Goal: Task Accomplishment & Management: Manage account settings

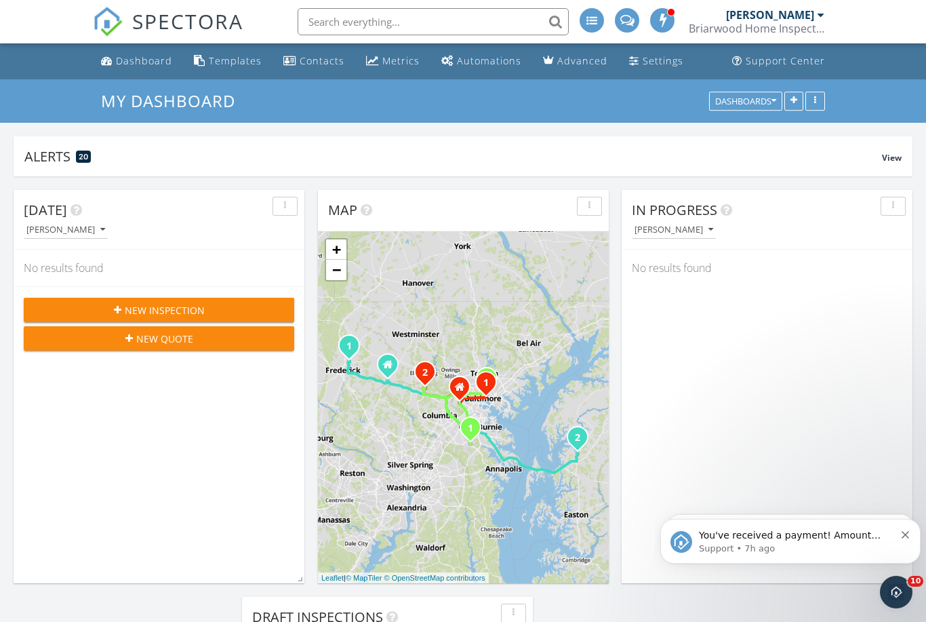
click at [403, 18] on input "text" at bounding box center [433, 21] width 271 height 27
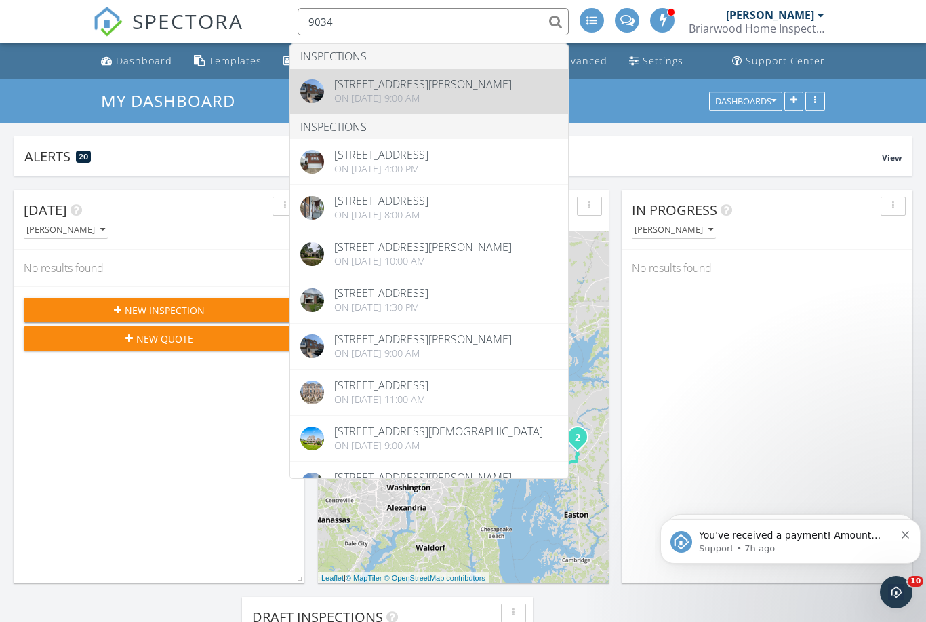
type input "9034"
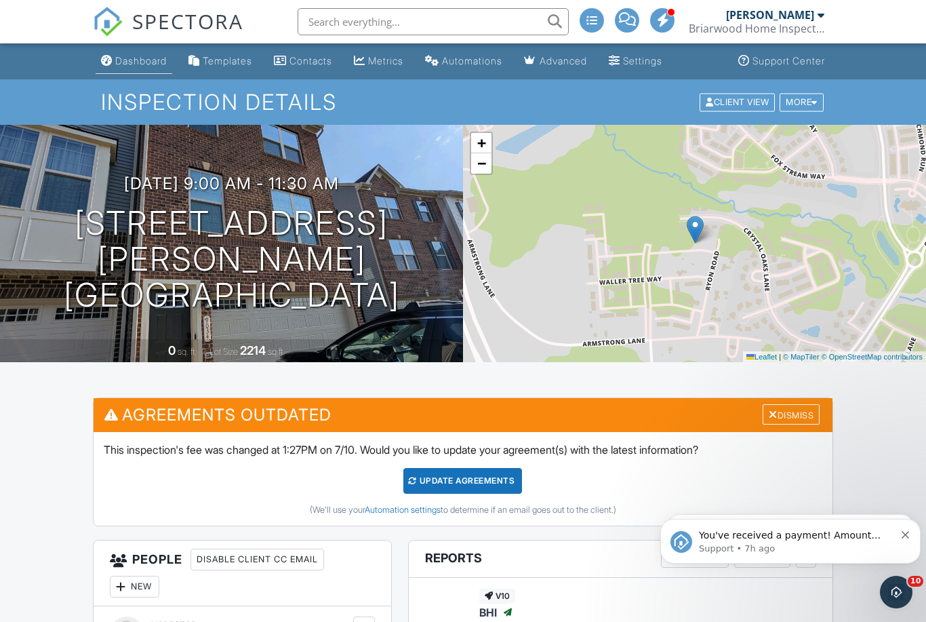
click at [137, 66] on div "Dashboard" at bounding box center [141, 61] width 52 height 12
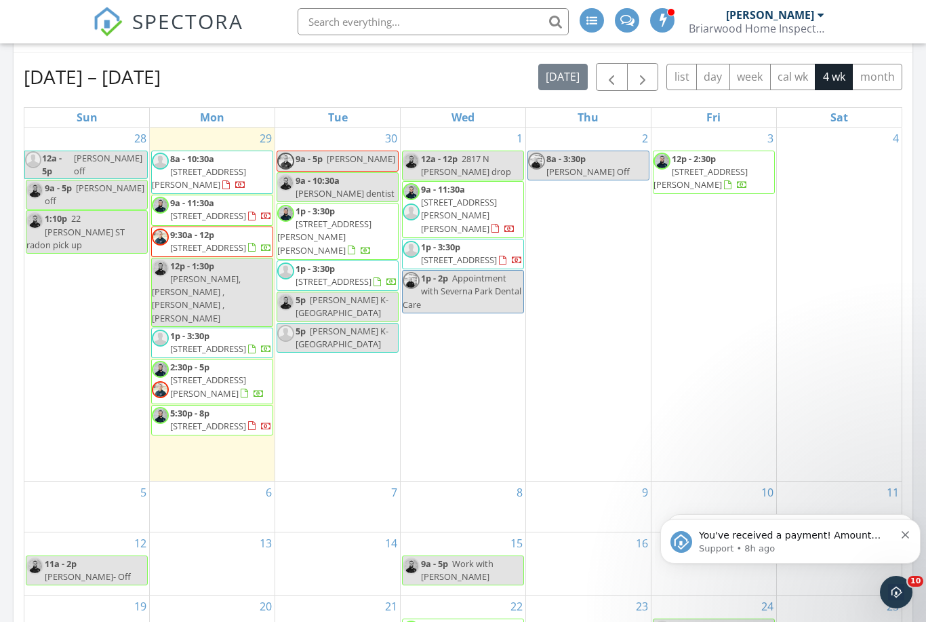
click at [724, 179] on div at bounding box center [736, 185] width 24 height 13
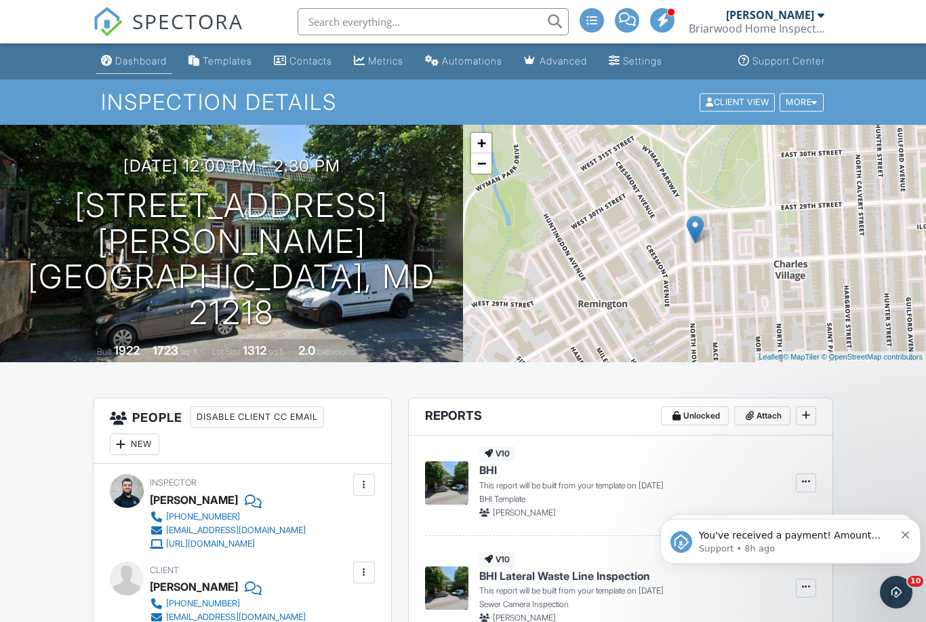
click at [144, 63] on div "Dashboard" at bounding box center [141, 61] width 52 height 12
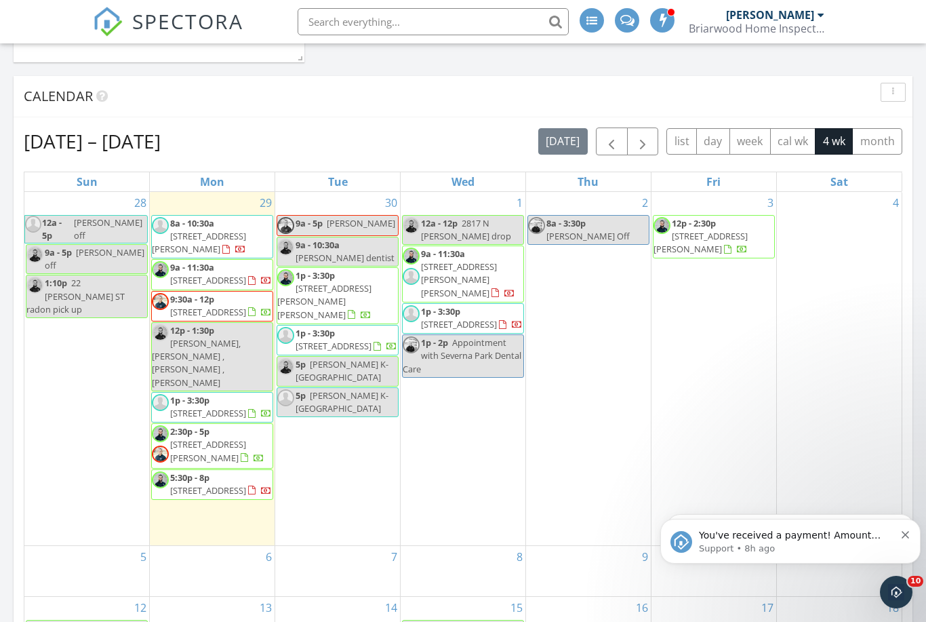
scroll to position [790, 0]
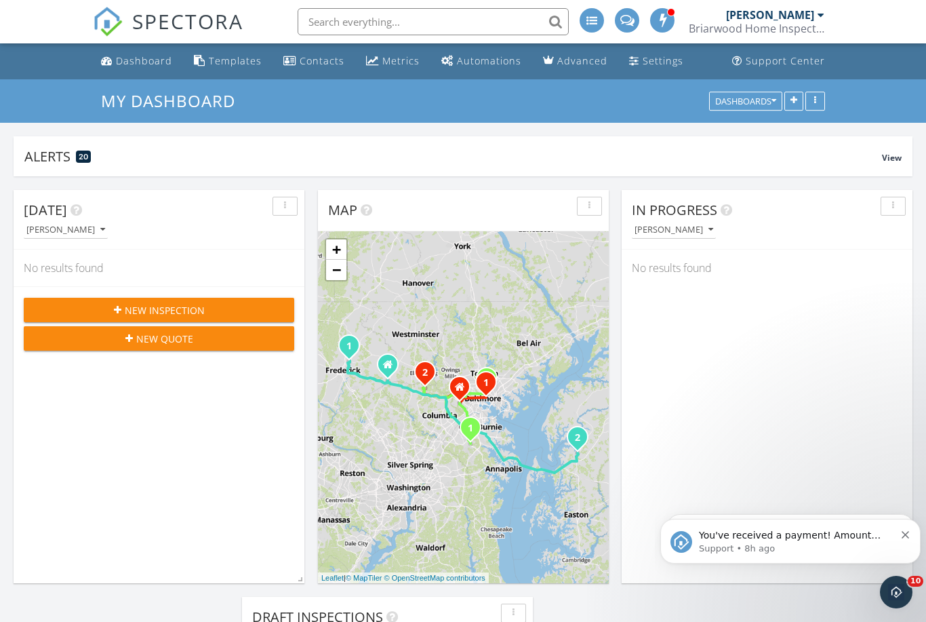
click at [170, 309] on span "New Inspection" at bounding box center [165, 310] width 80 height 14
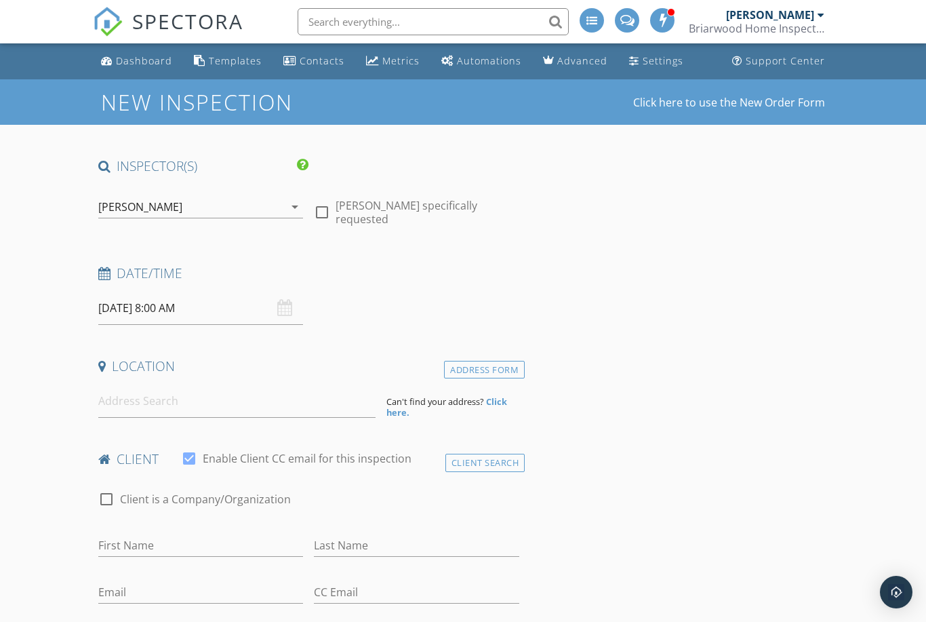
click at [299, 210] on icon "arrow_drop_down" at bounding box center [295, 207] width 16 height 16
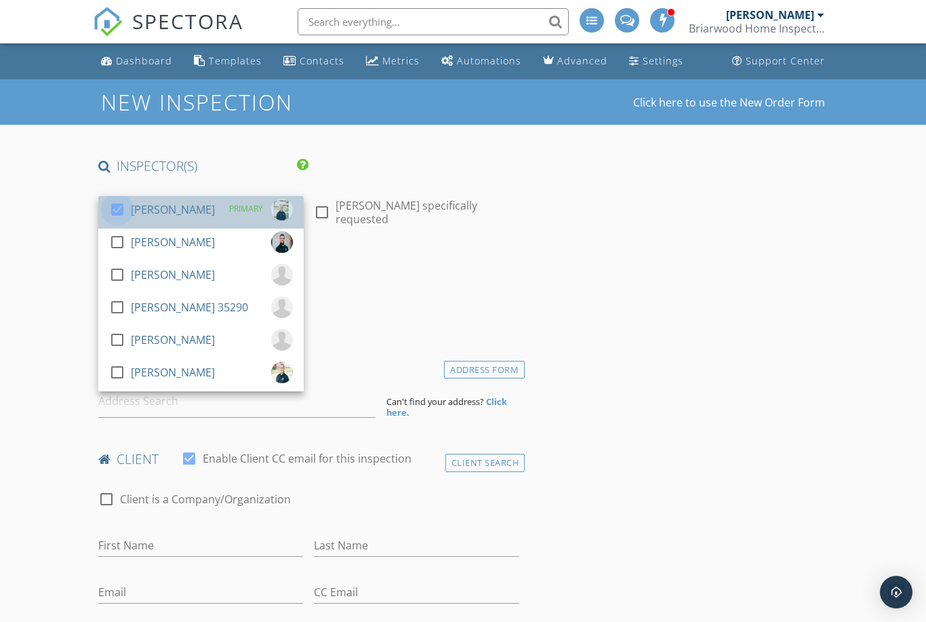
click at [115, 210] on div at bounding box center [117, 209] width 23 height 23
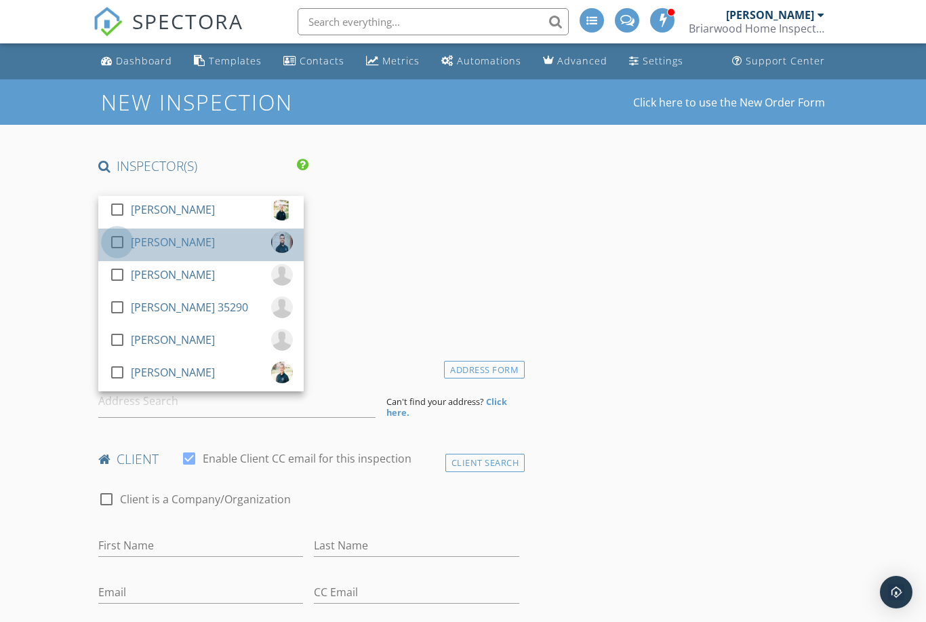
click at [121, 234] on div at bounding box center [117, 242] width 23 height 23
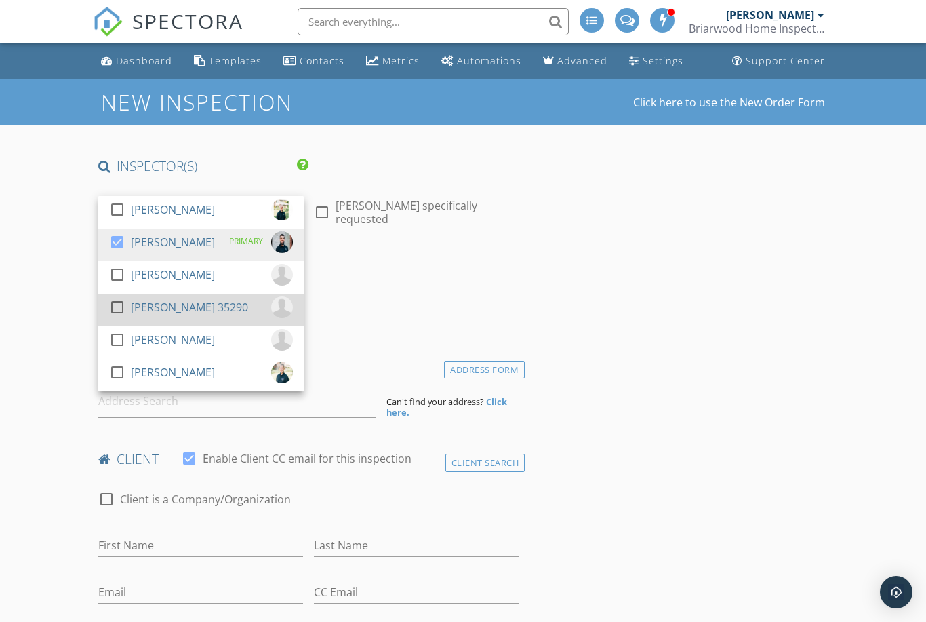
click at [117, 304] on div at bounding box center [117, 307] width 23 height 23
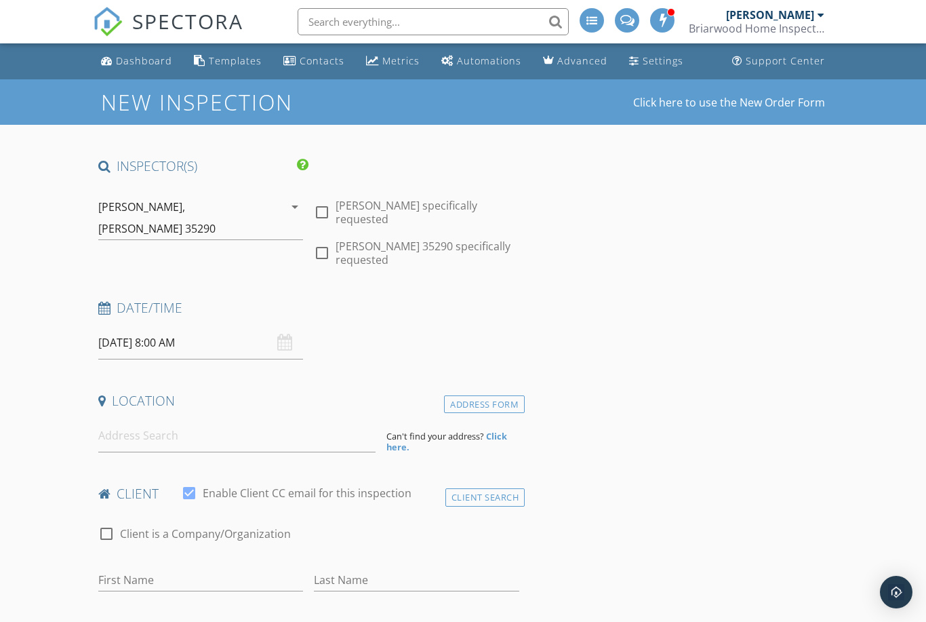
click at [136, 329] on input "09/30/2025 8:00 AM" at bounding box center [200, 342] width 205 height 33
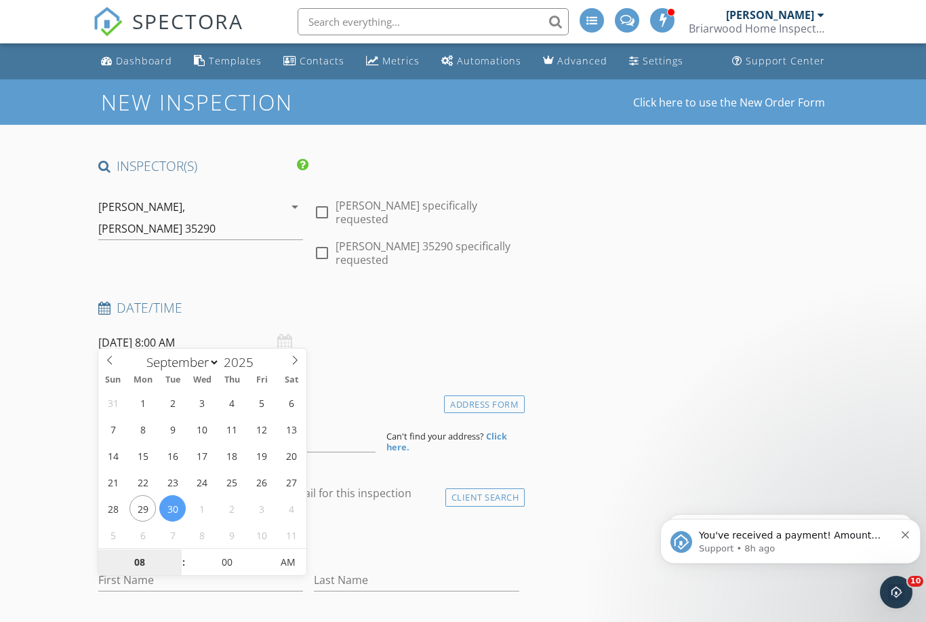
type input "5"
type input "[DATE] 5:00 PM"
type input "05"
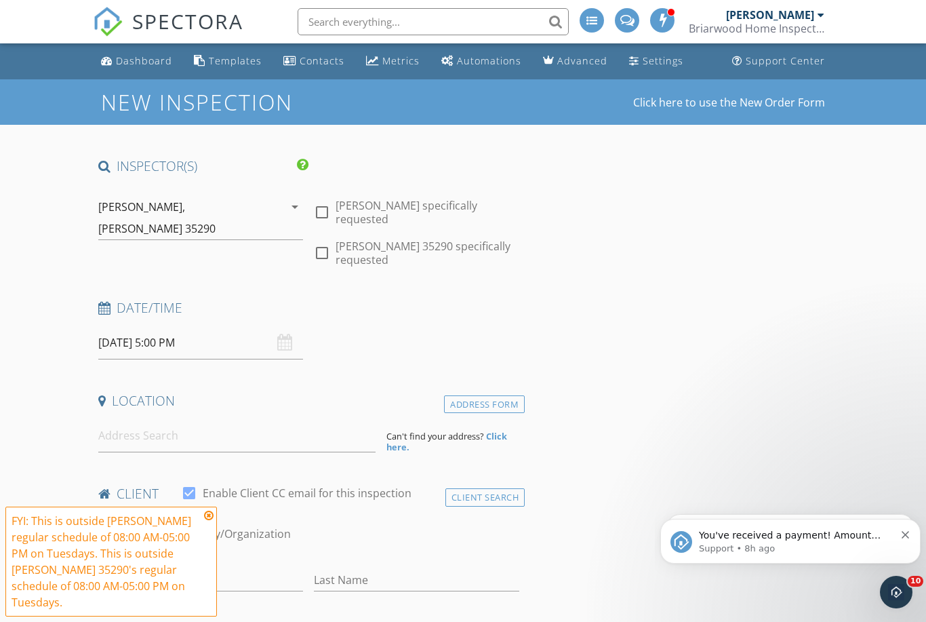
click at [141, 62] on div "Dashboard" at bounding box center [144, 60] width 56 height 13
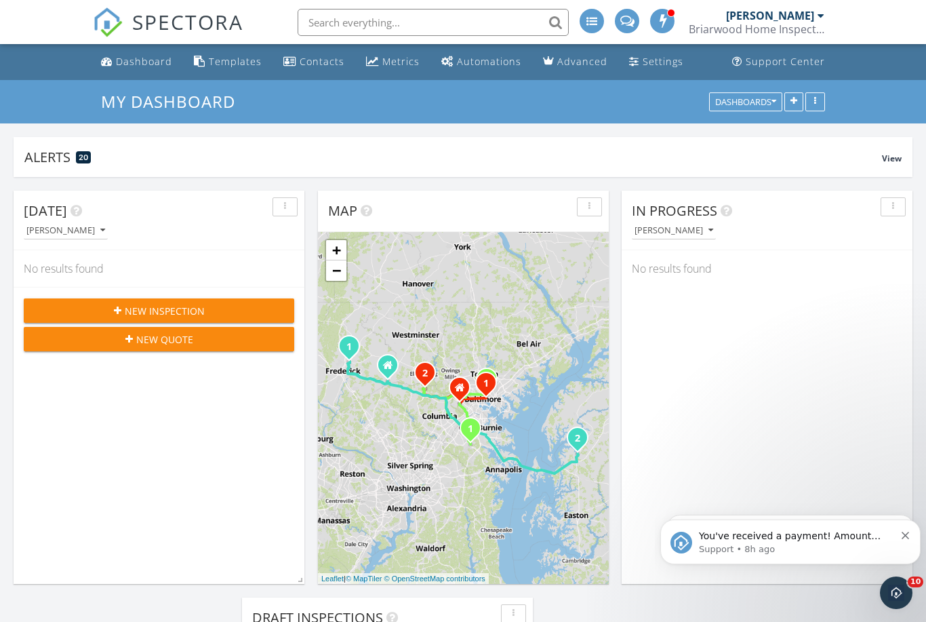
click at [165, 311] on span "New Inspection" at bounding box center [165, 310] width 80 height 14
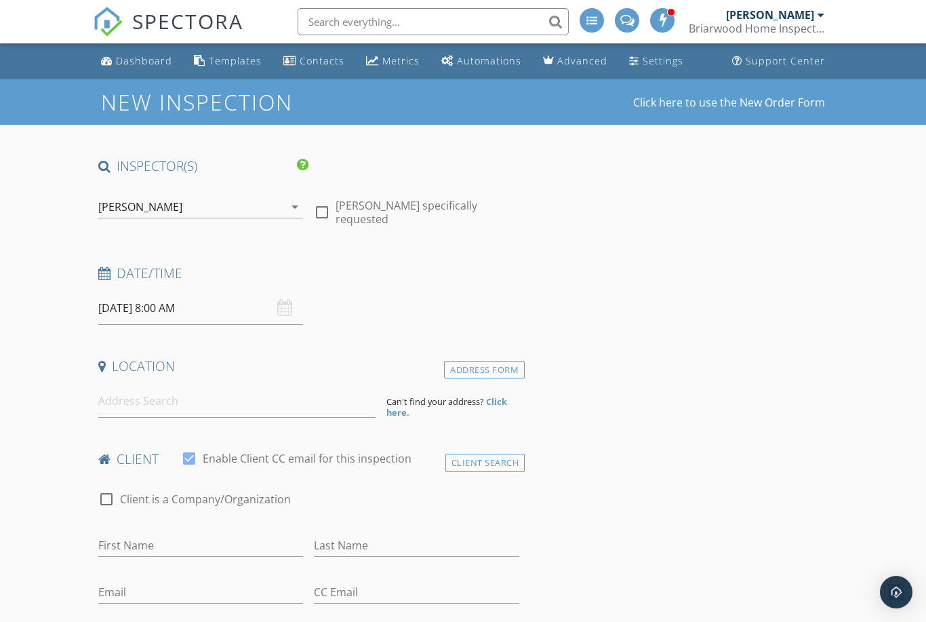
click at [300, 208] on icon "arrow_drop_down" at bounding box center [295, 207] width 16 height 16
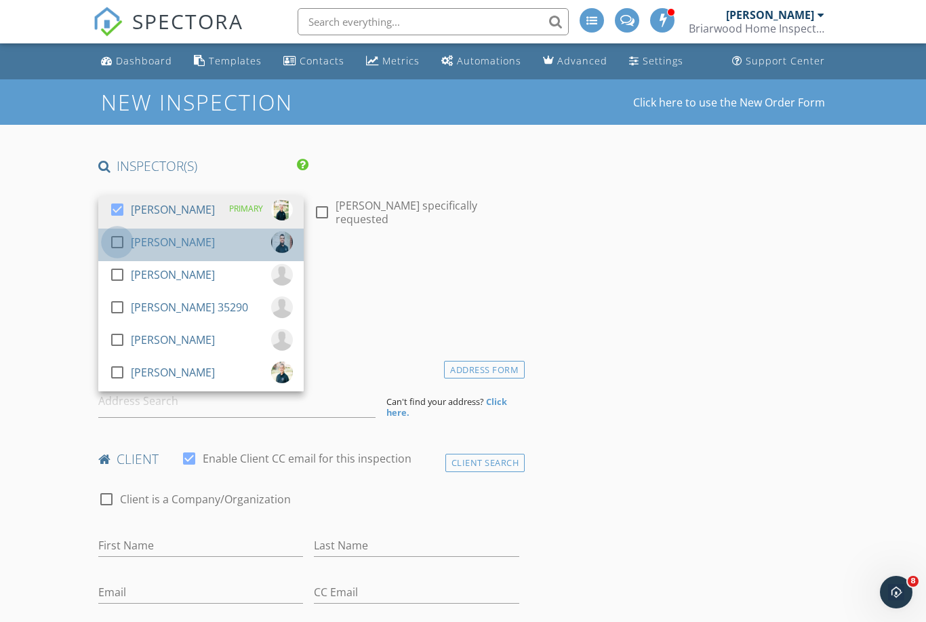
click at [120, 236] on div at bounding box center [117, 242] width 23 height 23
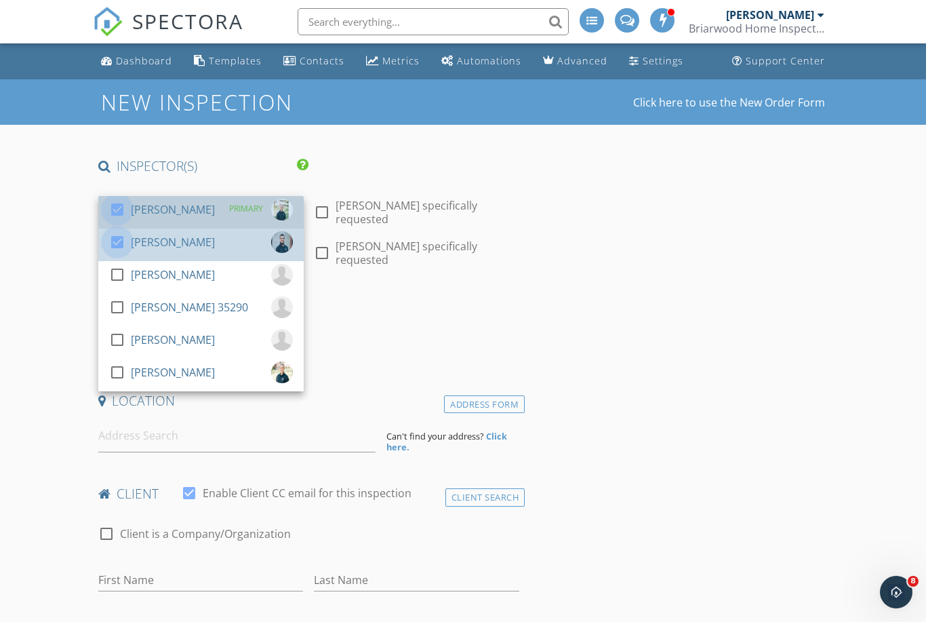
click at [119, 210] on div at bounding box center [117, 209] width 23 height 23
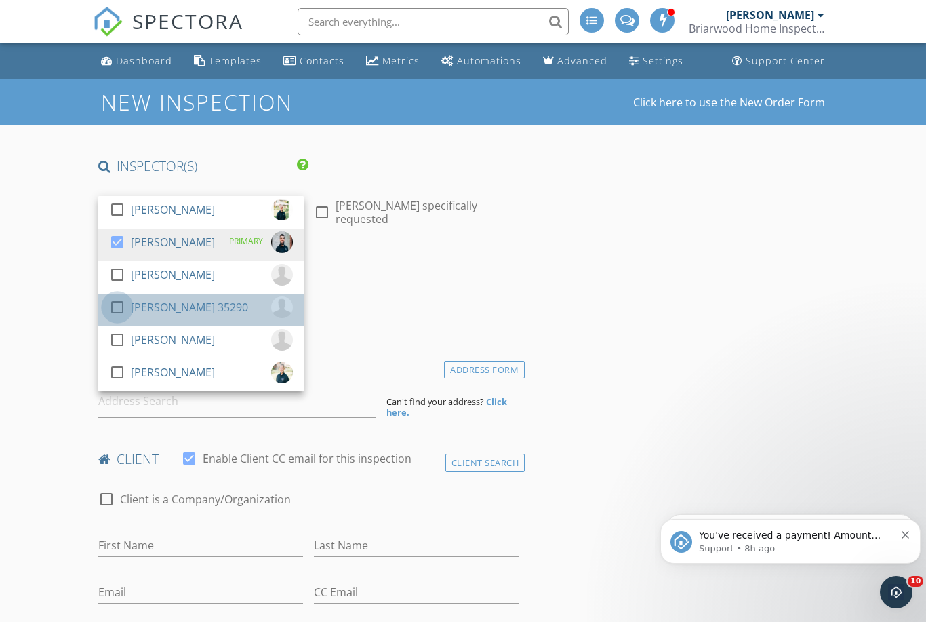
click at [112, 311] on div at bounding box center [117, 307] width 23 height 23
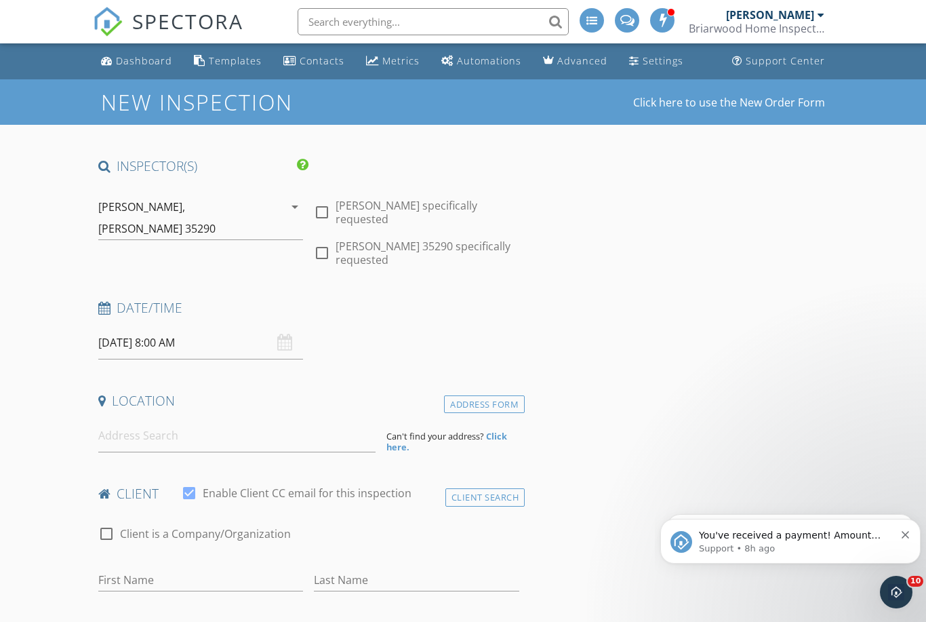
click at [138, 332] on input "09/30/2025 8:00 AM" at bounding box center [200, 342] width 205 height 33
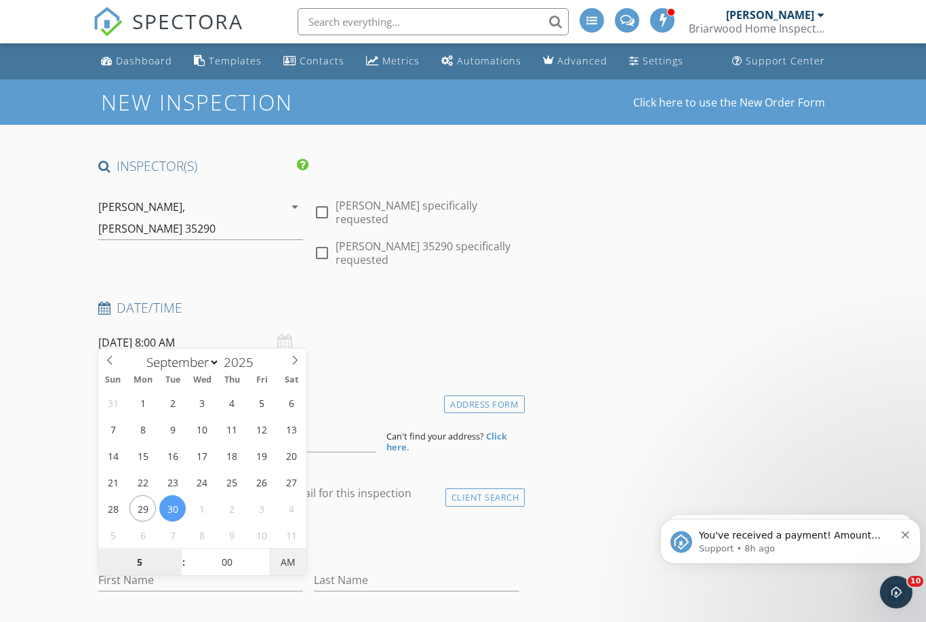
type input "05"
type input "09/30/2025 5:00 PM"
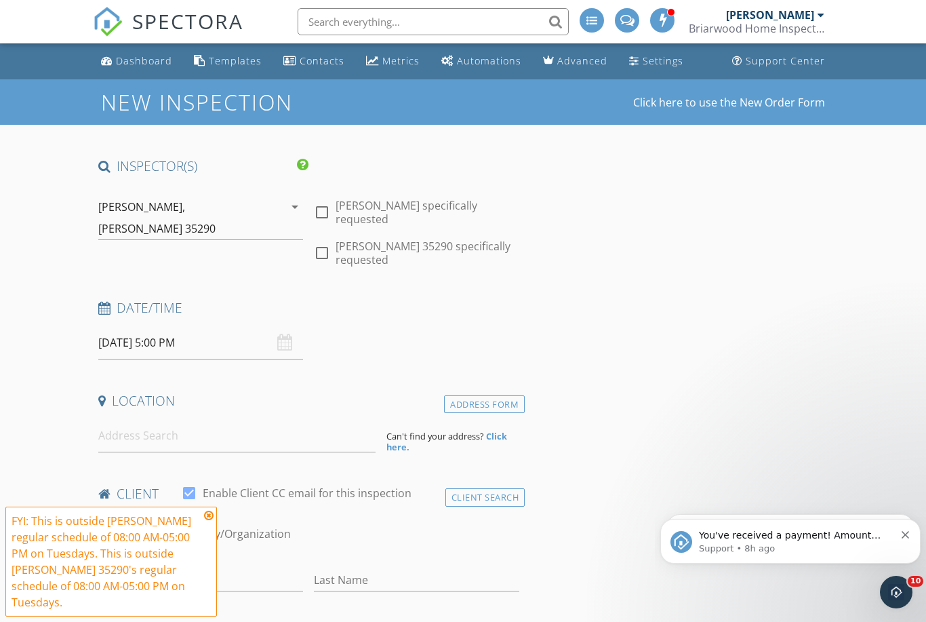
click at [185, 422] on input at bounding box center [236, 435] width 277 height 33
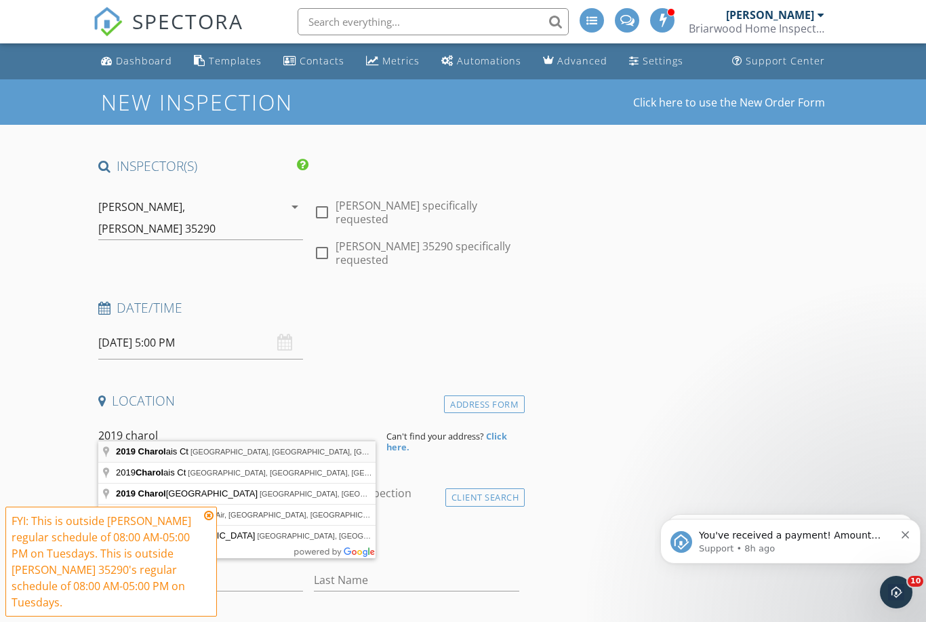
type input "2019 Charolais Ct, Finksburg, MD, USA"
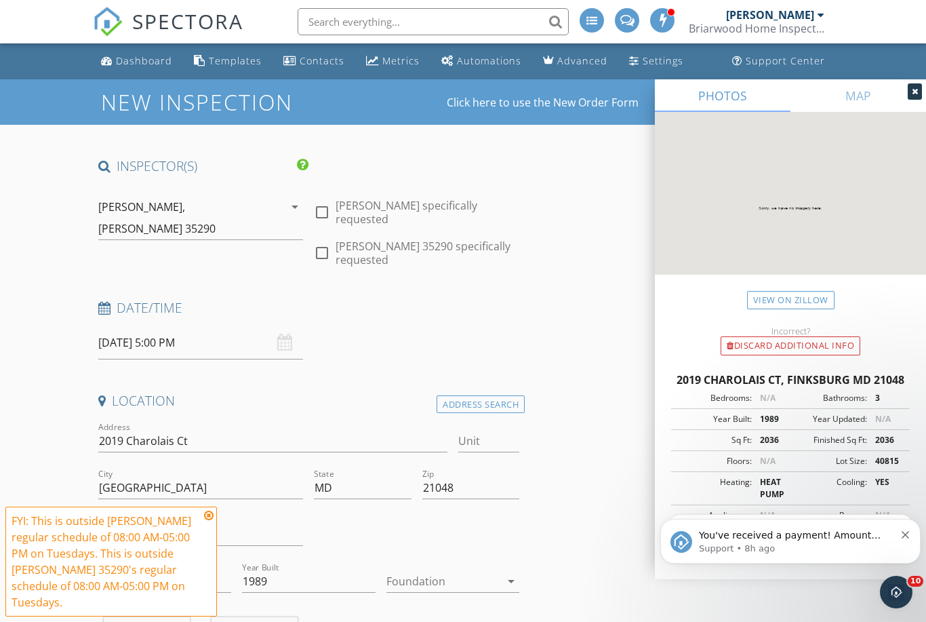
click at [913, 531] on div "You've received a payment! Amount $1480.00 Fee $41.00 Net $1439.00 Transaction …" at bounding box center [791, 541] width 260 height 45
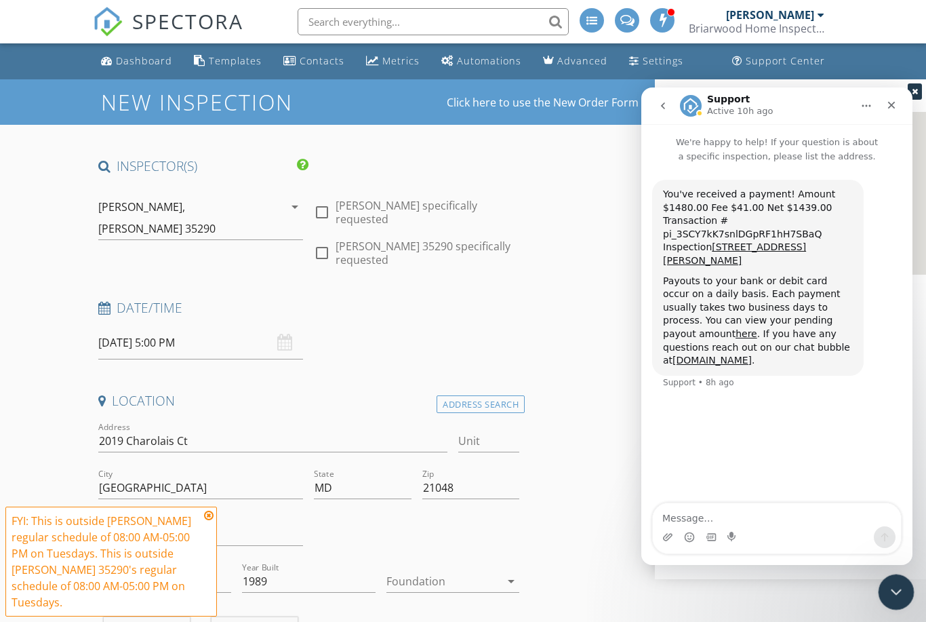
click at [893, 589] on icon "Close Intercom Messenger" at bounding box center [894, 590] width 16 height 16
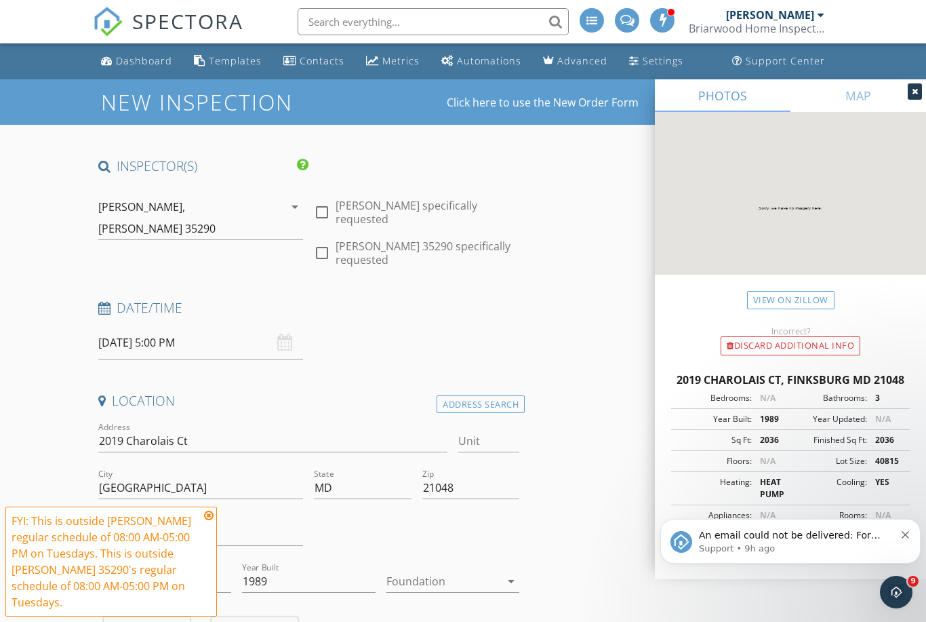
click at [218, 515] on div "County Carroll" at bounding box center [200, 537] width 205 height 44
click at [205, 519] on icon at bounding box center [208, 515] width 9 height 11
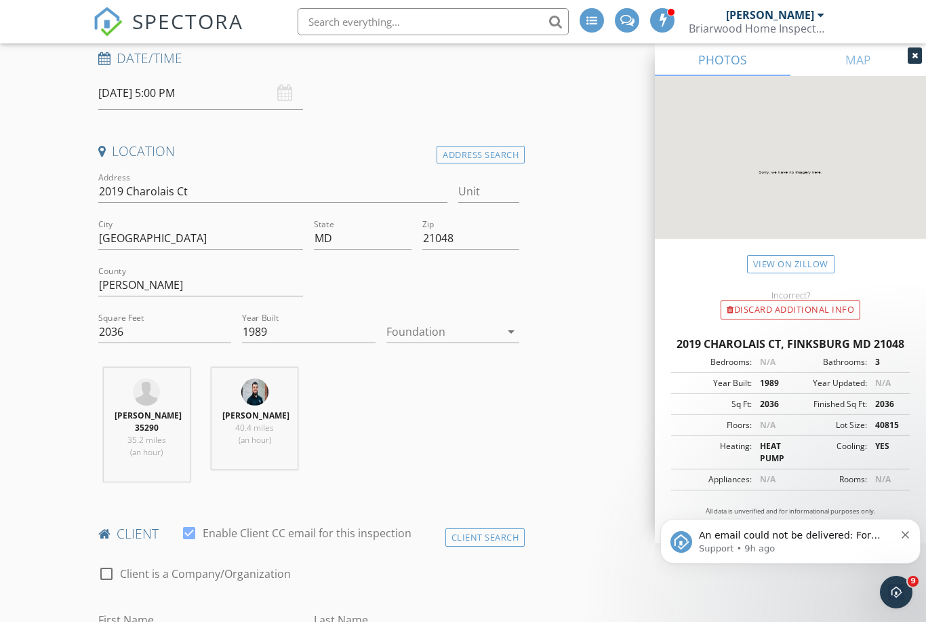
scroll to position [452, 0]
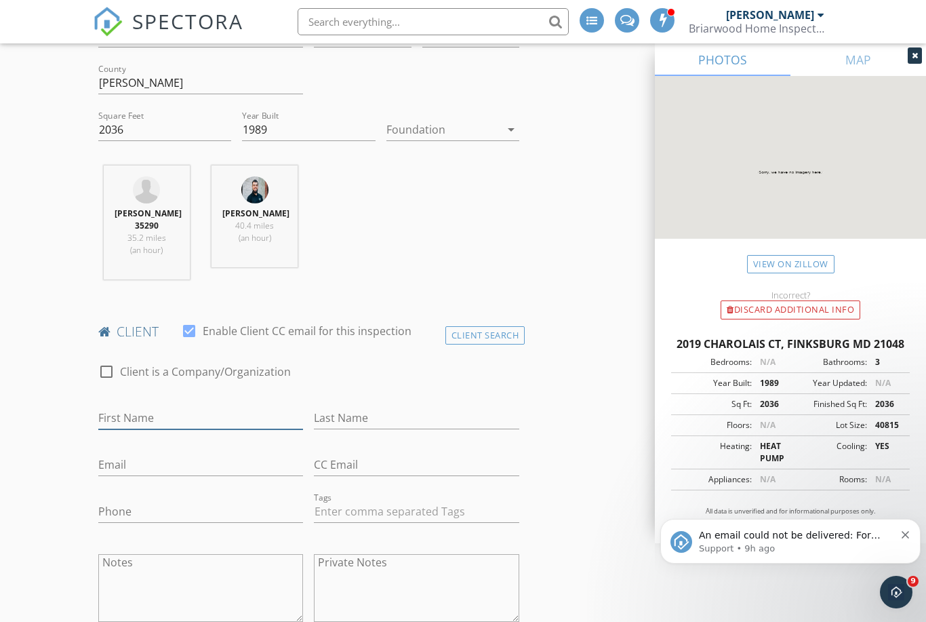
click at [213, 407] on input "First Name" at bounding box center [200, 418] width 205 height 22
type input "Debbie"
type input "Dunn"
click at [155, 454] on input "Email" at bounding box center [200, 465] width 205 height 22
click at [130, 454] on input "Email" at bounding box center [200, 465] width 205 height 22
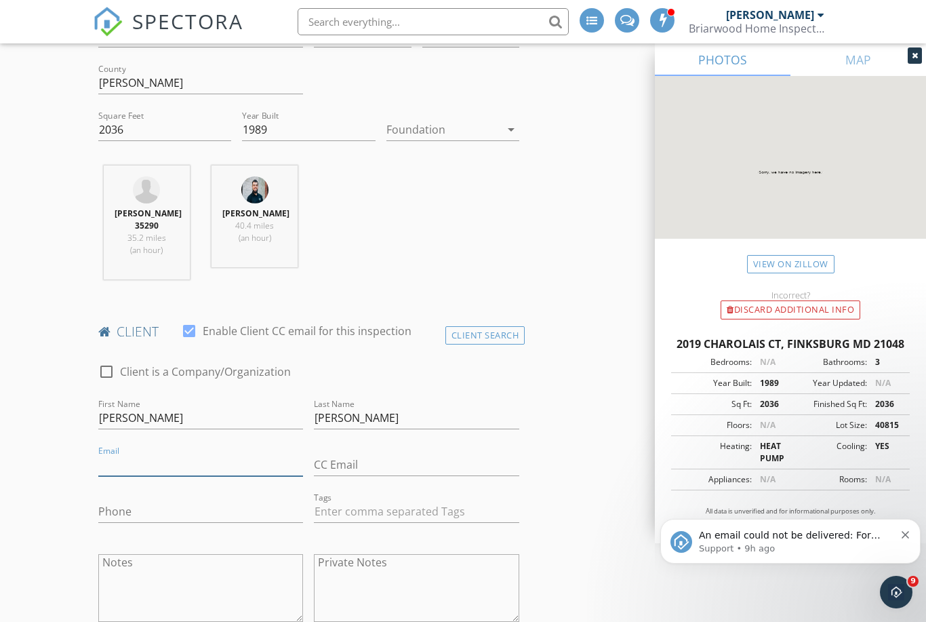
paste input "mailto:dialtus@aol.com"
type input "dialtus@aol.com"
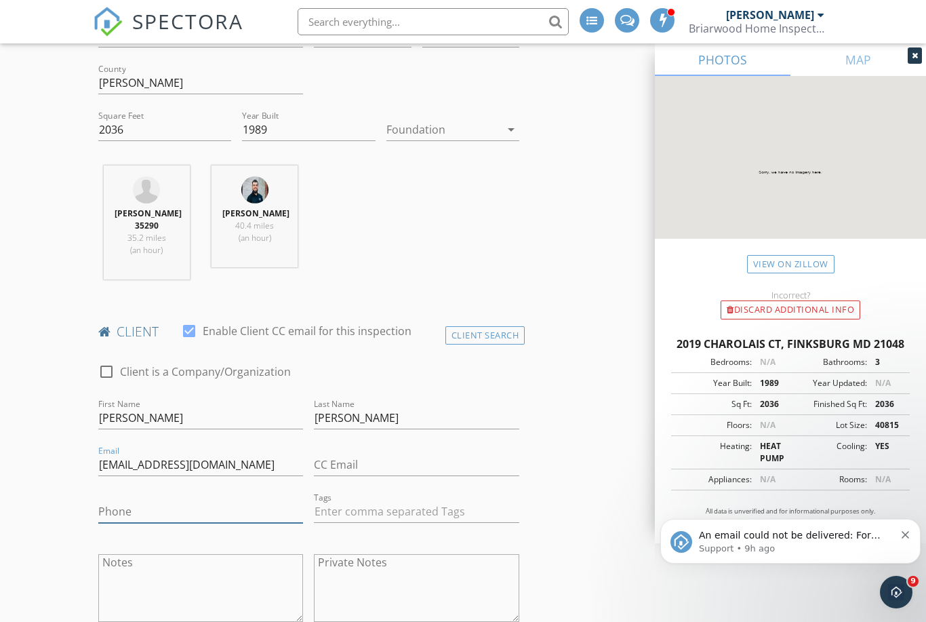
click at [147, 500] on input "Phone" at bounding box center [200, 511] width 205 height 22
click at [144, 500] on input "Phone" at bounding box center [200, 511] width 205 height 22
paste input "410-624-9380"
type input "410-624-9380"
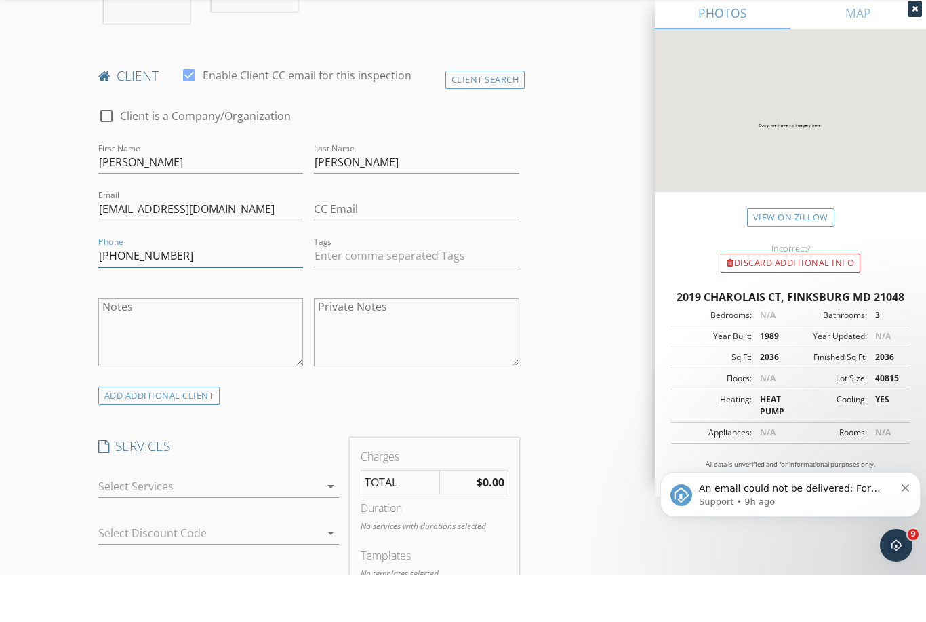
scroll to position [762, 0]
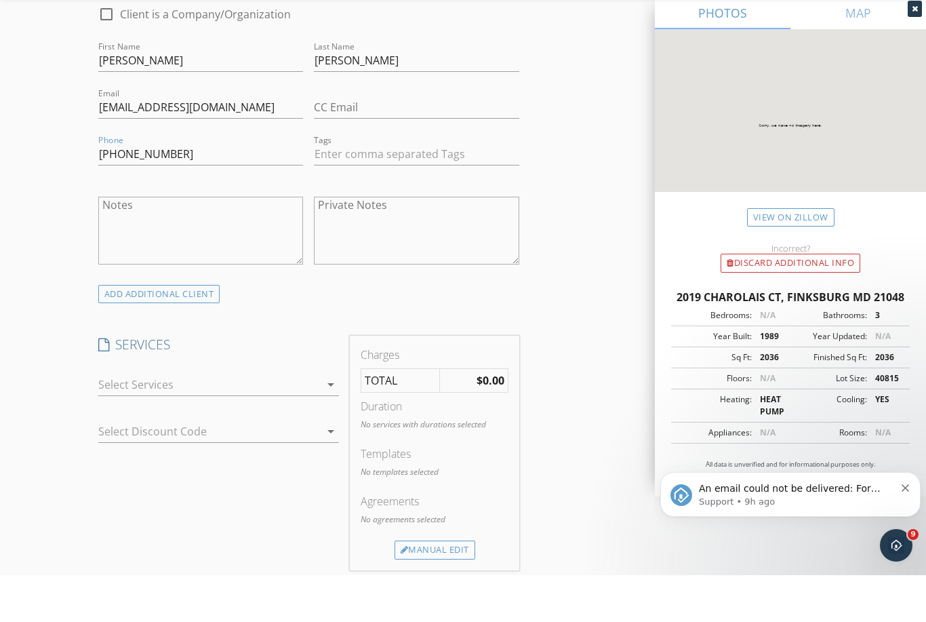
click at [330, 423] on icon "arrow_drop_down" at bounding box center [331, 431] width 16 height 16
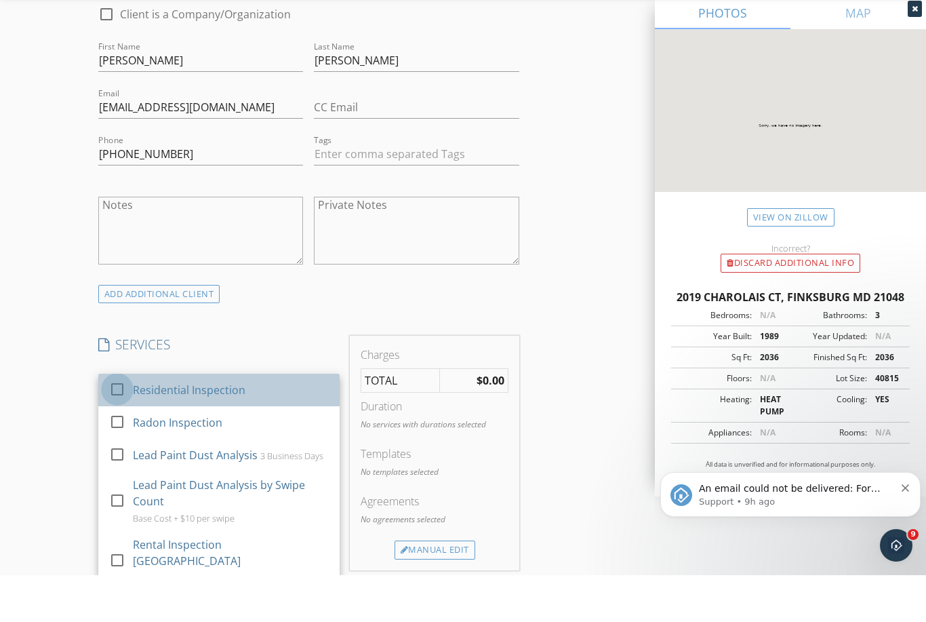
scroll to position [809, 0]
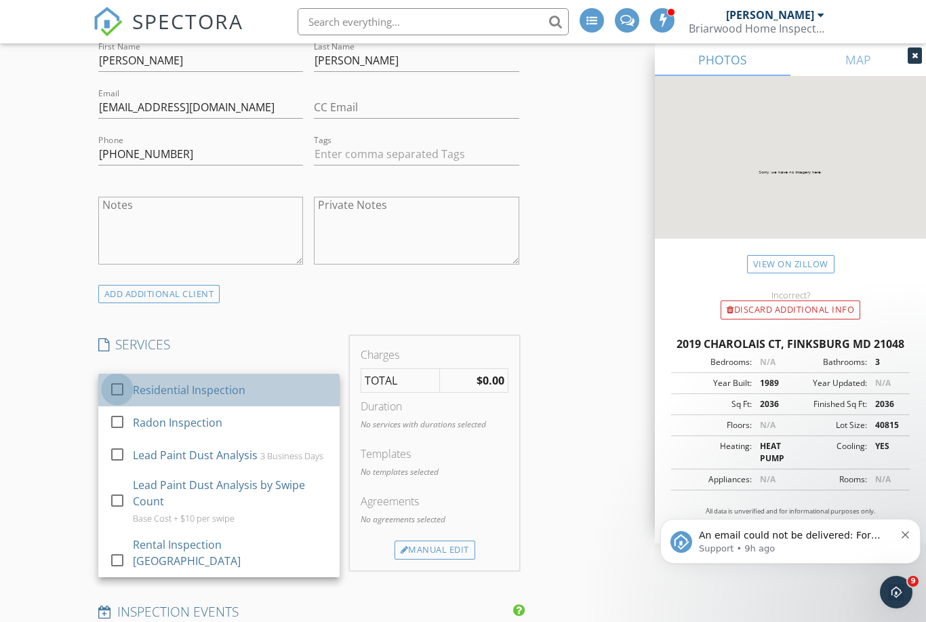
click at [117, 382] on div at bounding box center [117, 389] width 23 height 23
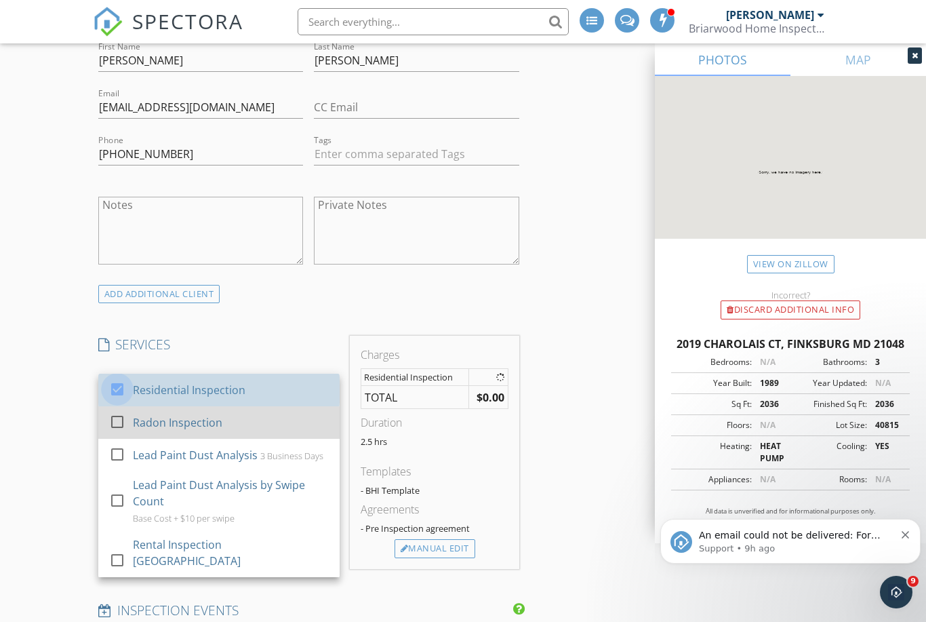
click at [125, 411] on div at bounding box center [117, 421] width 23 height 23
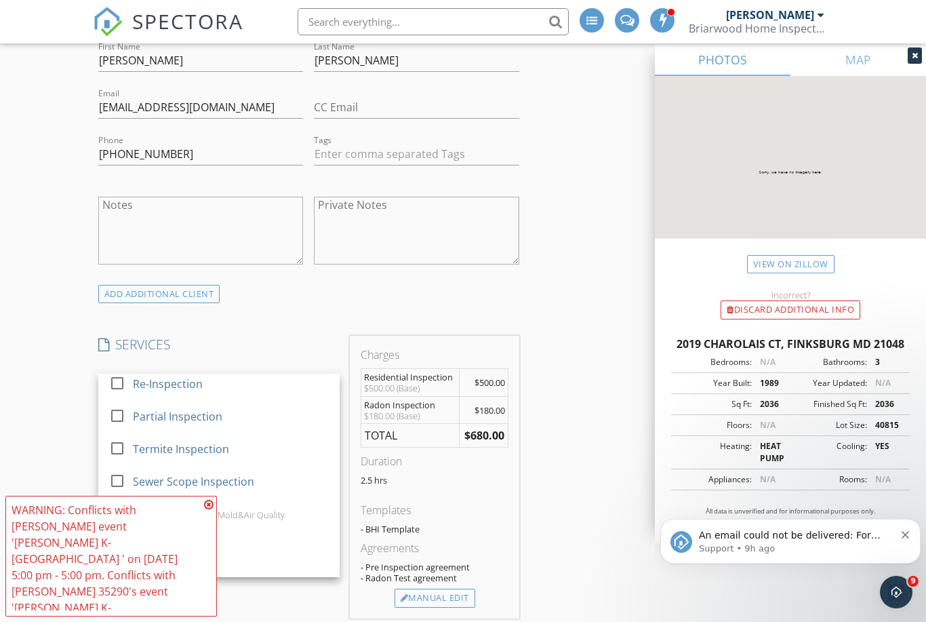
scroll to position [340, 0]
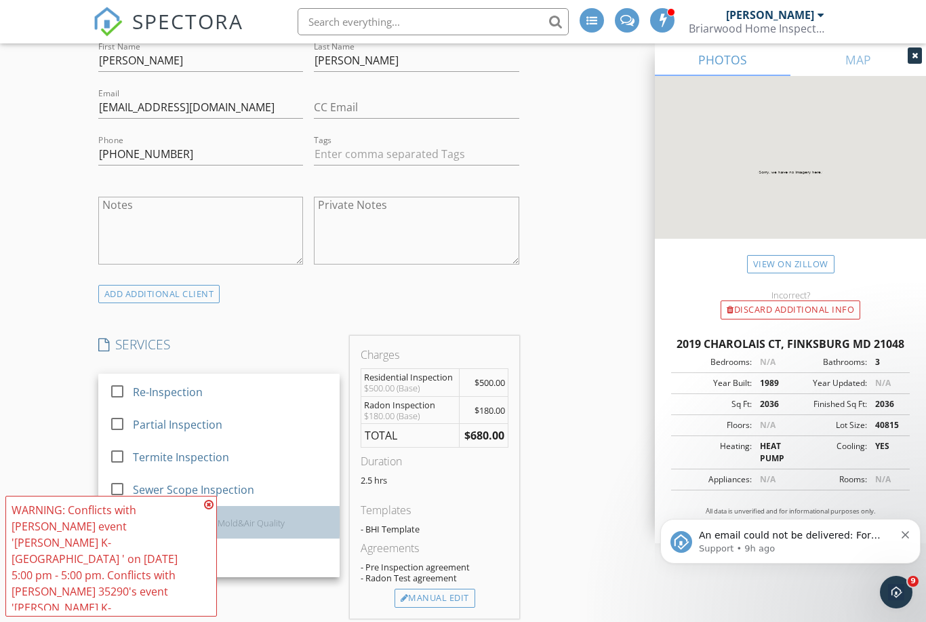
click at [125, 510] on div at bounding box center [117, 521] width 23 height 23
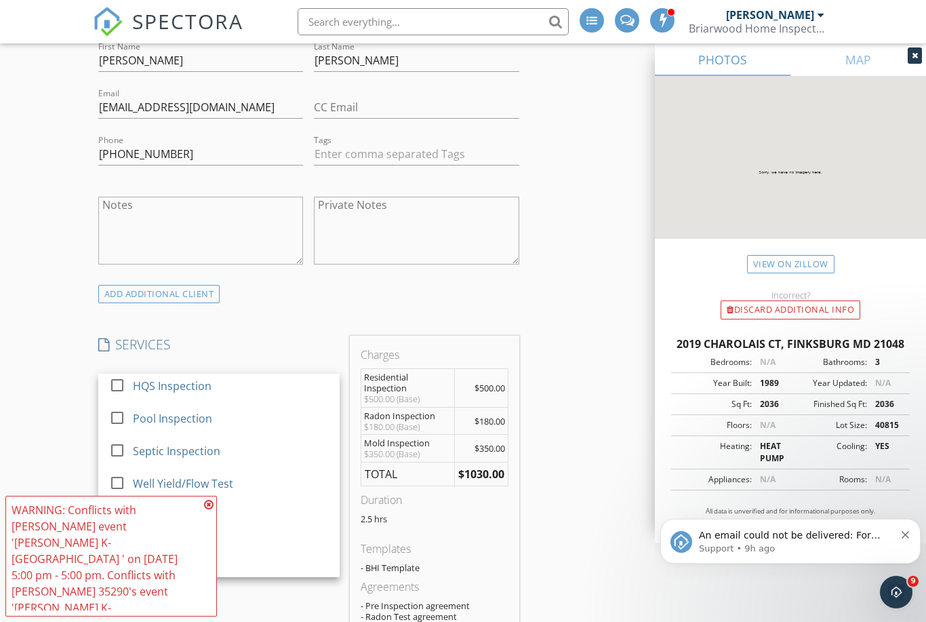
scroll to position [505, 0]
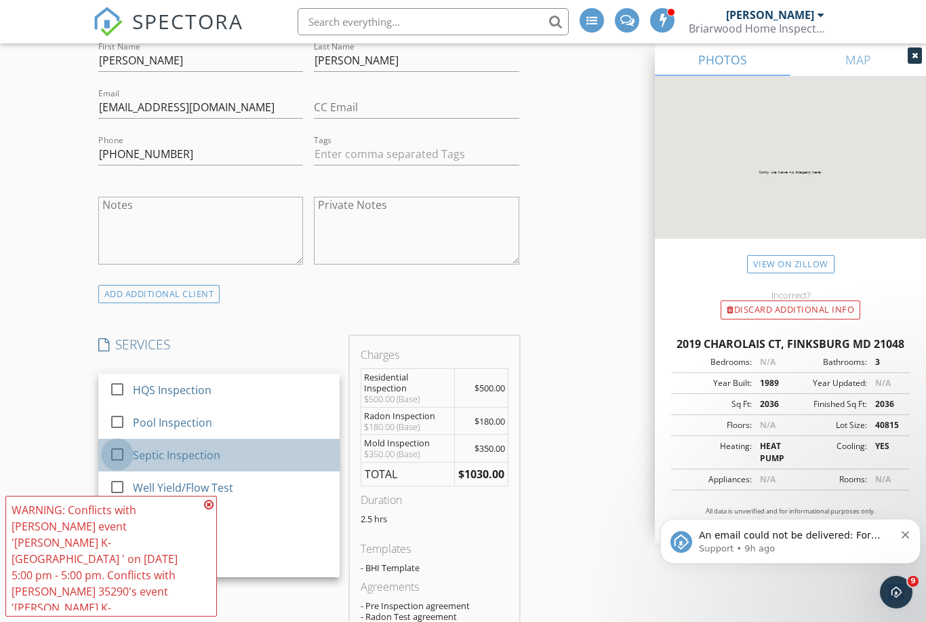
click at [116, 443] on div at bounding box center [117, 454] width 23 height 23
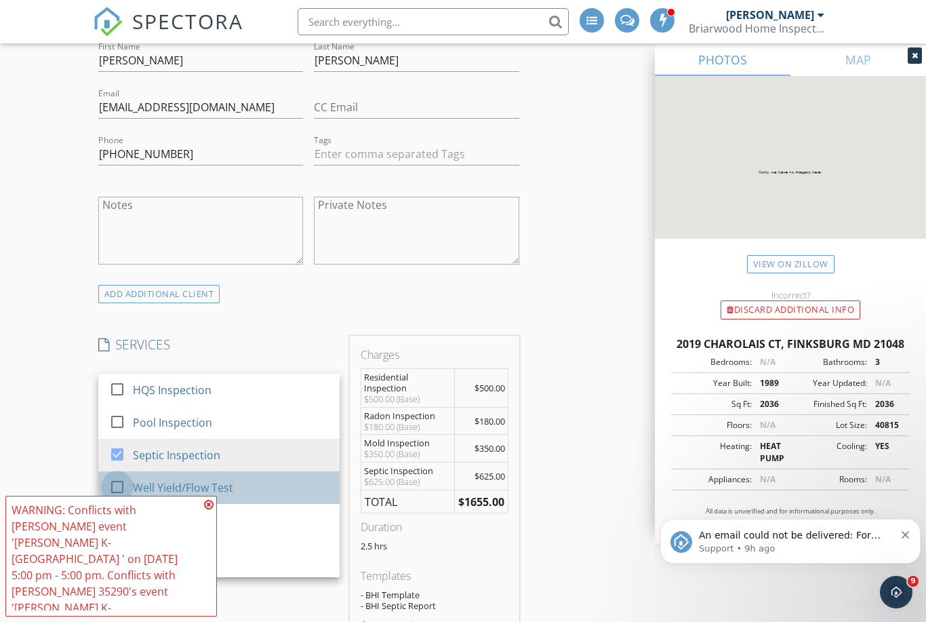
click at [122, 475] on div at bounding box center [117, 486] width 23 height 23
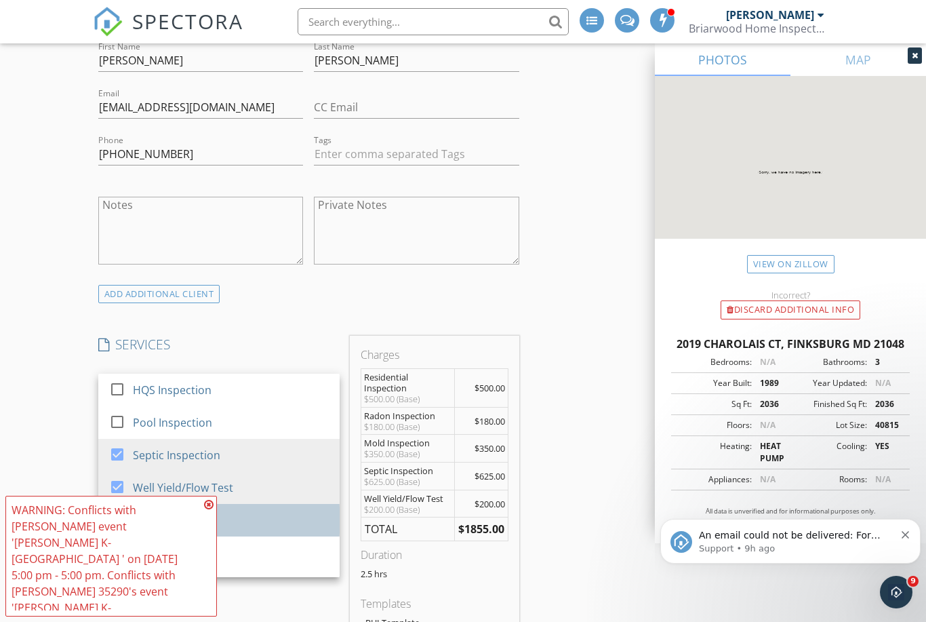
click at [121, 508] on div at bounding box center [117, 519] width 23 height 23
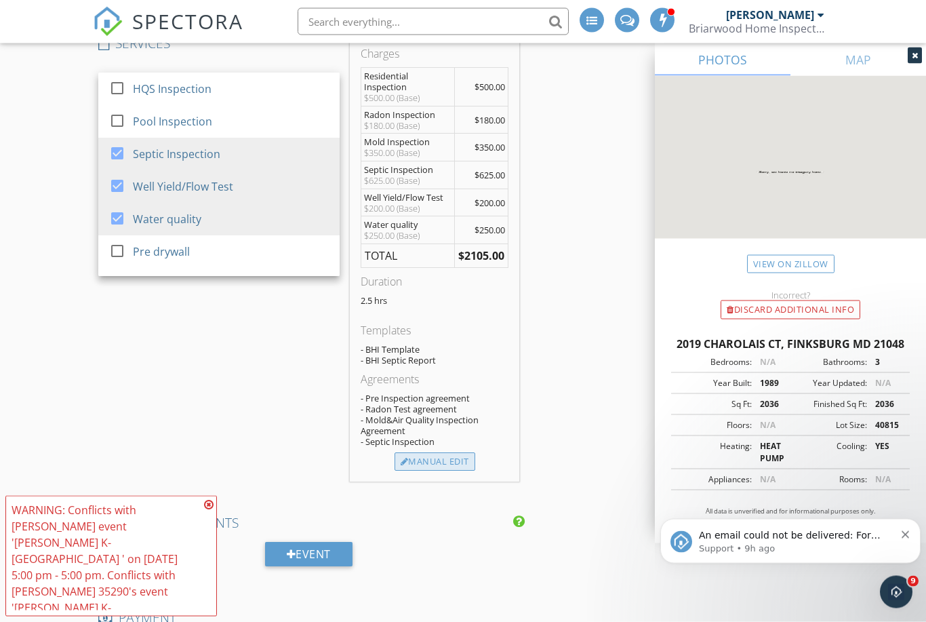
scroll to position [1110, 0]
click at [450, 452] on div "Manual Edit" at bounding box center [435, 461] width 81 height 19
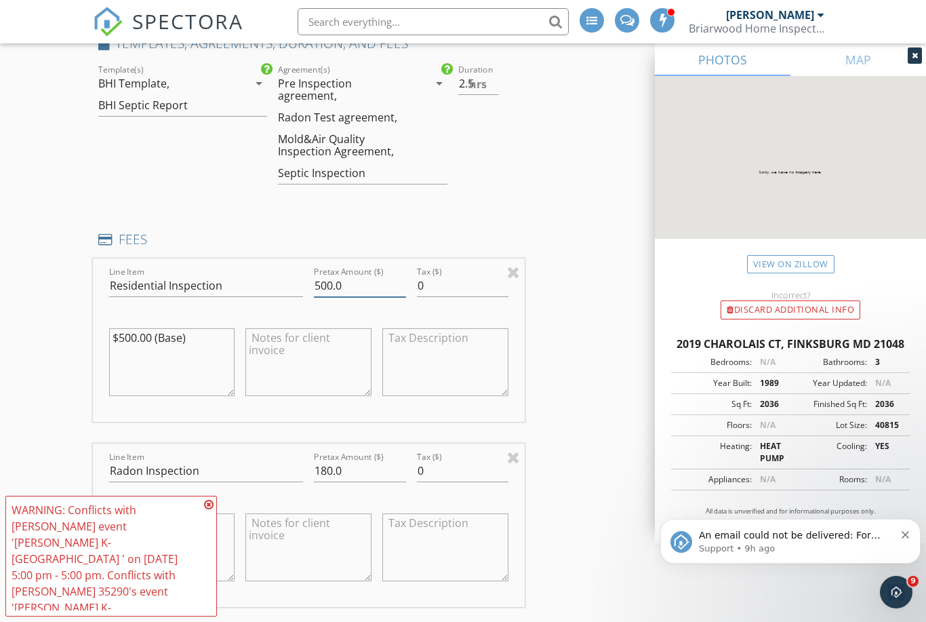
click at [366, 275] on input "500.0" at bounding box center [360, 286] width 92 height 22
type input "5"
type input "650.0"
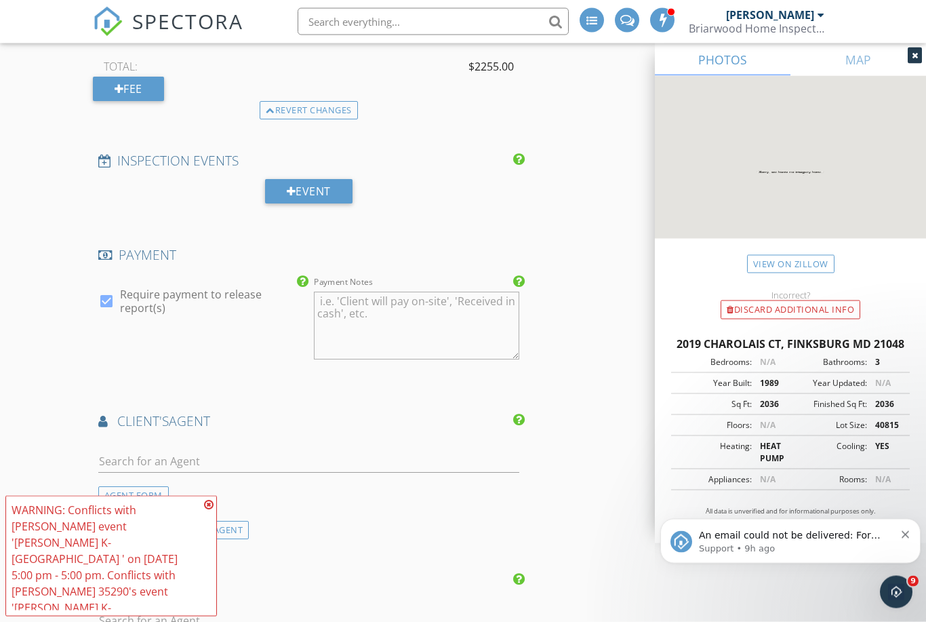
scroll to position [2465, 0]
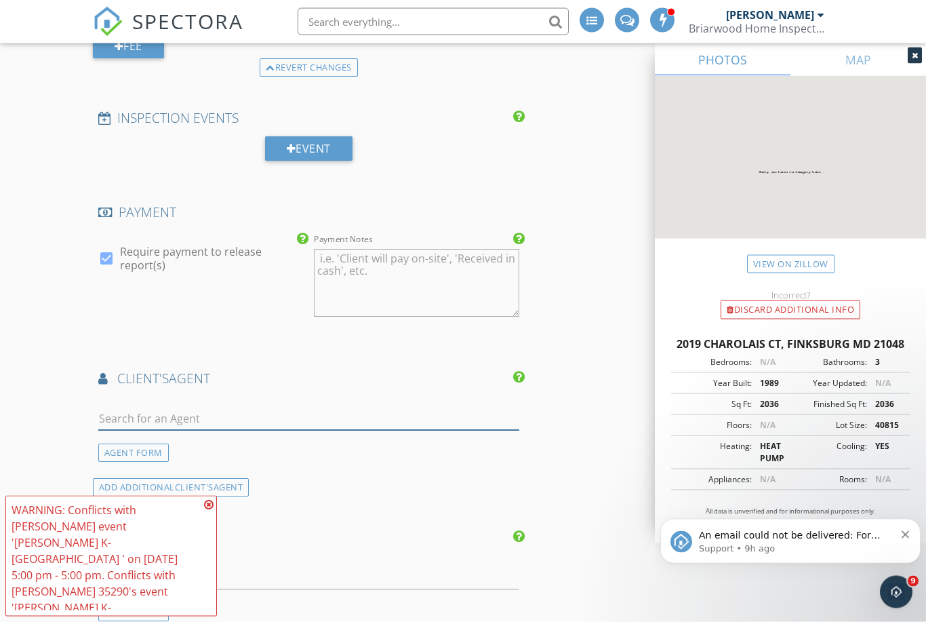
click at [439, 408] on input "text" at bounding box center [308, 419] width 421 height 22
type input "Kelli"
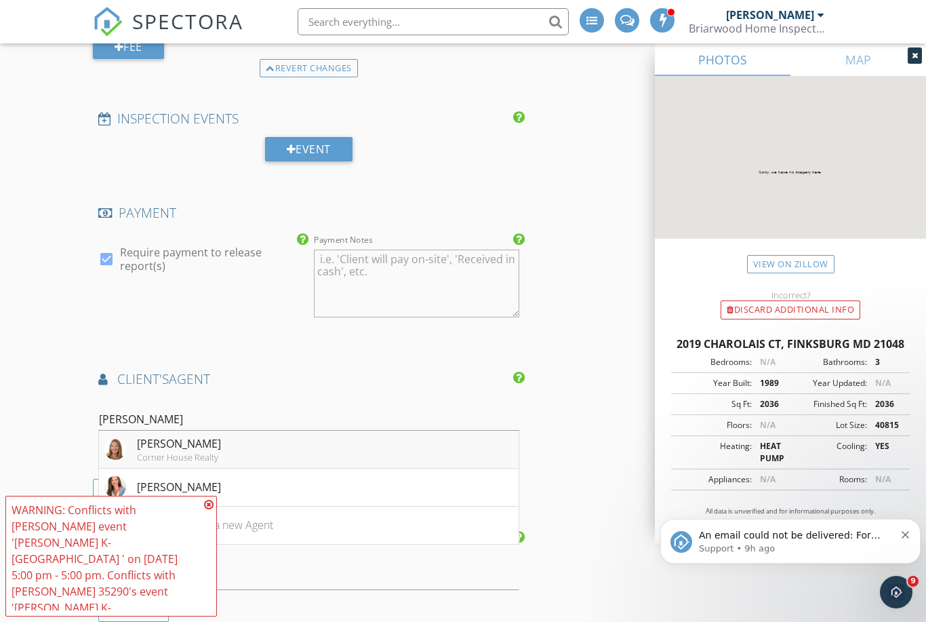
click at [363, 431] on li "Kelli Kulnich Corner House Realty" at bounding box center [309, 450] width 420 height 38
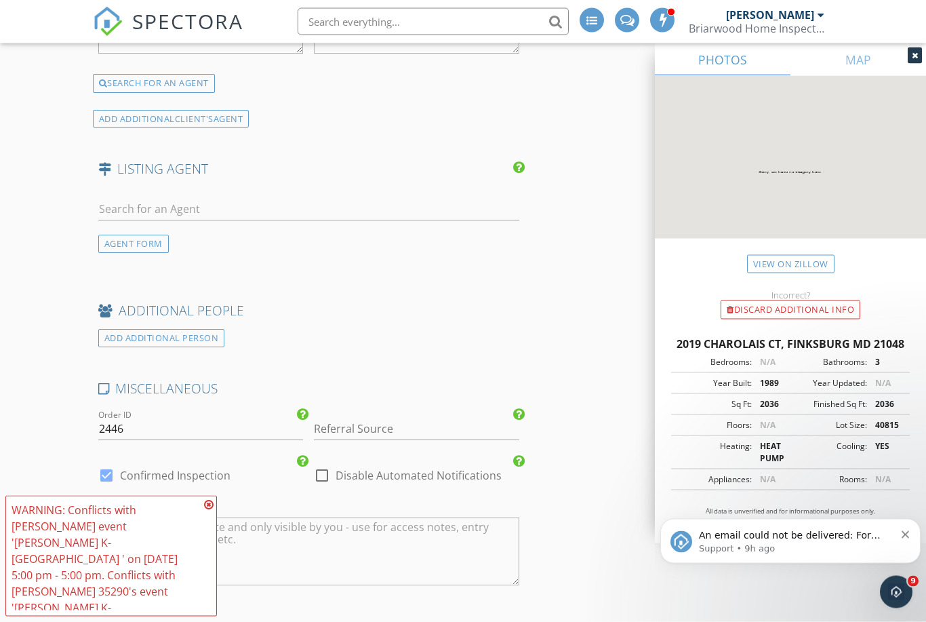
scroll to position [3232, 0]
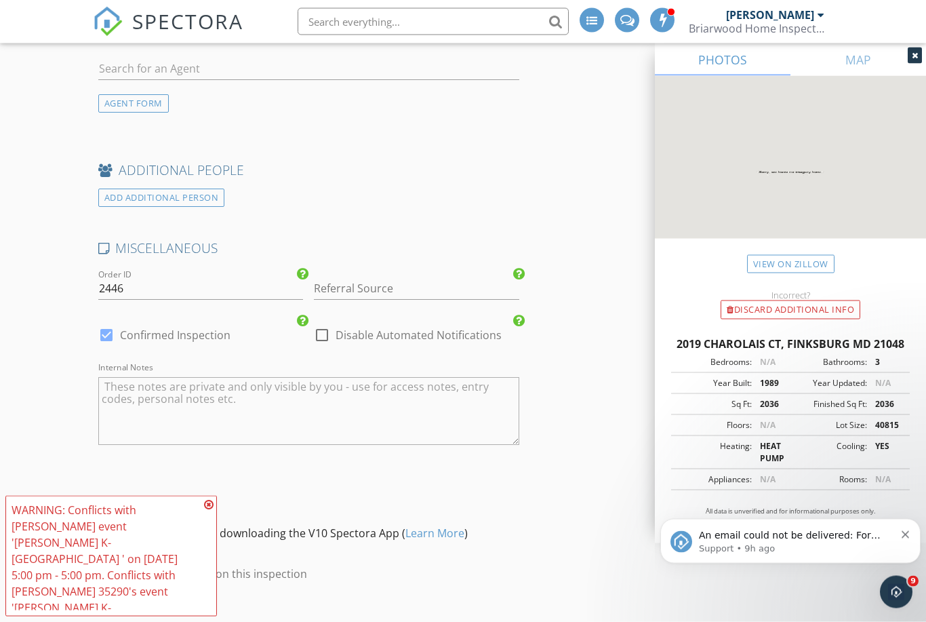
click at [451, 378] on textarea "Internal Notes" at bounding box center [308, 412] width 421 height 68
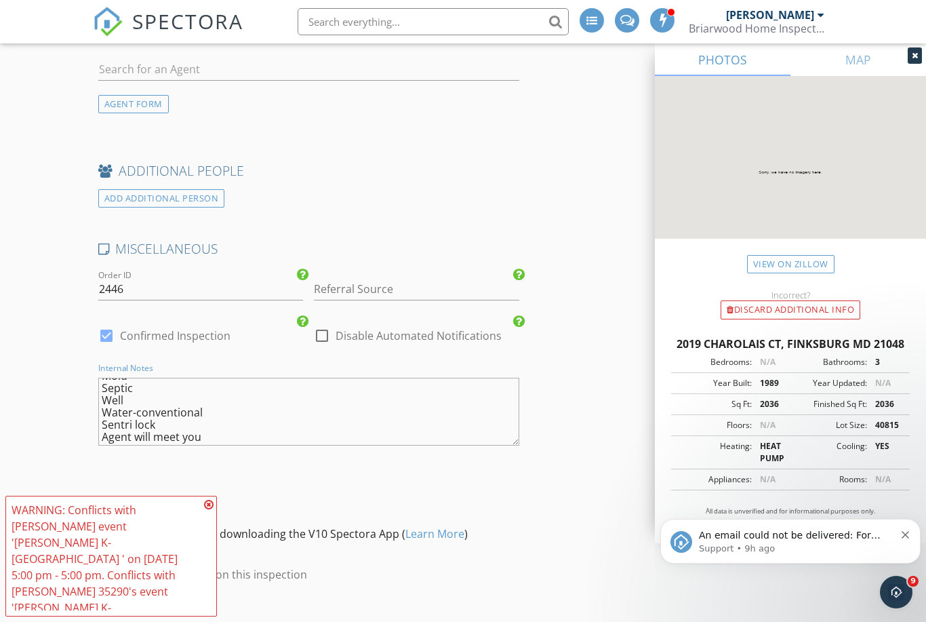
scroll to position [60, 0]
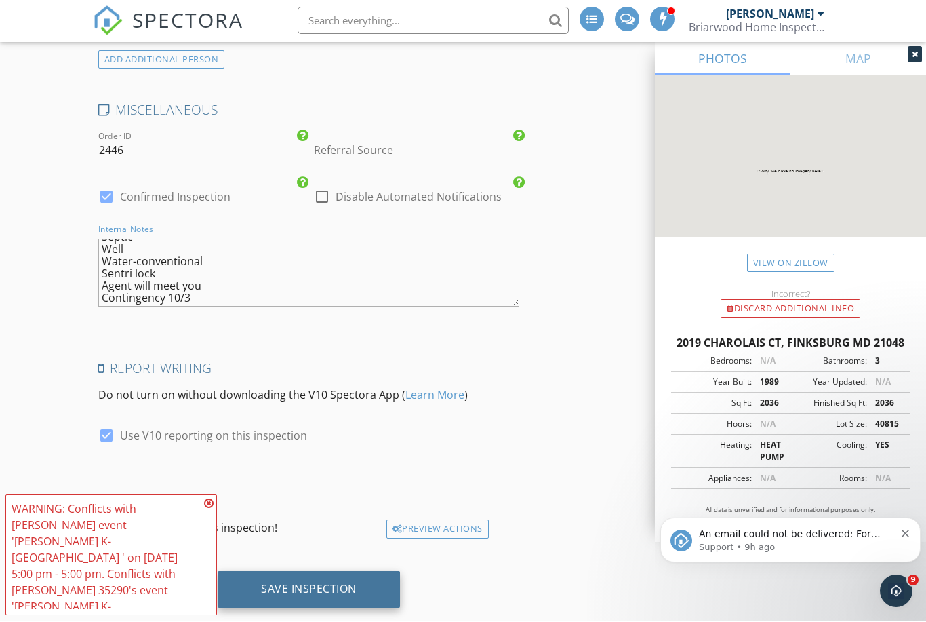
type textarea "Occupied Home Radon Mold Septic Well Water-conventional Sentri lock Agent will …"
click at [309, 583] on div "Save Inspection" at bounding box center [309, 590] width 96 height 14
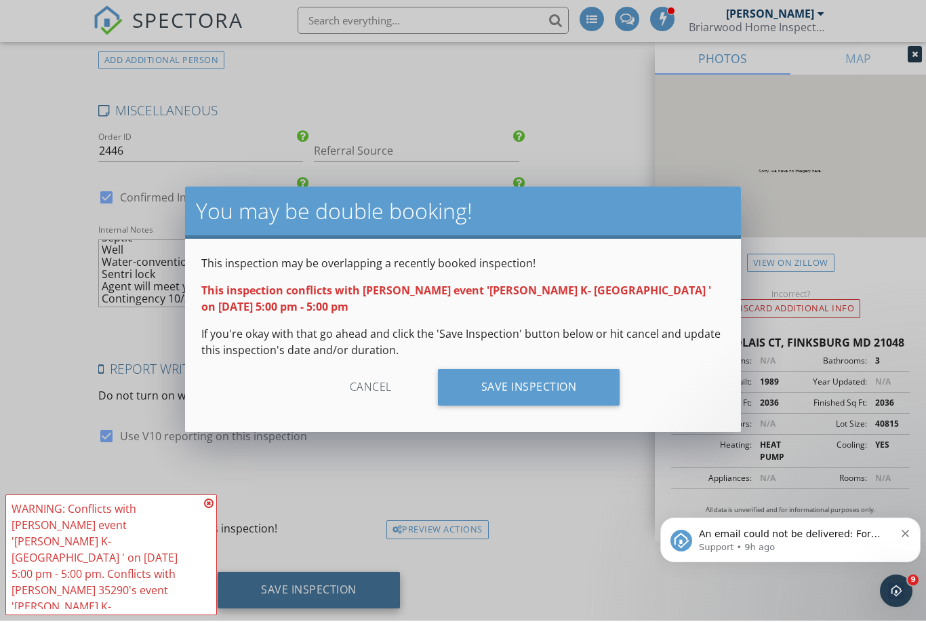
scroll to position [3324, 0]
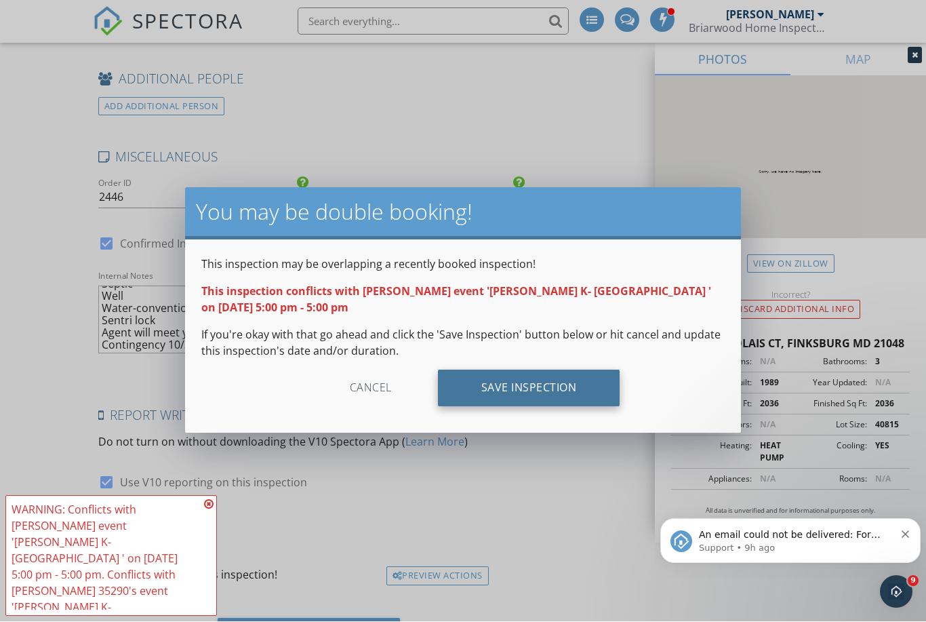
click at [501, 383] on div "Save Inspection" at bounding box center [529, 388] width 182 height 37
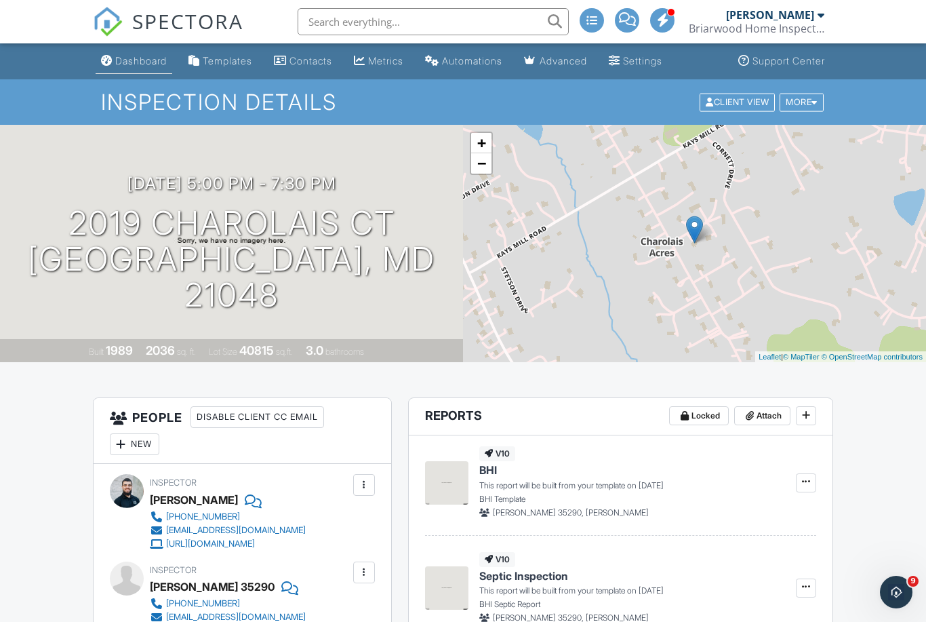
click at [138, 52] on link "Dashboard" at bounding box center [134, 61] width 77 height 25
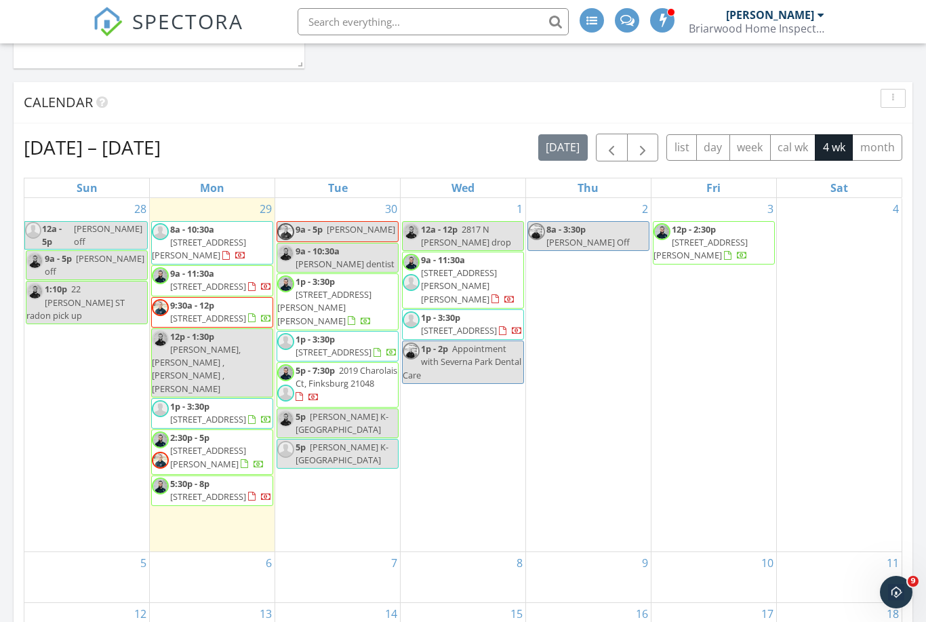
scroll to position [781, 0]
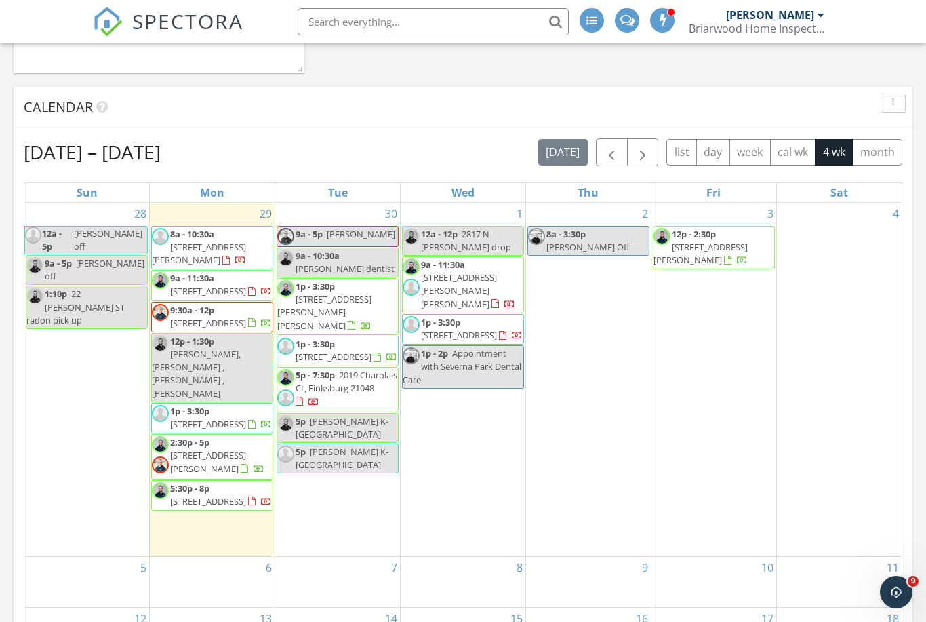
click at [380, 418] on link "5p Kelli K- Finksburg" at bounding box center [338, 428] width 122 height 30
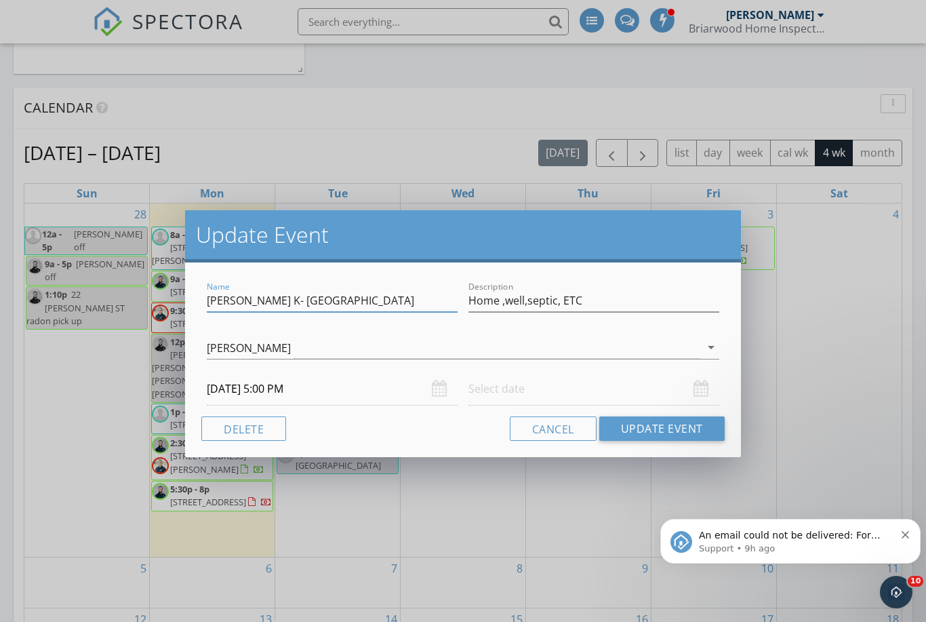
scroll to position [0, 0]
click at [235, 433] on button "Delete" at bounding box center [243, 428] width 85 height 24
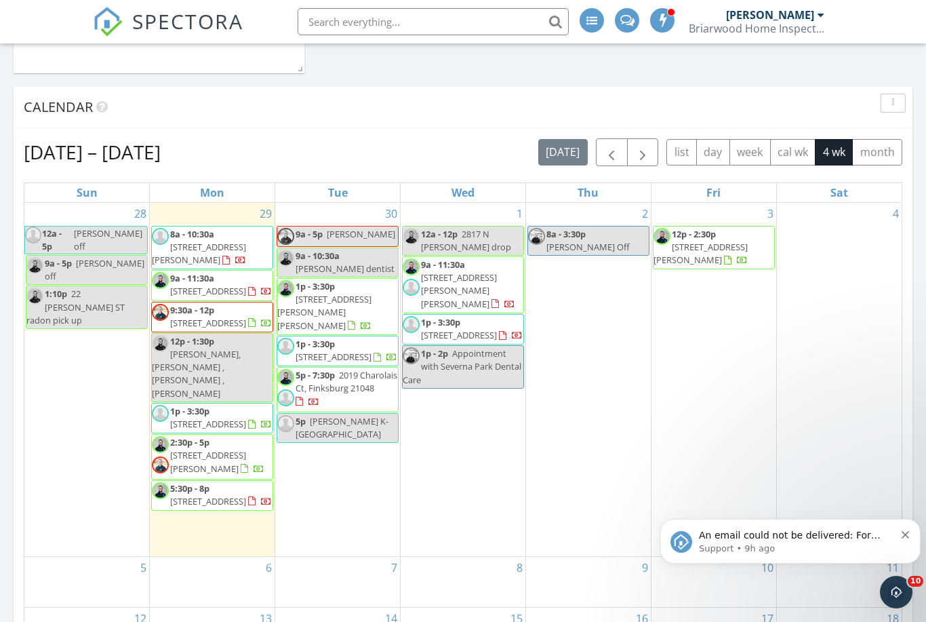
click at [336, 415] on span "Kelli K- Finksburg" at bounding box center [342, 427] width 93 height 25
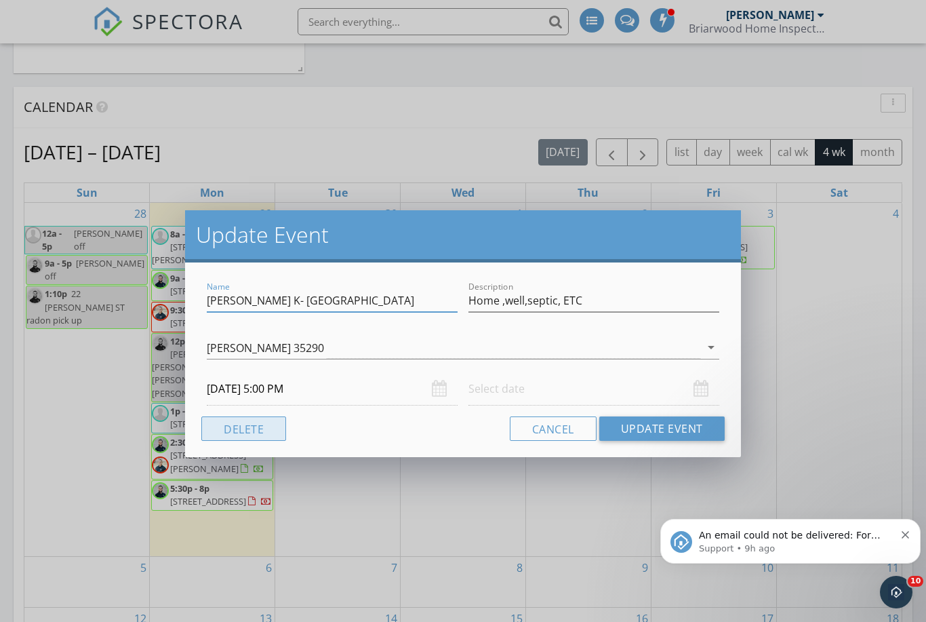
scroll to position [781, 0]
click at [240, 434] on button "Delete" at bounding box center [243, 428] width 85 height 24
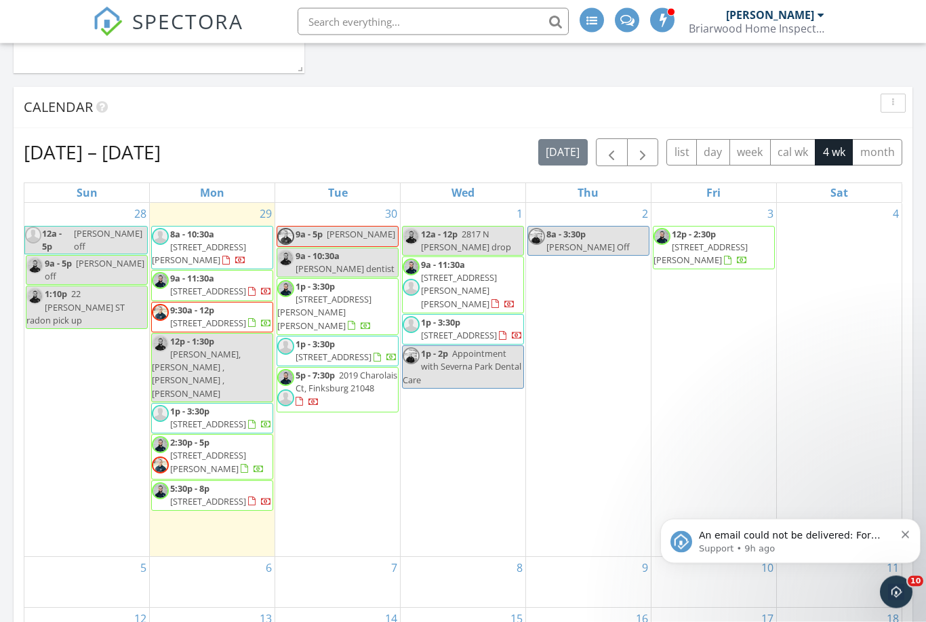
scroll to position [781, 0]
click at [354, 375] on span "2019 Charolais Ct, Finksburg 21048" at bounding box center [347, 381] width 102 height 25
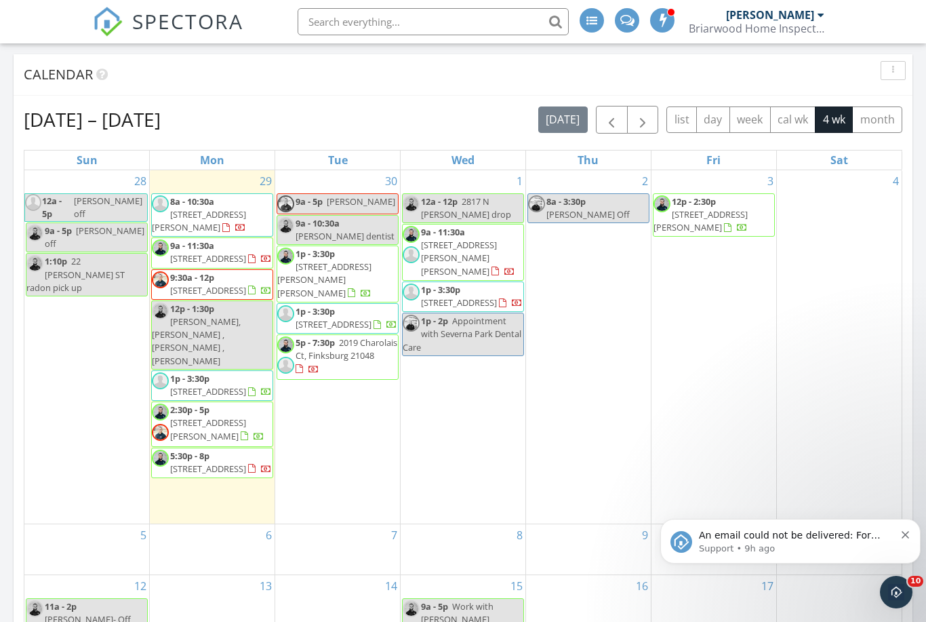
click at [737, 225] on div at bounding box center [742, 229] width 11 height 11
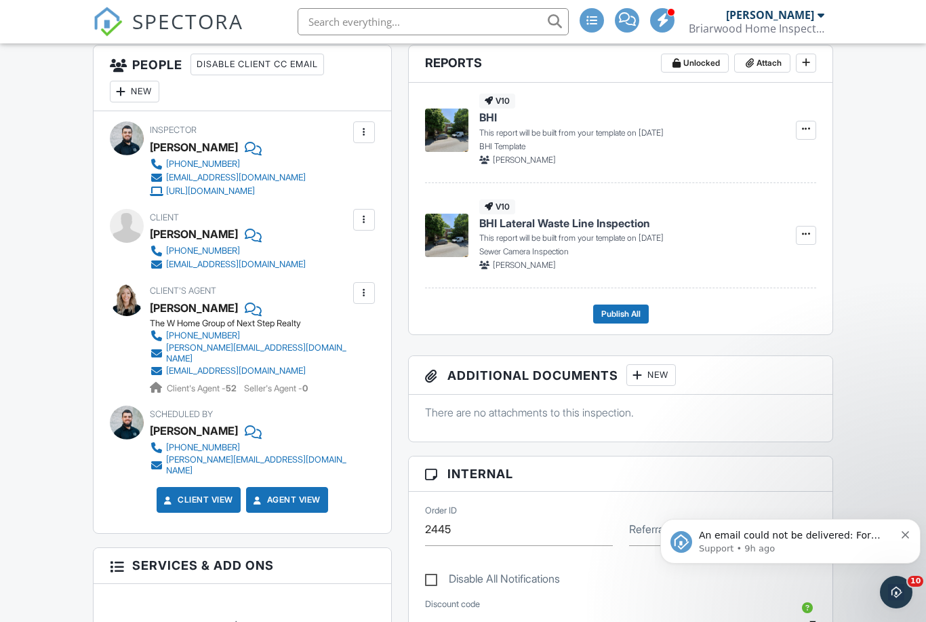
click at [374, 290] on div at bounding box center [364, 293] width 22 height 22
click at [339, 371] on li "Remove" at bounding box center [332, 368] width 69 height 34
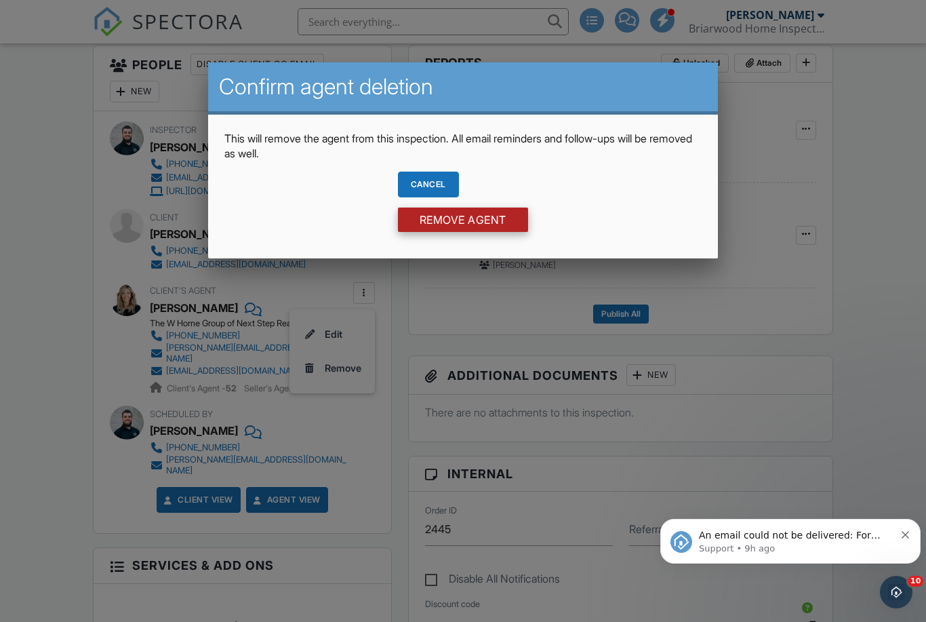
click at [477, 222] on input "Remove Agent" at bounding box center [463, 220] width 130 height 24
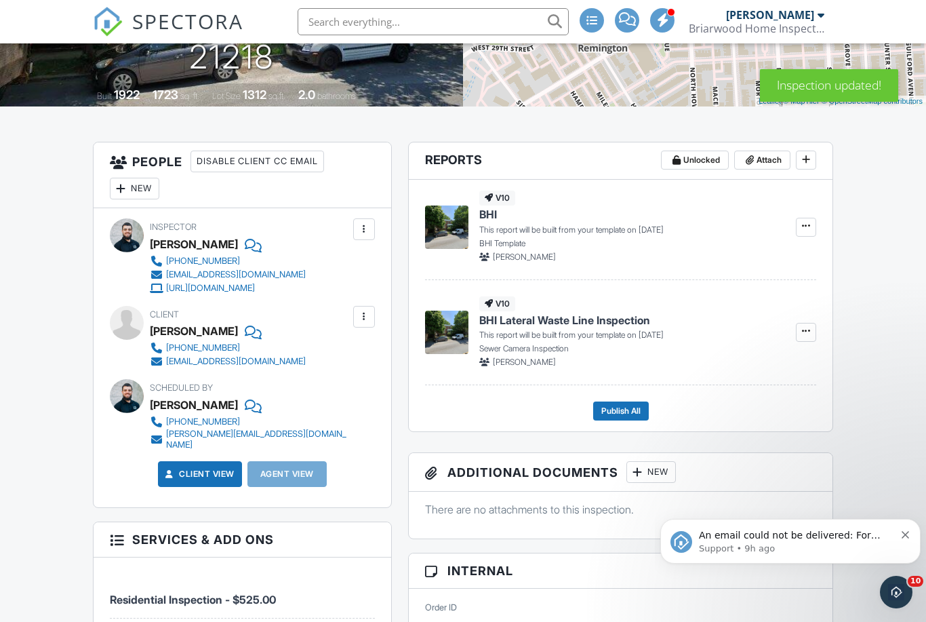
click at [141, 185] on div "New" at bounding box center [135, 189] width 50 height 22
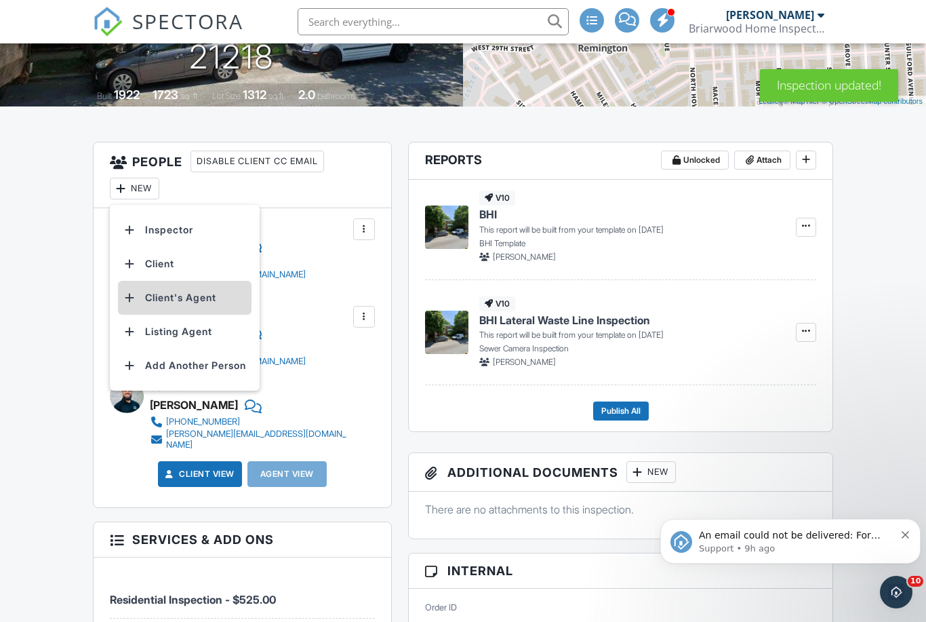
click at [212, 300] on li "Client's Agent" at bounding box center [185, 298] width 134 height 34
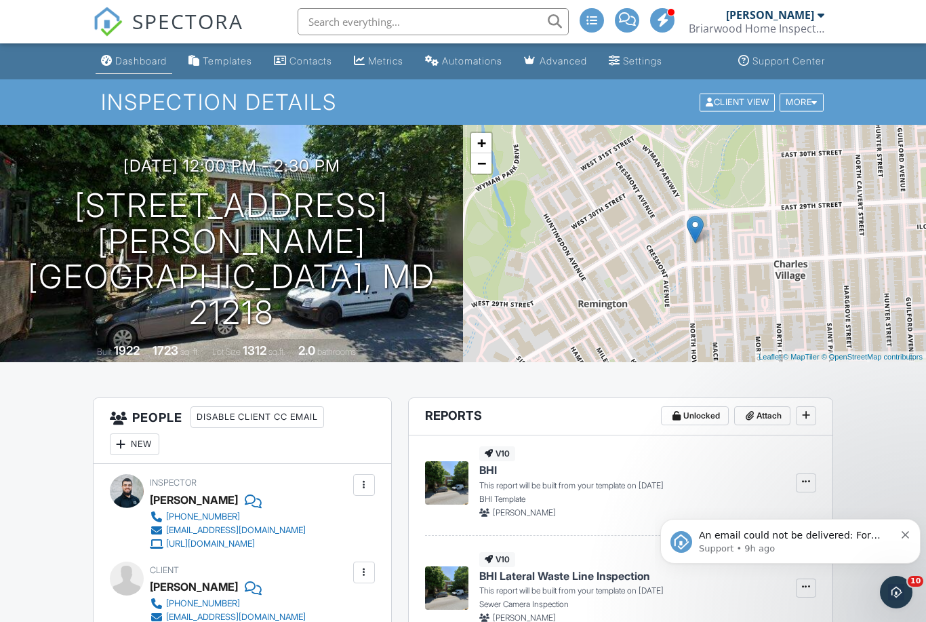
click at [151, 64] on div "Dashboard" at bounding box center [141, 61] width 52 height 12
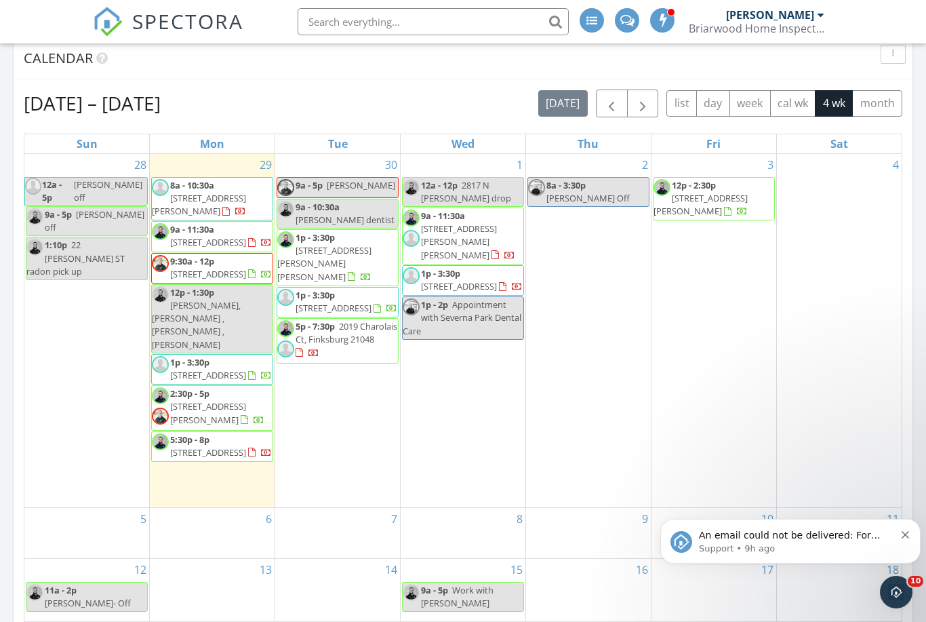
click at [494, 280] on span "[STREET_ADDRESS]" at bounding box center [459, 286] width 76 height 12
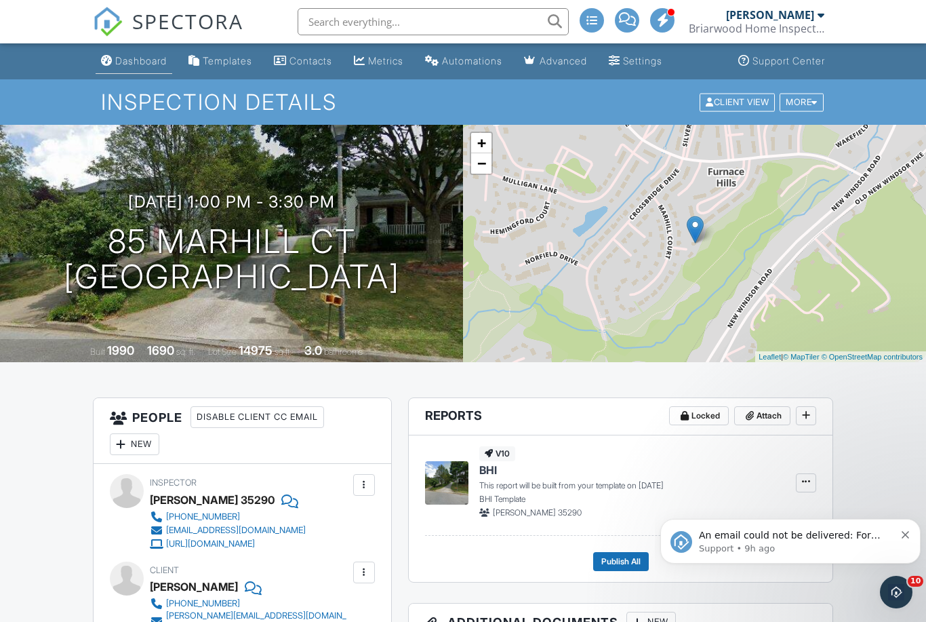
click at [136, 62] on div "Dashboard" at bounding box center [141, 61] width 52 height 12
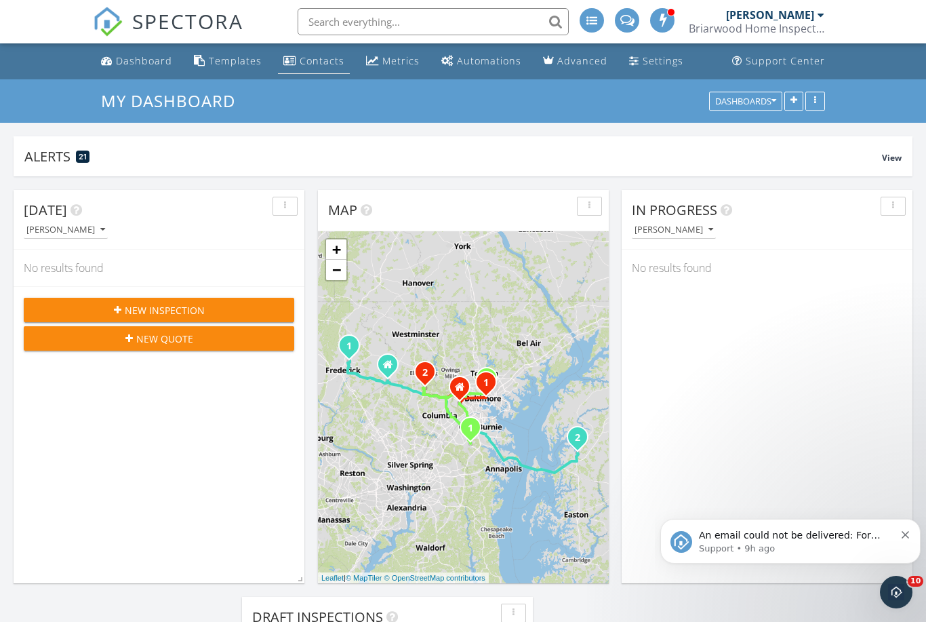
click at [311, 57] on div "Contacts" at bounding box center [322, 60] width 45 height 13
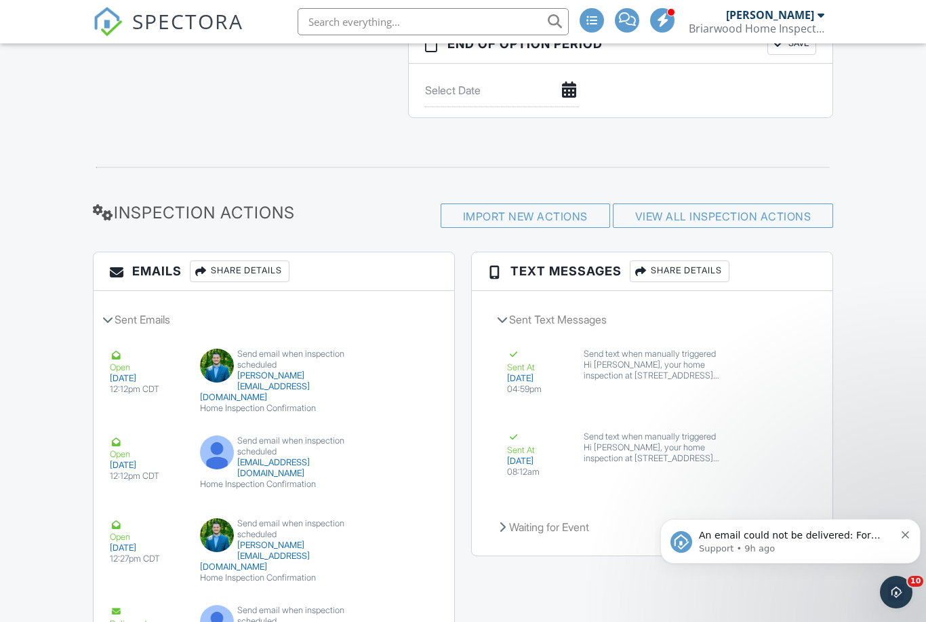
scroll to position [1758, 0]
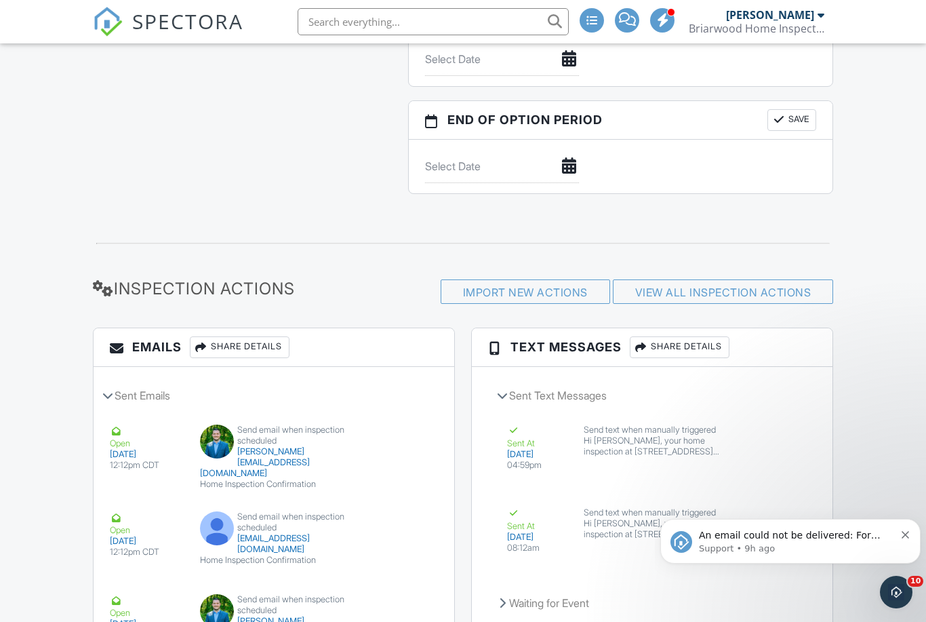
click at [670, 345] on div "Share Details" at bounding box center [680, 347] width 100 height 22
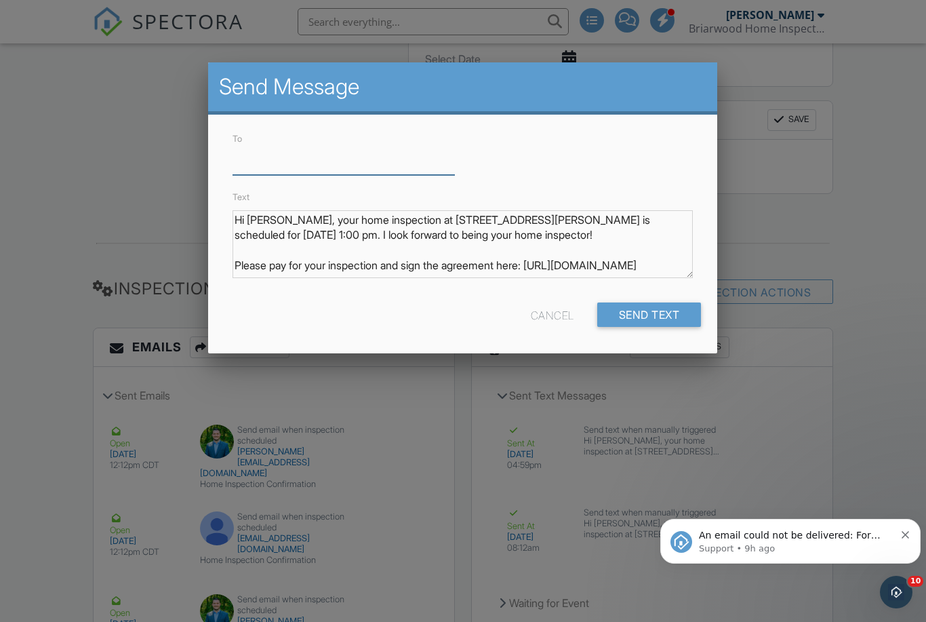
scroll to position [1758, 0]
click at [281, 157] on input "To" at bounding box center [344, 158] width 222 height 33
paste input "410-537-0622"
type input "410-537-0622"
click at [649, 309] on div "Send Text" at bounding box center [649, 314] width 104 height 24
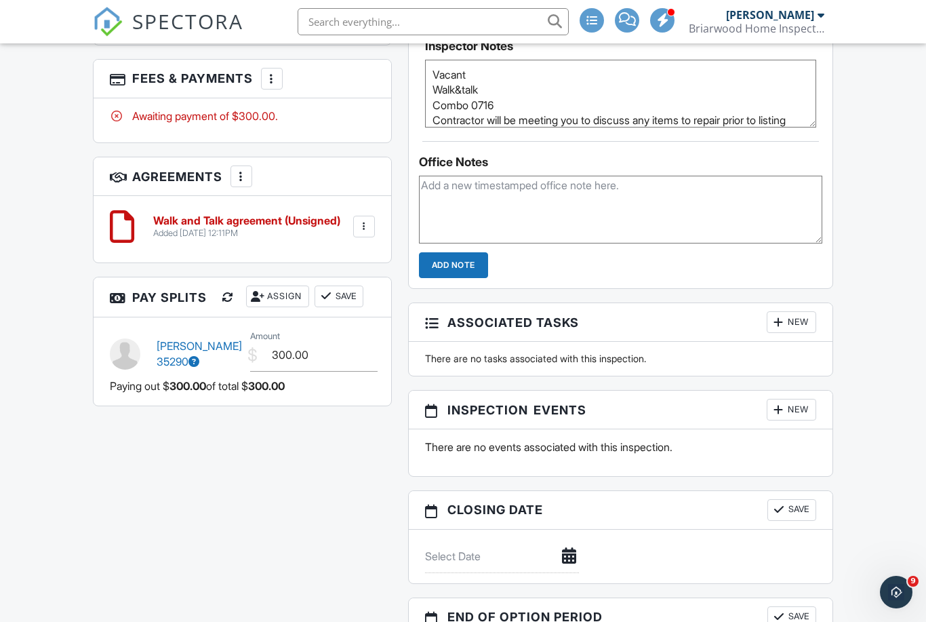
scroll to position [1242, 0]
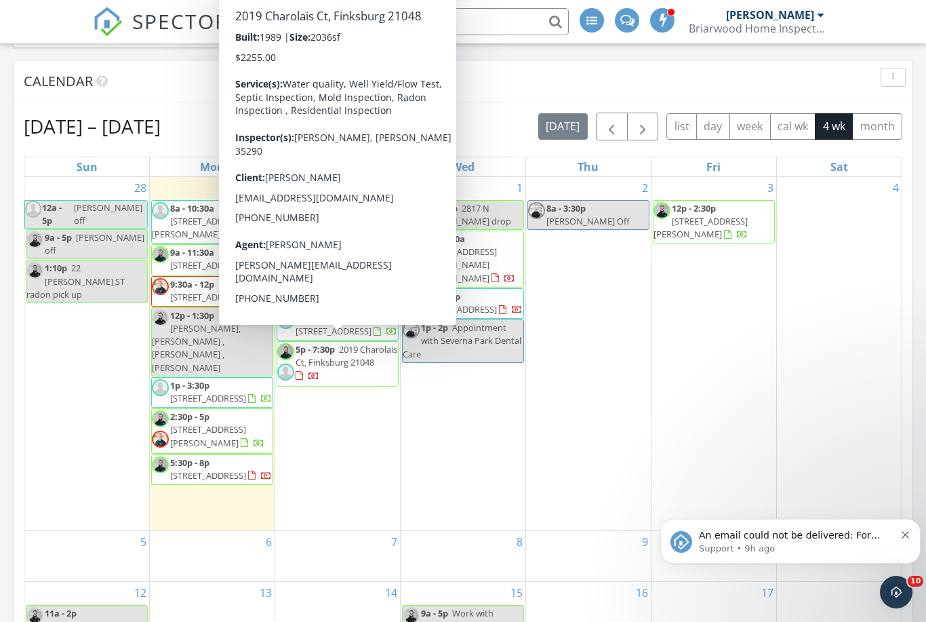
click at [319, 370] on div at bounding box center [308, 376] width 24 height 13
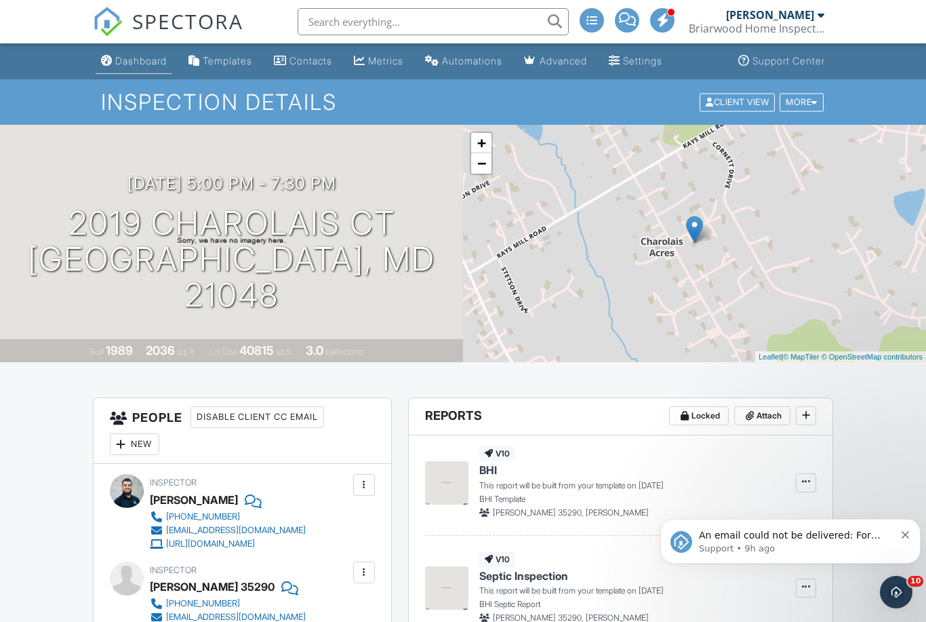
click at [149, 60] on div "Dashboard" at bounding box center [141, 61] width 52 height 12
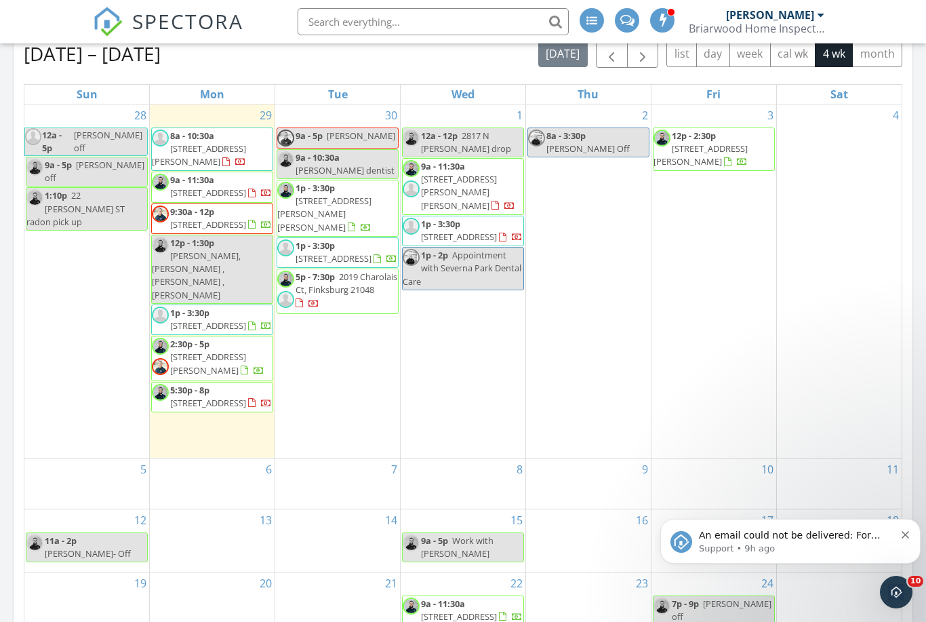
click at [190, 357] on span "[STREET_ADDRESS][PERSON_NAME]" at bounding box center [208, 363] width 76 height 25
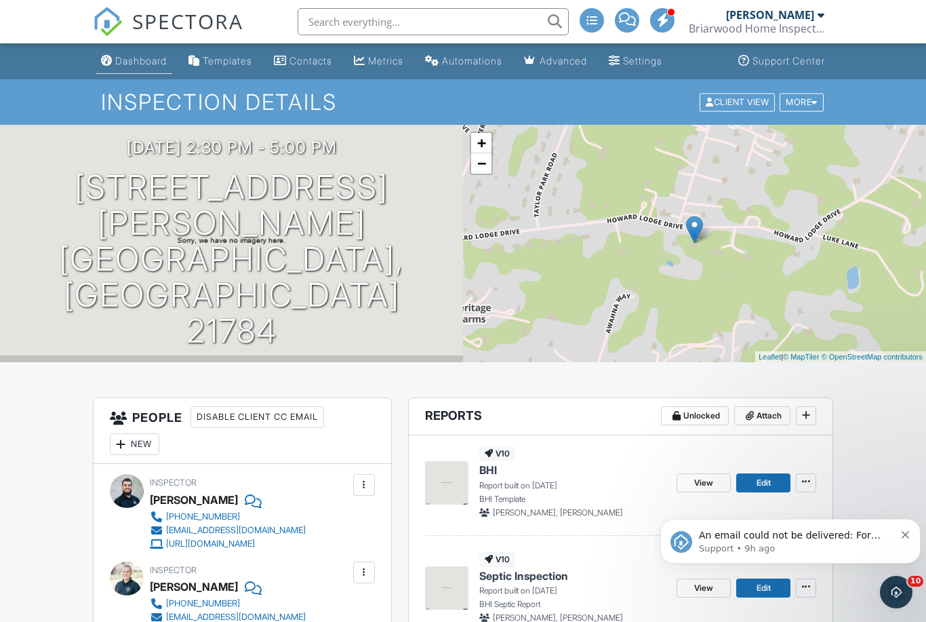
click at [138, 58] on div "Dashboard" at bounding box center [141, 61] width 52 height 12
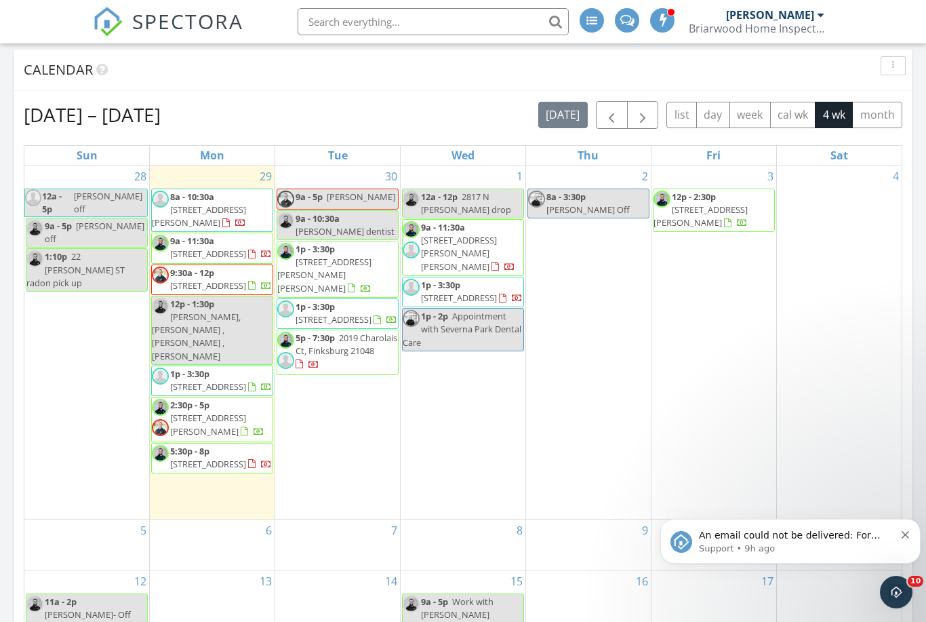
click at [741, 203] on span "2817 N Howard St, Baltimore 21218" at bounding box center [701, 215] width 94 height 25
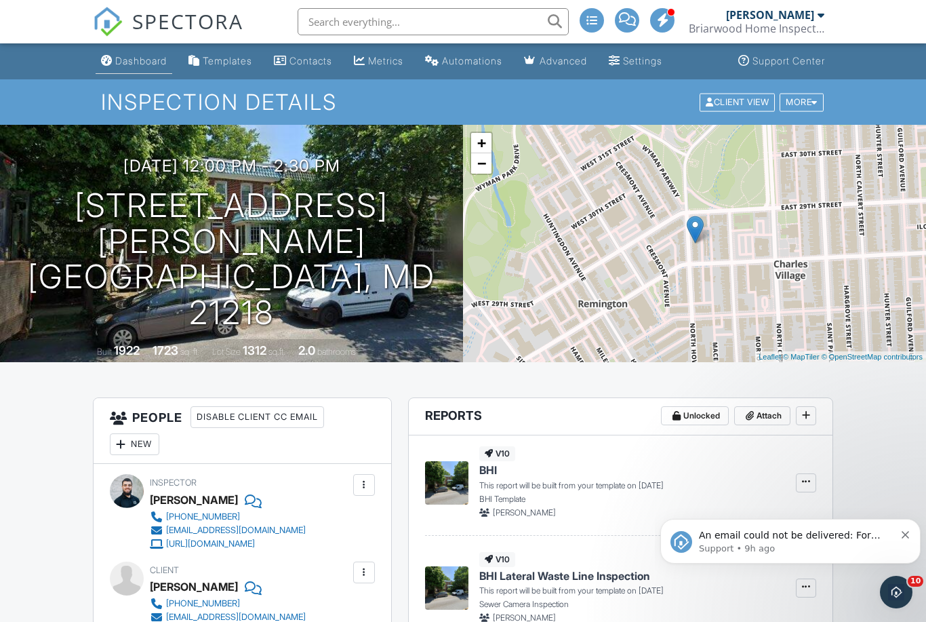
click at [140, 71] on link "Dashboard" at bounding box center [134, 61] width 77 height 25
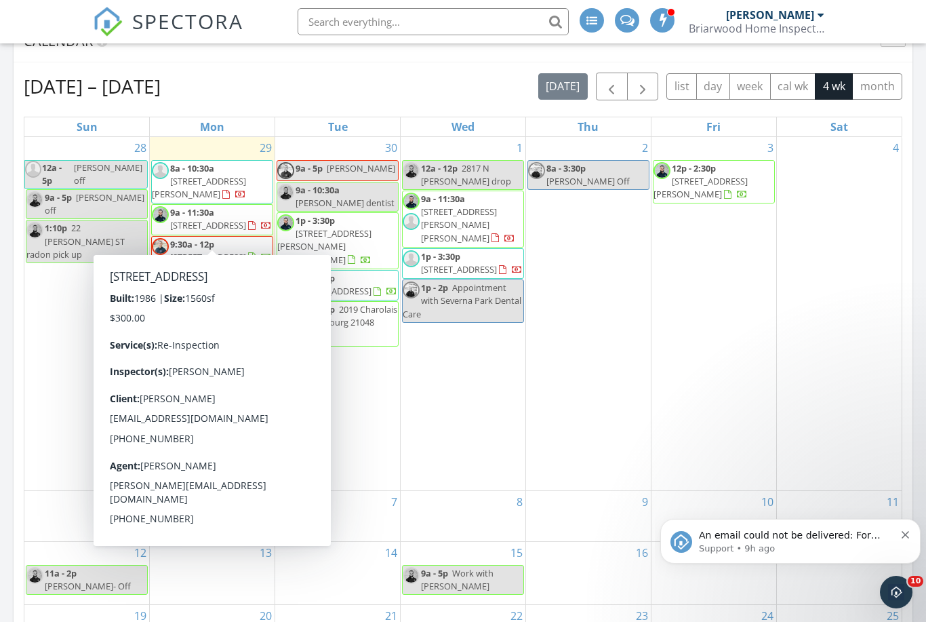
click at [186, 229] on span "322 Council Oak Dr, Severn 21144" at bounding box center [208, 225] width 76 height 12
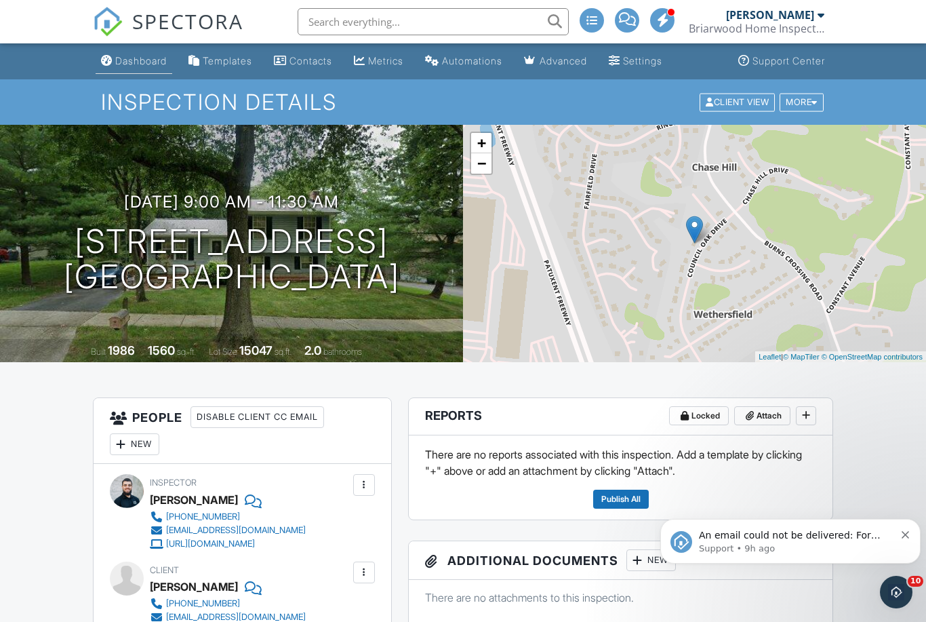
click at [144, 67] on link "Dashboard" at bounding box center [134, 61] width 77 height 25
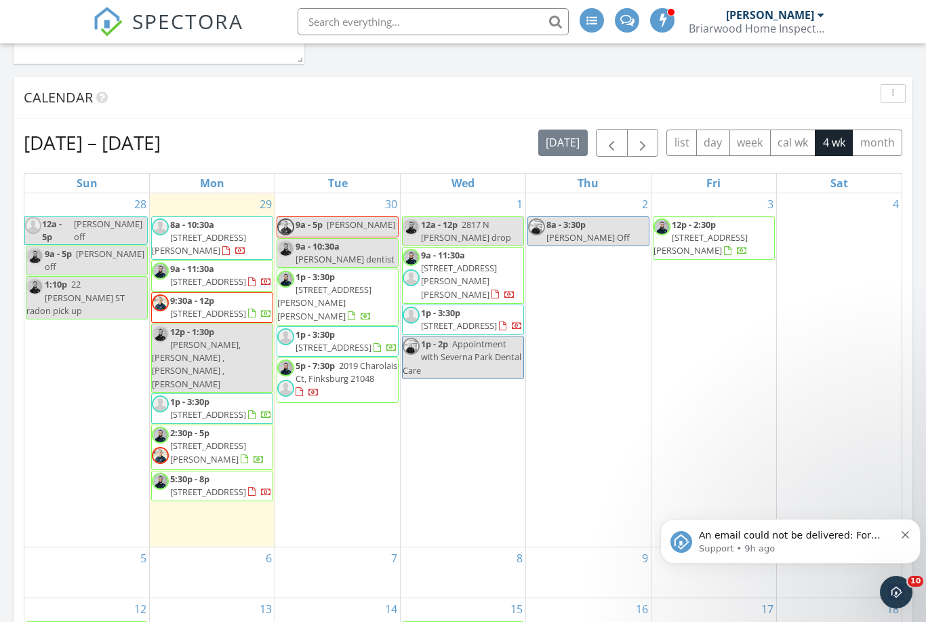
click at [348, 454] on div "30 9a - 5p Brady FD 9a - 10:30a Sam dentist 1p - 3:30p 18005 Dave Anne Cir, Ste…" at bounding box center [337, 369] width 125 height 353
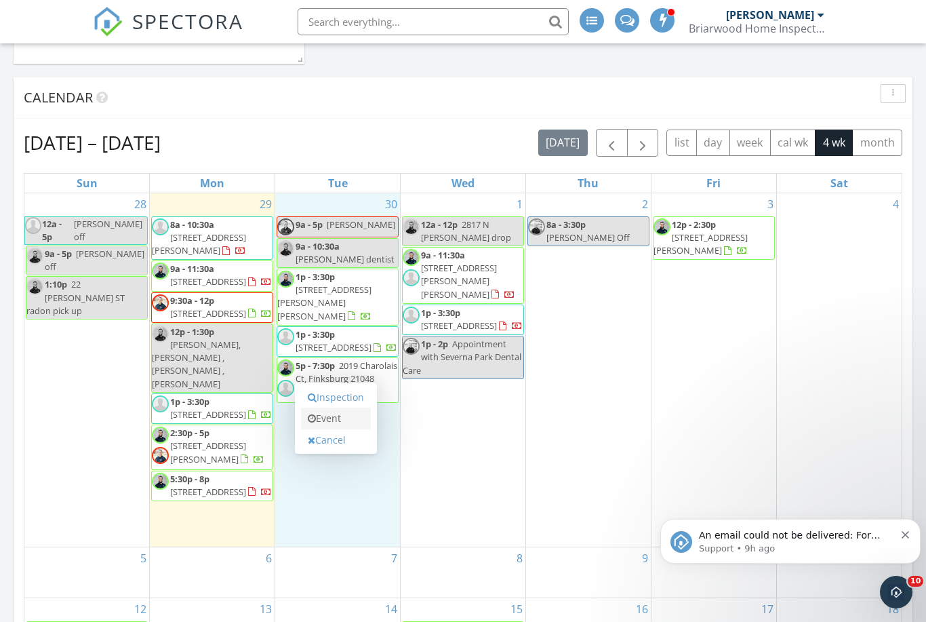
click at [342, 427] on link "Event" at bounding box center [336, 419] width 70 height 22
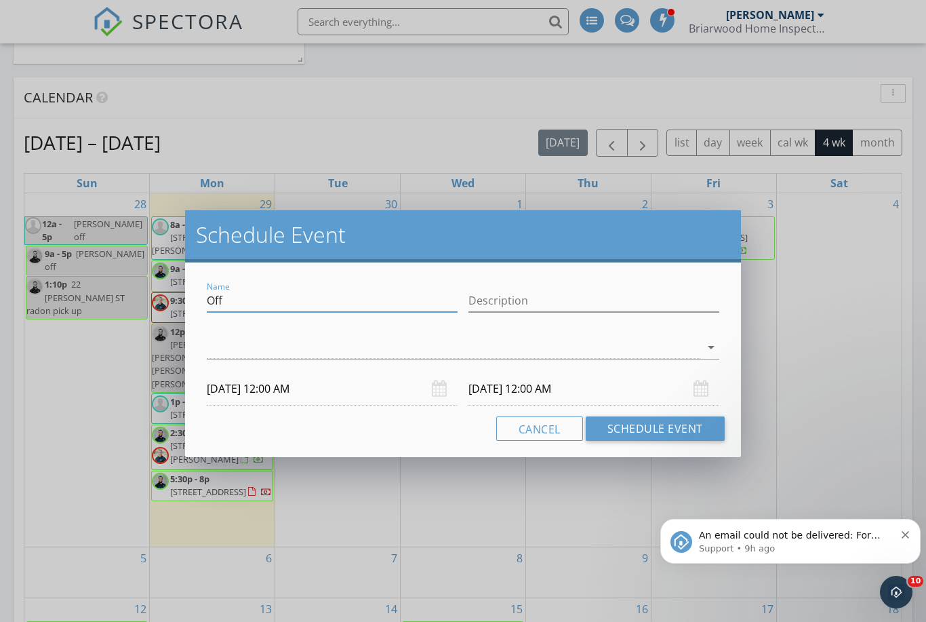
click at [248, 300] on input "Off" at bounding box center [332, 301] width 251 height 22
type input "O"
type input "240-919-3281"
click at [309, 342] on div at bounding box center [454, 347] width 494 height 22
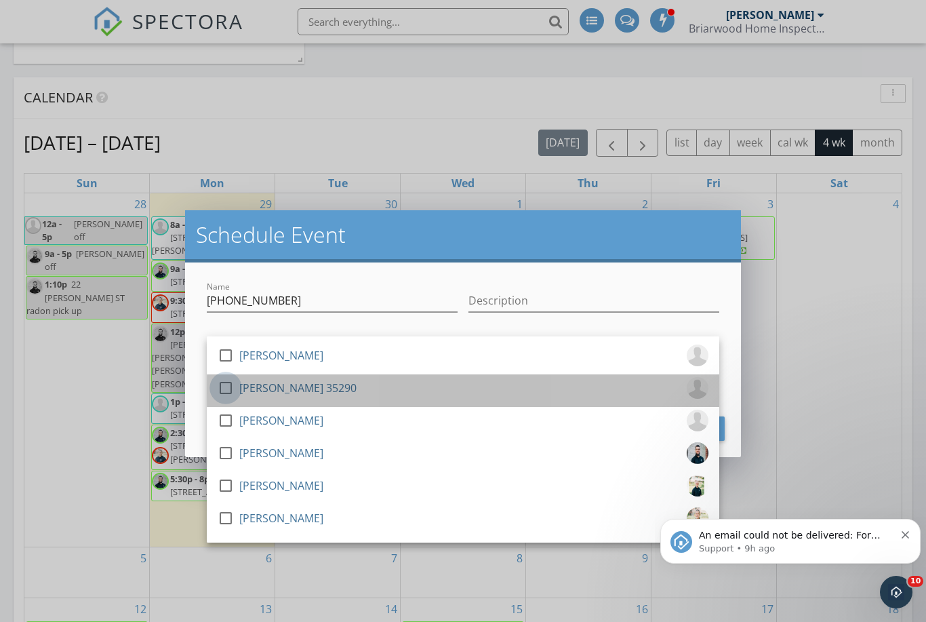
click at [226, 393] on div at bounding box center [225, 387] width 23 height 23
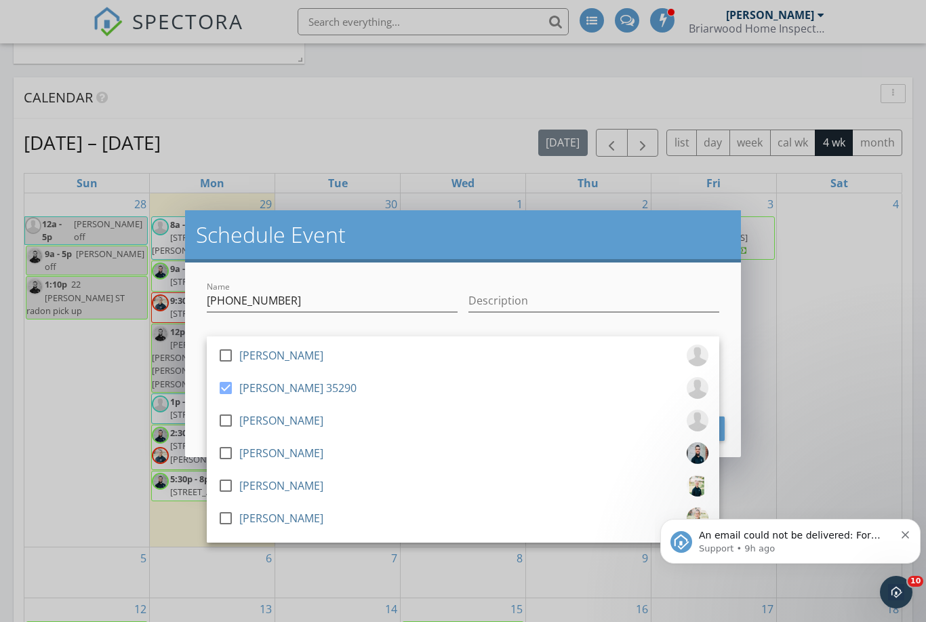
click at [467, 248] on h2 "Schedule Event" at bounding box center [463, 234] width 534 height 27
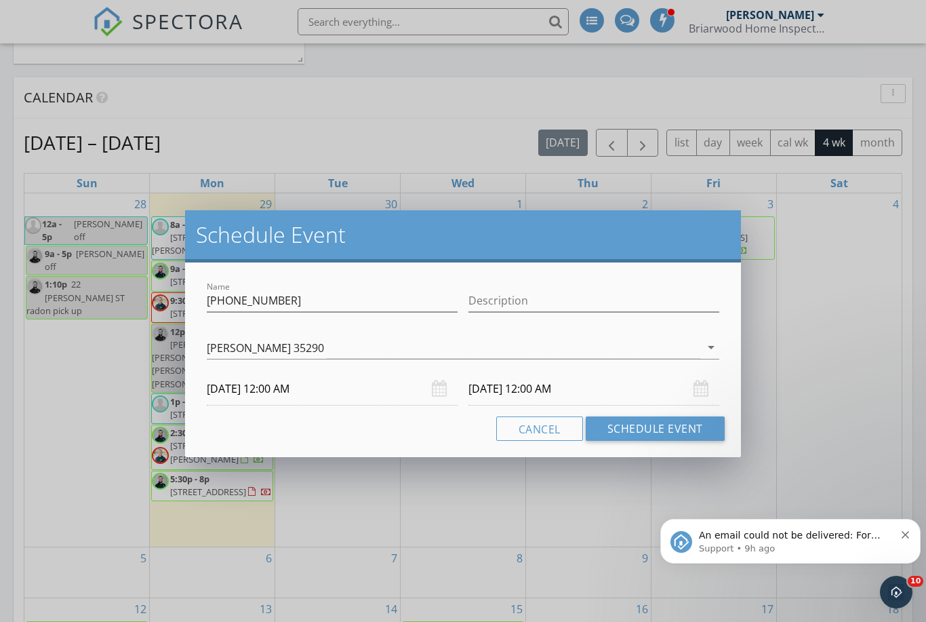
click at [250, 389] on input "09/30/2025 12:00 AM" at bounding box center [332, 388] width 251 height 33
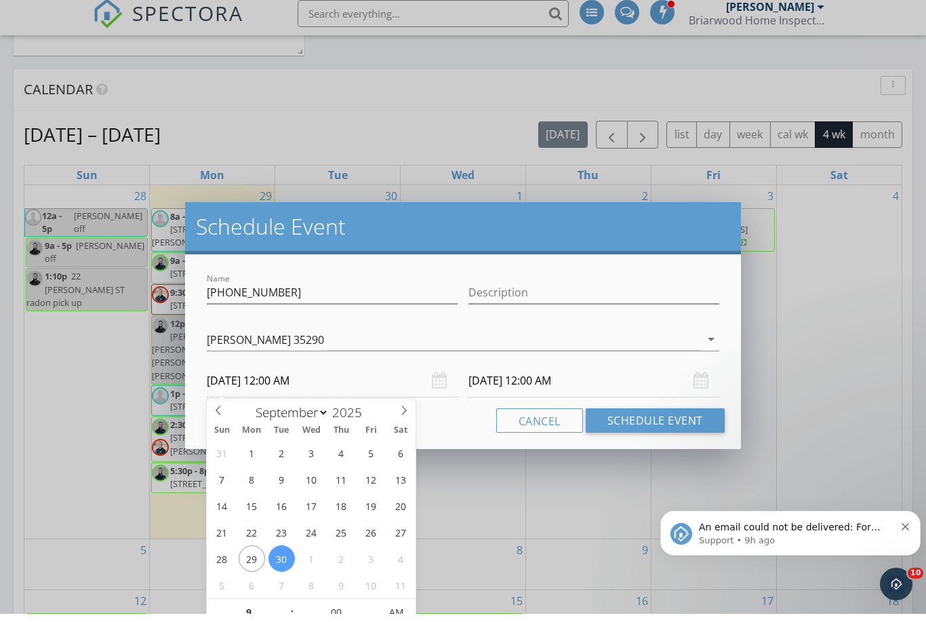
click at [510, 379] on input "10/01/2025 12:00 AM" at bounding box center [594, 388] width 251 height 33
type input "09"
type input "09/30/2025 9:00 AM"
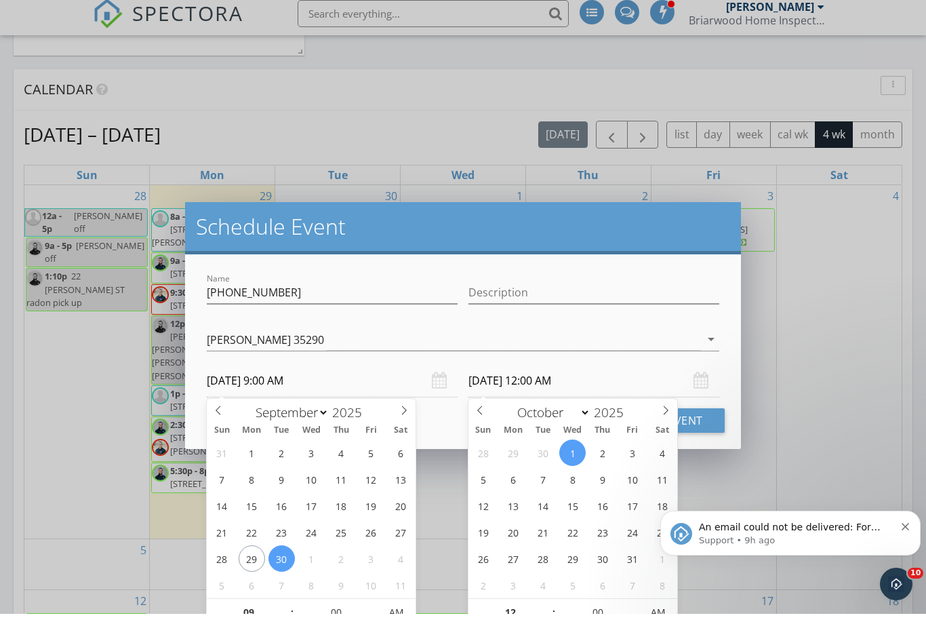
type input "09"
type input "10/01/2025 9:00 AM"
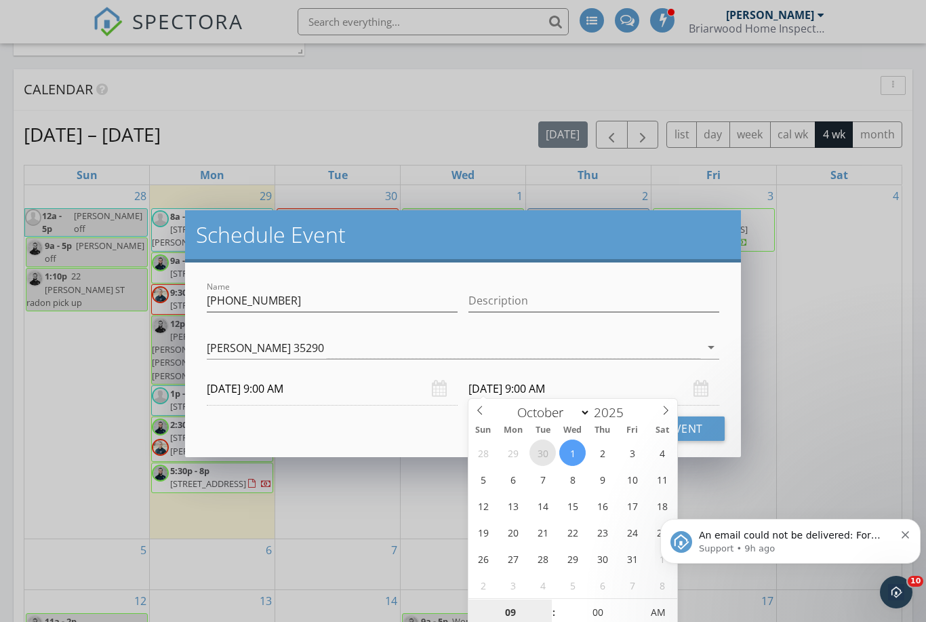
select select "8"
type input "09/30/2025 9:00 AM"
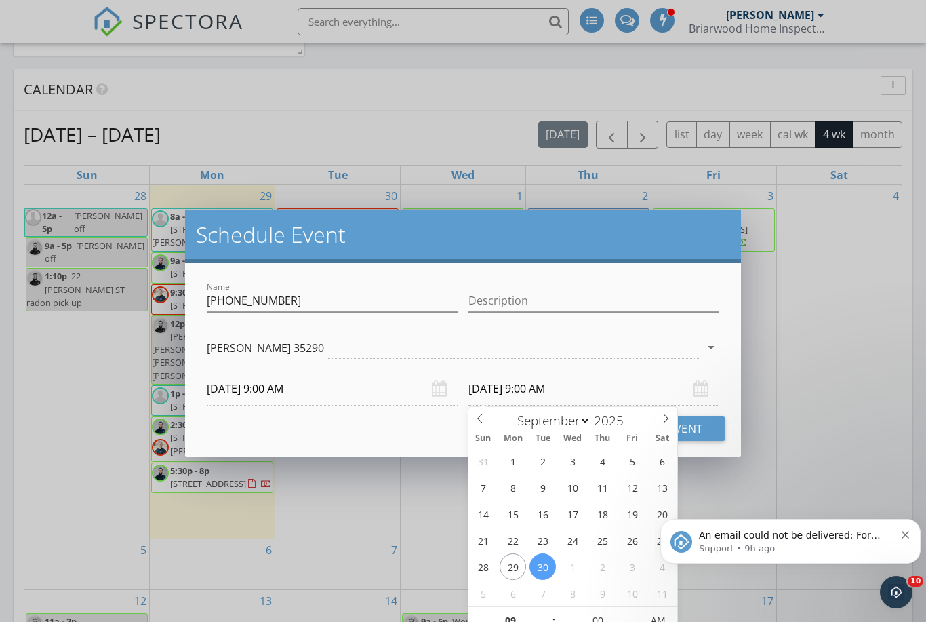
click at [444, 235] on h2 "Schedule Event" at bounding box center [463, 234] width 534 height 27
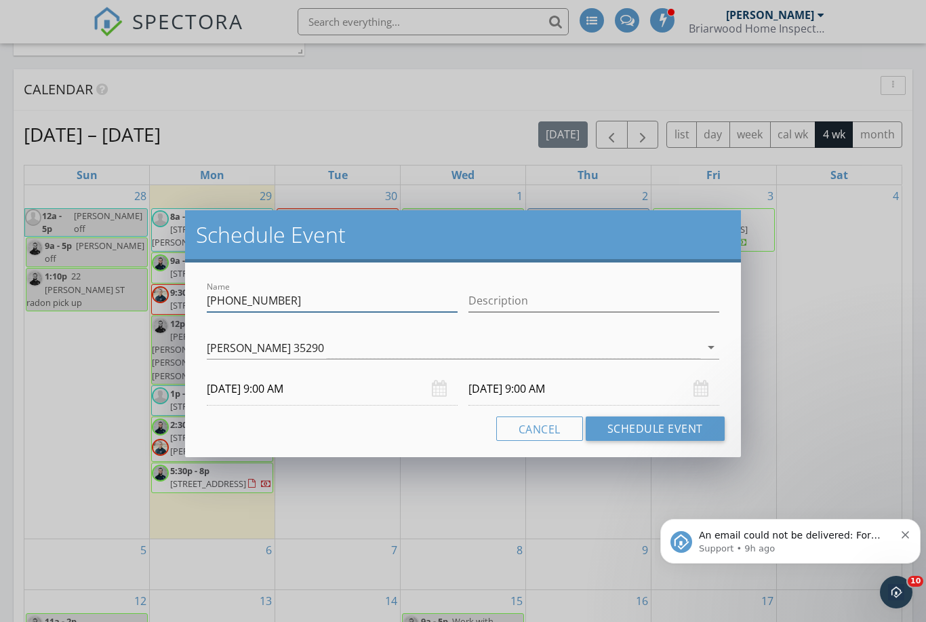
click at [292, 300] on input "240-919-3281" at bounding box center [332, 301] width 251 height 22
type input "240-919-3281 waiting on email"
click at [658, 425] on button "Schedule Event" at bounding box center [655, 428] width 139 height 24
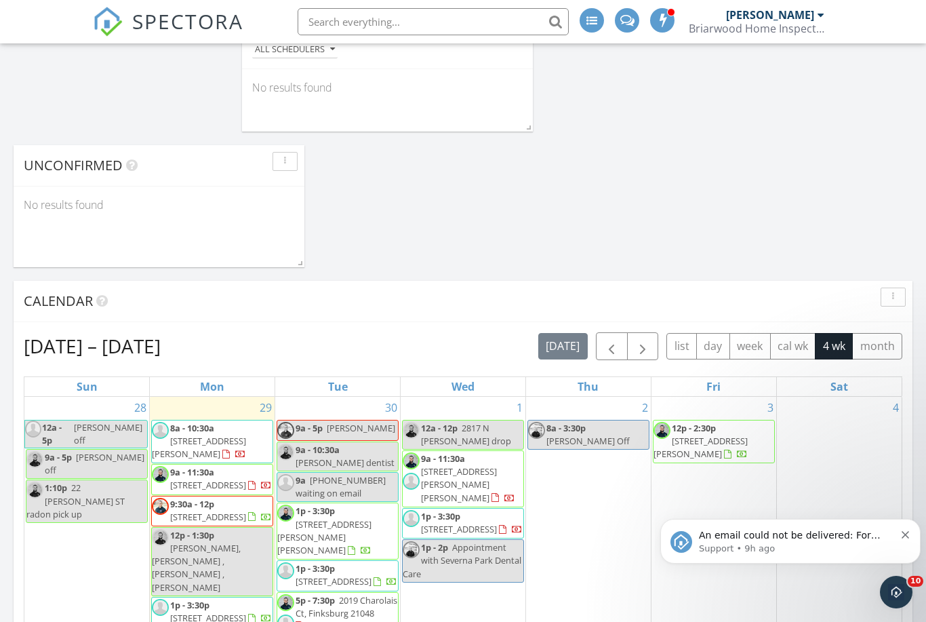
scroll to position [0, 0]
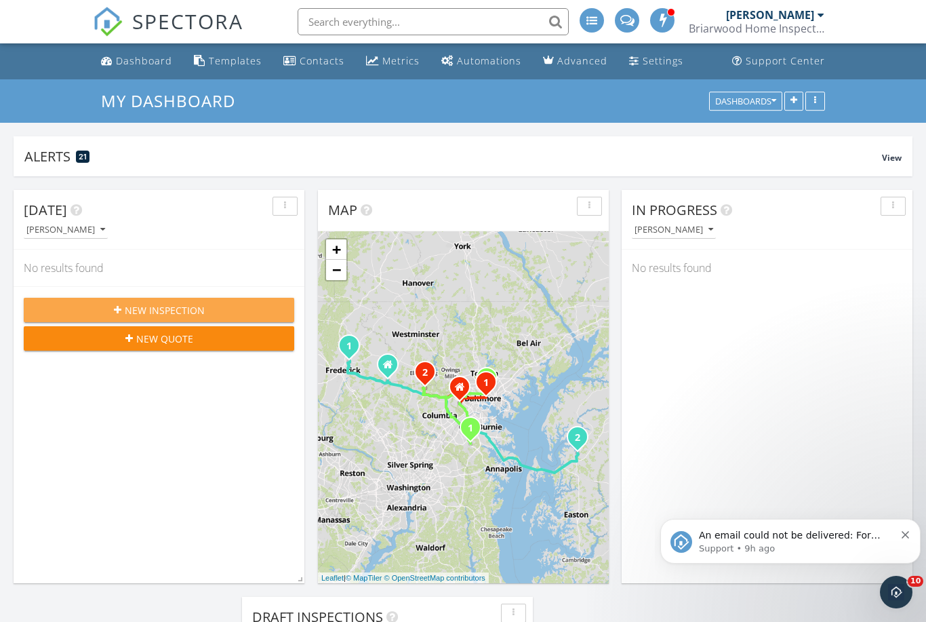
click at [178, 307] on span "New Inspection" at bounding box center [165, 310] width 80 height 14
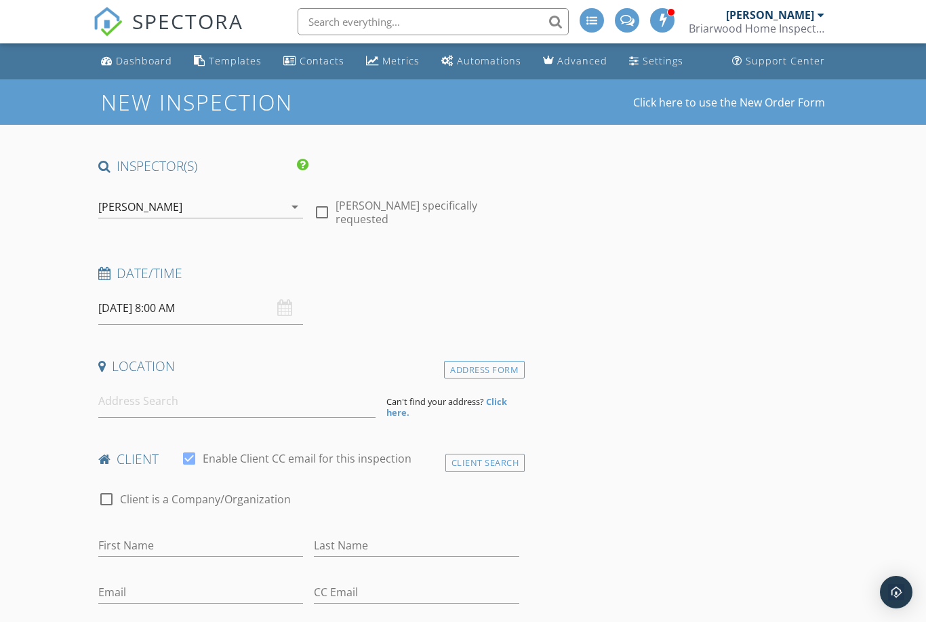
click at [299, 210] on icon "arrow_drop_down" at bounding box center [295, 207] width 16 height 16
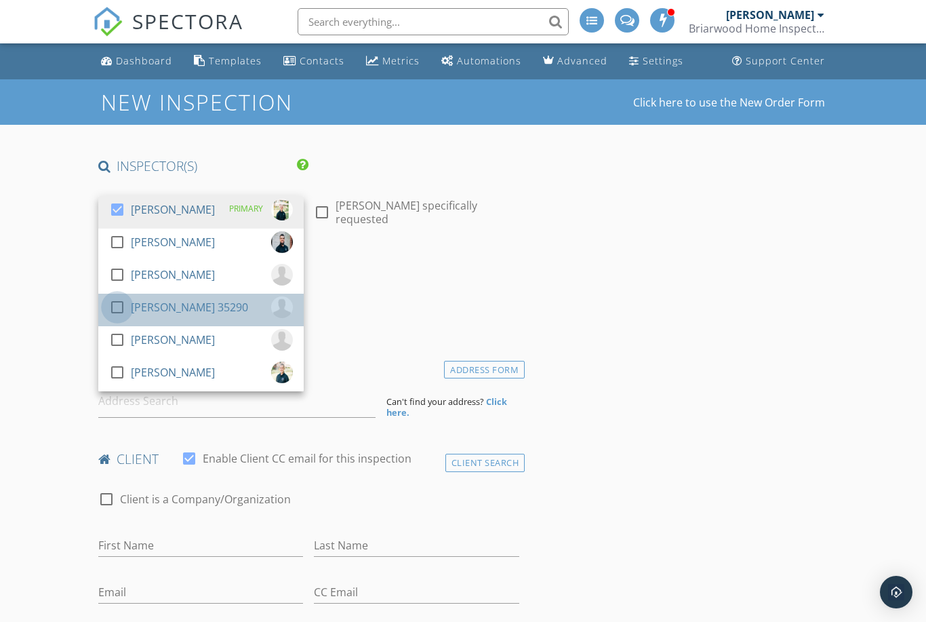
click at [122, 304] on div at bounding box center [117, 307] width 23 height 23
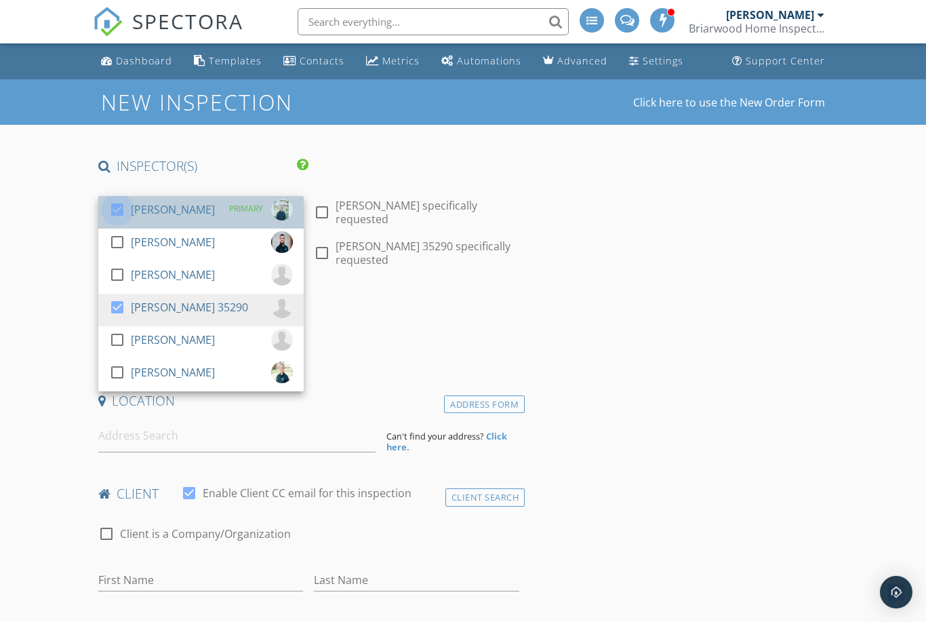
click at [119, 210] on div at bounding box center [117, 209] width 23 height 23
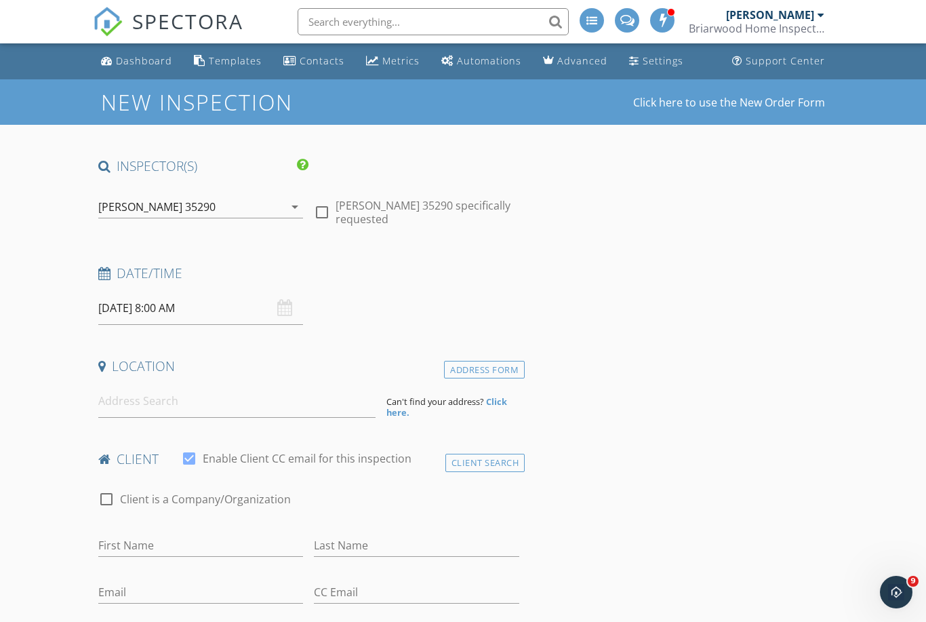
click at [142, 307] on input "09/30/2025 8:00 AM" at bounding box center [200, 308] width 205 height 33
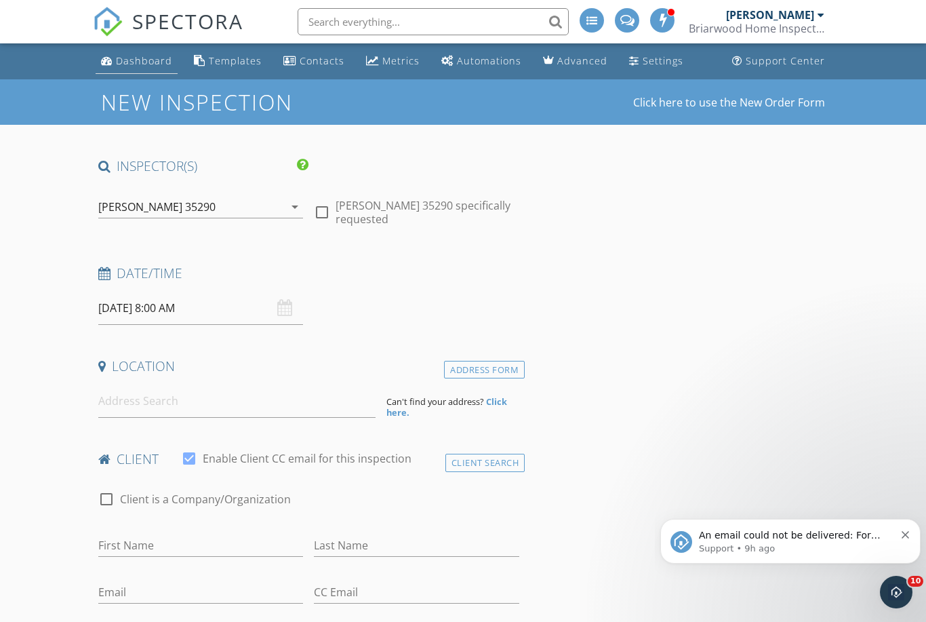
click at [141, 60] on div "Dashboard" at bounding box center [144, 60] width 56 height 13
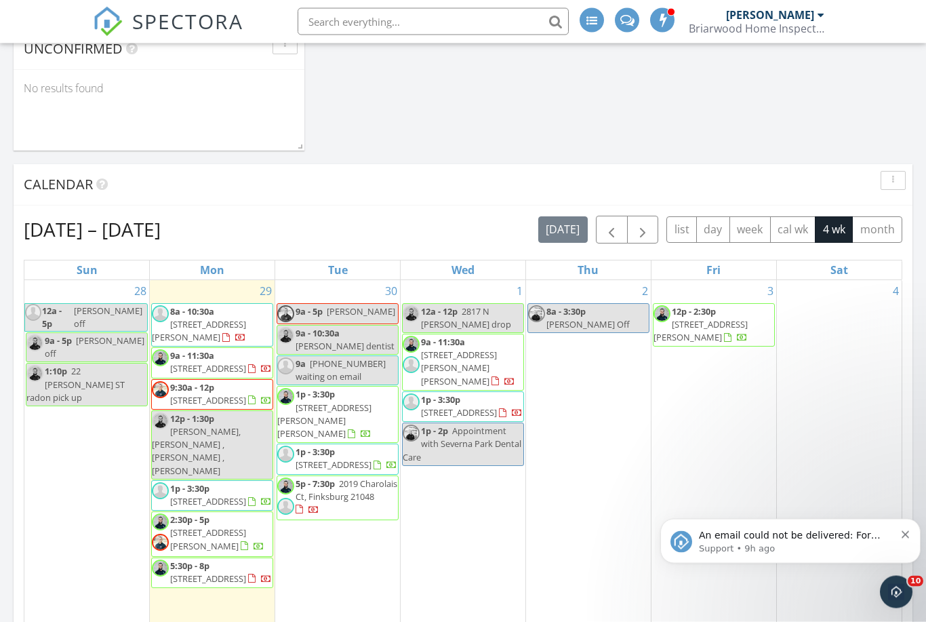
scroll to position [703, 0]
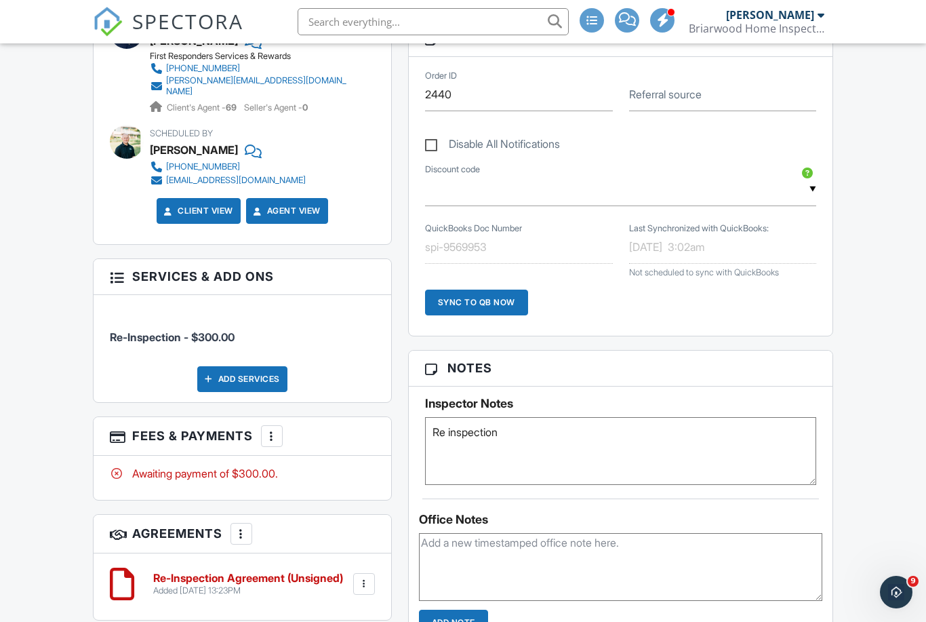
click at [626, 455] on textarea "Re inspection" at bounding box center [620, 451] width 391 height 68
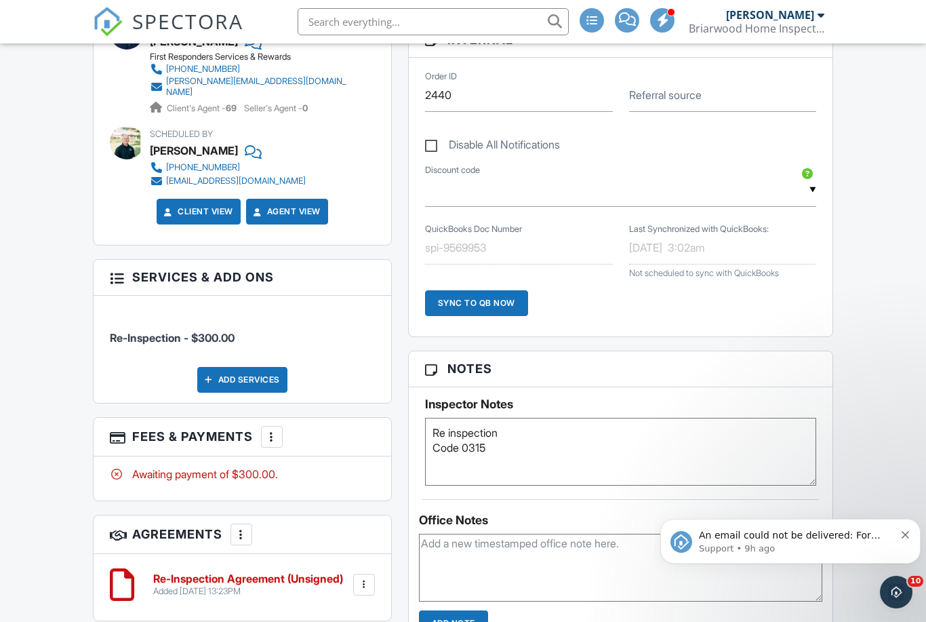
type textarea "Re inspection Code 0315"
click at [885, 395] on div "Dashboard Templates Contacts Metrics Automations Advanced Settings Support Cent…" at bounding box center [463, 482] width 926 height 2116
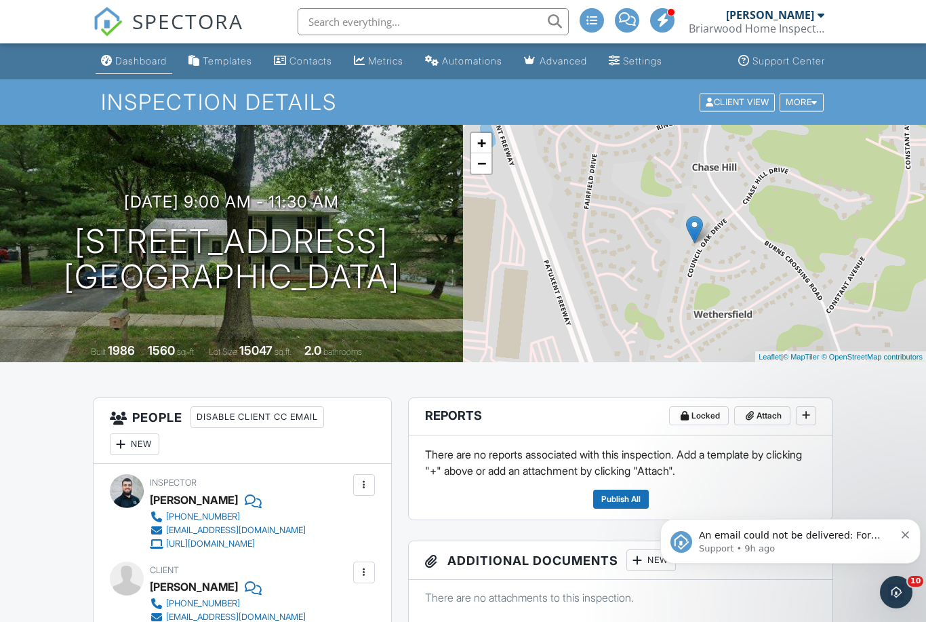
click at [160, 54] on link "Dashboard" at bounding box center [134, 61] width 77 height 25
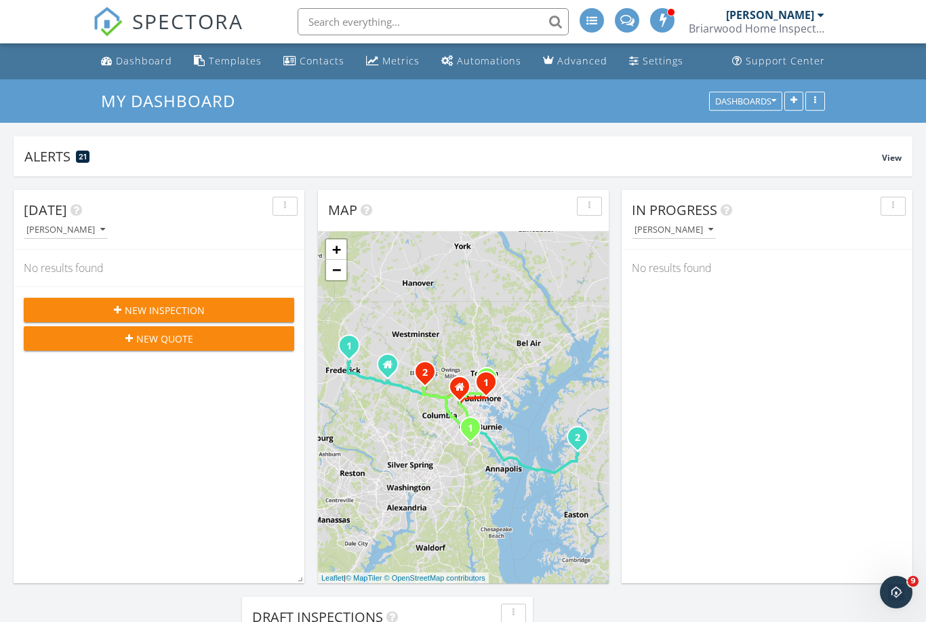
click at [212, 307] on div "New Inspection" at bounding box center [159, 310] width 249 height 14
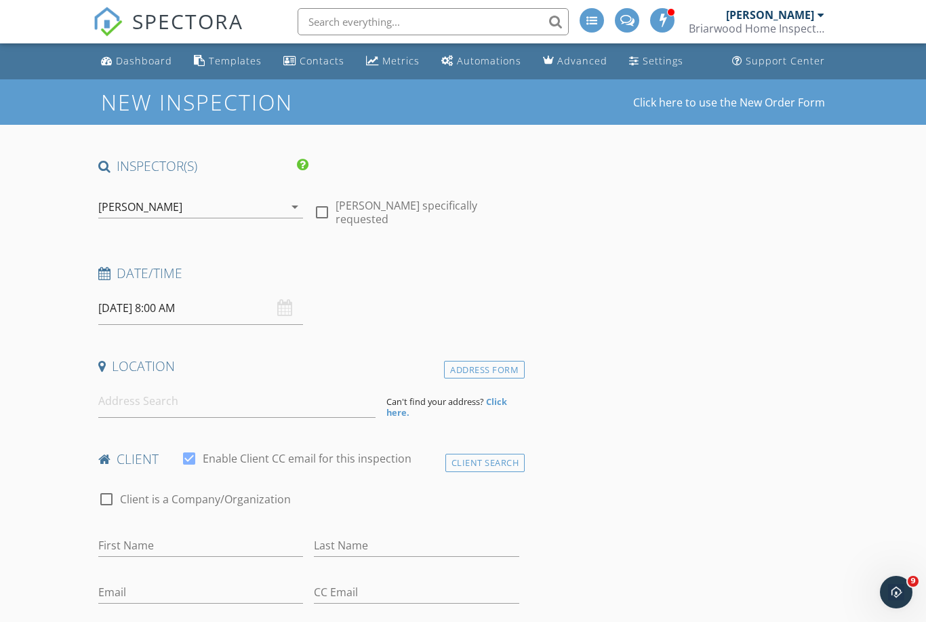
click at [298, 212] on icon "arrow_drop_down" at bounding box center [295, 207] width 16 height 16
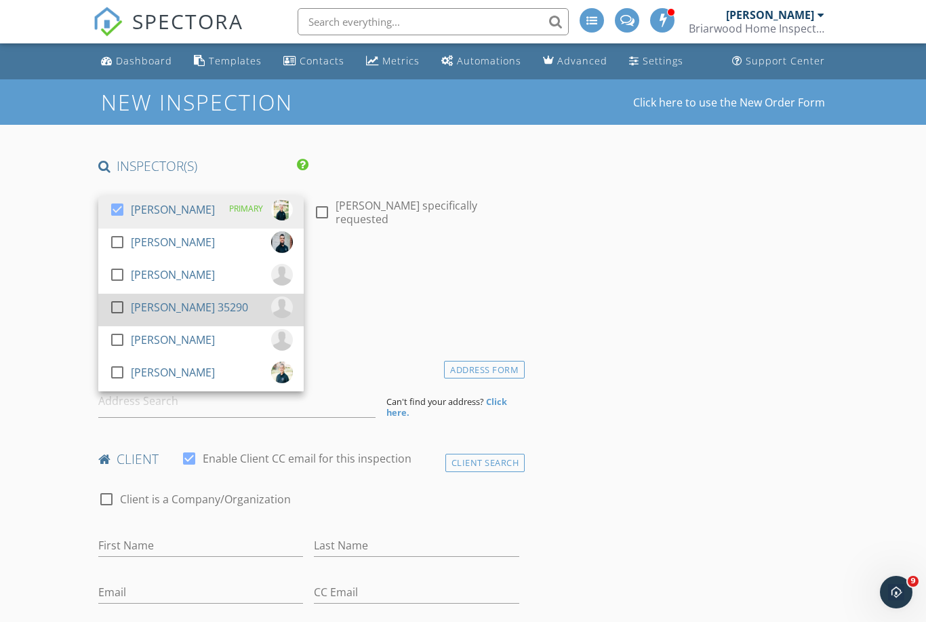
click at [121, 307] on div at bounding box center [117, 307] width 23 height 23
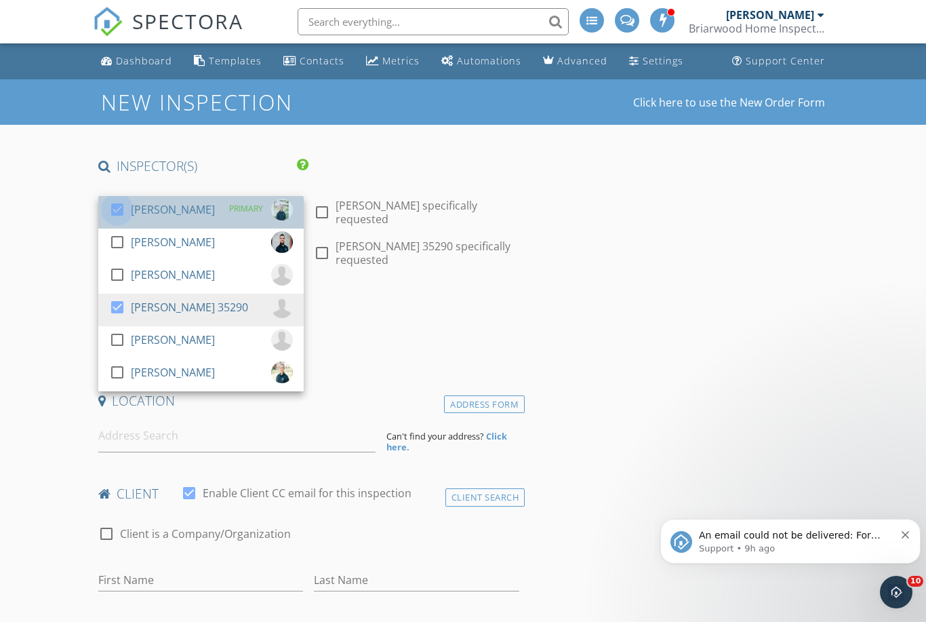
click at [125, 208] on div at bounding box center [117, 209] width 23 height 23
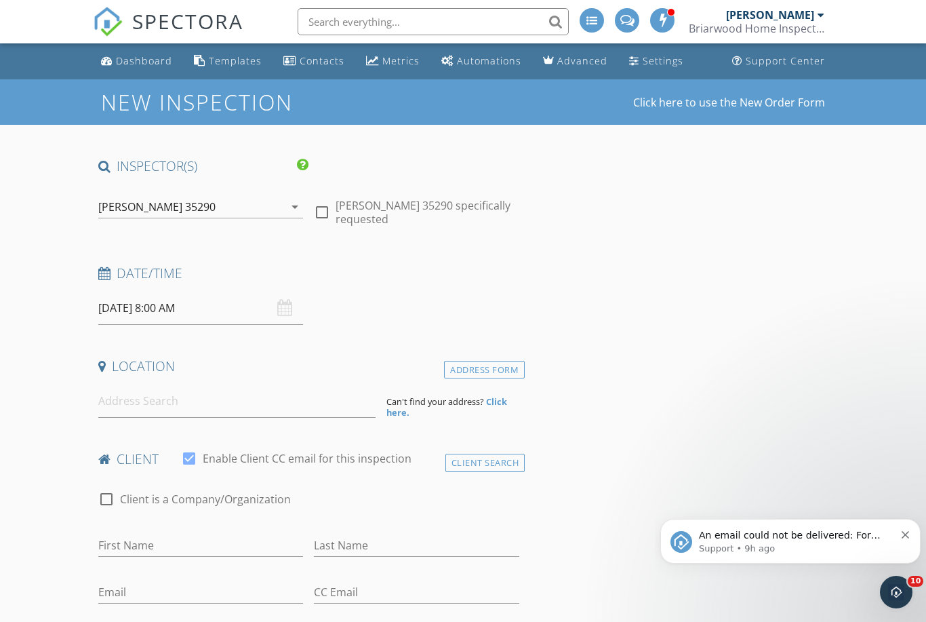
click at [147, 300] on input "09/30/2025 8:00 AM" at bounding box center [200, 308] width 205 height 33
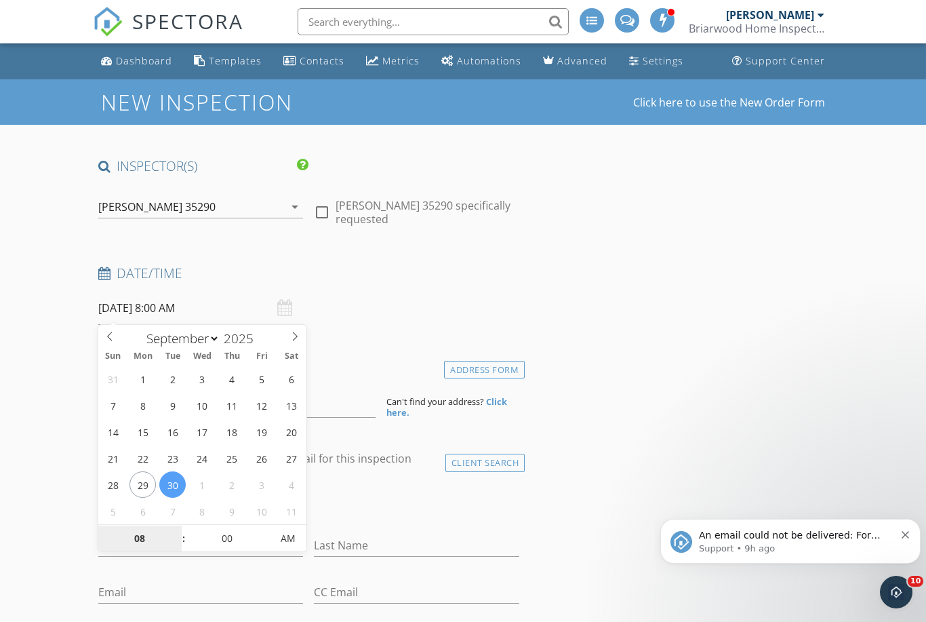
type input "9"
type input "[DATE] 9:00 AM"
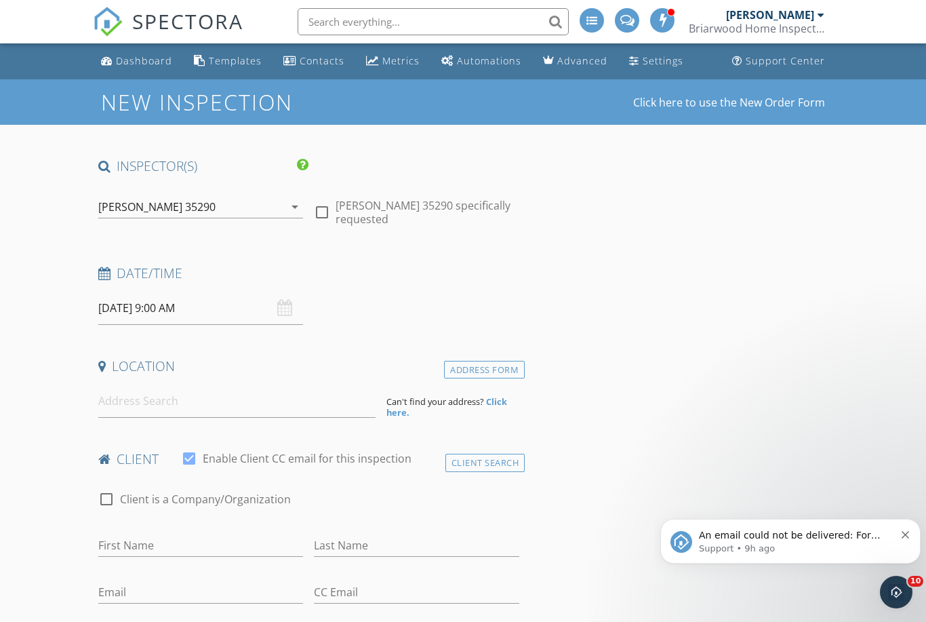
click at [172, 401] on input at bounding box center [236, 401] width 277 height 33
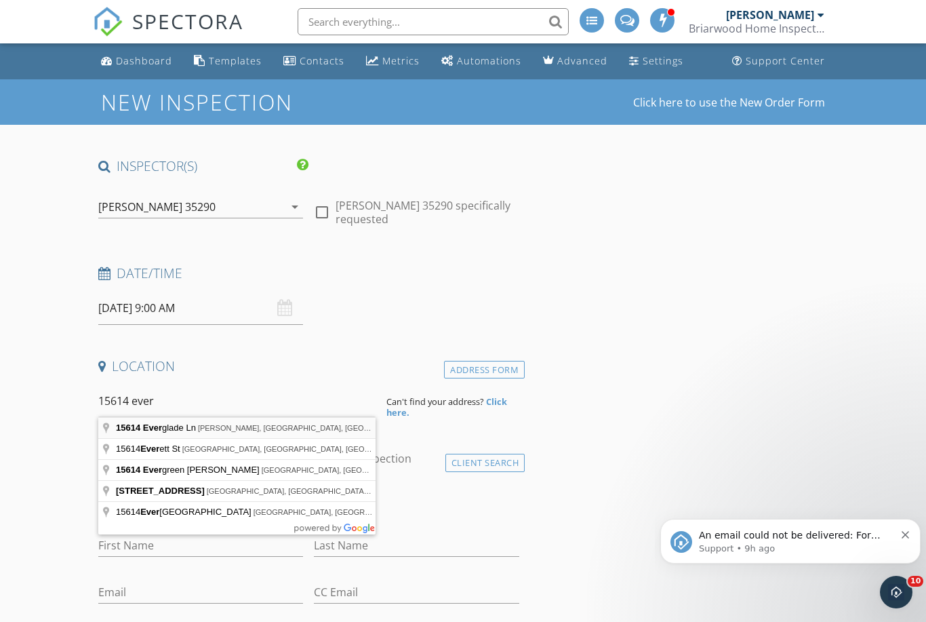
type input "15614 Everglade Ln, Bowie, MD, USA"
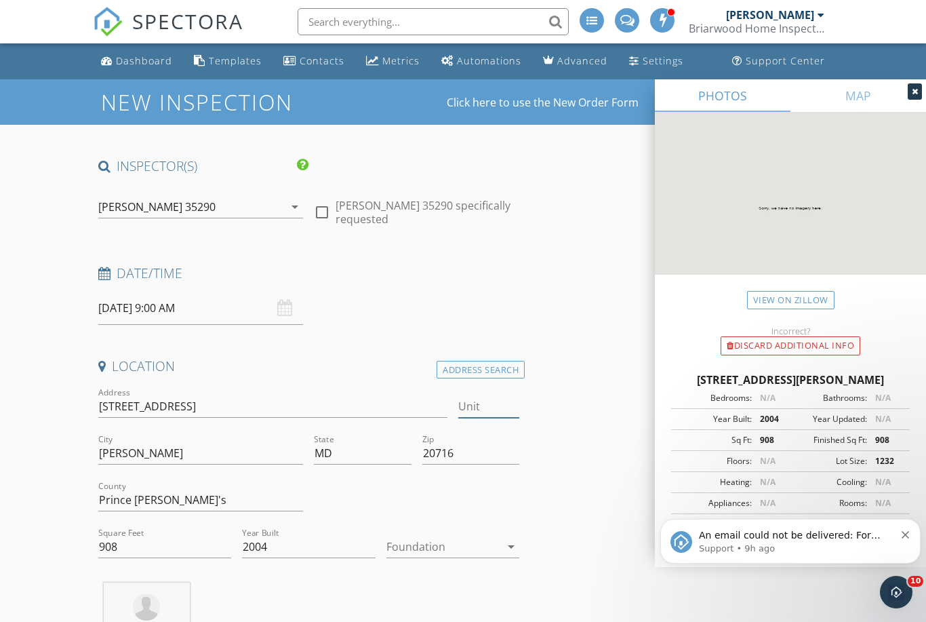
click at [483, 399] on input "Unit" at bounding box center [488, 406] width 61 height 22
type input "201"
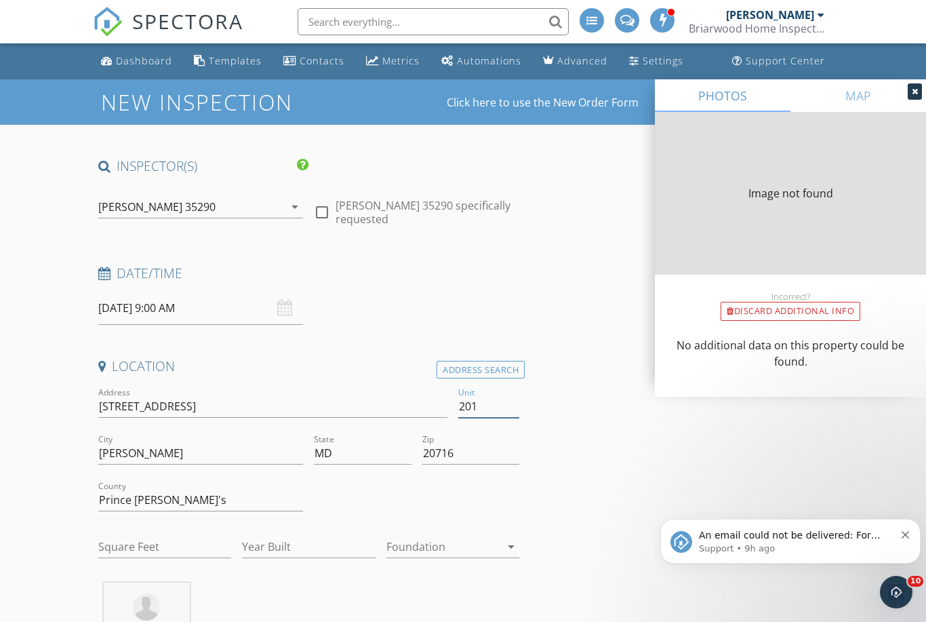
type input "1004"
type input "2004"
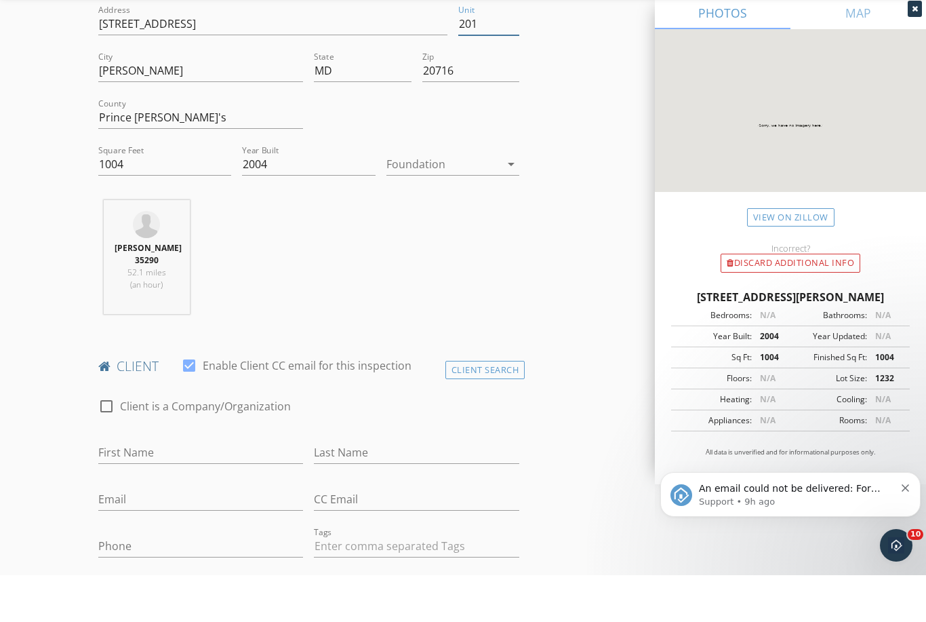
scroll to position [391, 0]
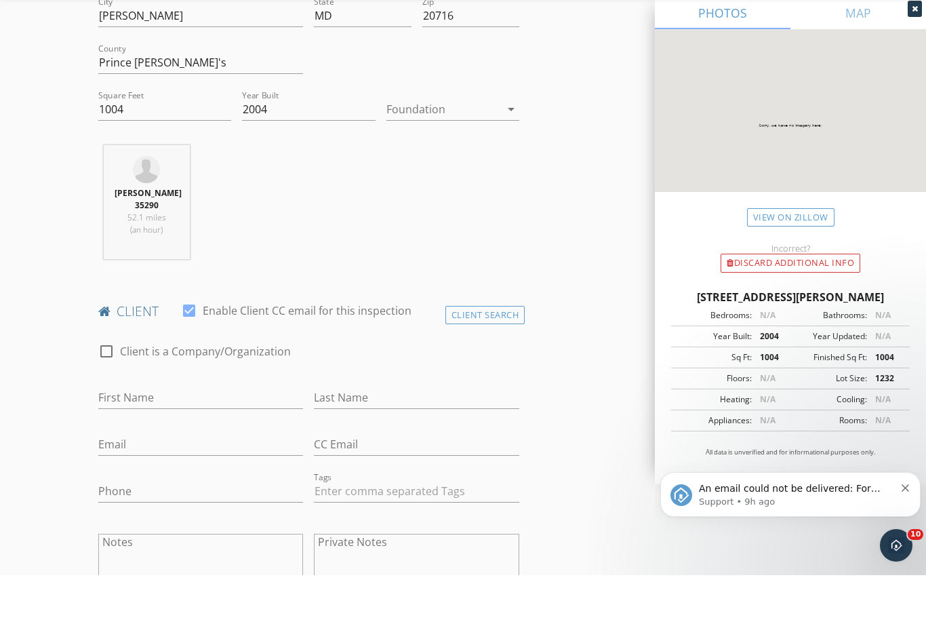
type input "201"
click at [179, 433] on input "First Name" at bounding box center [200, 444] width 205 height 22
type input "c"
type input "Chrishona"
type input "Payne"
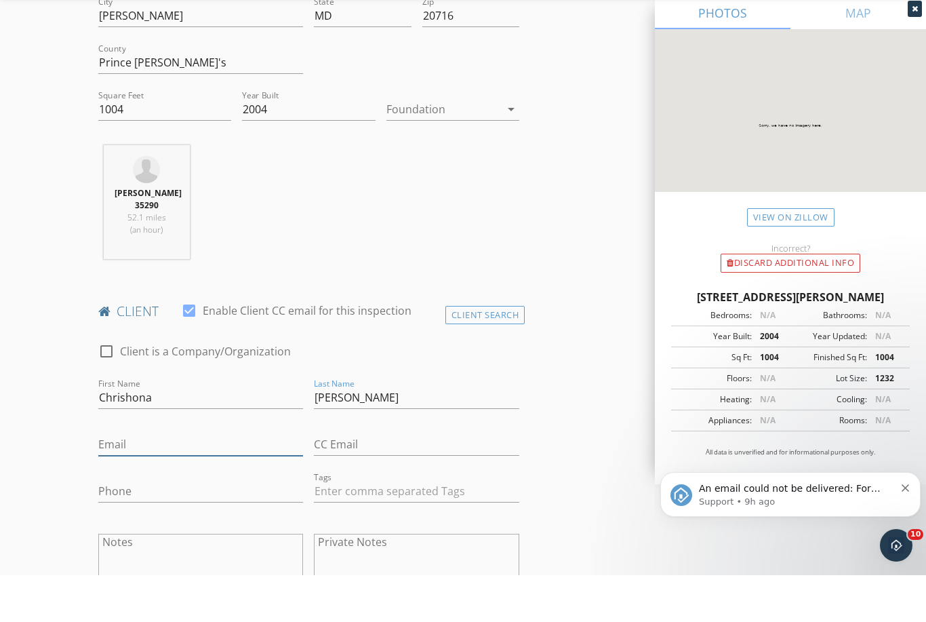
click at [193, 480] on input "Email" at bounding box center [200, 491] width 205 height 22
click at [134, 480] on input "Email" at bounding box center [200, 491] width 205 height 22
paste input "mailto:chrissy.love425@gmail.com"
type input "chrissy.love425@gmail.com"
click at [143, 527] on input "Phone" at bounding box center [200, 538] width 205 height 22
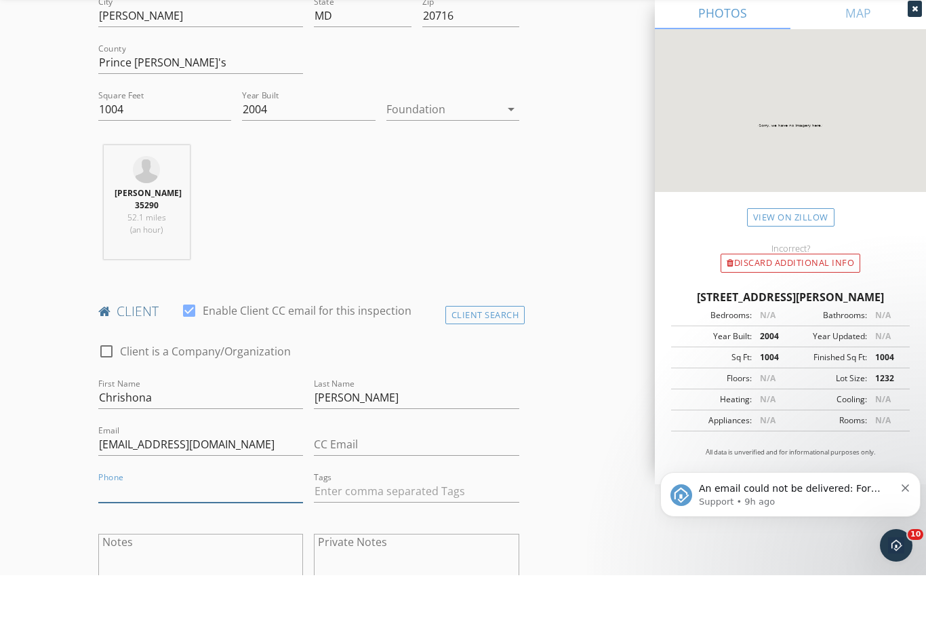
click at [140, 527] on input "Phone" at bounding box center [200, 538] width 205 height 22
paste input "240-338-0593"
type input "240-338-0593"
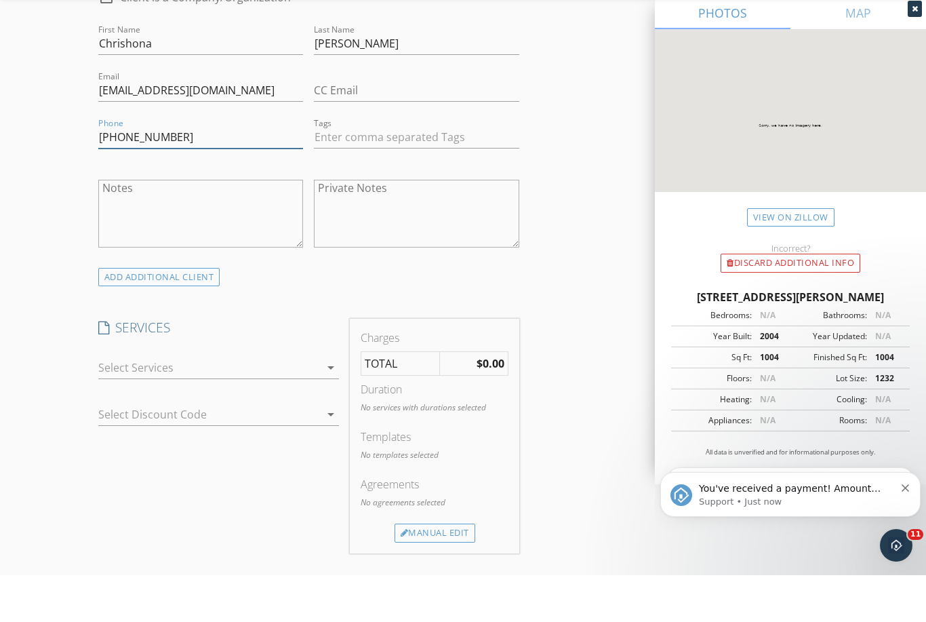
scroll to position [776, 0]
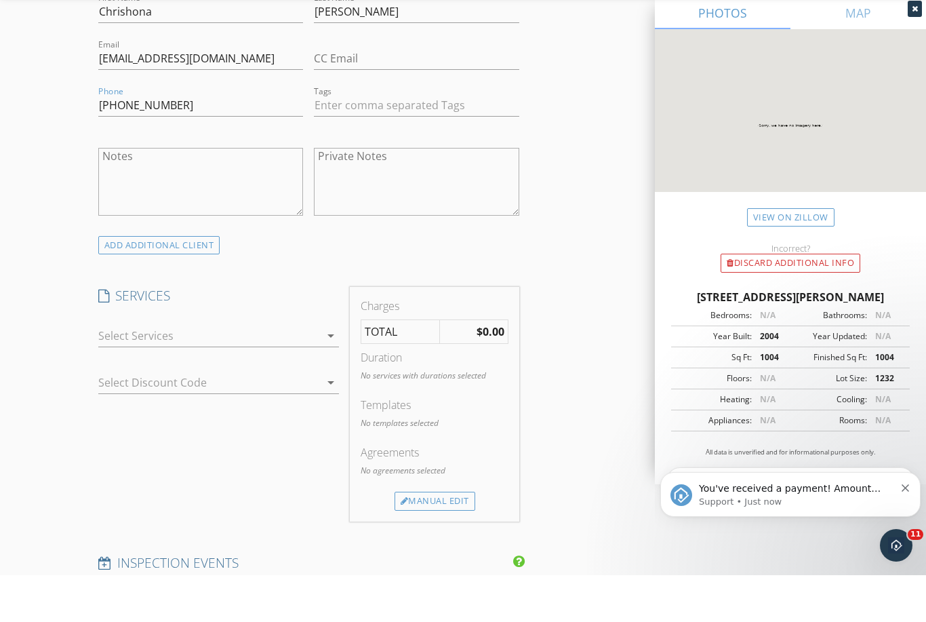
click at [335, 374] on icon "arrow_drop_down" at bounding box center [331, 382] width 16 height 16
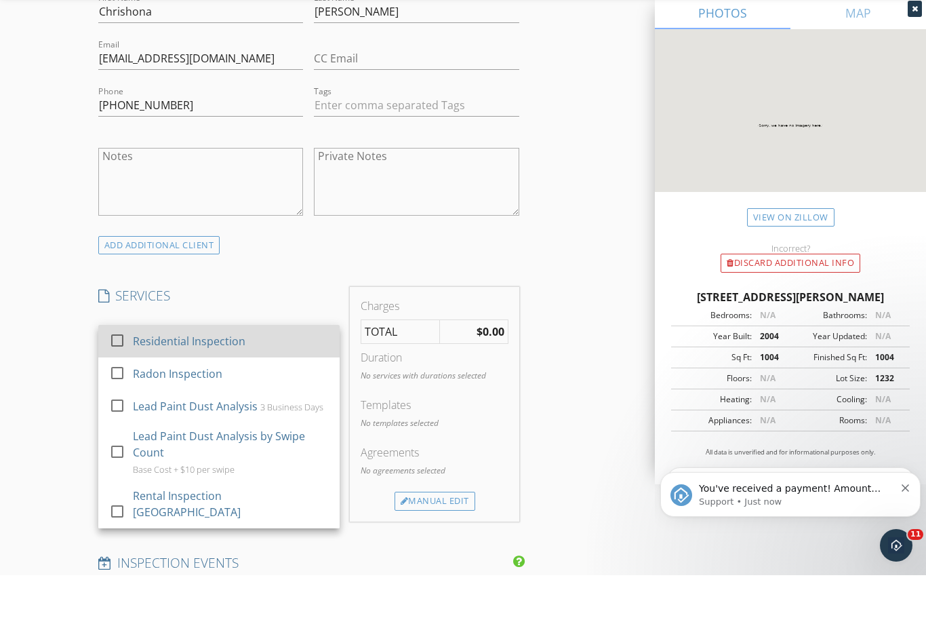
scroll to position [824, 0]
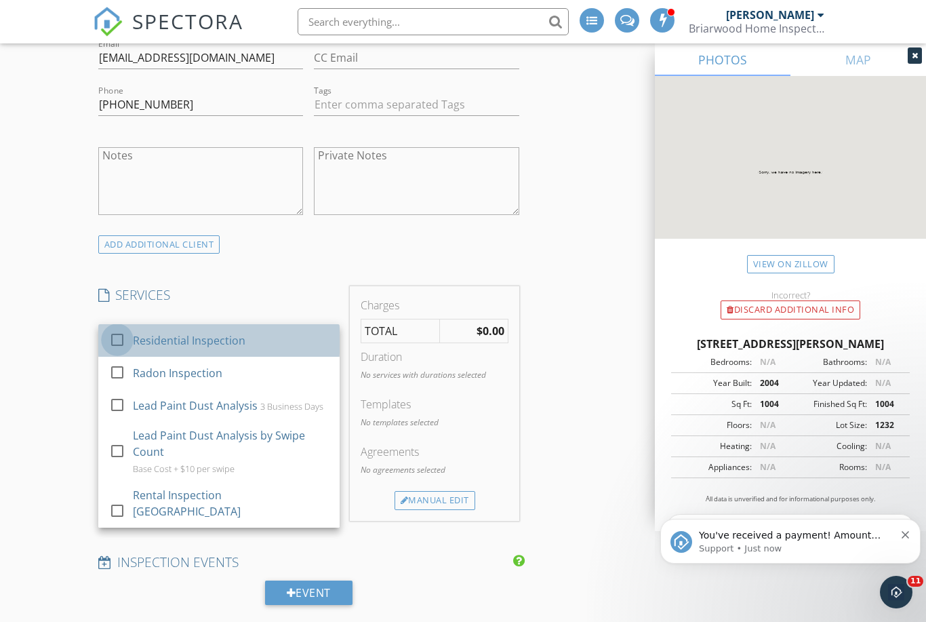
click at [117, 338] on div at bounding box center [117, 339] width 23 height 23
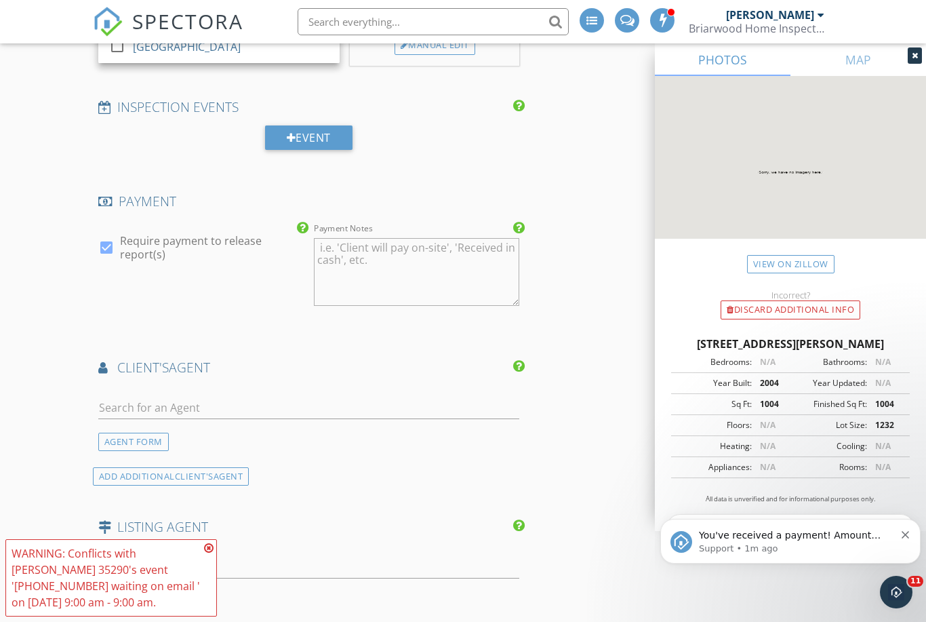
scroll to position [1304, 0]
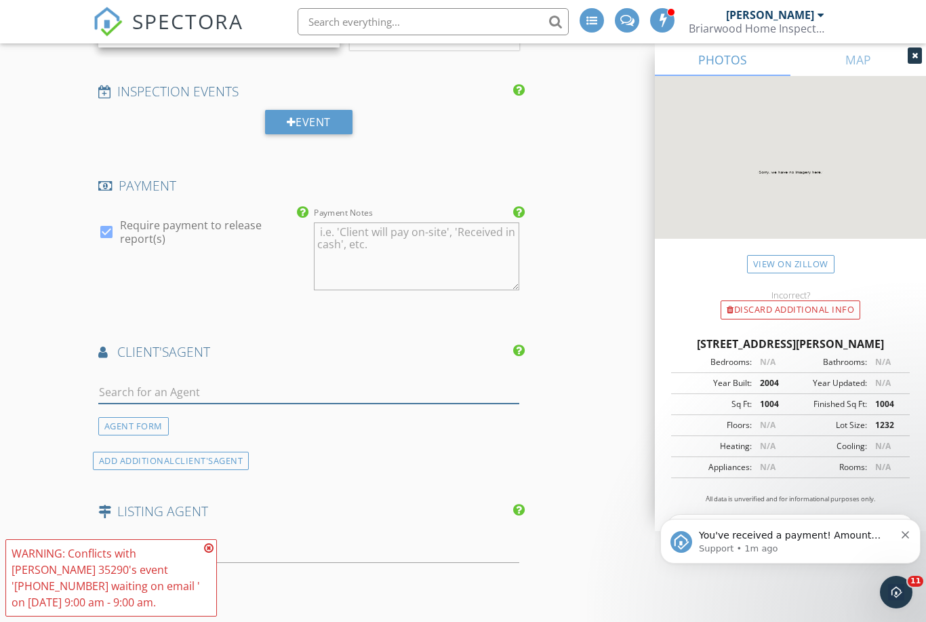
click at [292, 382] on input "text" at bounding box center [308, 392] width 421 height 22
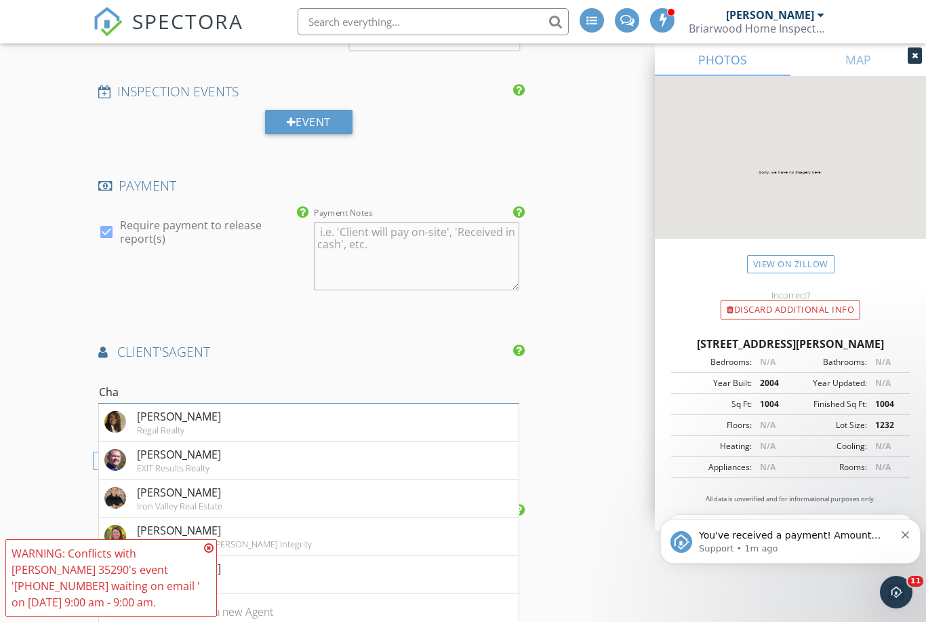
type input "Chan"
click at [353, 464] on li "Chandani Hangilipola" at bounding box center [309, 460] width 420 height 38
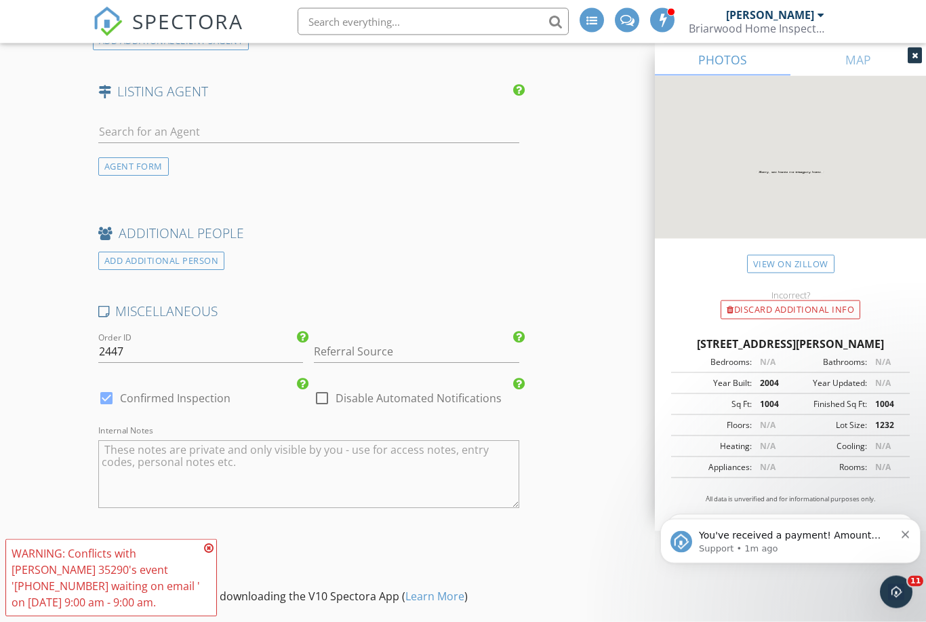
click at [460, 469] on textarea "Internal Notes" at bounding box center [308, 475] width 421 height 68
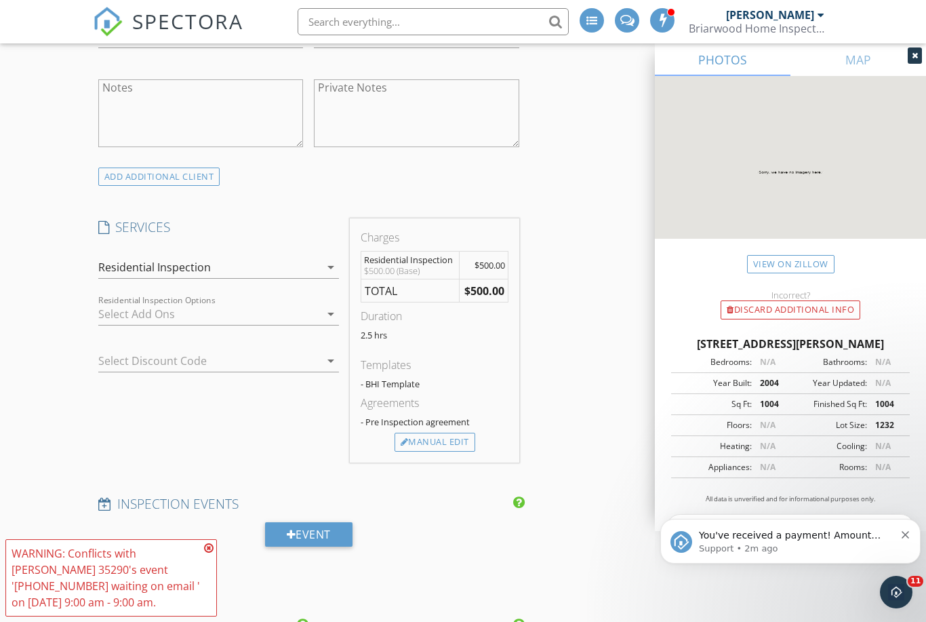
scroll to position [814, 0]
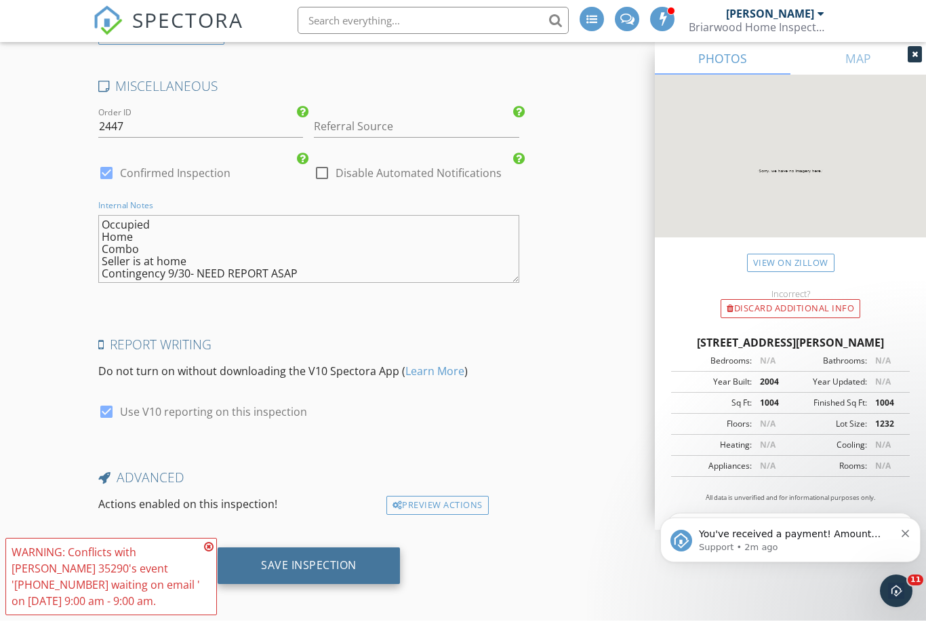
type textarea "Occupied Home Combo Seller is at home Contingency 9/30- NEED REPORT ASAP"
click at [348, 563] on div "Save Inspection" at bounding box center [309, 566] width 96 height 14
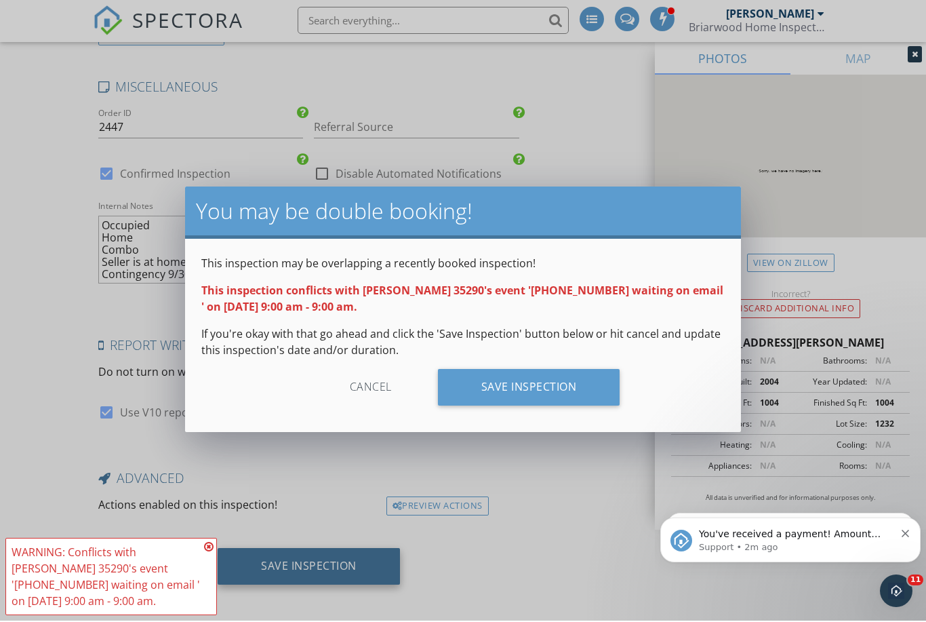
scroll to position [2159, 0]
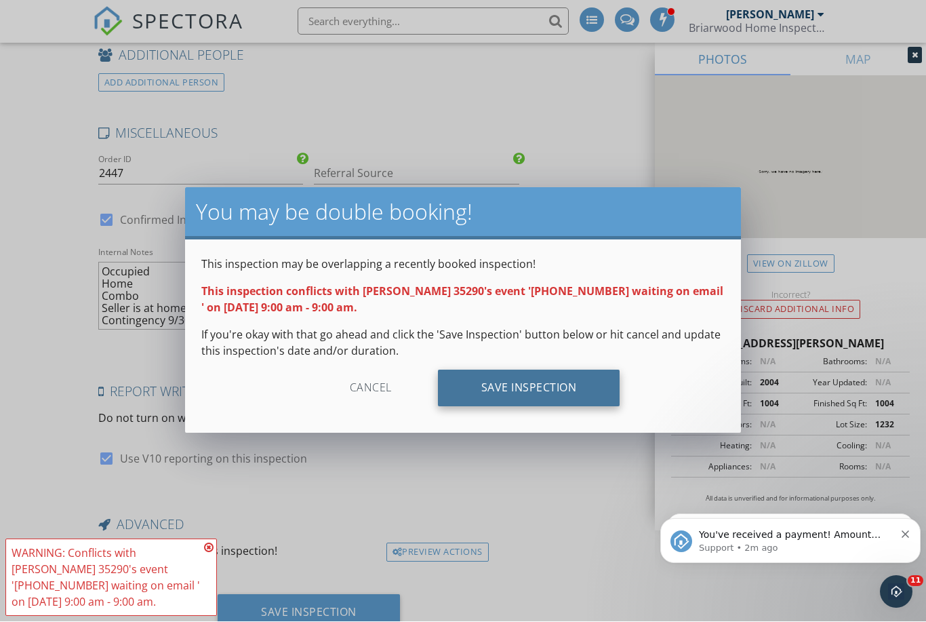
click at [549, 385] on div "Save Inspection" at bounding box center [529, 388] width 182 height 37
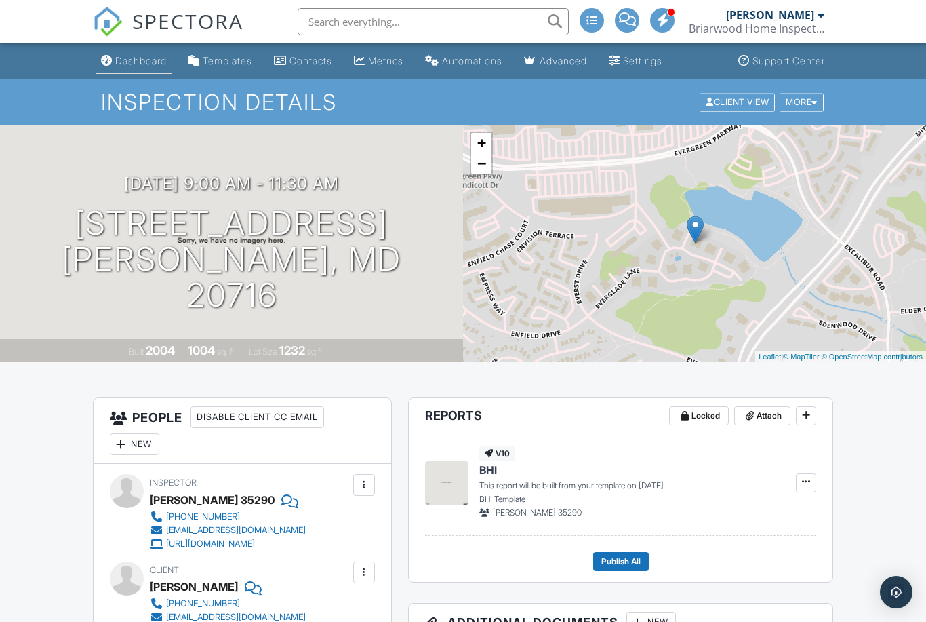
click at [149, 58] on div "Dashboard" at bounding box center [141, 61] width 52 height 12
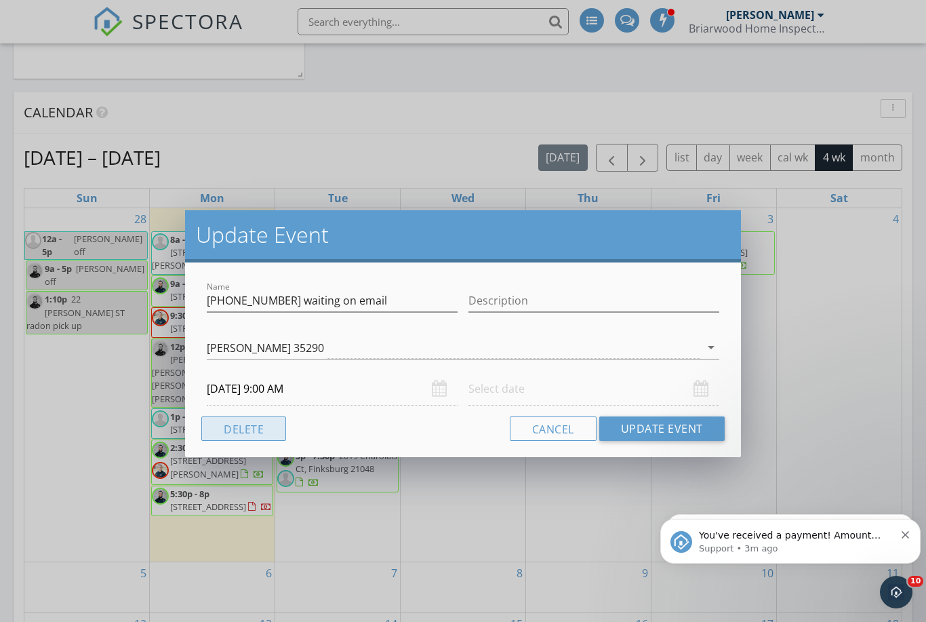
click at [247, 431] on button "Delete" at bounding box center [243, 428] width 85 height 24
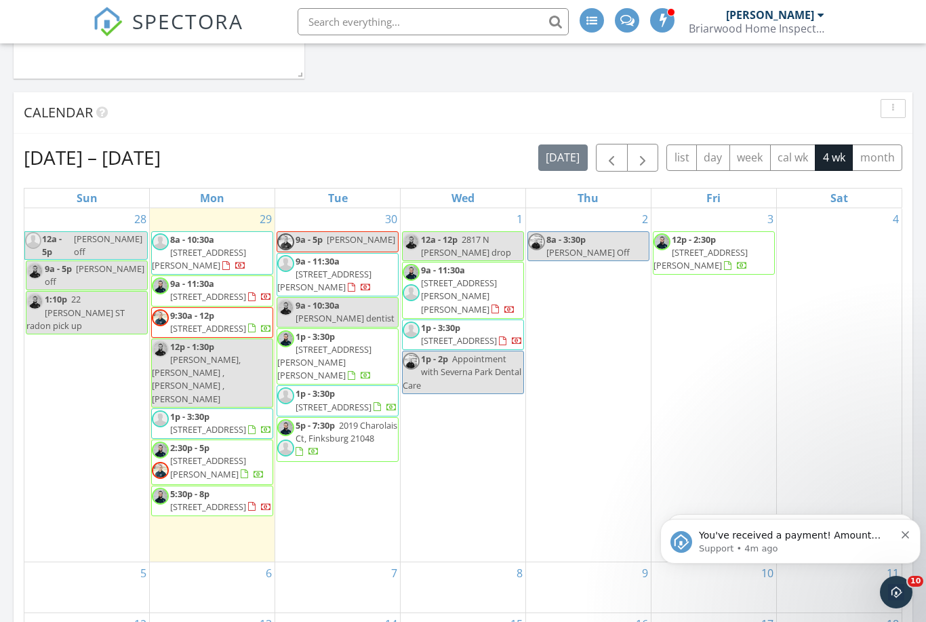
click at [222, 264] on div at bounding box center [225, 266] width 7 height 9
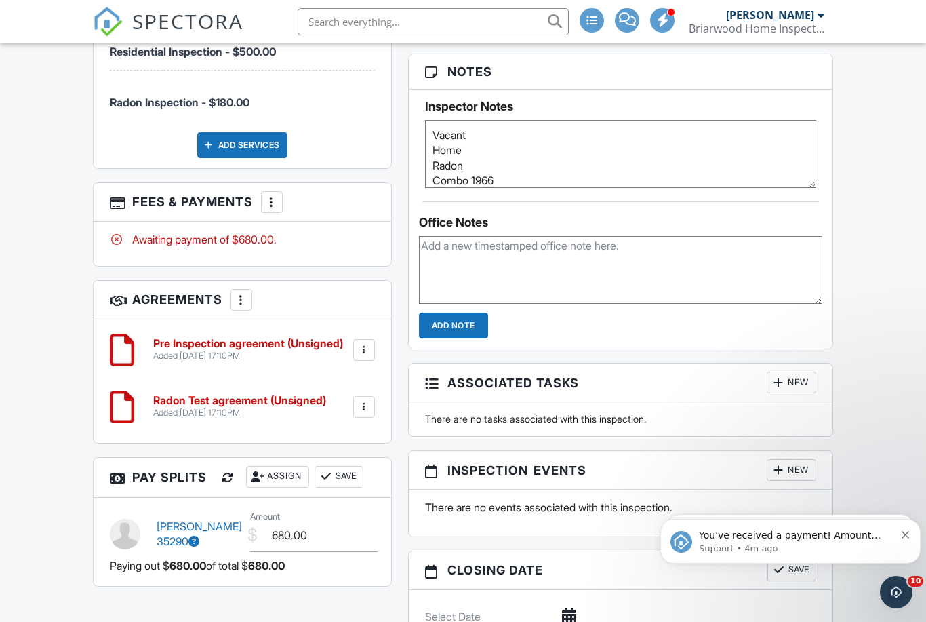
scroll to position [1549, 0]
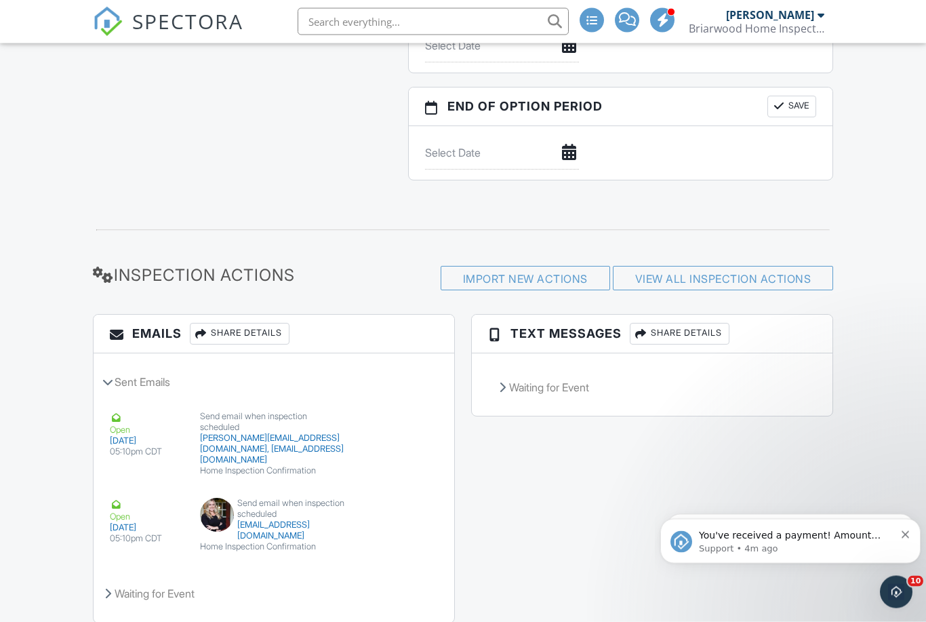
click at [695, 332] on div "Share Details" at bounding box center [680, 334] width 100 height 22
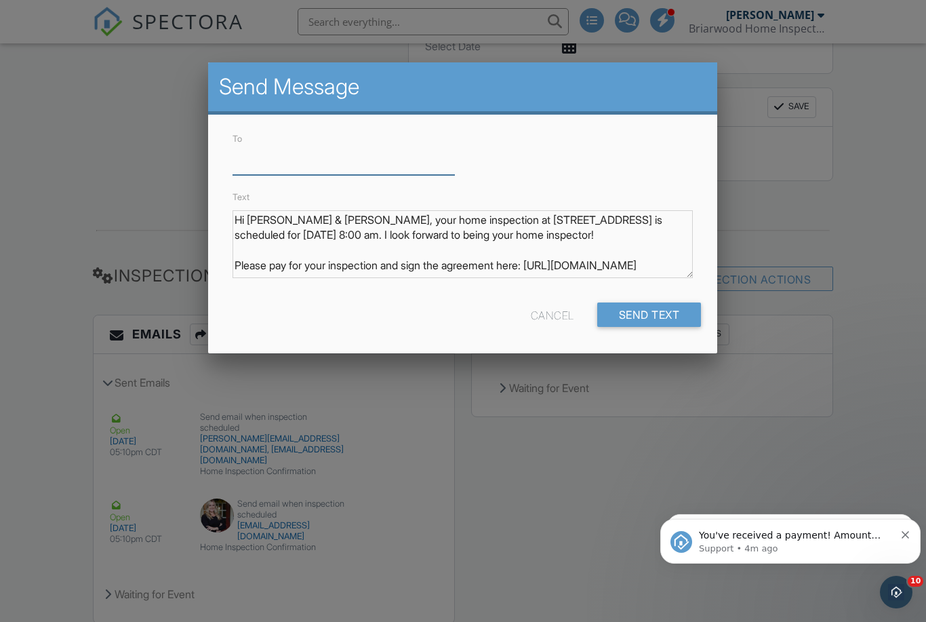
click at [263, 164] on input "To" at bounding box center [344, 158] width 222 height 33
paste input "[PHONE_NUMBER]"
type input "[PHONE_NUMBER]"
click at [646, 316] on div "Send Text" at bounding box center [649, 314] width 104 height 24
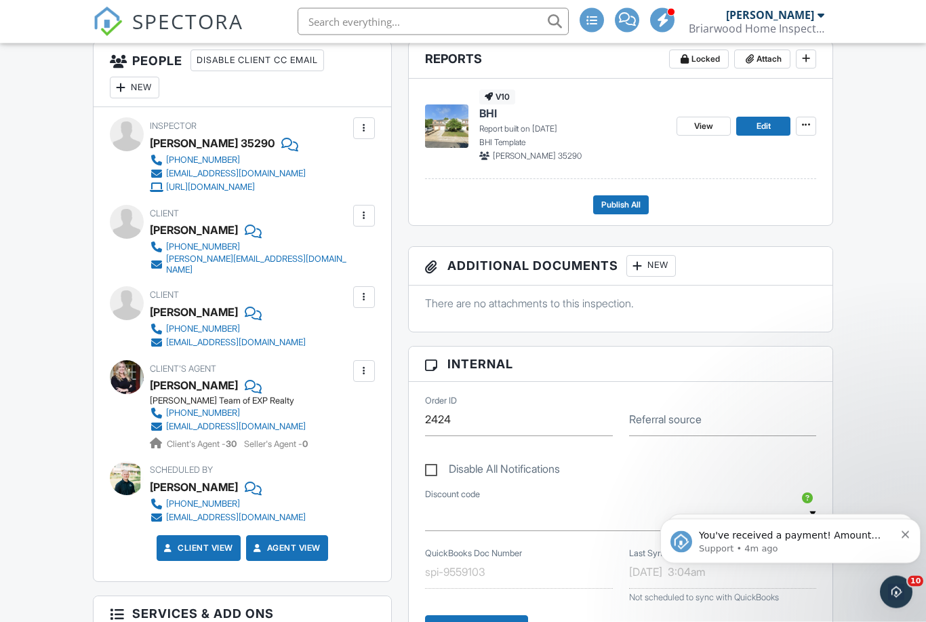
scroll to position [357, 0]
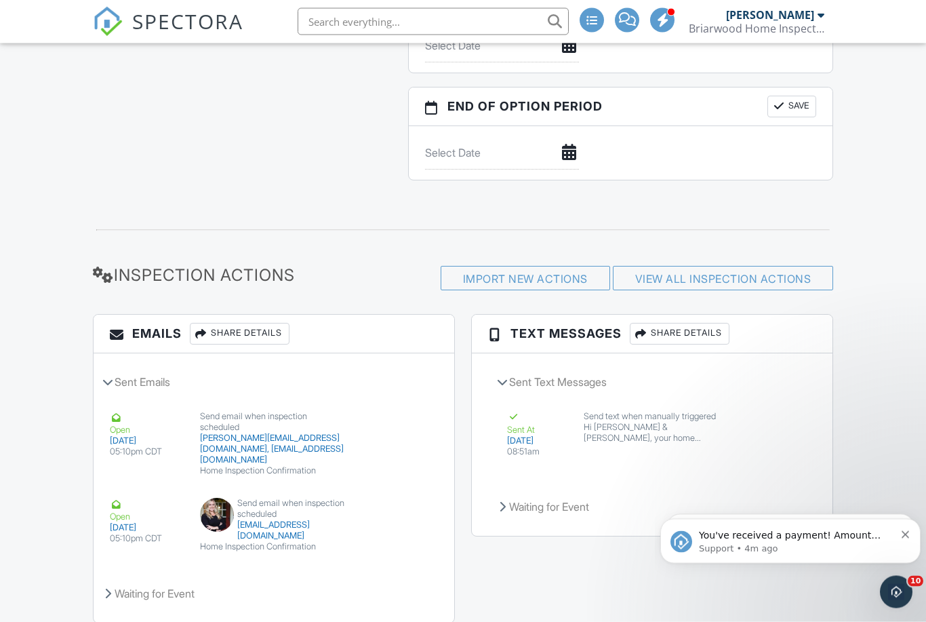
click at [682, 332] on div "Share Details" at bounding box center [680, 334] width 100 height 22
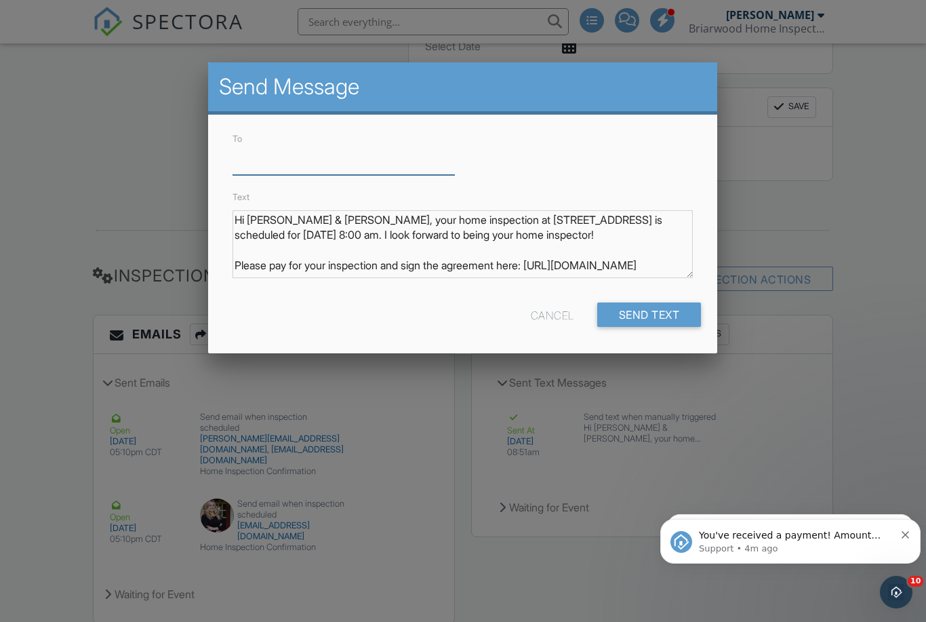
click at [256, 169] on input "To" at bounding box center [344, 158] width 222 height 33
paste input "301-418-8371"
type input "301-418-8371"
click at [639, 317] on div "Send Text" at bounding box center [649, 314] width 104 height 24
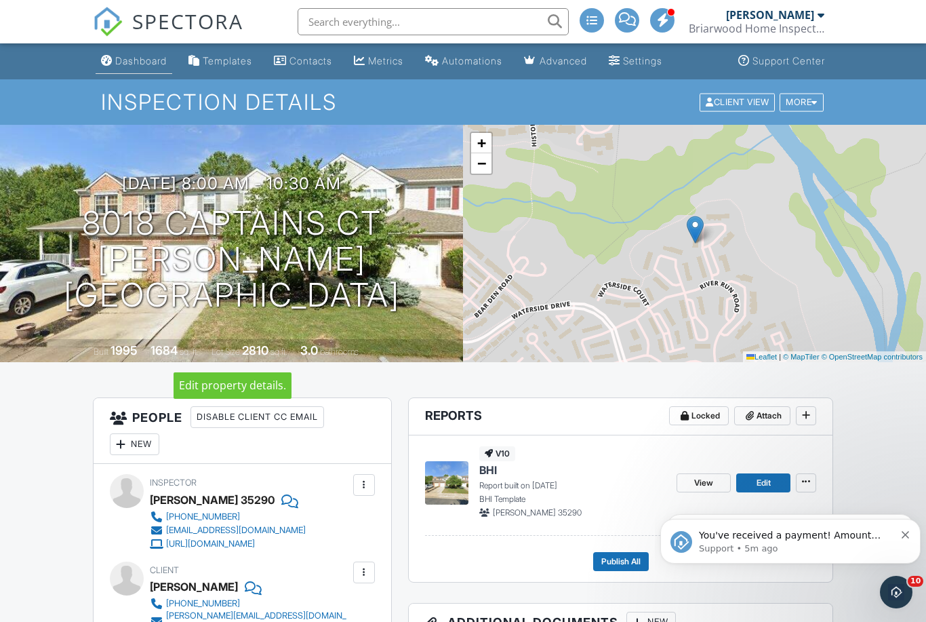
click at [152, 64] on div "Dashboard" at bounding box center [141, 61] width 52 height 12
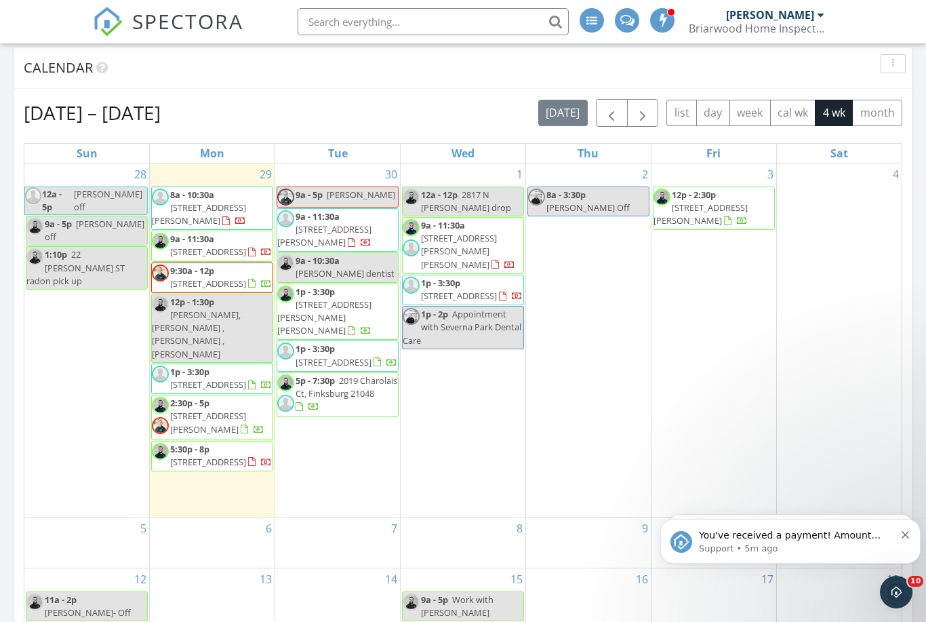
click at [248, 467] on div at bounding box center [260, 462] width 24 height 13
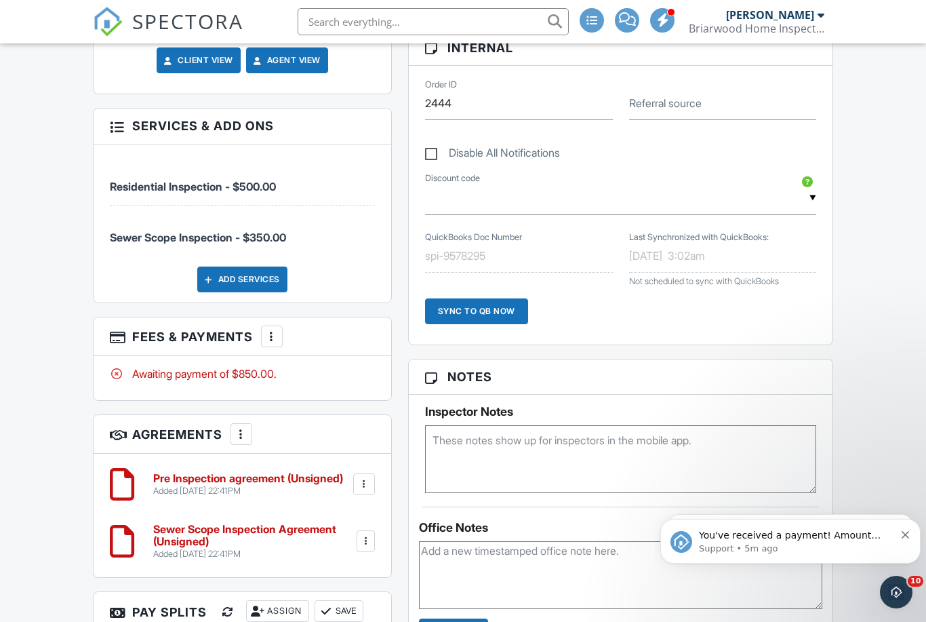
scroll to position [1655, 0]
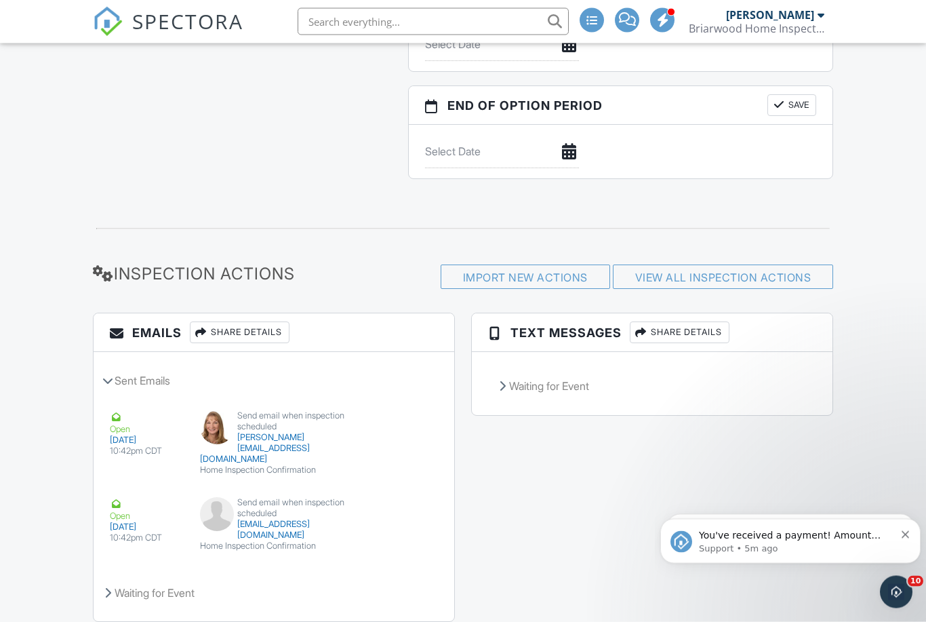
click at [693, 329] on div "Share Details" at bounding box center [680, 333] width 100 height 22
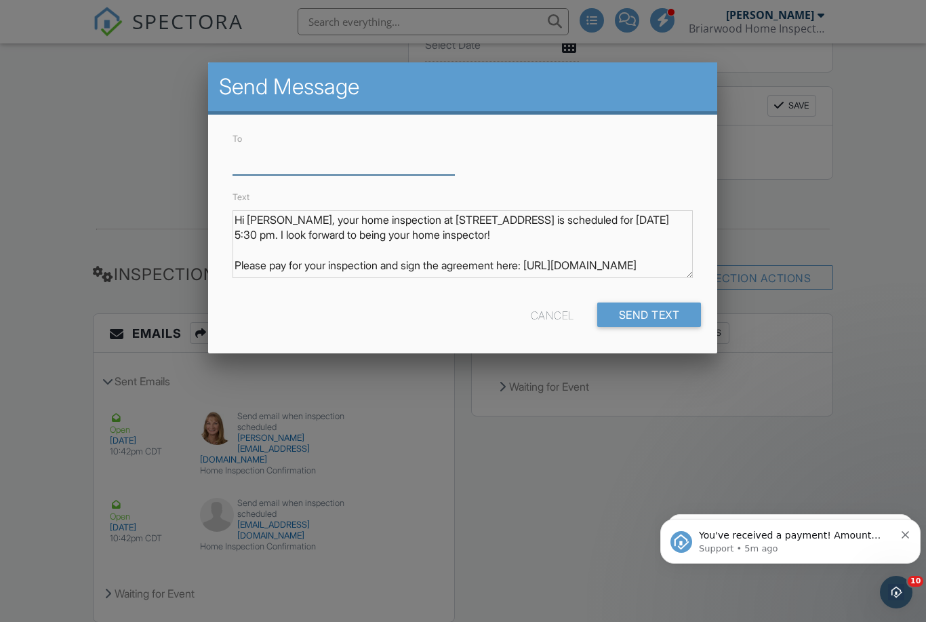
click at [262, 165] on input "To" at bounding box center [344, 158] width 222 height 33
paste input "410-294-1315"
type input "410-294-1315"
click at [630, 316] on div "Send Text" at bounding box center [649, 314] width 104 height 24
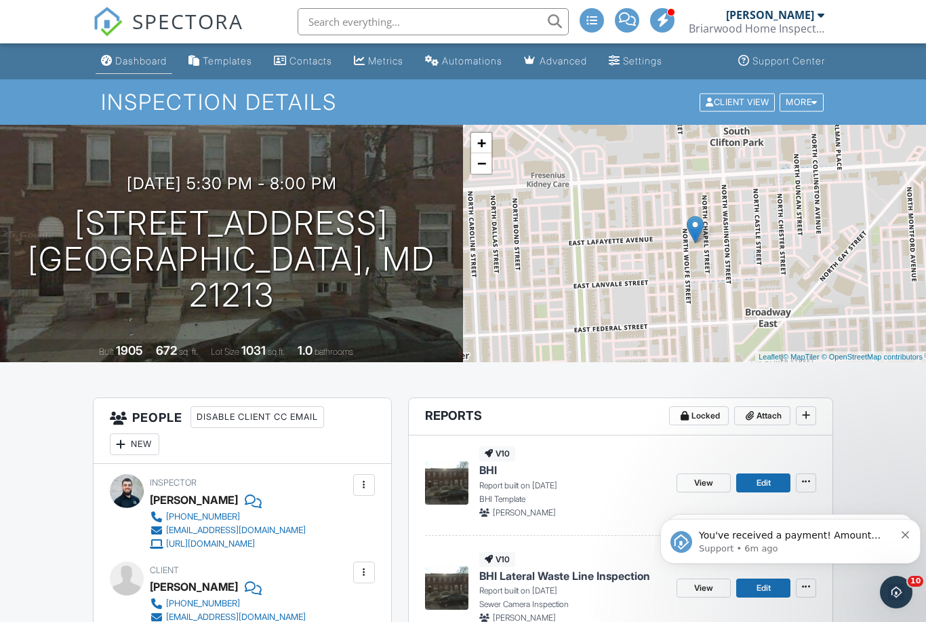
click at [144, 60] on div "Dashboard" at bounding box center [141, 61] width 52 height 12
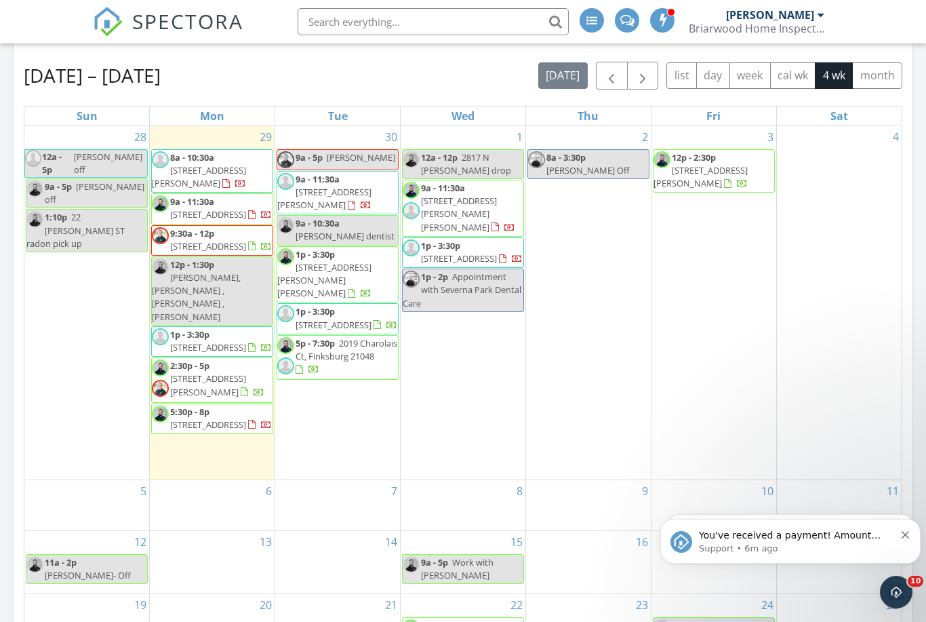
scroll to position [836, 0]
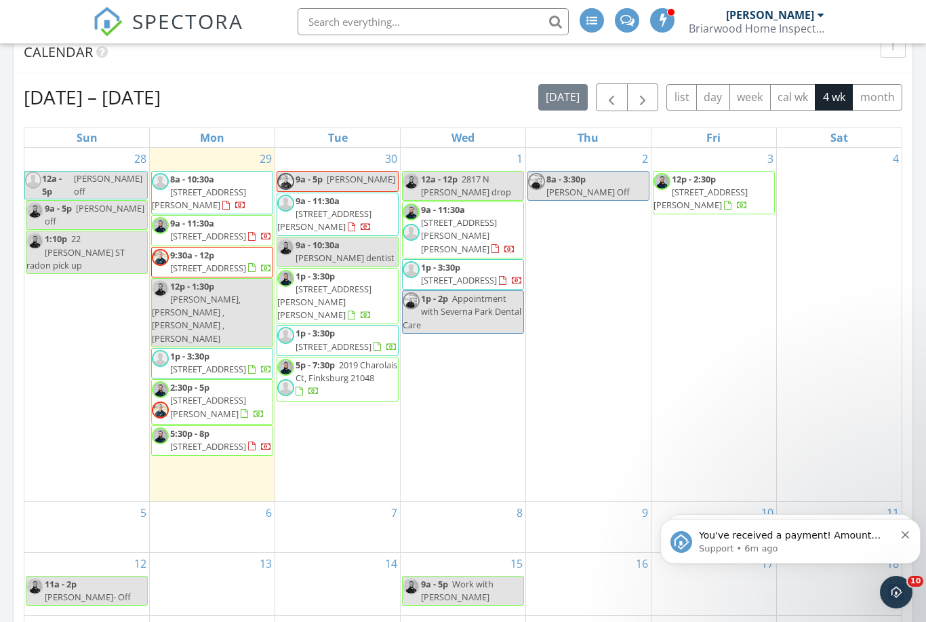
click at [219, 186] on span "8018 Captains Ct, Frederick 21701" at bounding box center [199, 198] width 94 height 25
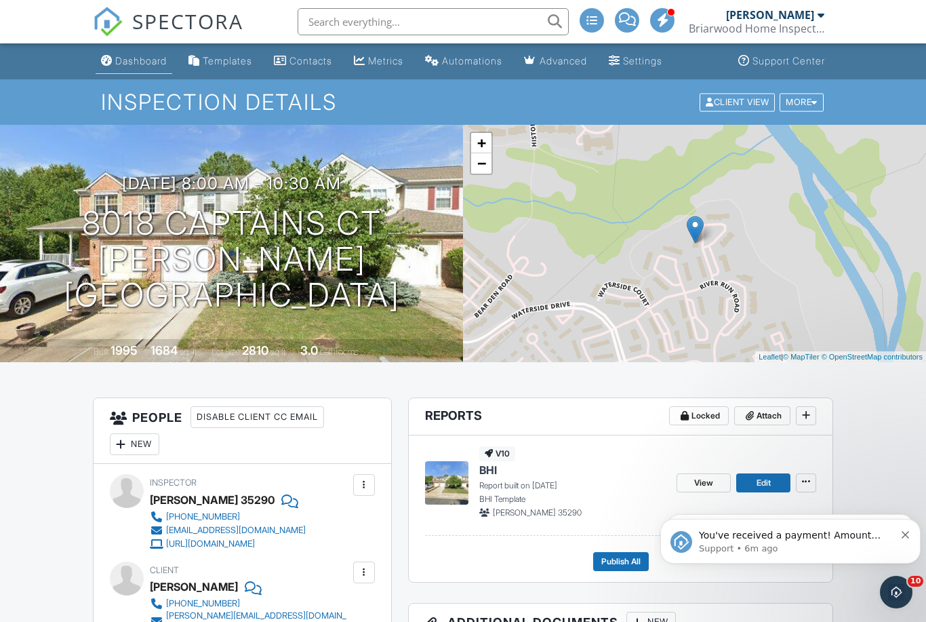
click at [144, 60] on div "Dashboard" at bounding box center [141, 61] width 52 height 12
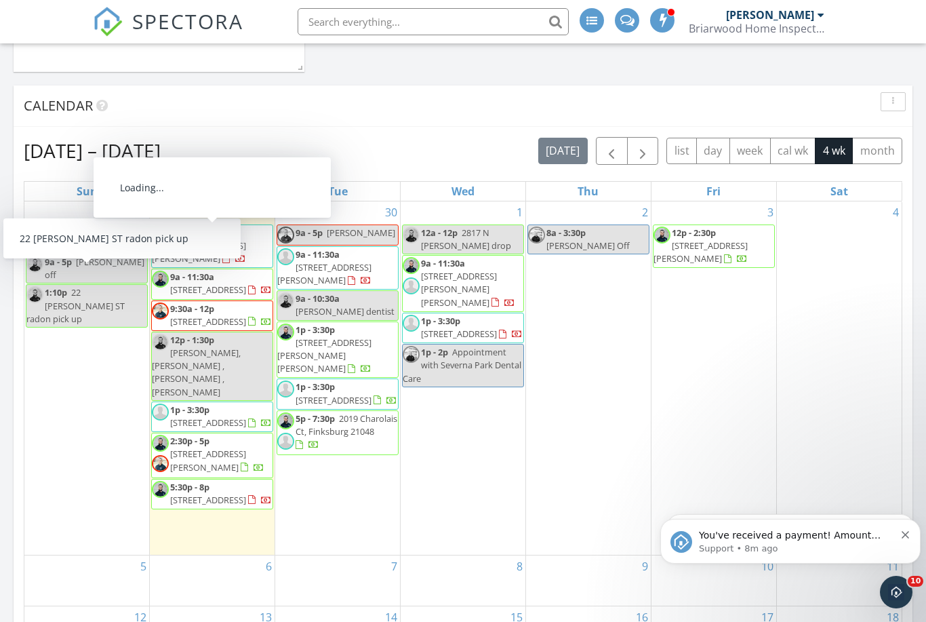
click at [224, 239] on span "[STREET_ADDRESS][PERSON_NAME]" at bounding box center [199, 251] width 94 height 25
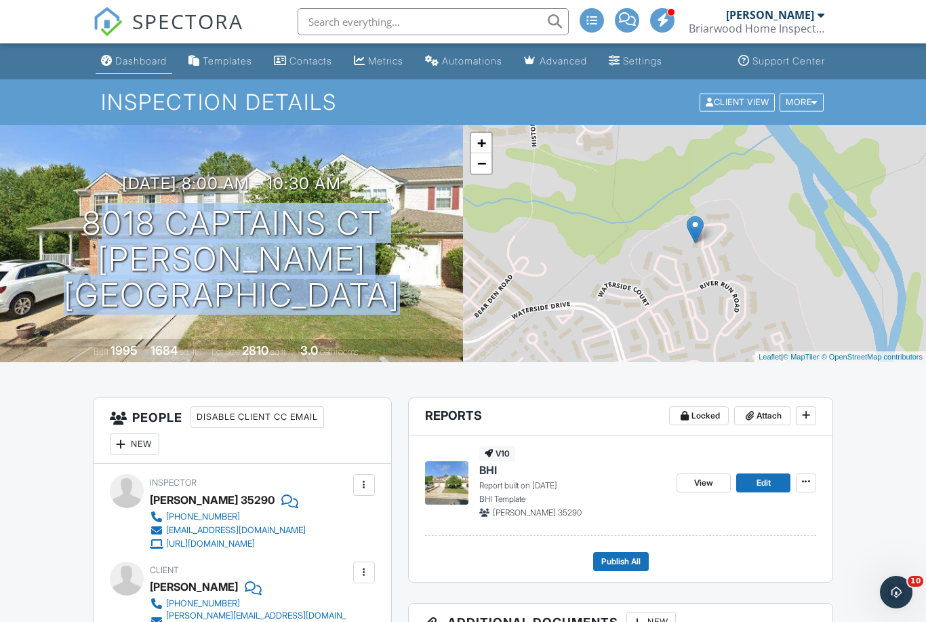
click at [151, 63] on div "Dashboard" at bounding box center [141, 61] width 52 height 12
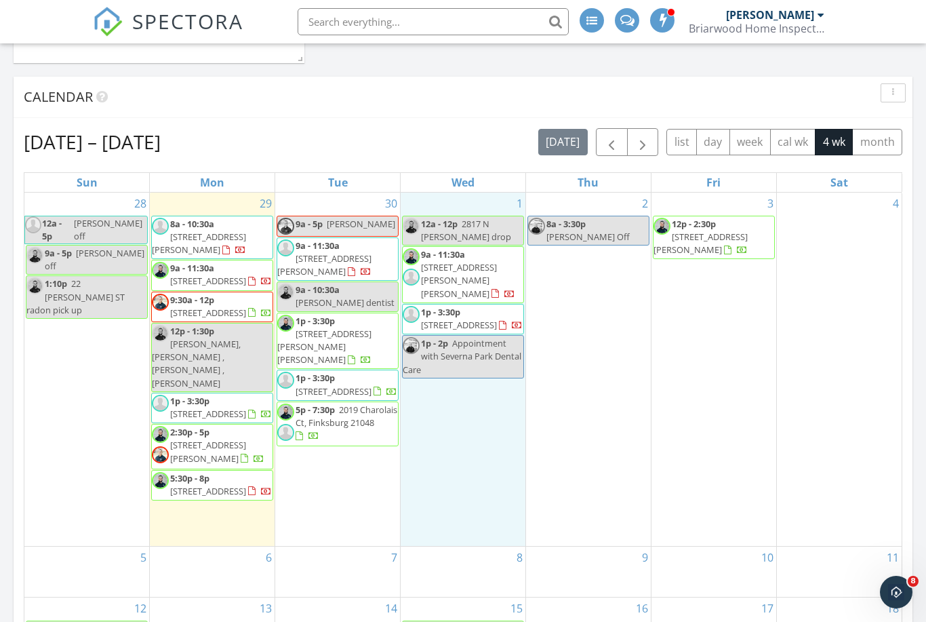
click at [484, 422] on div "1 12a - 12p 2817 N Howard - Radon drop 9a - 11:30a 2803 Artemus Ct, Baldwin 210…" at bounding box center [463, 369] width 125 height 353
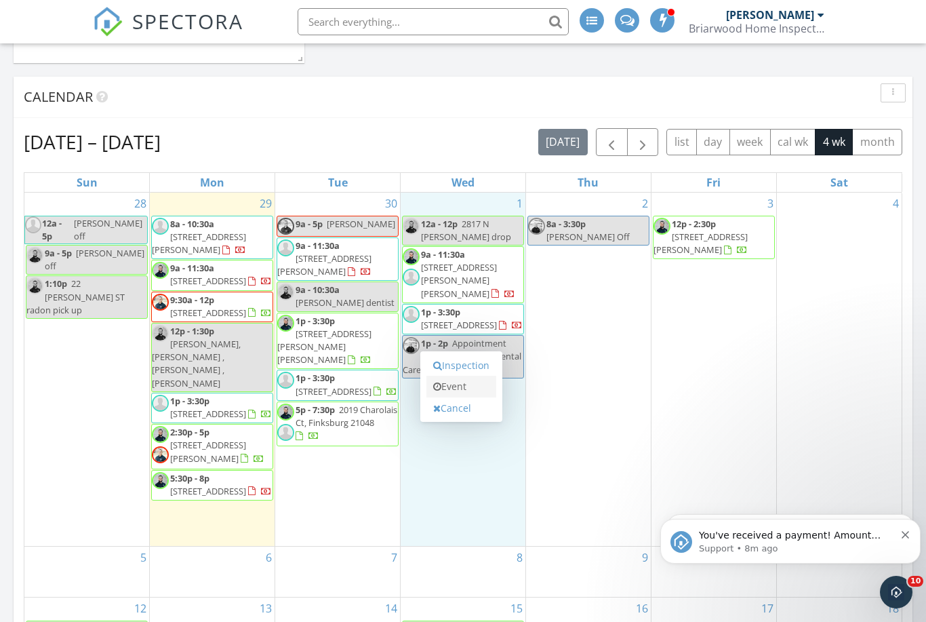
click at [469, 393] on link "Event" at bounding box center [462, 387] width 70 height 22
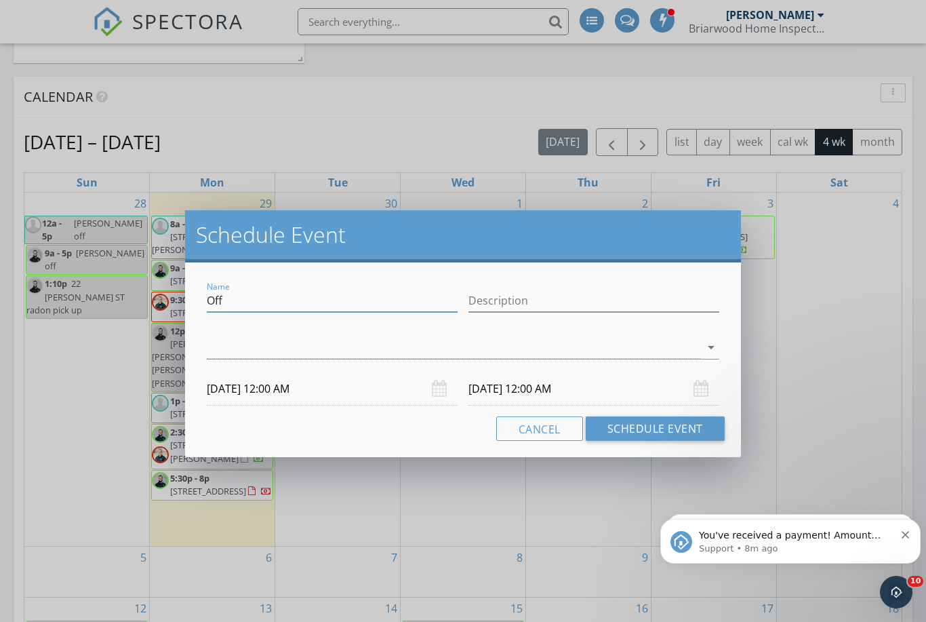
click at [262, 300] on input "Off" at bounding box center [332, 301] width 251 height 22
type input "O"
click at [250, 297] on input "Name" at bounding box center [332, 301] width 251 height 22
paste input "8018 CAPTAINS CT FREDERICK, MD 21701"
type input "8018 CAPTAINS CT radon pick up"
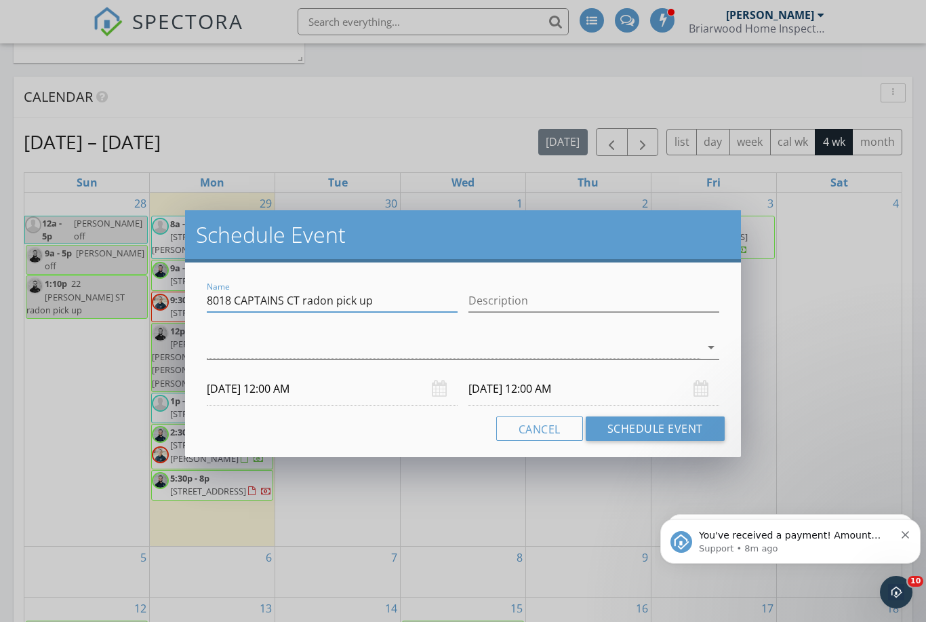
click at [264, 339] on div at bounding box center [454, 347] width 494 height 22
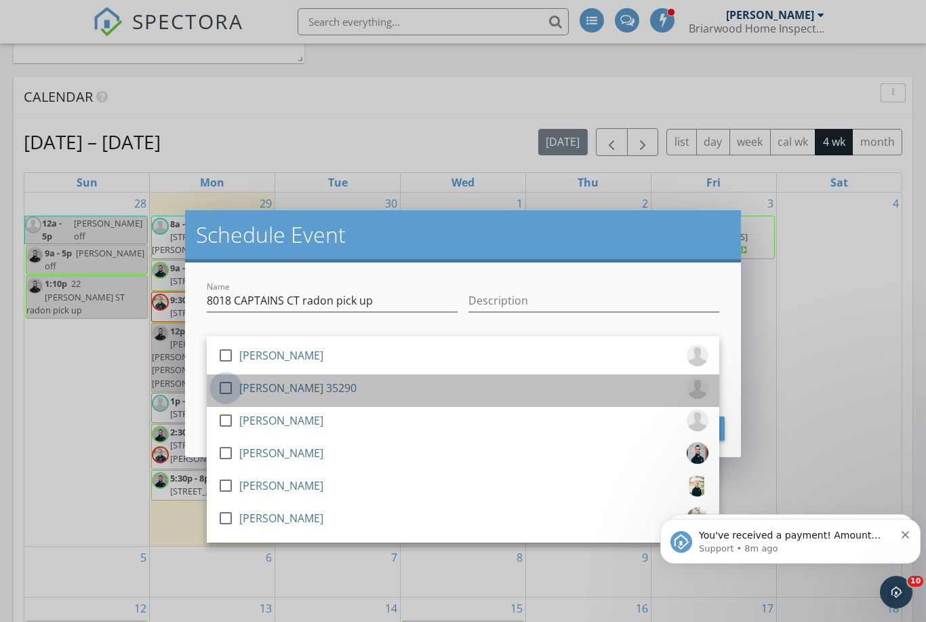
click at [232, 391] on div at bounding box center [225, 387] width 23 height 23
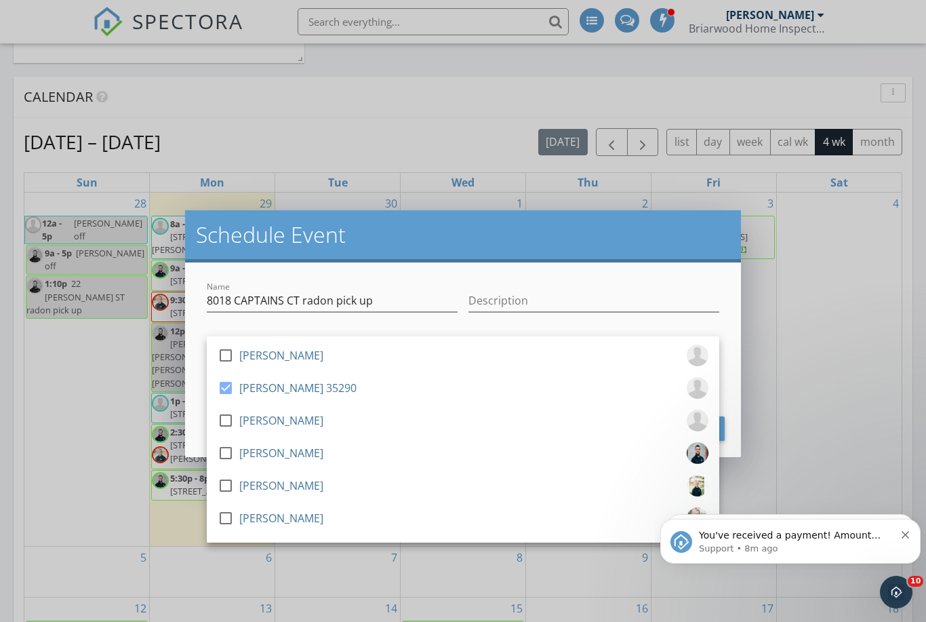
click at [488, 232] on h2 "Schedule Event" at bounding box center [463, 234] width 534 height 27
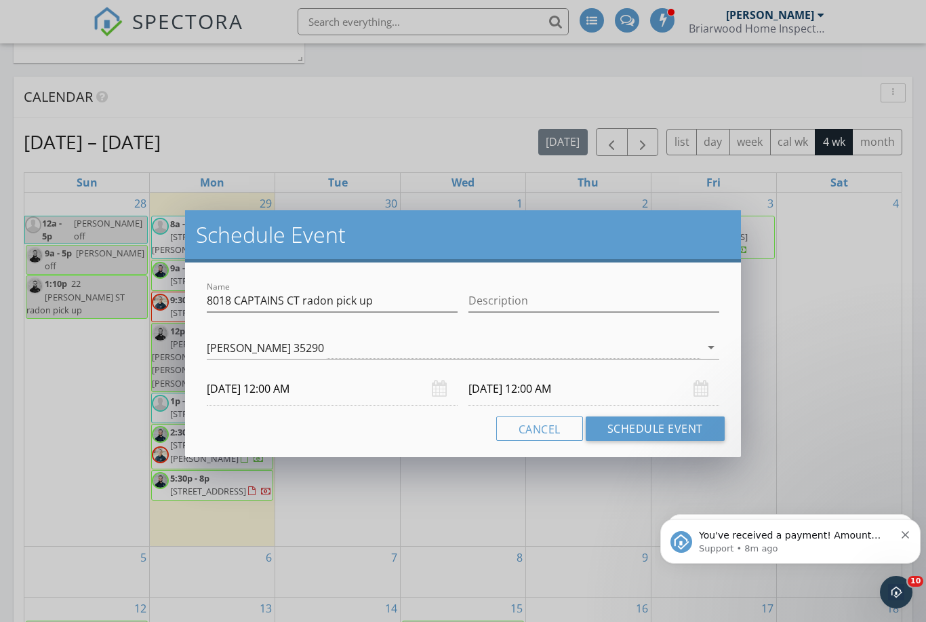
click at [260, 393] on body "SPECTORA Tyler Armstrong Briarwood Home Inspections Role: Inspector Change Role…" at bounding box center [463, 230] width 926 height 2043
click at [263, 384] on input "10/01/2025 12:00 AM" at bounding box center [332, 388] width 251 height 33
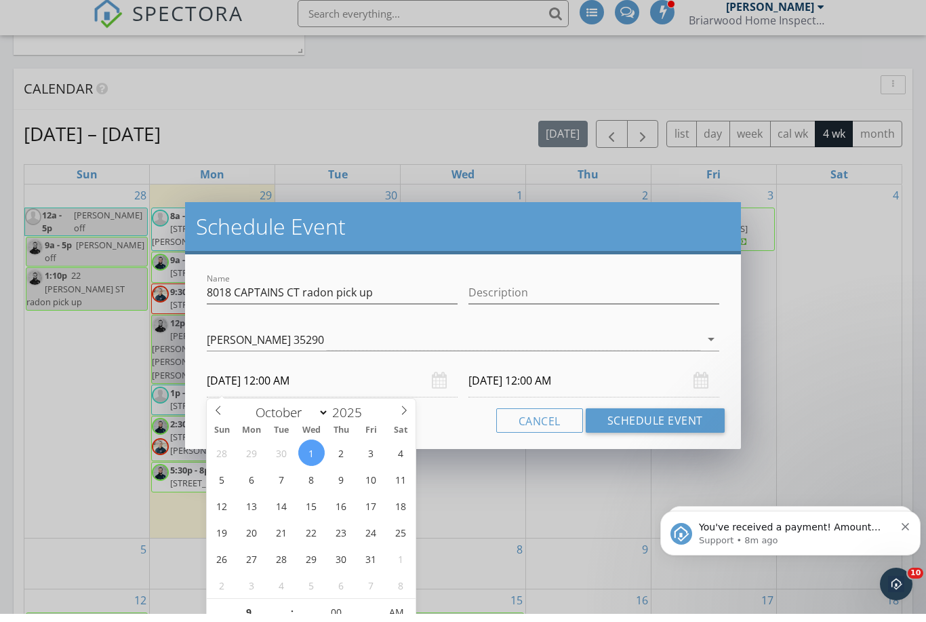
click at [520, 377] on input "10/02/2025 12:00 AM" at bounding box center [594, 388] width 251 height 33
type input "09"
type input "10/01/2025 9:00 AM"
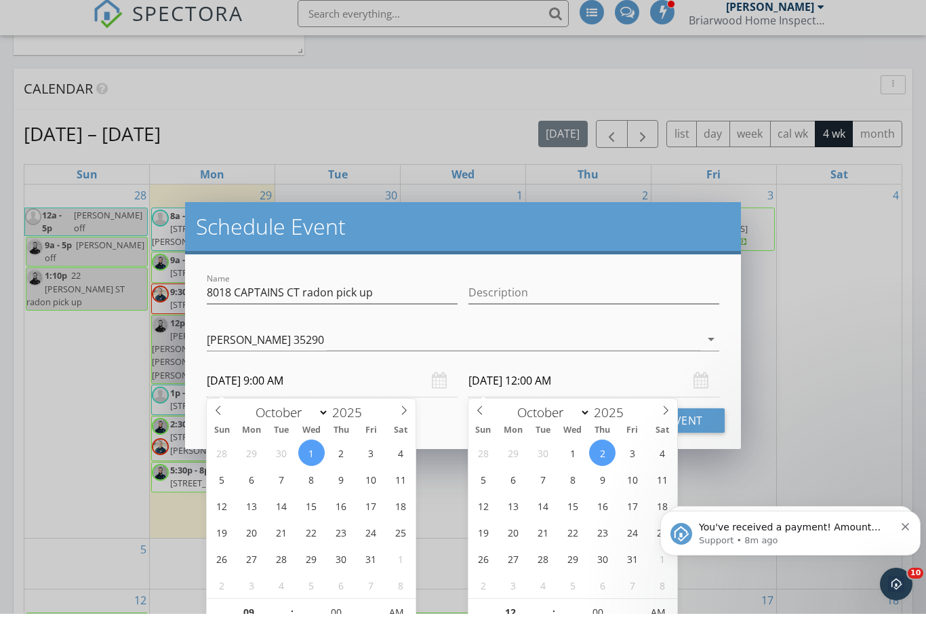
type input "09"
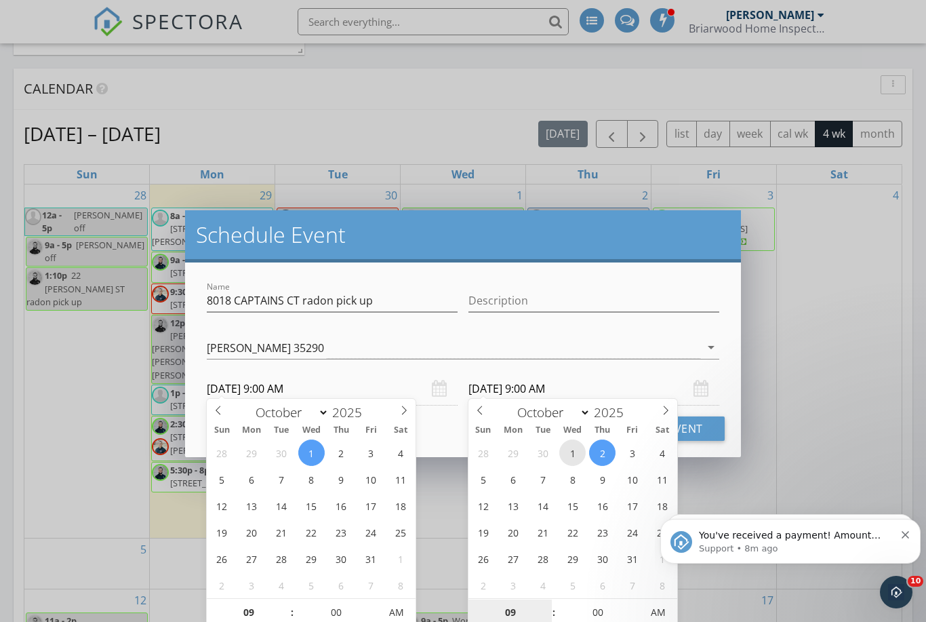
type input "10/01/2025 9:00 AM"
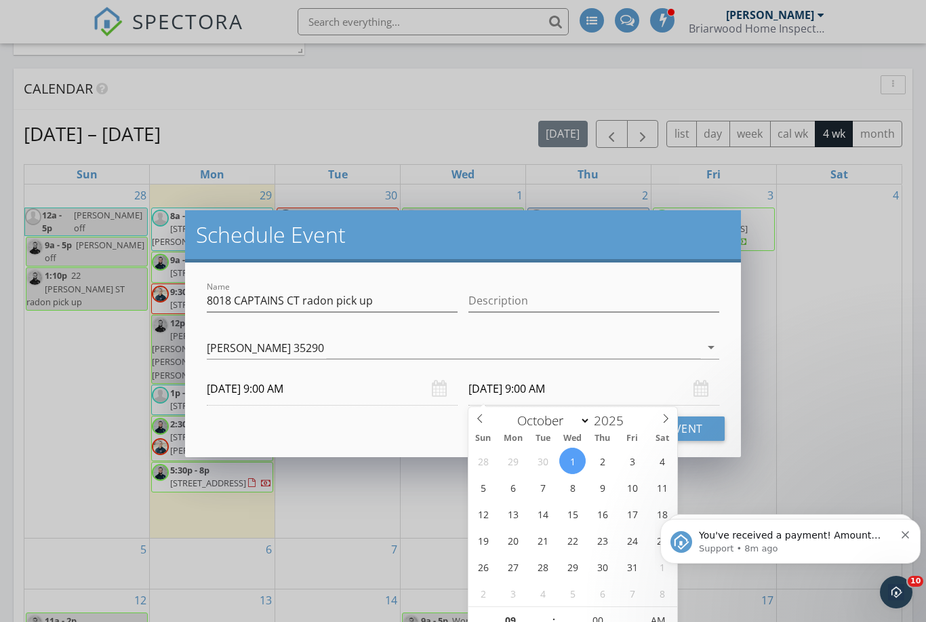
click at [662, 231] on h2 "Schedule Event" at bounding box center [463, 234] width 534 height 27
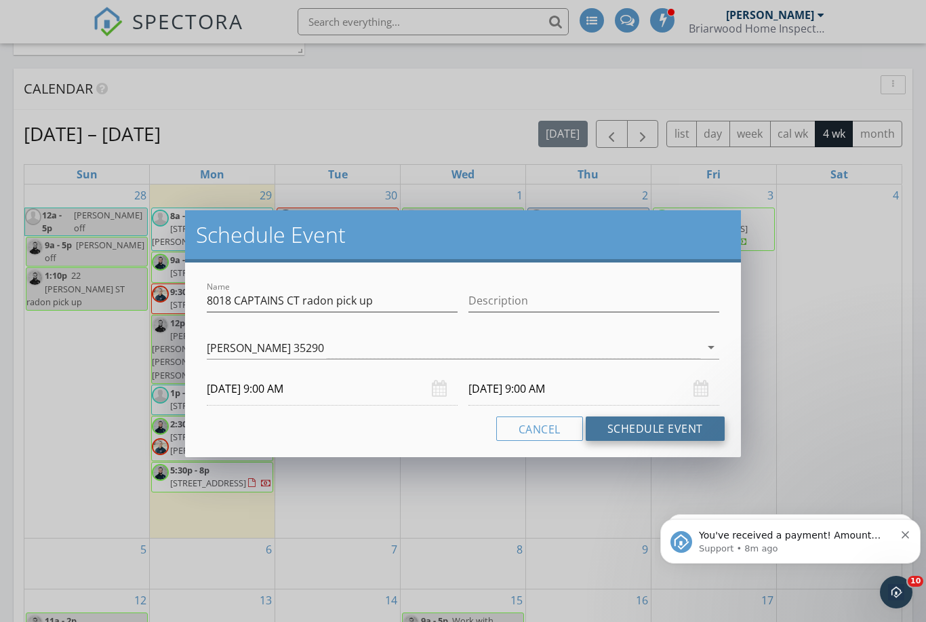
click at [673, 434] on button "Schedule Event" at bounding box center [655, 428] width 139 height 24
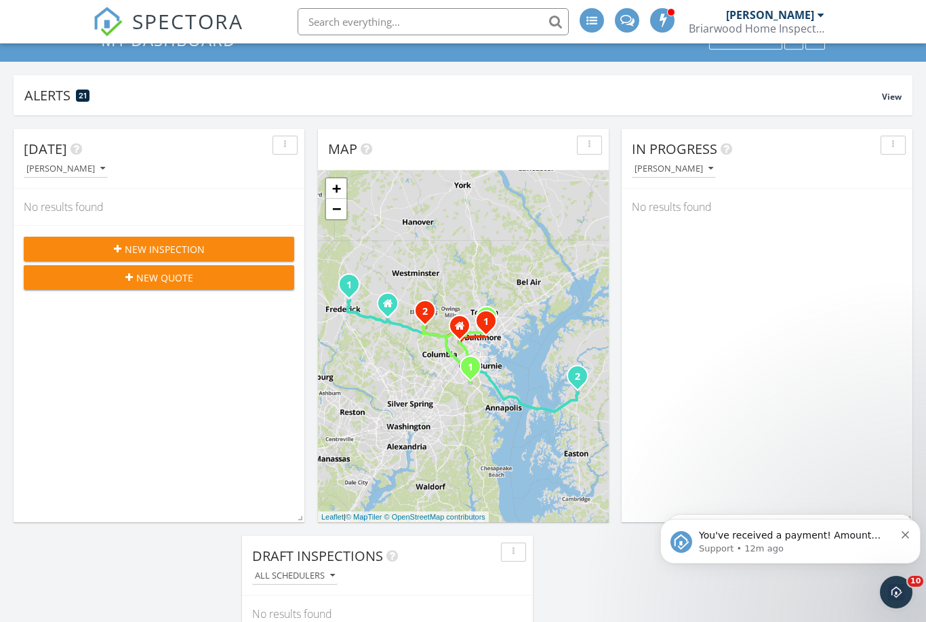
scroll to position [0, 0]
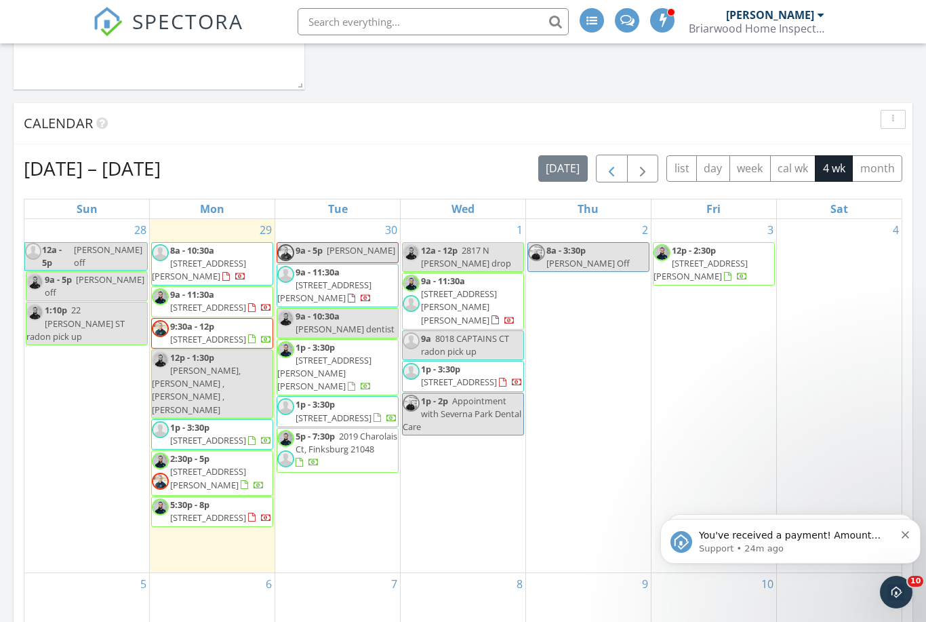
click at [614, 170] on span "button" at bounding box center [612, 169] width 16 height 16
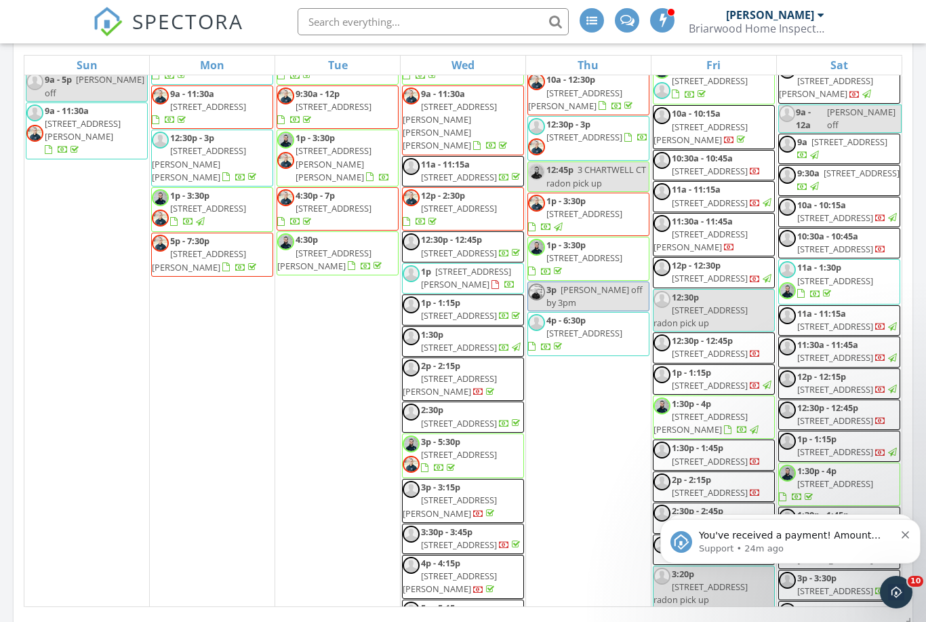
scroll to position [1943, 0]
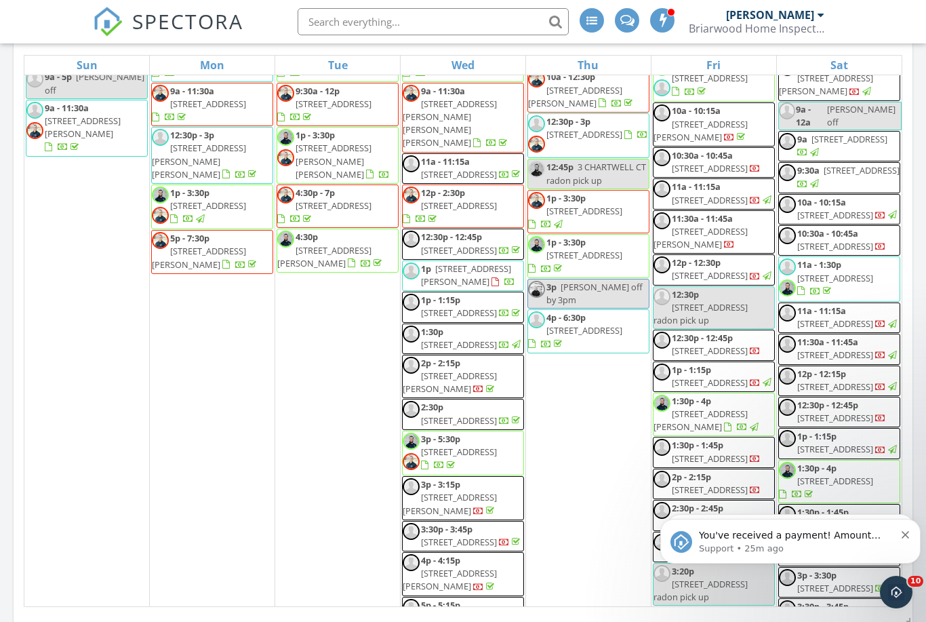
click at [838, 284] on span "82 Surrey Ln 143, Nottingham 21236" at bounding box center [835, 278] width 76 height 12
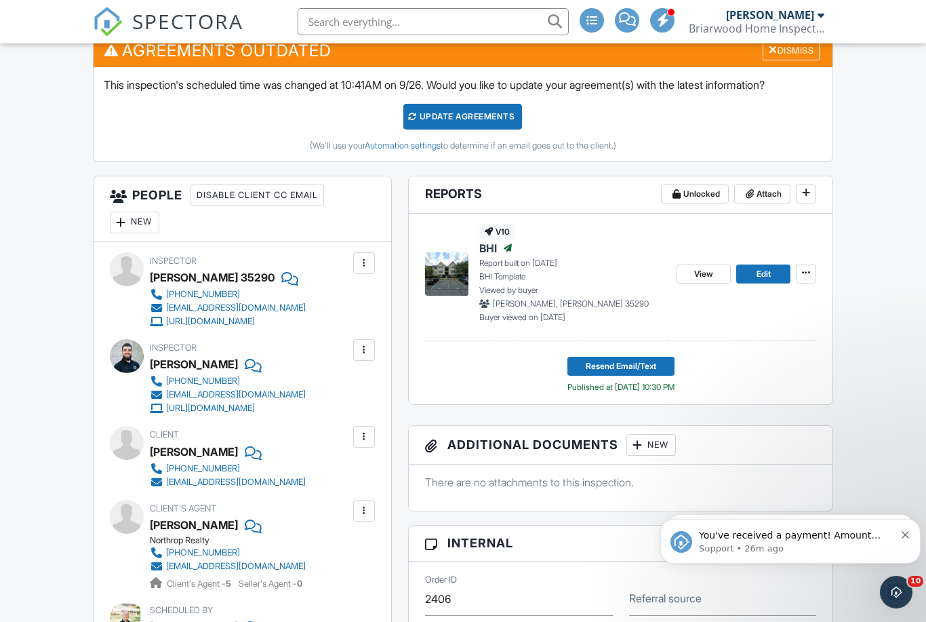
scroll to position [507, 0]
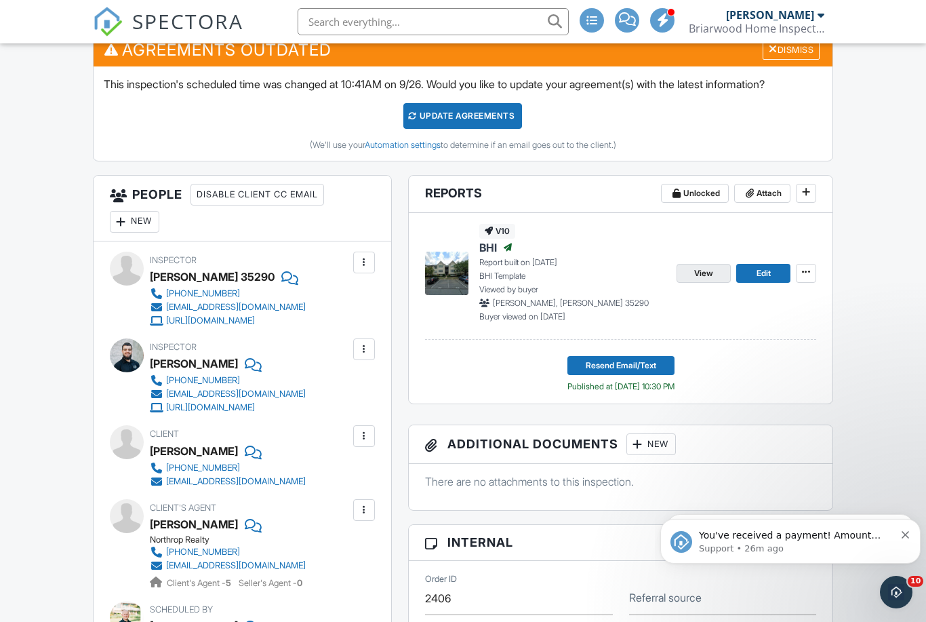
click at [715, 275] on link "View" at bounding box center [704, 273] width 54 height 19
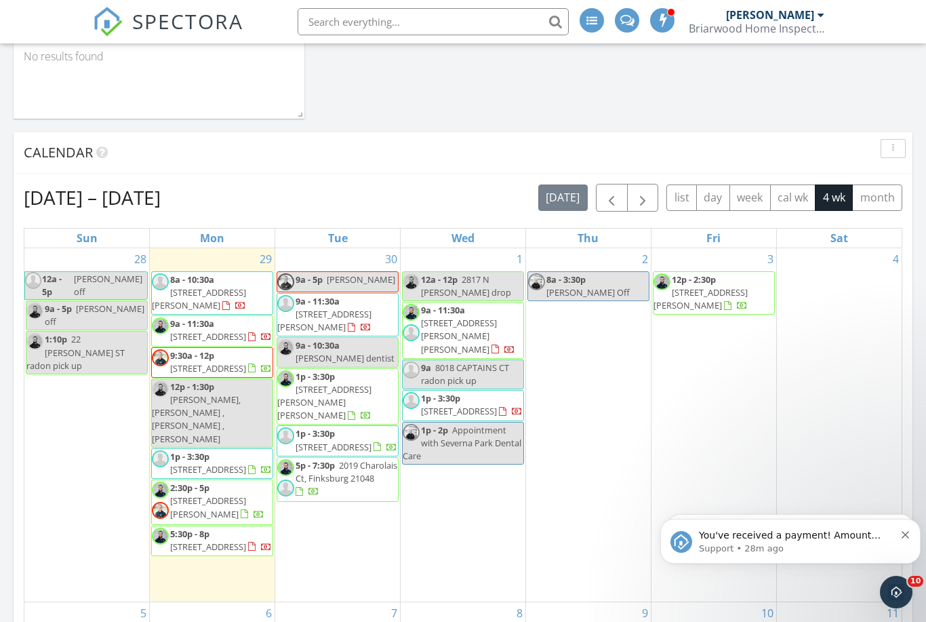
scroll to position [784, 0]
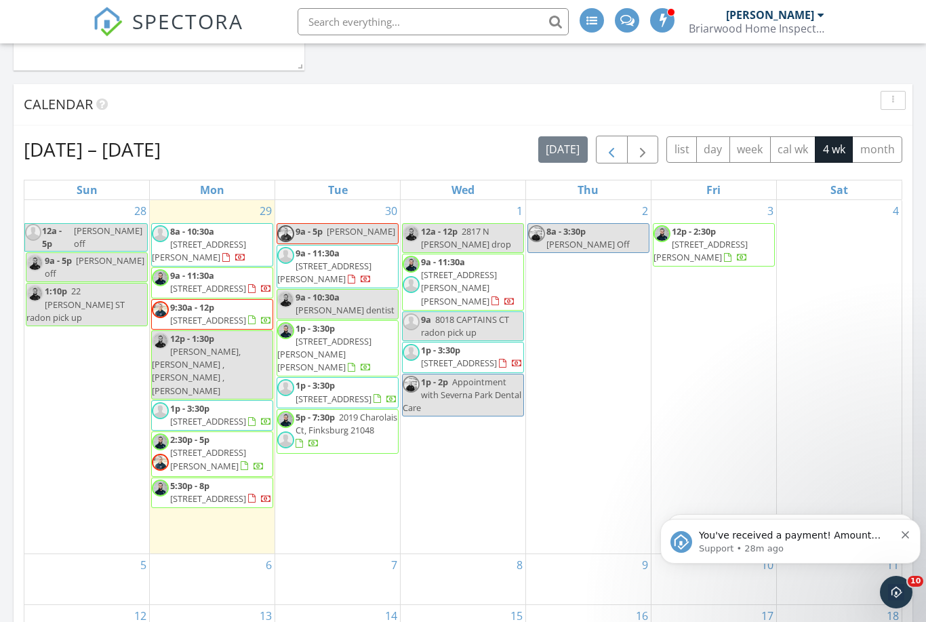
click at [615, 151] on span "button" at bounding box center [612, 150] width 16 height 16
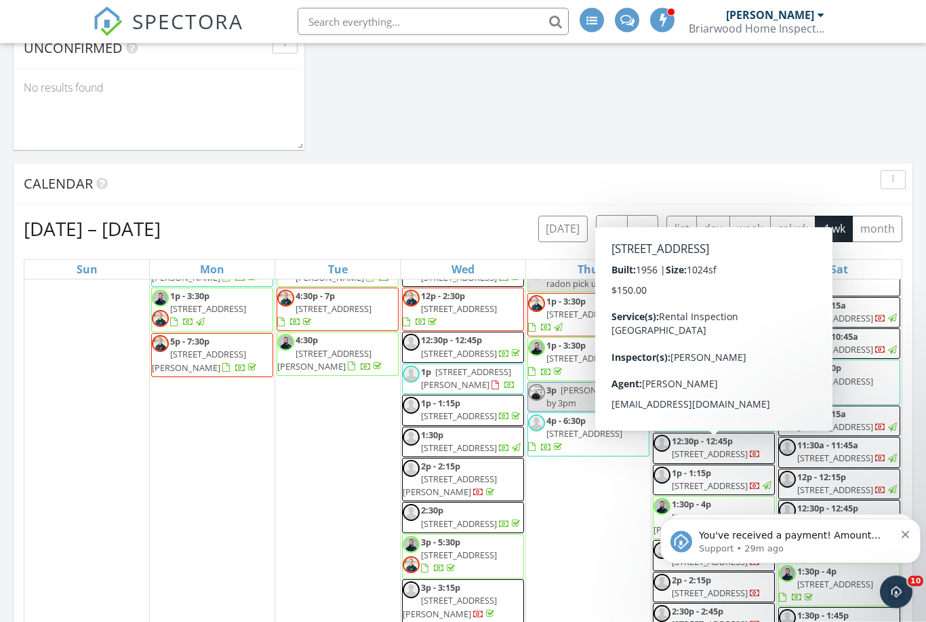
scroll to position [781, 0]
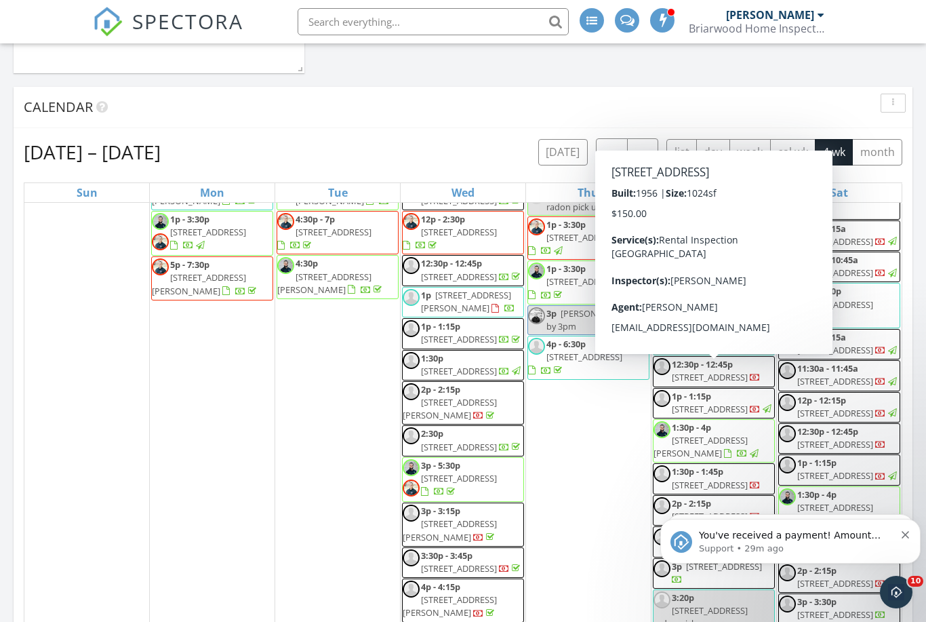
click at [829, 311] on span "82 Surrey Ln 143, Nottingham 21236" at bounding box center [835, 304] width 76 height 12
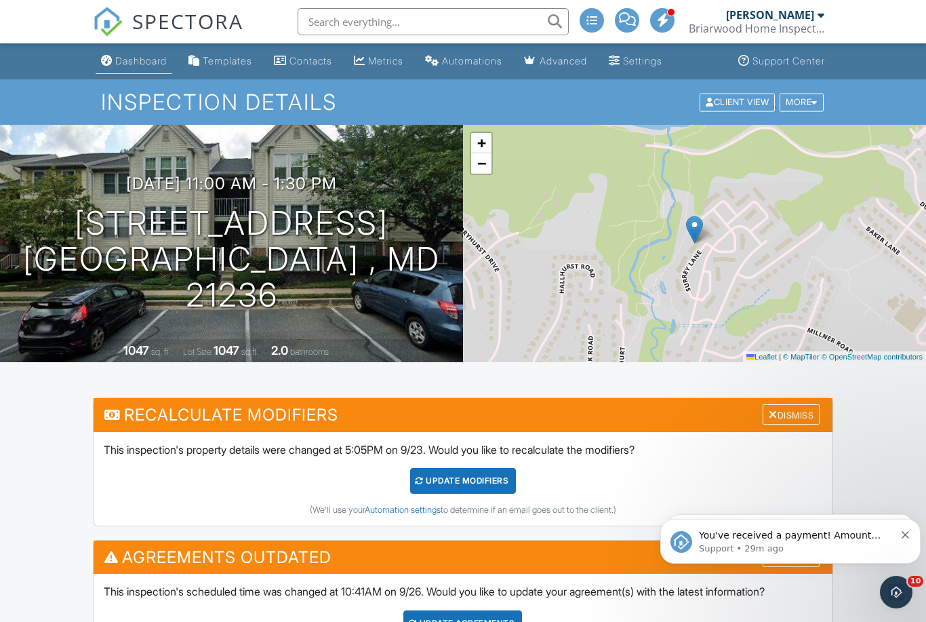
click at [146, 61] on div "Dashboard" at bounding box center [141, 61] width 52 height 12
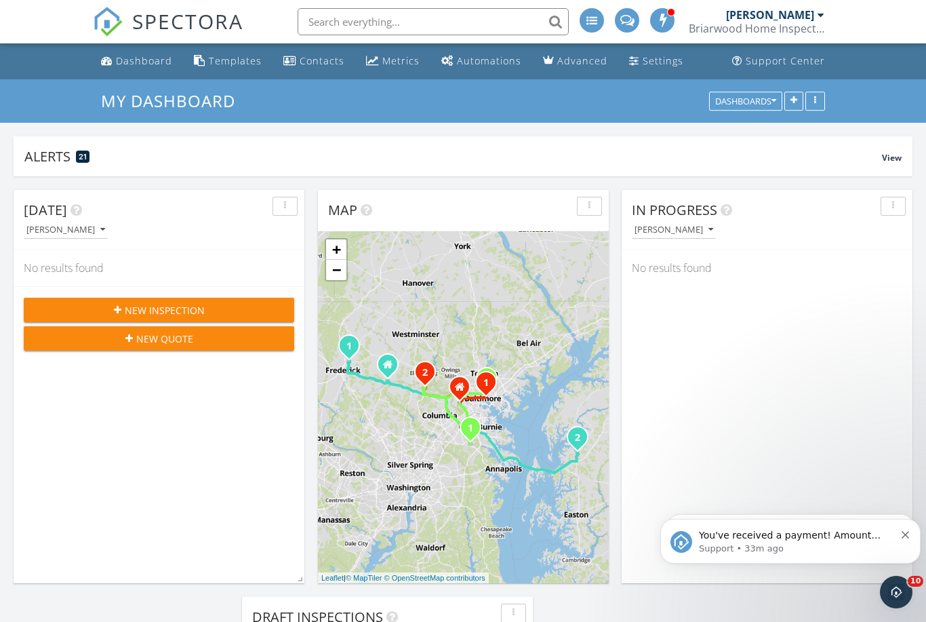
click at [180, 311] on span "New Inspection" at bounding box center [165, 310] width 80 height 14
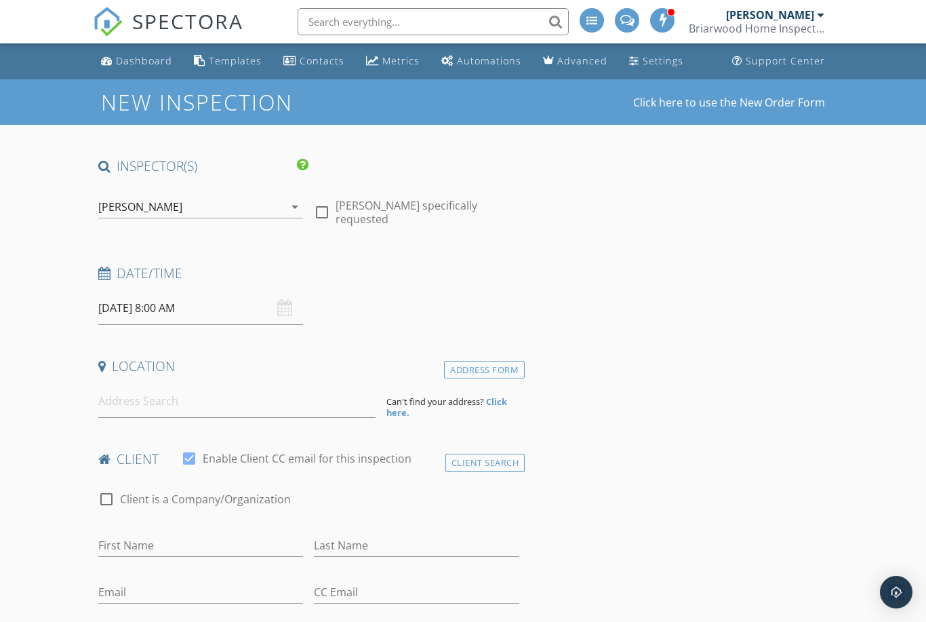
click at [298, 203] on icon "arrow_drop_down" at bounding box center [295, 207] width 16 height 16
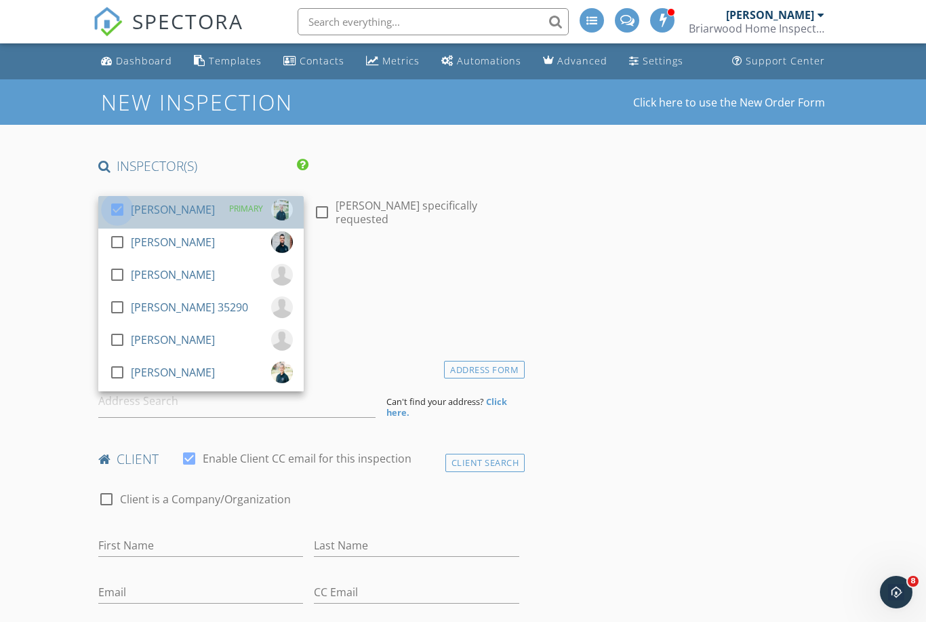
click at [117, 206] on div at bounding box center [117, 209] width 23 height 23
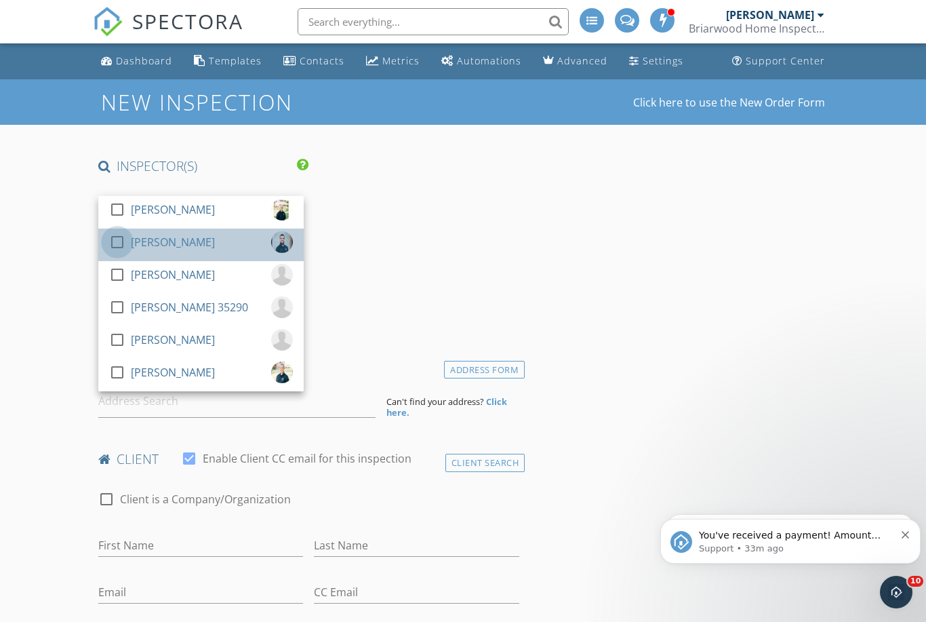
click at [119, 245] on div at bounding box center [117, 242] width 23 height 23
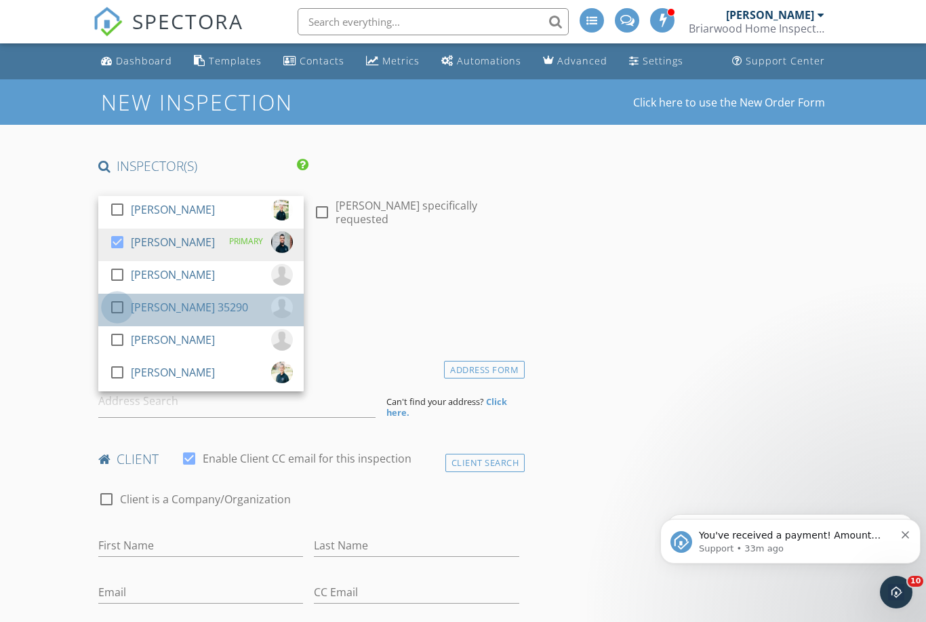
click at [122, 307] on div at bounding box center [117, 307] width 23 height 23
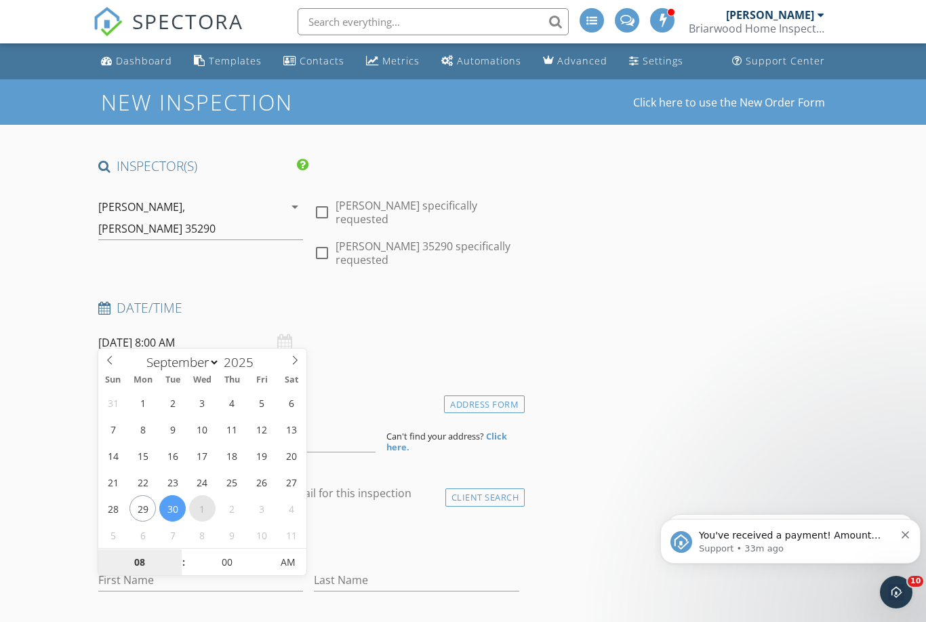
select select "9"
type input "10/01/2025 8:00 AM"
type input "05"
type input "10/01/2025 5:00 PM"
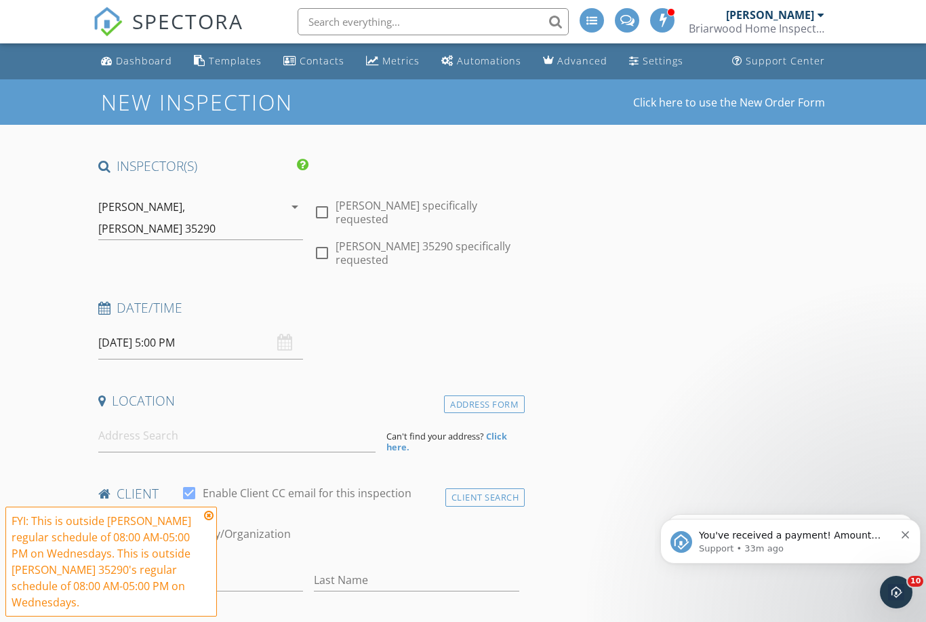
click at [157, 423] on input at bounding box center [236, 435] width 277 height 33
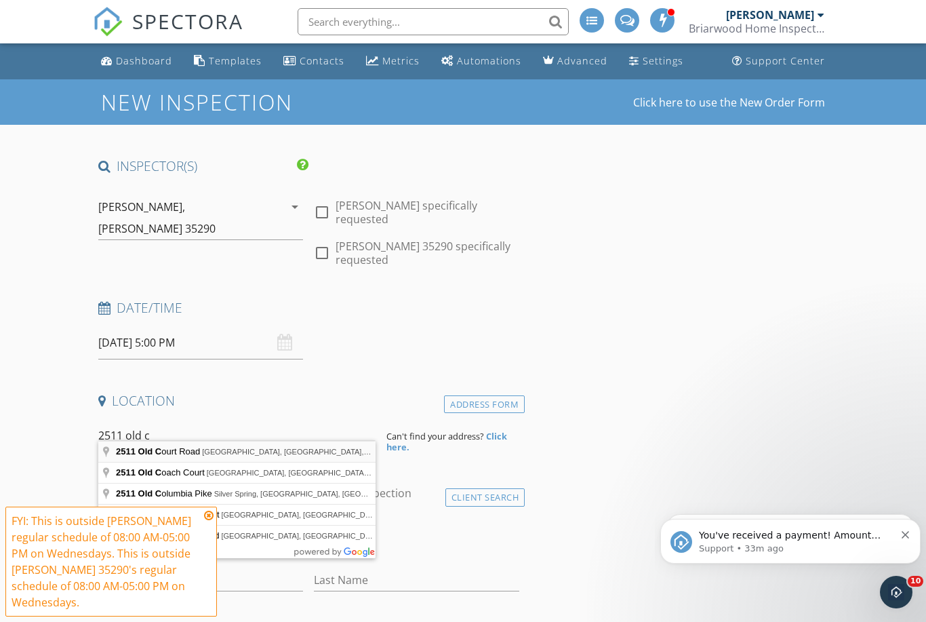
type input "2511 Old Court Road, Pikesville, MD, USA"
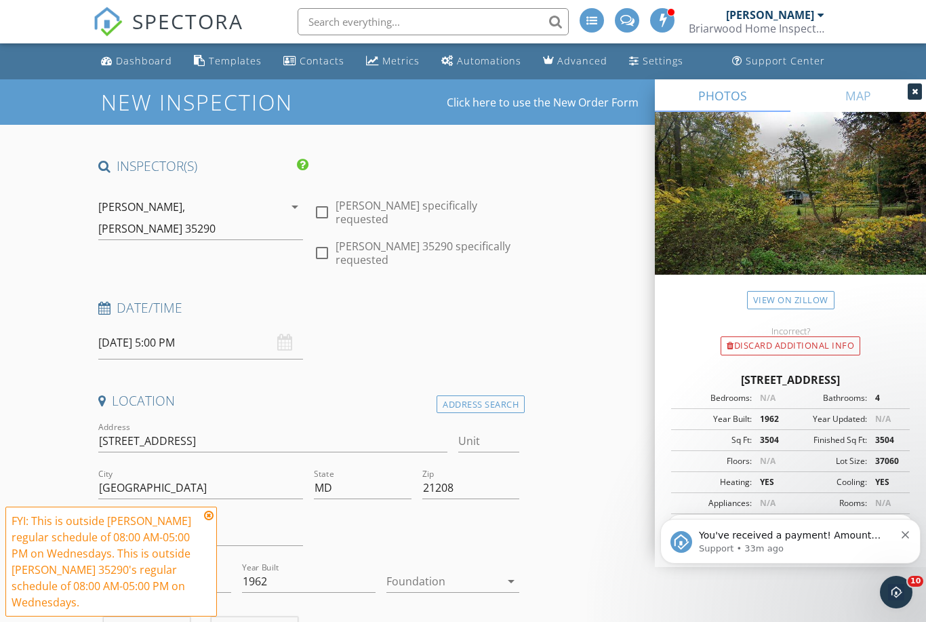
click at [212, 512] on icon at bounding box center [208, 515] width 9 height 11
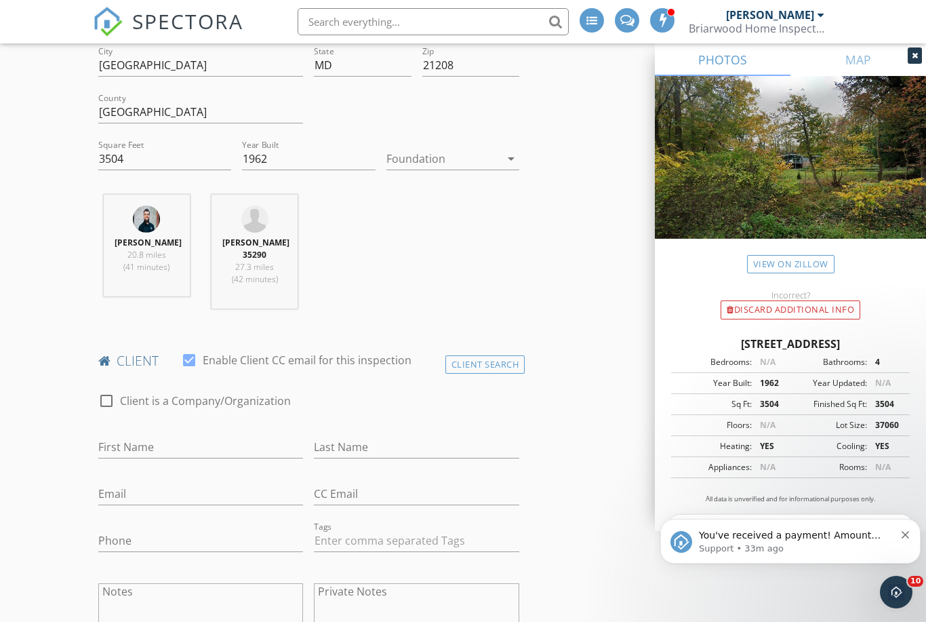
scroll to position [467, 0]
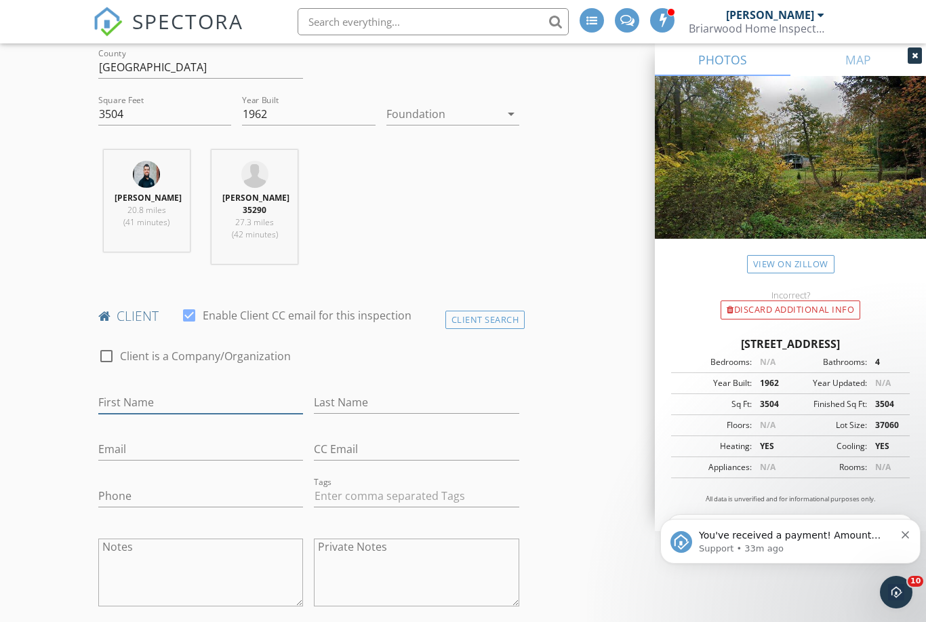
click at [222, 391] on input "First Name" at bounding box center [200, 402] width 205 height 22
type input "[PERSON_NAME]"
type input "Millman"
click at [188, 438] on input "Email" at bounding box center [200, 449] width 205 height 22
click at [132, 438] on input "Email" at bounding box center [200, 449] width 205 height 22
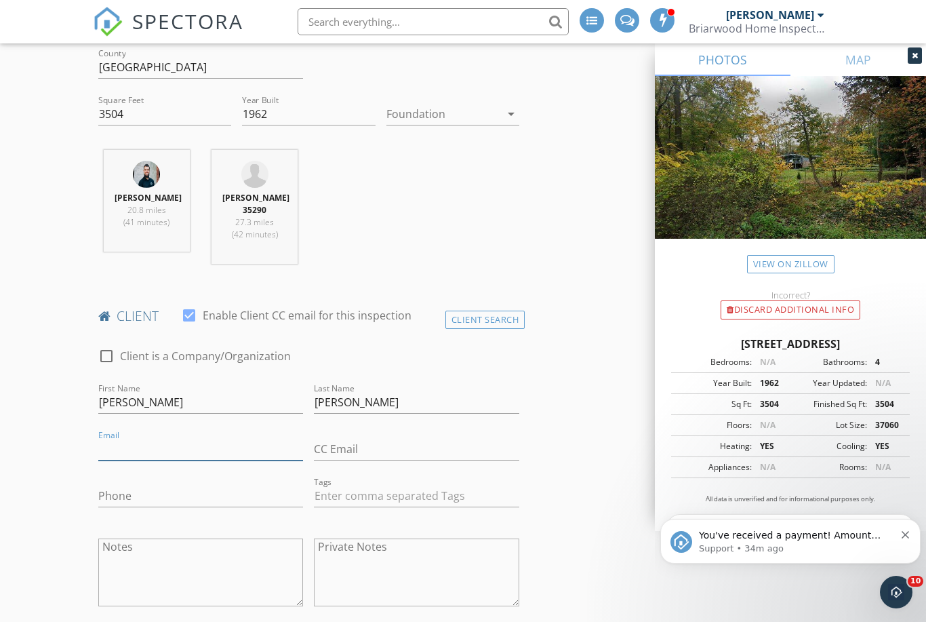
paste input "mailto:mmillman12391@verizon.net"
type input "mmillman12391@verizon.net"
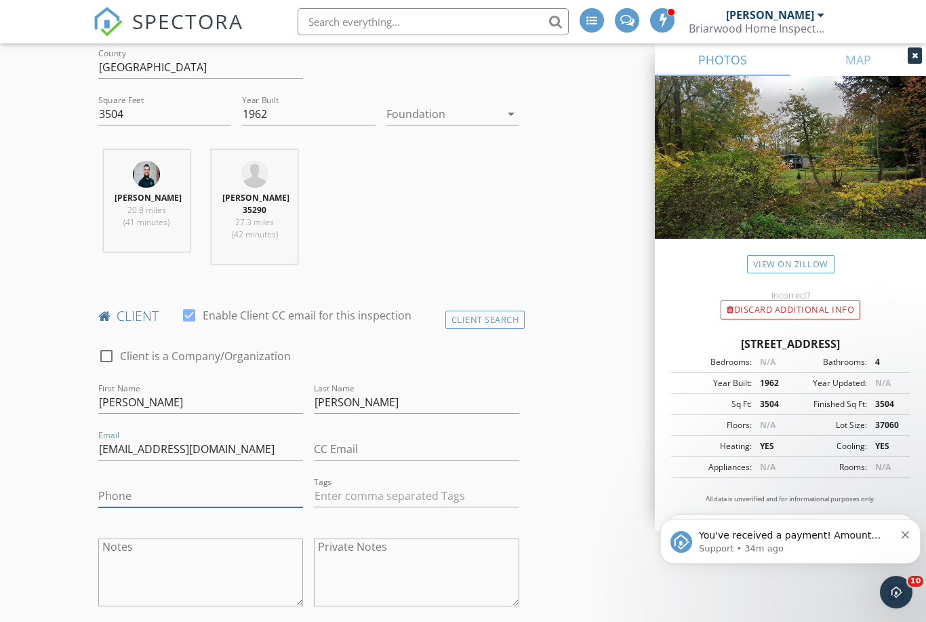
click at [141, 485] on input "Phone" at bounding box center [200, 496] width 205 height 22
click at [136, 485] on input "Phone" at bounding box center [200, 496] width 205 height 22
paste input "410-952-2796"
type input "410-952-2796"
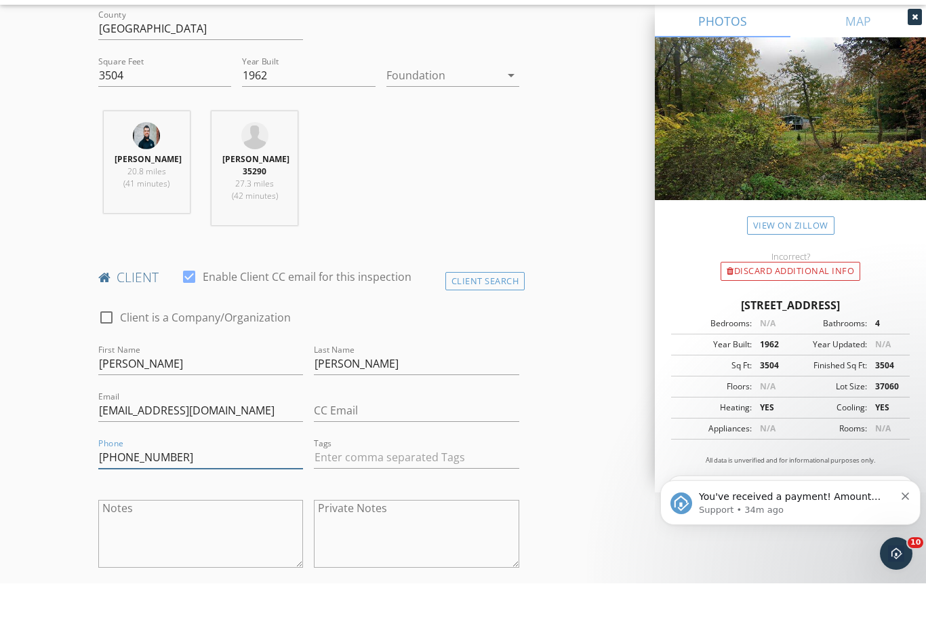
scroll to position [585, 0]
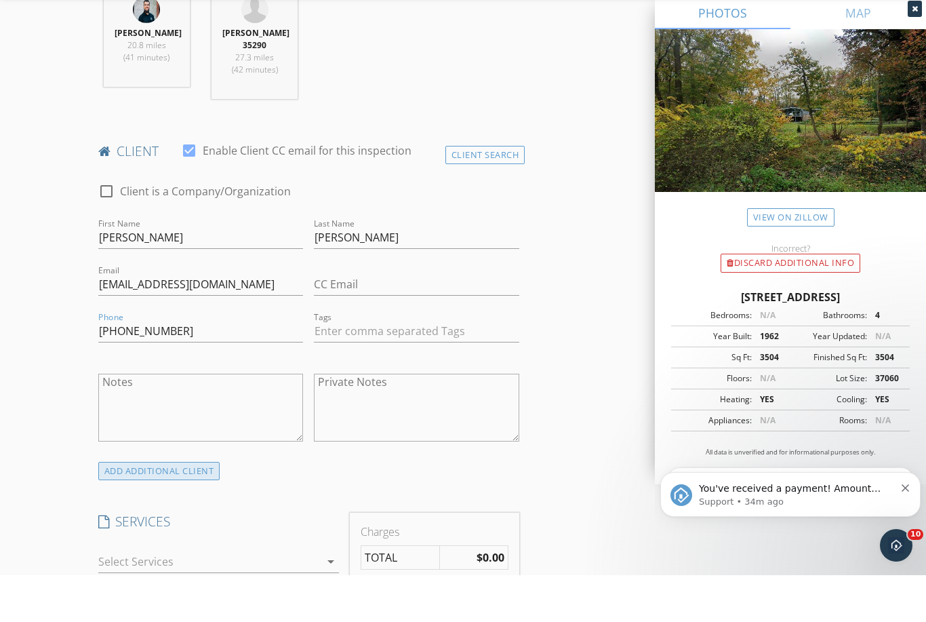
click at [213, 509] on div "ADD ADDITIONAL client" at bounding box center [159, 518] width 122 height 18
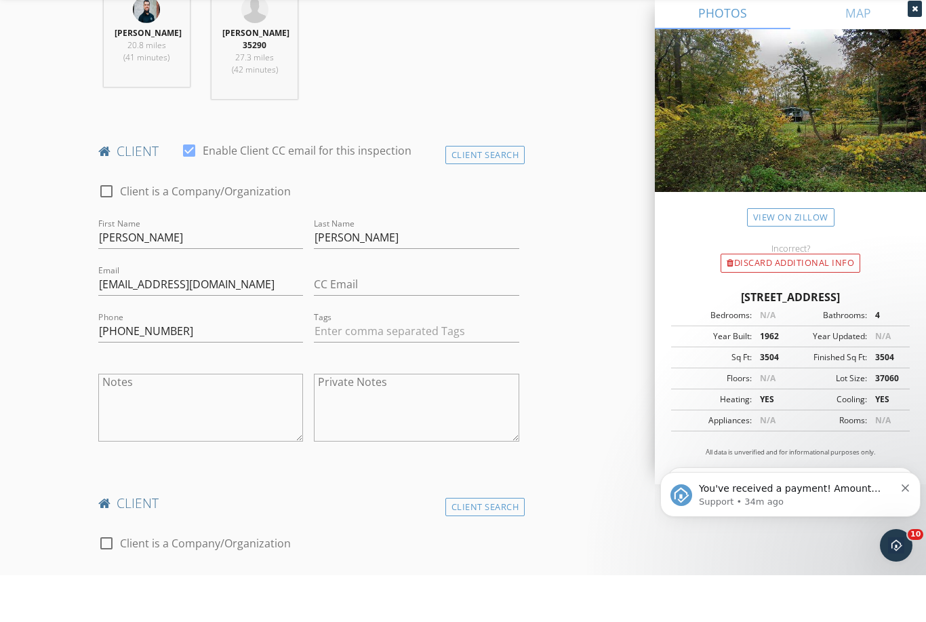
scroll to position [632, 0]
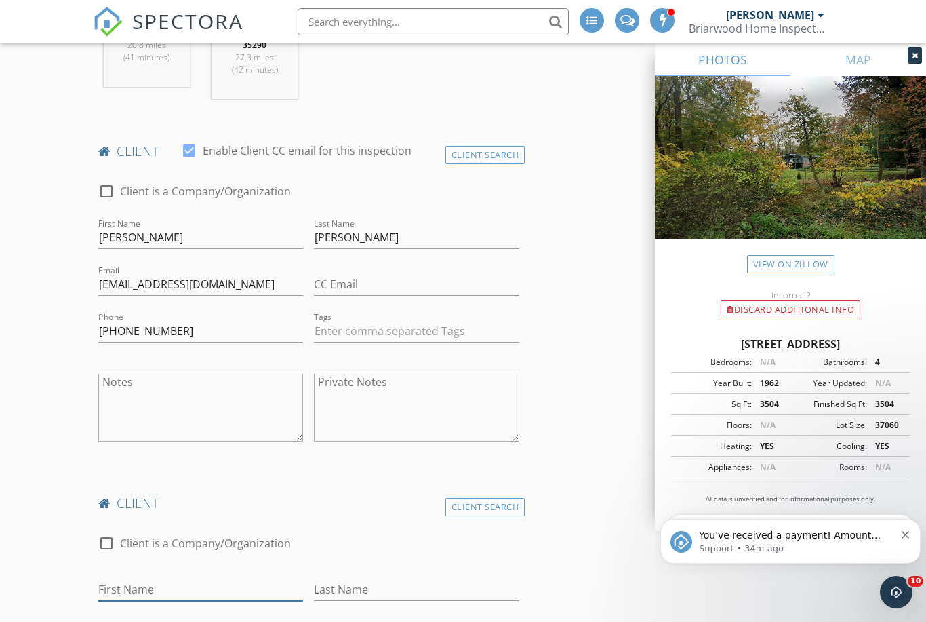
click at [186, 578] on input "First Name" at bounding box center [200, 589] width 205 height 22
type input "Meg"
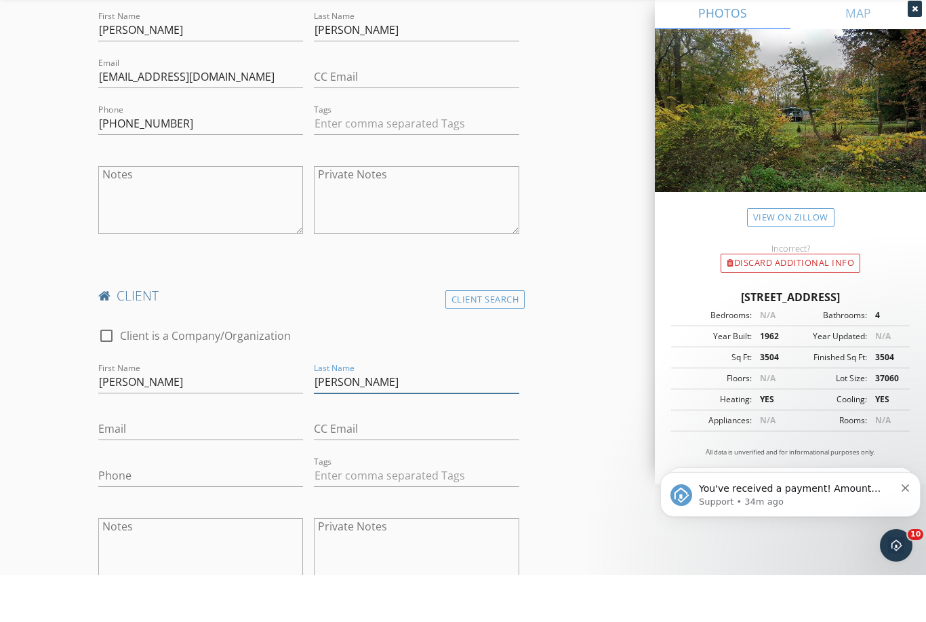
scroll to position [842, 0]
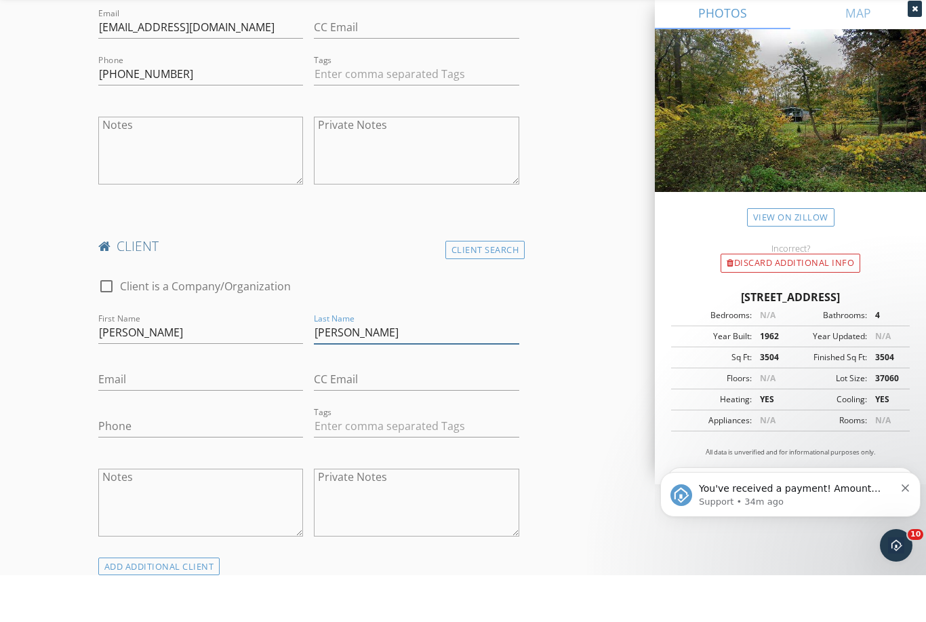
type input "Millman"
click at [186, 415] on input "Email" at bounding box center [200, 426] width 205 height 22
click at [146, 415] on input "Email" at bounding box center [200, 426] width 205 height 22
paste input "mailto:mkfellows2@gmail.com"
type input "mkfellows2@gmail.com"
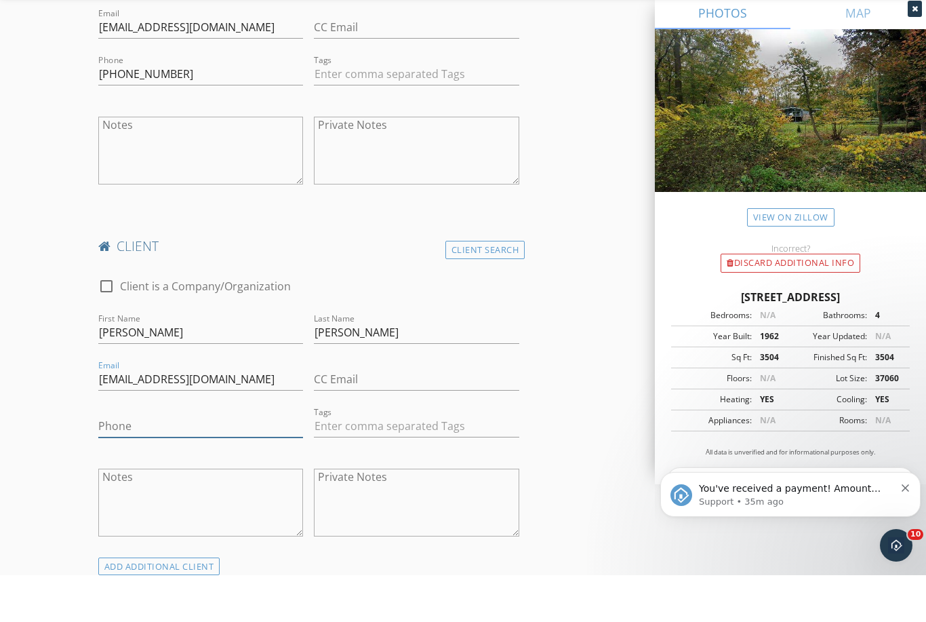
click at [138, 462] on input "Phone" at bounding box center [200, 473] width 205 height 22
click at [128, 462] on input "Phone" at bounding box center [200, 473] width 205 height 22
paste input "484-269-1522"
type input "484-269-1522"
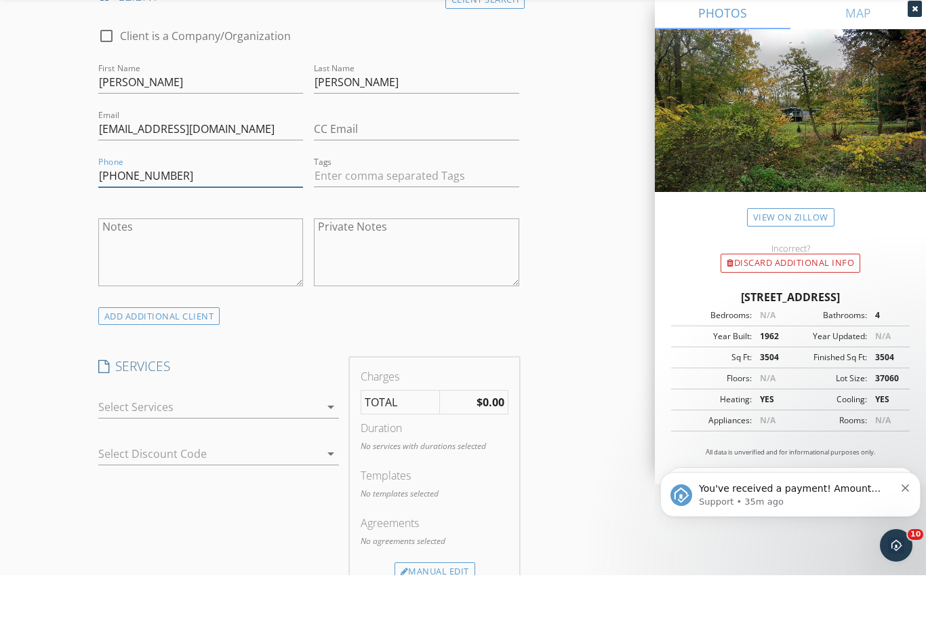
scroll to position [1137, 0]
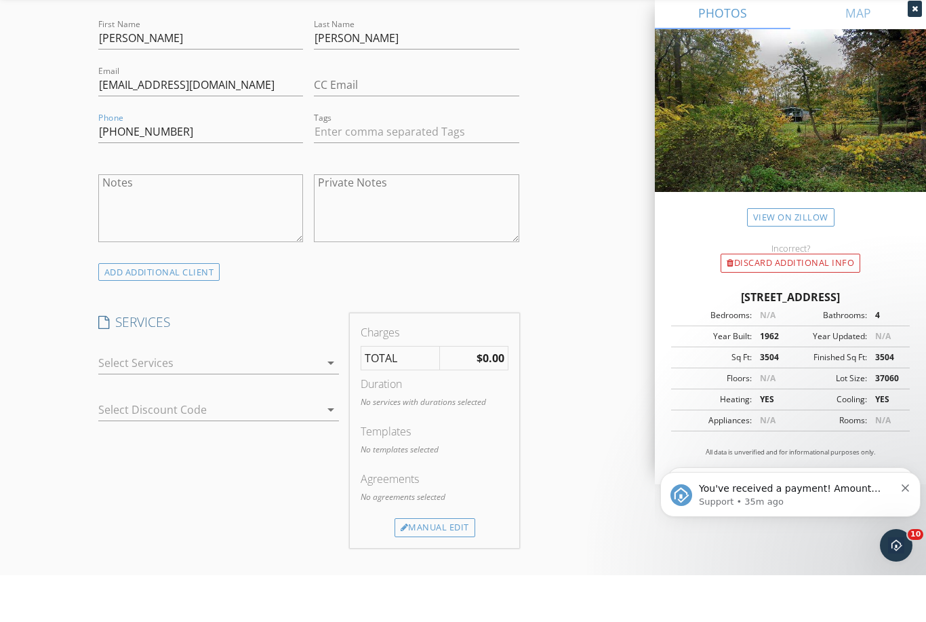
click at [330, 401] on icon "arrow_drop_down" at bounding box center [331, 409] width 16 height 16
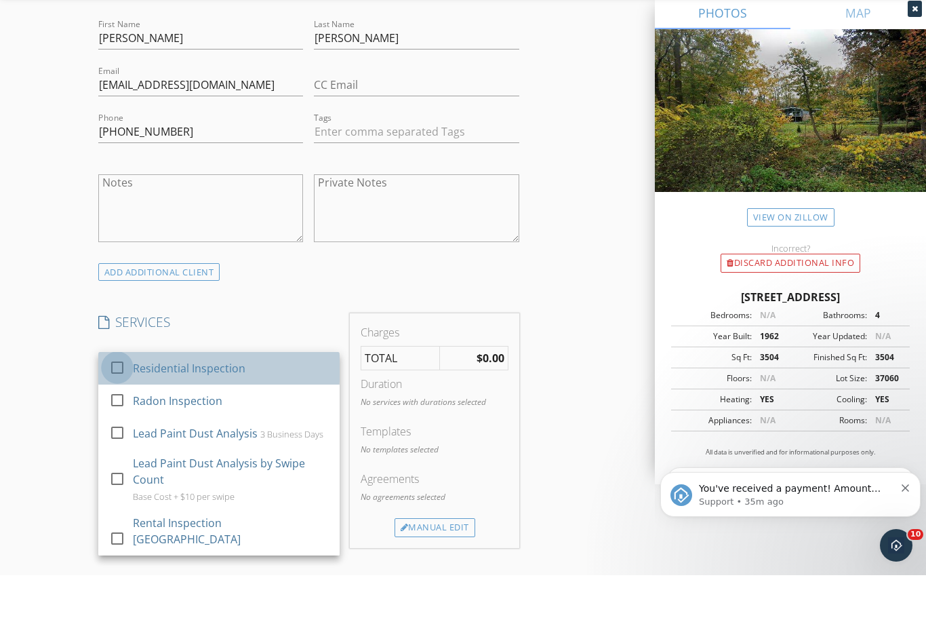
click at [113, 402] on div at bounding box center [117, 413] width 23 height 23
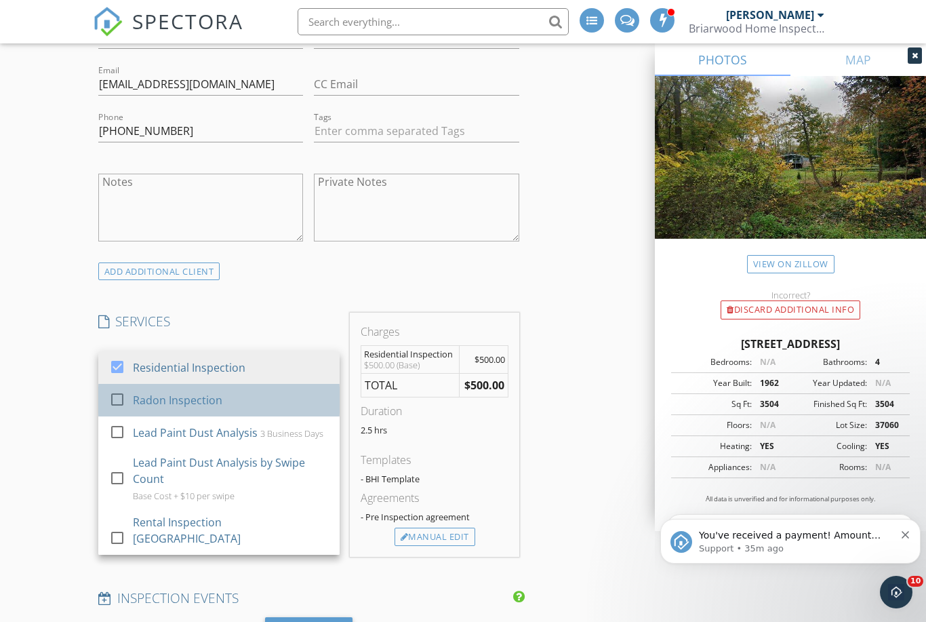
click at [113, 391] on div at bounding box center [117, 398] width 23 height 23
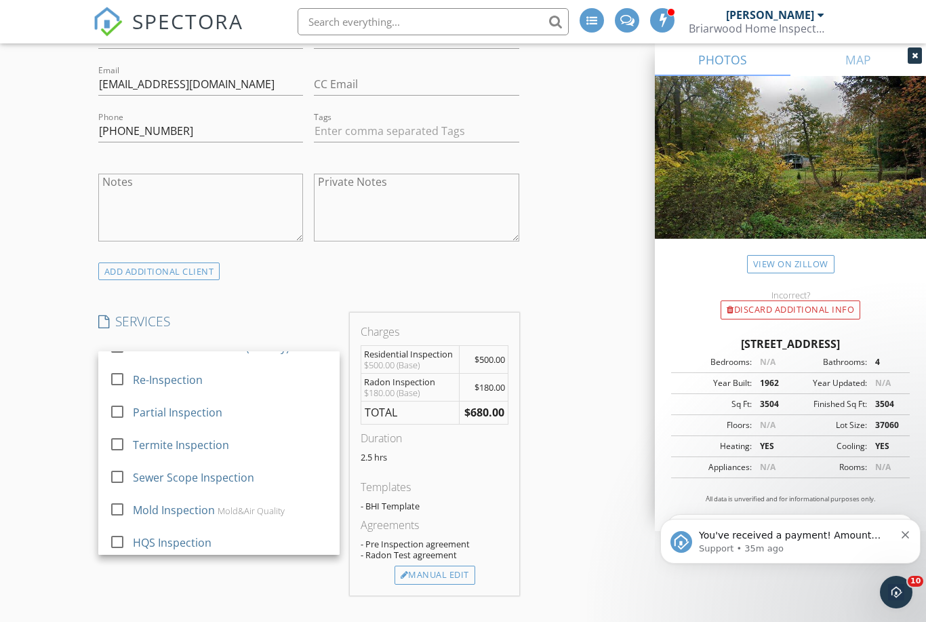
scroll to position [346, 0]
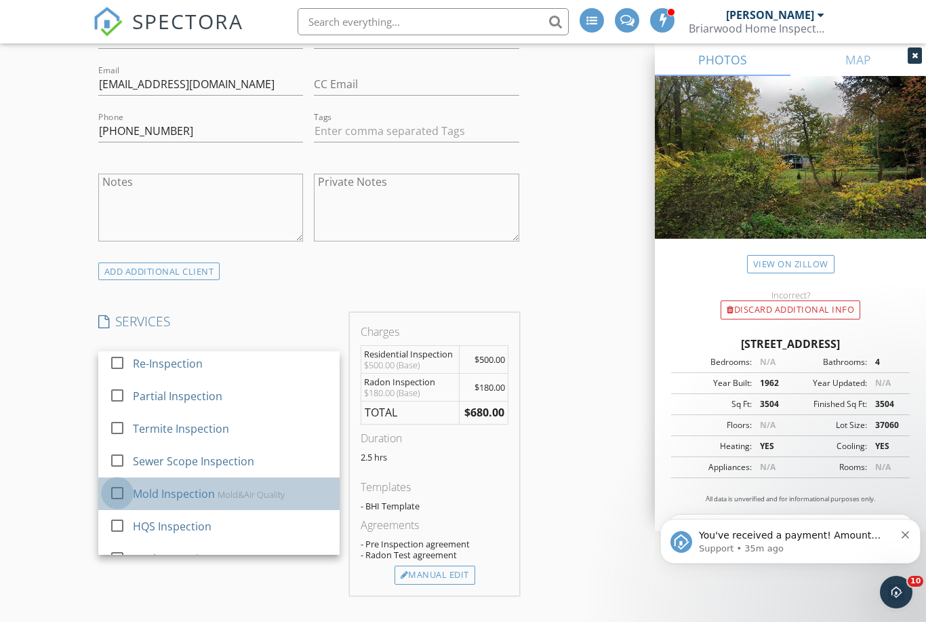
click at [112, 481] on div at bounding box center [117, 492] width 23 height 23
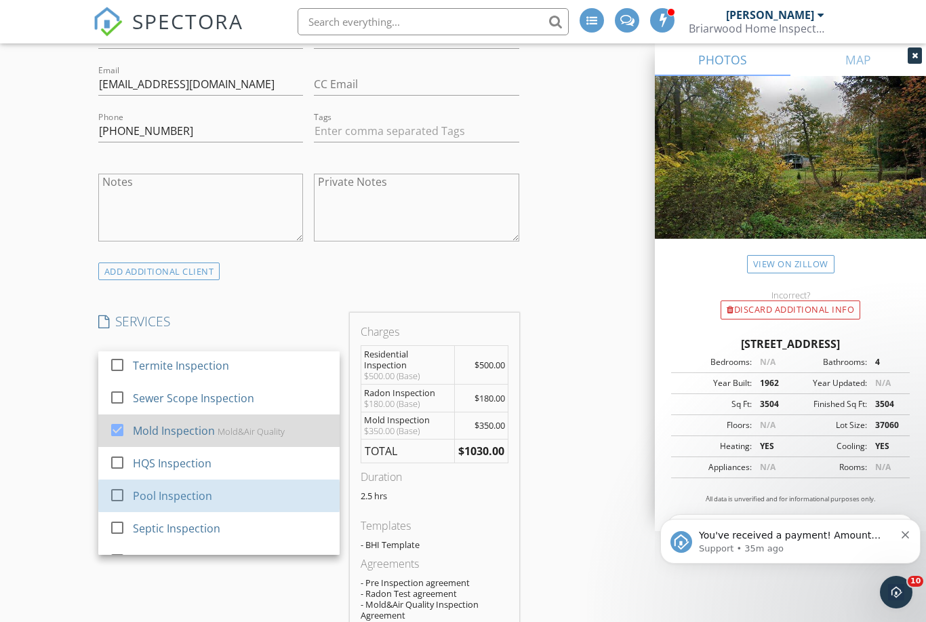
scroll to position [412, 0]
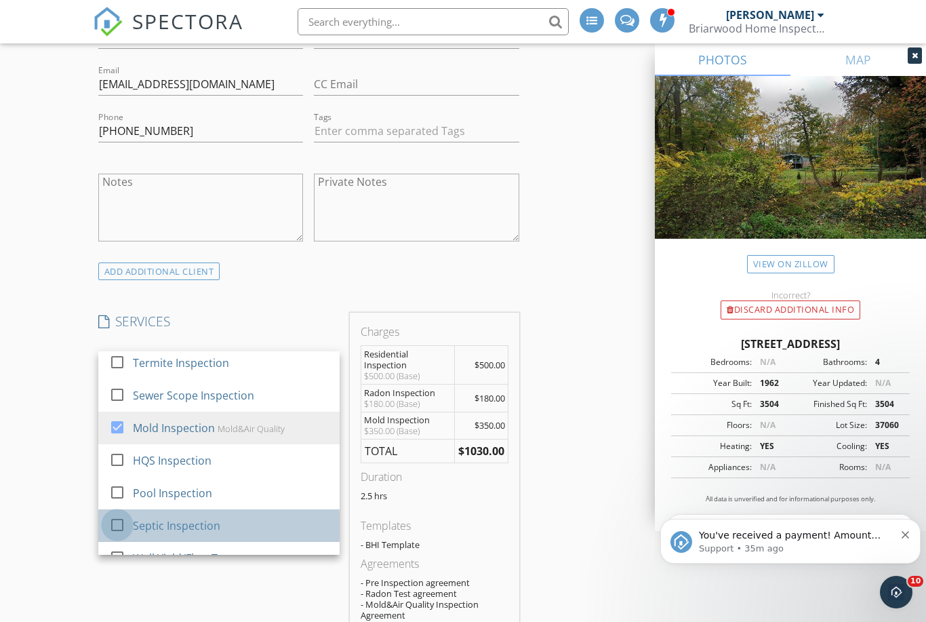
click at [120, 513] on div at bounding box center [117, 524] width 23 height 23
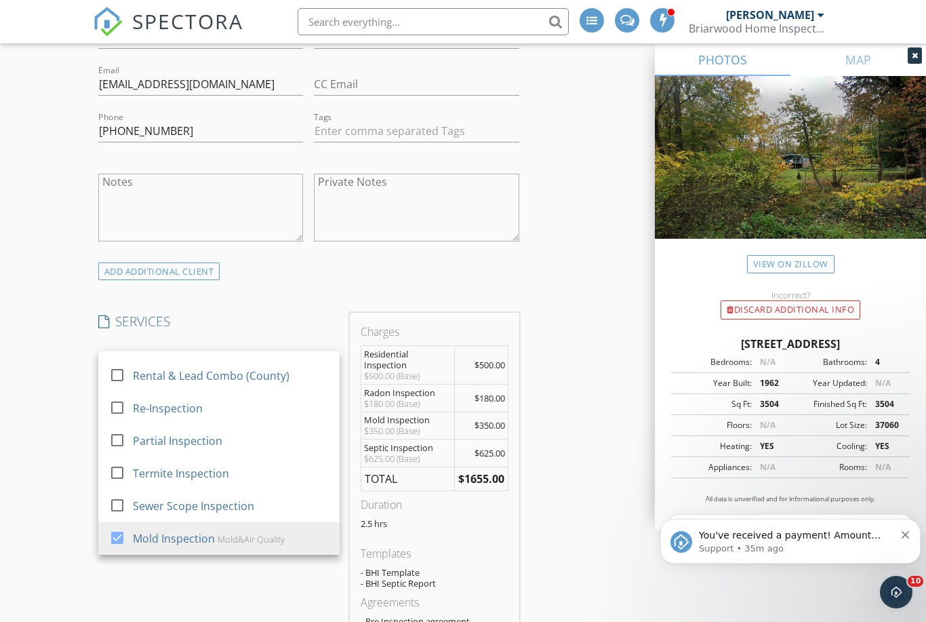
scroll to position [294, 0]
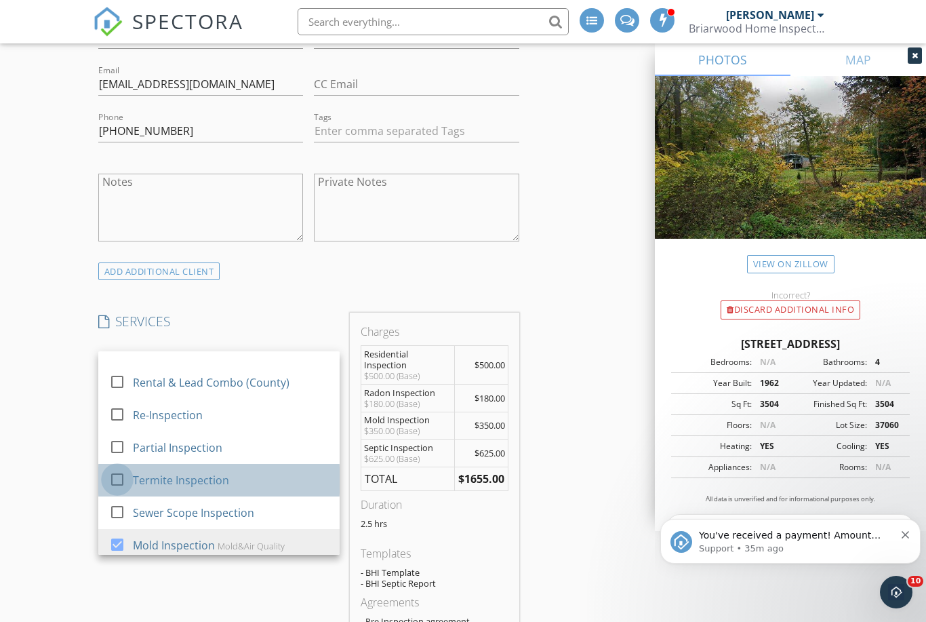
click at [123, 467] on div at bounding box center [117, 478] width 23 height 23
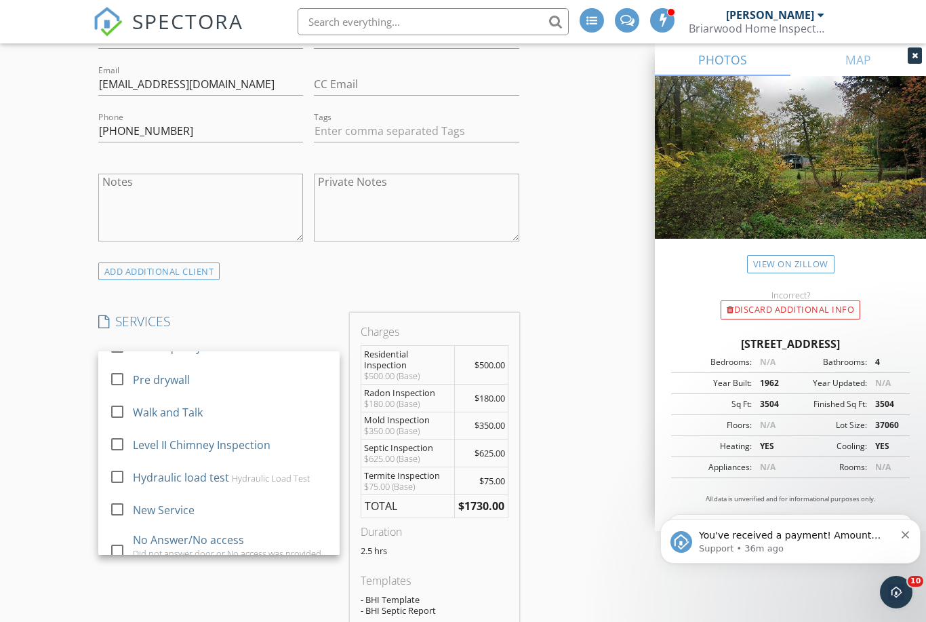
scroll to position [648, 0]
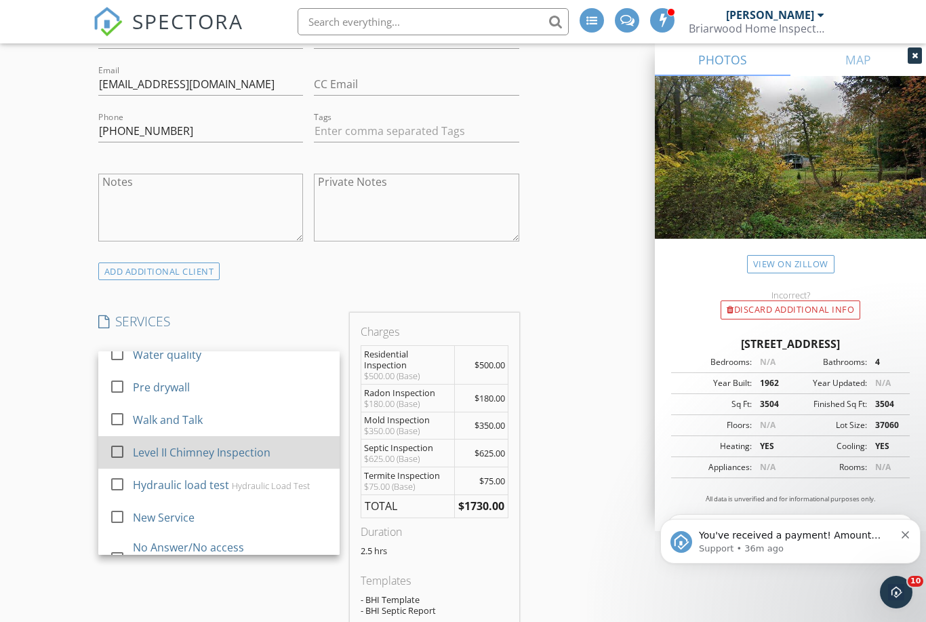
click at [117, 439] on div at bounding box center [117, 450] width 23 height 23
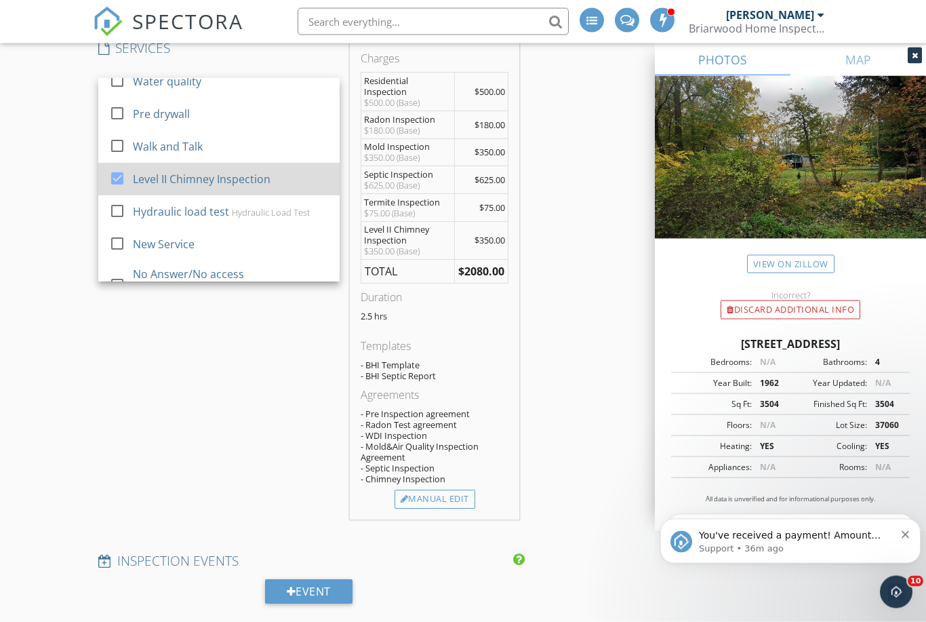
scroll to position [1457, 0]
click at [447, 490] on div "Manual Edit" at bounding box center [435, 499] width 81 height 19
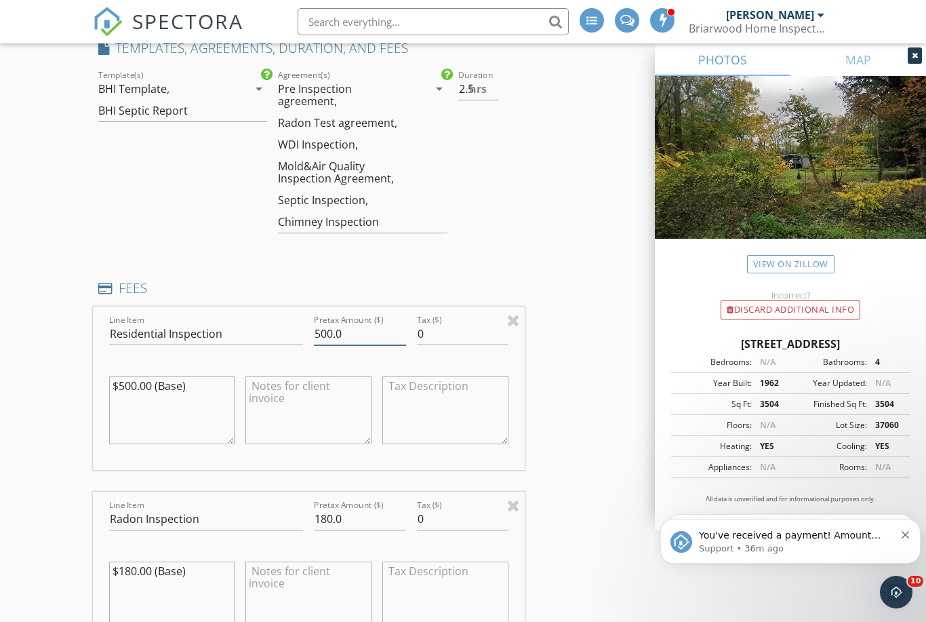
click at [363, 323] on input "500.0" at bounding box center [360, 334] width 92 height 22
type input "5"
type input "725.0"
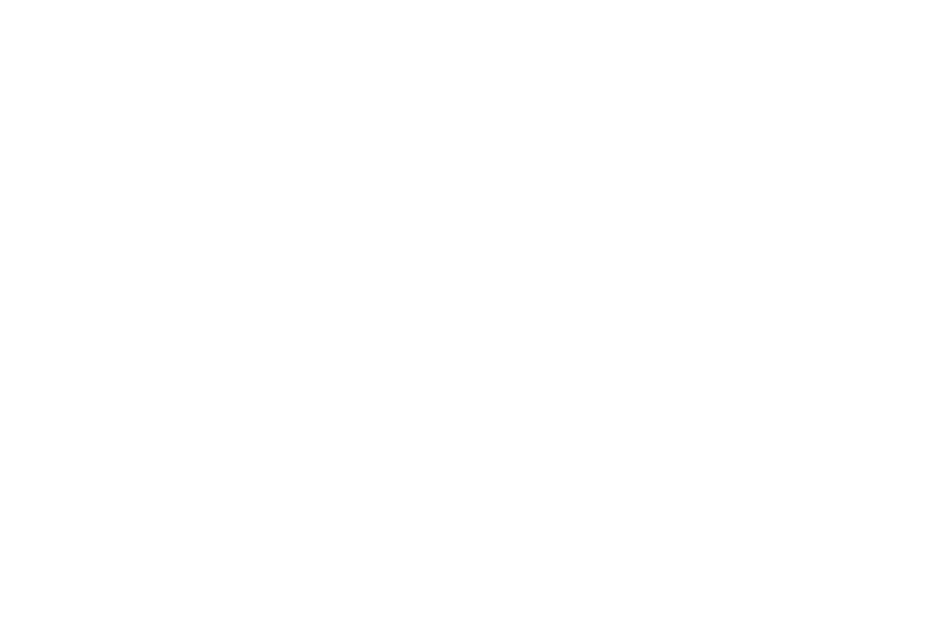
scroll to position [2334, 0]
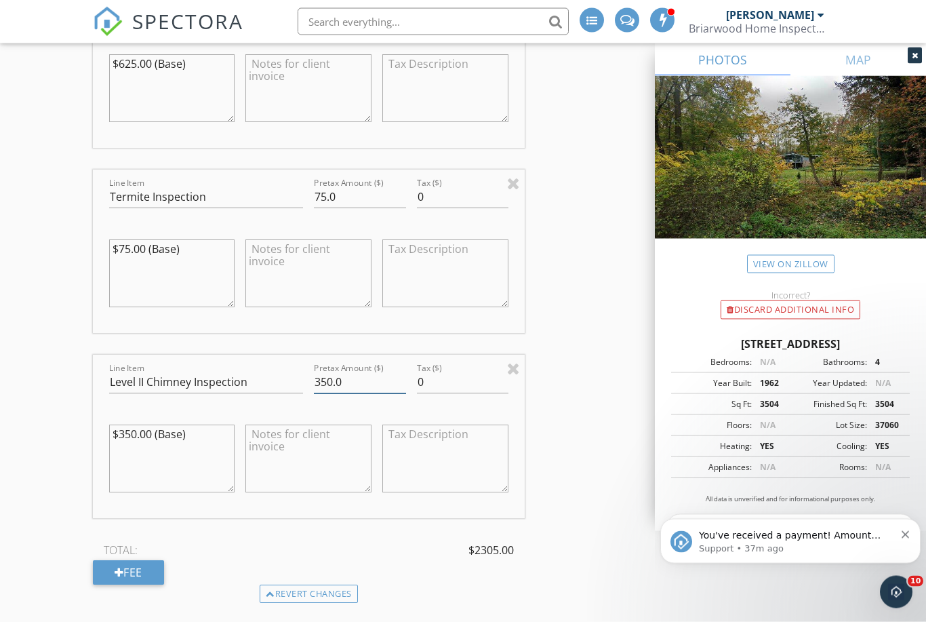
click at [357, 372] on input "350.0" at bounding box center [360, 383] width 92 height 22
type input "3"
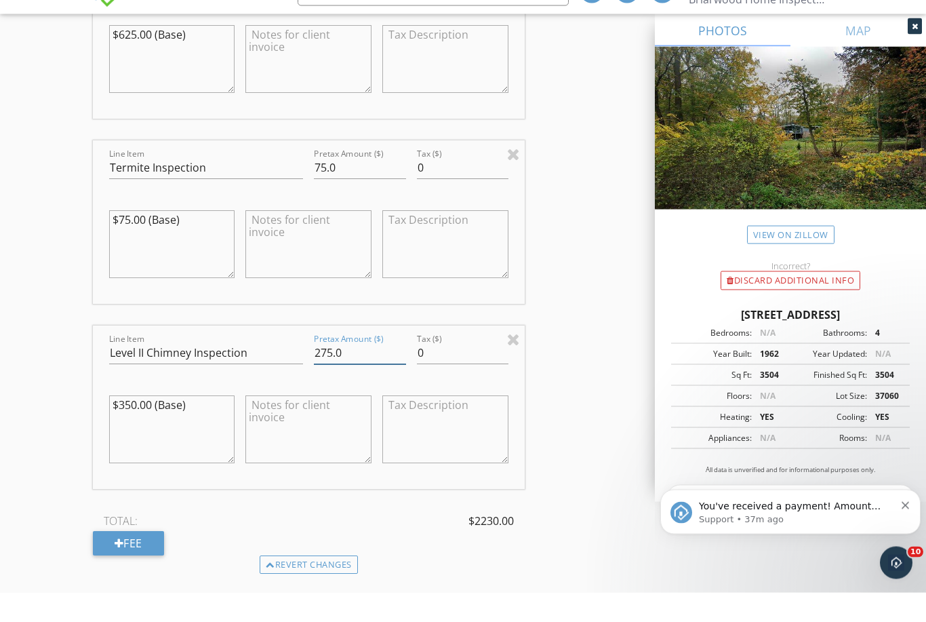
scroll to position [2401, 0]
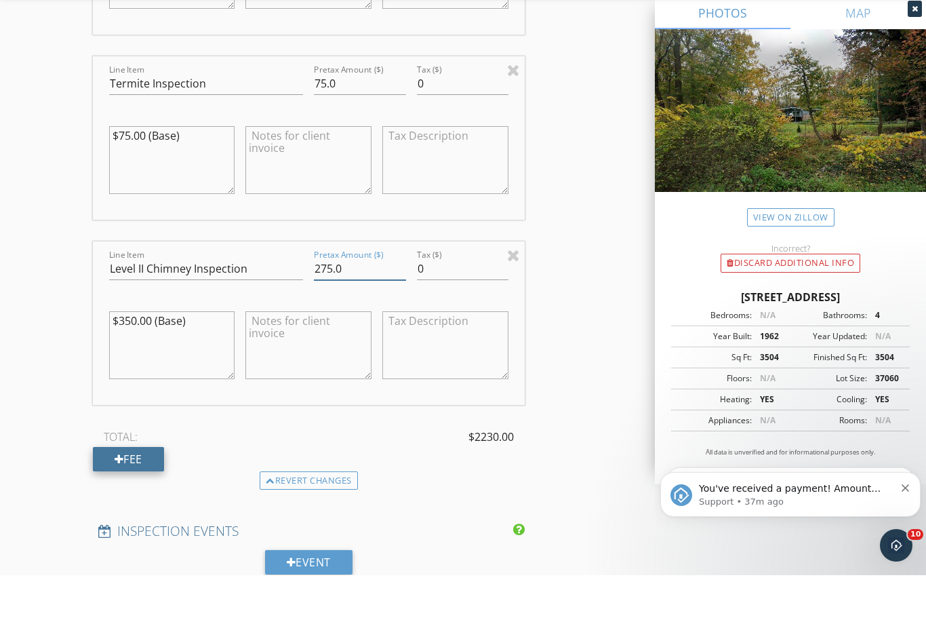
type input "275.0"
click at [136, 494] on div "Fee" at bounding box center [128, 506] width 71 height 24
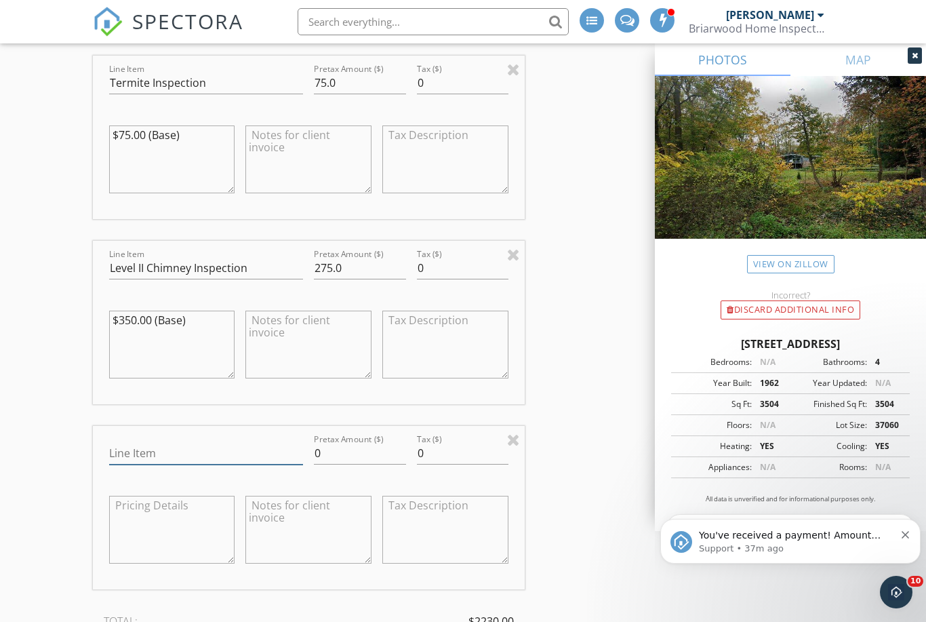
click at [159, 442] on input "Line Item" at bounding box center [206, 453] width 195 height 22
type input "Level II Chimney Inspection"
type input "275.0"
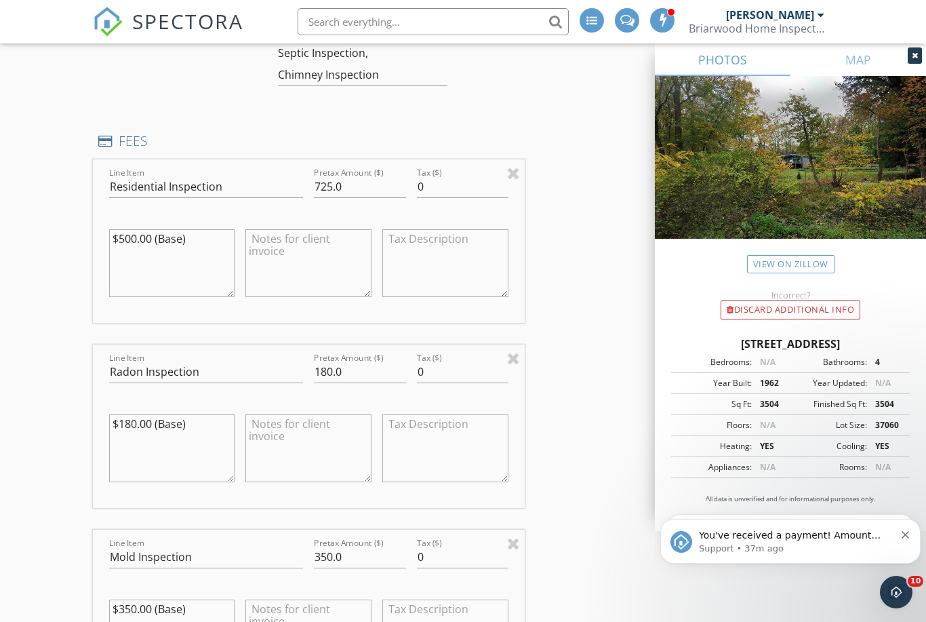
scroll to position [1604, 0]
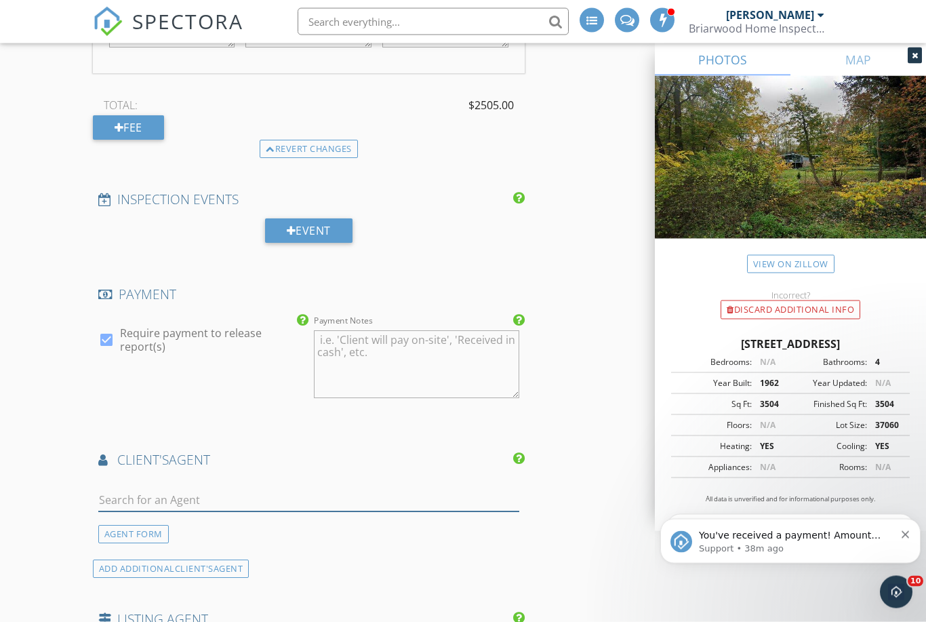
click at [418, 490] on input "text" at bounding box center [308, 501] width 421 height 22
type input "Mike"
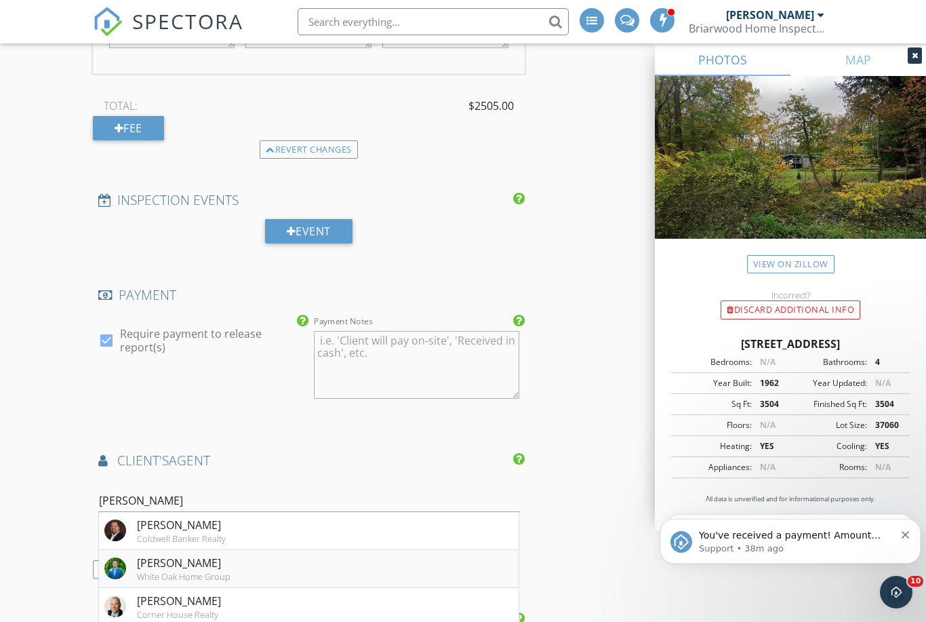
click at [353, 550] on li "Mike Griesser White Oak Home Group" at bounding box center [309, 569] width 420 height 38
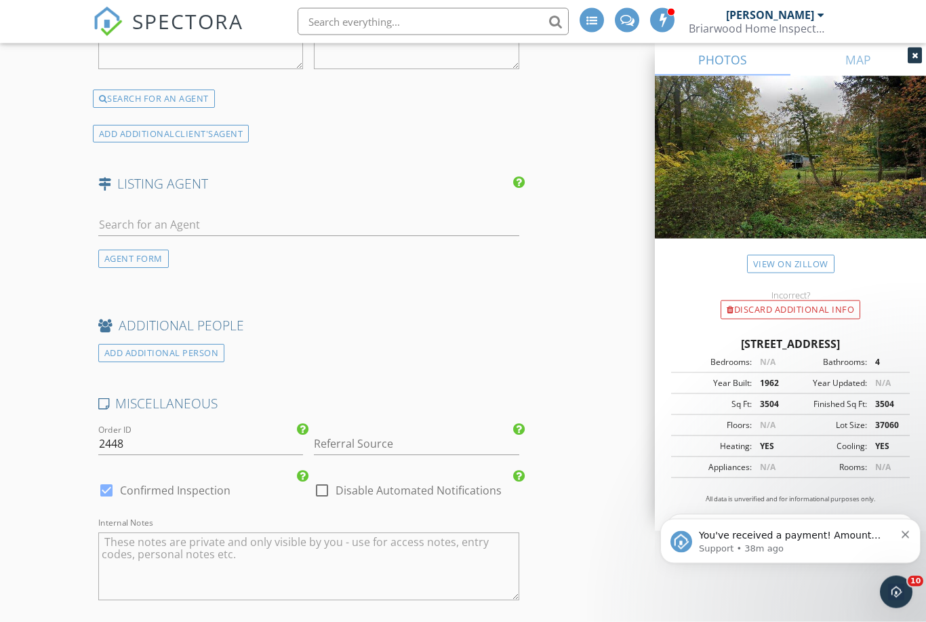
scroll to position [3710, 0]
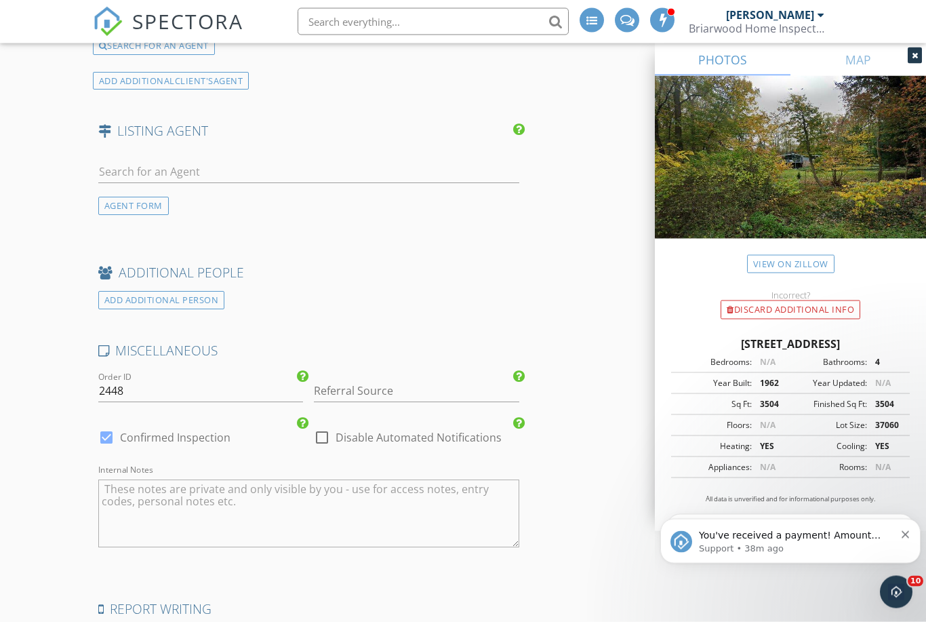
click at [421, 486] on textarea "Internal Notes" at bounding box center [308, 514] width 421 height 68
click at [132, 515] on textarea "Occupied Home Radon Mold Septic Termite Chimney-2" at bounding box center [308, 514] width 421 height 68
paste textarea "Just in case there's a lockbox on the hose reel to the right of the front door.…"
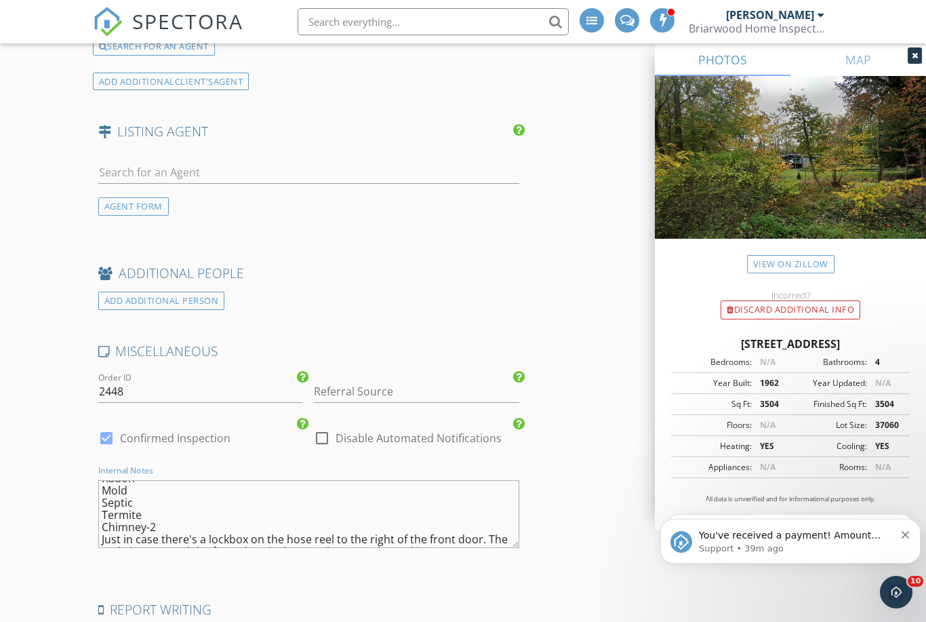
scroll to position [48, 0]
click at [204, 494] on textarea "Occupied Home Radon Mold Septic Termite Chimney-2 Just in case there's a lockbo…" at bounding box center [308, 514] width 421 height 68
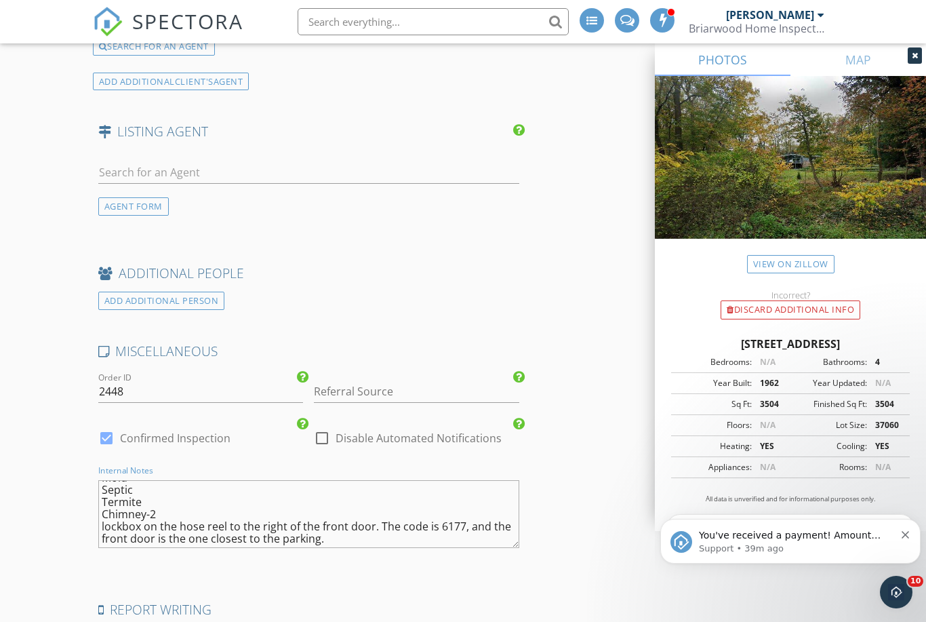
scroll to position [49, 0]
click at [349, 511] on textarea "Occupied Home Radon Mold Septic Termite Chimney-2 lockbox on the hose reel to t…" at bounding box center [308, 514] width 421 height 68
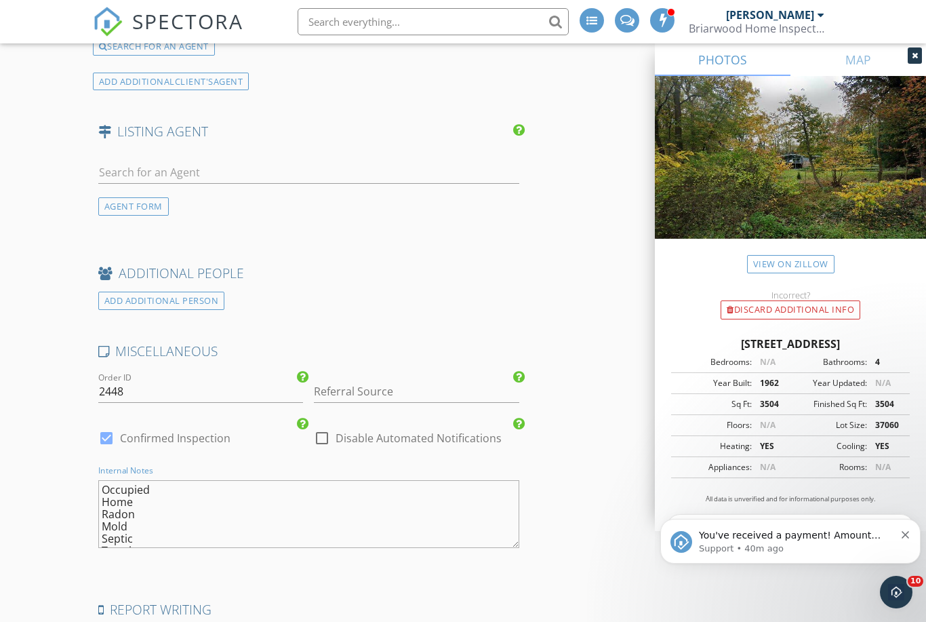
scroll to position [0, 0]
click at [150, 496] on textarea "Occupied Home Radon Mold Septic Termite Chimney-2 lockbox on the hose reel to t…" at bounding box center [308, 514] width 421 height 68
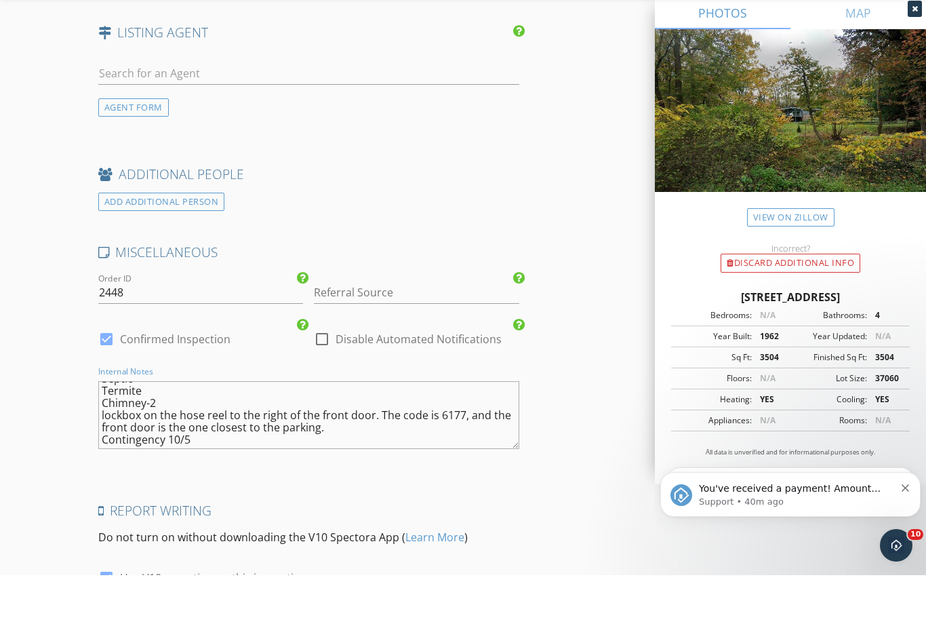
scroll to position [3949, 0]
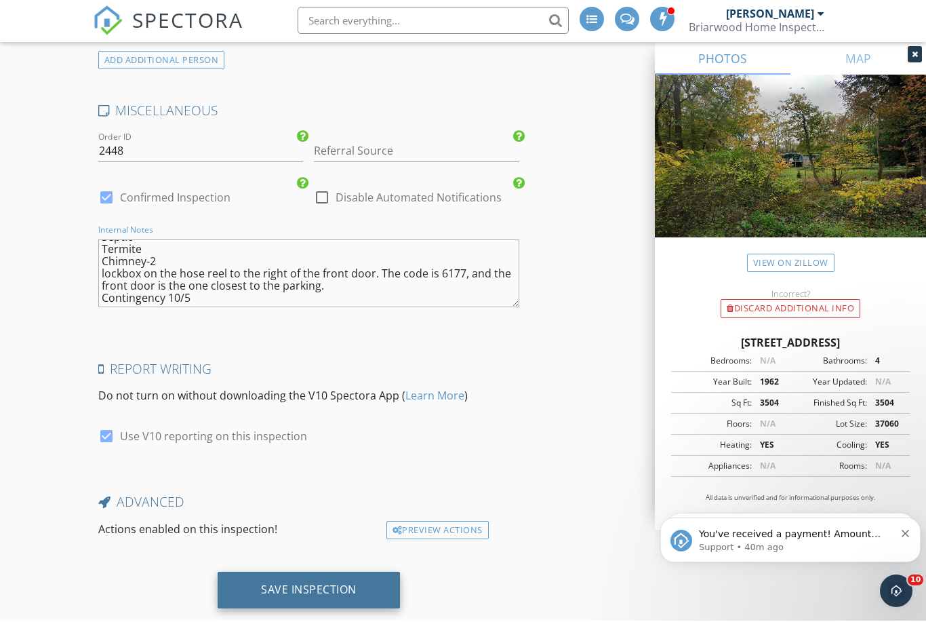
type textarea "Occupied Home Radon Mold- homeland 9/30 -9:30am-10 Septic Termite Chimney-2 loc…"
click at [313, 584] on div "Save Inspection" at bounding box center [309, 591] width 96 height 14
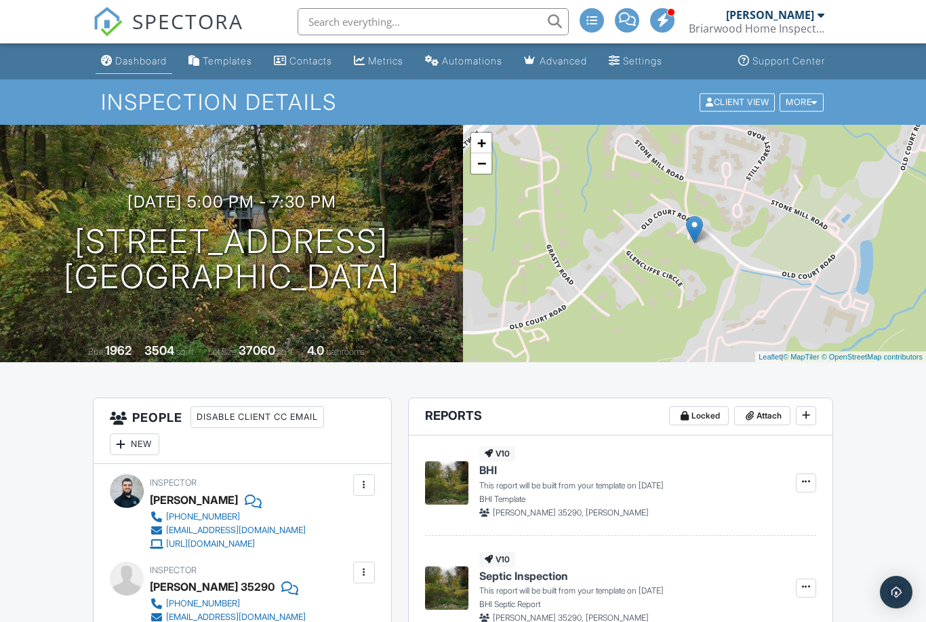
click at [136, 66] on div "Dashboard" at bounding box center [141, 61] width 52 height 12
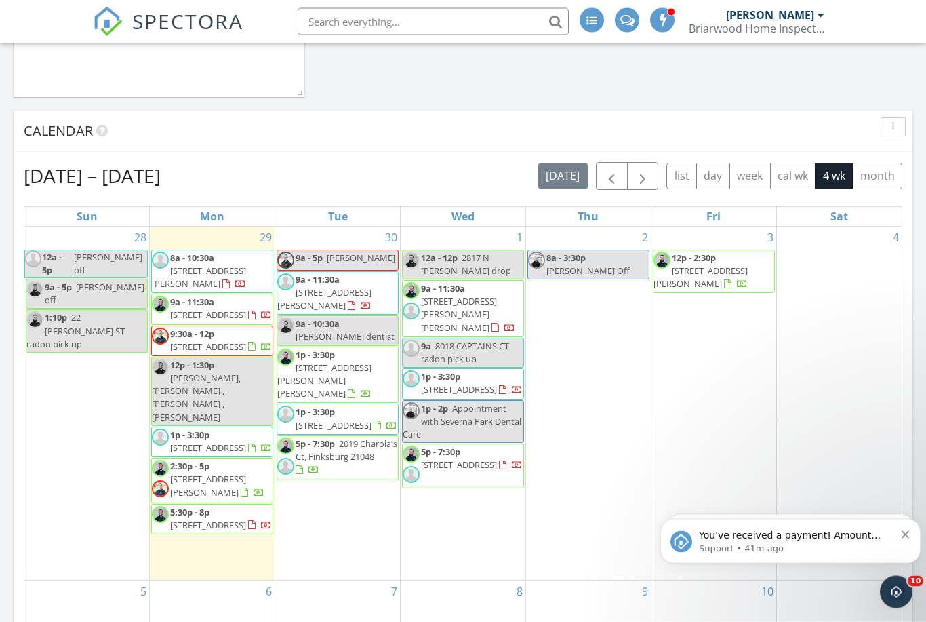
scroll to position [757, 0]
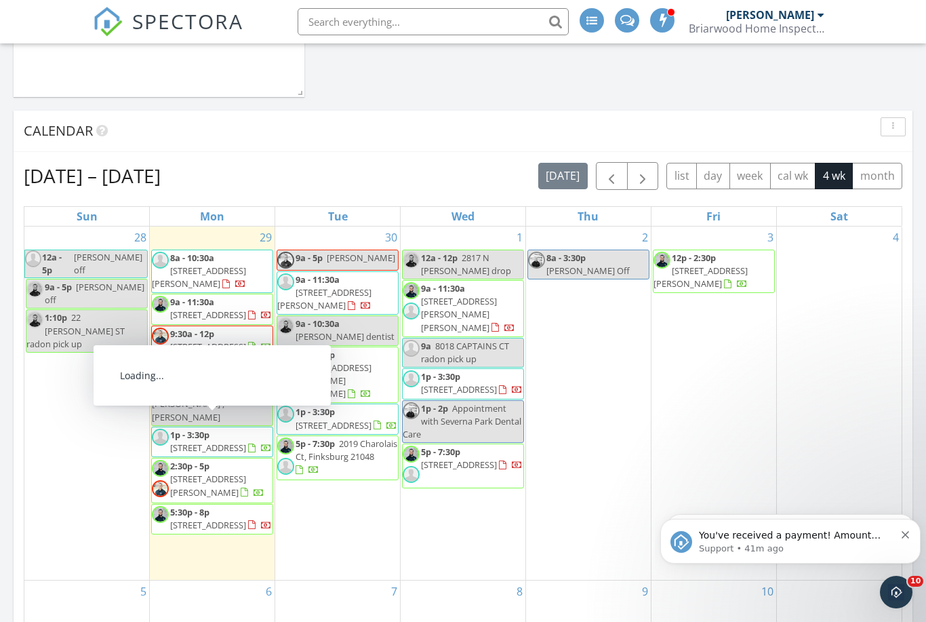
click at [472, 469] on span "[STREET_ADDRESS]" at bounding box center [459, 464] width 76 height 12
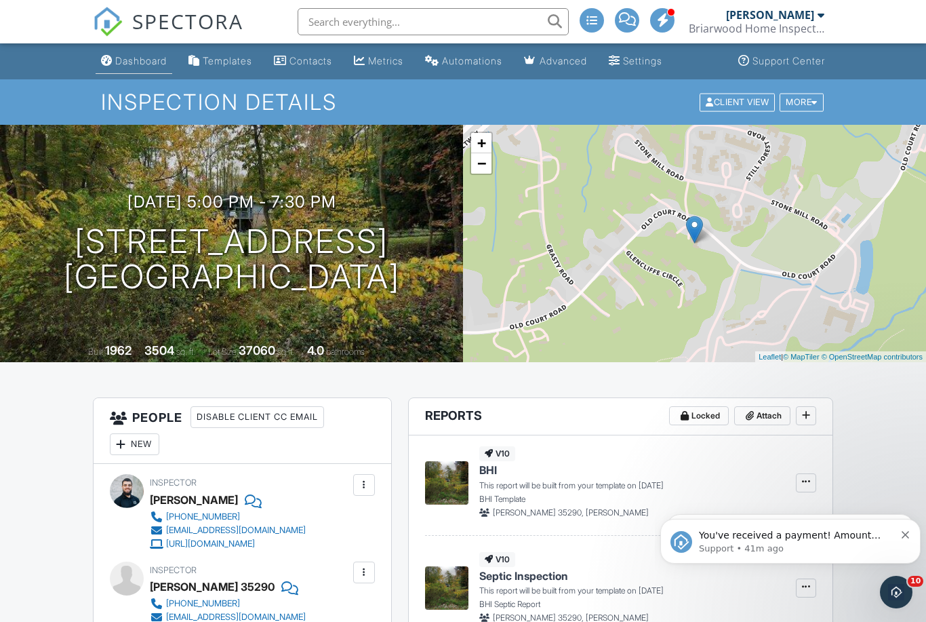
click at [138, 65] on div "Dashboard" at bounding box center [141, 61] width 52 height 12
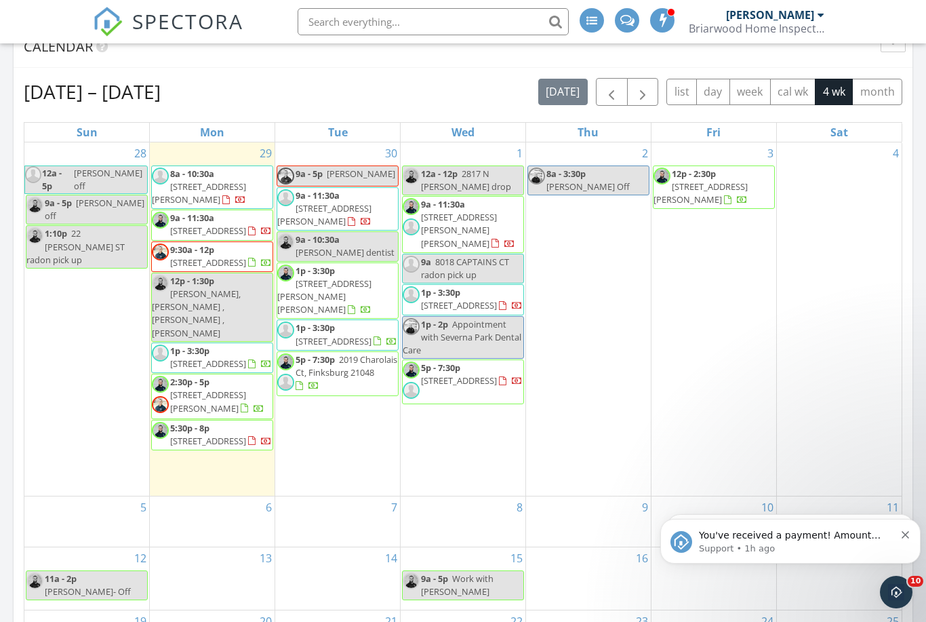
scroll to position [844, 0]
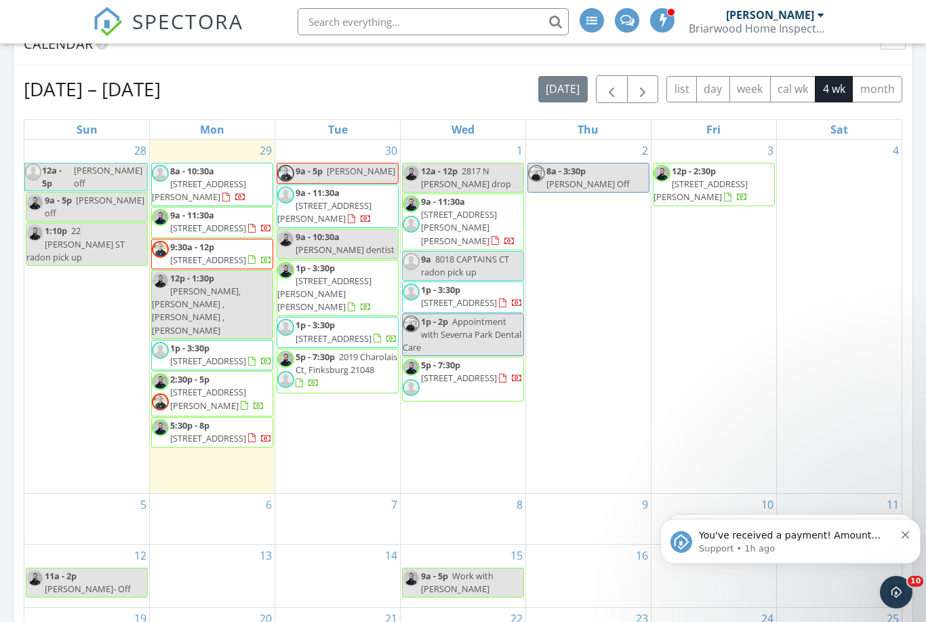
click at [360, 217] on span "9a - 11:30a 15614 Everglade Ln 201, Bowie 20716" at bounding box center [337, 206] width 121 height 40
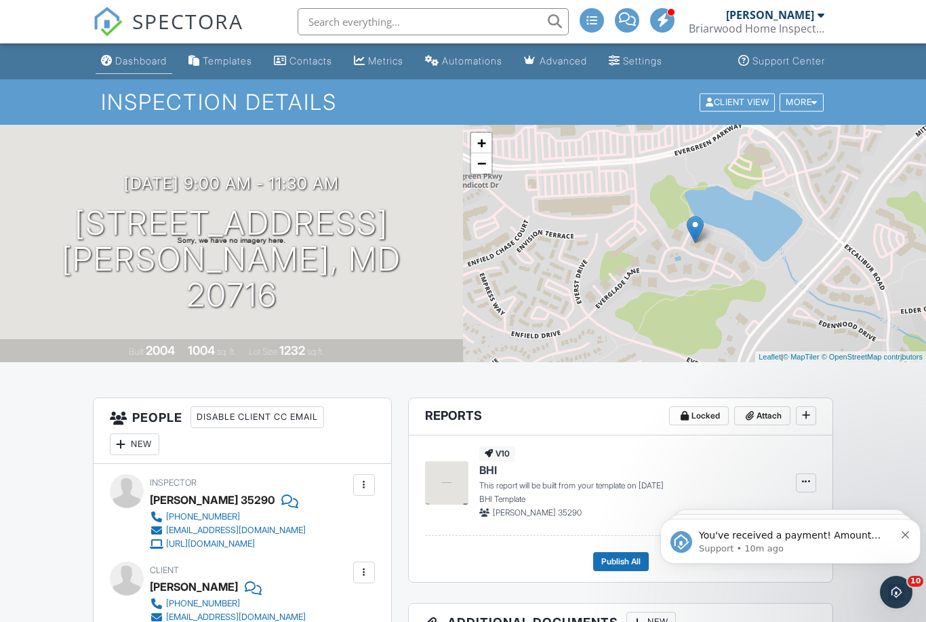
click at [136, 62] on div "Dashboard" at bounding box center [141, 61] width 52 height 12
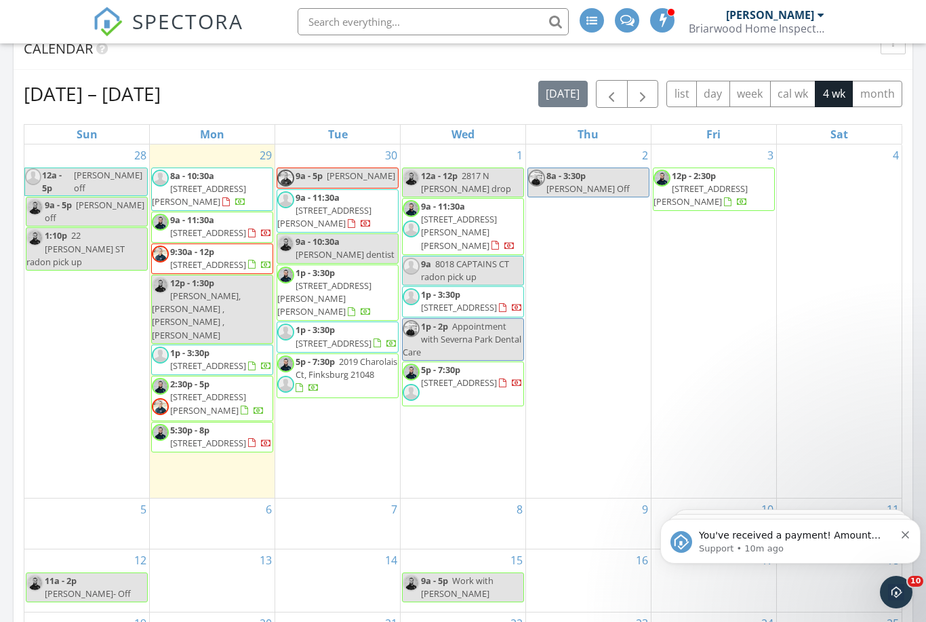
click at [218, 406] on span "12455 Howard Lodge Dr , Sykesville 21784" at bounding box center [208, 403] width 76 height 25
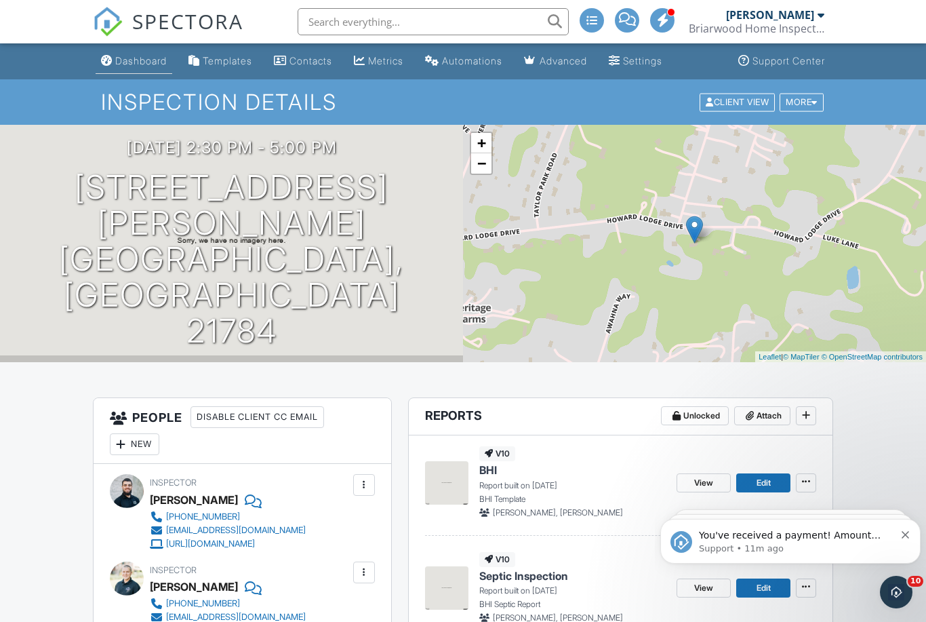
click at [128, 60] on div "Dashboard" at bounding box center [141, 61] width 52 height 12
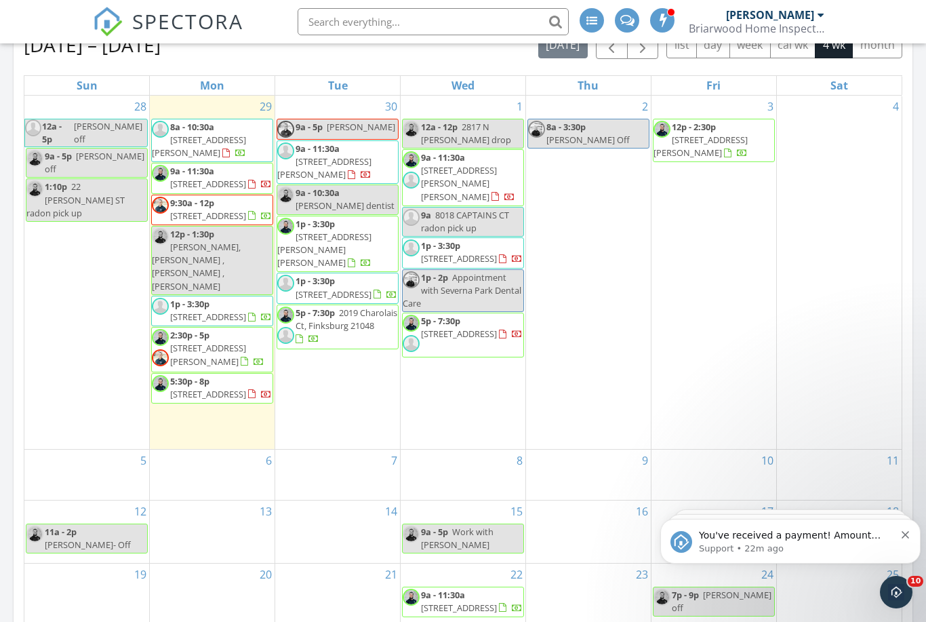
click at [496, 328] on span "2511 Old Court Rd, Pikesville 21208" at bounding box center [459, 334] width 76 height 12
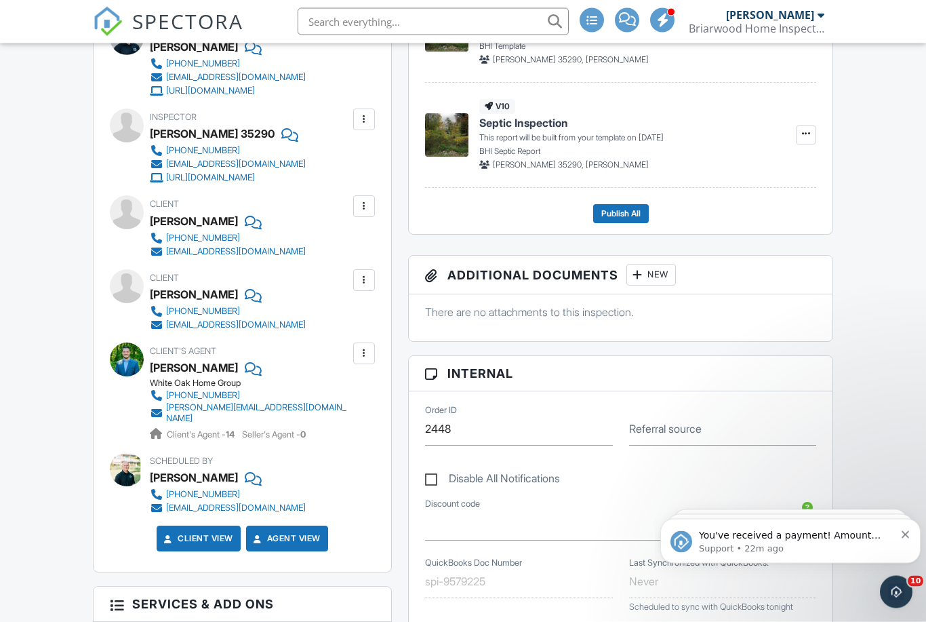
scroll to position [380, 0]
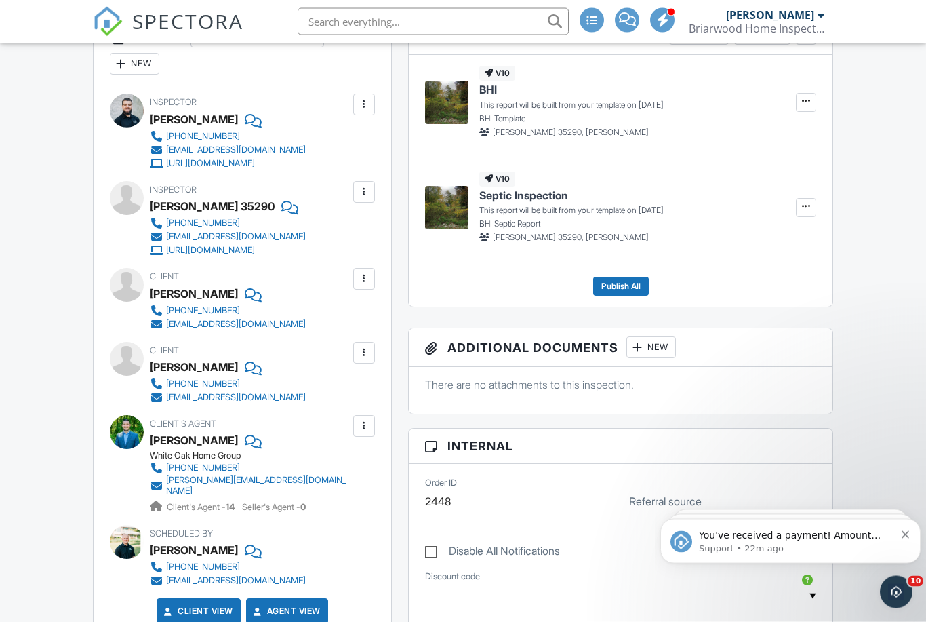
click at [370, 354] on div at bounding box center [364, 354] width 14 height 14
click at [361, 352] on div at bounding box center [364, 353] width 14 height 14
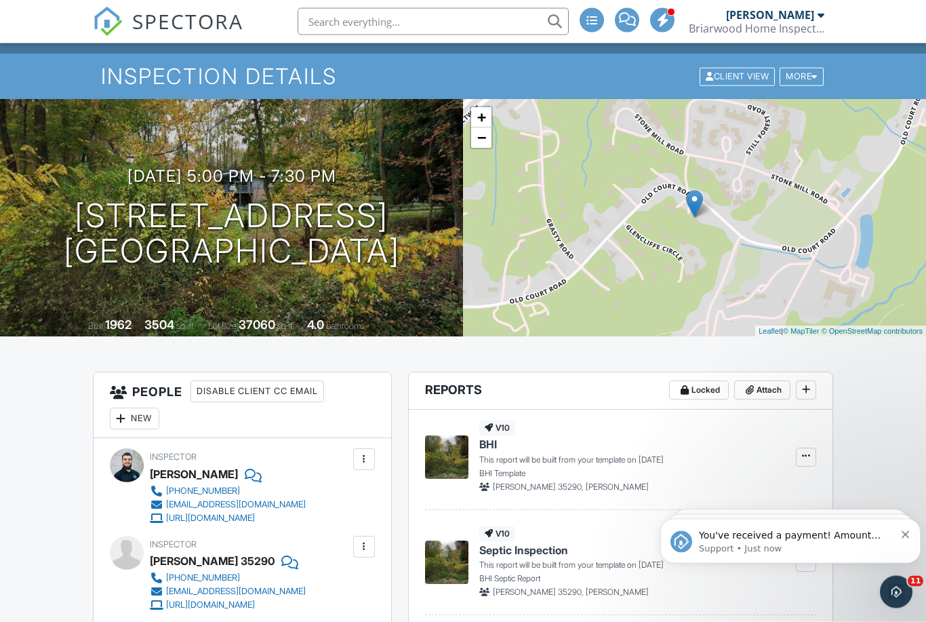
scroll to position [0, 0]
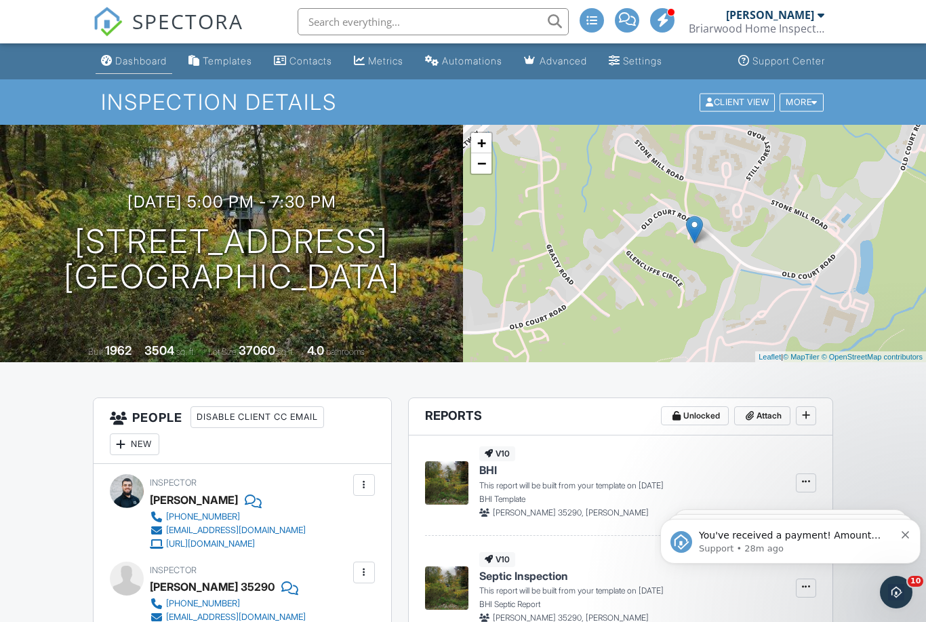
click at [139, 59] on div "Dashboard" at bounding box center [141, 61] width 52 height 12
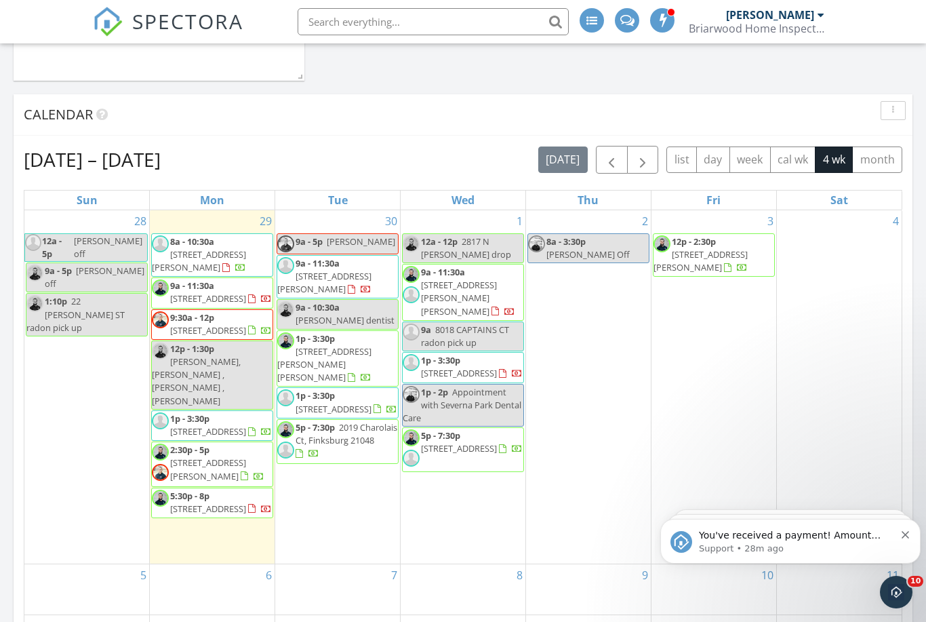
click at [208, 336] on span "[STREET_ADDRESS]" at bounding box center [208, 330] width 76 height 12
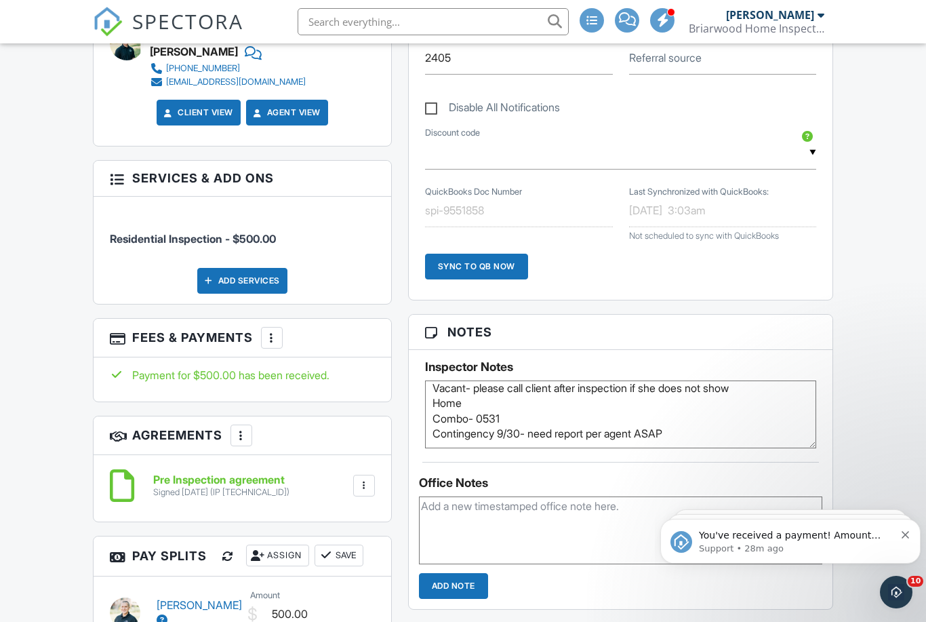
scroll to position [7, 0]
click at [908, 535] on icon "Dismiss notification" at bounding box center [905, 534] width 7 height 7
click at [909, 533] on button "Dismiss notification" at bounding box center [906, 533] width 9 height 11
click at [907, 529] on button "Dismiss notification" at bounding box center [906, 533] width 9 height 11
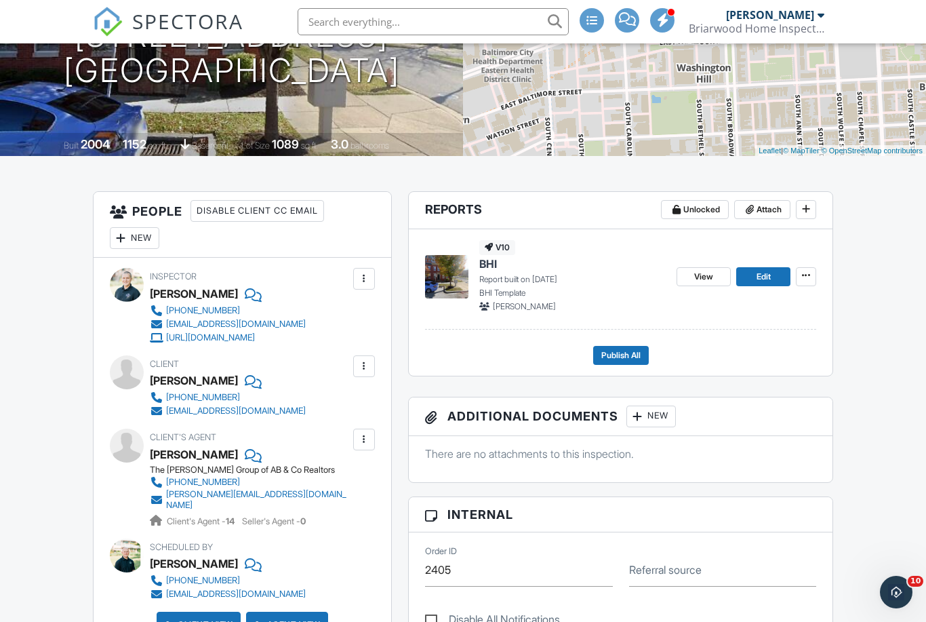
scroll to position [0, 0]
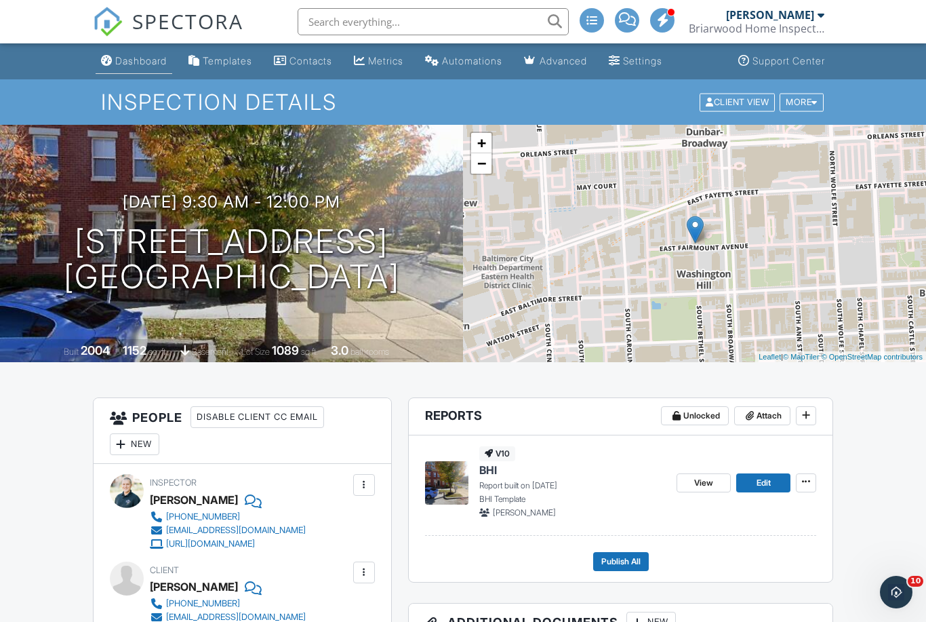
click at [146, 59] on div "Dashboard" at bounding box center [141, 61] width 52 height 12
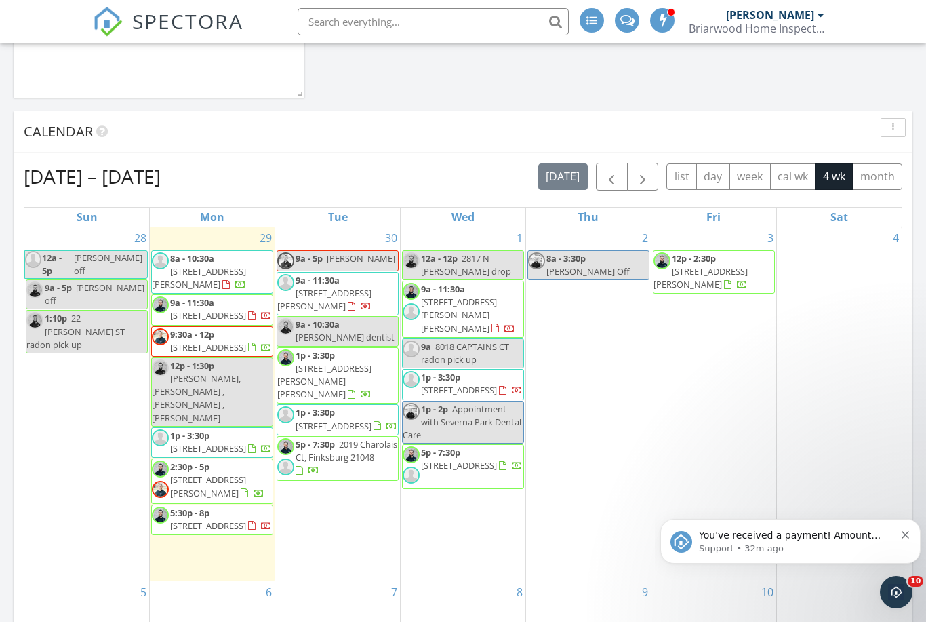
click at [471, 471] on span "2511 Old Court Rd, Pikesville 21208" at bounding box center [459, 465] width 76 height 12
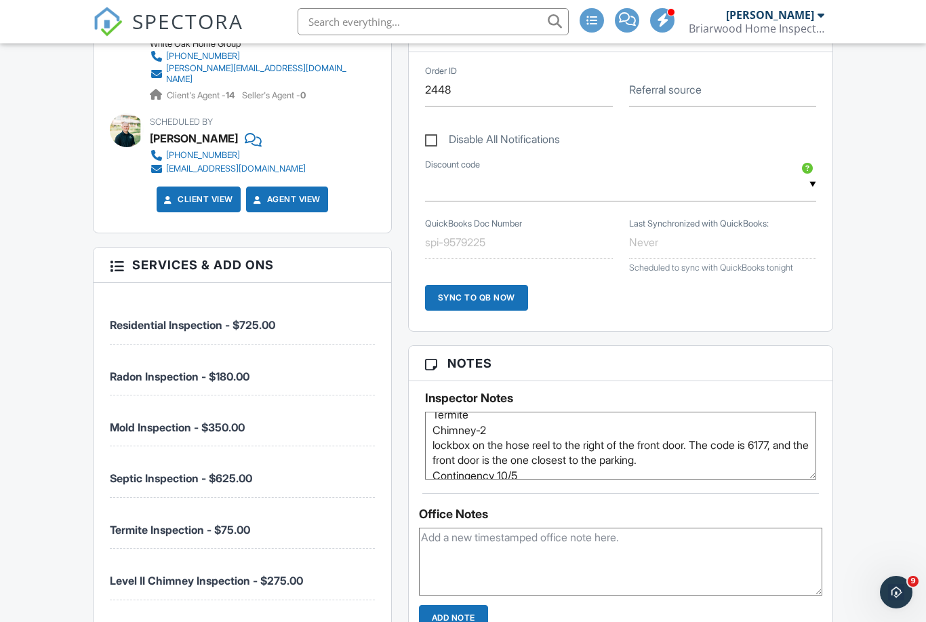
click at [502, 425] on textarea "Occupied Home Radon Mold- homeland 9/30 -9:30am-10 Septic Termite Chimney-2 loc…" at bounding box center [620, 446] width 391 height 68
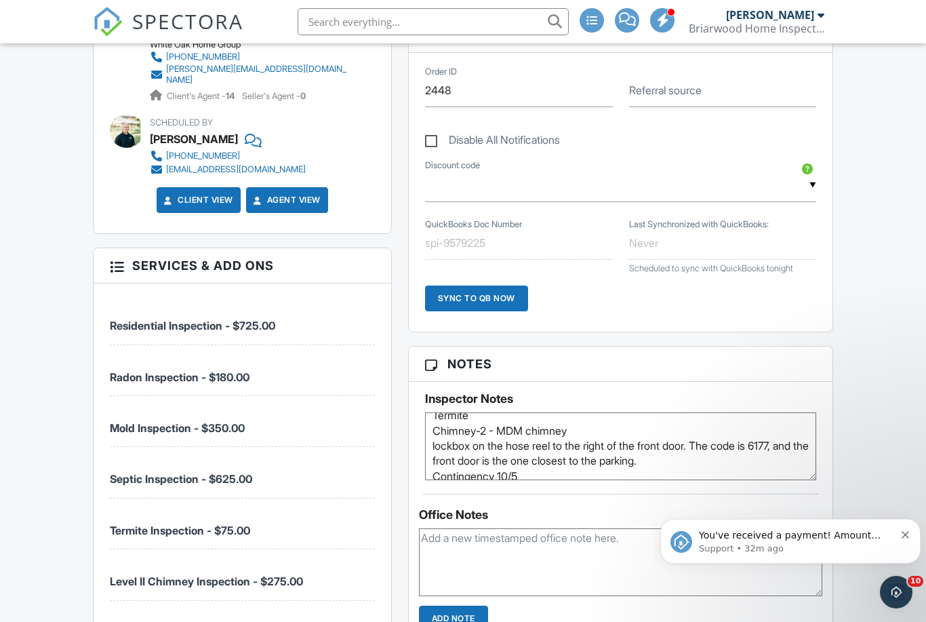
type textarea "Occupied Home Radon Mold- homeland 9/30 -9:30am-10 Septic Termite Chimney-2 - M…"
click at [884, 410] on div "Dashboard Templates Contacts Metrics Automations Advanced Settings Support Cent…" at bounding box center [463, 602] width 926 height 2700
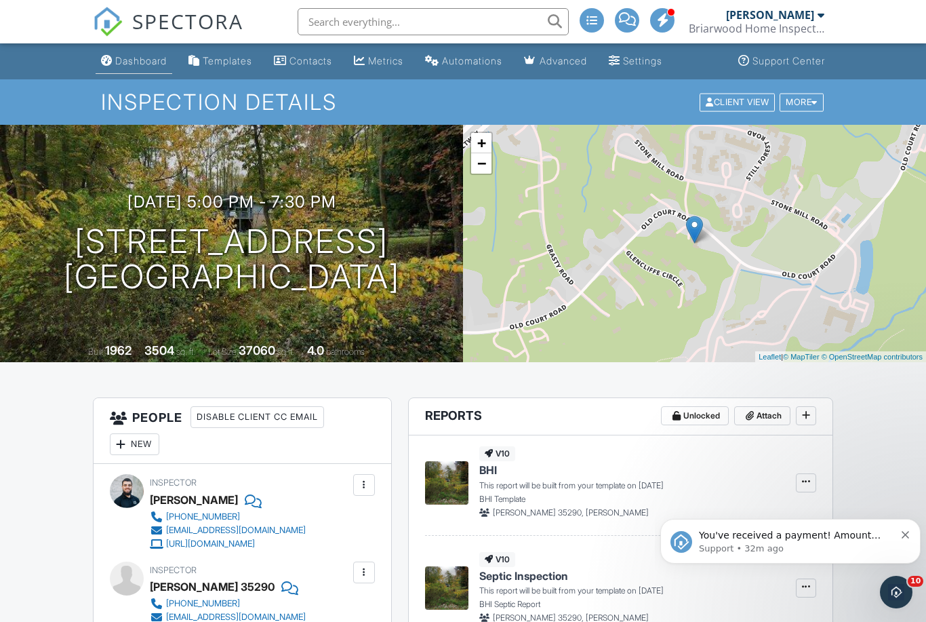
click at [146, 49] on link "Dashboard" at bounding box center [134, 61] width 77 height 25
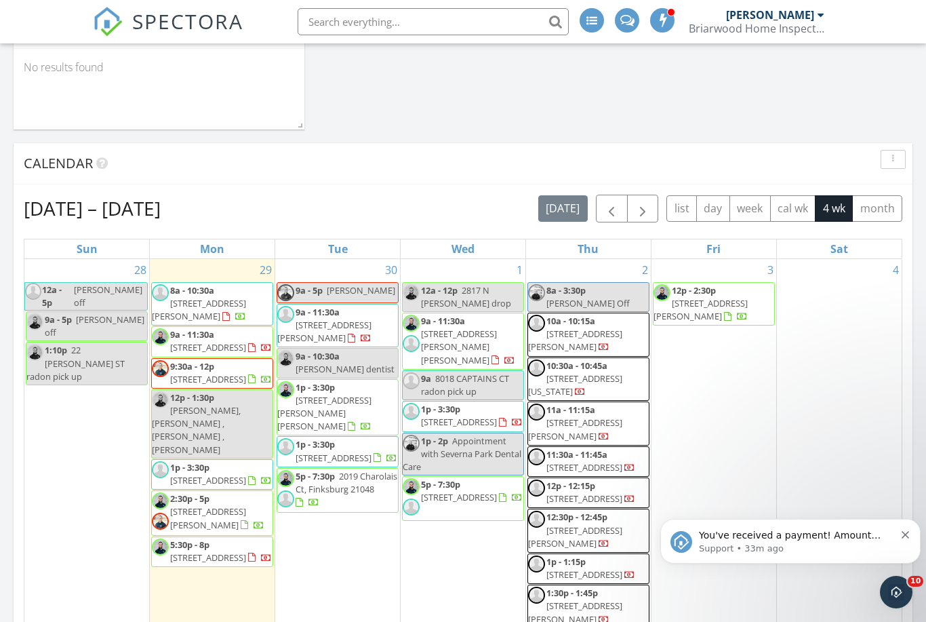
scroll to position [724, 0]
click at [902, 537] on icon "Dismiss notification" at bounding box center [905, 533] width 7 height 7
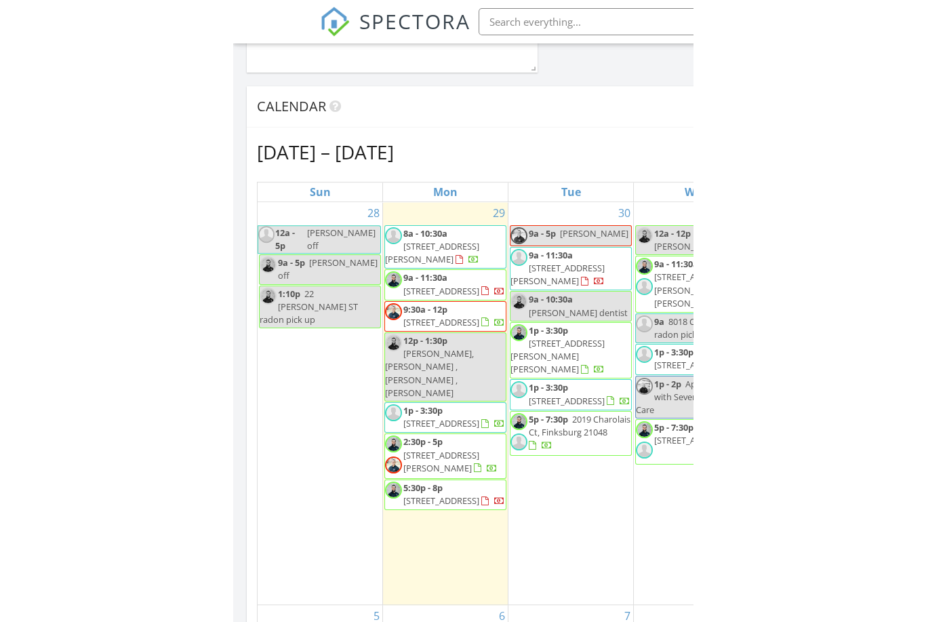
scroll to position [7, 7]
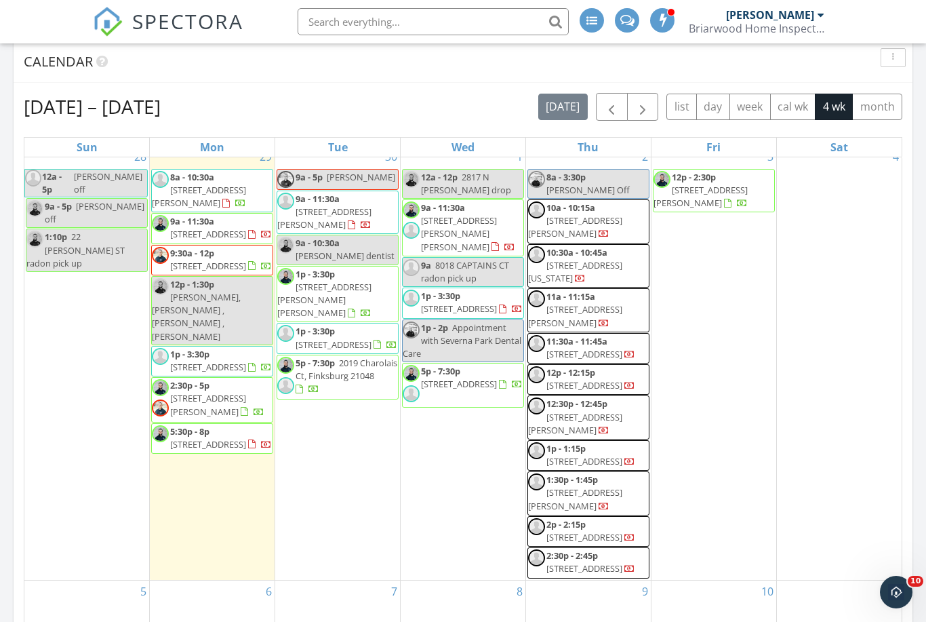
scroll to position [896, 7]
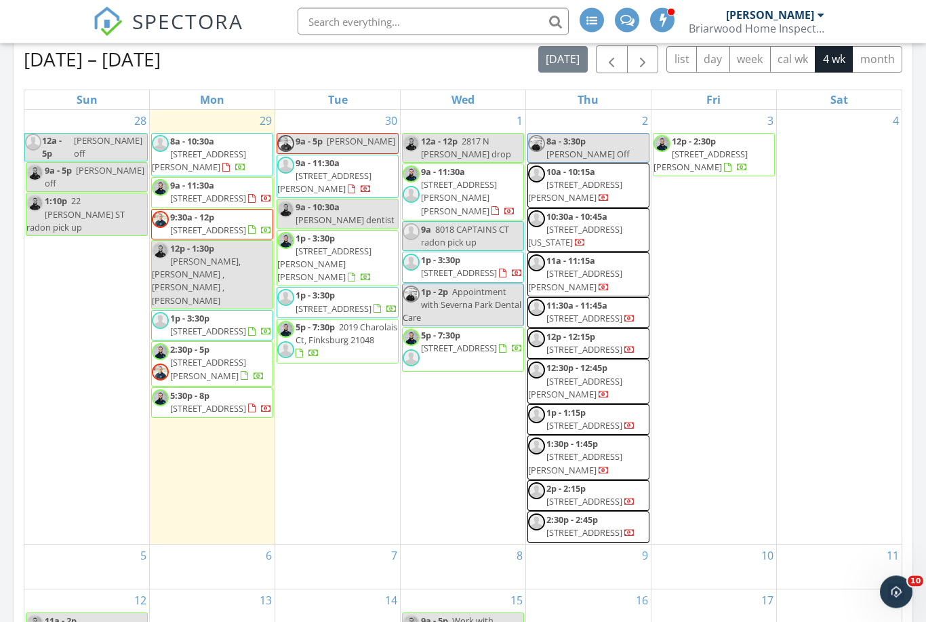
scroll to position [874, 0]
click at [218, 403] on span "[STREET_ADDRESS]" at bounding box center [208, 408] width 76 height 12
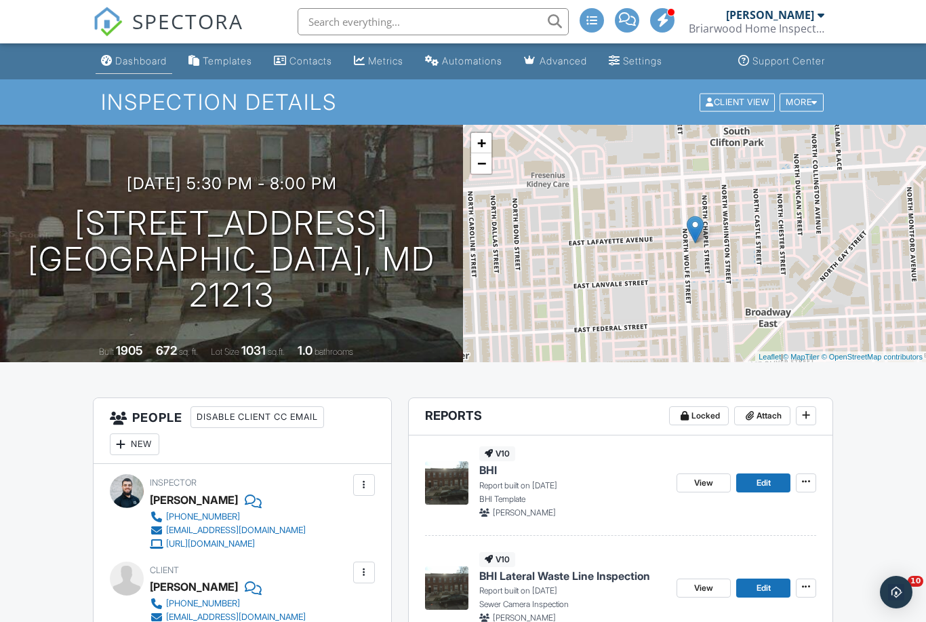
click at [149, 60] on div "Dashboard" at bounding box center [141, 61] width 52 height 12
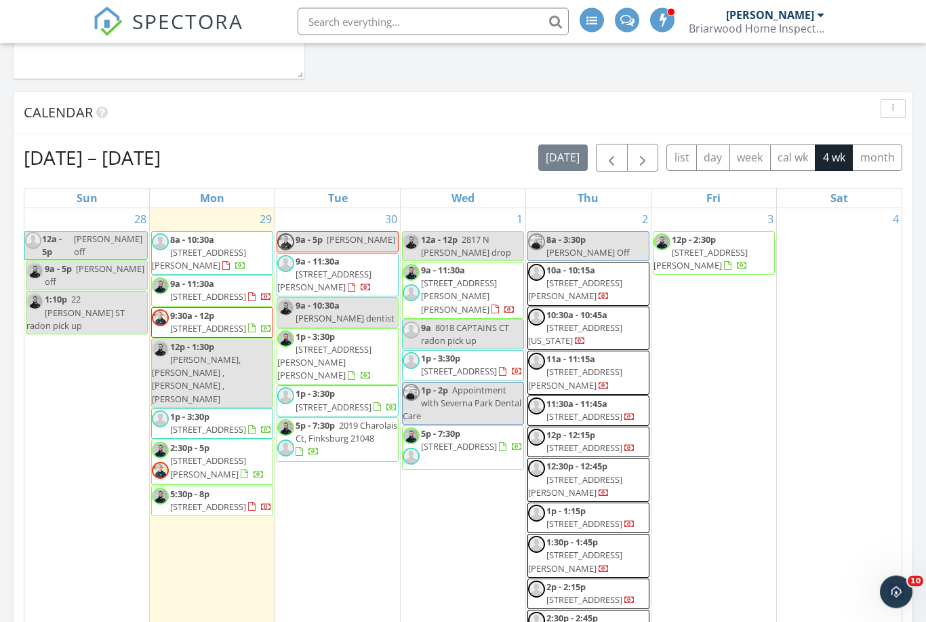
scroll to position [822, 0]
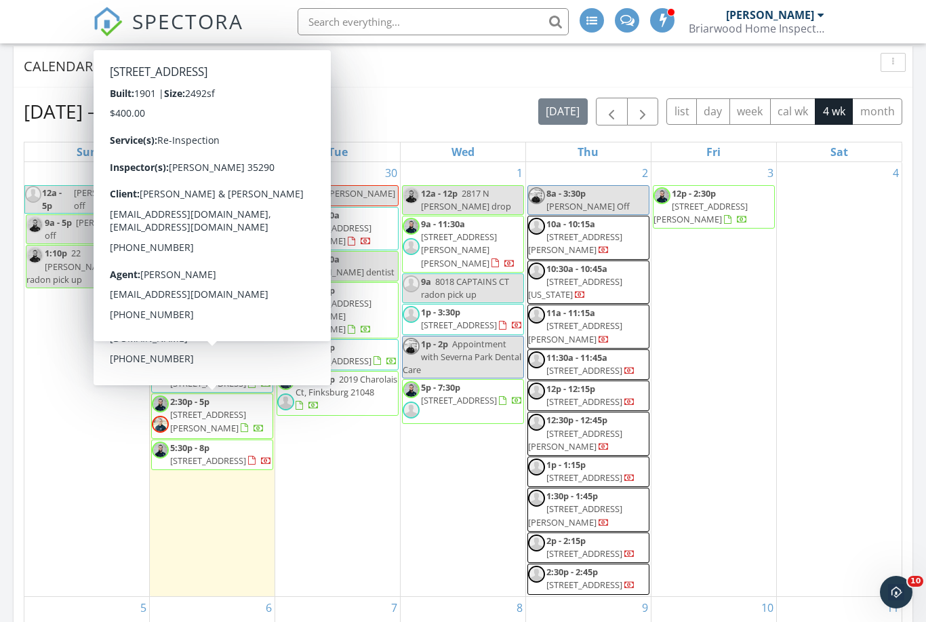
click at [189, 410] on span "[STREET_ADDRESS][PERSON_NAME]" at bounding box center [208, 420] width 76 height 25
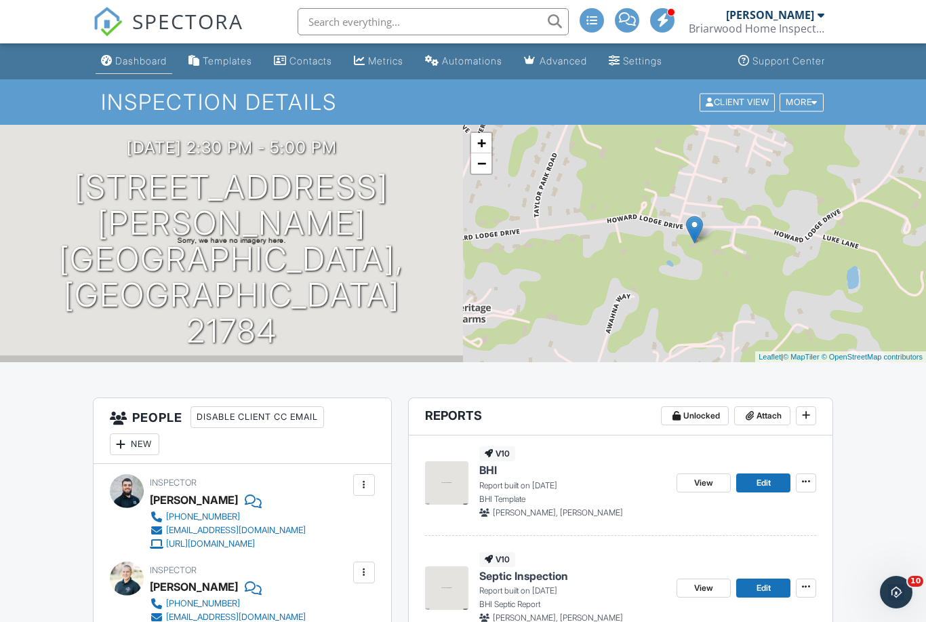
click at [138, 62] on div "Dashboard" at bounding box center [141, 61] width 52 height 12
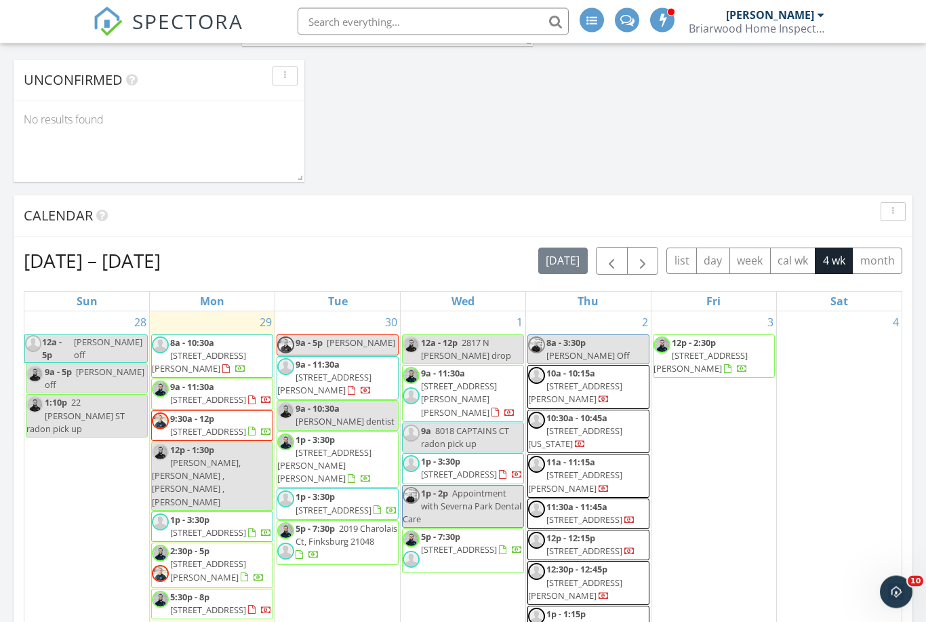
scroll to position [819, 0]
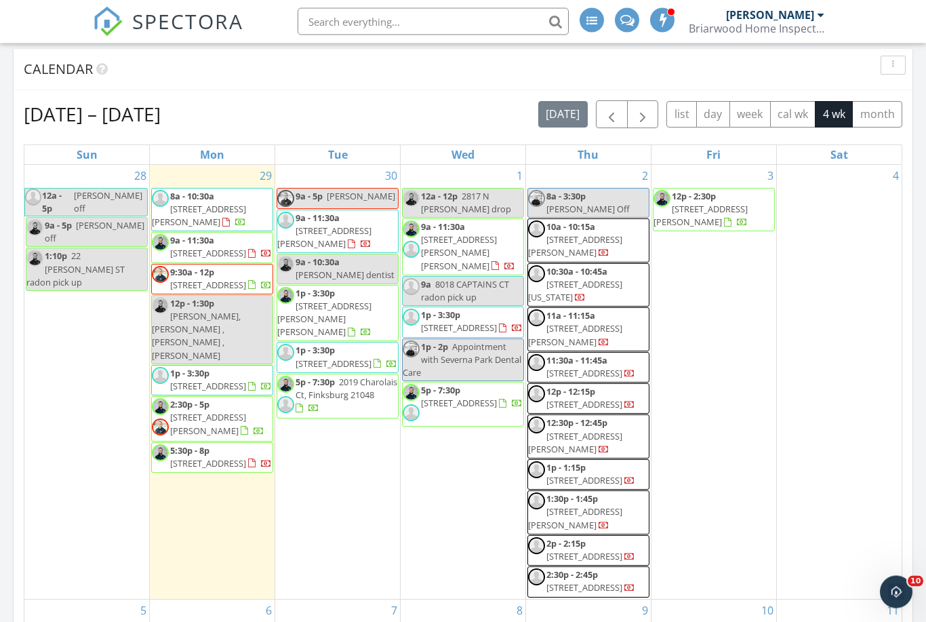
click at [361, 25] on input "text" at bounding box center [433, 21] width 271 height 27
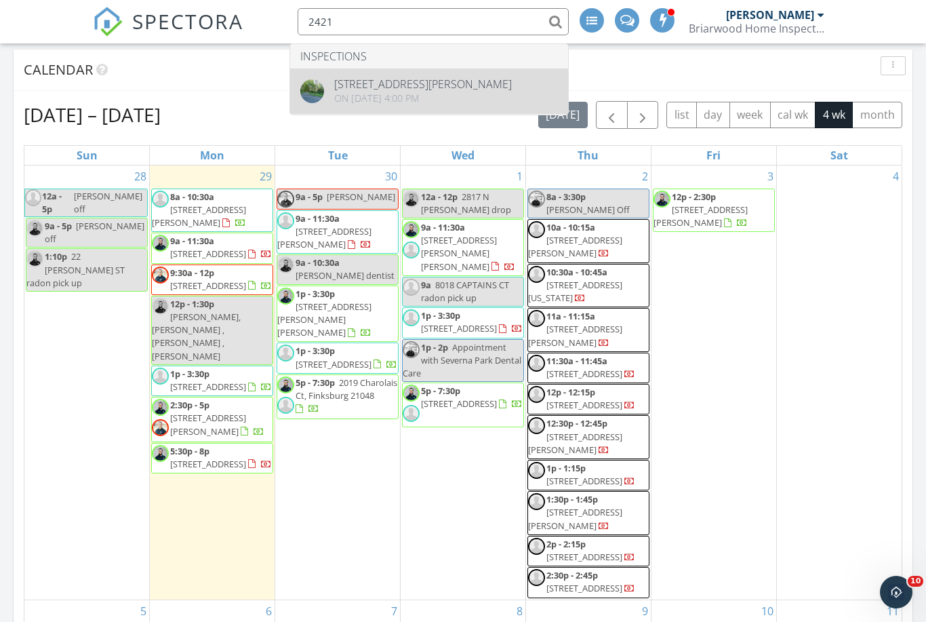
type input "2421"
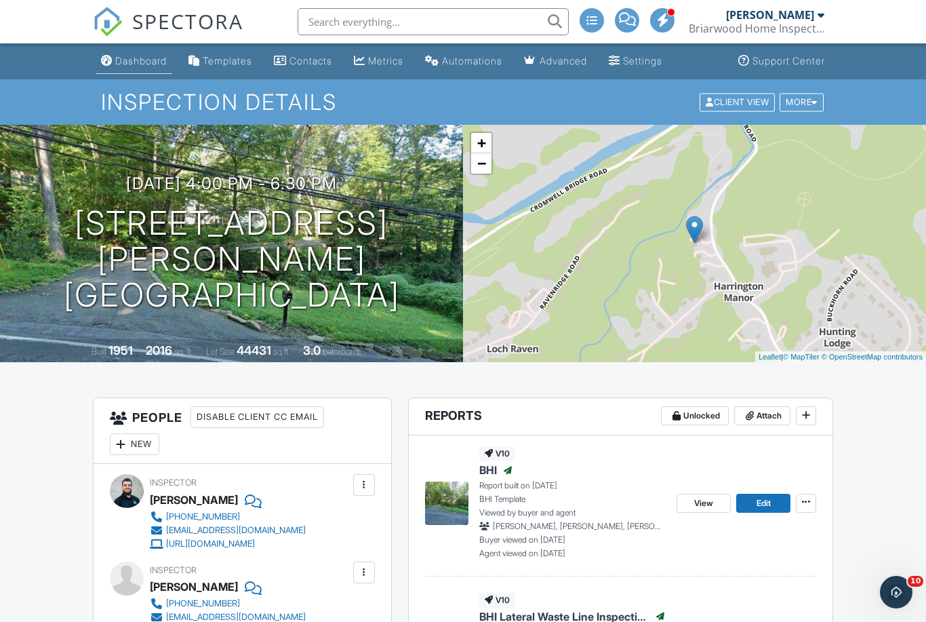
click at [138, 58] on div "Dashboard" at bounding box center [141, 61] width 52 height 12
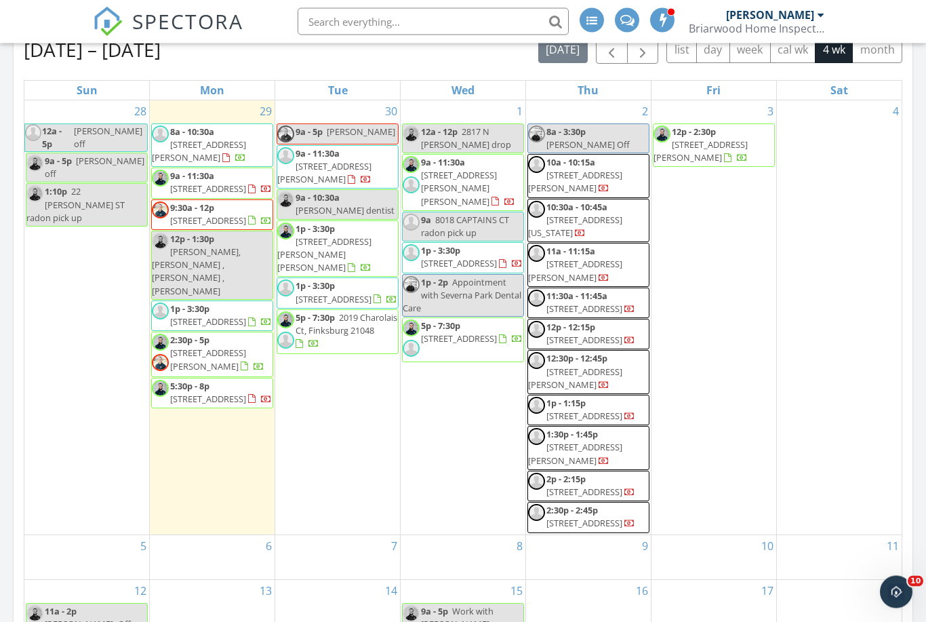
scroll to position [891, 0]
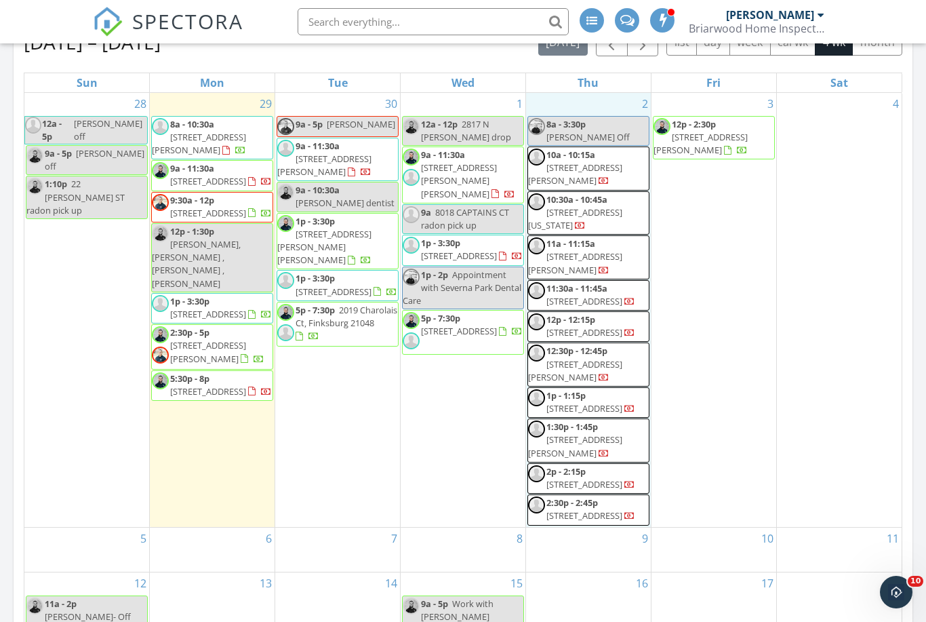
click at [563, 106] on div "2 8a - 3:30p Jonee Off 10a - 10:15a [STREET_ADDRESS][PERSON_NAME] 10:30a - 10:4…" at bounding box center [588, 310] width 125 height 434
click at [565, 67] on icon at bounding box center [563, 70] width 8 height 9
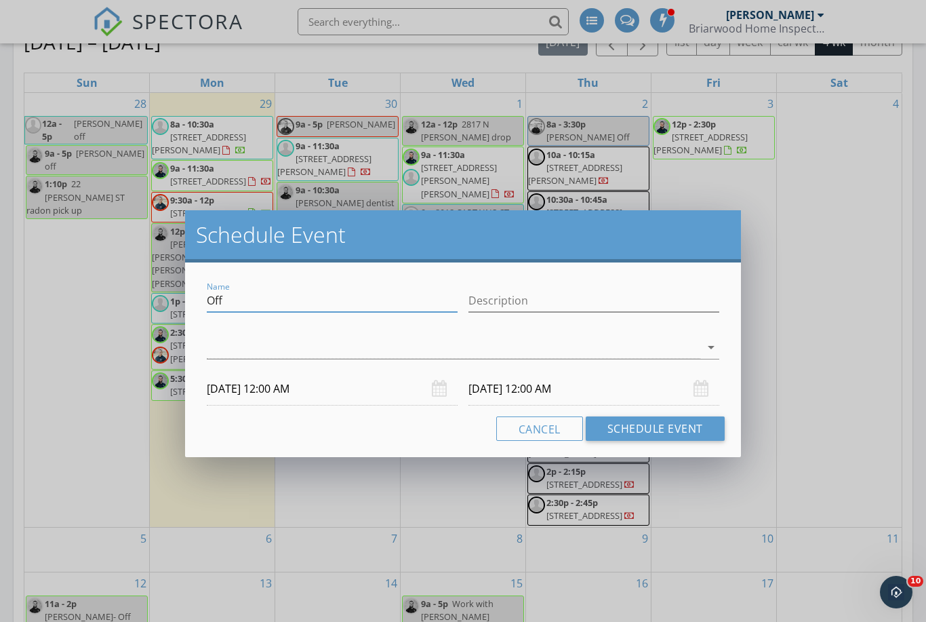
click at [231, 304] on input "Off" at bounding box center [332, 301] width 251 height 22
type input "O"
type input "[PHONE_NUMBER] waiting on call back"
click at [280, 337] on div at bounding box center [454, 347] width 494 height 22
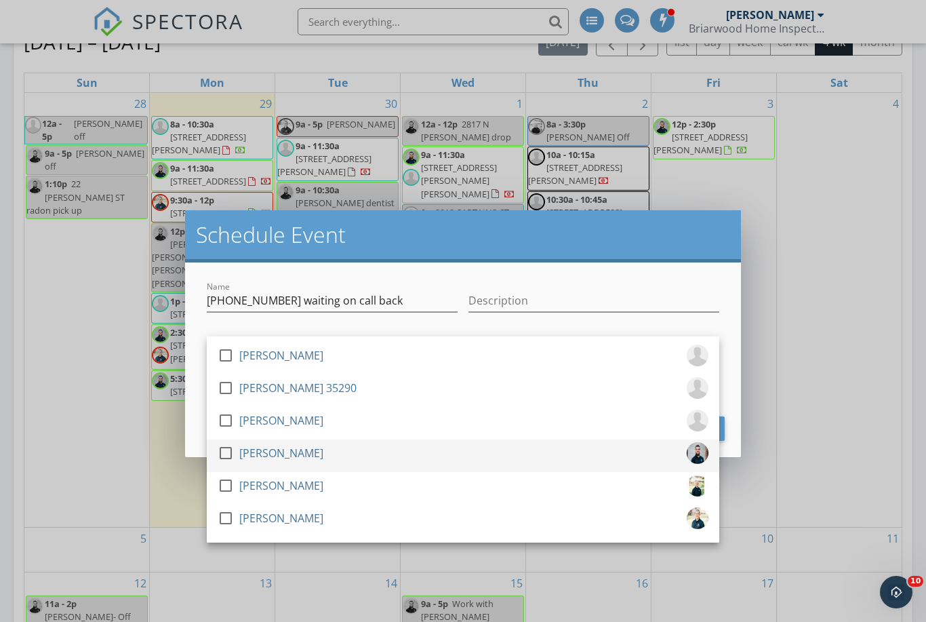
click at [227, 456] on div at bounding box center [225, 452] width 23 height 23
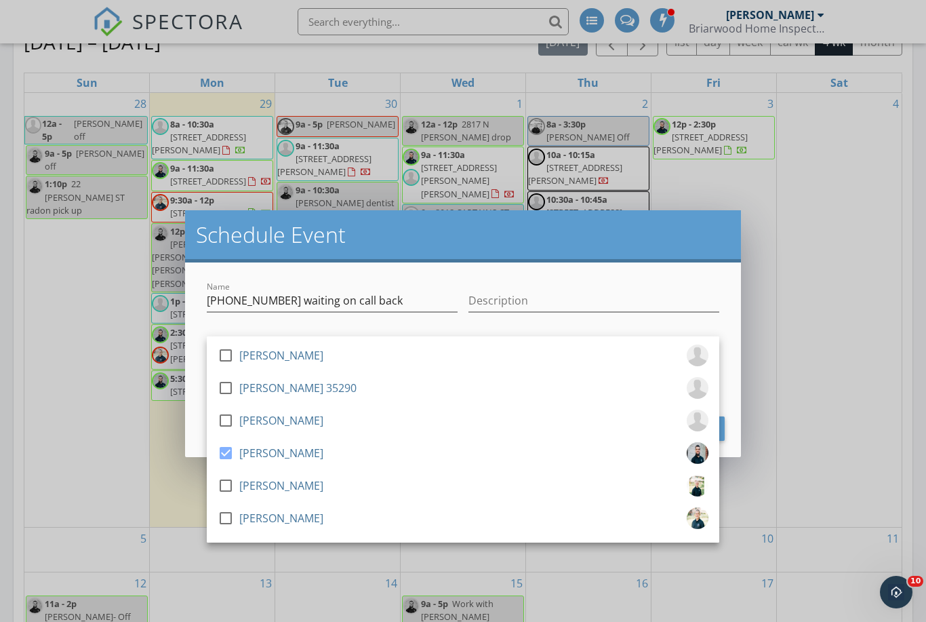
click at [444, 222] on h2 "Schedule Event" at bounding box center [463, 234] width 534 height 27
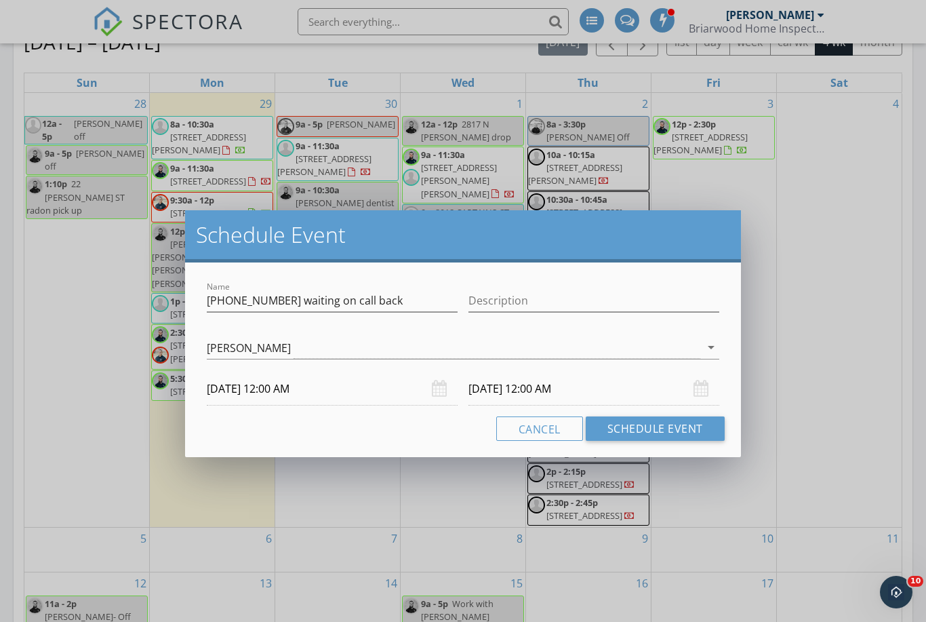
click at [244, 387] on input "10/02/2025 12:00 AM" at bounding box center [332, 388] width 251 height 33
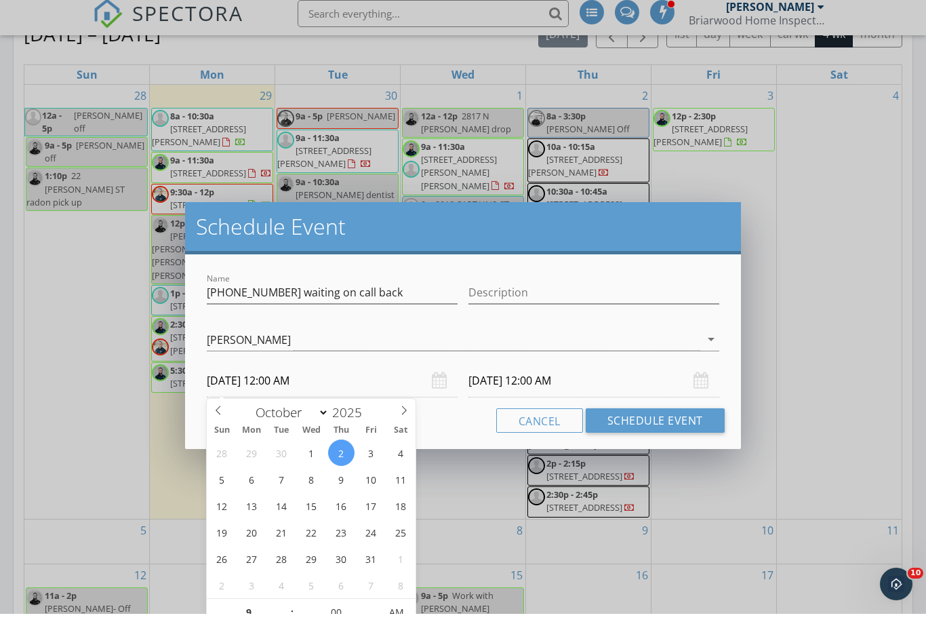
click at [519, 382] on input "10/03/2025 12:00 AM" at bounding box center [594, 388] width 251 height 33
type input "09"
type input "10/02/2025 9:00 AM"
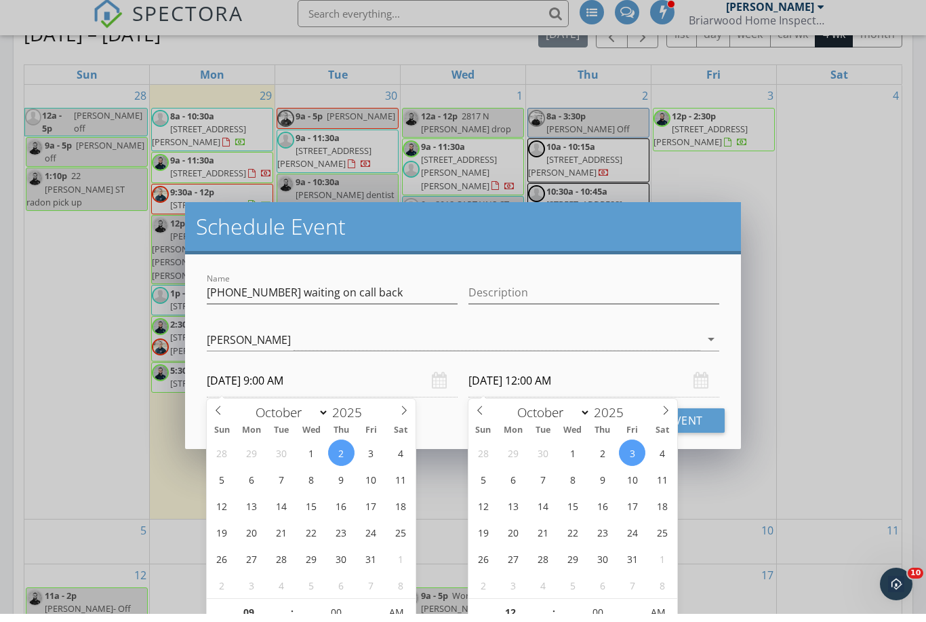
type input "09"
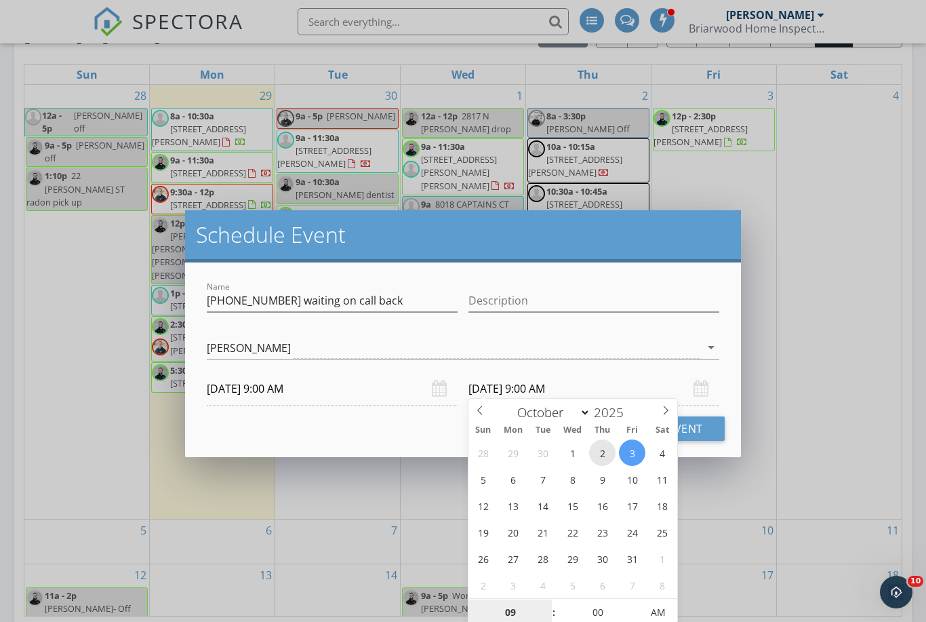
type input "10/02/2025 9:00 AM"
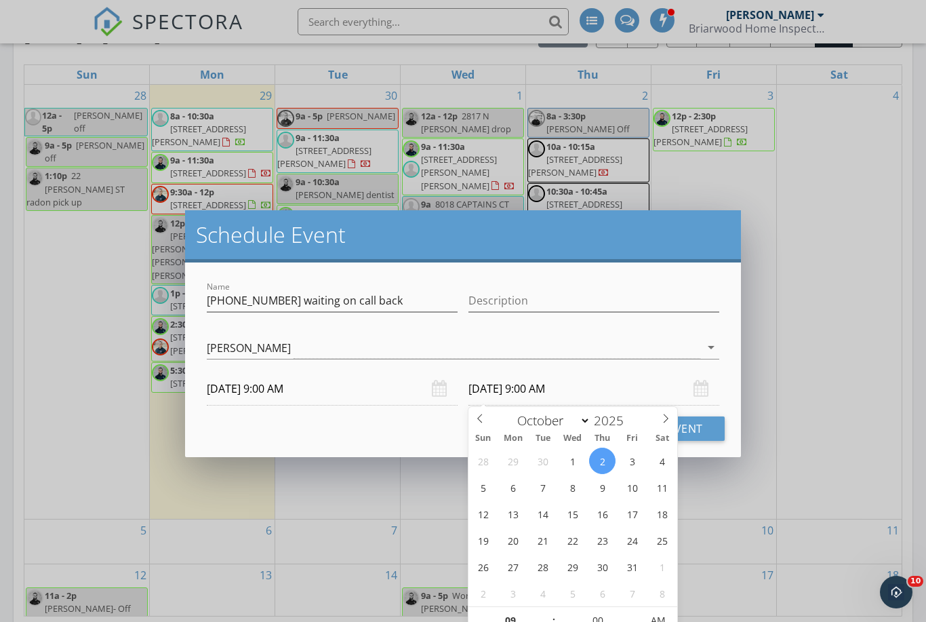
click at [654, 258] on div "Schedule Event" at bounding box center [463, 236] width 556 height 52
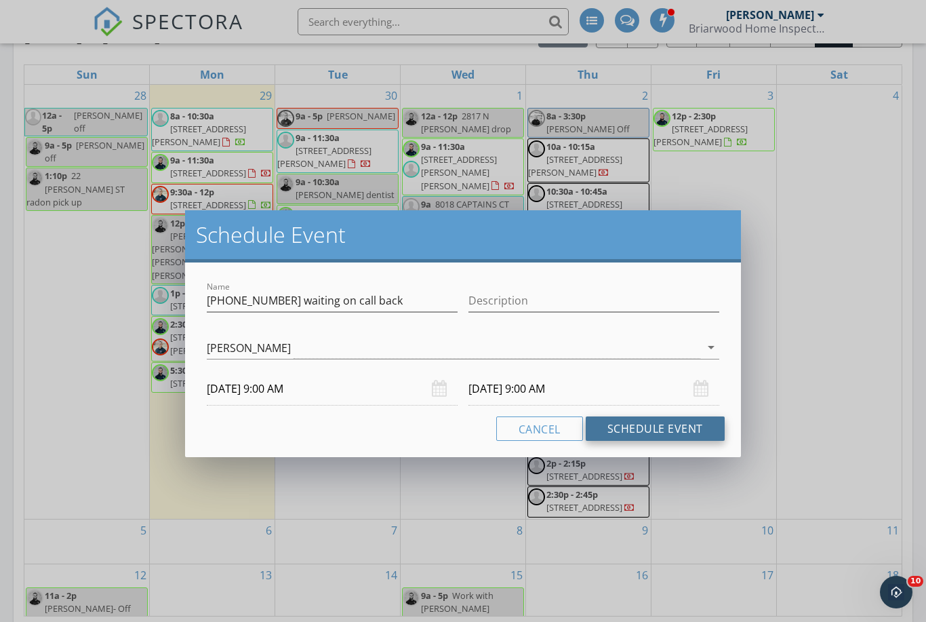
click at [656, 429] on button "Schedule Event" at bounding box center [655, 428] width 139 height 24
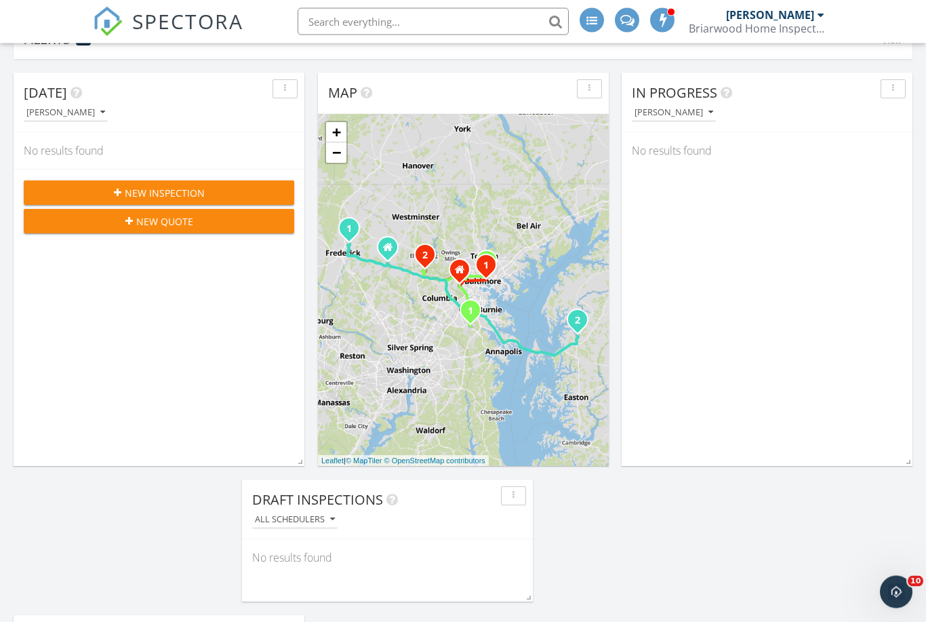
scroll to position [0, 0]
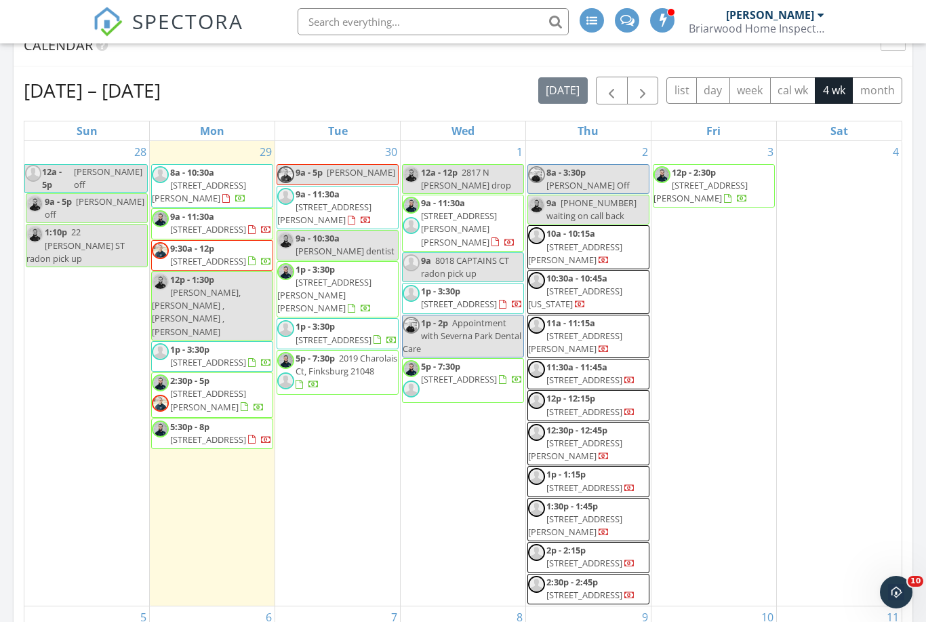
scroll to position [908, 7]
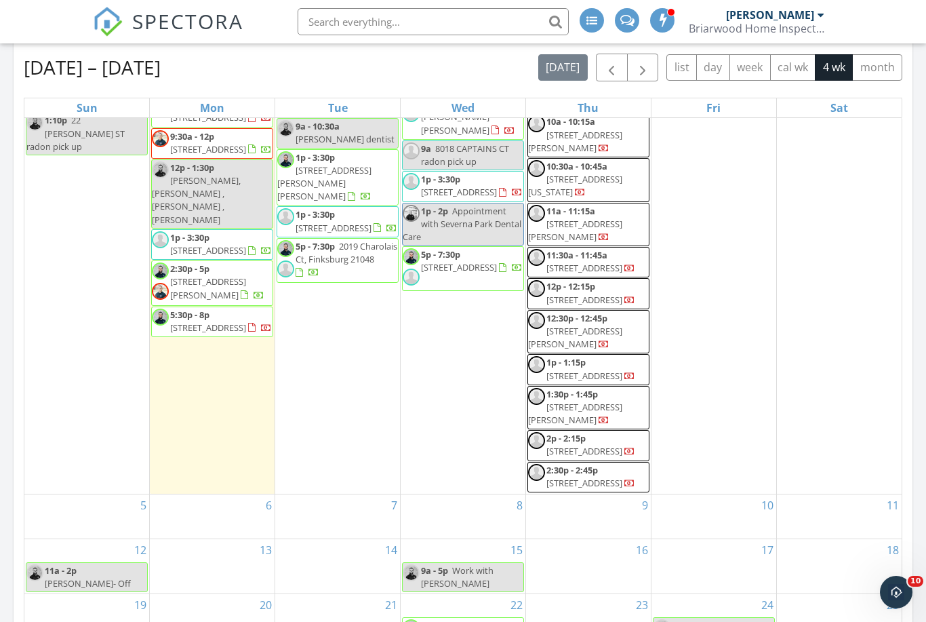
scroll to position [897, 7]
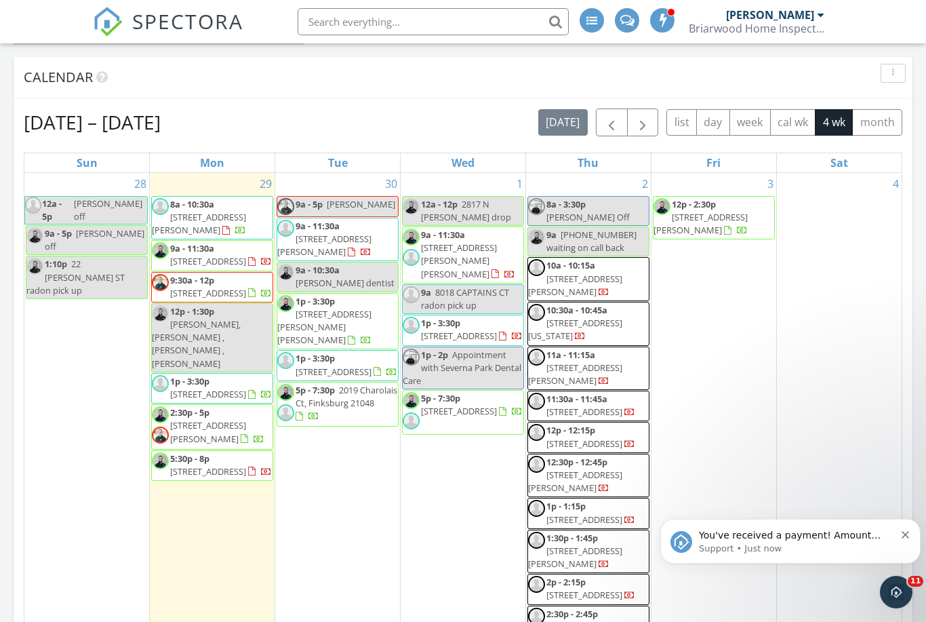
scroll to position [915, 7]
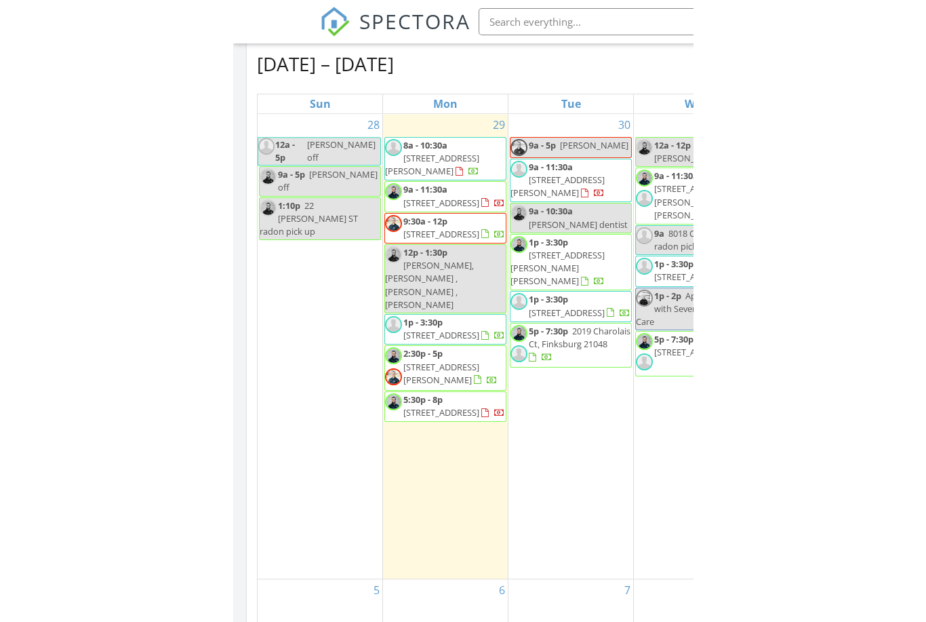
scroll to position [7, 7]
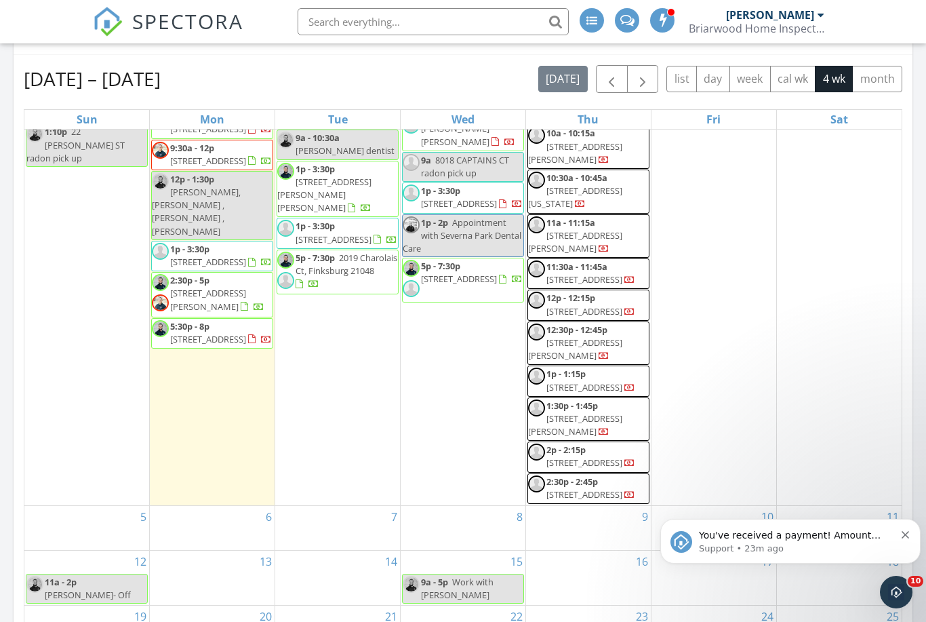
scroll to position [133, 0]
click at [924, 162] on div "Today Tyler Armstrong No results found New Inspection New Quote Map 1 2 1 2 3 1…" at bounding box center [463, 7] width 926 height 1370
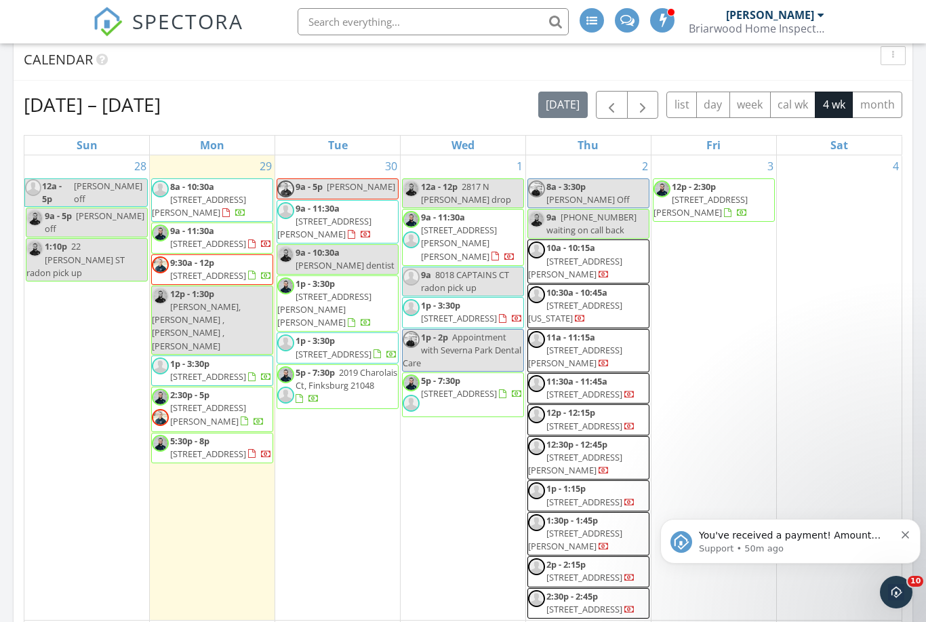
scroll to position [829, 0]
click at [618, 94] on button "button" at bounding box center [612, 104] width 32 height 28
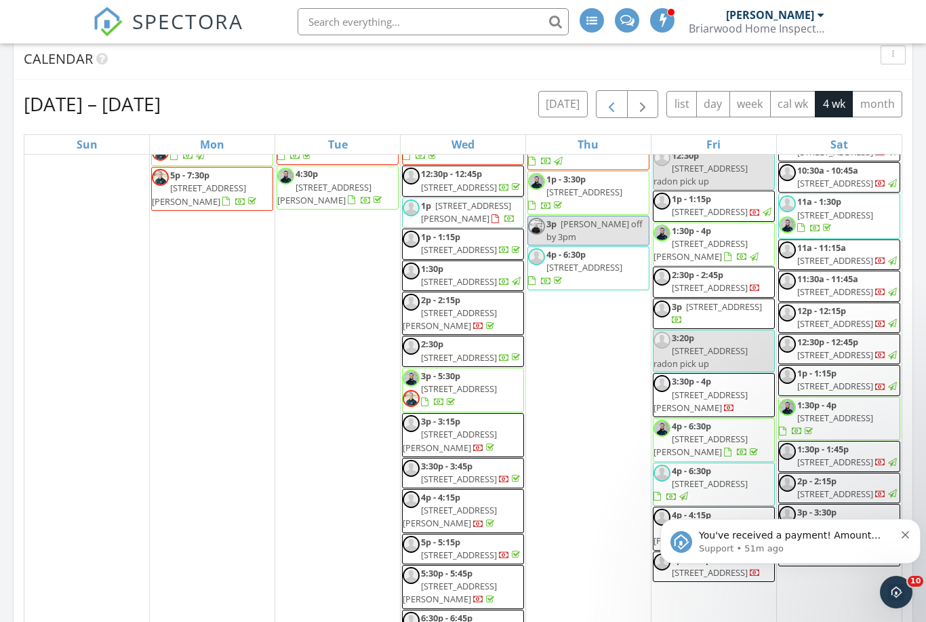
scroll to position [2201, 0]
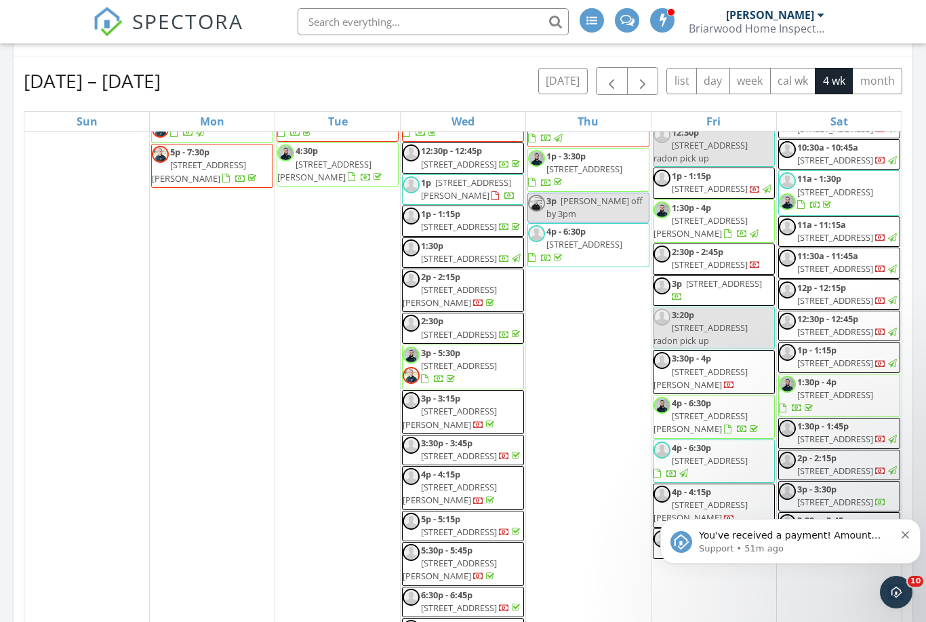
click at [389, 22] on input "text" at bounding box center [433, 21] width 271 height 27
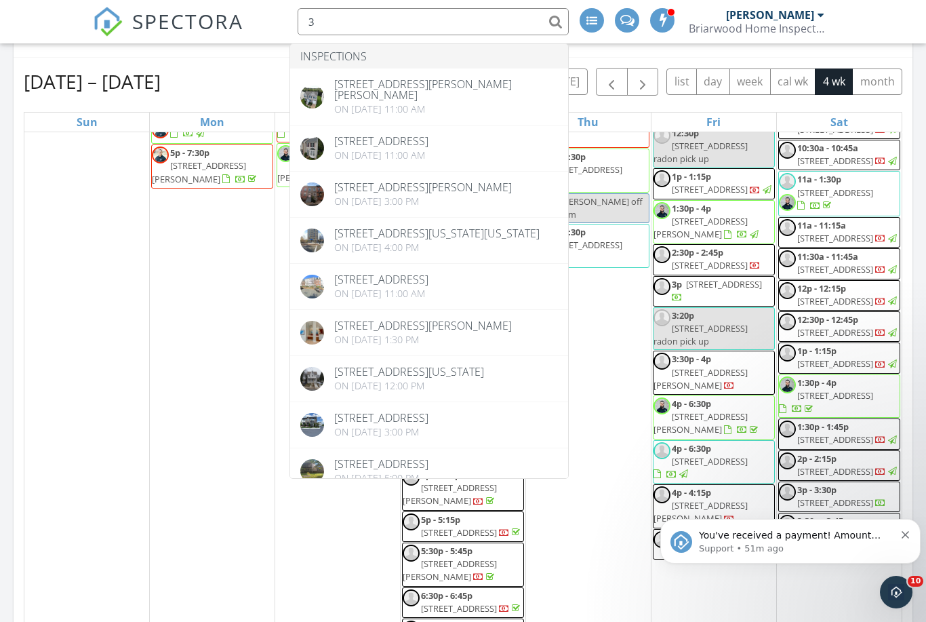
type input "3"
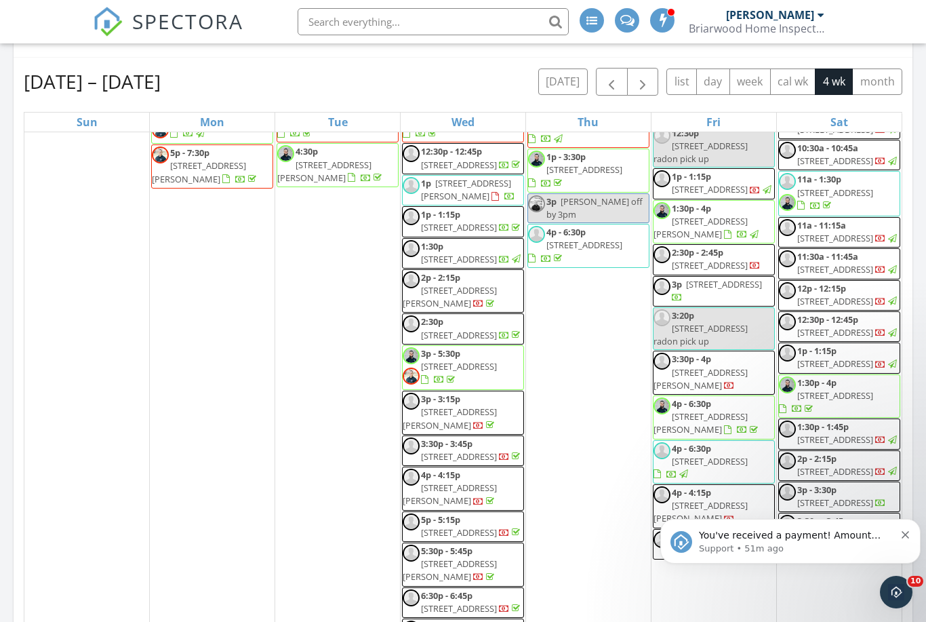
scroll to position [2201, 0]
click at [909, 530] on button "Dismiss notification" at bounding box center [906, 533] width 9 height 11
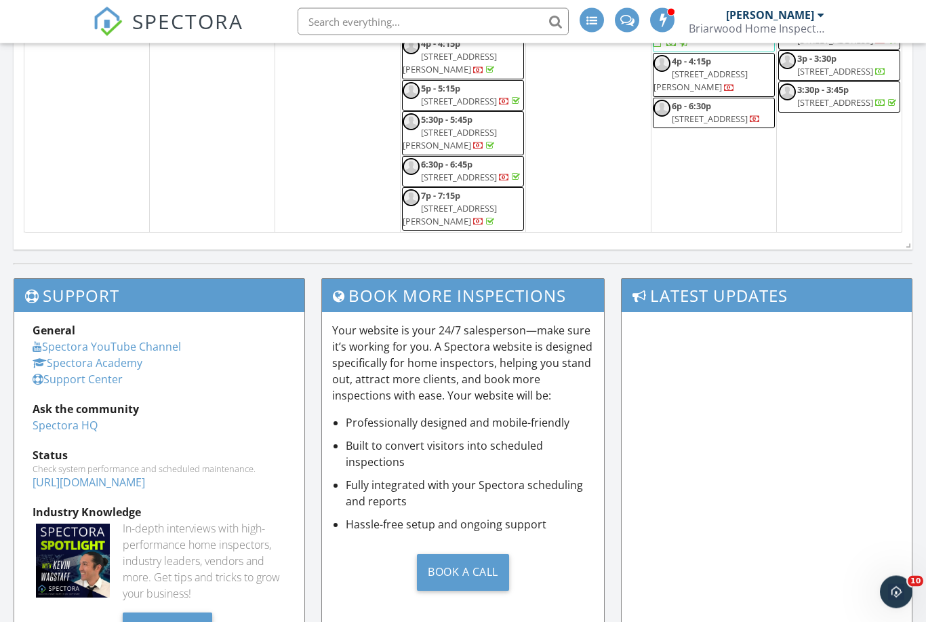
scroll to position [854, 0]
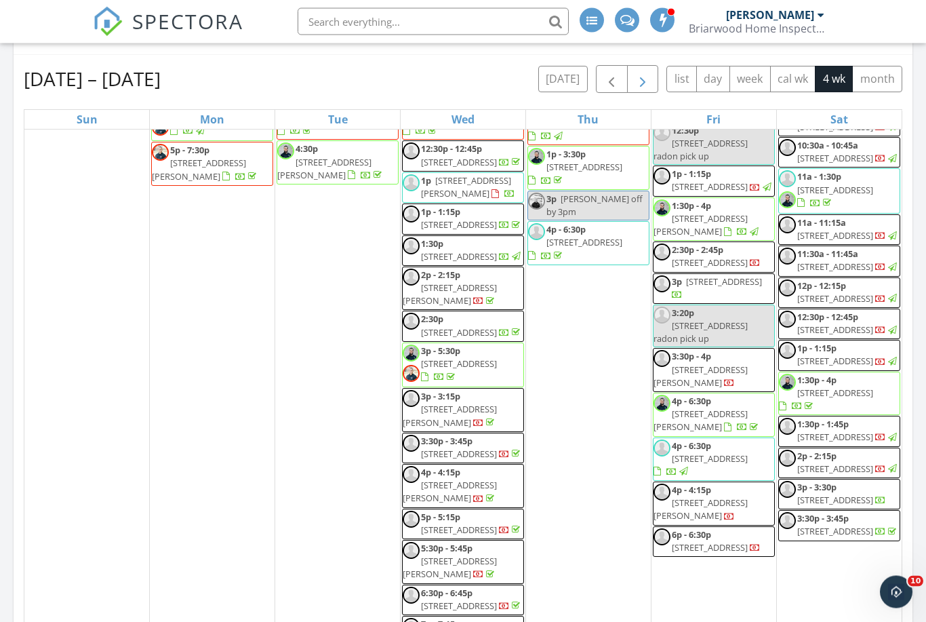
click at [644, 87] on span "button" at bounding box center [643, 80] width 16 height 16
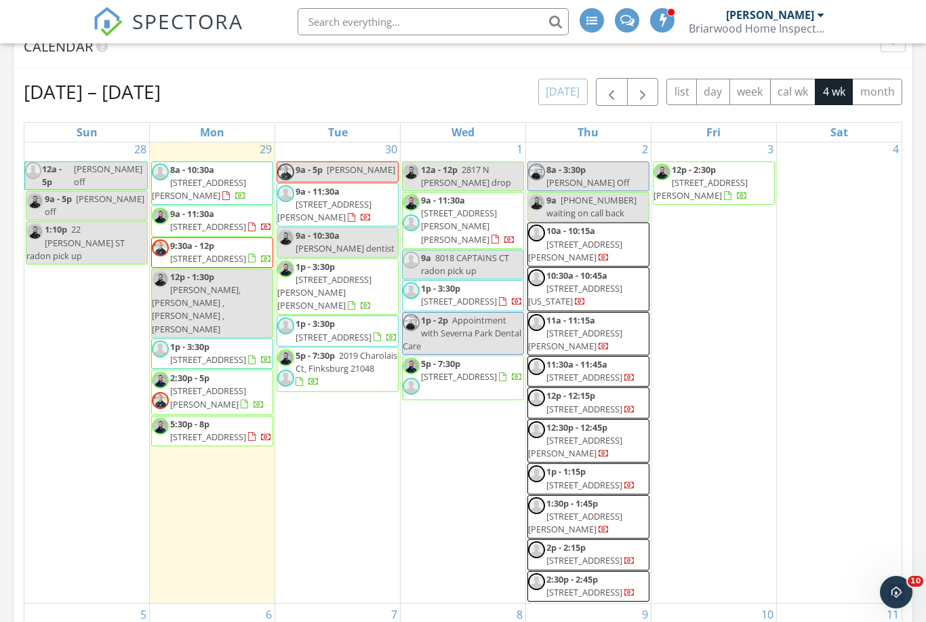
scroll to position [5, 0]
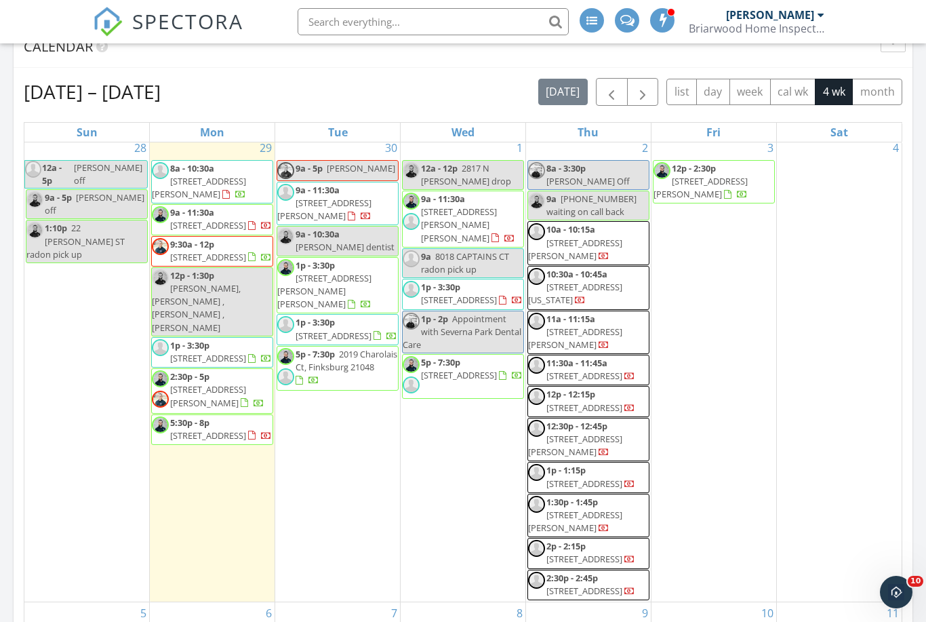
click at [615, 143] on div "2" at bounding box center [588, 148] width 125 height 22
click at [610, 100] on span "button" at bounding box center [612, 92] width 16 height 16
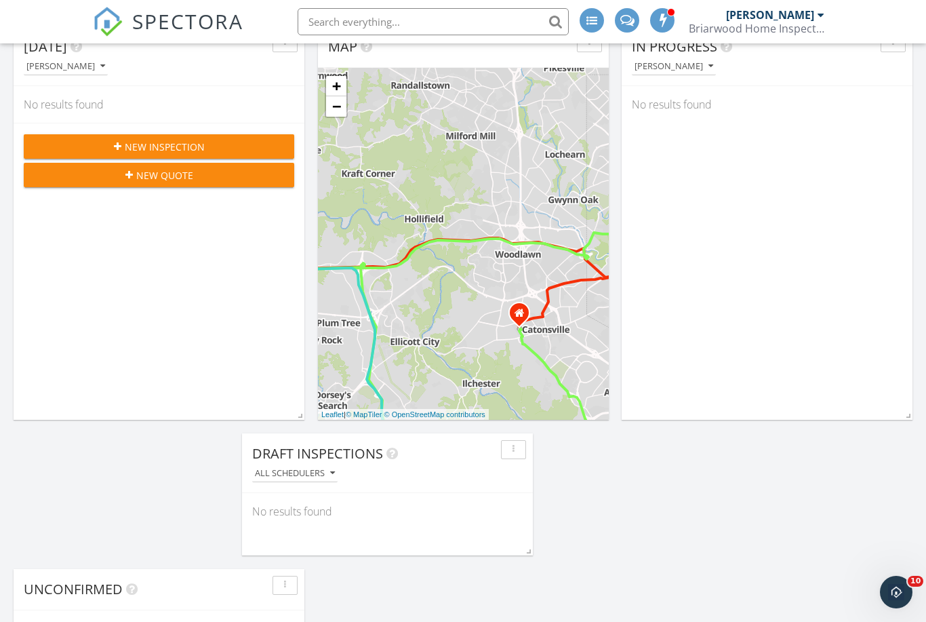
scroll to position [0, 0]
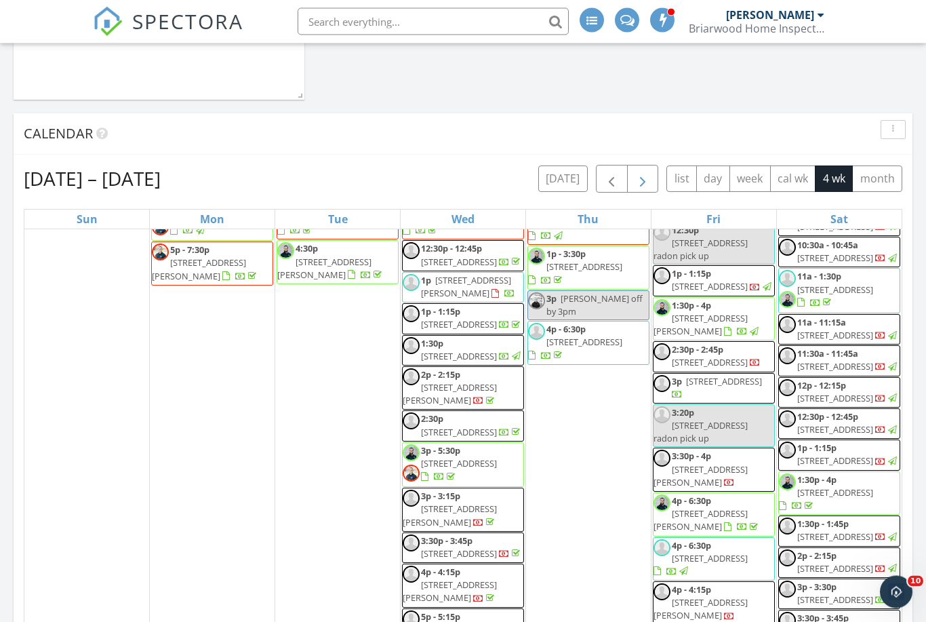
click at [656, 180] on button "button" at bounding box center [643, 179] width 32 height 28
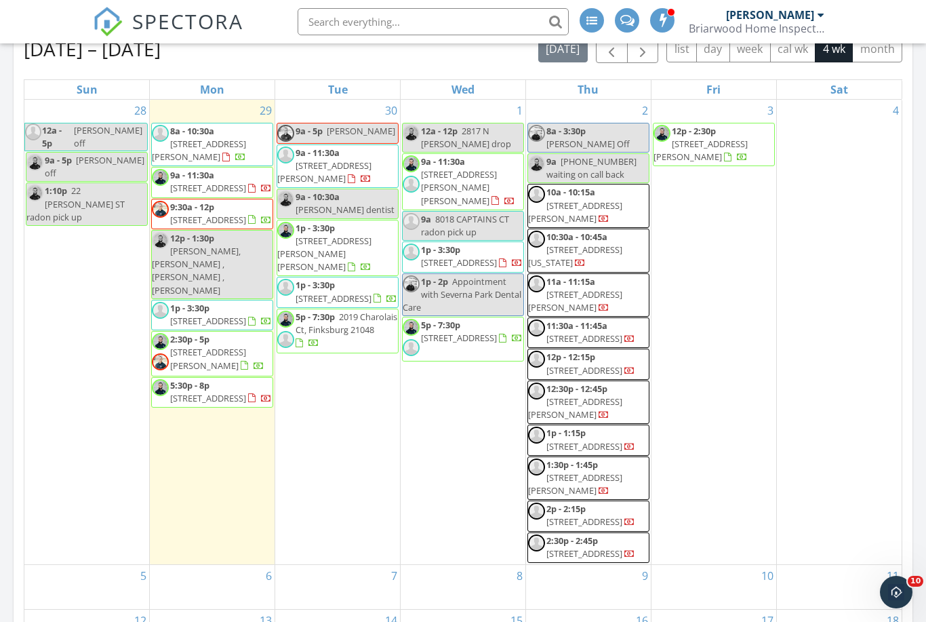
scroll to position [826, 7]
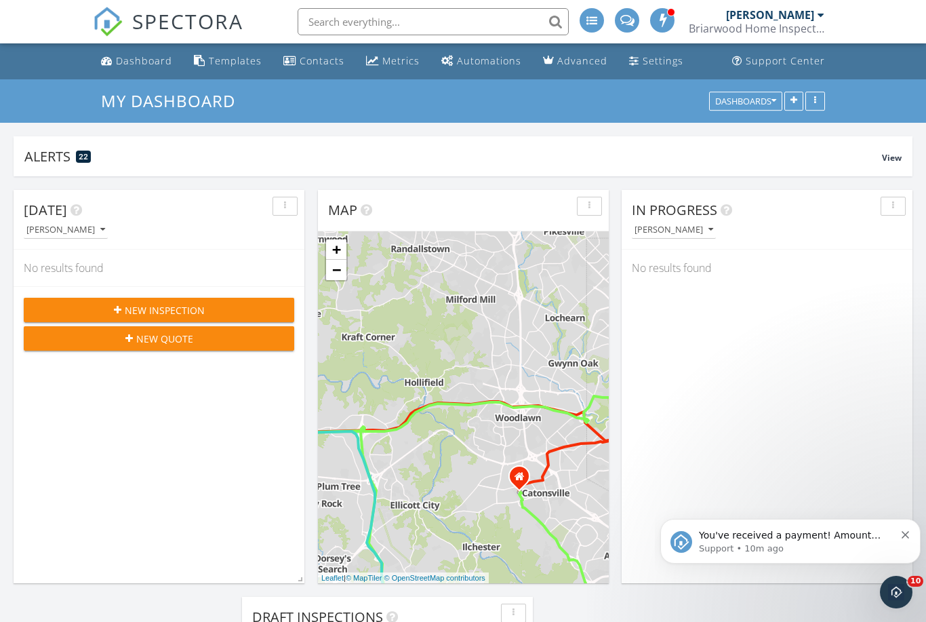
click at [180, 312] on span "New Inspection" at bounding box center [165, 310] width 80 height 14
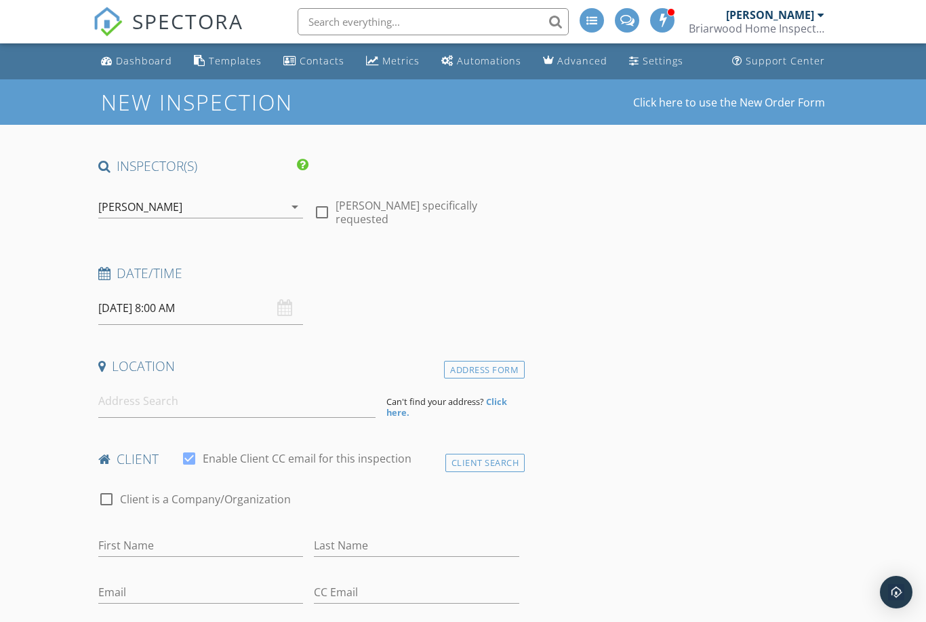
click at [296, 212] on icon "arrow_drop_down" at bounding box center [295, 207] width 16 height 16
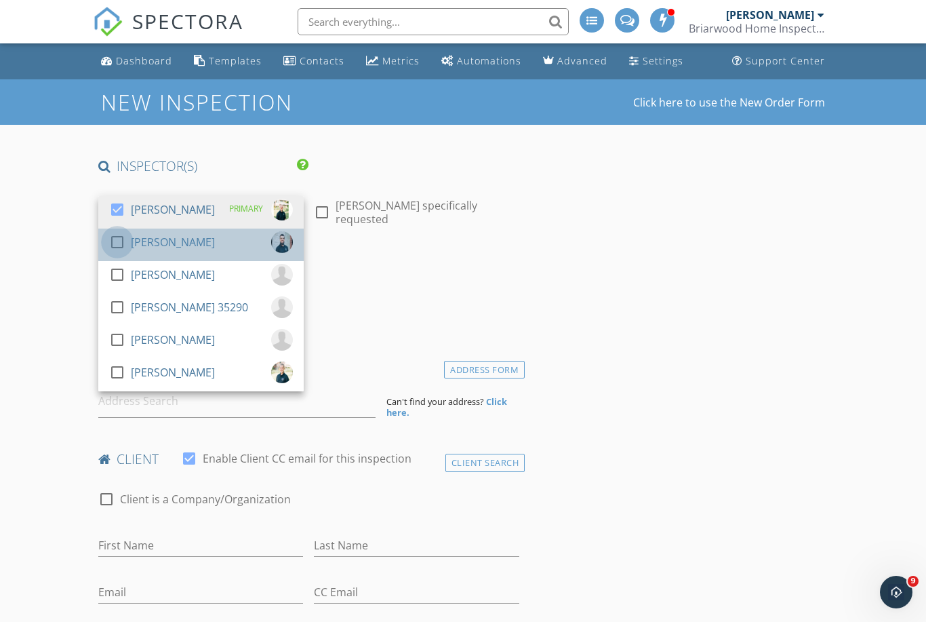
click at [115, 237] on div at bounding box center [117, 242] width 23 height 23
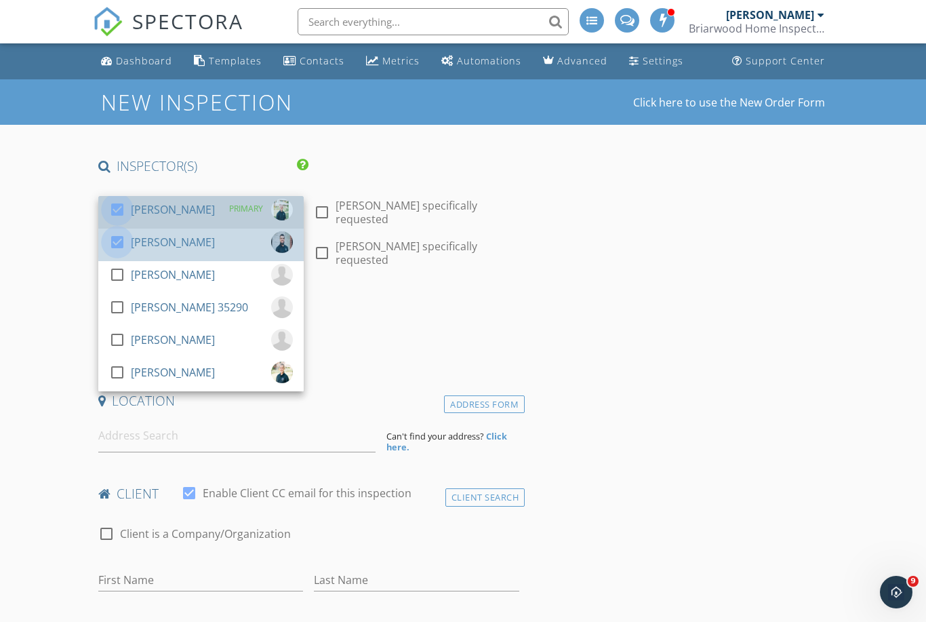
click at [118, 198] on div at bounding box center [117, 209] width 23 height 23
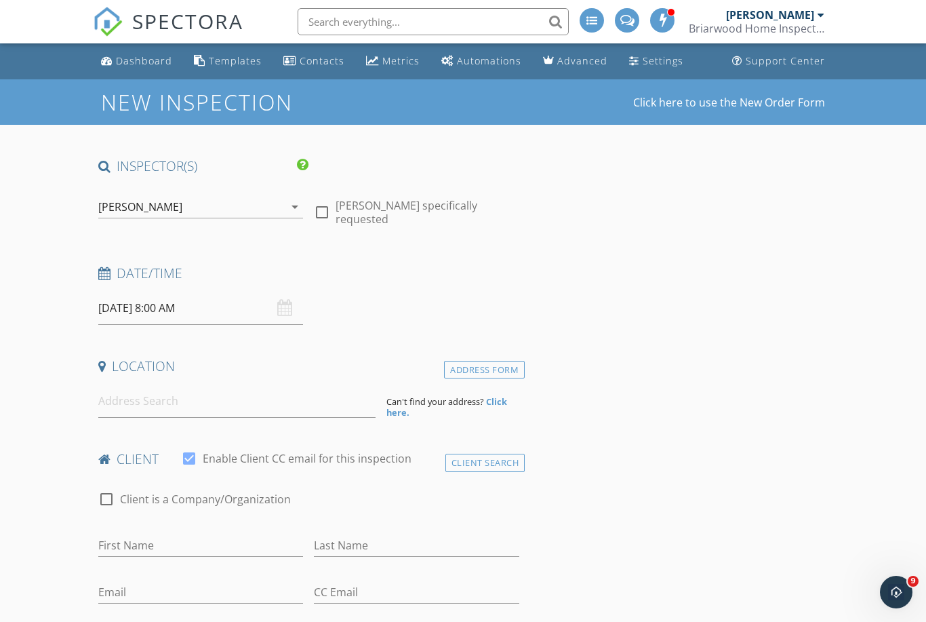
click at [140, 304] on input "09/30/2025 8:00 AM" at bounding box center [200, 308] width 205 height 33
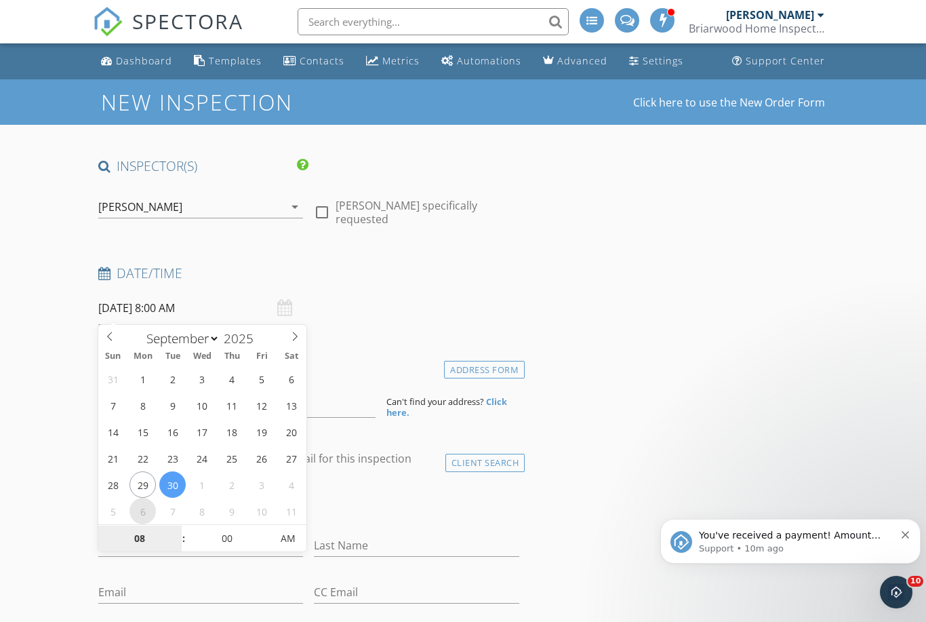
select select "9"
type input "10/06/2025 8:00 AM"
type input "9"
type input "10/06/2025 9:00 AM"
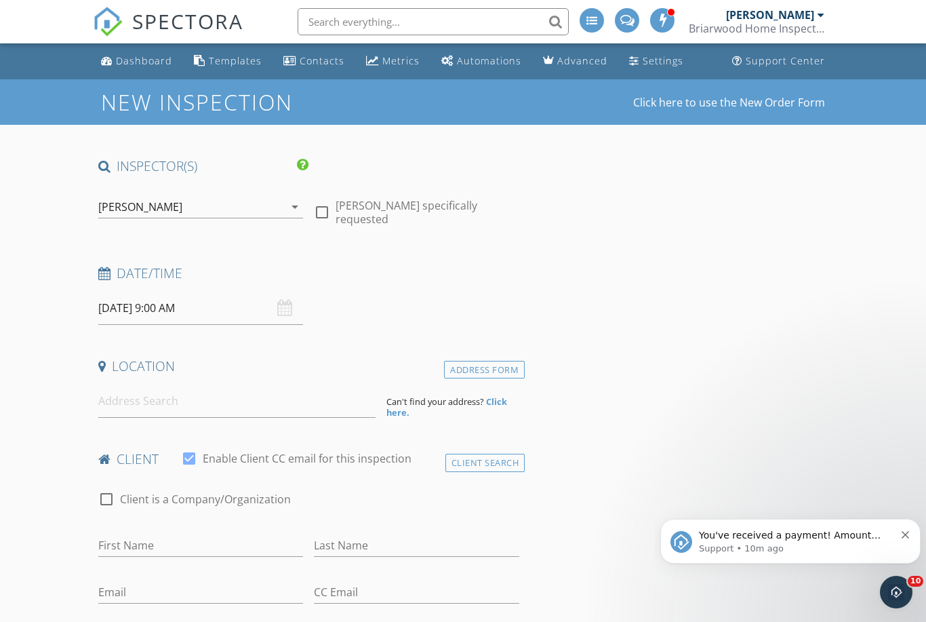
click at [161, 406] on input at bounding box center [236, 401] width 277 height 33
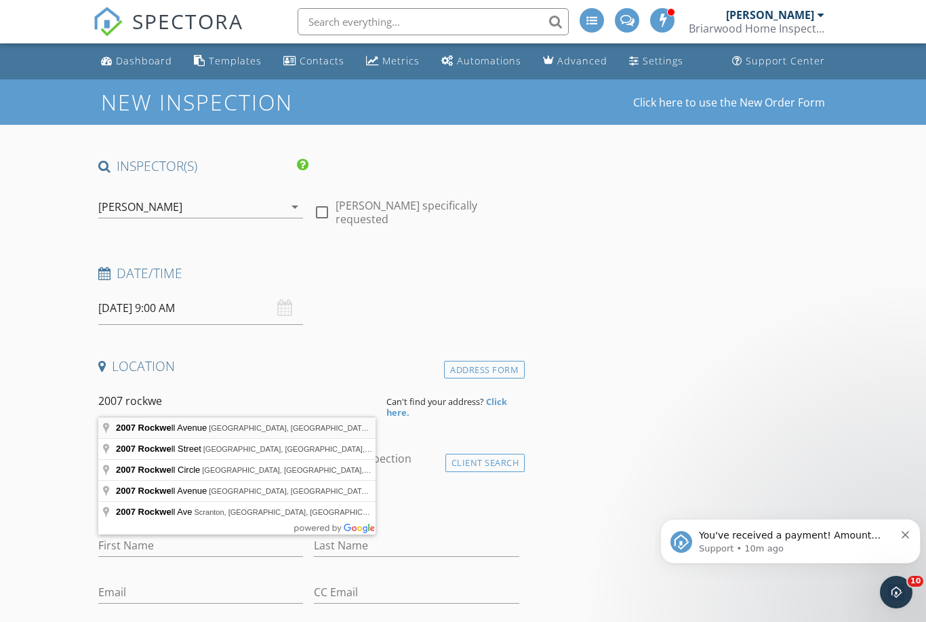
type input "2007 Rockwell Avenue, Catonsville, MD, USA"
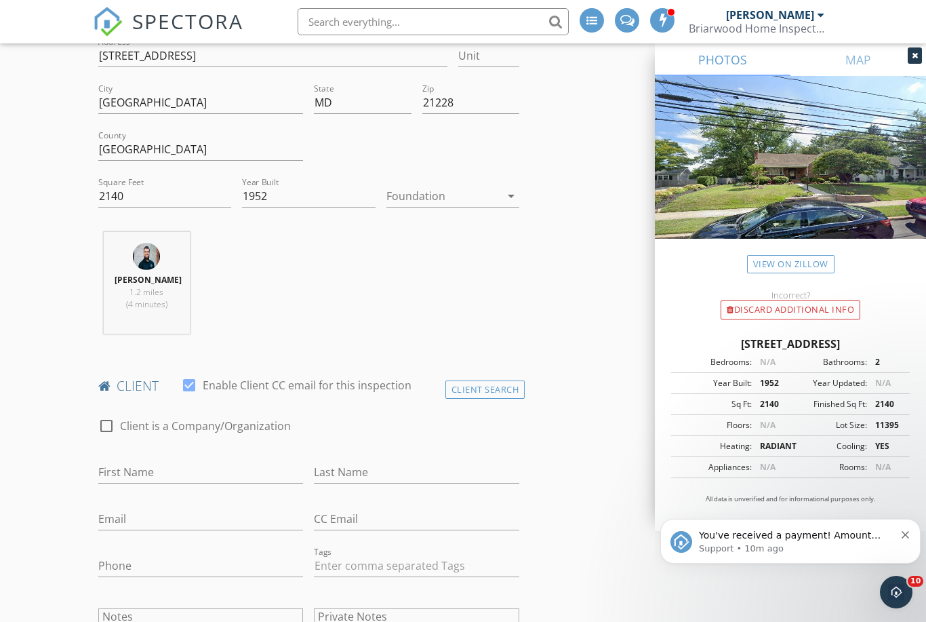
scroll to position [351, 0]
click at [213, 460] on input "First Name" at bounding box center [200, 471] width 205 height 22
type input "Hannah"
type input "McGraw"
click at [171, 526] on input "Email" at bounding box center [200, 518] width 205 height 22
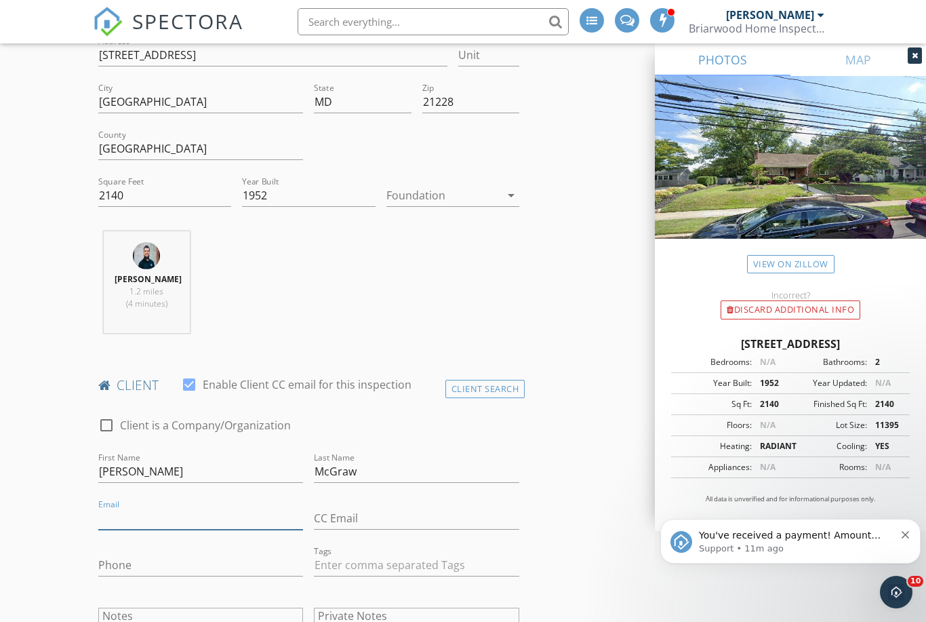
click at [132, 511] on input "Email" at bounding box center [200, 518] width 205 height 22
paste input "mailto:hptolley@gmail.com"
type input "hptolley@gmail.com"
click at [141, 555] on input "Phone" at bounding box center [200, 565] width 205 height 22
click at [135, 555] on input "Phone" at bounding box center [200, 565] width 205 height 22
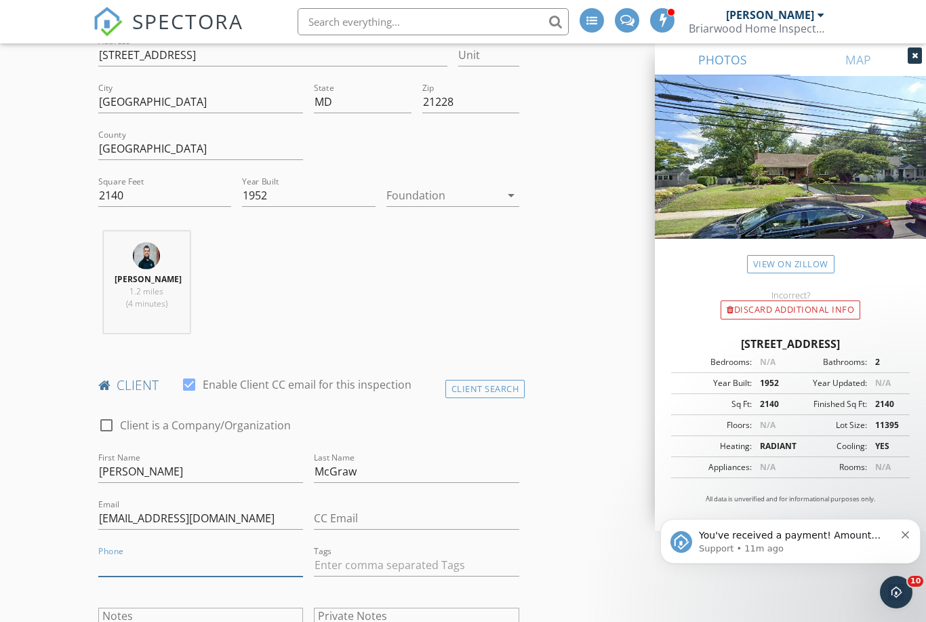
paste input "410-310-7667"
type input "410-310-7667"
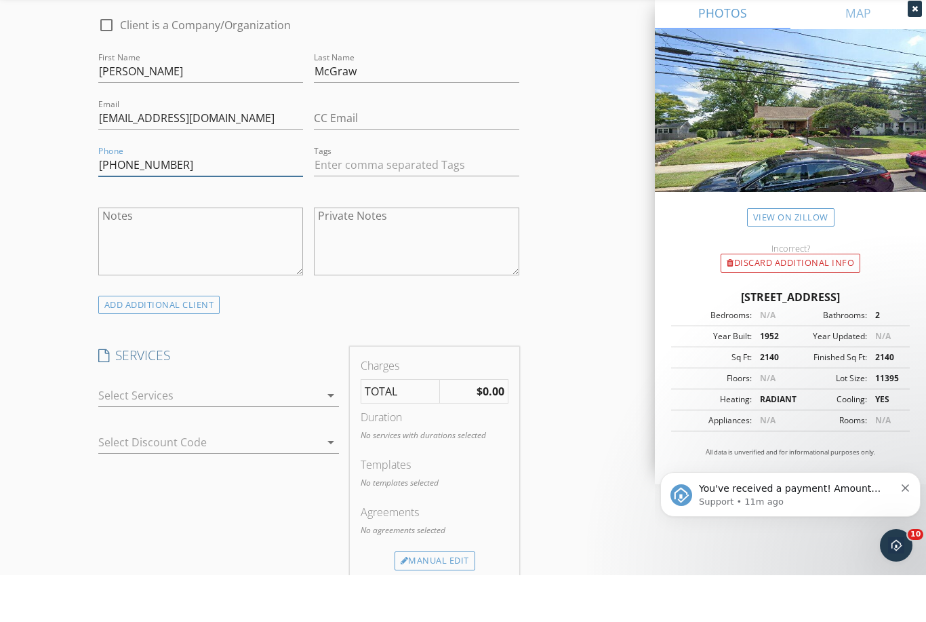
scroll to position [726, 0]
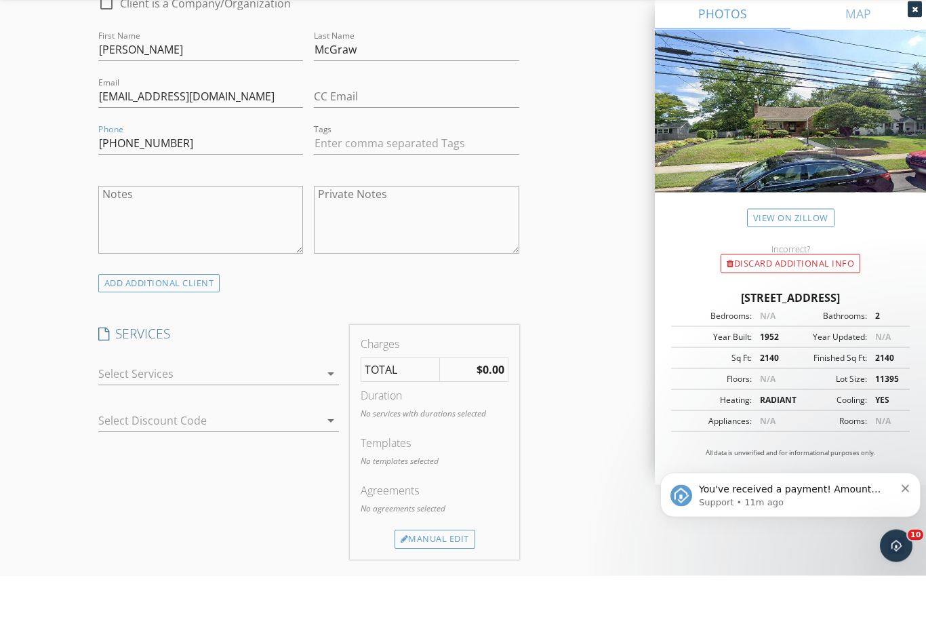
click at [336, 412] on icon "arrow_drop_down" at bounding box center [331, 420] width 16 height 16
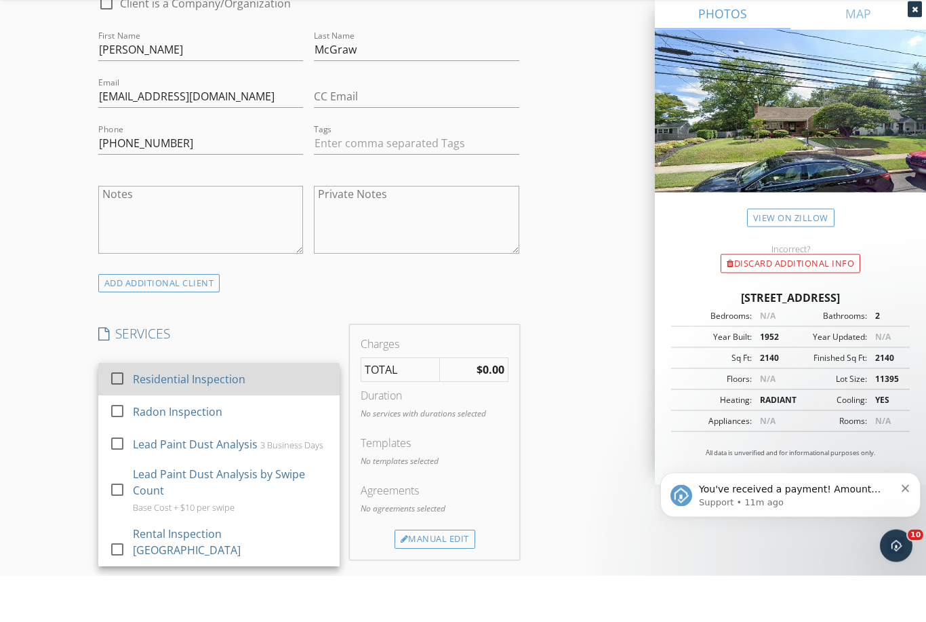
click at [121, 414] on div at bounding box center [117, 425] width 23 height 23
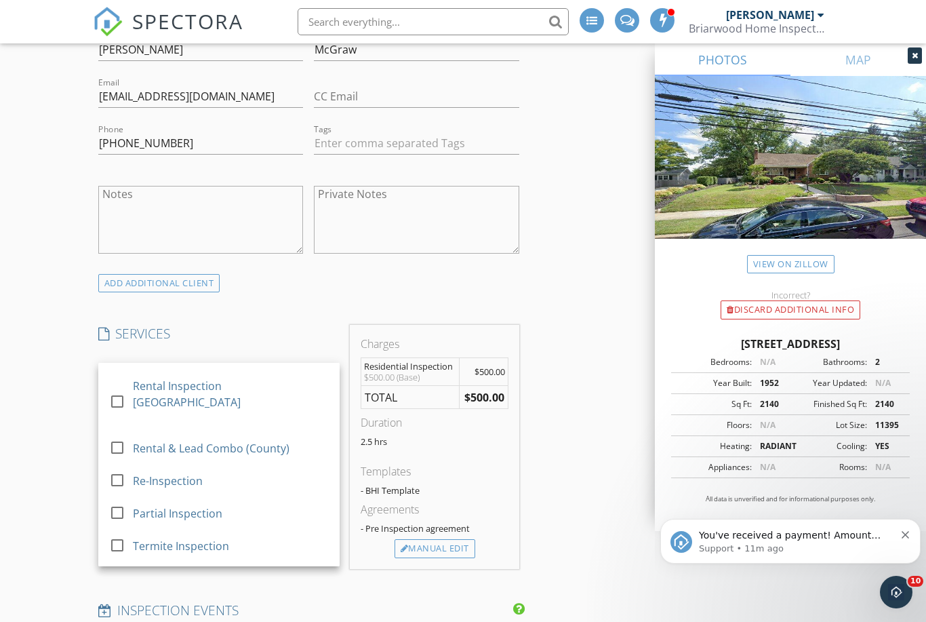
scroll to position [252, 0]
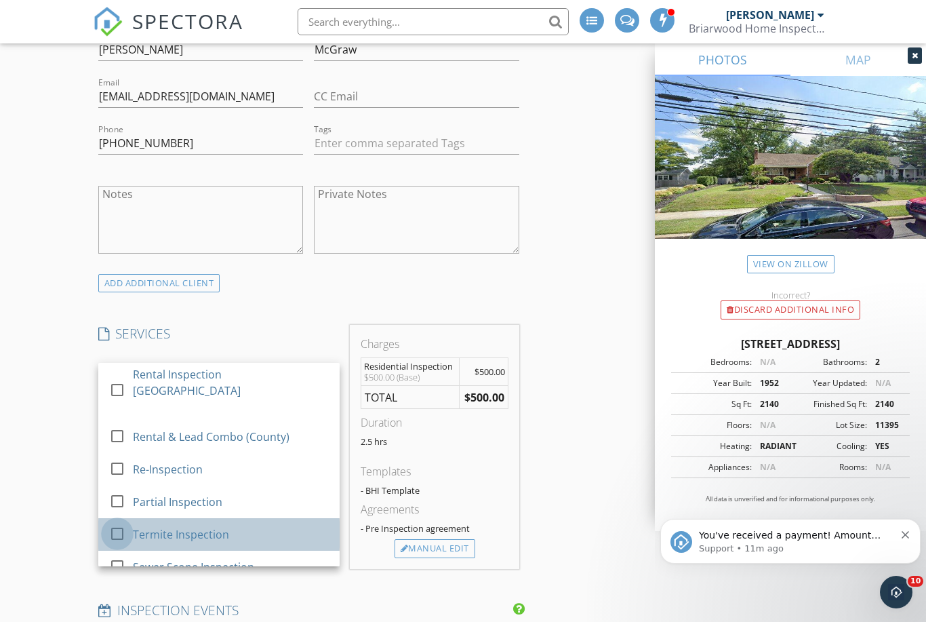
click at [122, 522] on div at bounding box center [117, 533] width 23 height 23
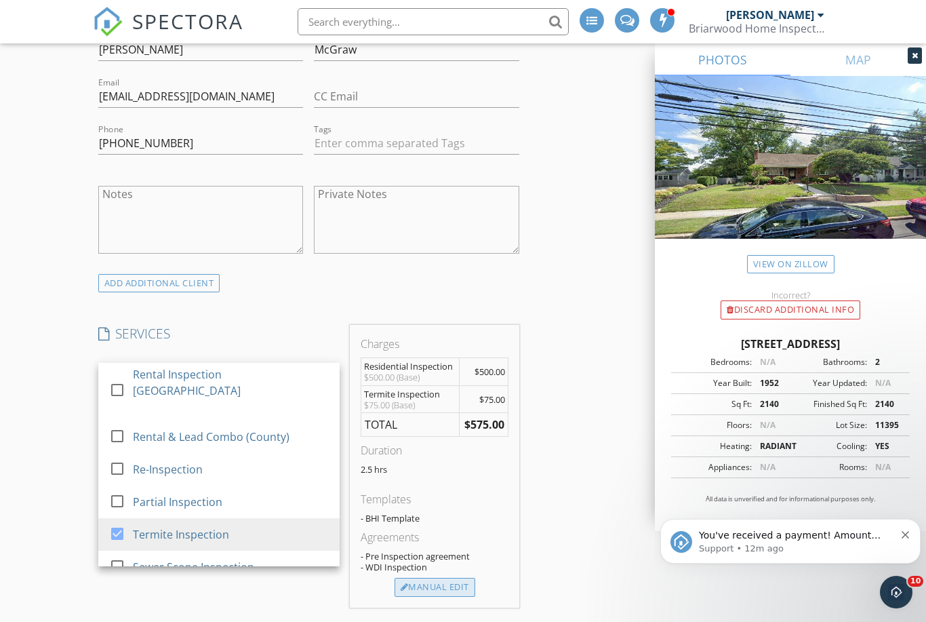
click at [429, 583] on div "Manual Edit" at bounding box center [435, 587] width 81 height 19
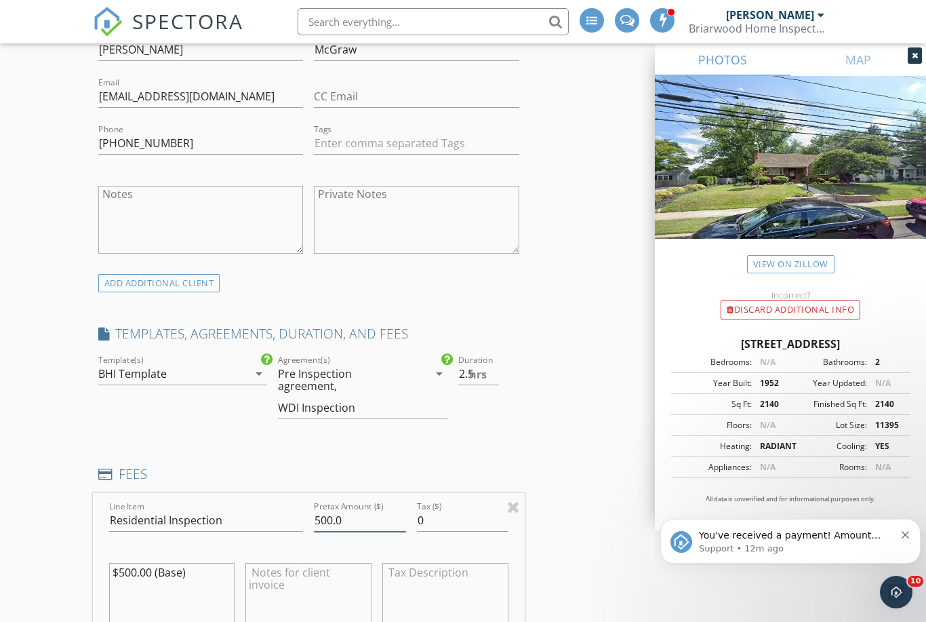
click at [360, 513] on input "500.0" at bounding box center [360, 520] width 92 height 22
type input "550.0"
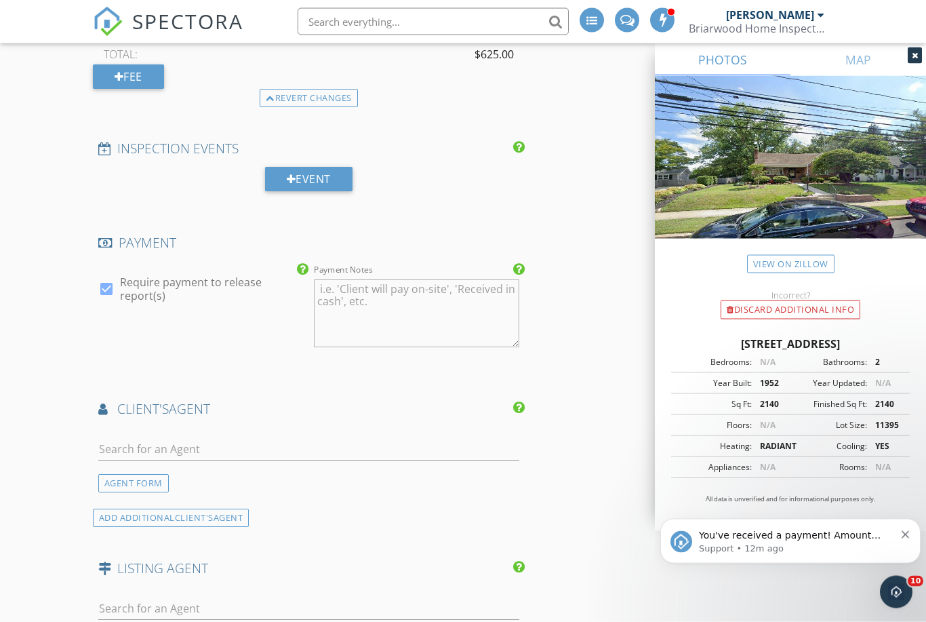
scroll to position [1600, 0]
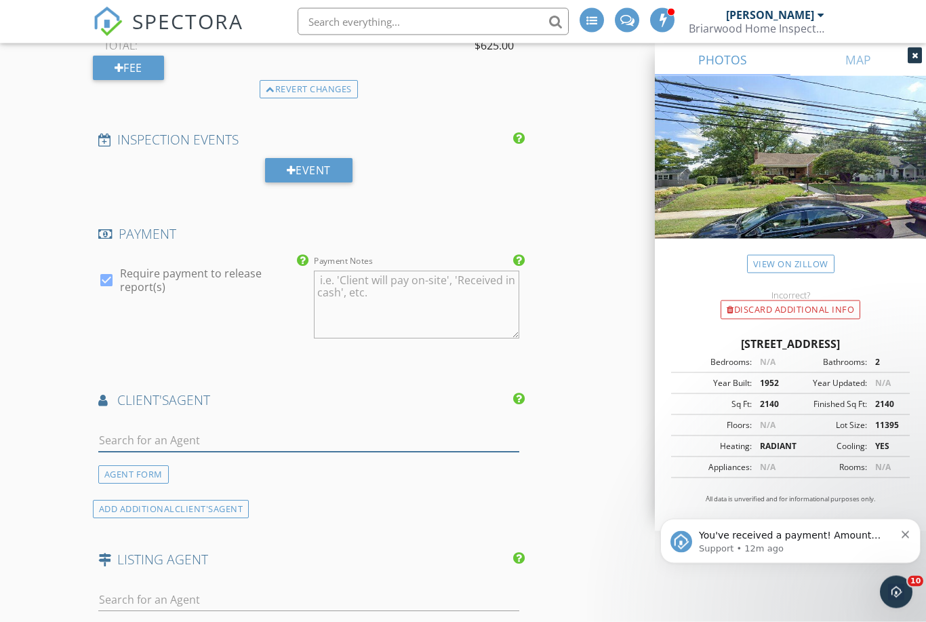
click at [364, 430] on input "text" at bounding box center [308, 441] width 421 height 22
type input "Lynn"
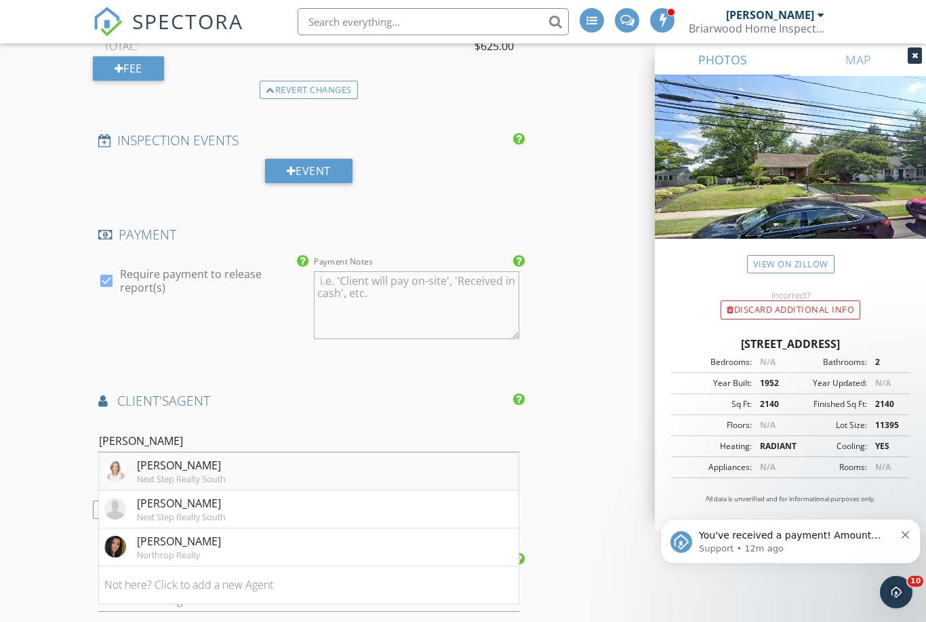
click at [285, 454] on li "Lynn Peaper Next Step Realty South" at bounding box center [309, 471] width 420 height 38
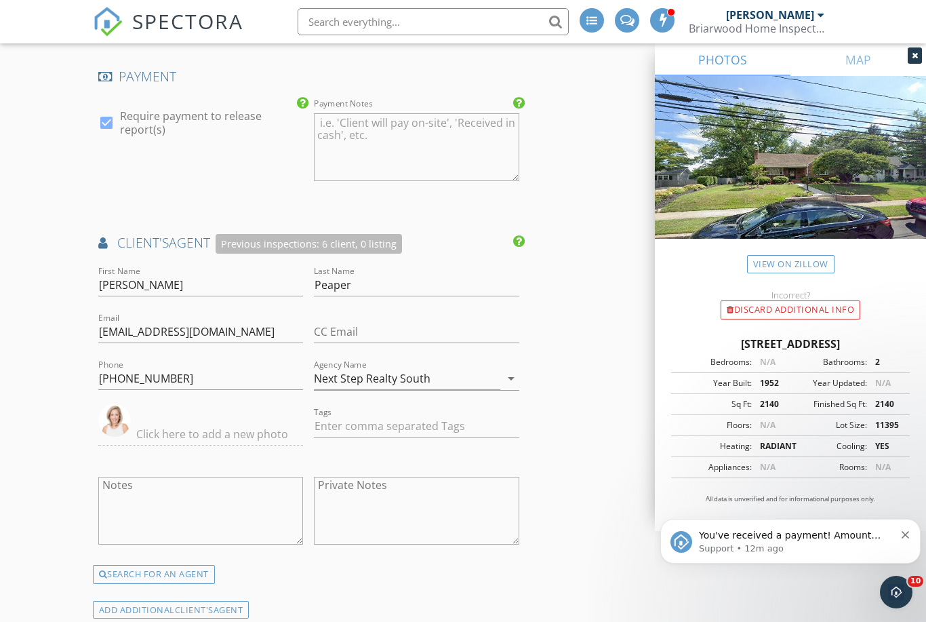
scroll to position [1758, 0]
click at [203, 566] on div "SEARCH FOR AN AGENT" at bounding box center [154, 575] width 122 height 19
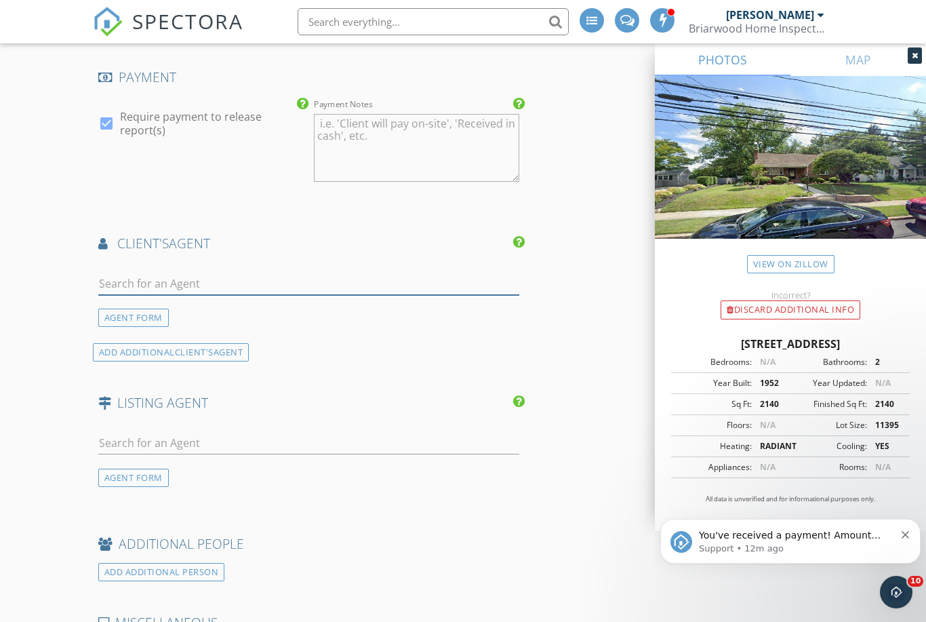
click at [206, 273] on input "text" at bounding box center [308, 284] width 421 height 22
type input "Lynn"
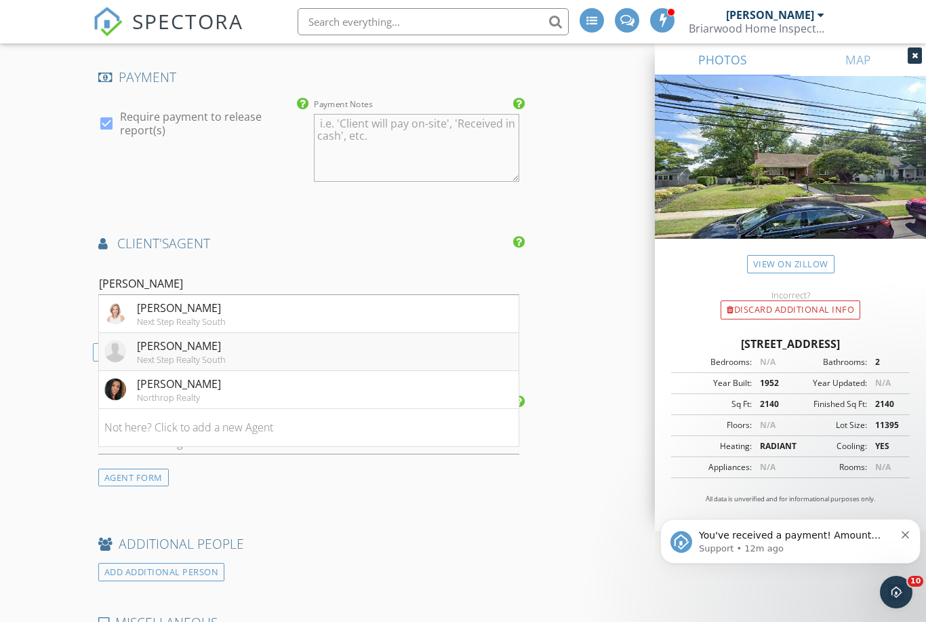
click at [275, 335] on li "Lynn Peaper Next Step Realty South" at bounding box center [309, 352] width 420 height 38
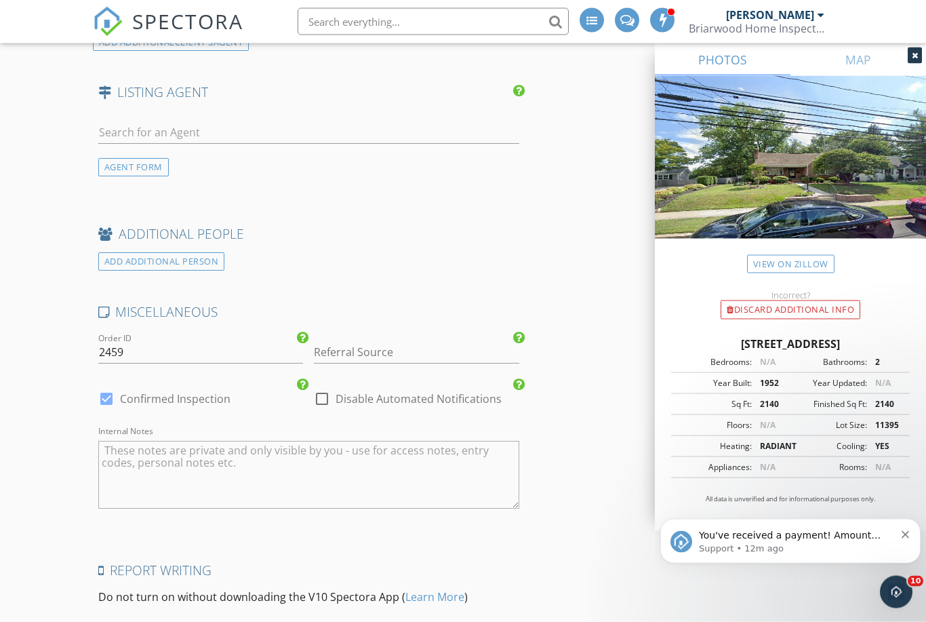
scroll to position [2405, 0]
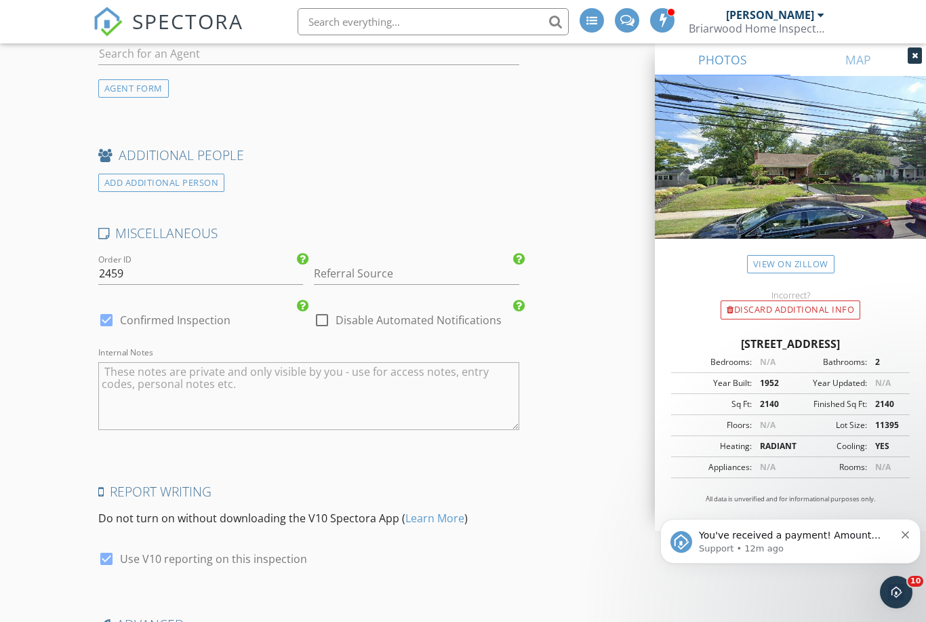
click at [458, 392] on textarea "Internal Notes" at bounding box center [308, 396] width 421 height 68
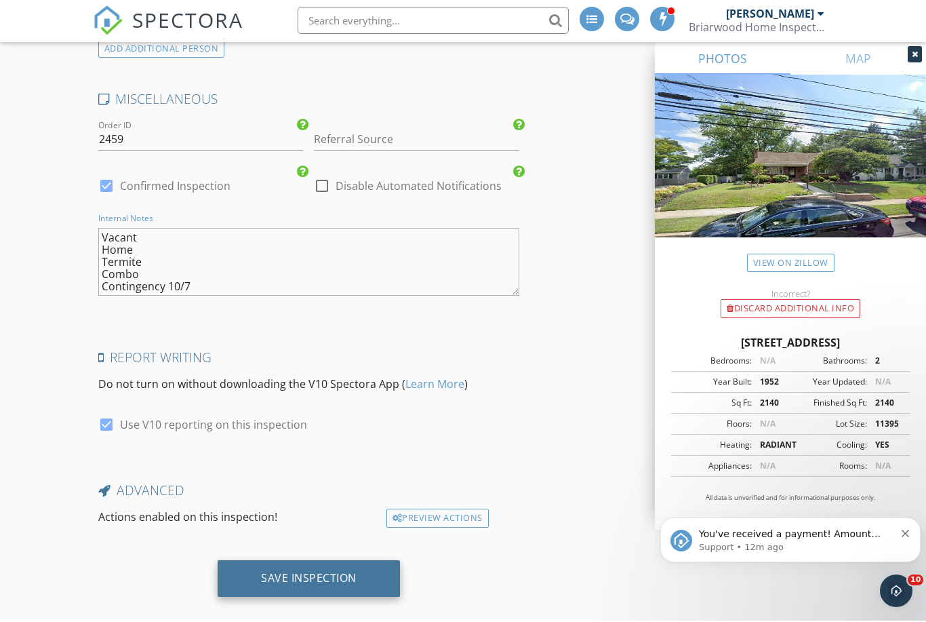
type textarea "Vacant Home Termite Combo Contingency 10/7"
click at [314, 572] on div "Save Inspection" at bounding box center [309, 579] width 96 height 14
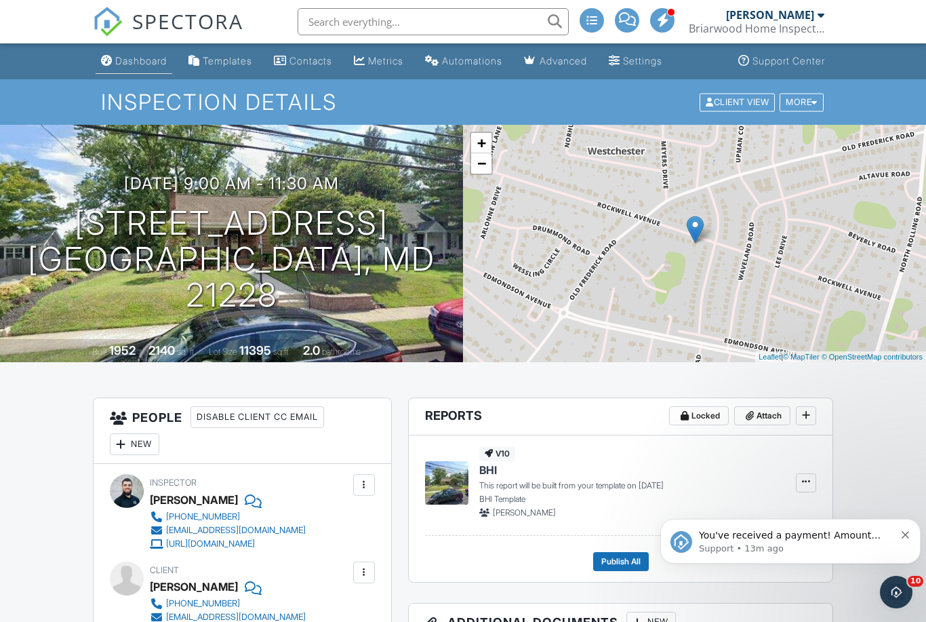
click at [151, 58] on div "Dashboard" at bounding box center [141, 61] width 52 height 12
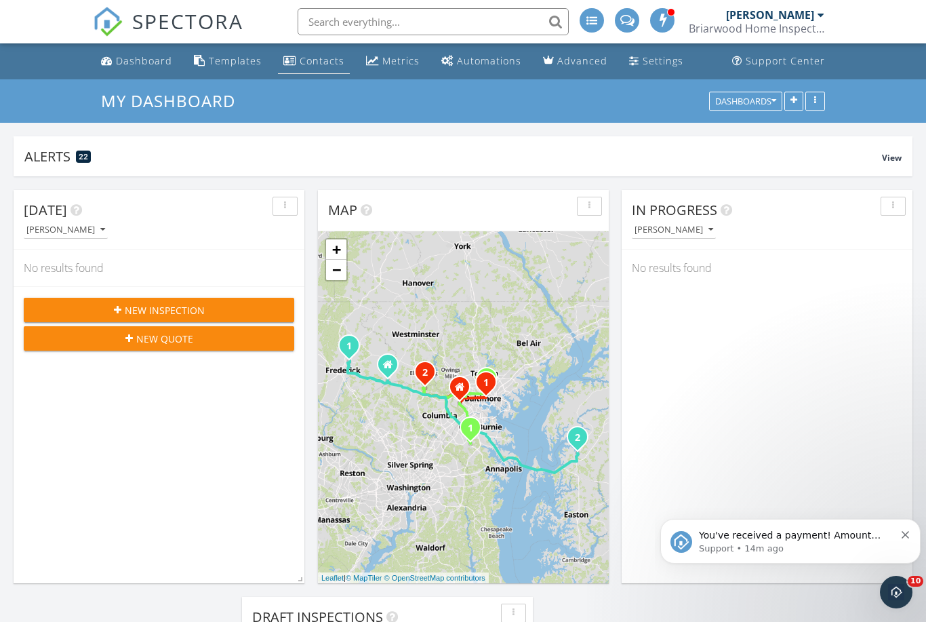
click at [319, 67] on div "Contacts" at bounding box center [322, 60] width 45 height 13
click at [206, 309] on div "New Inspection" at bounding box center [159, 310] width 249 height 14
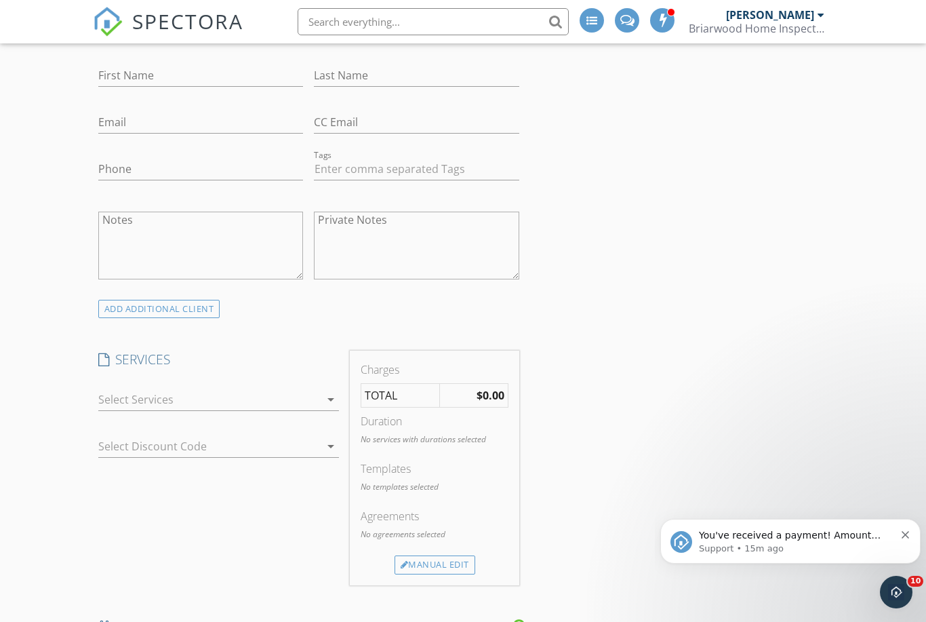
click at [330, 405] on icon "arrow_drop_down" at bounding box center [331, 399] width 16 height 16
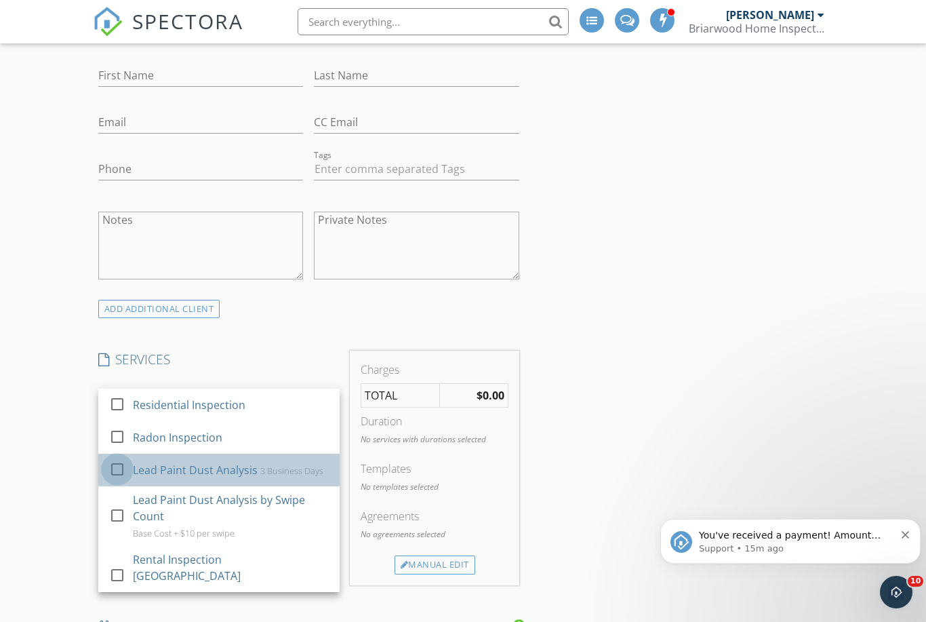
click at [119, 473] on div at bounding box center [117, 469] width 23 height 23
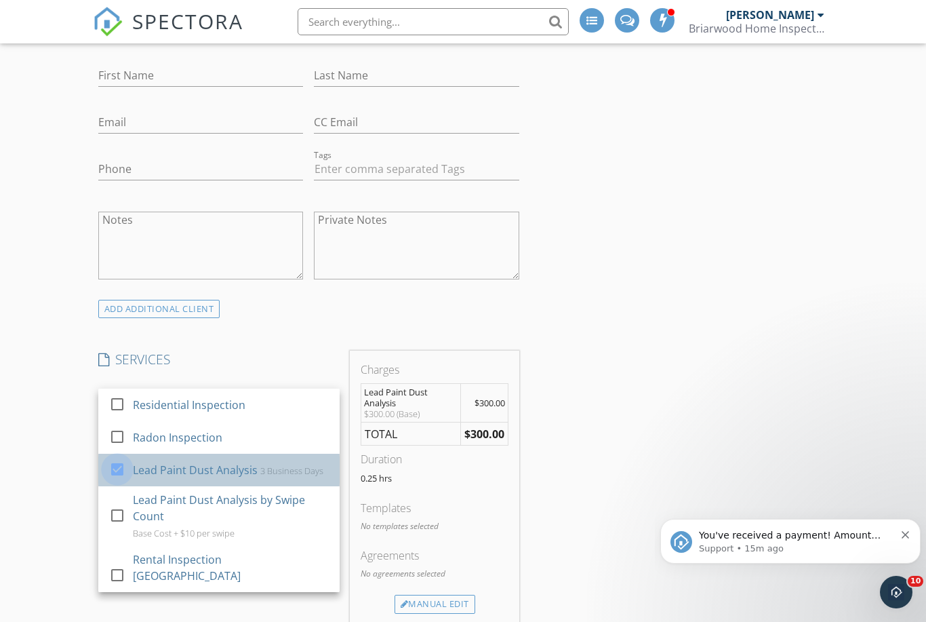
click at [121, 460] on div at bounding box center [117, 469] width 23 height 23
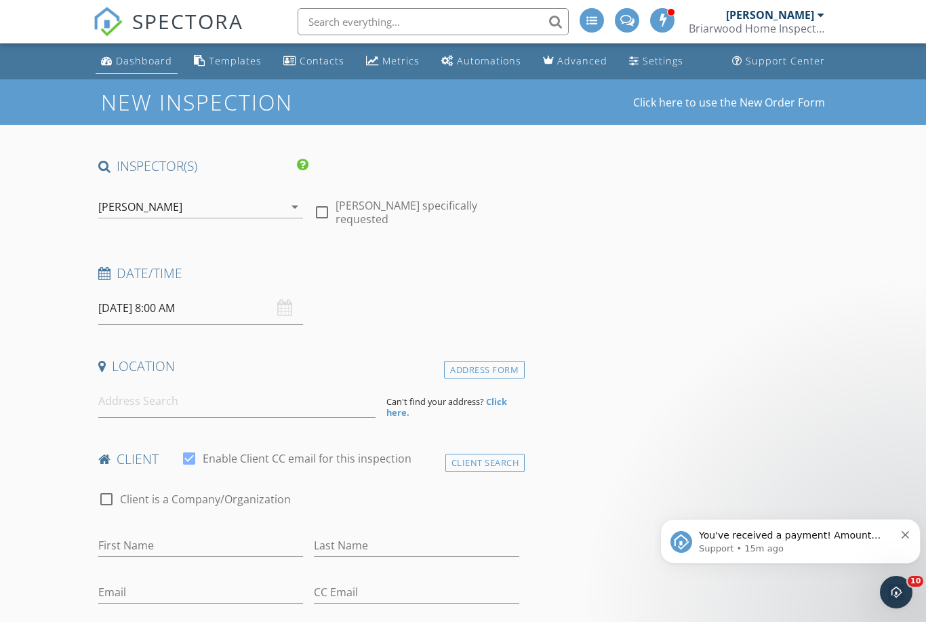
click at [132, 63] on div "Dashboard" at bounding box center [144, 60] width 56 height 13
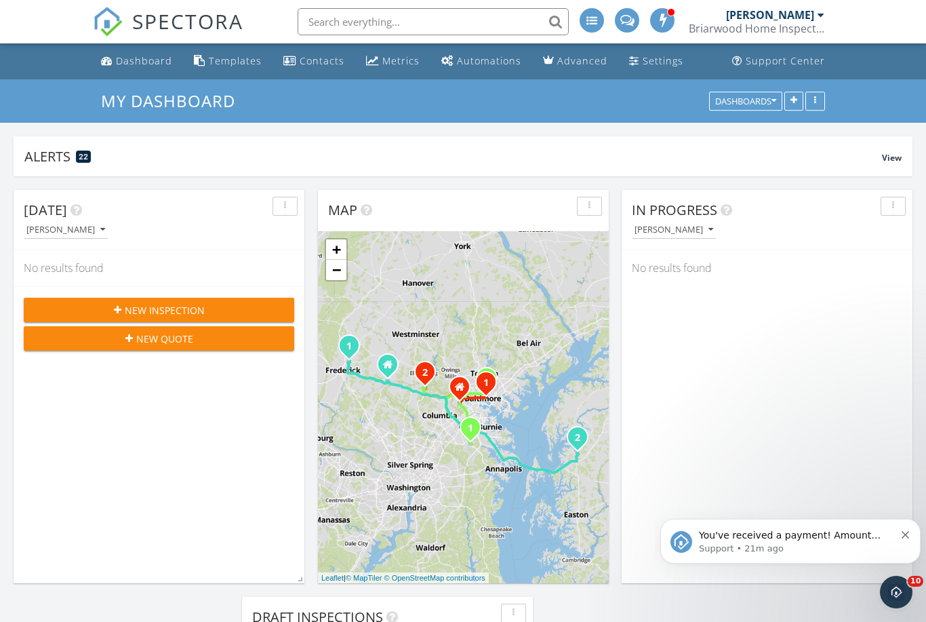
click at [173, 311] on span "New Inspection" at bounding box center [165, 310] width 80 height 14
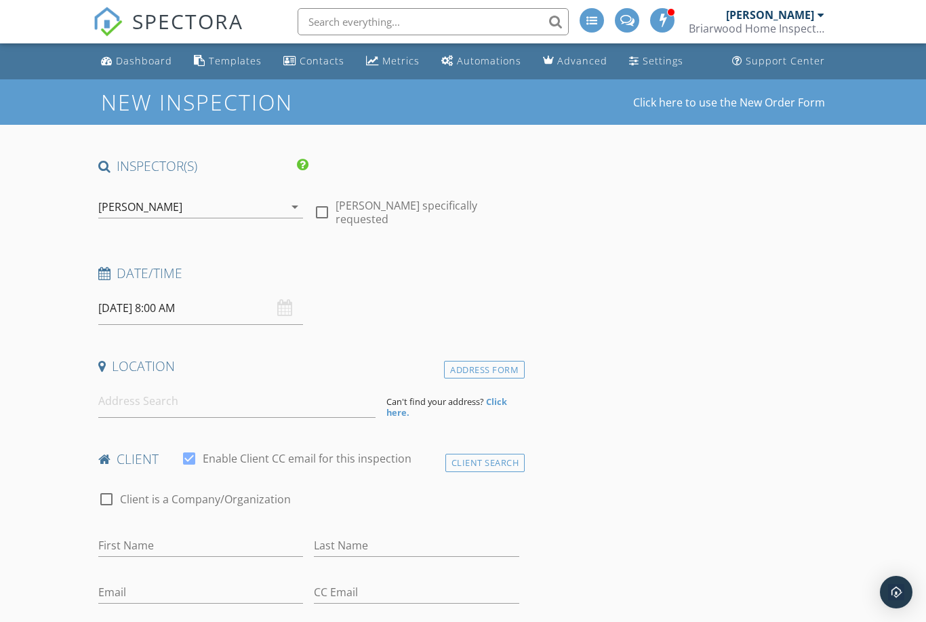
click at [291, 209] on icon "arrow_drop_down" at bounding box center [295, 207] width 16 height 16
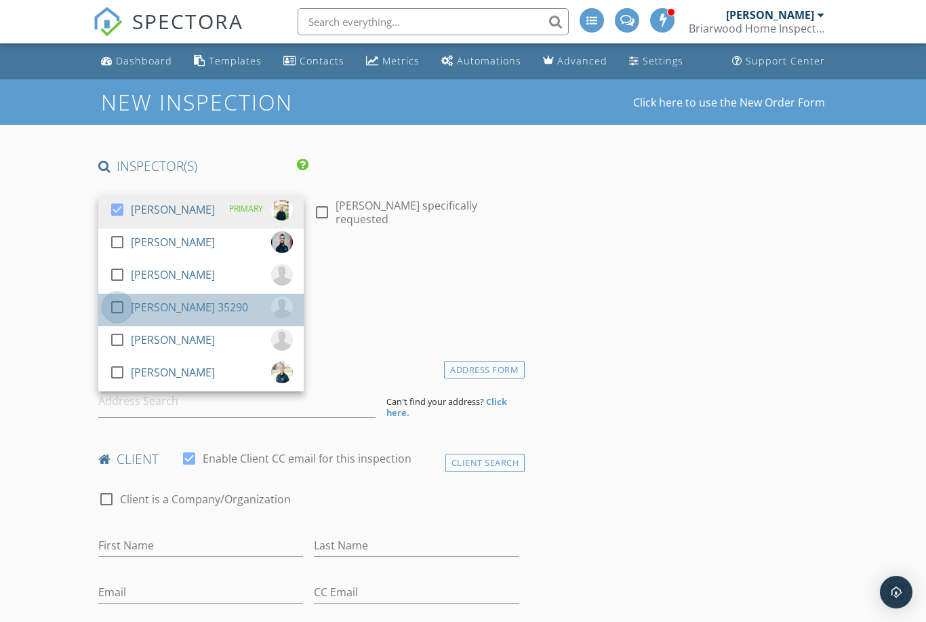
click at [115, 302] on div at bounding box center [117, 307] width 23 height 23
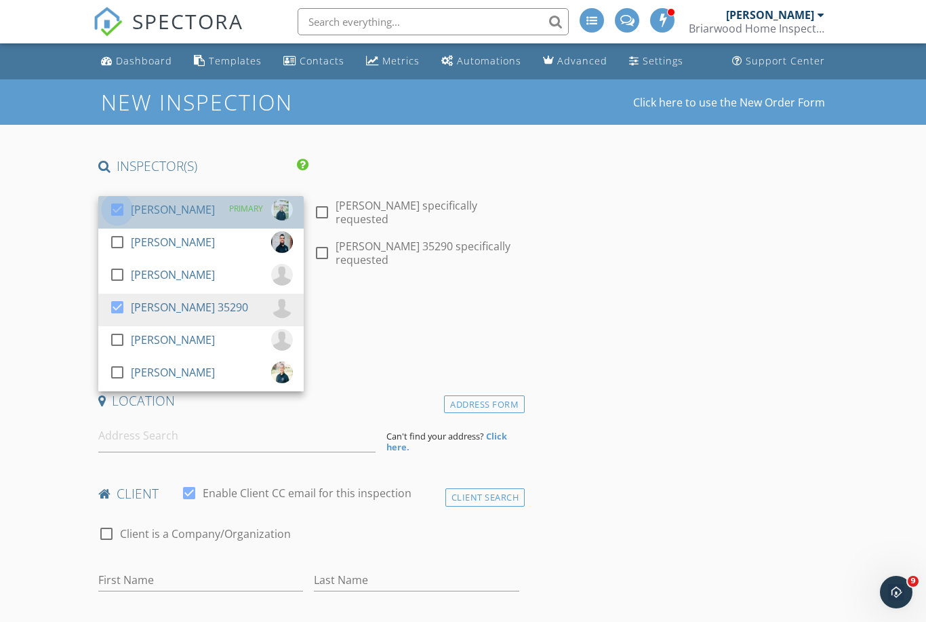
click at [117, 205] on div at bounding box center [117, 209] width 23 height 23
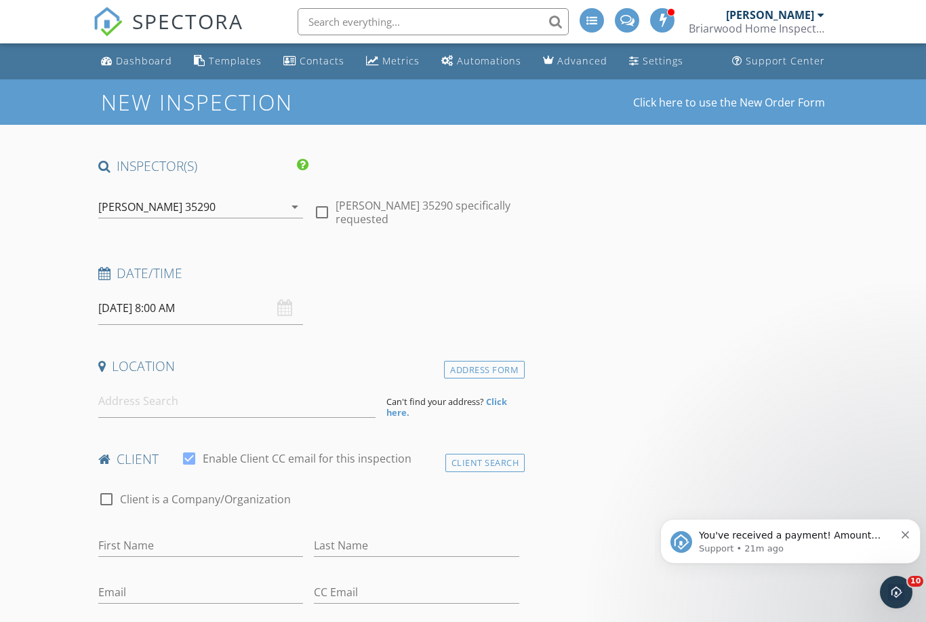
click at [153, 311] on input "[DATE] 8:00 AM" at bounding box center [200, 308] width 205 height 33
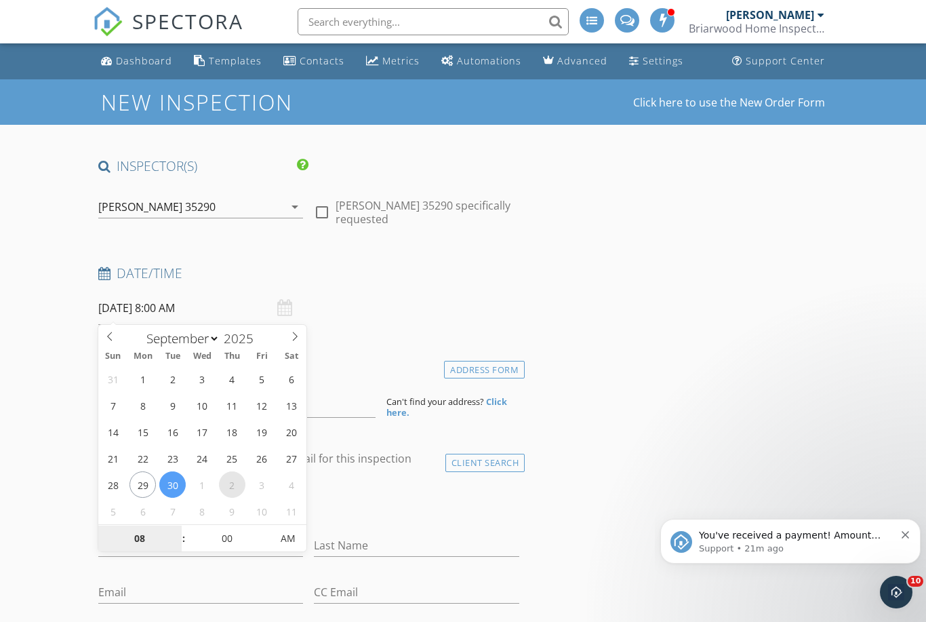
type input "[DATE] 8:00 AM"
select select "9"
type input "9"
type input "10/02/2025 9:00 AM"
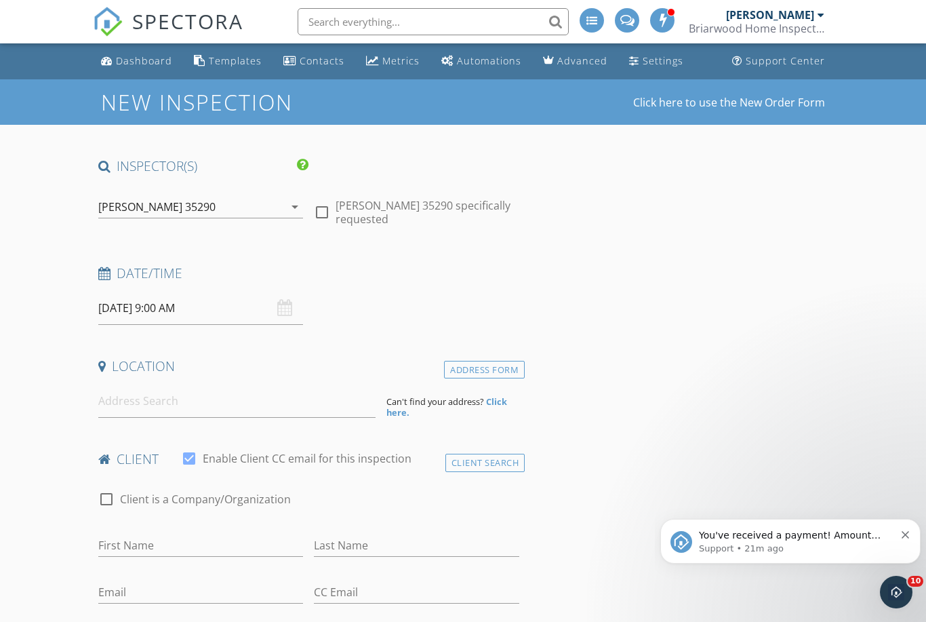
click at [153, 396] on input at bounding box center [236, 401] width 277 height 33
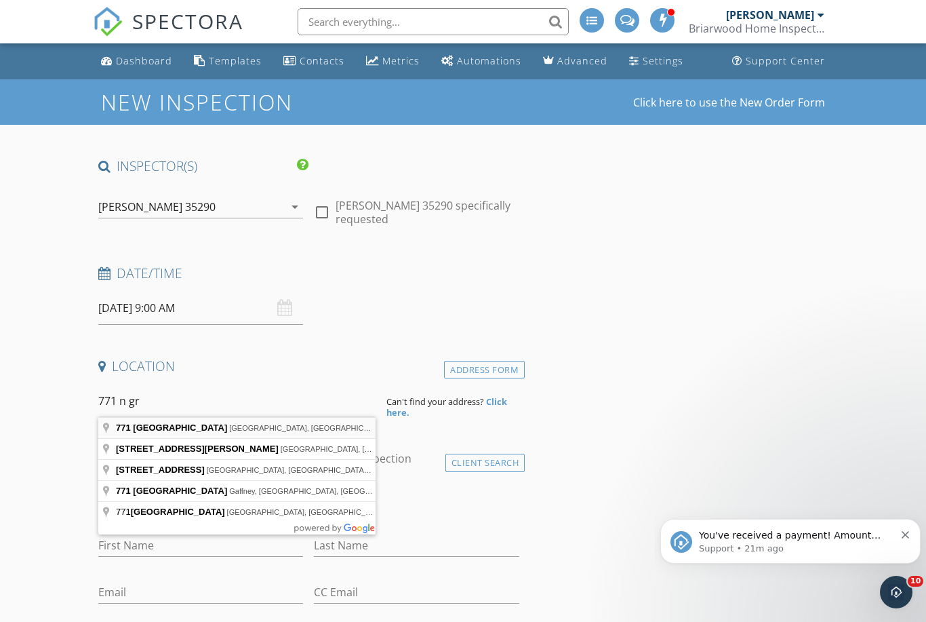
type input "771 North Grantley Street, Baltimore, MD, USA"
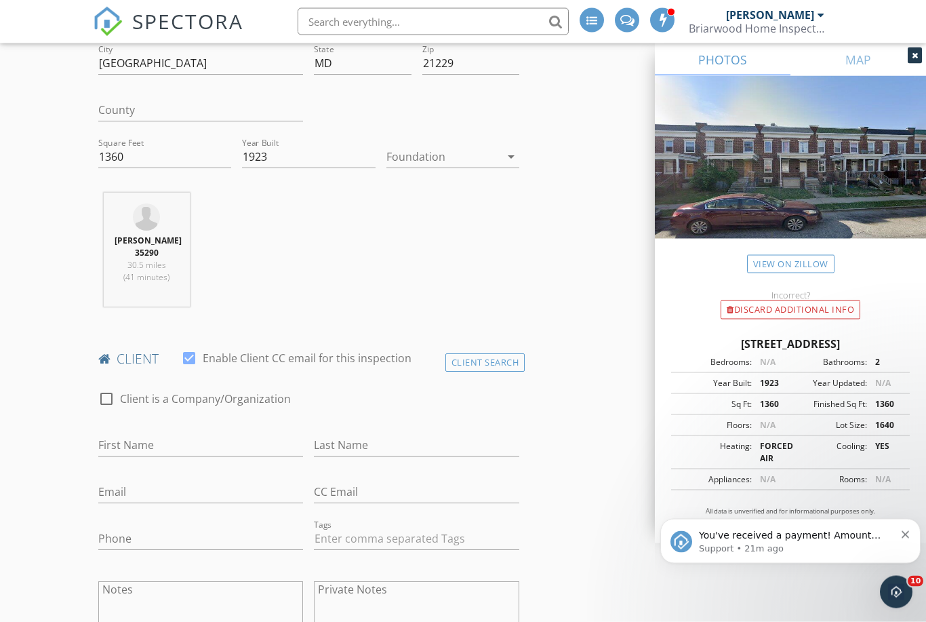
scroll to position [432, 0]
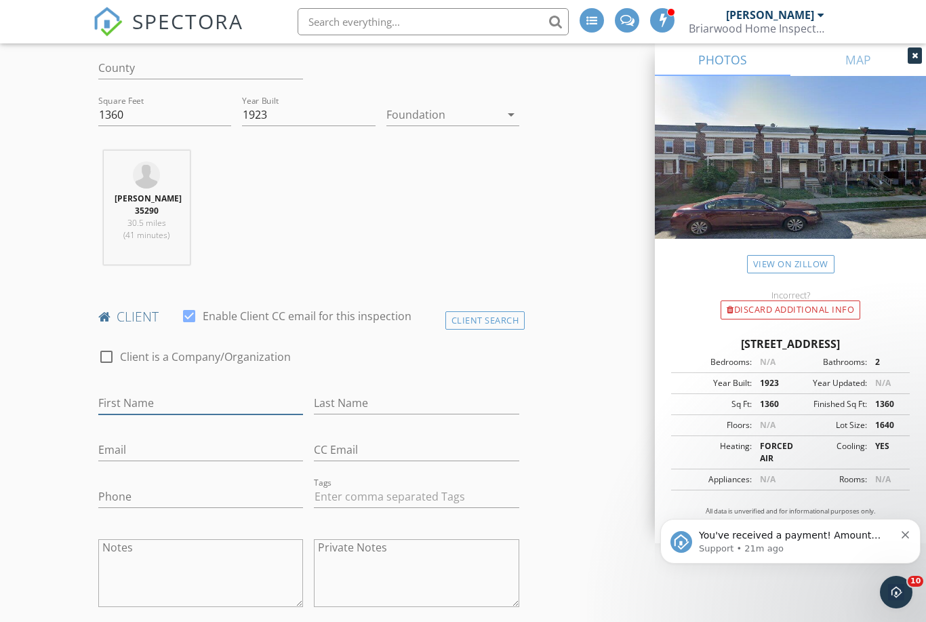
click at [201, 397] on input "First Name" at bounding box center [200, 403] width 205 height 22
type input "Kiki"
click at [372, 395] on input "Last Name" at bounding box center [416, 403] width 205 height 22
type input "Hunt"
click at [169, 441] on input "Email" at bounding box center [200, 450] width 205 height 22
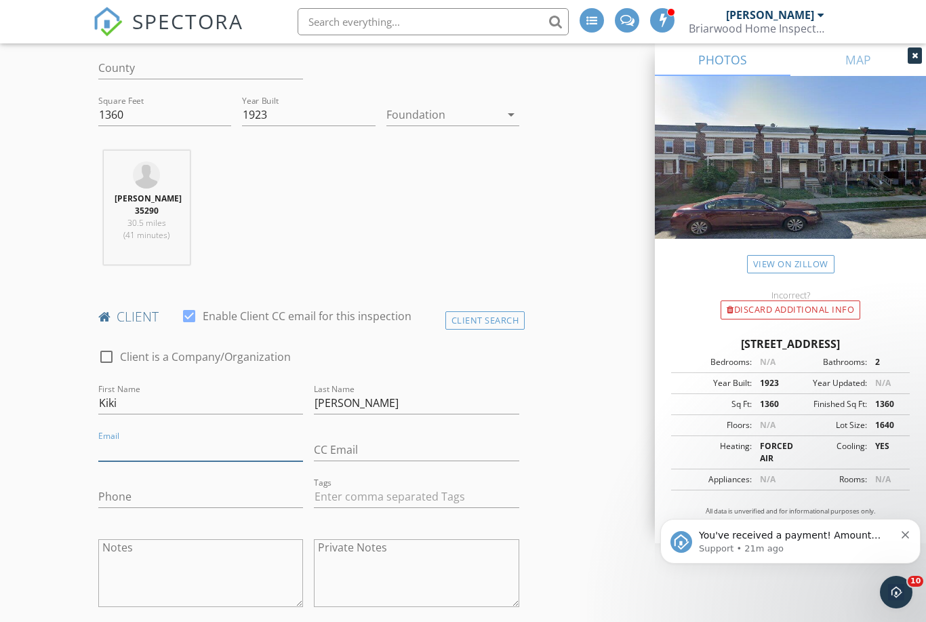
click at [134, 443] on input "Email" at bounding box center [200, 450] width 205 height 22
paste input "mailto:kiaunahunt@me.com"
type input "kiaunahunt@me.com"
click at [151, 487] on input "Phone" at bounding box center [200, 497] width 205 height 22
click at [147, 490] on input "Phone" at bounding box center [200, 497] width 205 height 22
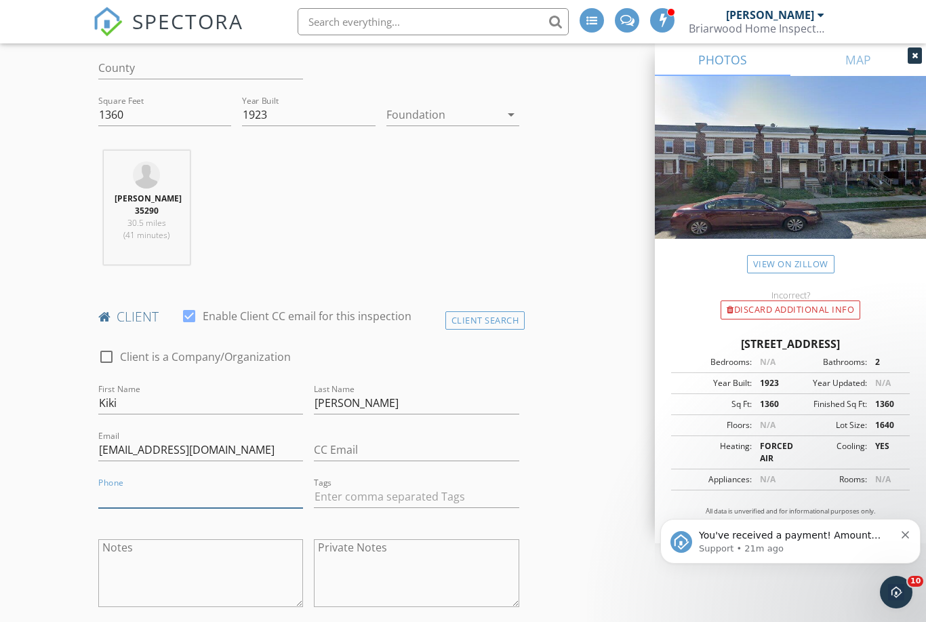
paste input "301-633-6865"
type input "301-633-6865"
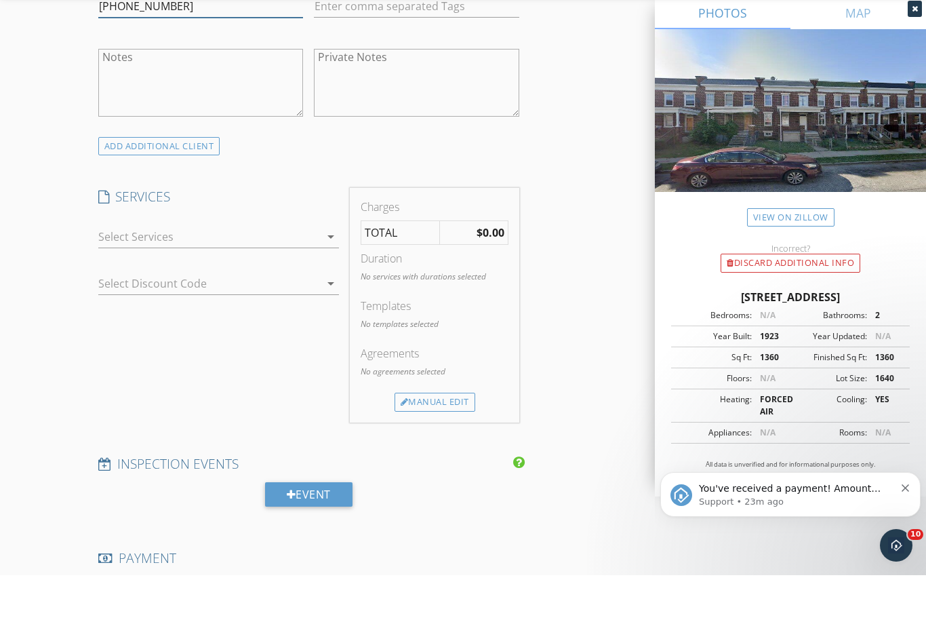
scroll to position [902, 0]
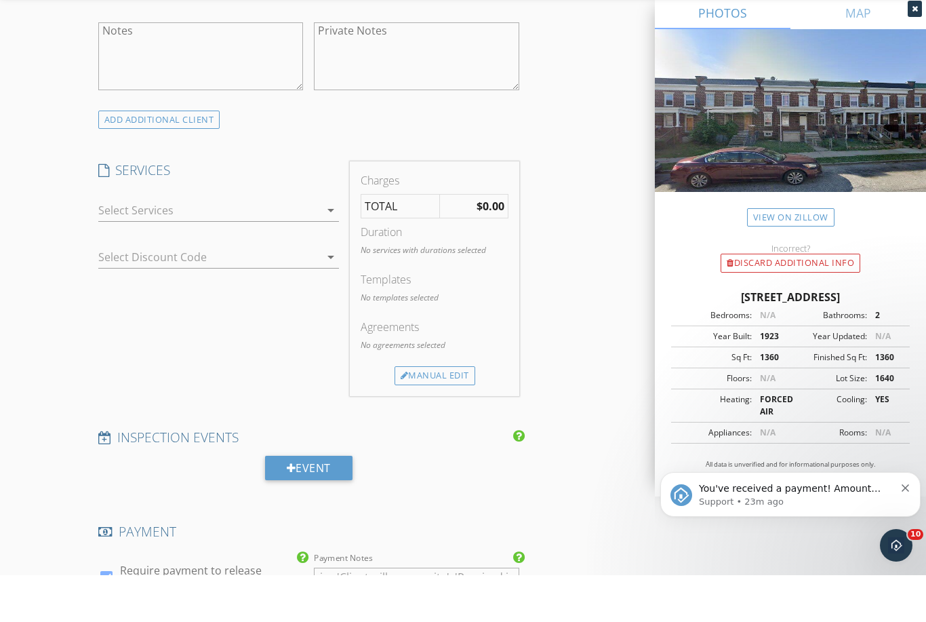
click at [323, 249] on icon "arrow_drop_down" at bounding box center [331, 257] width 16 height 16
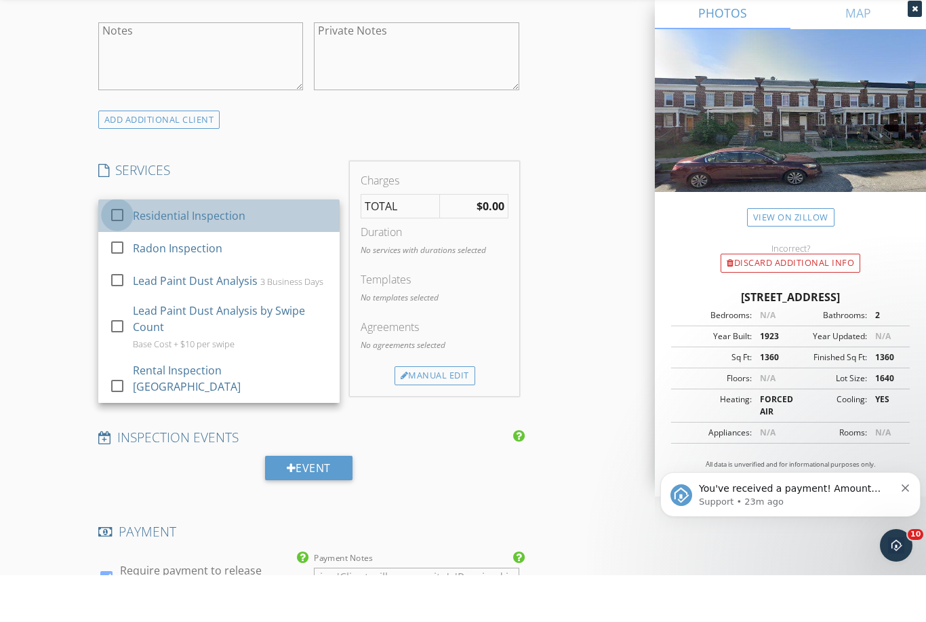
scroll to position [949, 0]
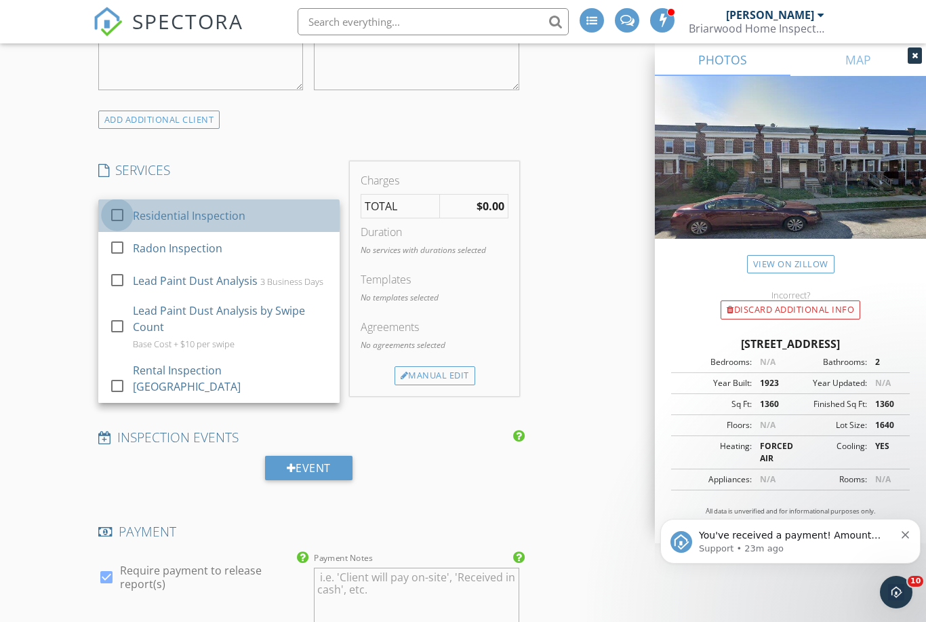
click at [120, 218] on div at bounding box center [117, 214] width 23 height 23
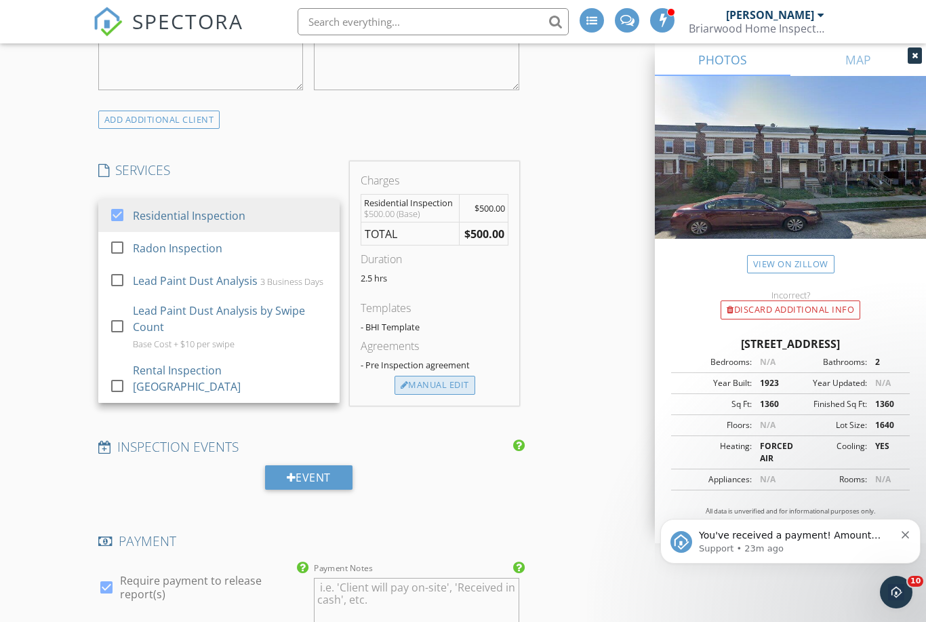
click at [446, 379] on div "Manual Edit" at bounding box center [435, 385] width 81 height 19
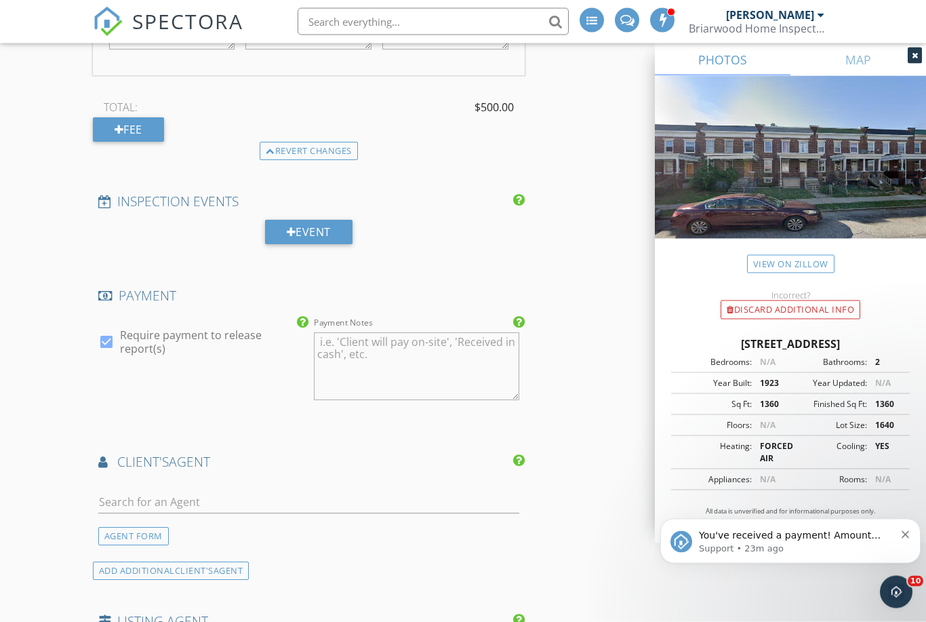
scroll to position [1366, 0]
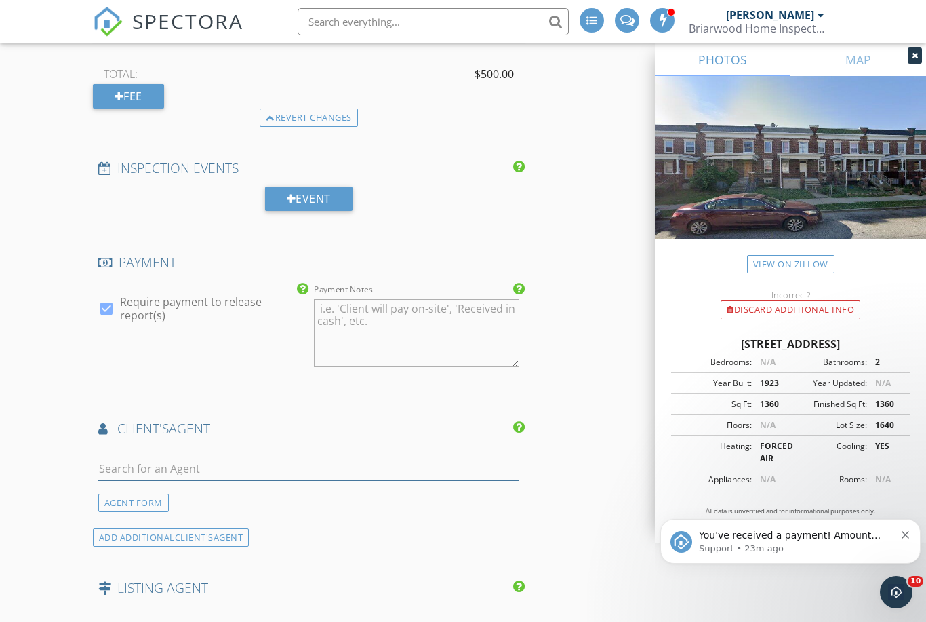
click at [366, 458] on input "text" at bounding box center [308, 469] width 421 height 22
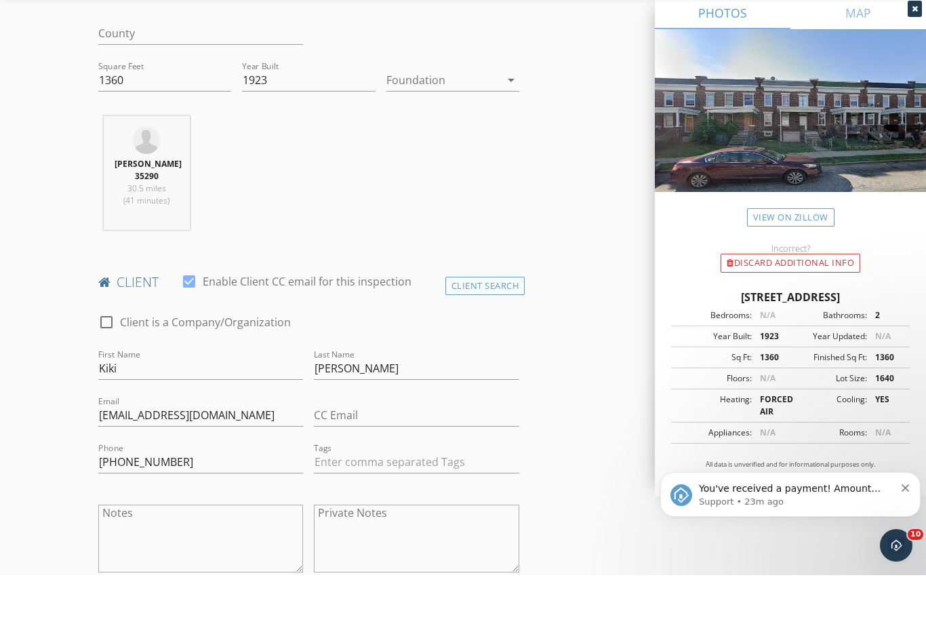
scroll to position [603, 0]
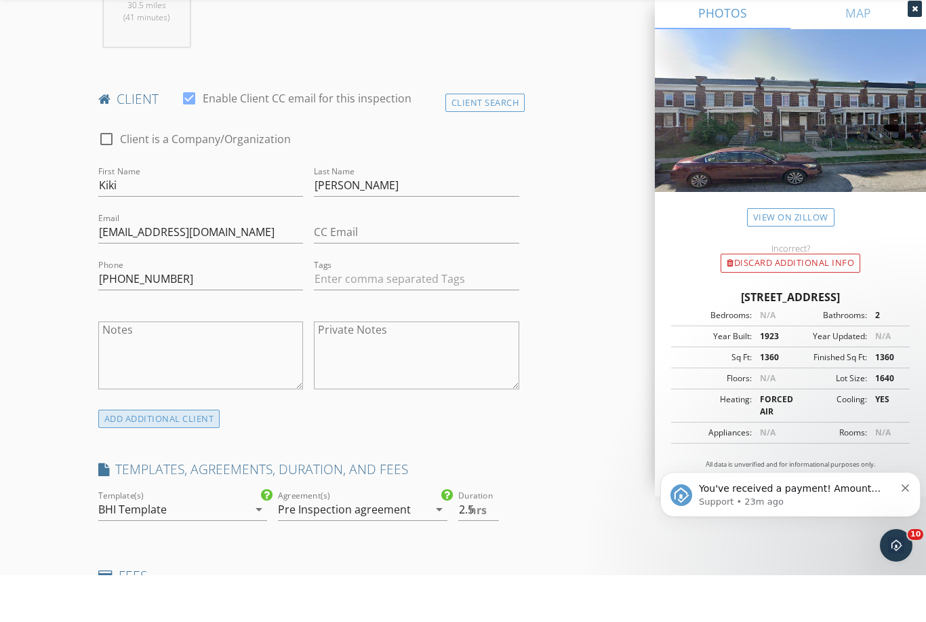
click at [191, 456] on div "ADD ADDITIONAL client" at bounding box center [159, 465] width 122 height 18
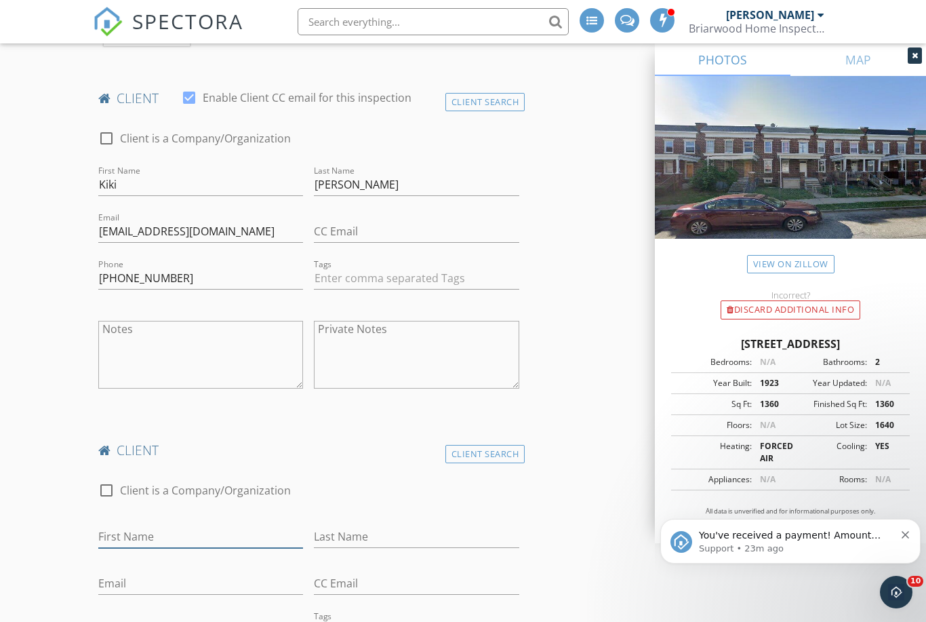
click at [161, 532] on input "First Name" at bounding box center [200, 537] width 205 height 22
type input "Jeffrey"
click at [377, 538] on input "Last Name" at bounding box center [416, 537] width 205 height 22
type input "Hunt"
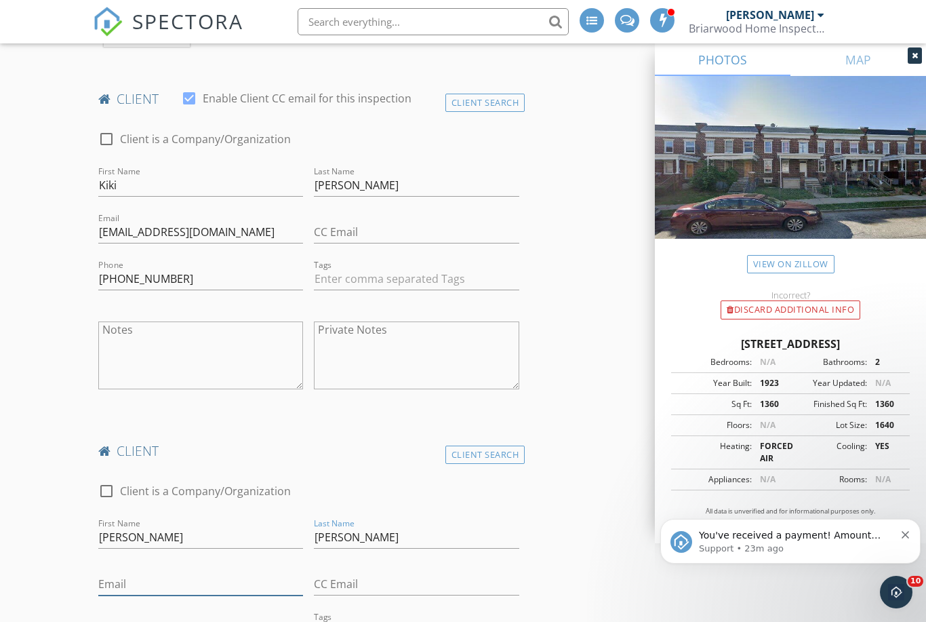
click at [170, 589] on input "Email" at bounding box center [200, 584] width 205 height 22
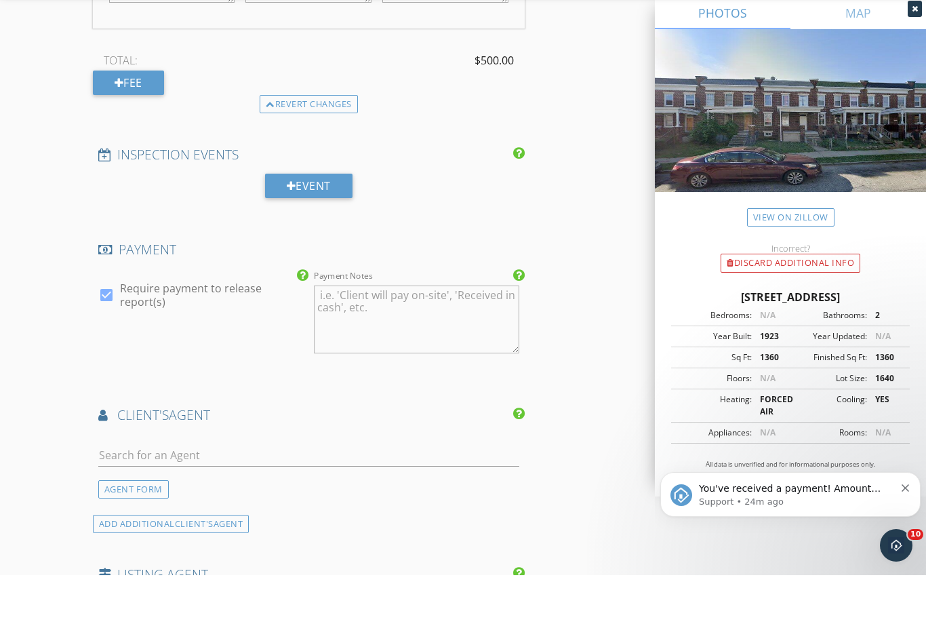
scroll to position [1734, 0]
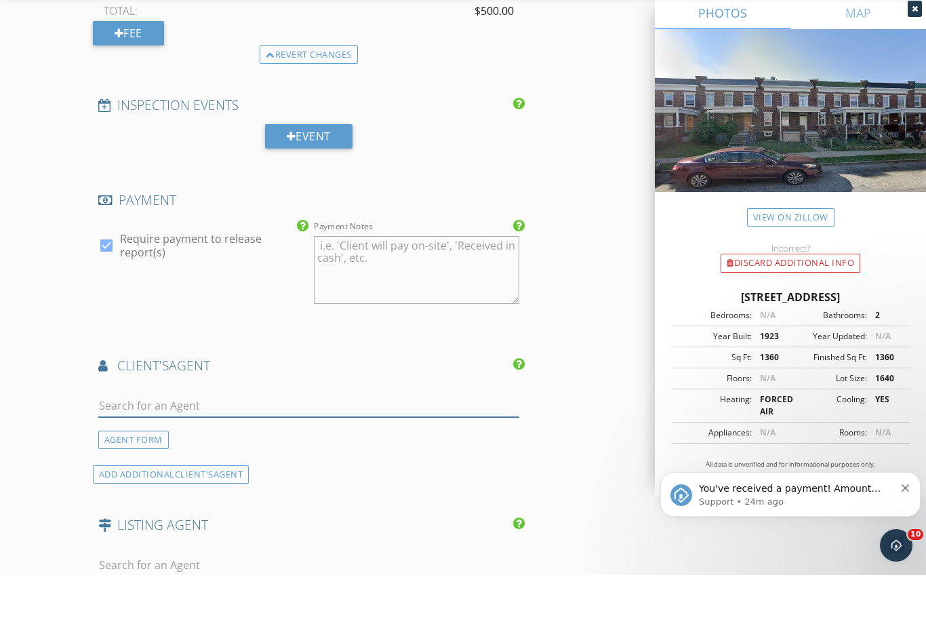
click at [382, 441] on input "text" at bounding box center [308, 452] width 421 height 22
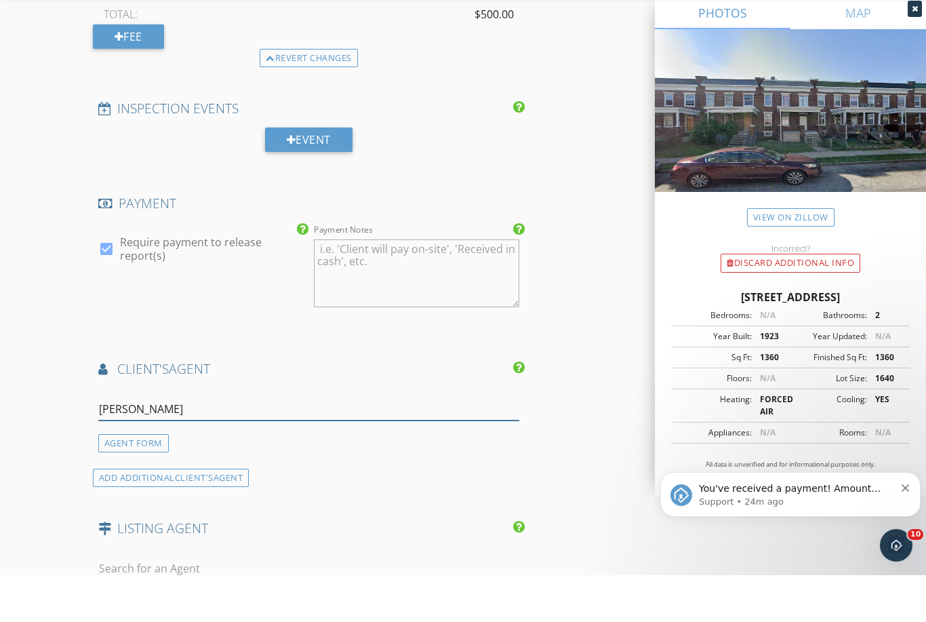
type input "ross"
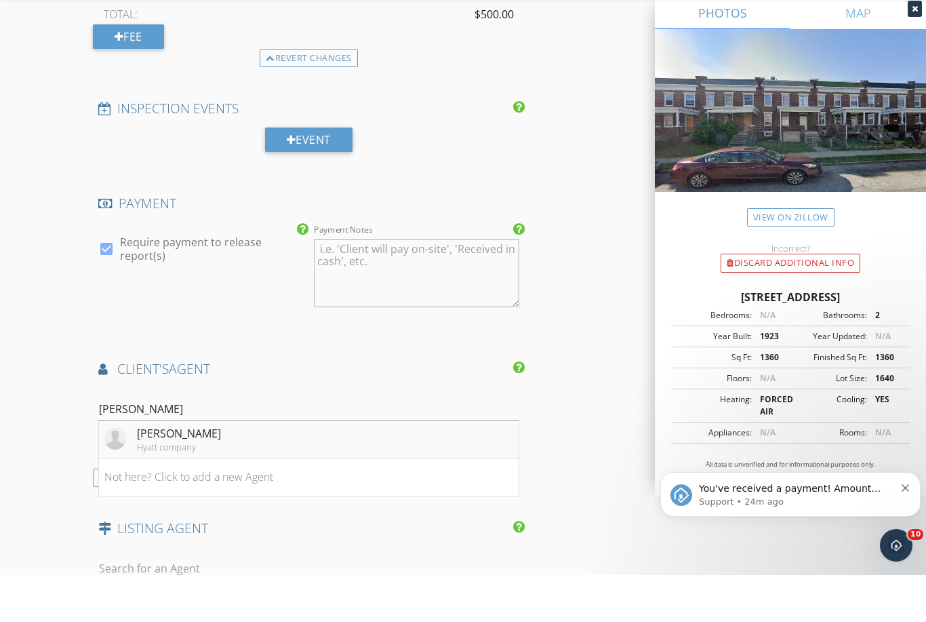
click at [289, 467] on li "Ross Keller Hyatt company" at bounding box center [309, 486] width 420 height 38
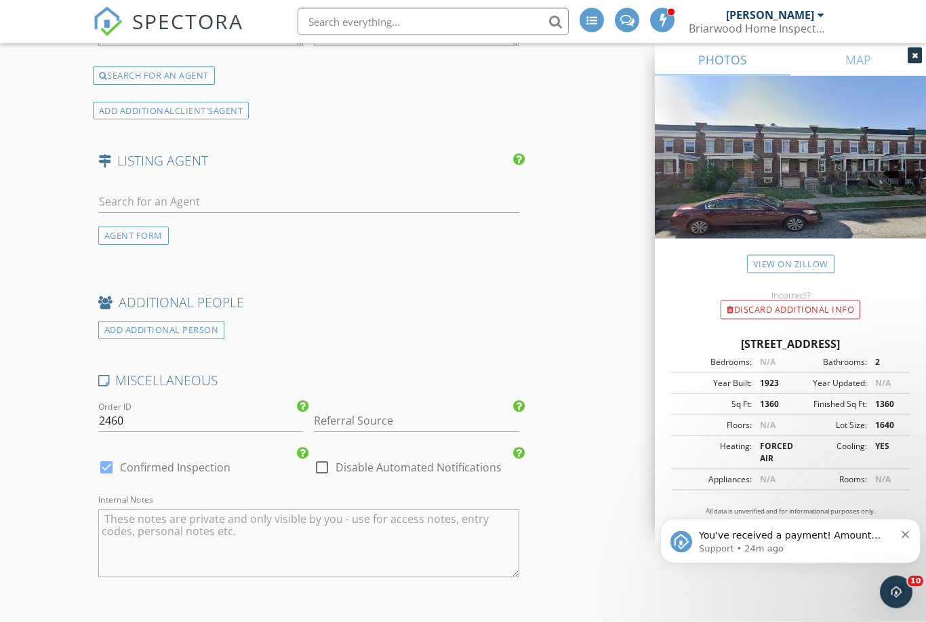
scroll to position [2419, 0]
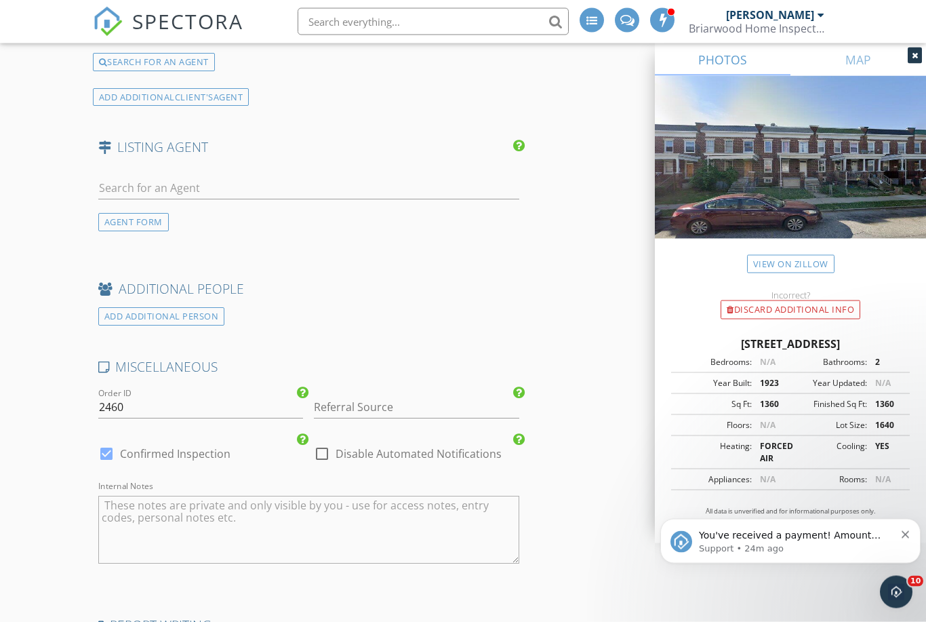
click at [420, 517] on textarea "Internal Notes" at bounding box center [308, 530] width 421 height 68
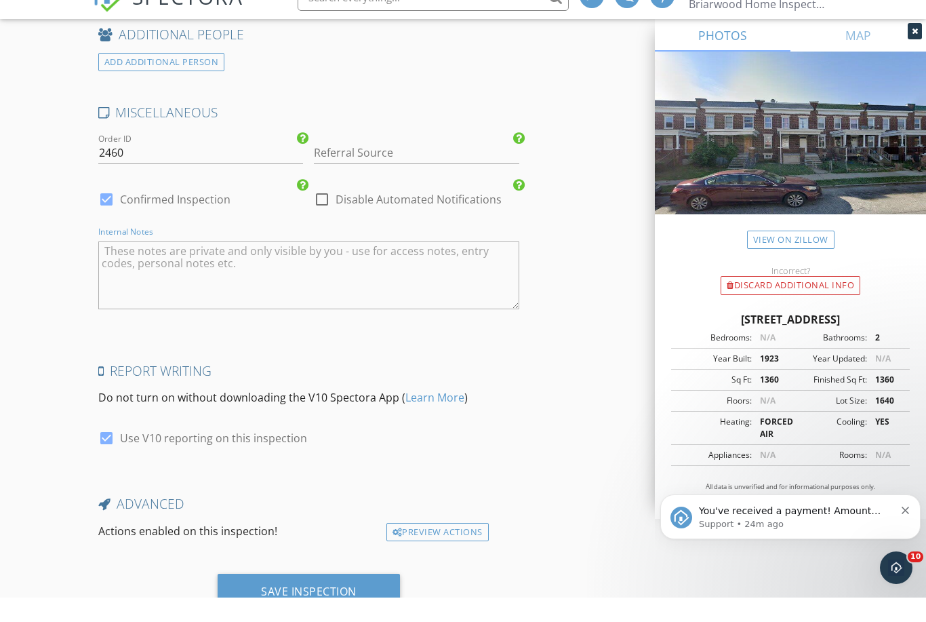
scroll to position [2697, 0]
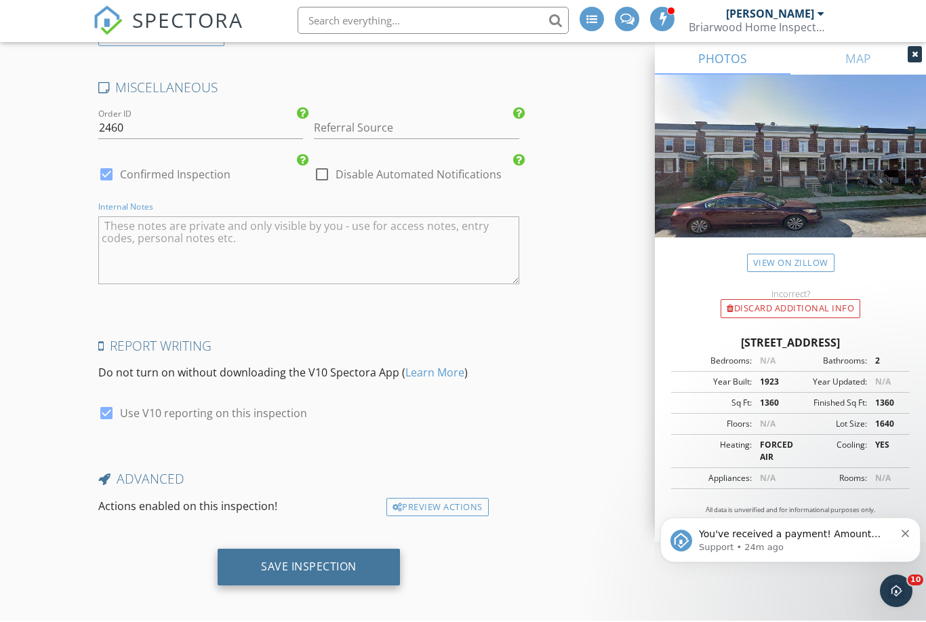
click at [298, 561] on div "Save Inspection" at bounding box center [309, 568] width 96 height 14
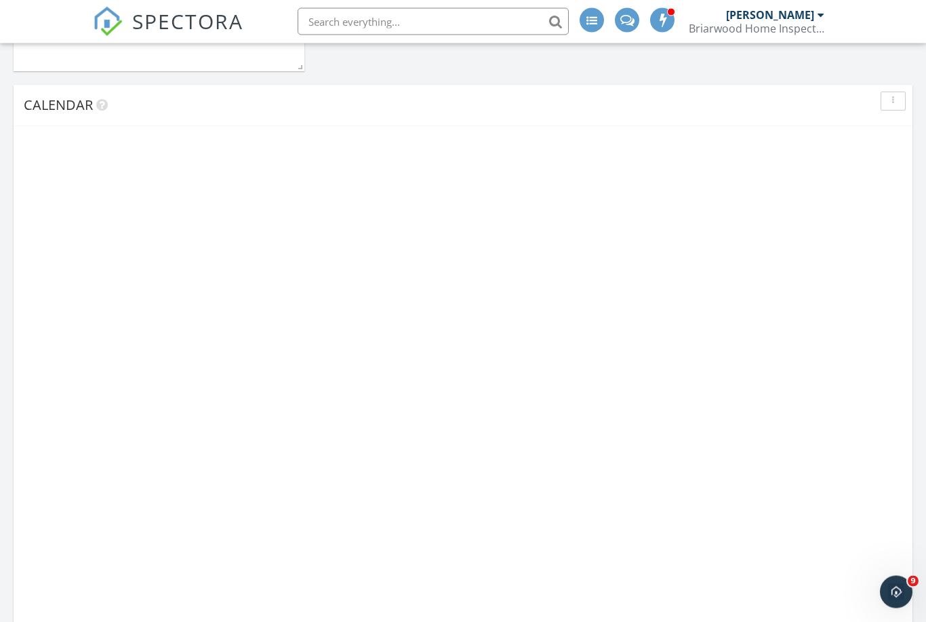
scroll to position [854, 0]
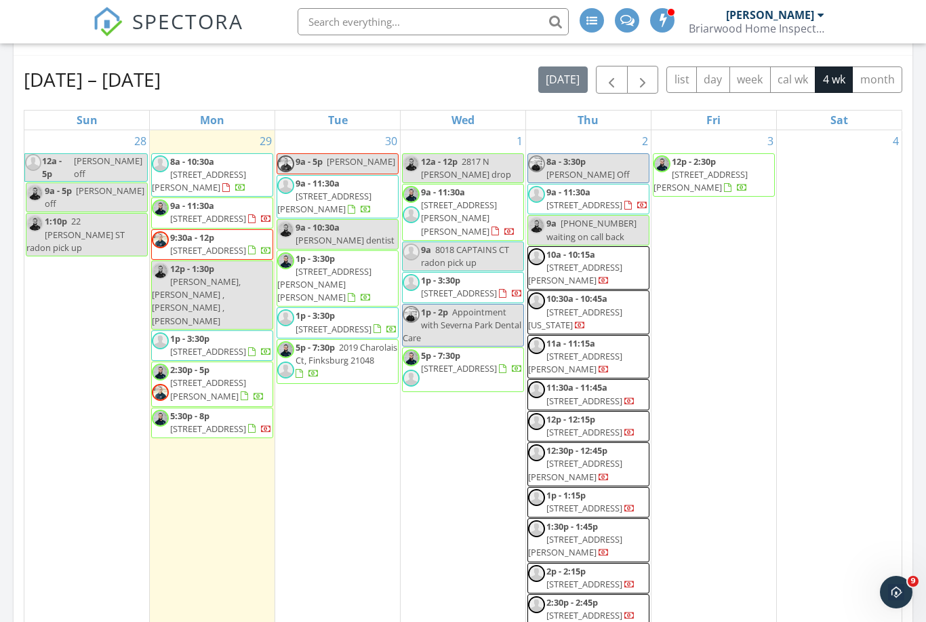
click at [203, 434] on span "5:30p - 8p 1907 E Lafayette Ave, Baltimore 21213" at bounding box center [212, 423] width 121 height 26
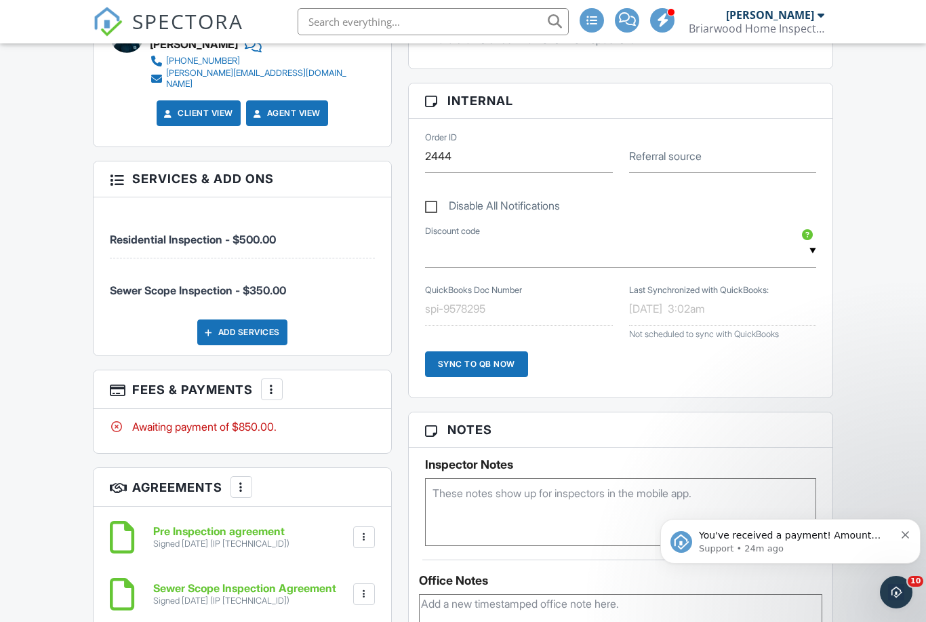
click at [913, 531] on div "You've received a payment! Amount $500.00 Fee $14.05 Net $485.95 Transaction # …" at bounding box center [791, 541] width 260 height 45
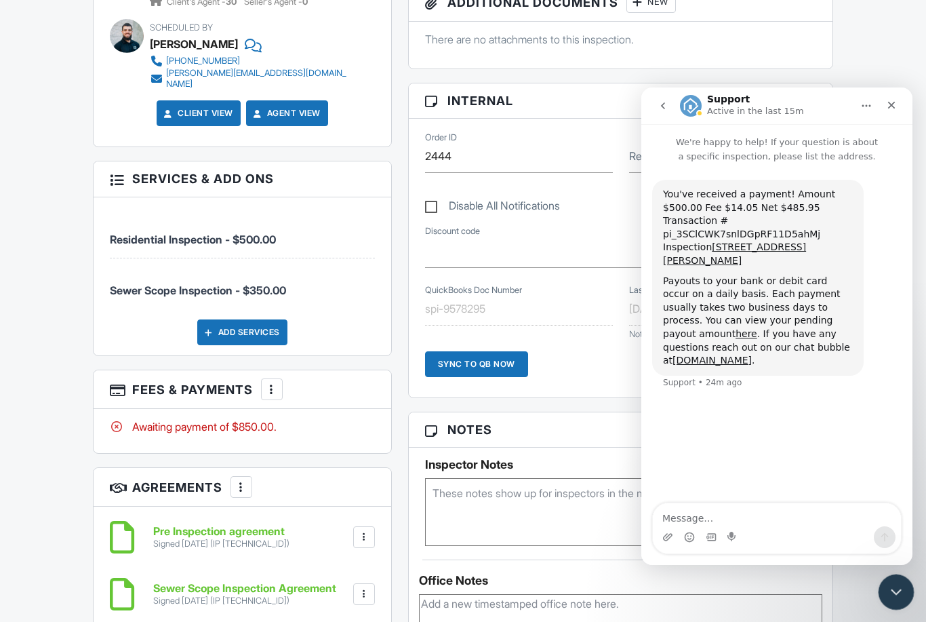
click at [893, 585] on icon "Close Intercom Messenger" at bounding box center [894, 590] width 16 height 16
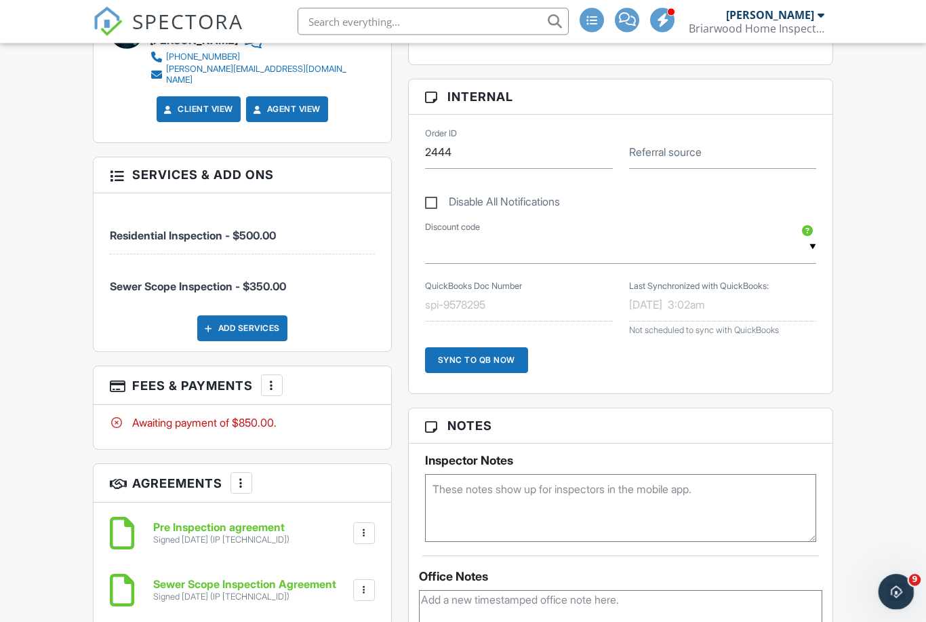
scroll to position [708, 0]
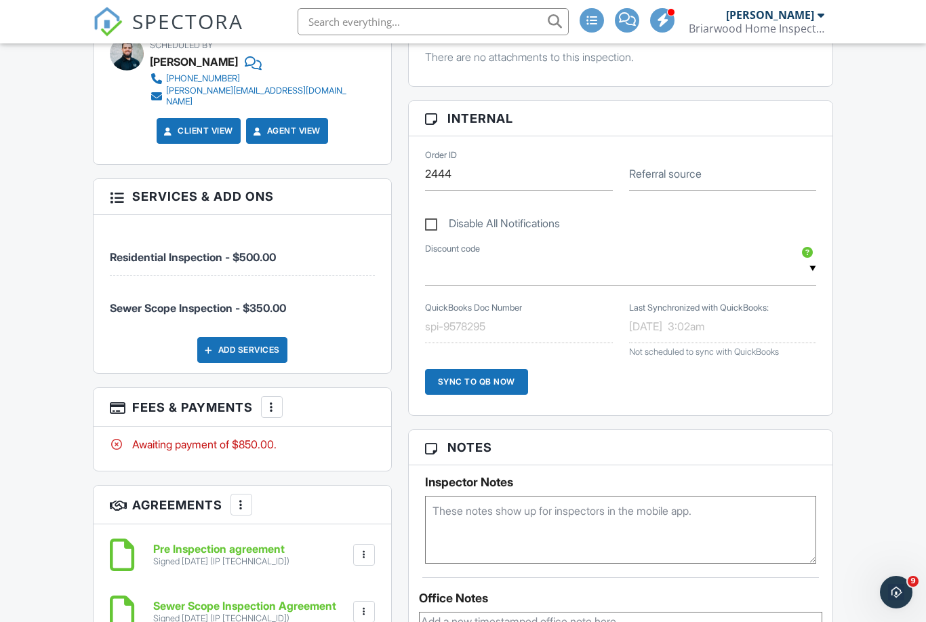
click at [275, 400] on div at bounding box center [272, 407] width 14 height 14
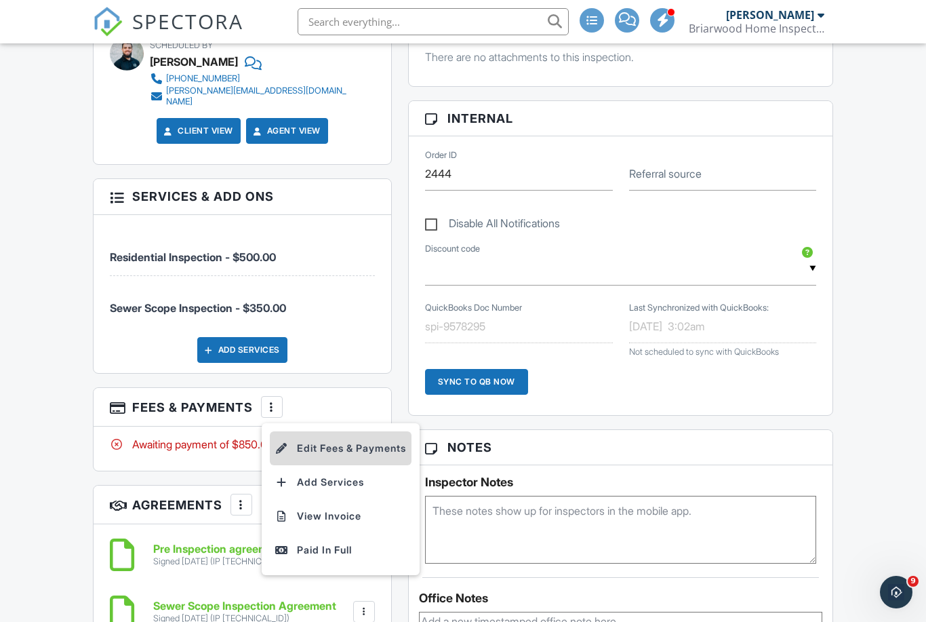
click at [383, 431] on li "Edit Fees & Payments" at bounding box center [341, 448] width 142 height 34
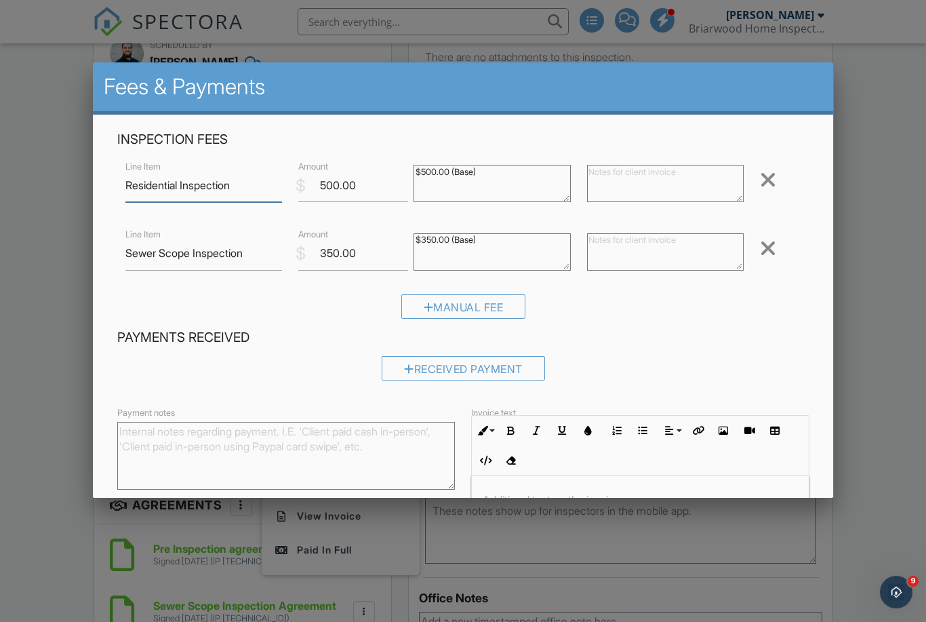
scroll to position [707, 0]
click at [766, 252] on div at bounding box center [768, 248] width 16 height 22
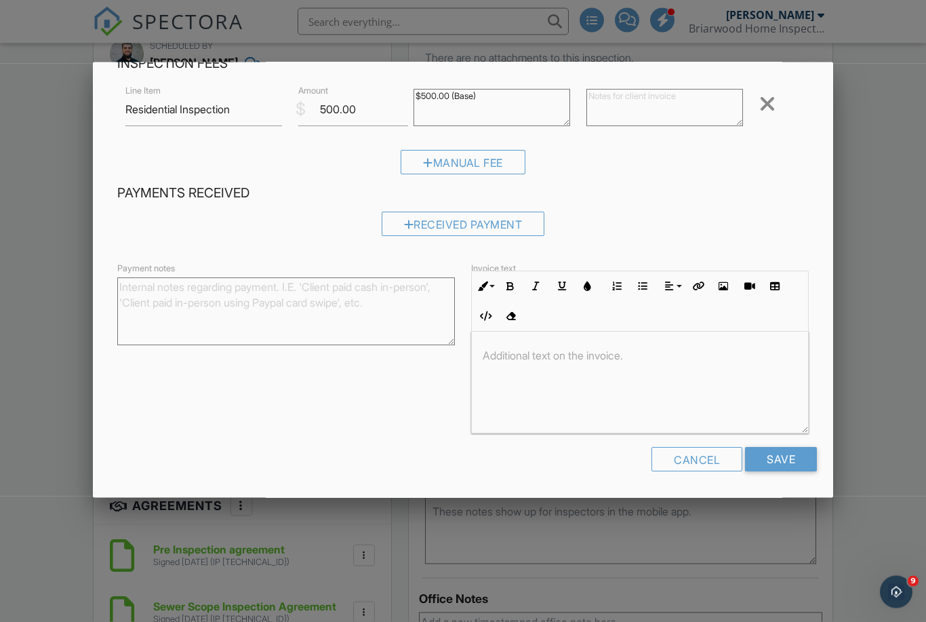
scroll to position [708, 0]
click at [779, 461] on input "Save" at bounding box center [781, 460] width 72 height 24
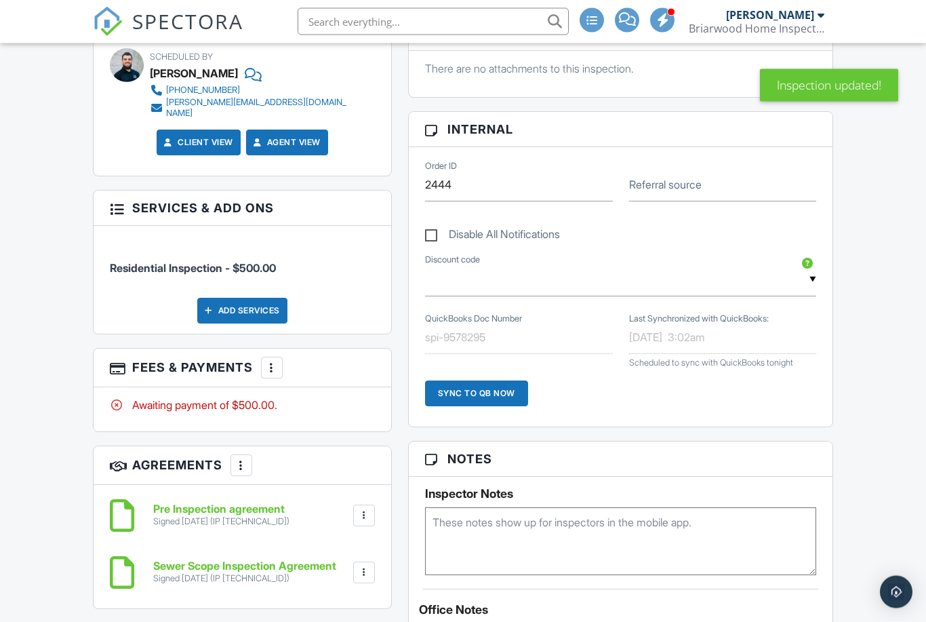
scroll to position [841, 0]
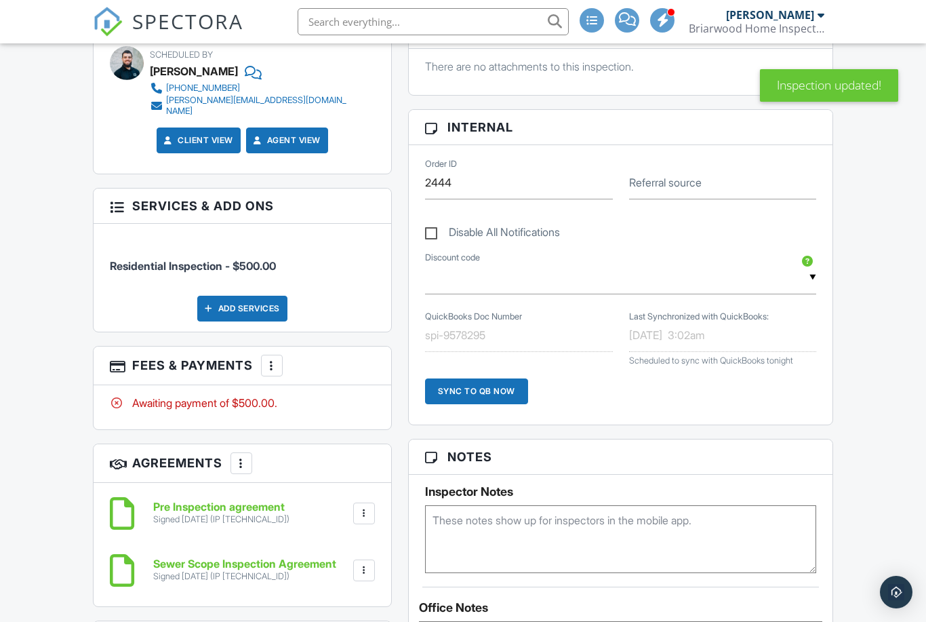
click at [522, 537] on textarea at bounding box center [620, 539] width 391 height 68
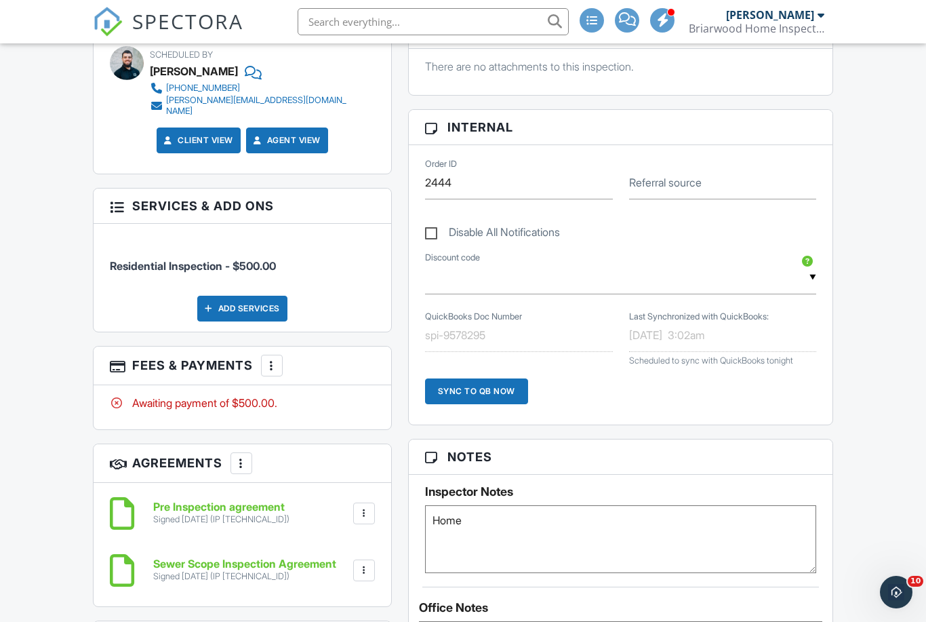
click at [264, 296] on div "Add Services" at bounding box center [242, 309] width 90 height 26
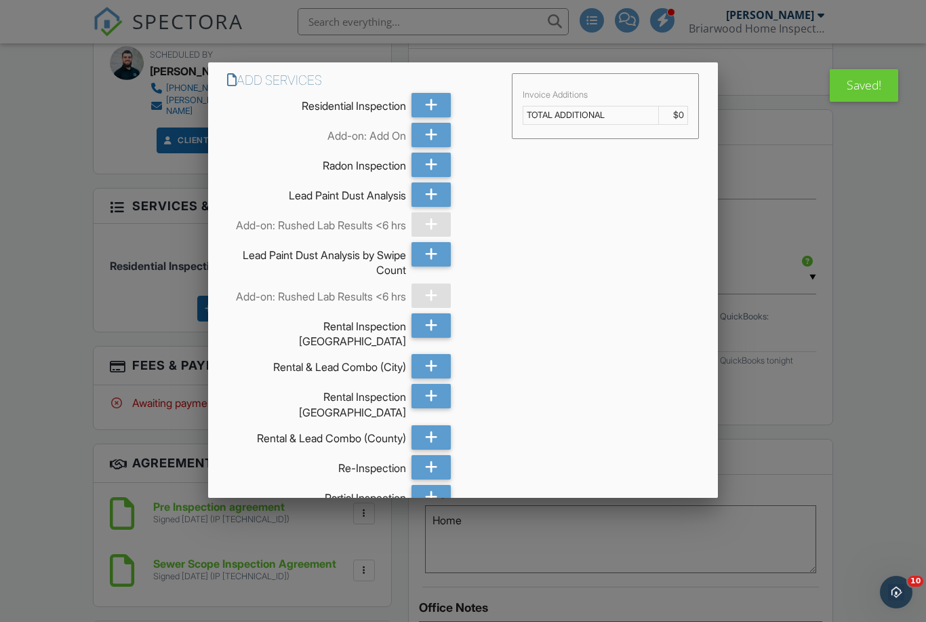
click at [0, 496] on div at bounding box center [463, 320] width 926 height 777
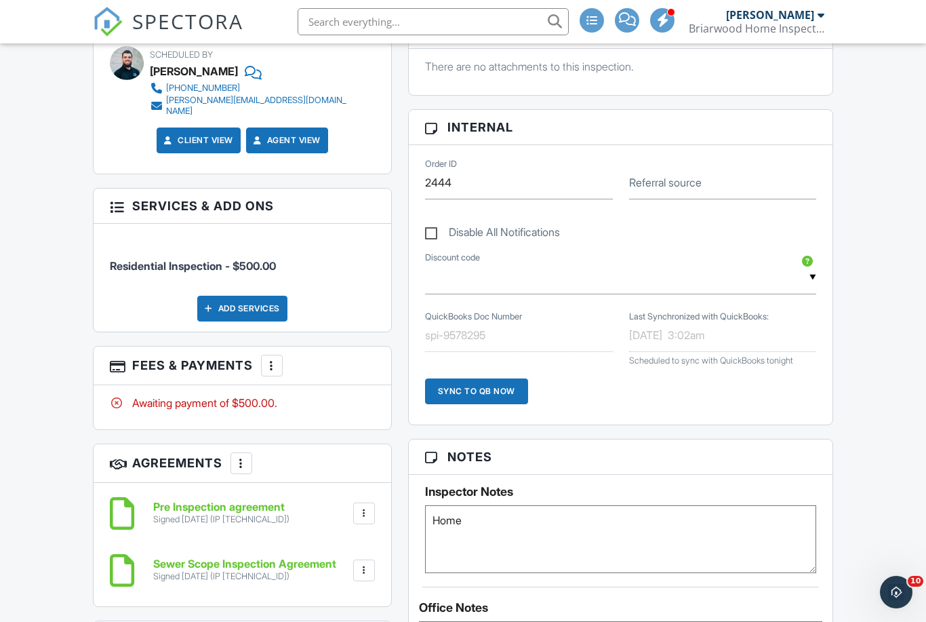
click at [504, 536] on textarea "Home" at bounding box center [620, 539] width 391 height 68
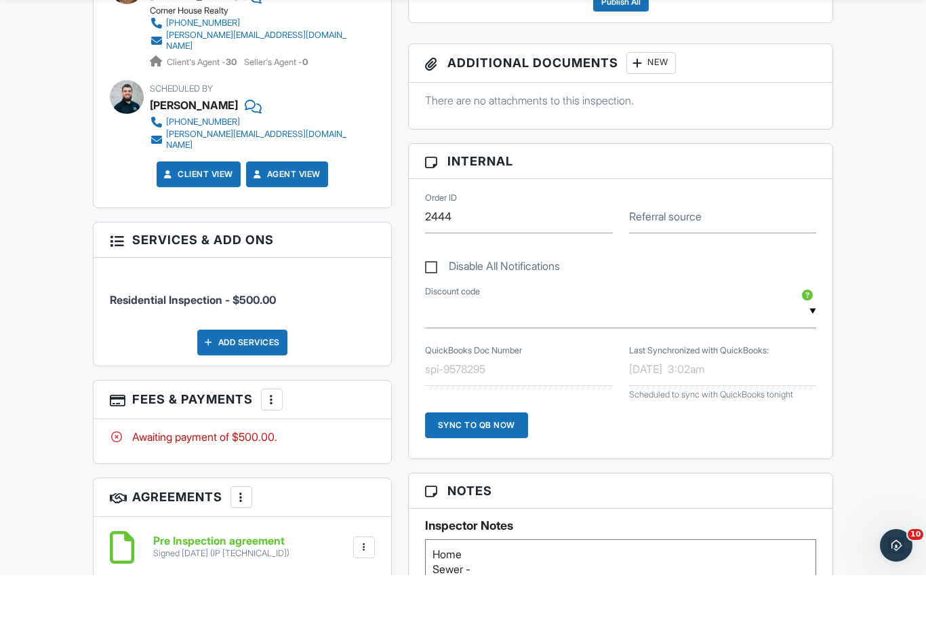
scroll to position [760, 0]
click at [632, 586] on textarea "Home Sewer - Kelli is paying for this , sent invoivre to her" at bounding box center [620, 620] width 391 height 68
type textarea "Home [PERSON_NAME] is paying for this , sent to her"
click at [273, 439] on div at bounding box center [272, 446] width 14 height 14
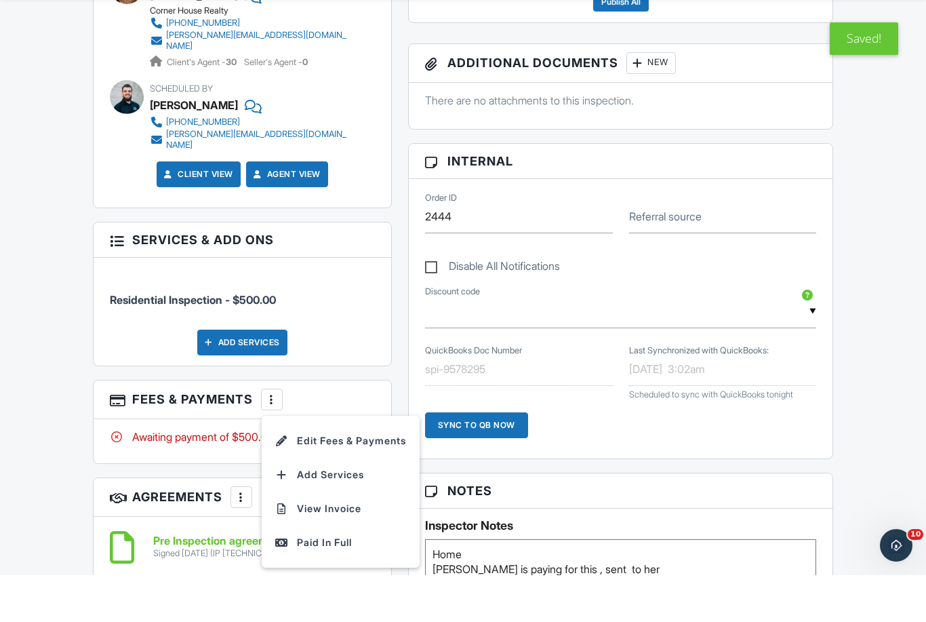
scroll to position [808, 0]
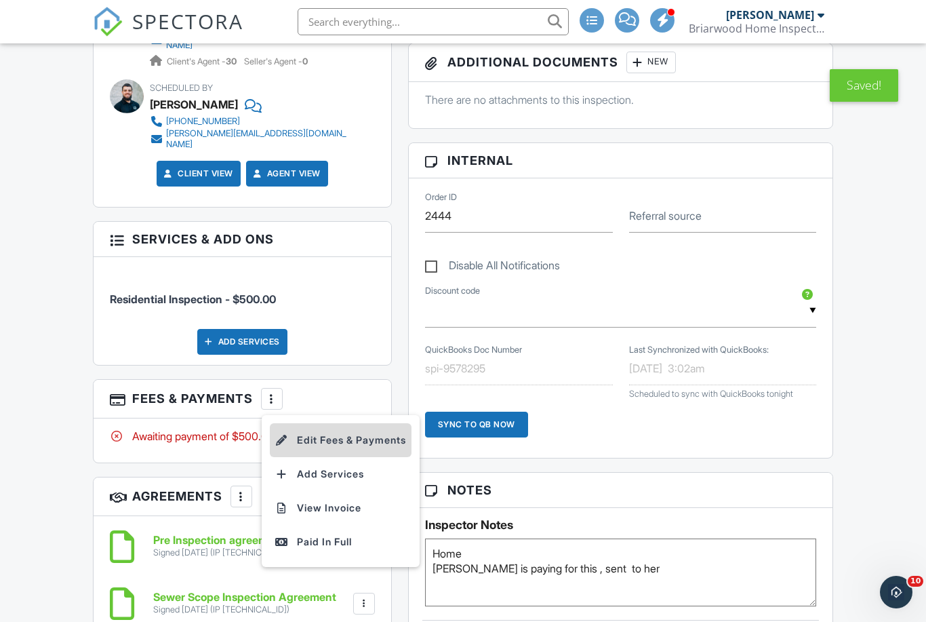
click at [377, 423] on li "Edit Fees & Payments" at bounding box center [341, 440] width 142 height 34
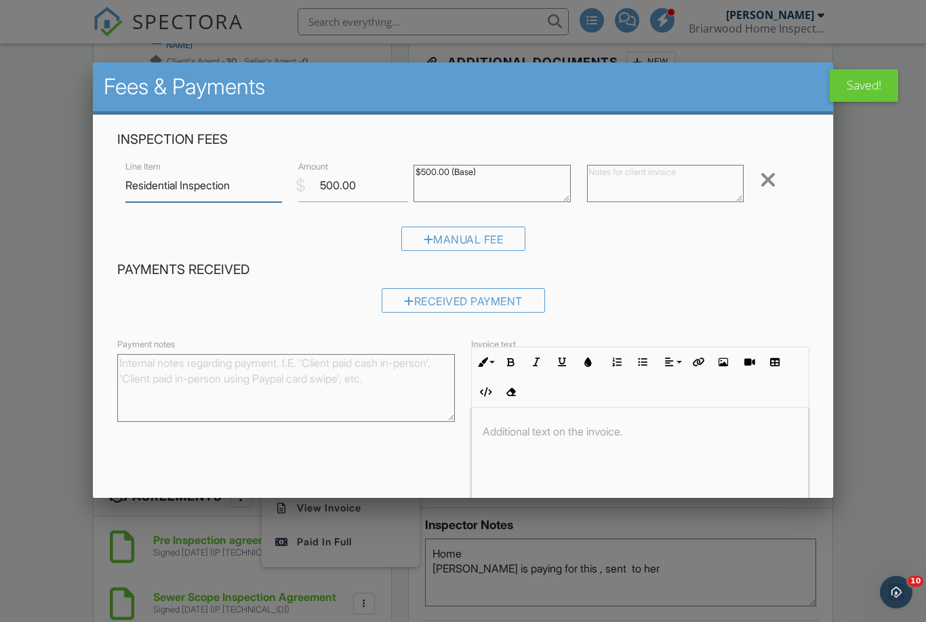
scroll to position [807, 0]
click at [446, 250] on div "Manual Fee" at bounding box center [463, 238] width 125 height 24
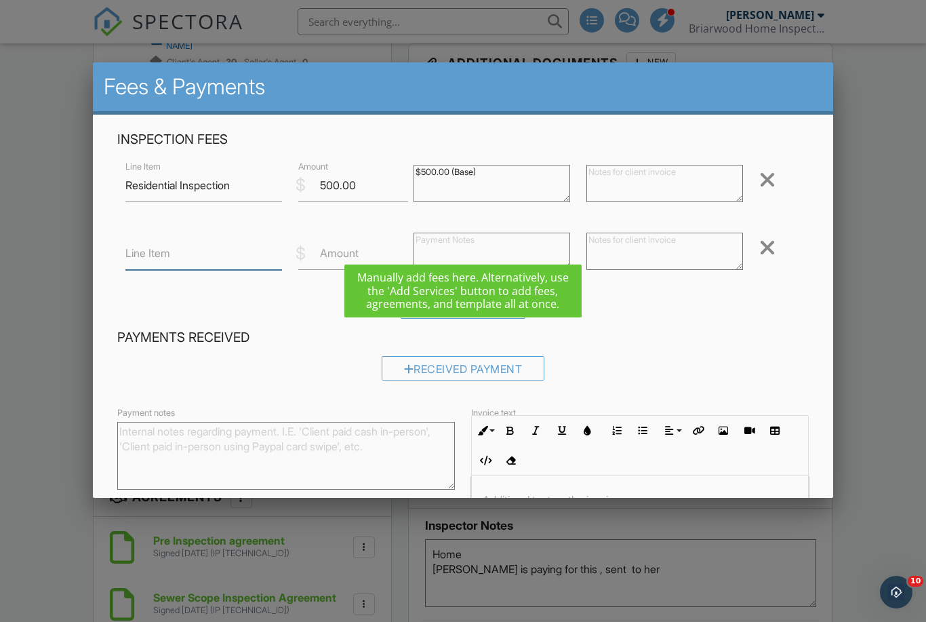
click at [176, 249] on input "Line Item" at bounding box center [203, 253] width 157 height 33
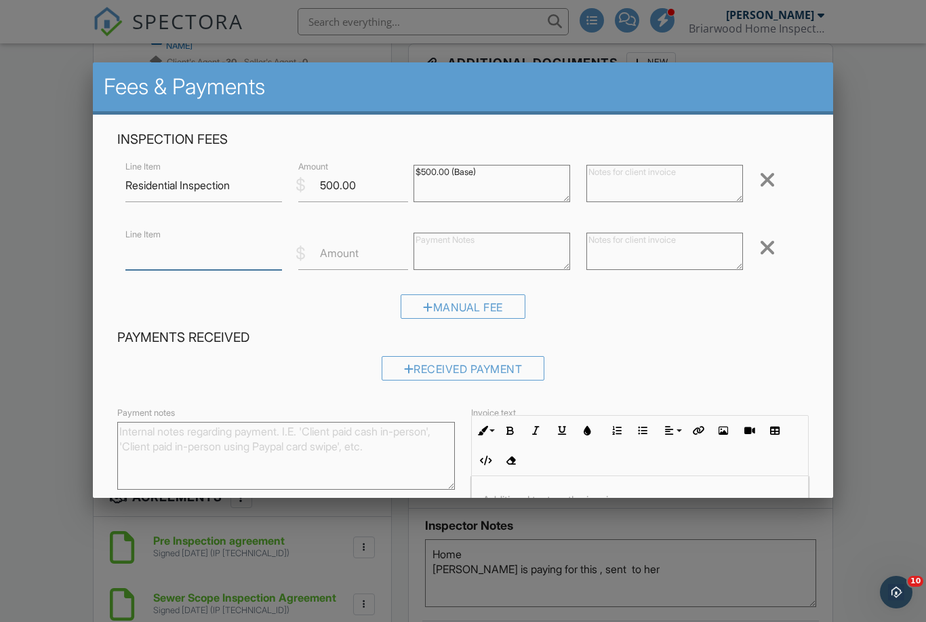
click at [269, 263] on input "Line Item" at bounding box center [203, 253] width 157 height 33
click at [275, 259] on input "Line Item" at bounding box center [203, 253] width 157 height 33
type input "Sewer Camera Inspection"
click at [349, 252] on label "Amount" at bounding box center [339, 252] width 39 height 15
click at [349, 252] on input "Amount" at bounding box center [353, 253] width 110 height 33
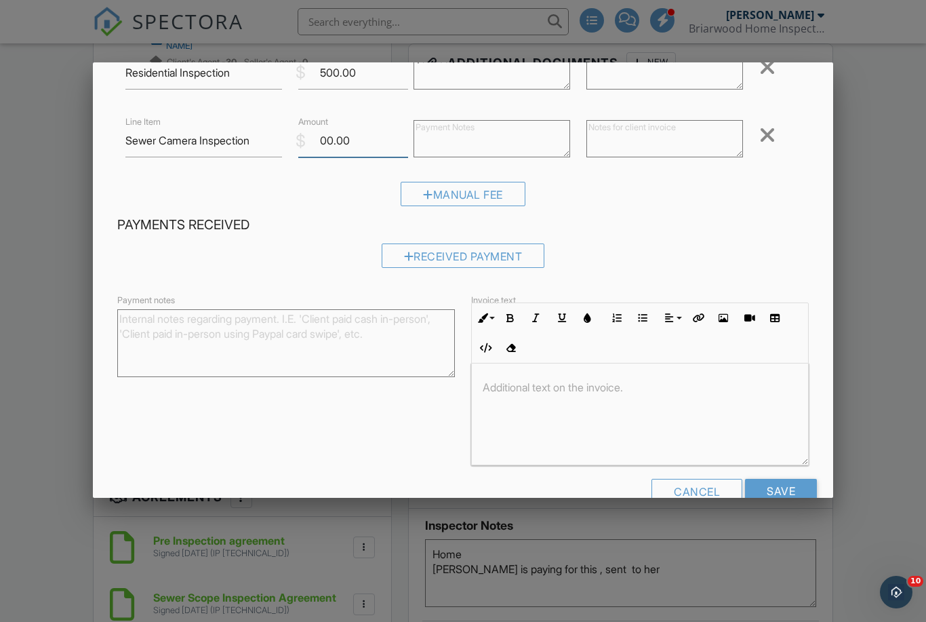
scroll to position [112, 0]
type input "00.00"
click at [786, 494] on input "Save" at bounding box center [781, 491] width 72 height 24
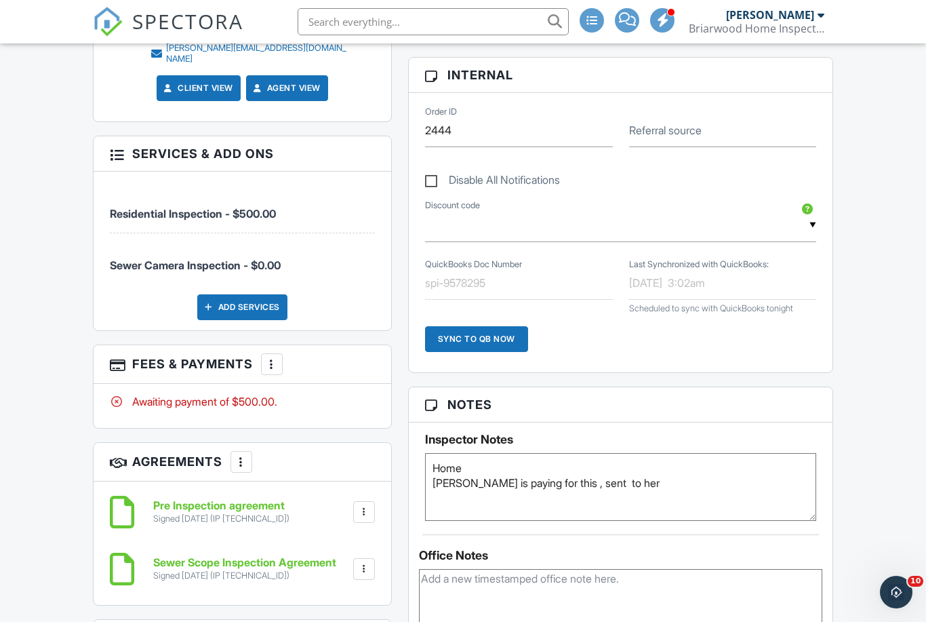
scroll to position [858, 0]
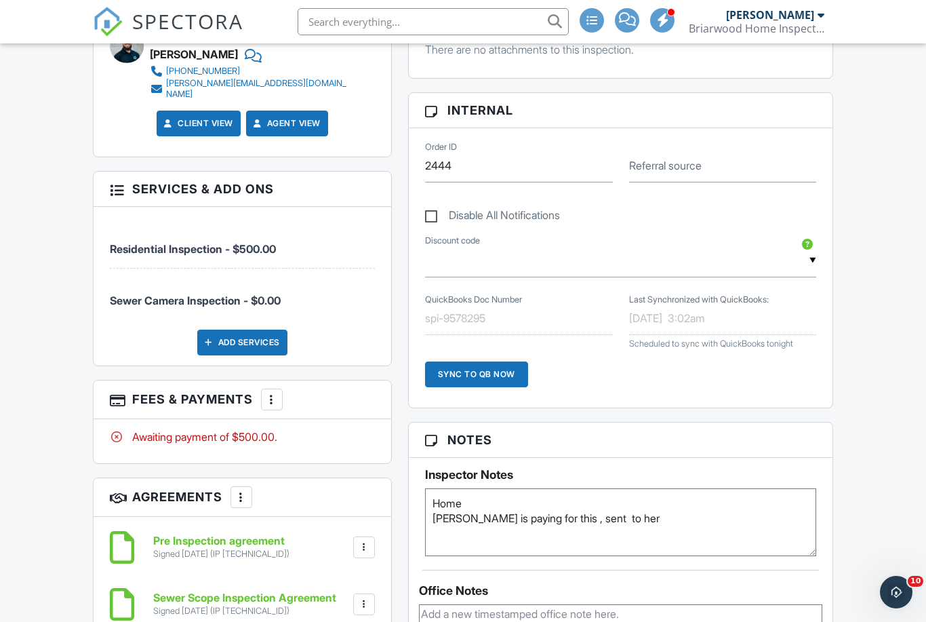
click at [682, 518] on textarea "Home Sewer - Kelli is paying for this , sent to her" at bounding box center [620, 522] width 391 height 68
type textarea "Home Sewer - Kelli is paying for this , sent invoice to her"
click at [880, 416] on div "Dashboard Templates Contacts Metrics Automations Advanced Settings Support Cent…" at bounding box center [463, 442] width 926 height 2513
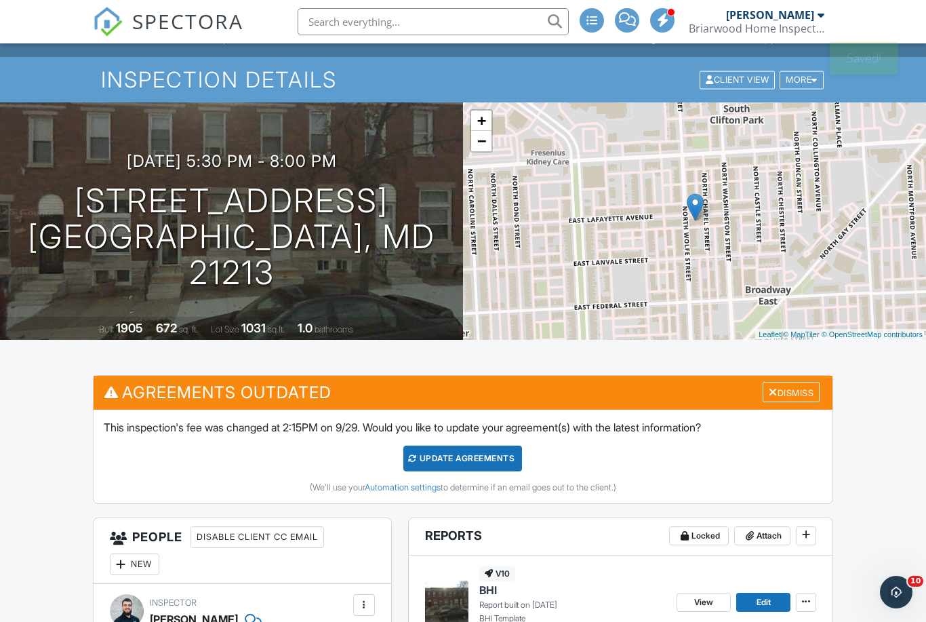
scroll to position [0, 0]
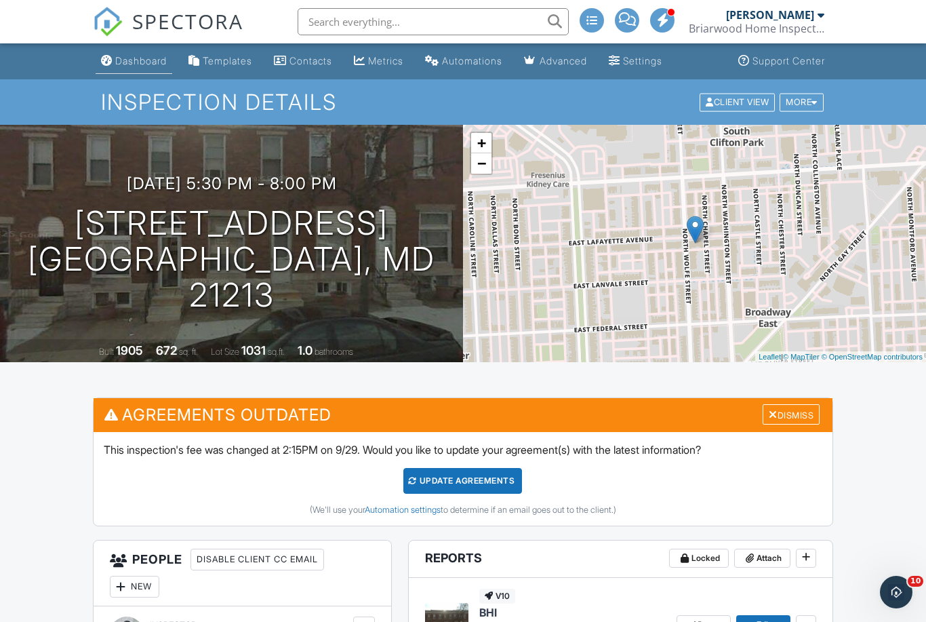
click at [142, 61] on div "Dashboard" at bounding box center [141, 61] width 52 height 12
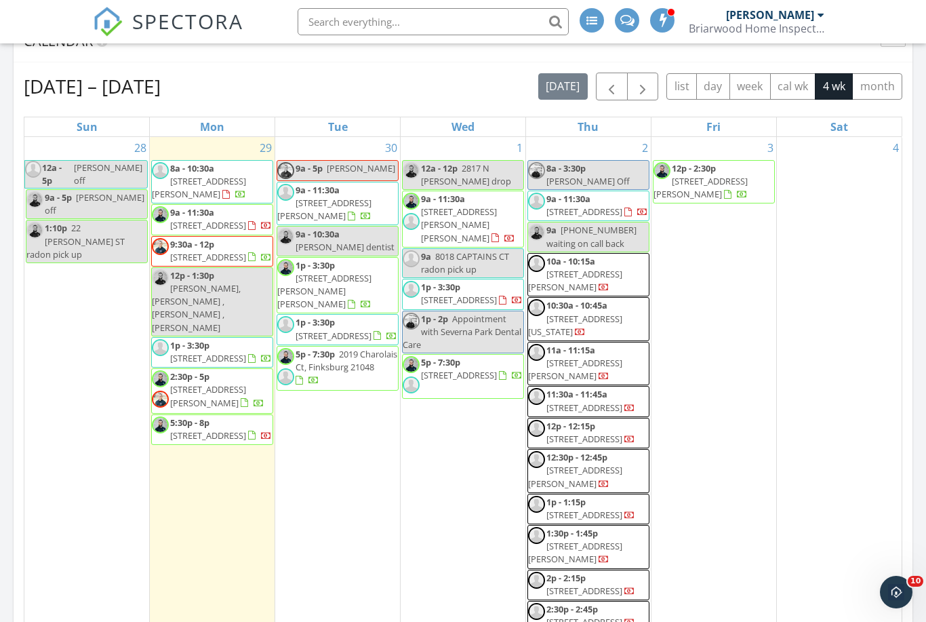
scroll to position [841, 0]
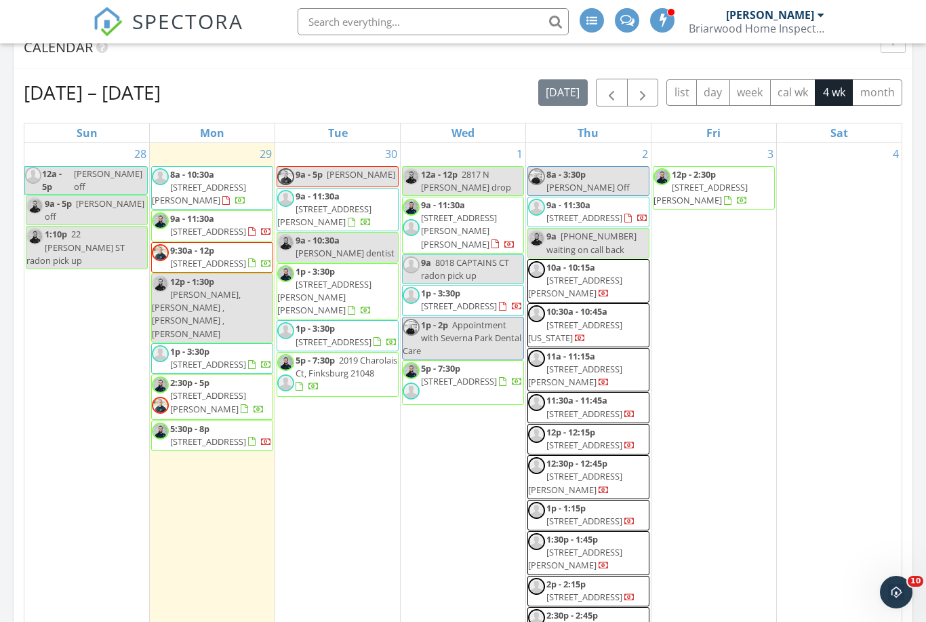
click at [637, 221] on div at bounding box center [642, 219] width 11 height 11
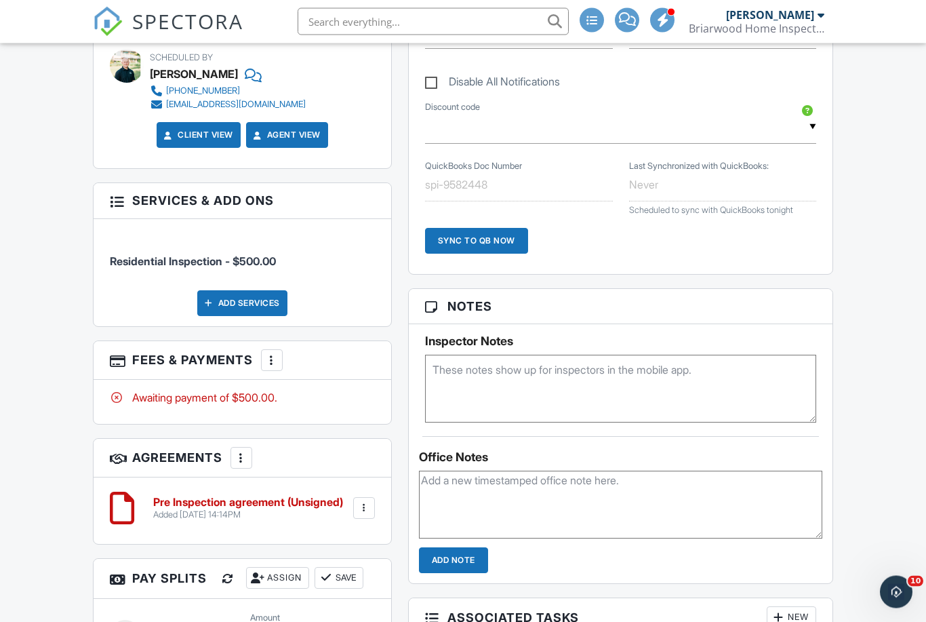
click at [611, 384] on textarea at bounding box center [620, 389] width 391 height 68
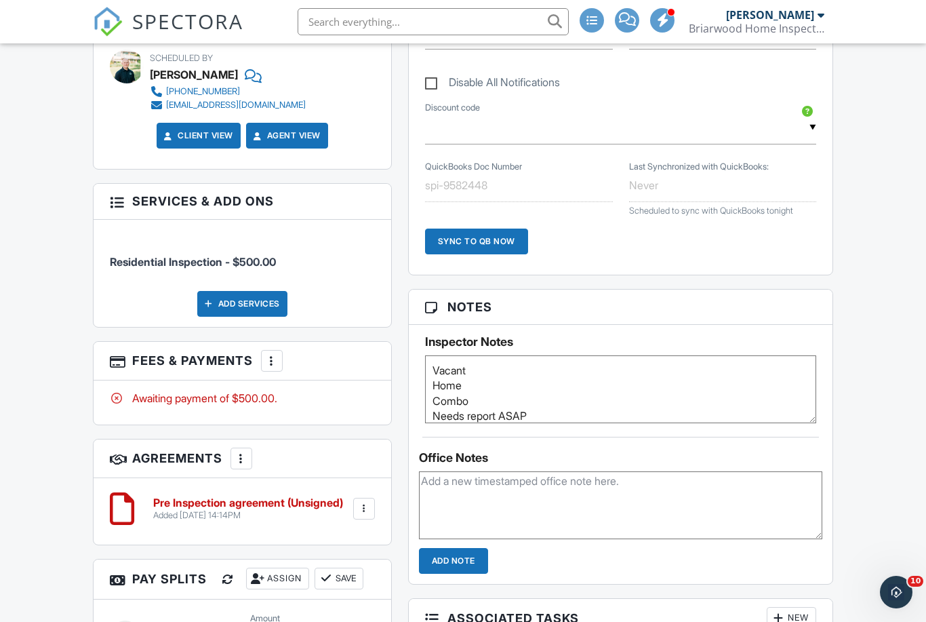
type textarea "Vacant Home Combo Needs report ASAP"
click at [890, 385] on div "Dashboard Templates Contacts Metrics Automations Advanced Settings Support Cent…" at bounding box center [463, 389] width 926 height 2178
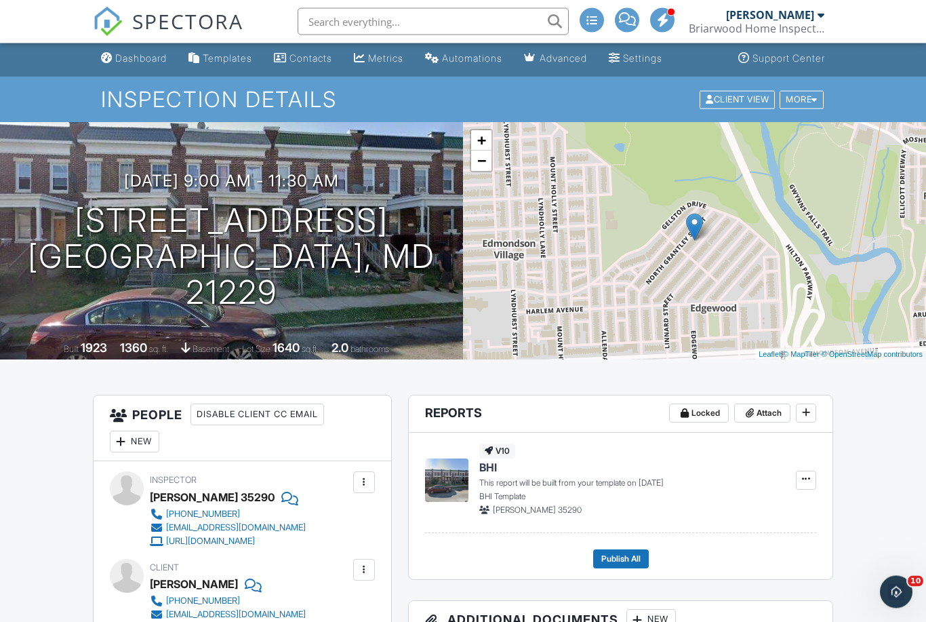
scroll to position [0, 0]
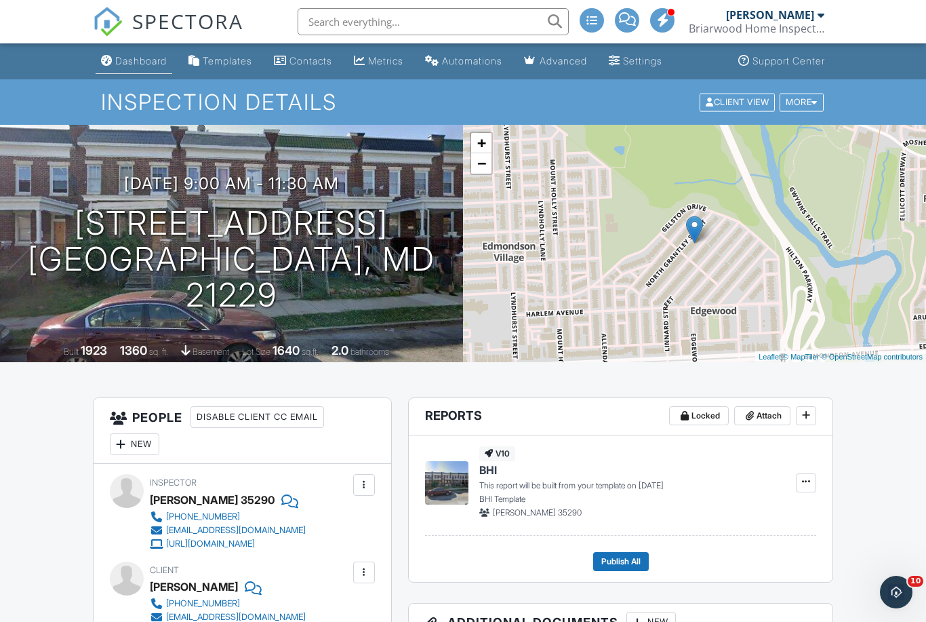
click at [132, 64] on div "Dashboard" at bounding box center [141, 61] width 52 height 12
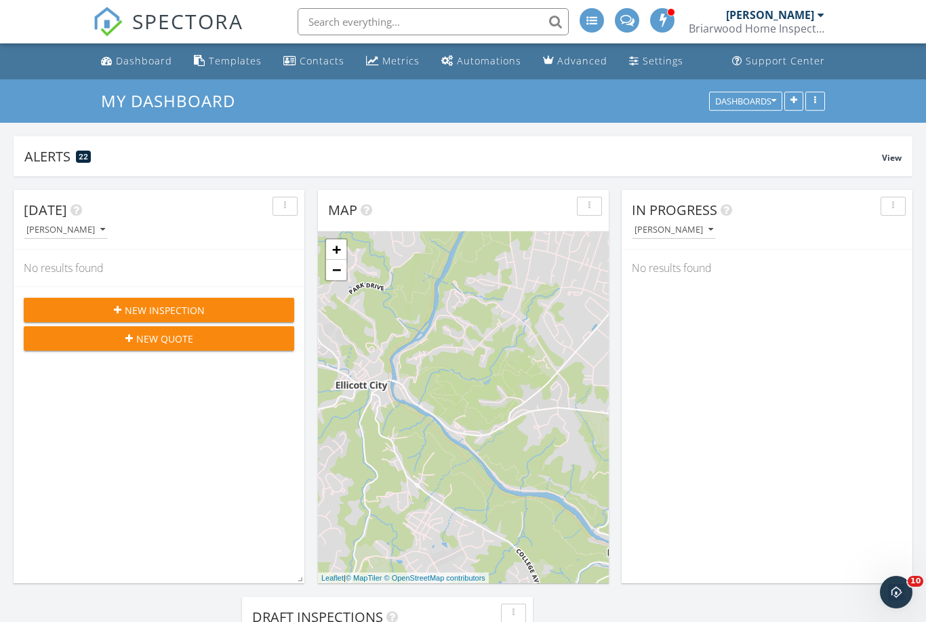
scroll to position [1371, 927]
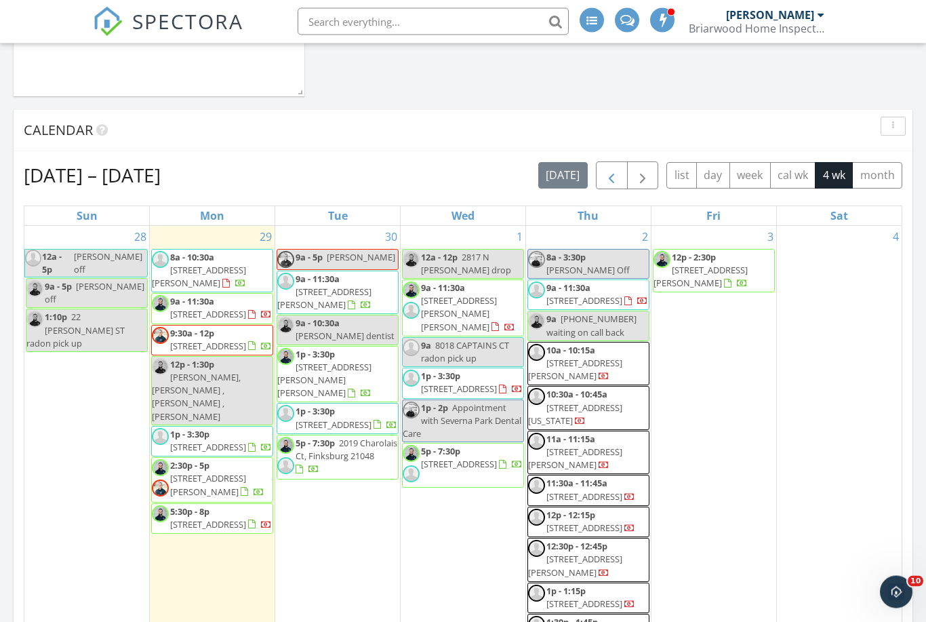
click at [619, 174] on span "button" at bounding box center [612, 176] width 16 height 16
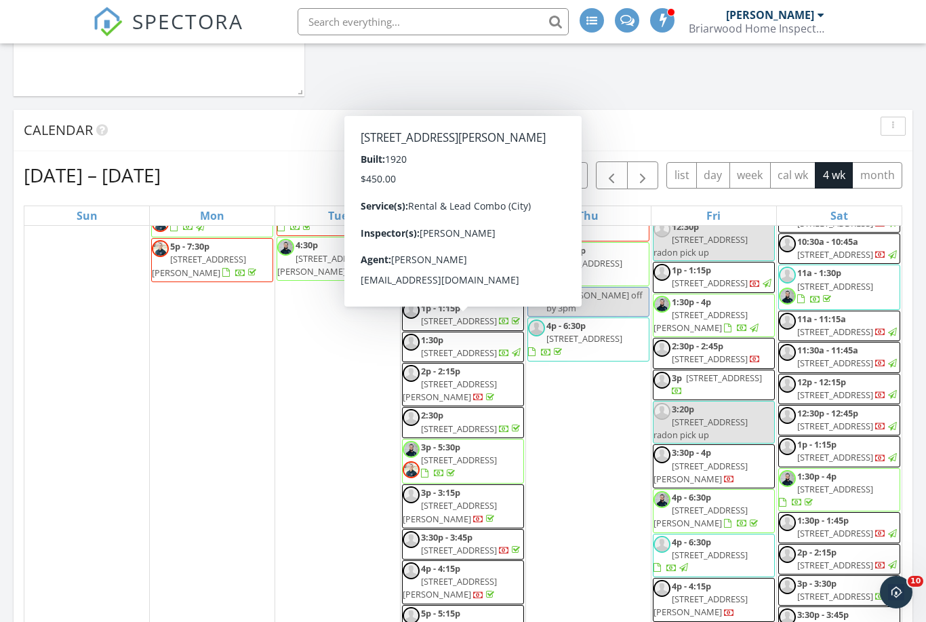
scroll to position [2201, 0]
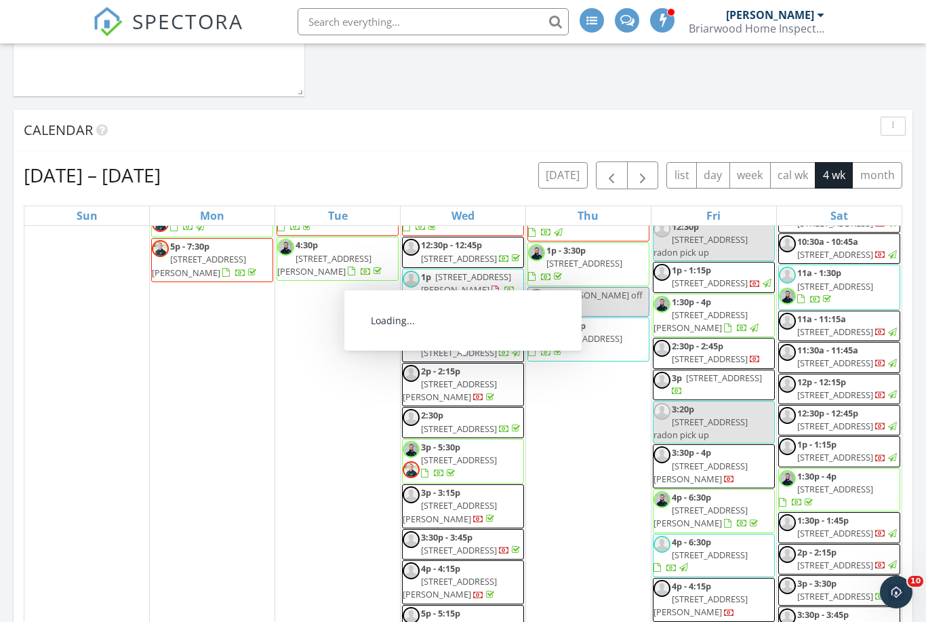
click at [707, 309] on span "[STREET_ADDRESS][PERSON_NAME]" at bounding box center [701, 321] width 94 height 25
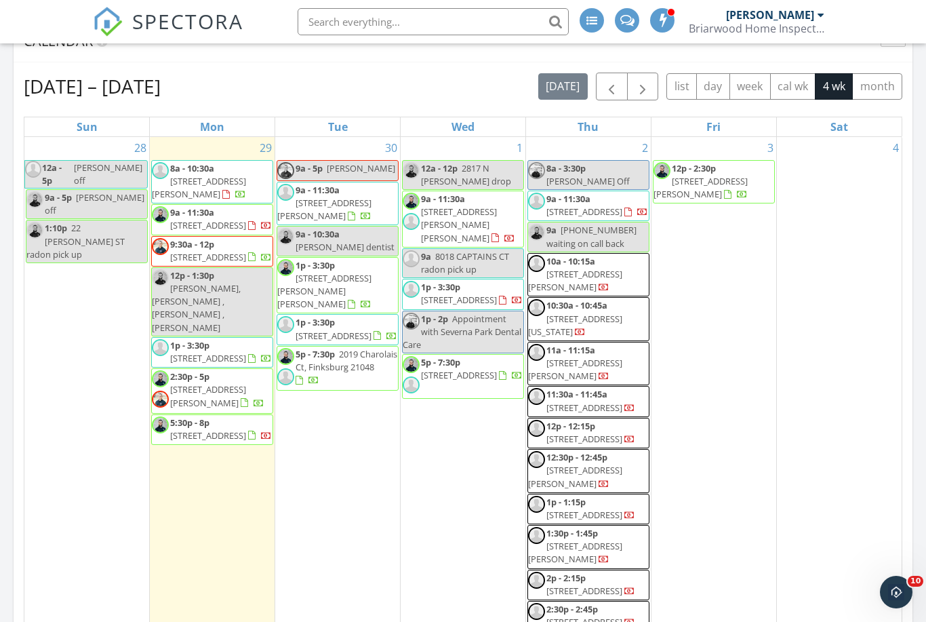
click at [209, 398] on span "[STREET_ADDRESS][PERSON_NAME]" at bounding box center [208, 395] width 76 height 25
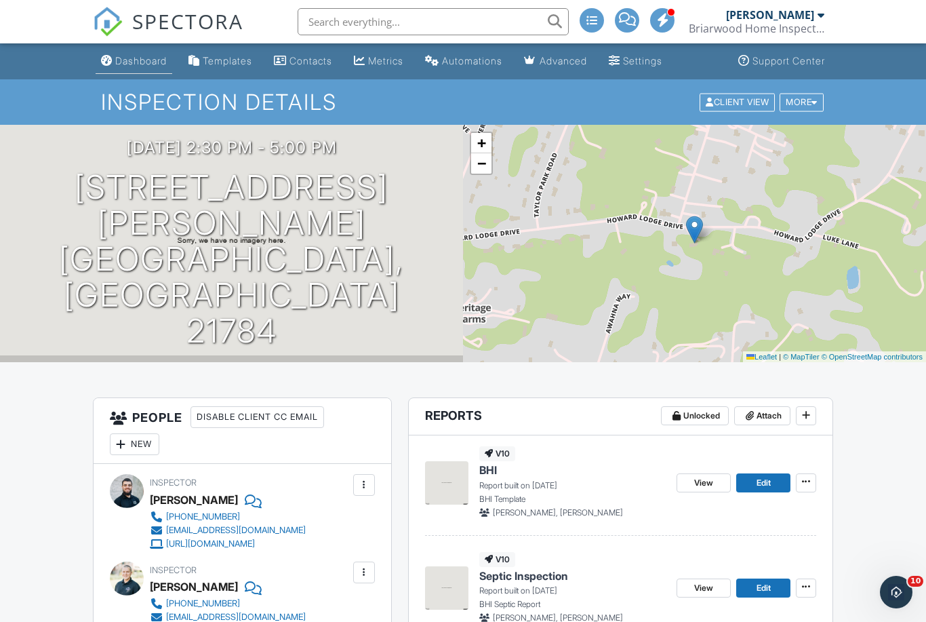
click at [144, 58] on div "Dashboard" at bounding box center [141, 61] width 52 height 12
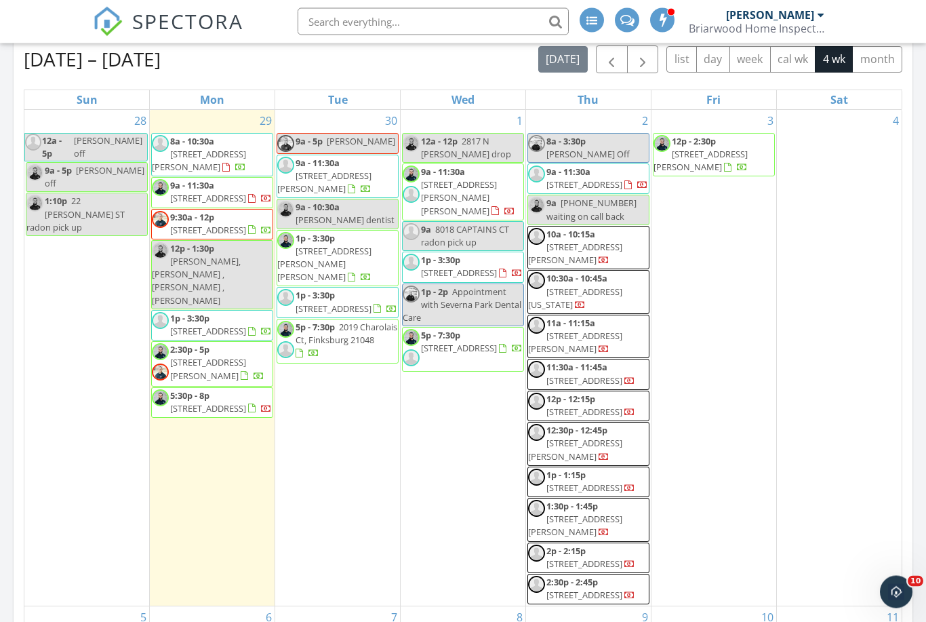
scroll to position [760, 0]
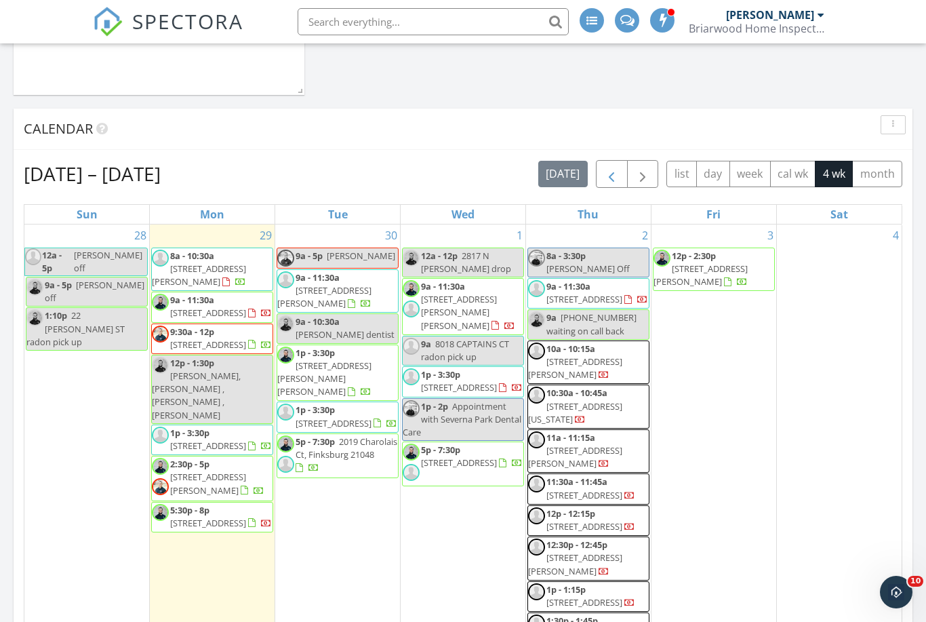
click at [607, 168] on span "button" at bounding box center [612, 174] width 16 height 16
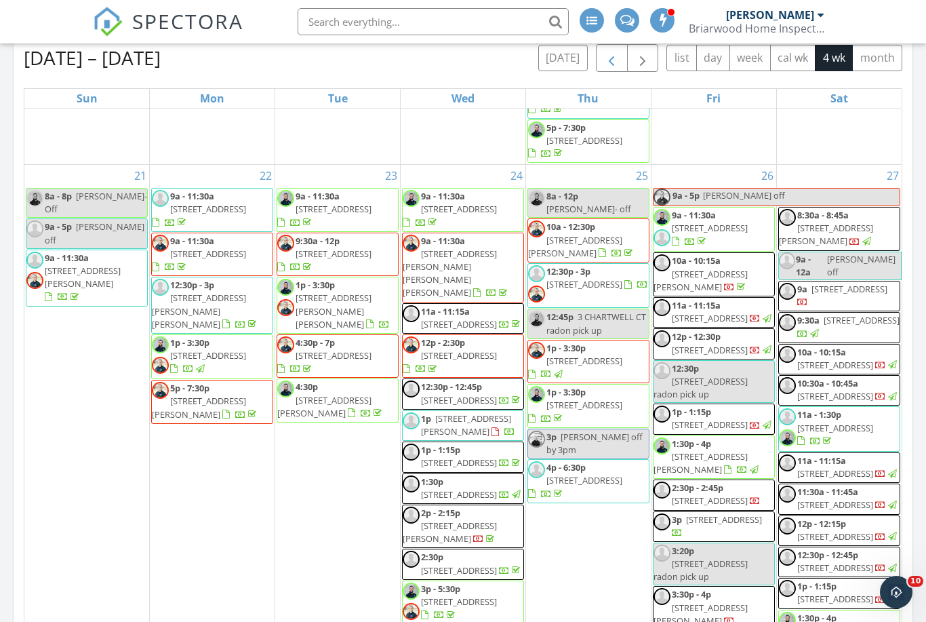
scroll to position [1884, 0]
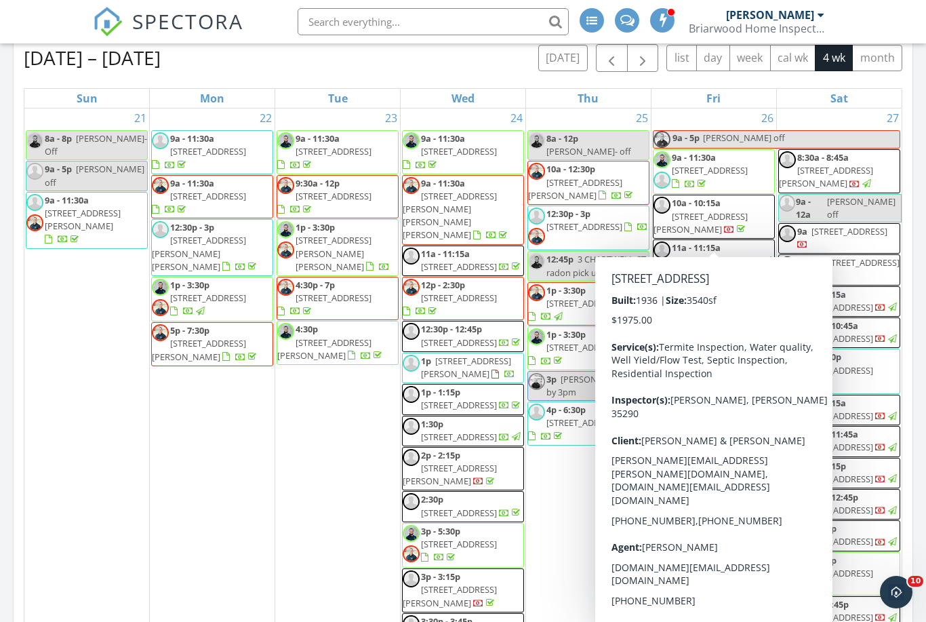
click at [717, 176] on span "20814 York Rd, Parkton 21120" at bounding box center [710, 170] width 76 height 12
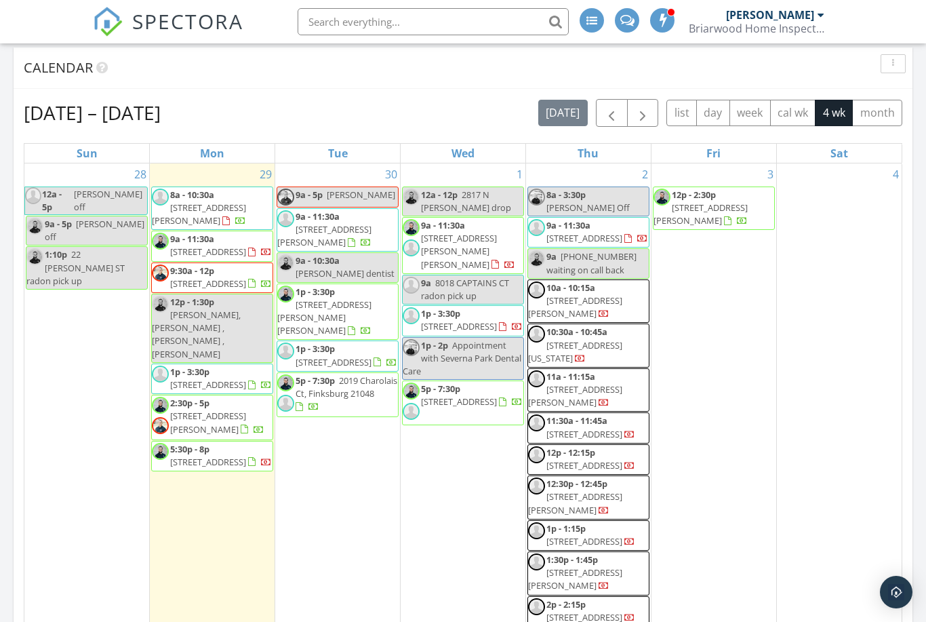
scroll to position [802, 0]
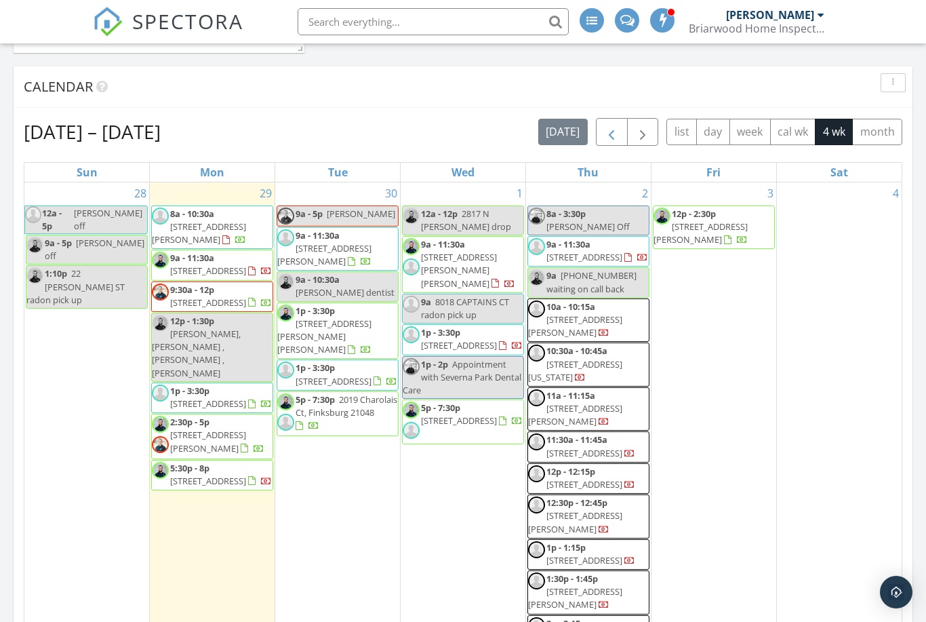
click at [612, 130] on span "button" at bounding box center [612, 132] width 16 height 16
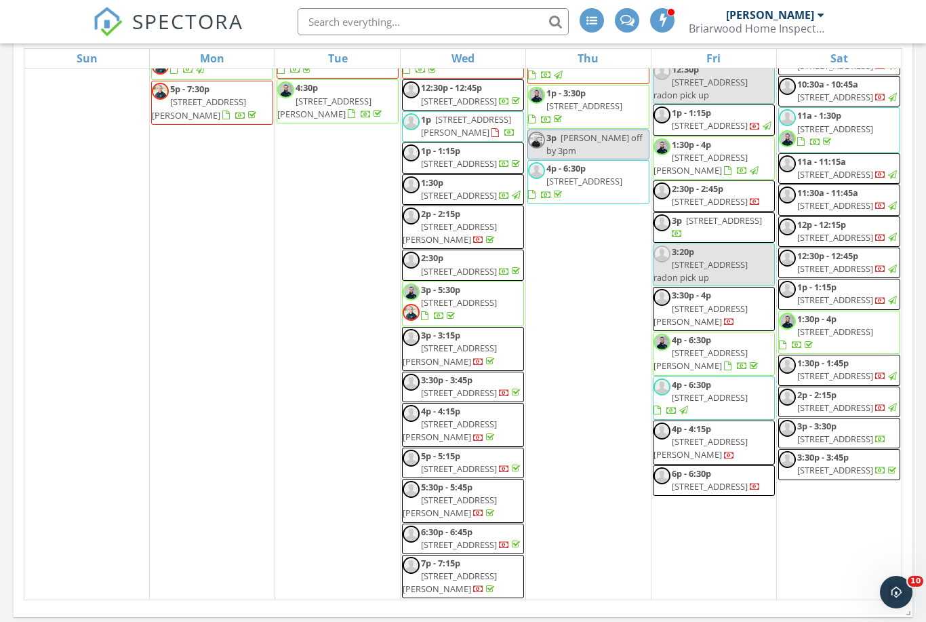
scroll to position [2170, 0]
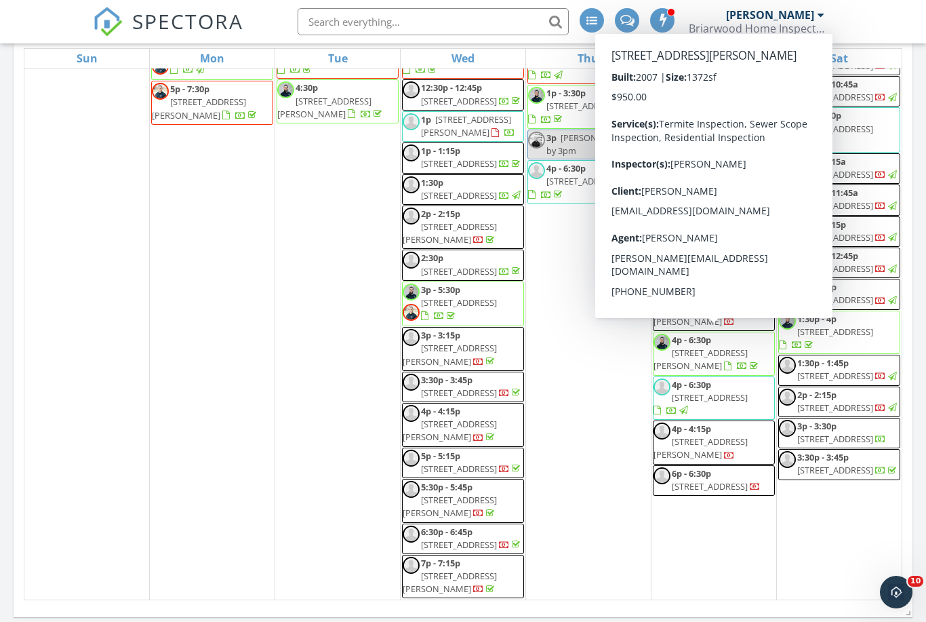
click at [708, 347] on span "201 E Gittings Street, Baltimore 21230" at bounding box center [701, 359] width 94 height 25
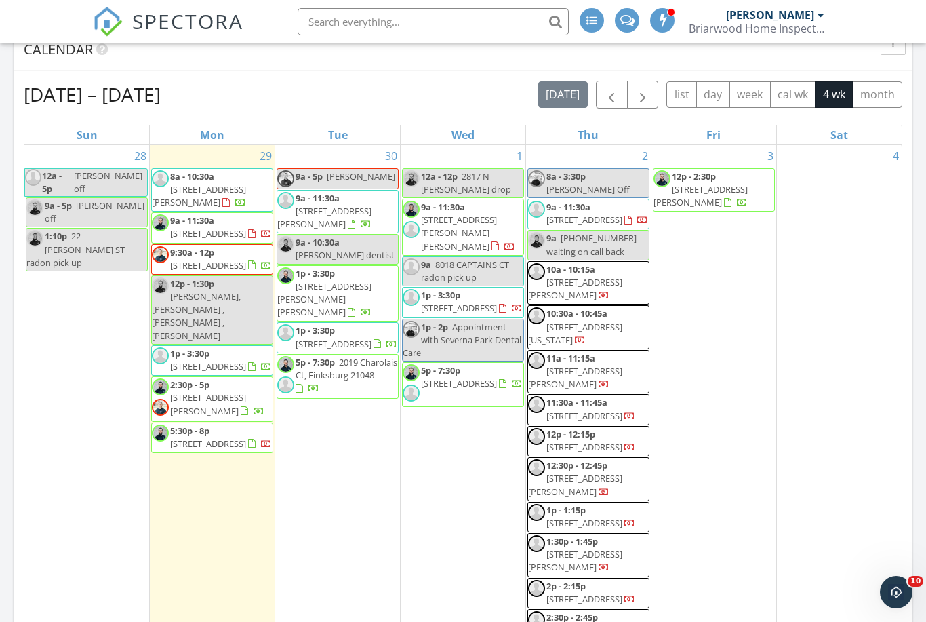
scroll to position [846, 0]
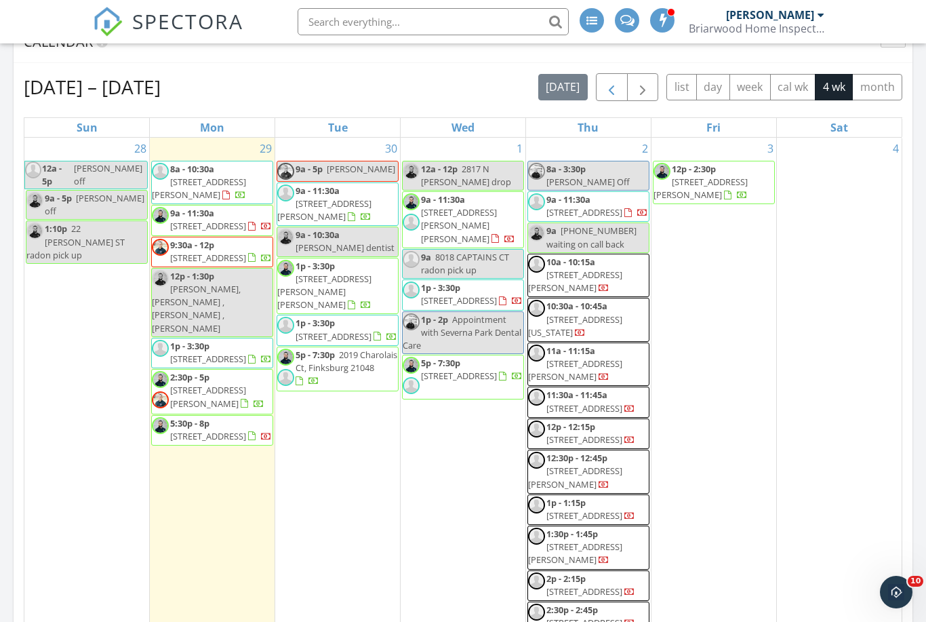
click at [606, 91] on span "button" at bounding box center [612, 87] width 16 height 16
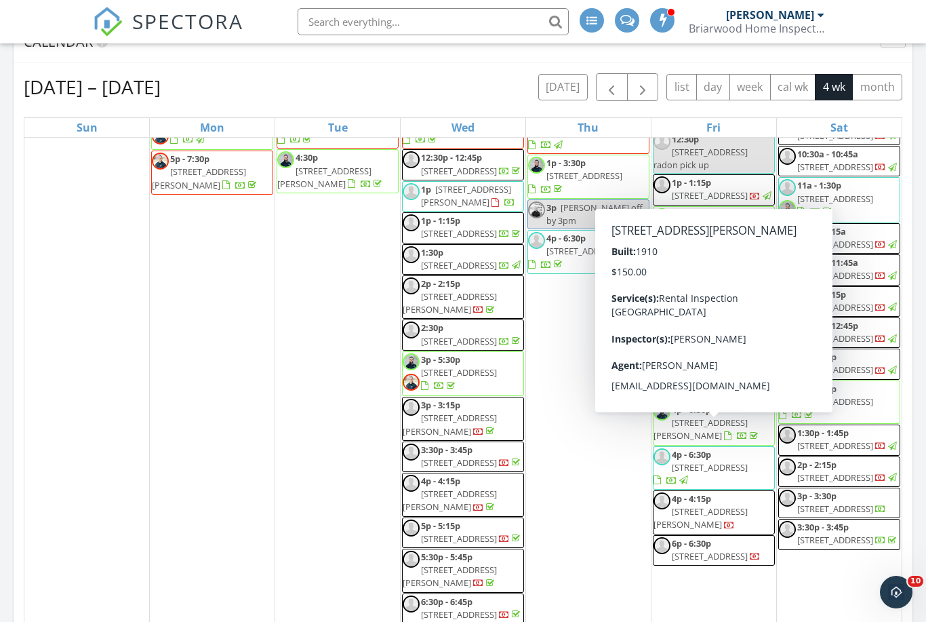
scroll to position [2079, 0]
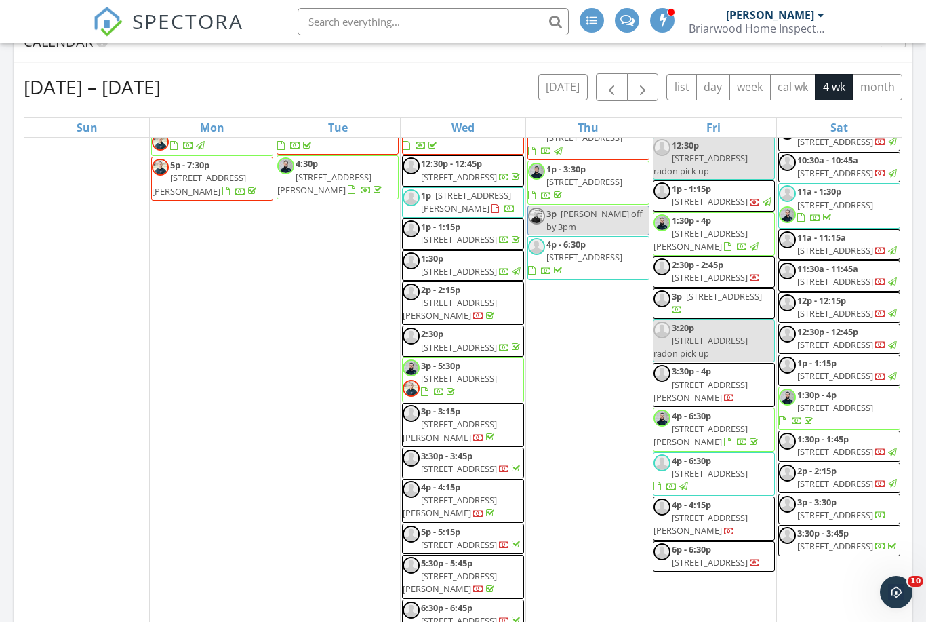
click at [826, 211] on span "82 Surrey Ln 143, Nottingham 21236" at bounding box center [835, 205] width 76 height 12
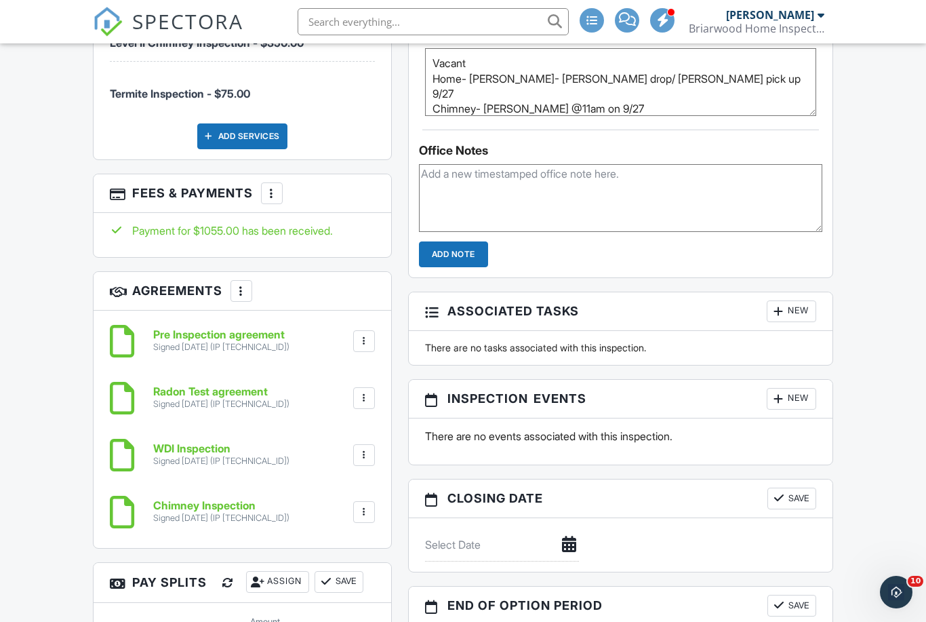
scroll to position [1389, 0]
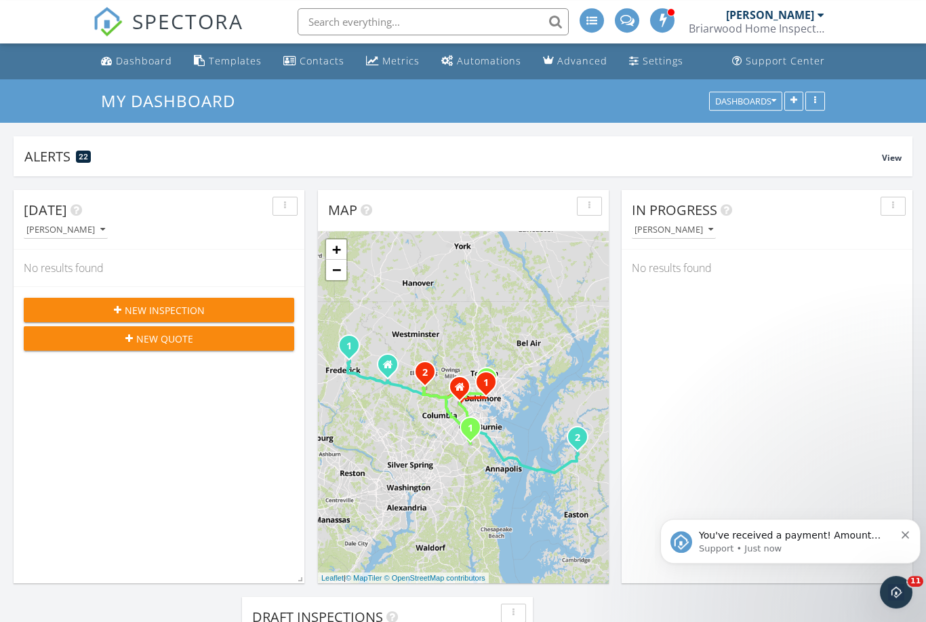
click at [231, 312] on div "New Inspection" at bounding box center [159, 310] width 249 height 14
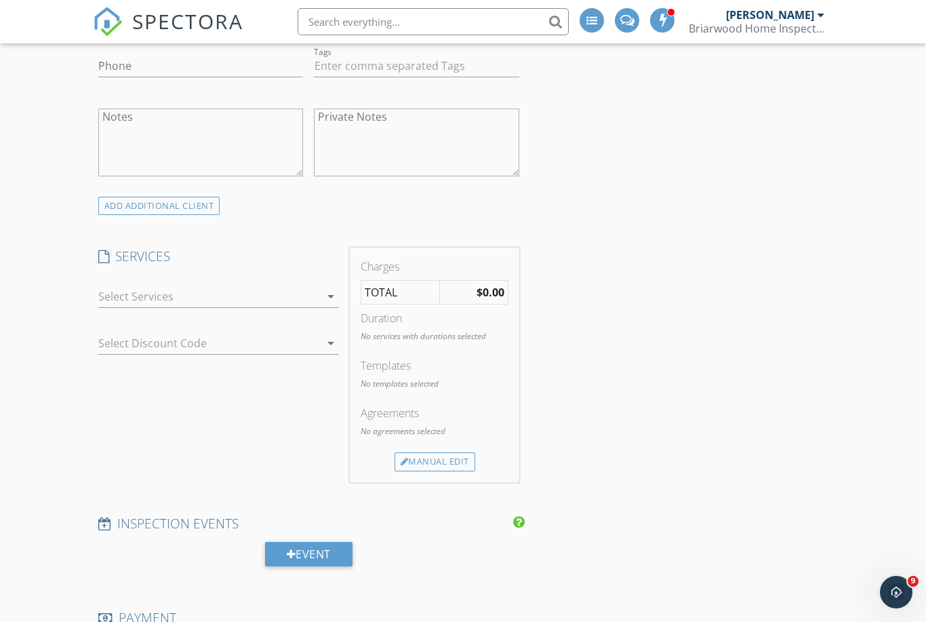
click at [318, 296] on div at bounding box center [209, 296] width 222 height 22
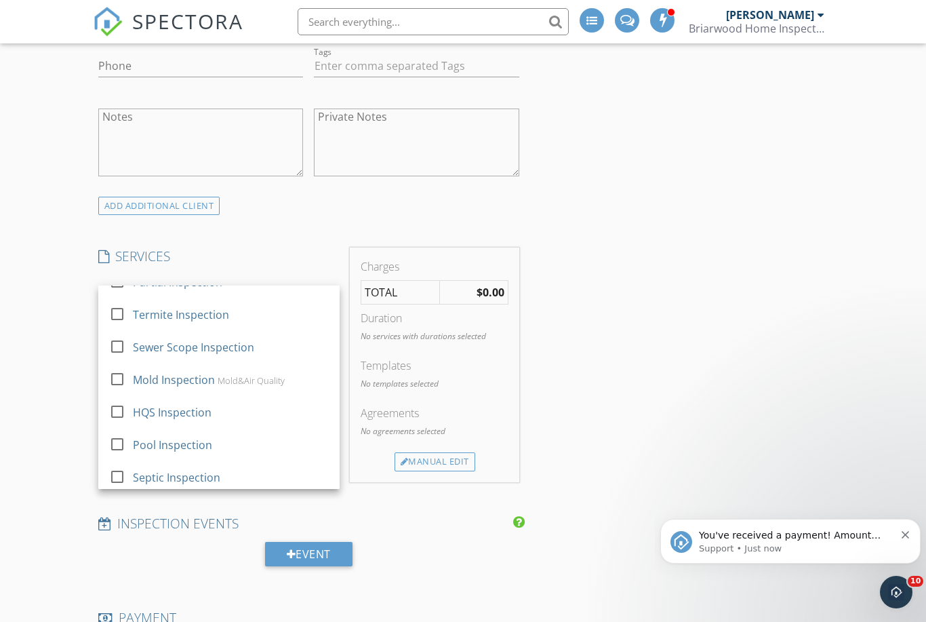
scroll to position [350, 0]
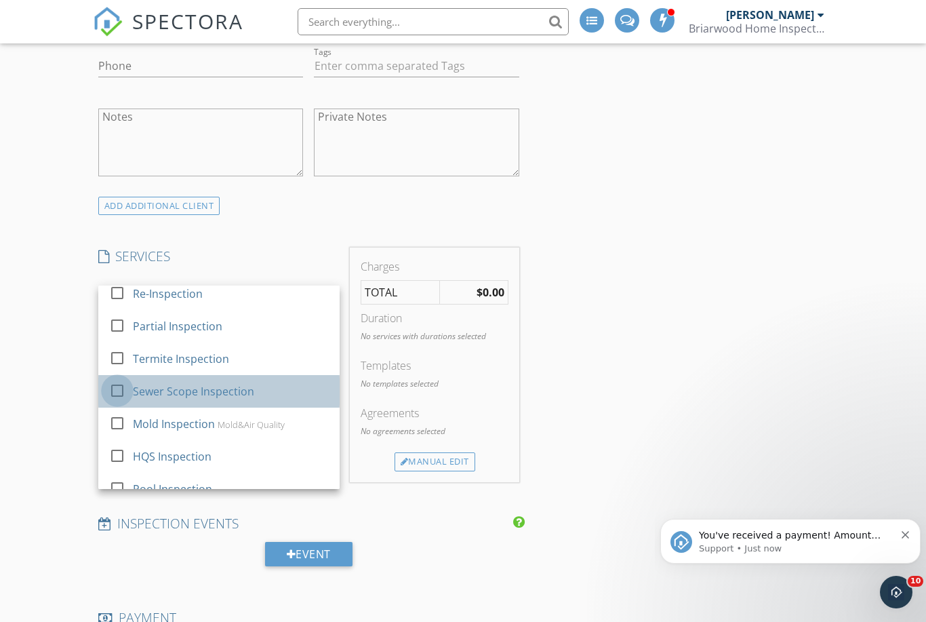
click at [121, 379] on div at bounding box center [117, 390] width 23 height 23
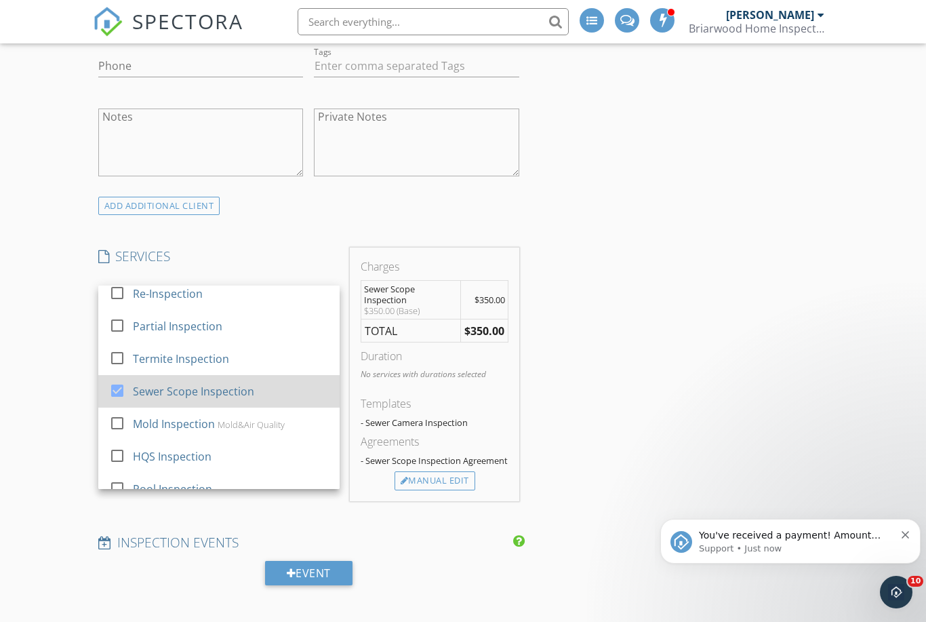
click at [117, 379] on div at bounding box center [117, 390] width 23 height 23
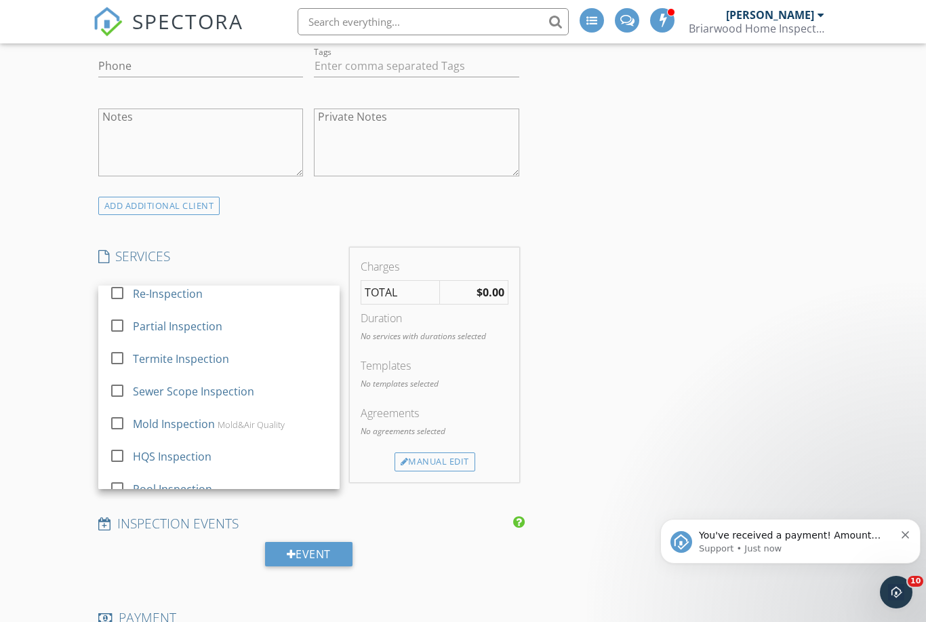
click at [783, 302] on div "INSPECTOR(S) check_box Tyler Armstrong PRIMARY check_box_outline_blank Sam Hunt…" at bounding box center [463, 627] width 741 height 2086
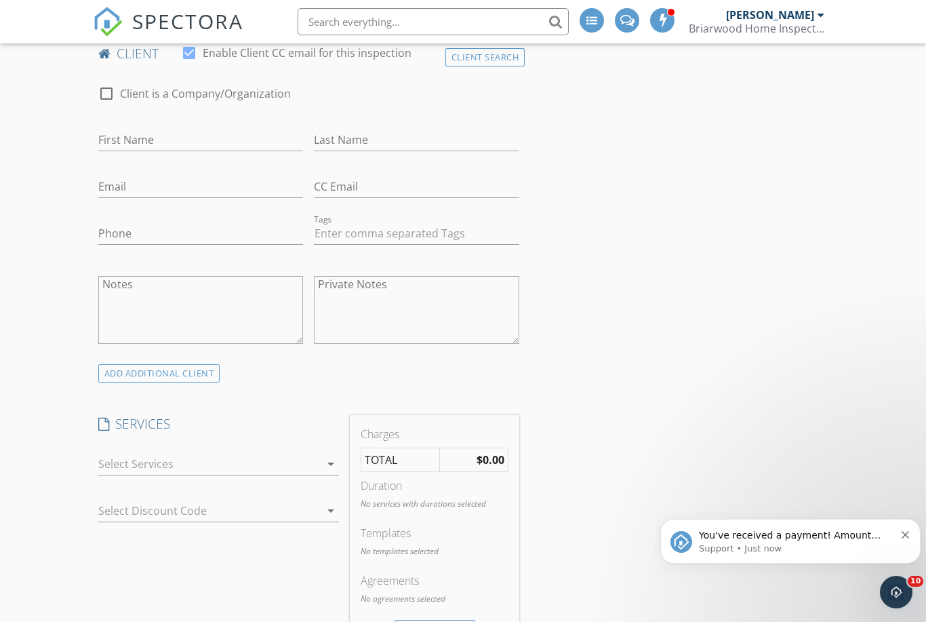
scroll to position [0, 0]
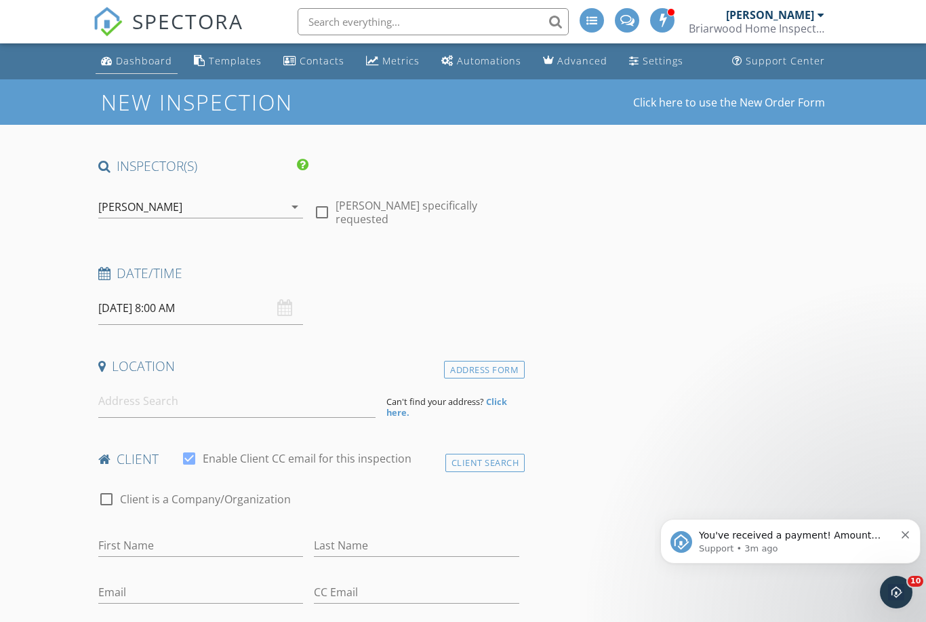
click at [124, 58] on div "Dashboard" at bounding box center [144, 60] width 56 height 13
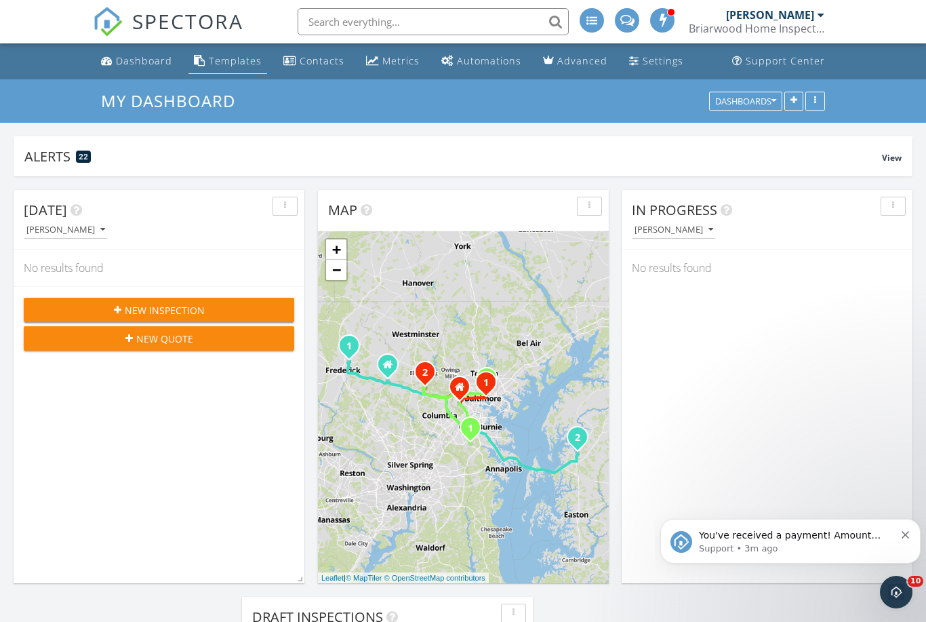
click at [224, 58] on div "Templates" at bounding box center [235, 60] width 53 height 13
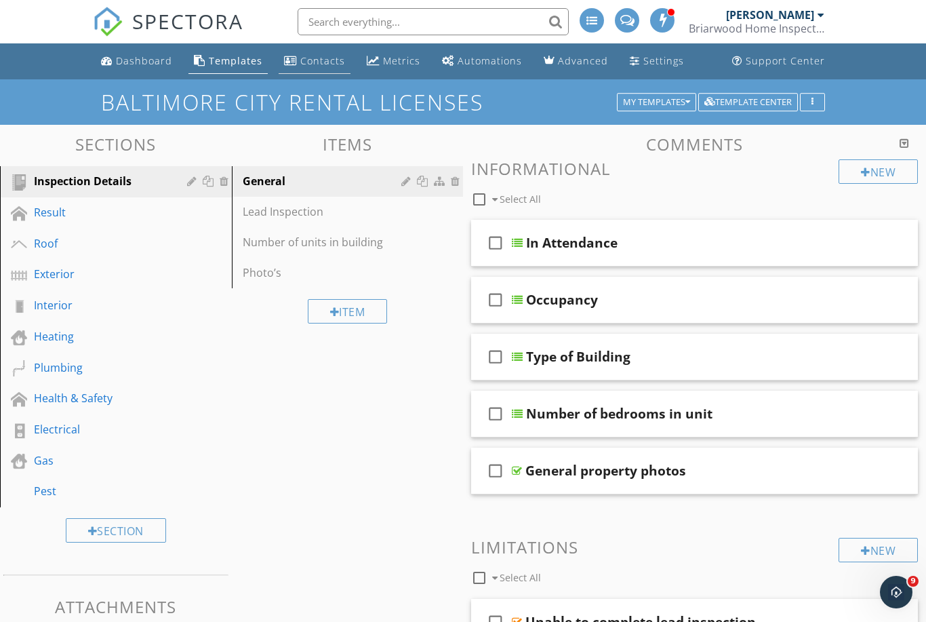
click at [317, 65] on div "Contacts" at bounding box center [322, 60] width 45 height 13
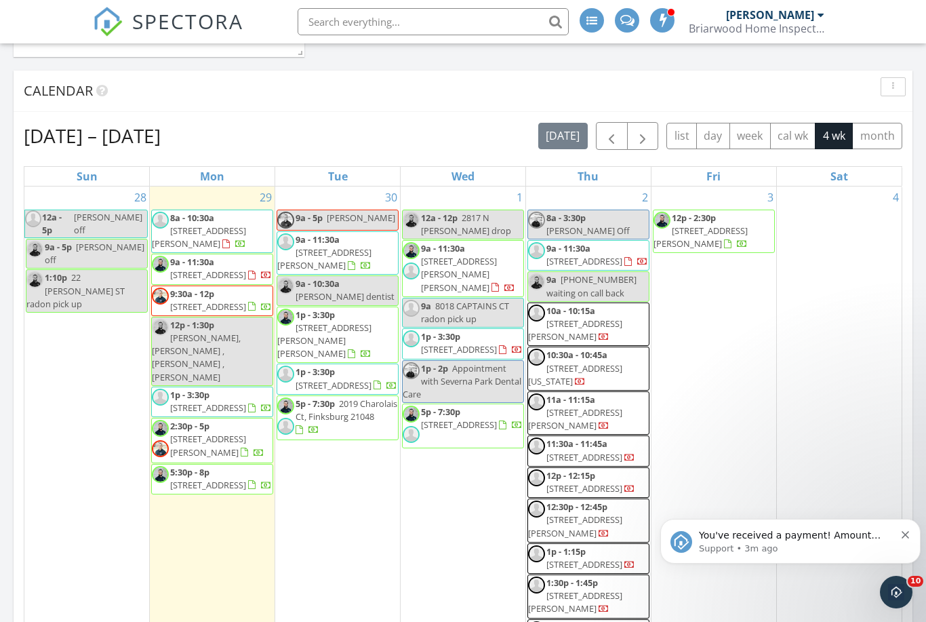
click at [910, 537] on div "You've received a payment! Amount $500.00 Fee $14.05 Net $485.95 Transaction # …" at bounding box center [791, 541] width 240 height 27
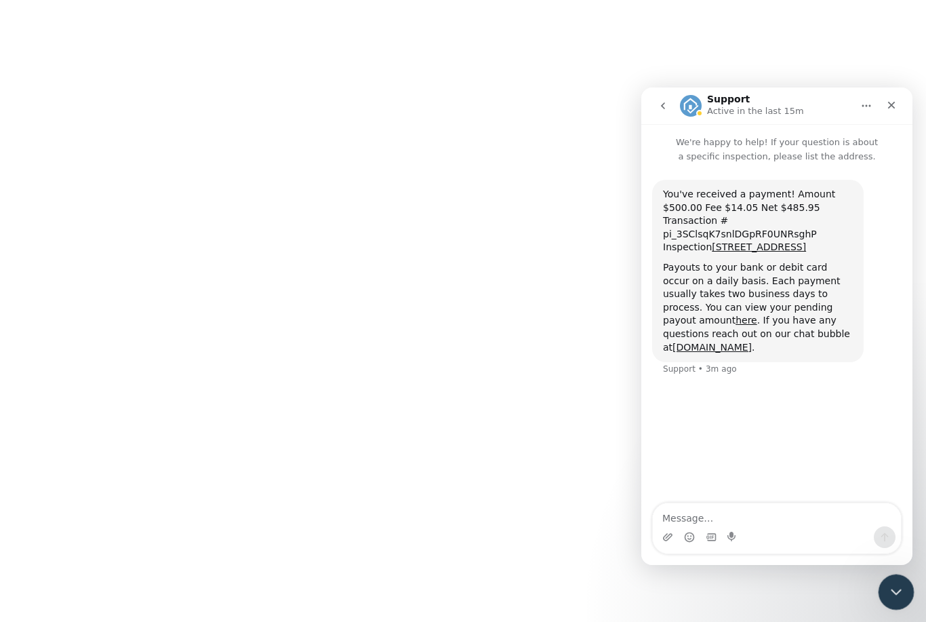
click at [897, 595] on icon "Close Intercom Messenger" at bounding box center [894, 590] width 16 height 16
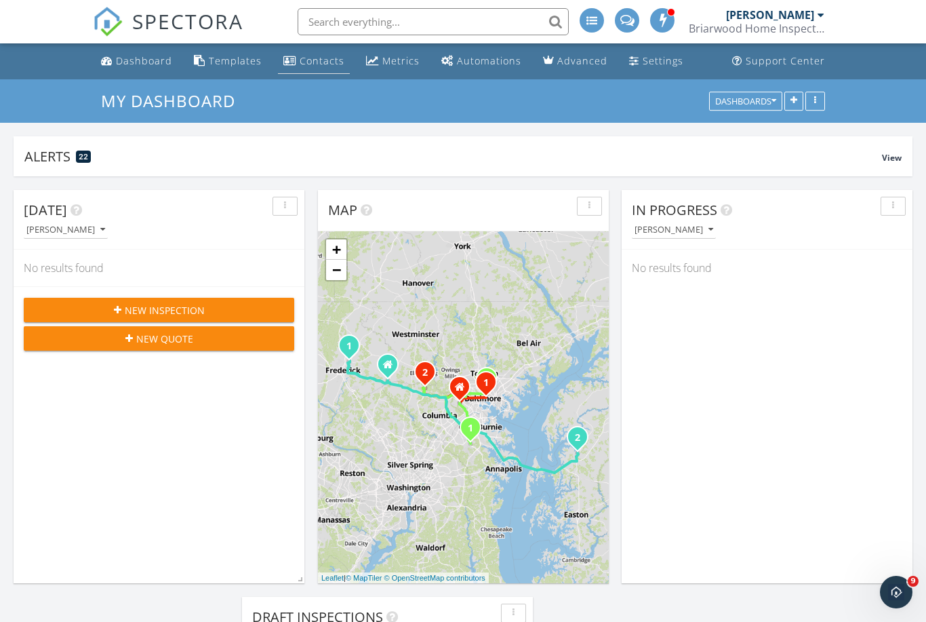
click at [300, 62] on div "Contacts" at bounding box center [322, 60] width 45 height 13
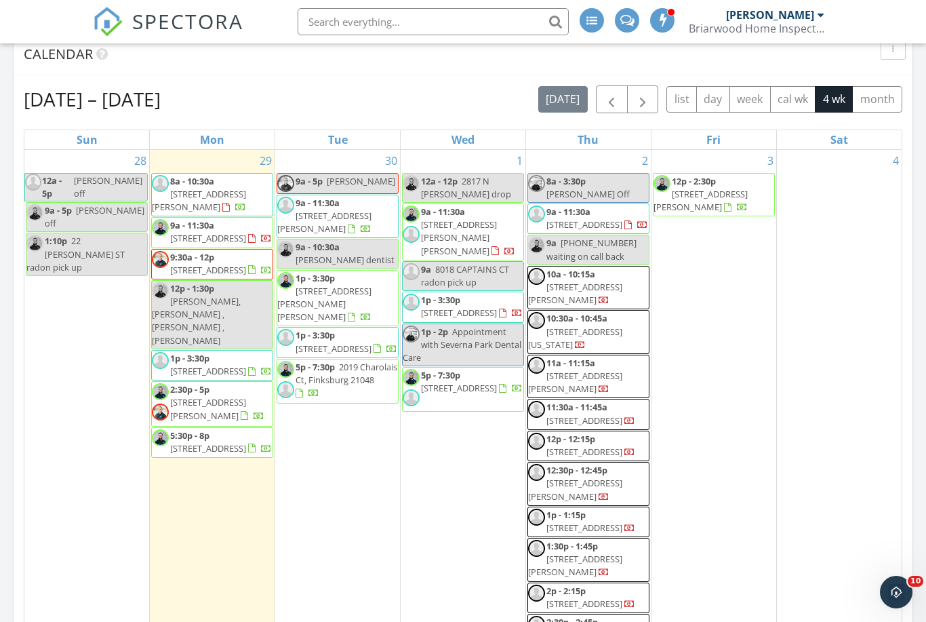
scroll to position [832, 0]
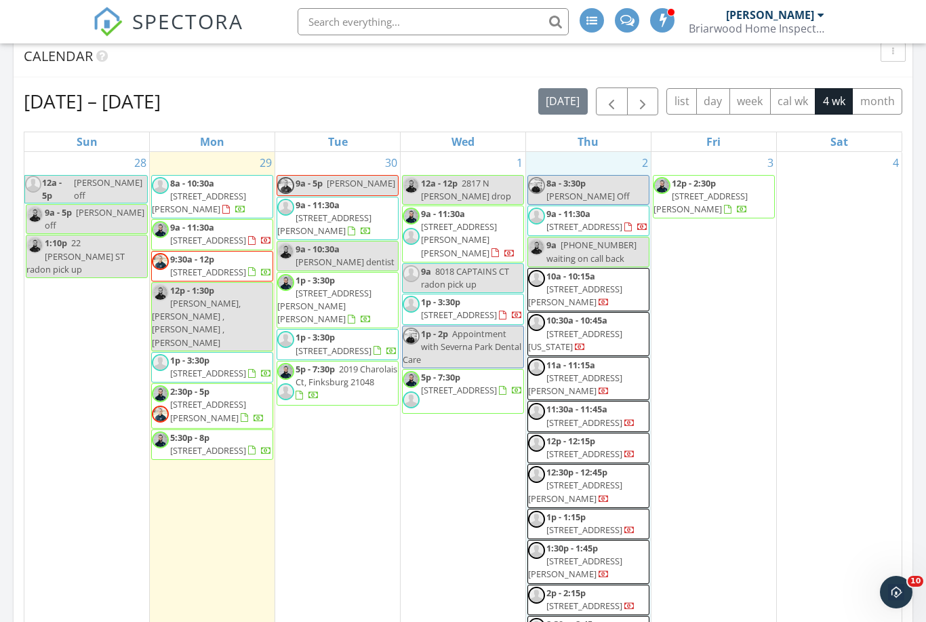
click at [607, 169] on div "2 8a - 3:30p Jonee Off 9a - 11:30a 771 N Grantley St, Baltimore 21229 9a 202-80…" at bounding box center [588, 400] width 125 height 496
click at [580, 133] on link "Event" at bounding box center [587, 134] width 70 height 22
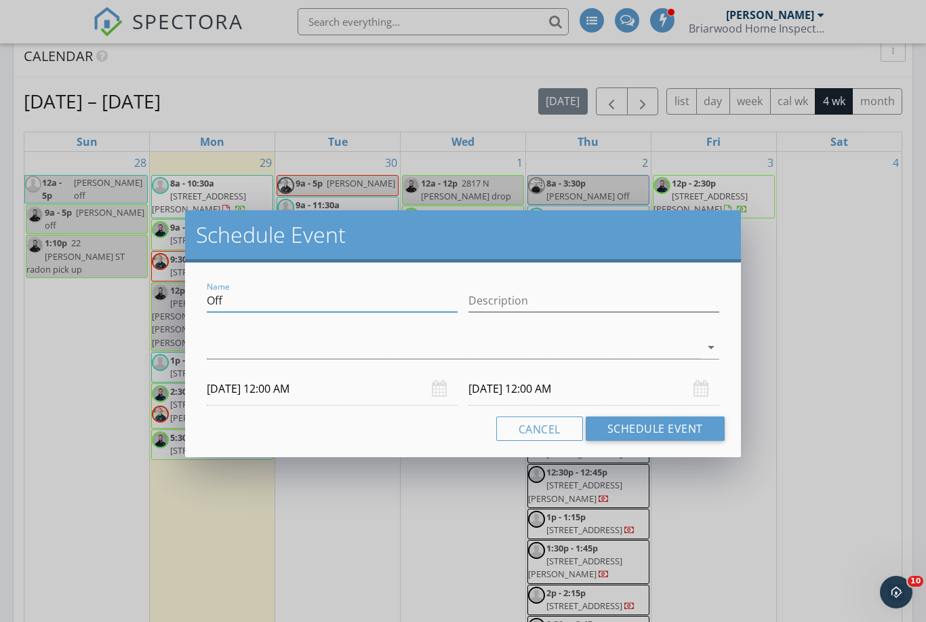
click at [227, 304] on input "Off" at bounding box center [332, 301] width 251 height 22
type input "O"
type input "Marc Handler waiting on email"
click at [233, 336] on div at bounding box center [454, 347] width 494 height 22
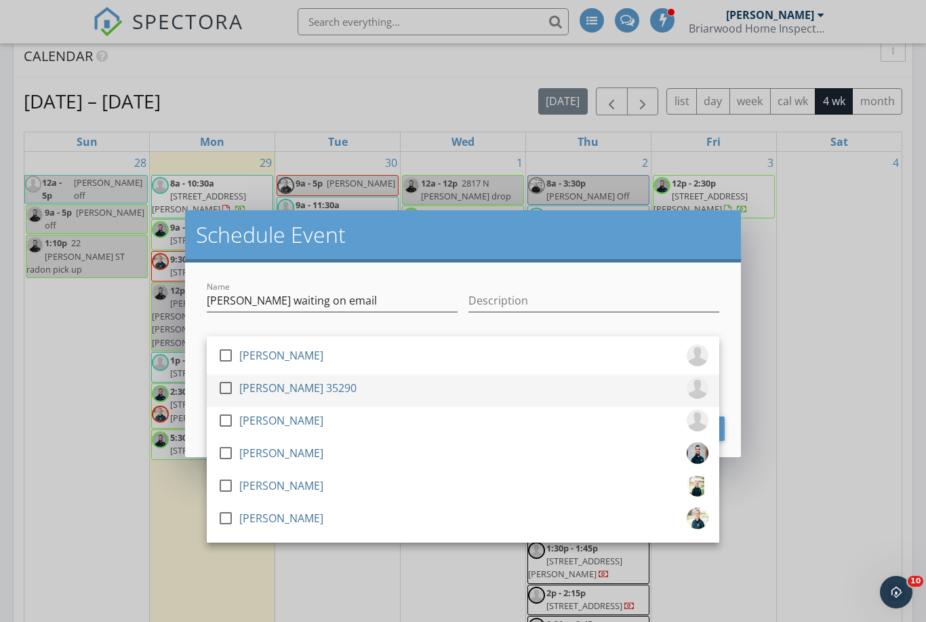
click at [217, 384] on div at bounding box center [225, 387] width 23 height 23
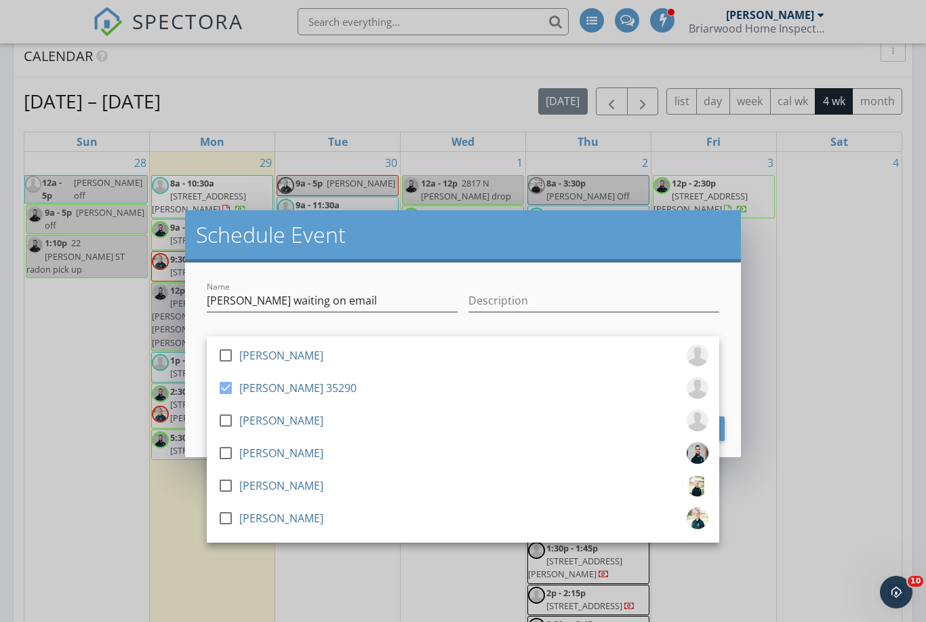
click at [244, 241] on h2 "Schedule Event" at bounding box center [463, 234] width 534 height 27
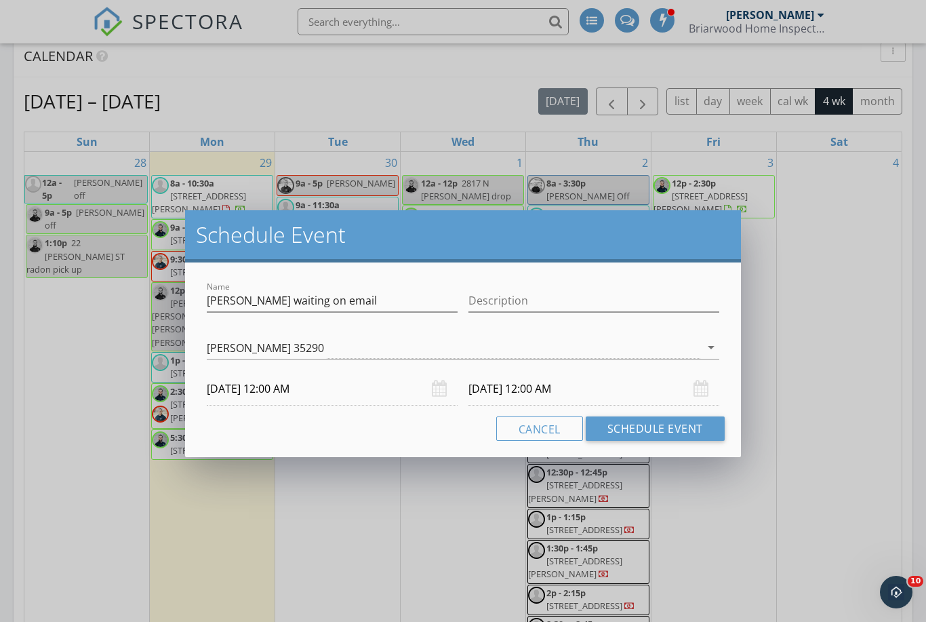
click at [254, 392] on input "10/02/2025 12:00 AM" at bounding box center [332, 388] width 251 height 33
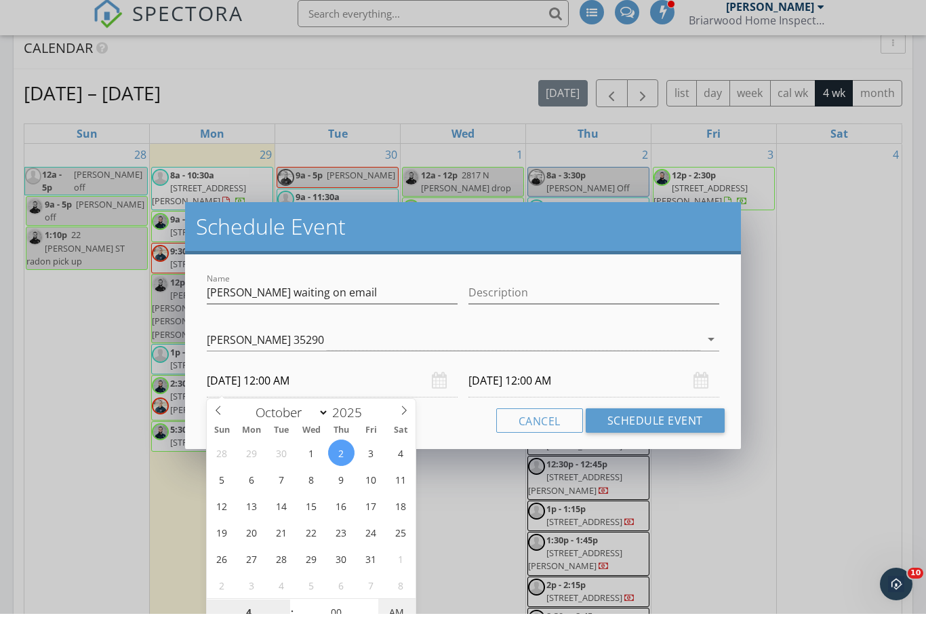
click at [393, 607] on span "AM" at bounding box center [396, 620] width 37 height 27
type input "04"
type input "[DATE] 4:00 PM"
click at [494, 380] on input "10/03/2025 4:00 PM" at bounding box center [594, 388] width 251 height 33
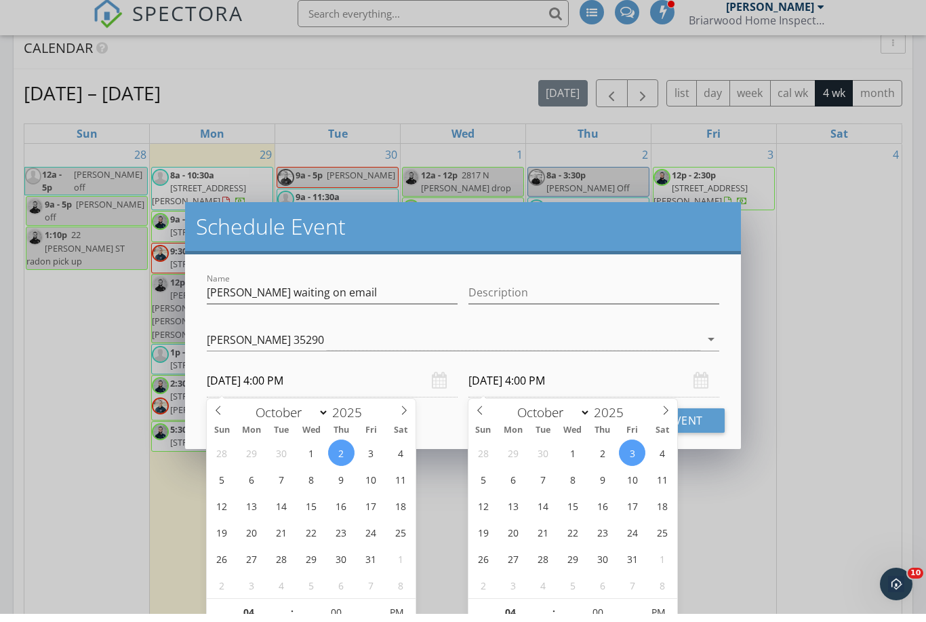
scroll to position [840, 0]
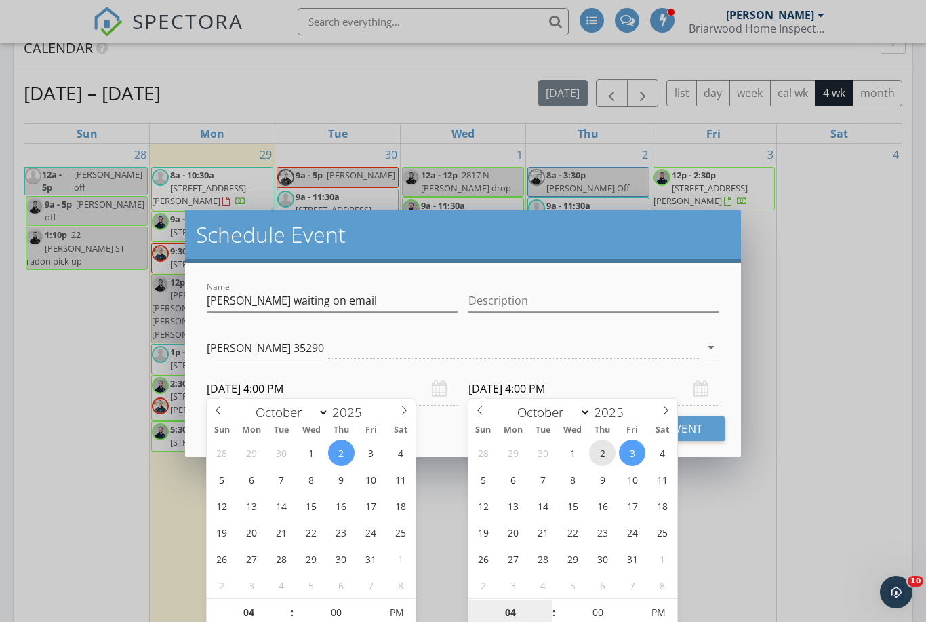
type input "[DATE] 4:00 PM"
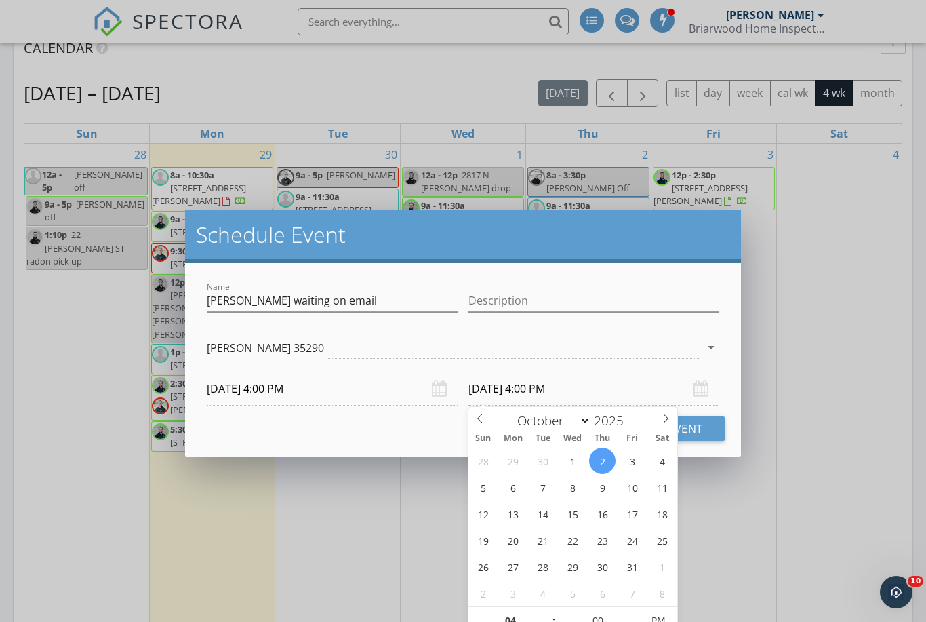
click at [557, 229] on h2 "Schedule Event" at bounding box center [463, 234] width 534 height 27
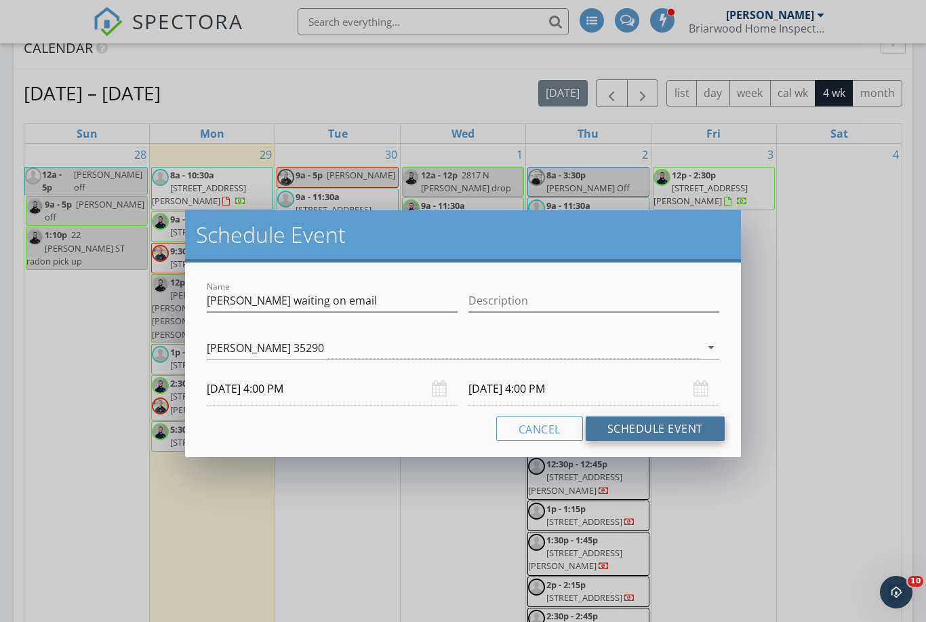
click at [641, 432] on button "Schedule Event" at bounding box center [655, 428] width 139 height 24
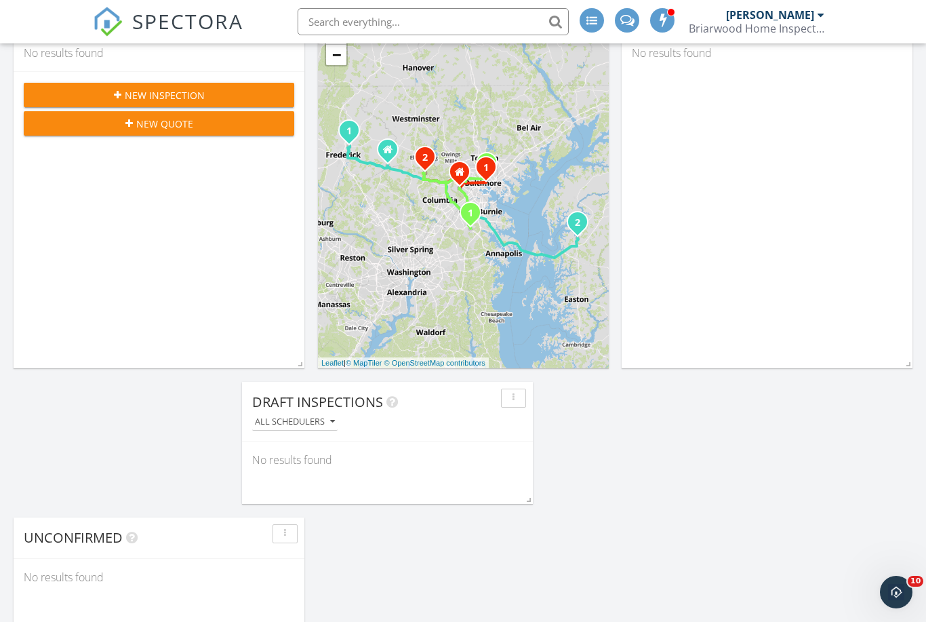
scroll to position [0, 0]
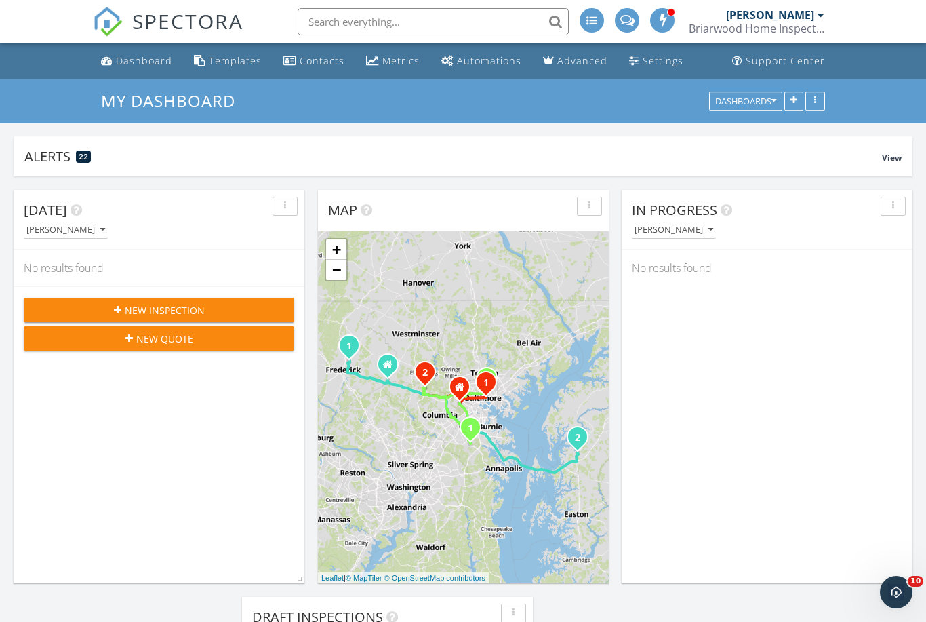
click at [201, 315] on span "New Inspection" at bounding box center [165, 310] width 80 height 14
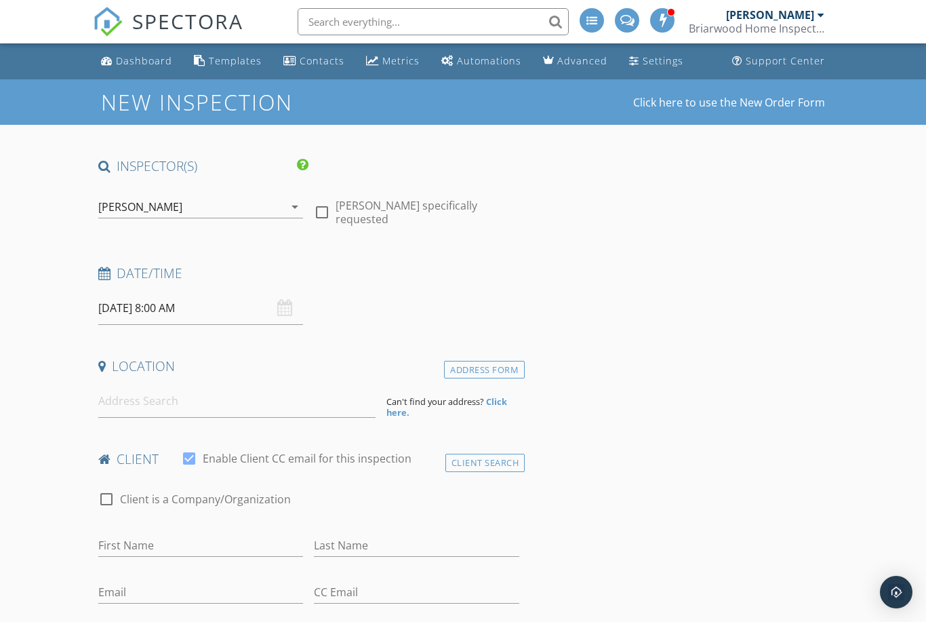
click at [301, 205] on icon "arrow_drop_down" at bounding box center [295, 207] width 16 height 16
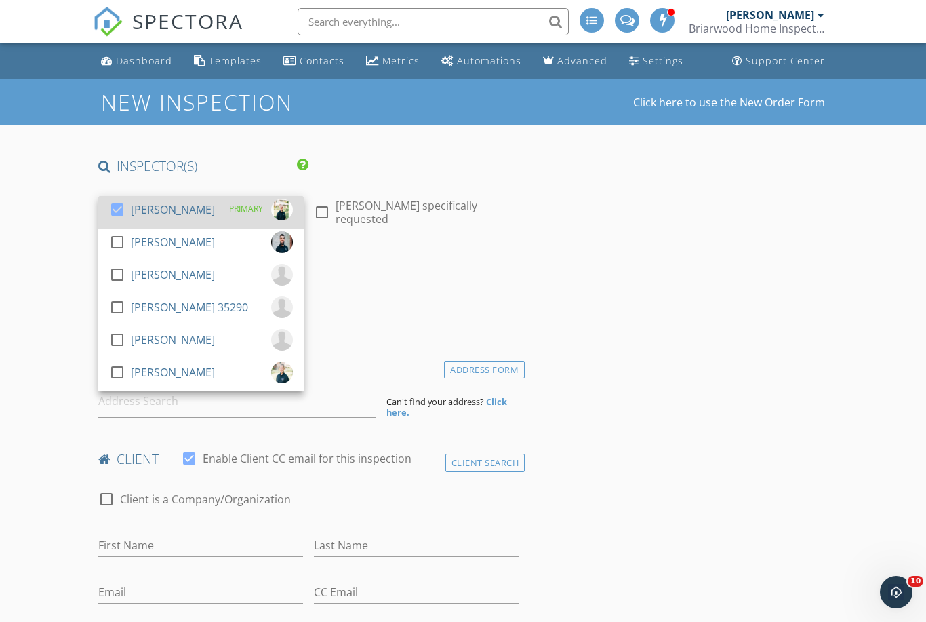
click at [115, 202] on div at bounding box center [117, 209] width 23 height 23
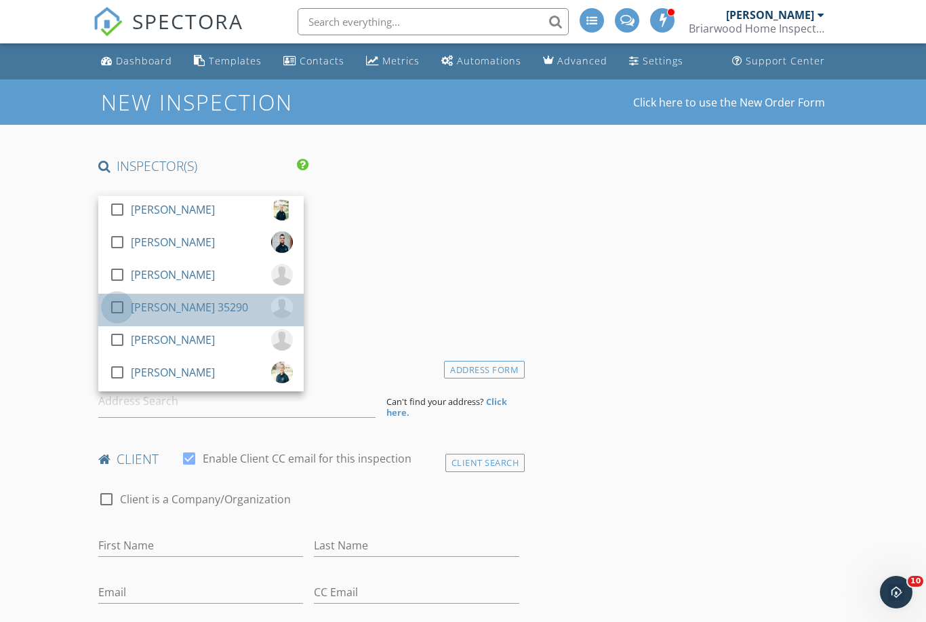
click at [115, 307] on div at bounding box center [117, 307] width 23 height 23
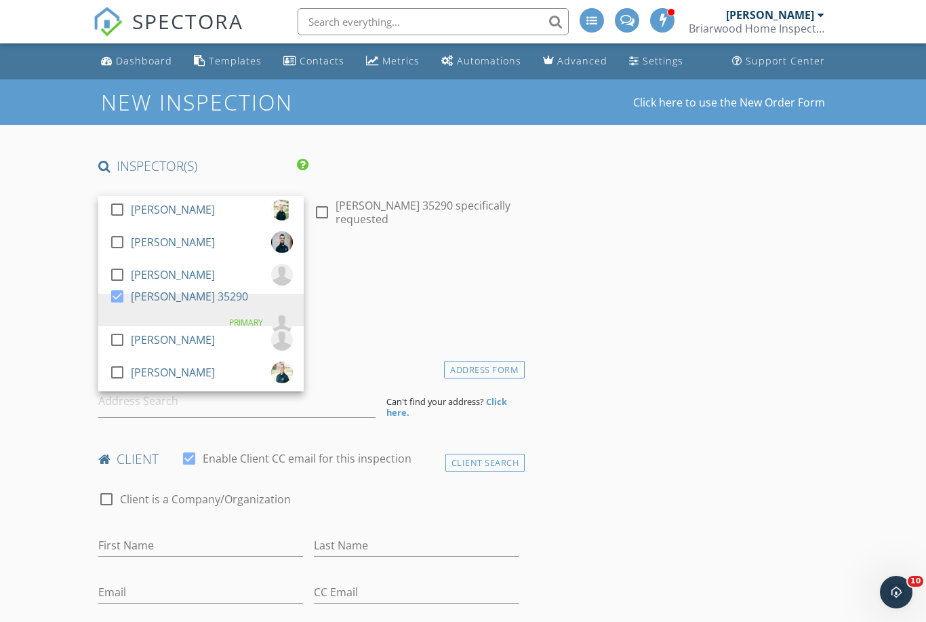
click at [441, 304] on div "Date/Time [DATE] 8:00 AM" at bounding box center [309, 294] width 432 height 60
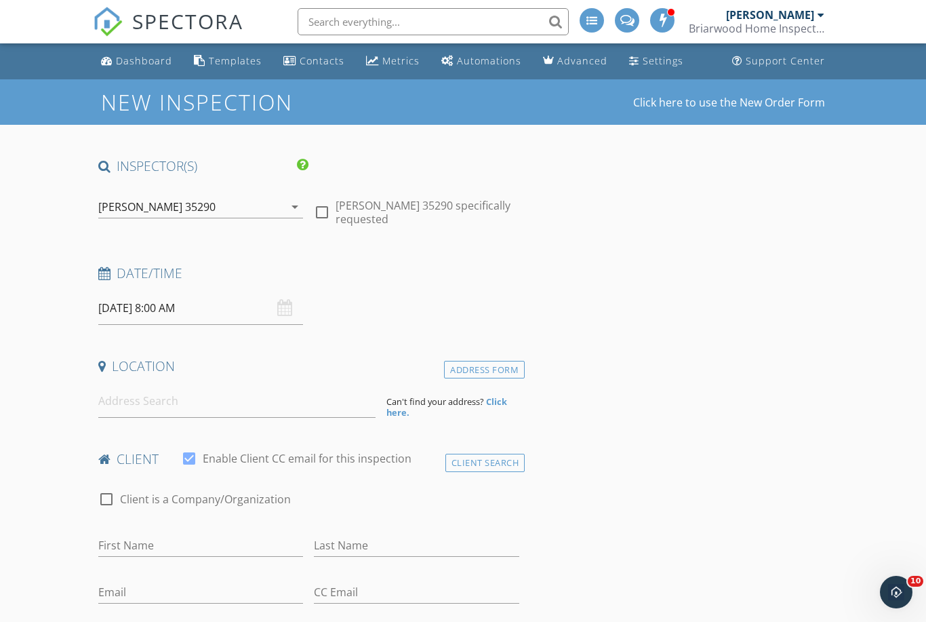
click at [156, 307] on input "[DATE] 8:00 AM" at bounding box center [200, 308] width 205 height 33
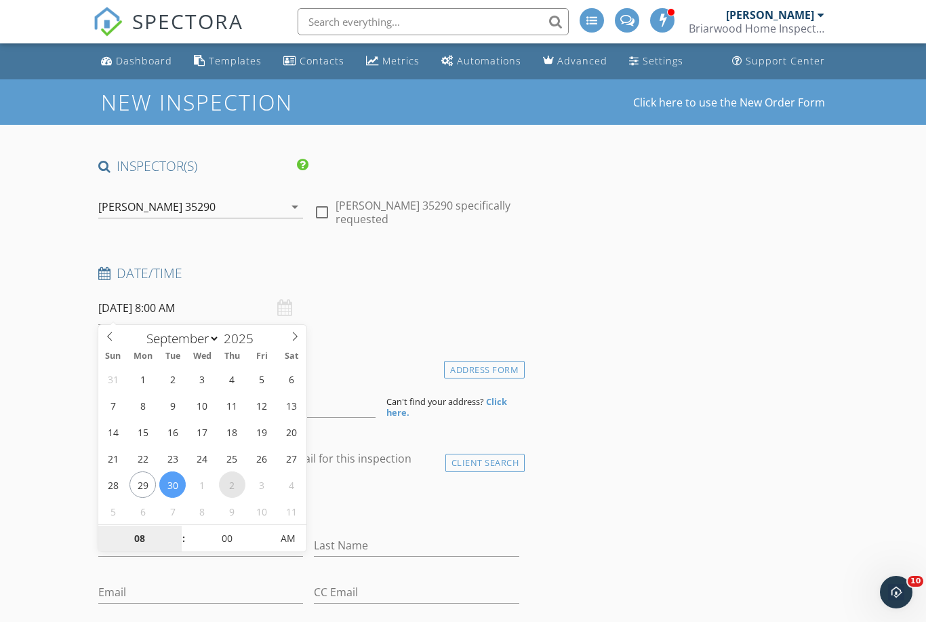
select select "9"
type input "[DATE] 8:00 AM"
type input "04"
type input "[DATE] 4:00 PM"
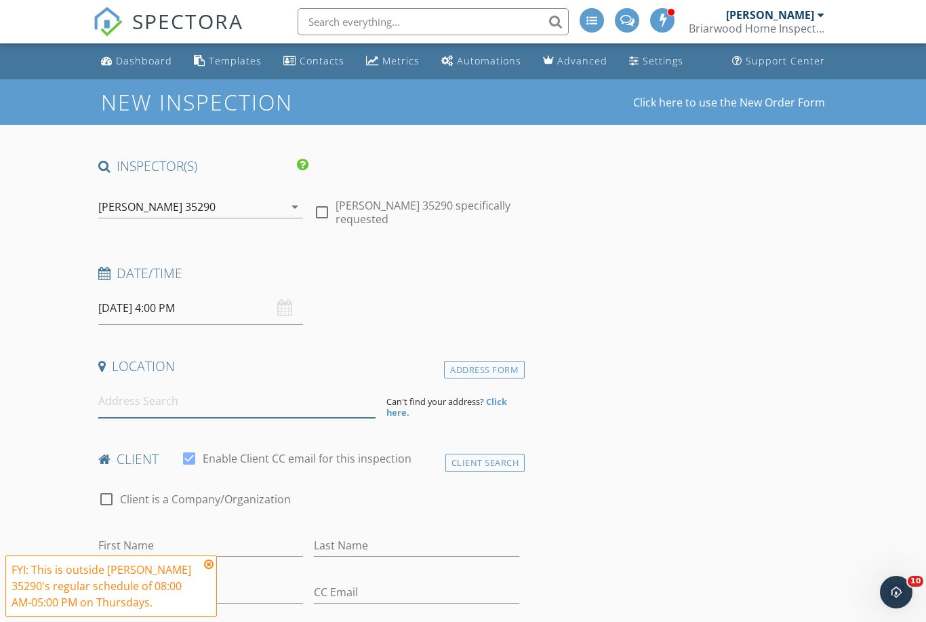
click at [185, 395] on input at bounding box center [236, 401] width 277 height 33
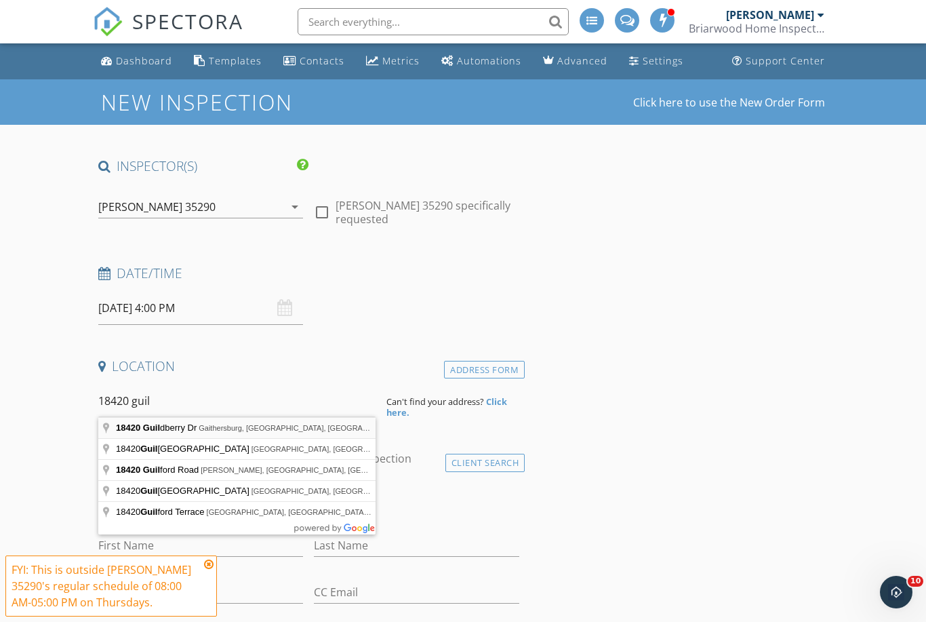
type input "[STREET_ADDRESS]"
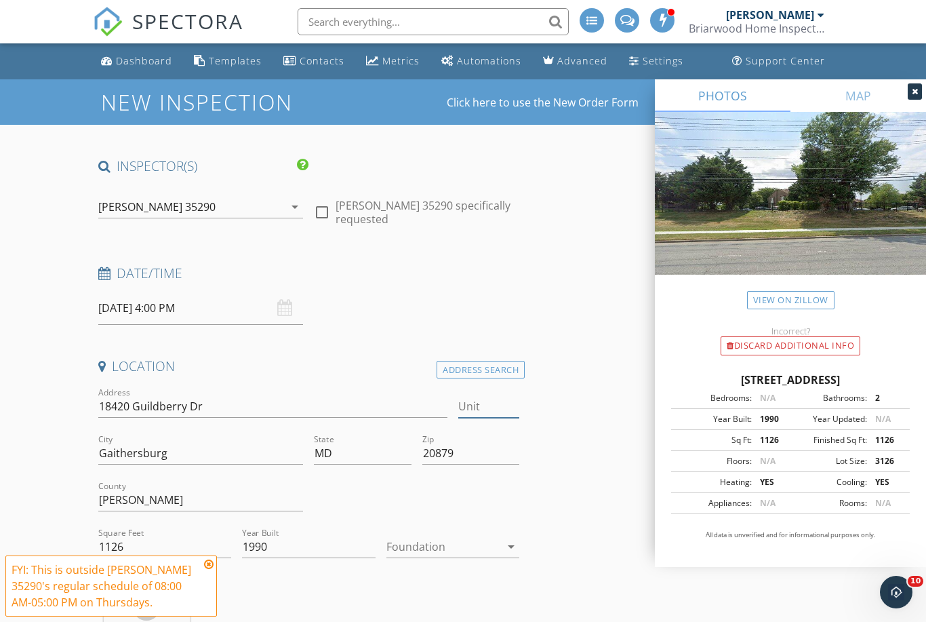
click at [475, 401] on input "Unit" at bounding box center [488, 406] width 61 height 22
type input "101"
type input "785"
type input "1990"
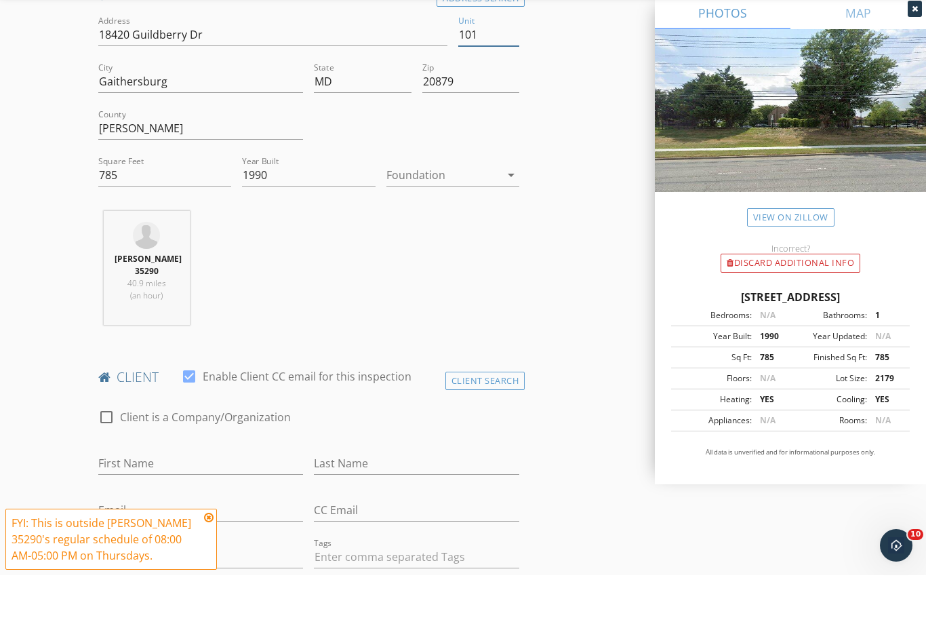
scroll to position [340, 0]
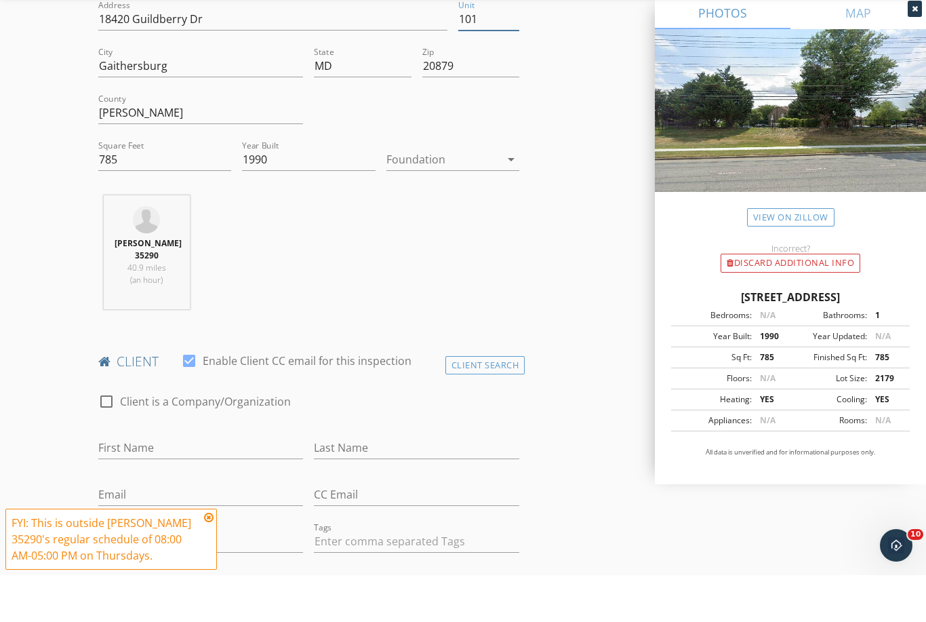
type input "101"
click at [199, 484] on input "First Name" at bounding box center [200, 495] width 205 height 22
type input "d"
type input "[PERSON_NAME]"
type input "N"
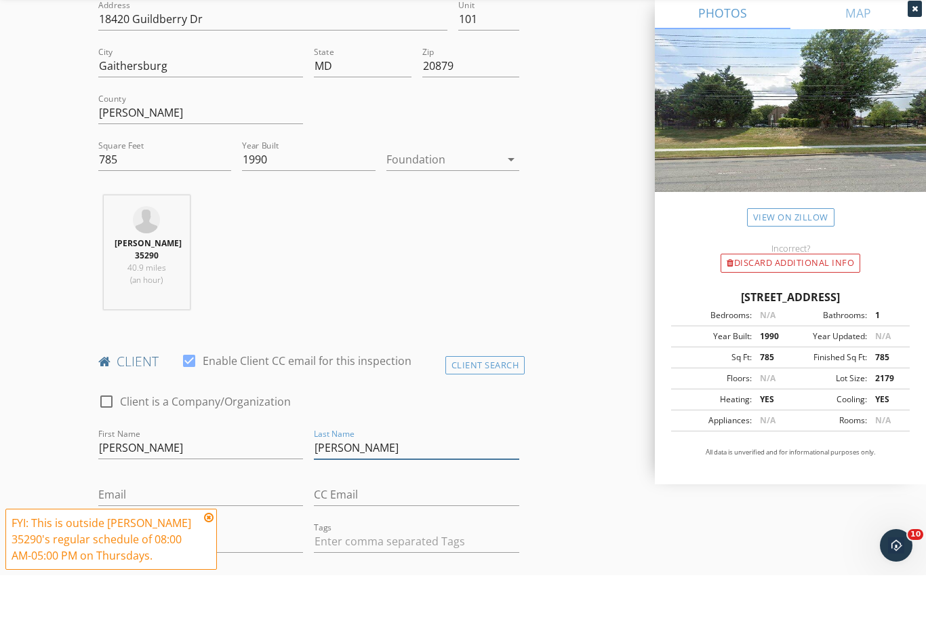
type input "[PERSON_NAME]"
click at [200, 530] on input "Email" at bounding box center [200, 541] width 205 height 22
click at [144, 530] on input "Email" at bounding box center [200, 541] width 205 height 22
paste input "mailto:dominiquemcfarlane@gmail.com"
type input "[EMAIL_ADDRESS][DOMAIN_NAME]"
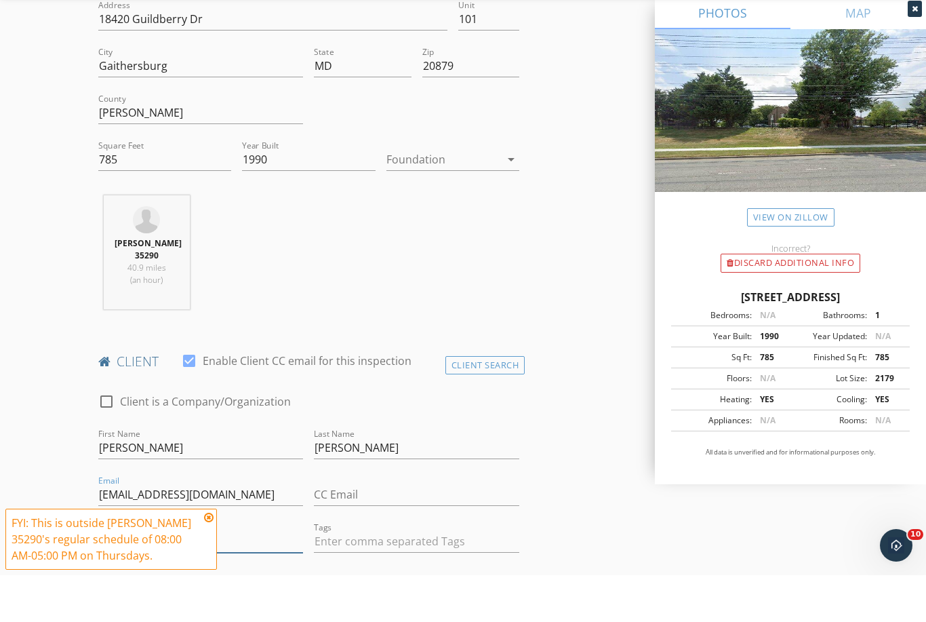
click at [139, 577] on input "Phone" at bounding box center [200, 588] width 205 height 22
click at [132, 577] on input "Phone" at bounding box center [200, 588] width 205 height 22
paste input "[PHONE_NUMBER]"
type input "[PHONE_NUMBER]"
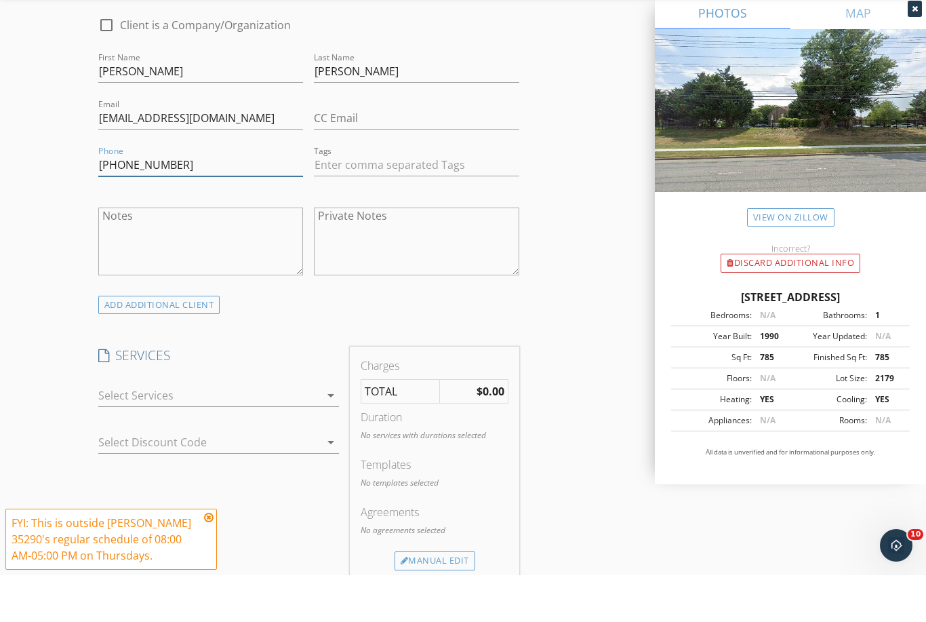
scroll to position [746, 0]
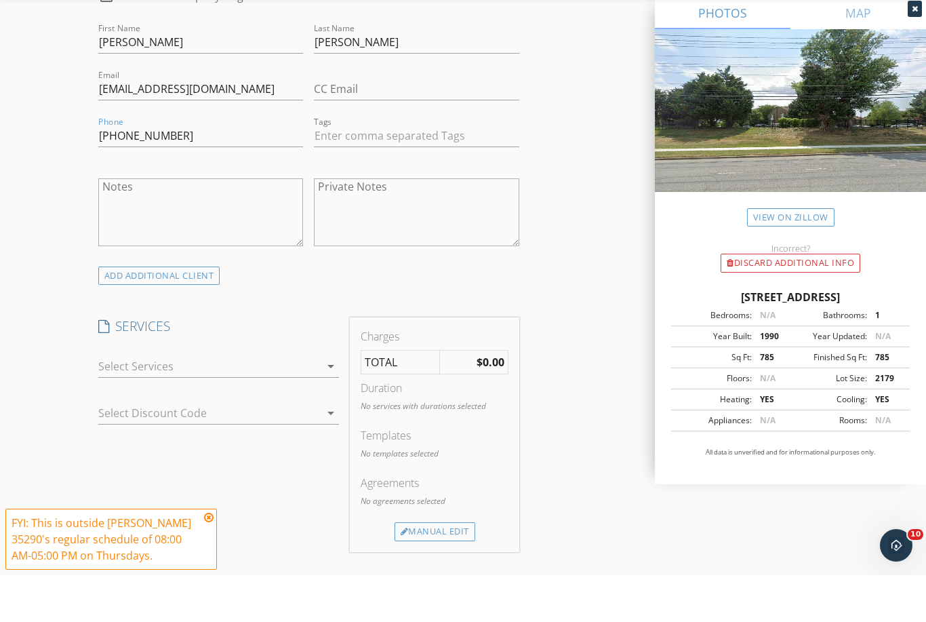
click at [330, 405] on icon "arrow_drop_down" at bounding box center [331, 413] width 16 height 16
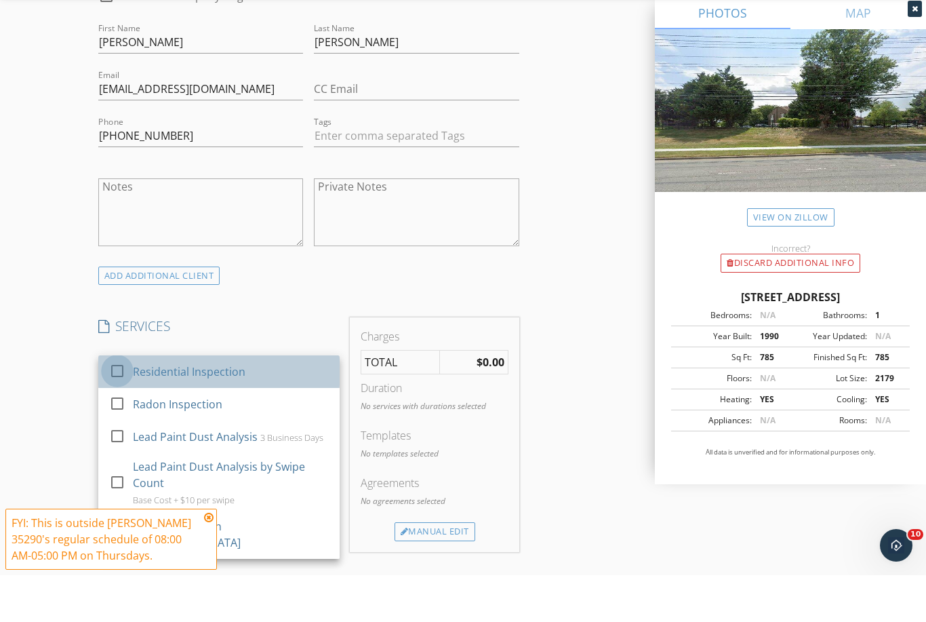
click at [112, 406] on div at bounding box center [117, 417] width 23 height 23
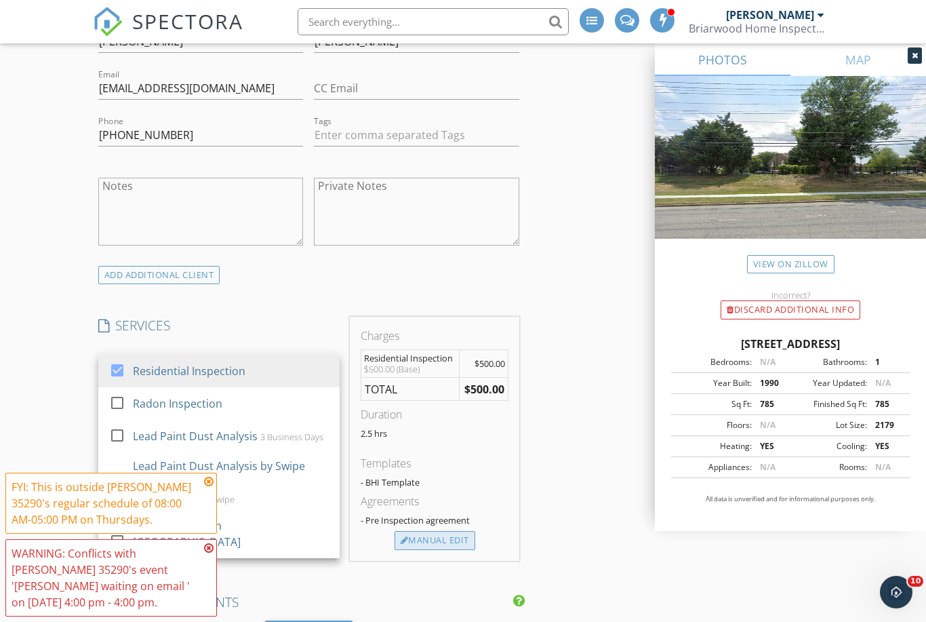
click at [458, 531] on div "Manual Edit" at bounding box center [435, 540] width 81 height 19
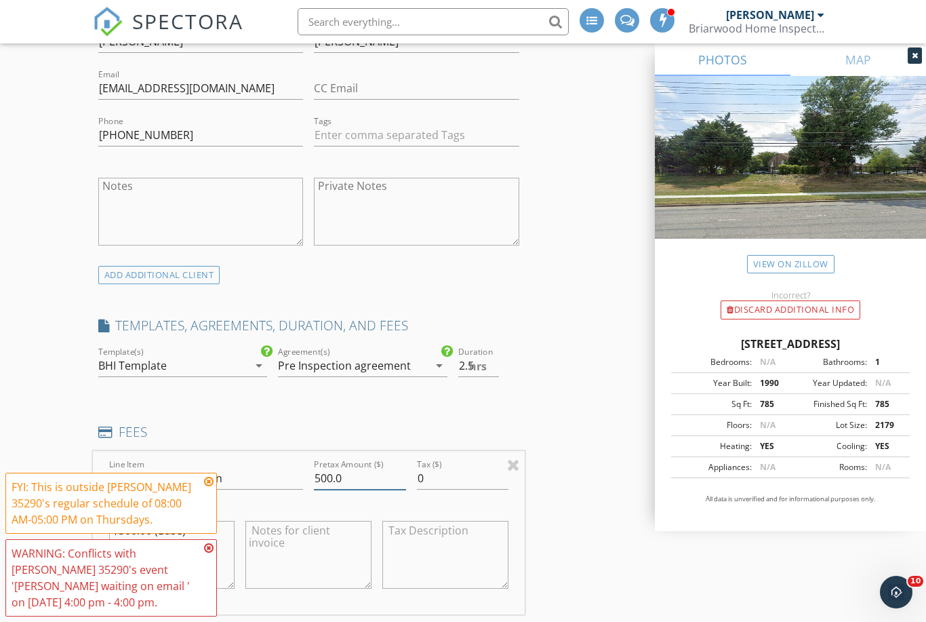
click at [366, 477] on input "500.0" at bounding box center [360, 478] width 92 height 22
type input "5"
type input "450.0"
click at [591, 462] on div "INSPECTOR(S) check_box_outline_blank Tyler Armstrong check_box_outline_blank Sa…" at bounding box center [463, 627] width 741 height 2524
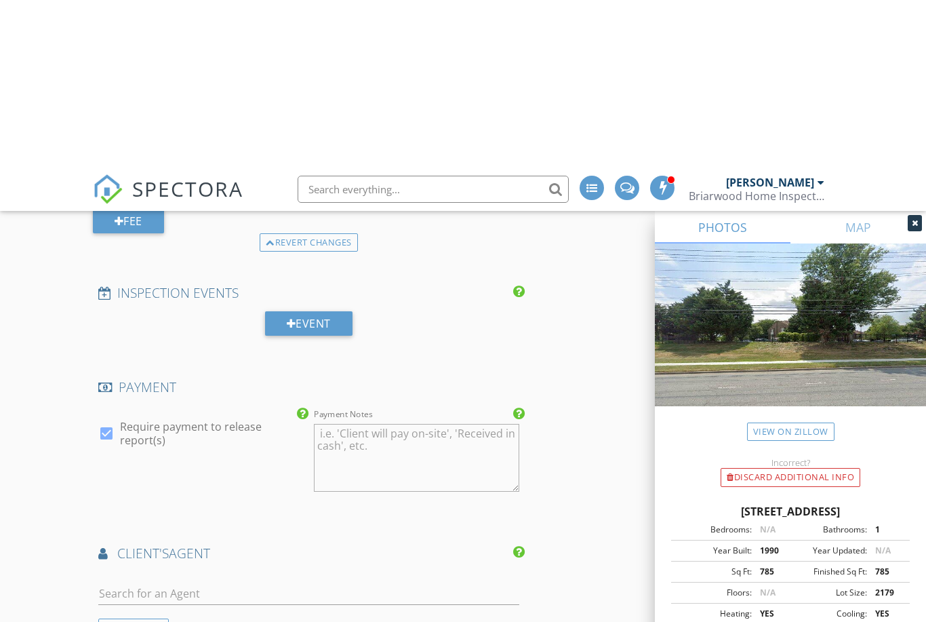
scroll to position [1436, 0]
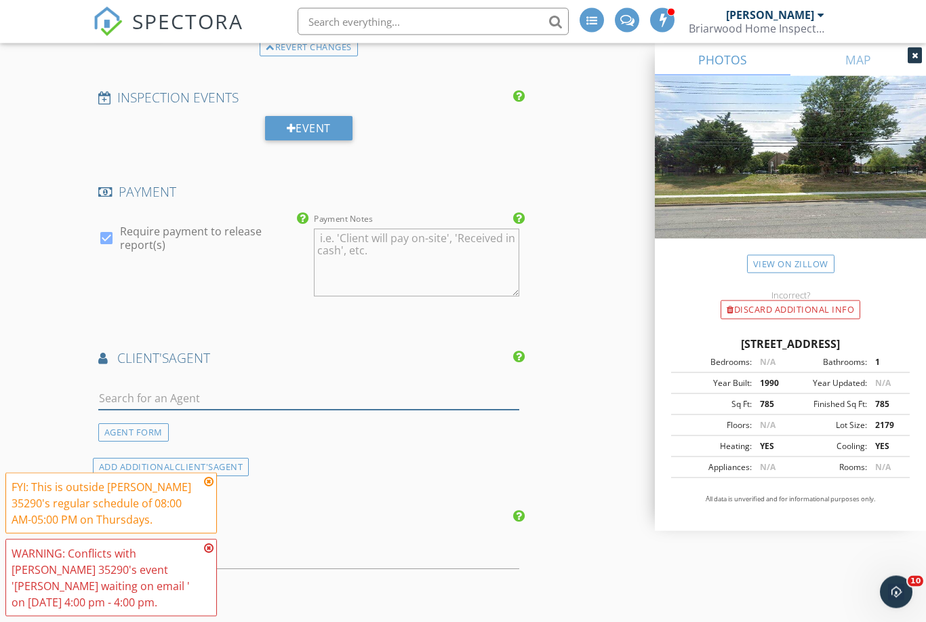
click at [426, 395] on input "text" at bounding box center [308, 399] width 421 height 22
type input "Marc"
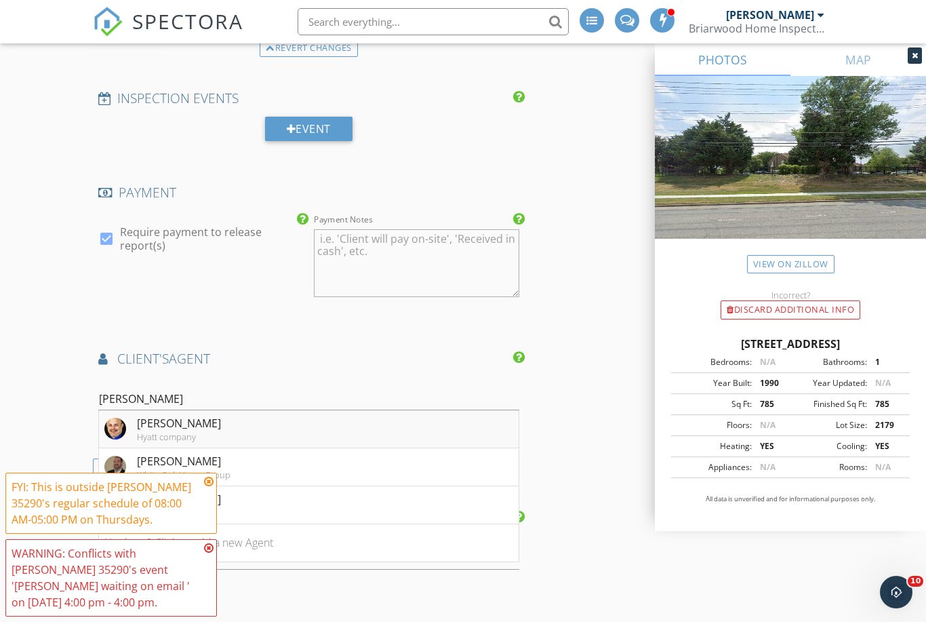
click at [416, 423] on li "Marc Handler Hyatt company" at bounding box center [309, 429] width 420 height 38
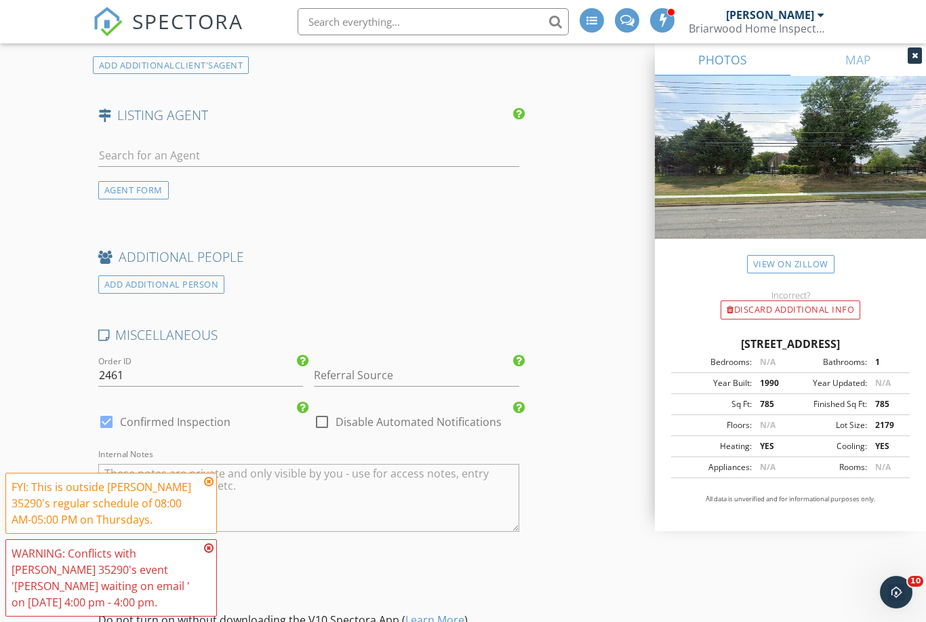
scroll to position [2203, 0]
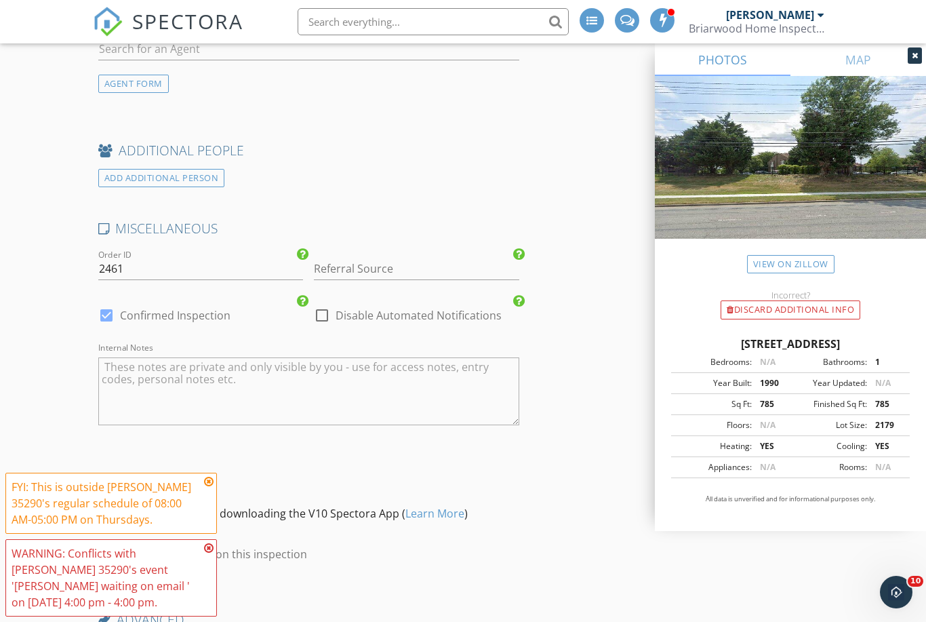
click at [452, 385] on textarea "Internal Notes" at bounding box center [308, 391] width 421 height 68
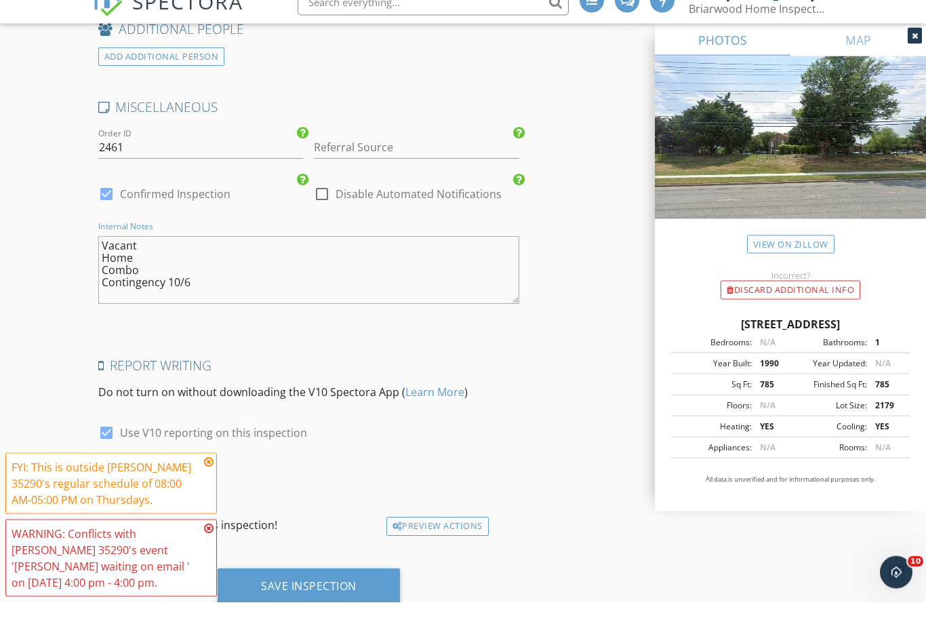
scroll to position [2342, 0]
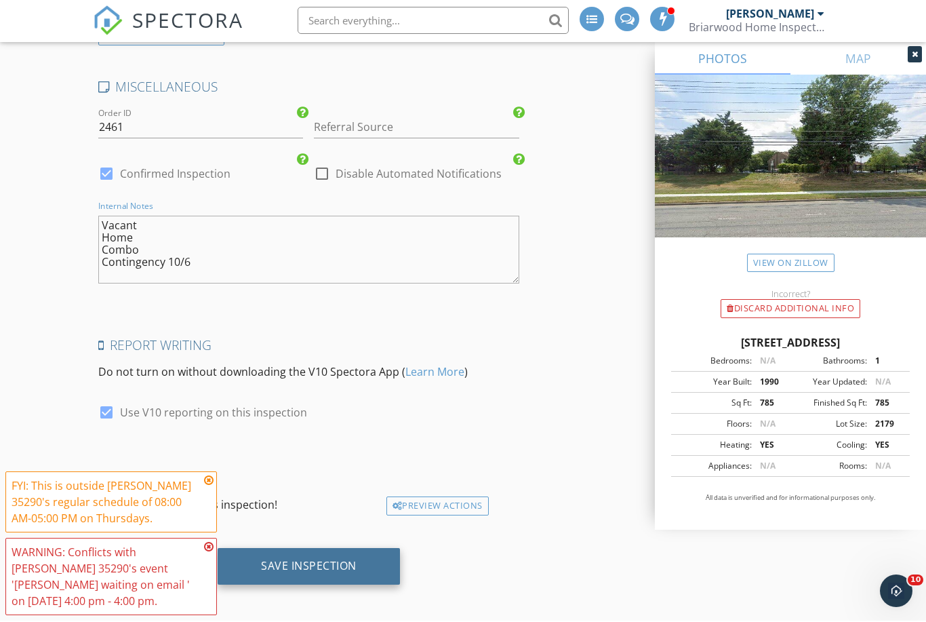
type textarea "Vacant Home Combo Contingency 10/6"
click at [325, 566] on div "Save Inspection" at bounding box center [309, 567] width 182 height 37
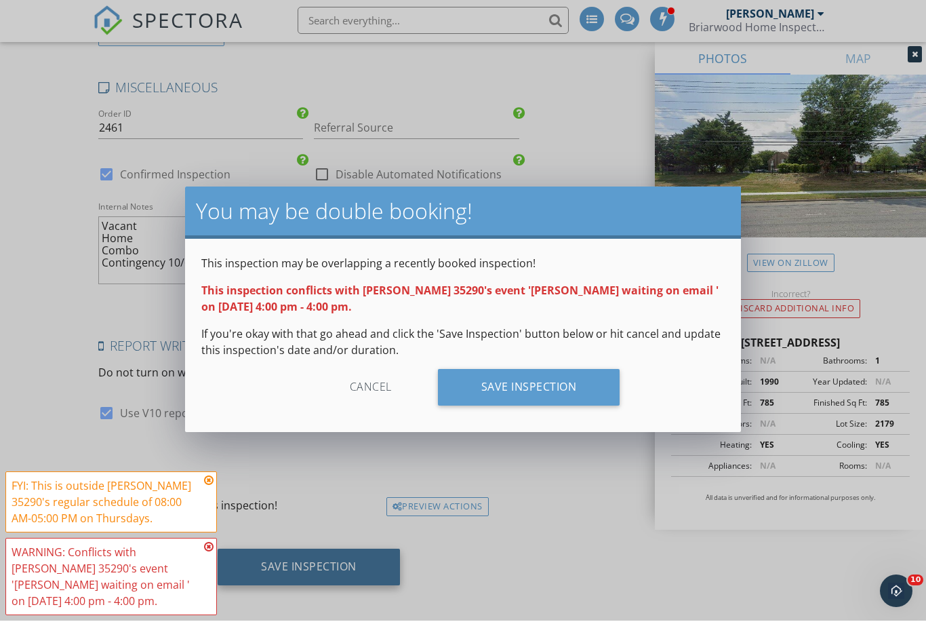
scroll to position [2297, 0]
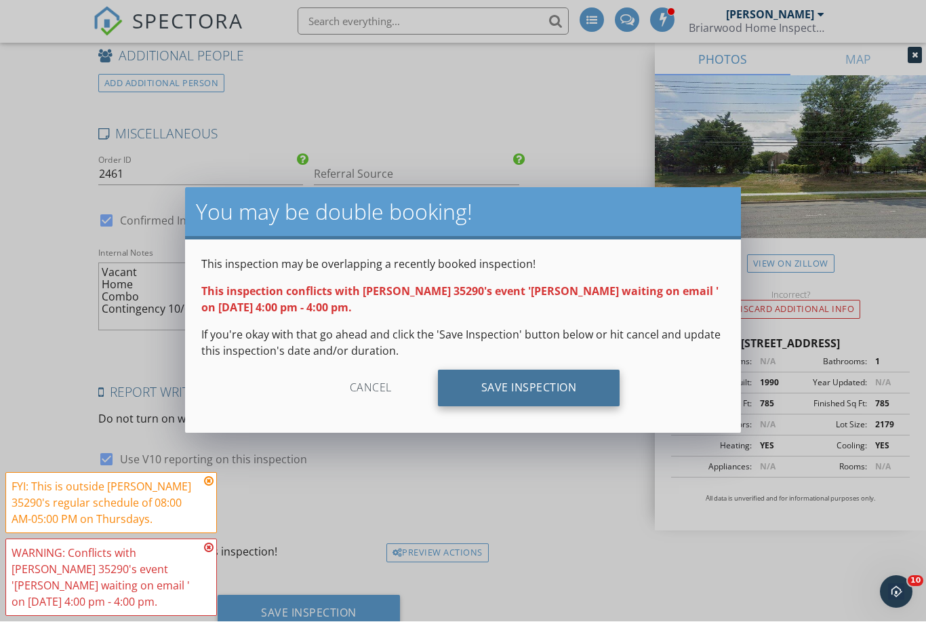
click at [534, 389] on div "Save Inspection" at bounding box center [529, 388] width 182 height 37
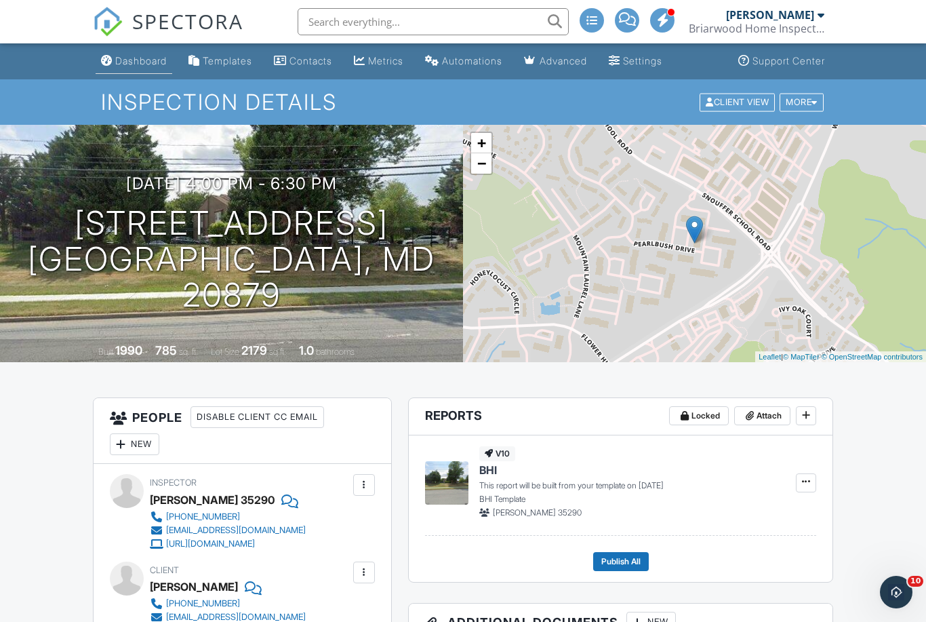
click at [139, 50] on link "Dashboard" at bounding box center [134, 61] width 77 height 25
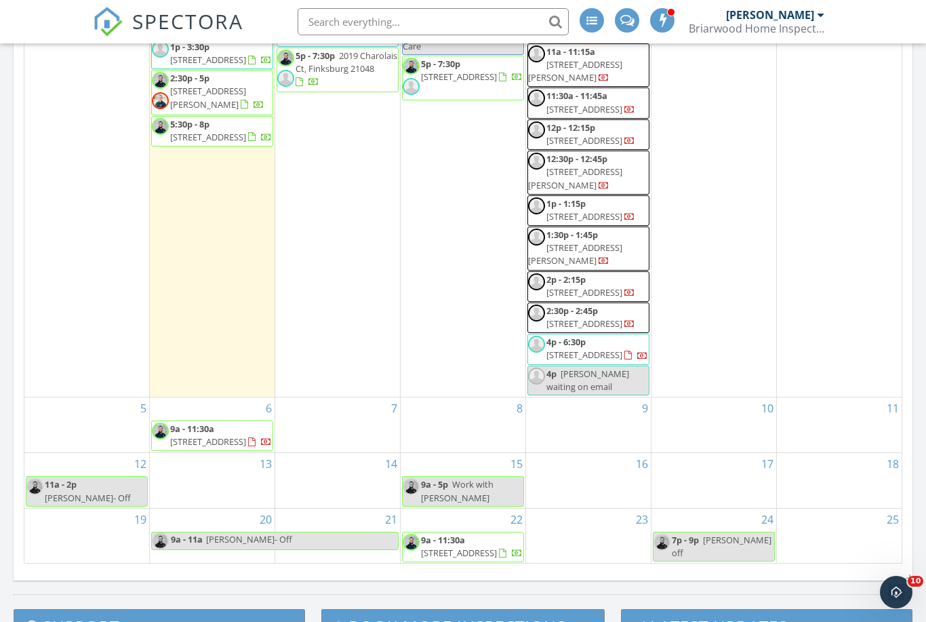
scroll to position [275, 0]
click at [567, 369] on span "Marc Handler waiting on email" at bounding box center [588, 380] width 83 height 25
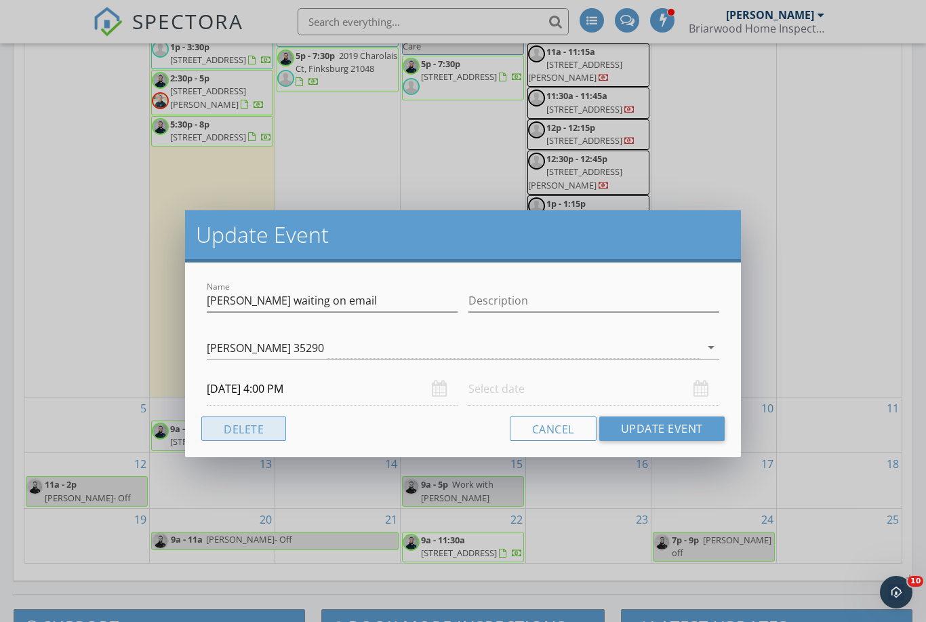
click at [228, 427] on button "Delete" at bounding box center [243, 428] width 85 height 24
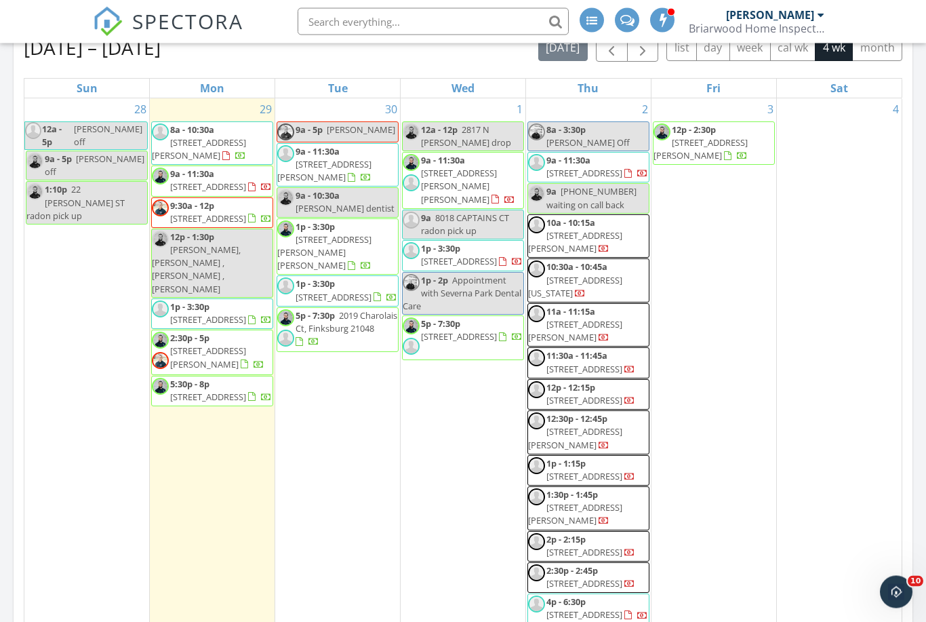
scroll to position [886, 0]
click at [214, 352] on span "12455 Howard Lodge Dr , Sykesville 21784" at bounding box center [208, 356] width 76 height 25
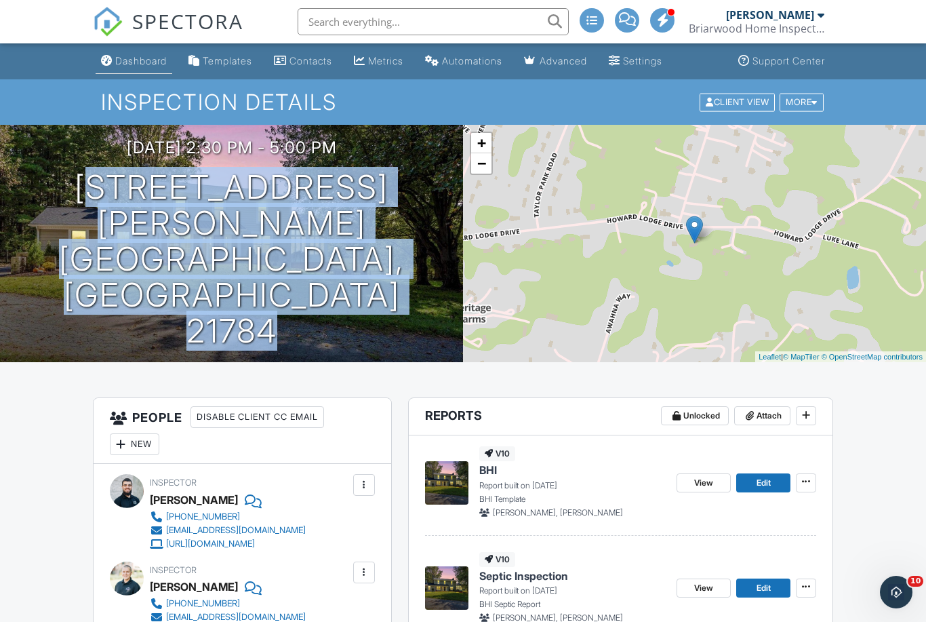
click at [151, 60] on div "Dashboard" at bounding box center [141, 61] width 52 height 12
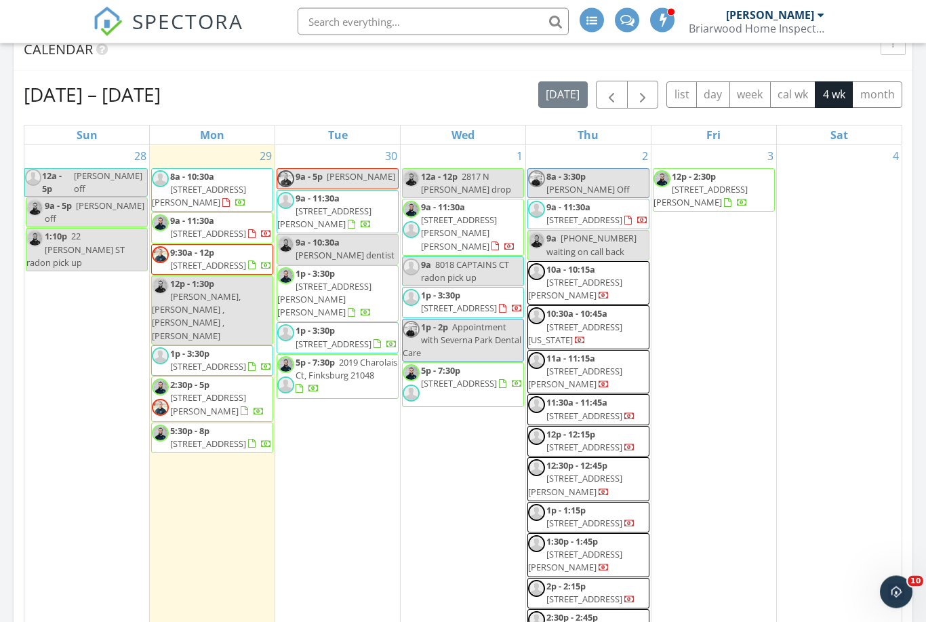
scroll to position [839, 0]
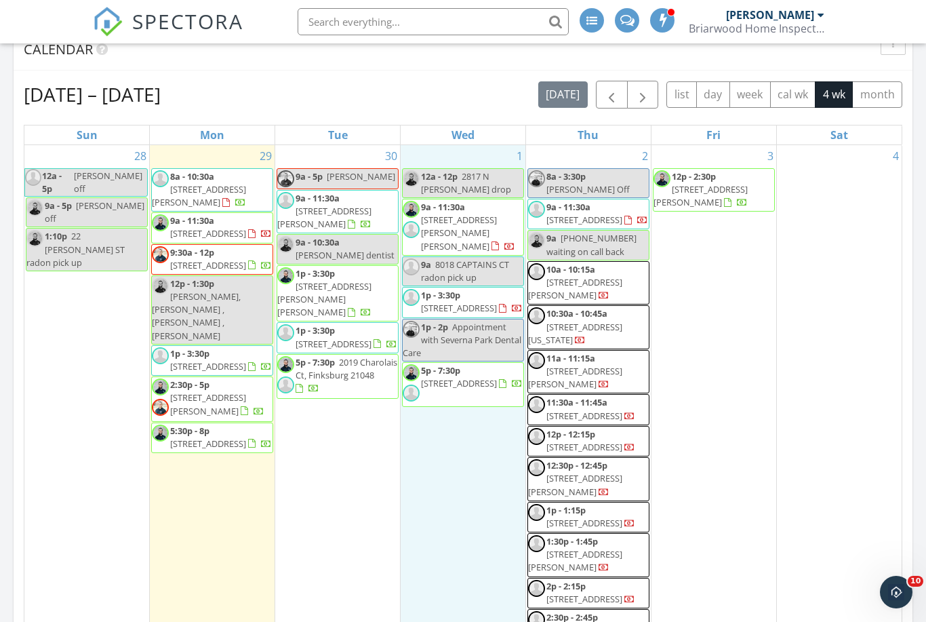
click at [449, 494] on div "1 12a - 12p 2817 N Howard - Radon drop 9a - 11:30a 2803 Artemus Ct, Baldwin 210…" at bounding box center [463, 409] width 125 height 528
click at [448, 456] on link "Event" at bounding box center [462, 459] width 70 height 22
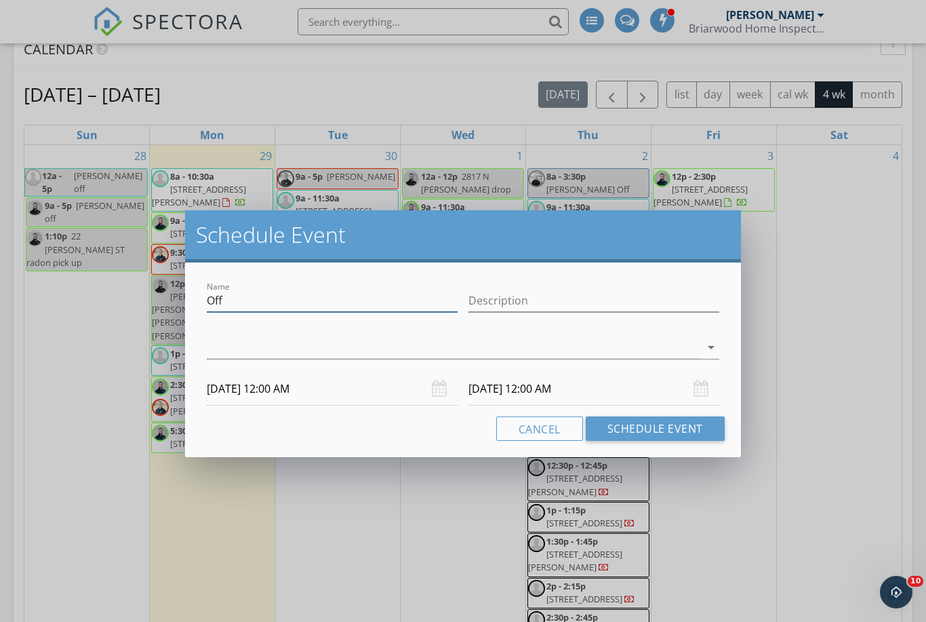
scroll to position [838, 0]
click at [228, 304] on input "Off" at bounding box center [332, 301] width 251 height 22
type input "O"
click at [242, 306] on input "Name" at bounding box center [332, 301] width 251 height 22
paste input "12455 HOWARD LODGE DR SYKESVILLE, MD 21784"
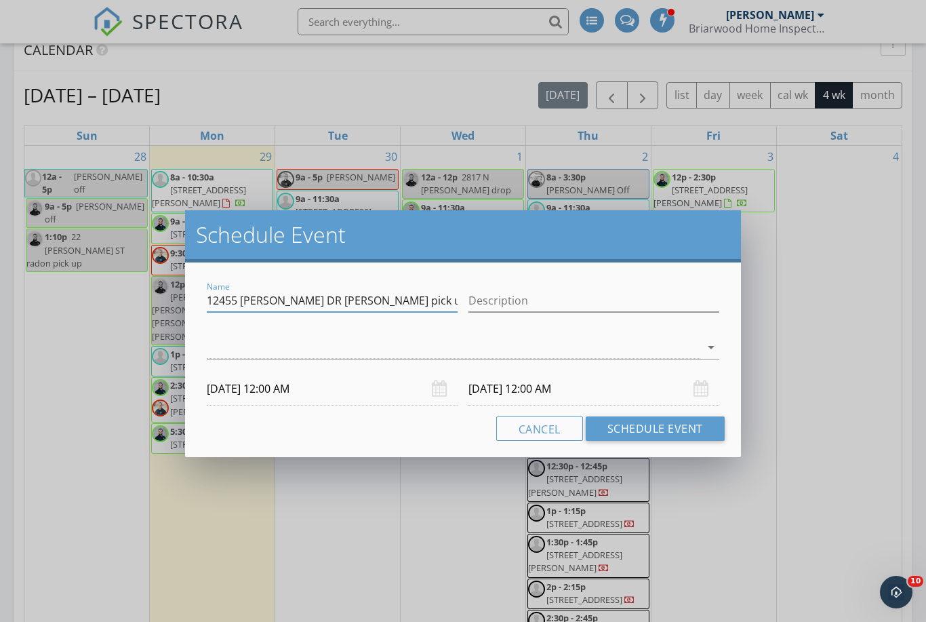
type input "12455 HOWARD LODGE DR radon pick up"
click at [273, 332] on div "check_box_outline_blank Jason Keller check_box_outline_blank Miguel Fuentes 352…" at bounding box center [463, 350] width 513 height 44
click at [292, 347] on div at bounding box center [454, 347] width 494 height 22
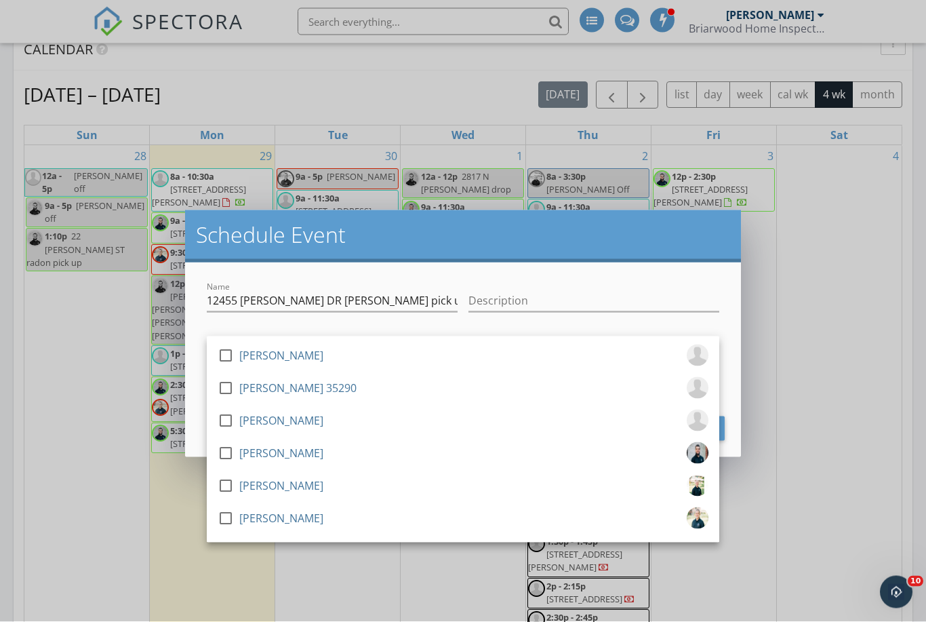
scroll to position [839, 0]
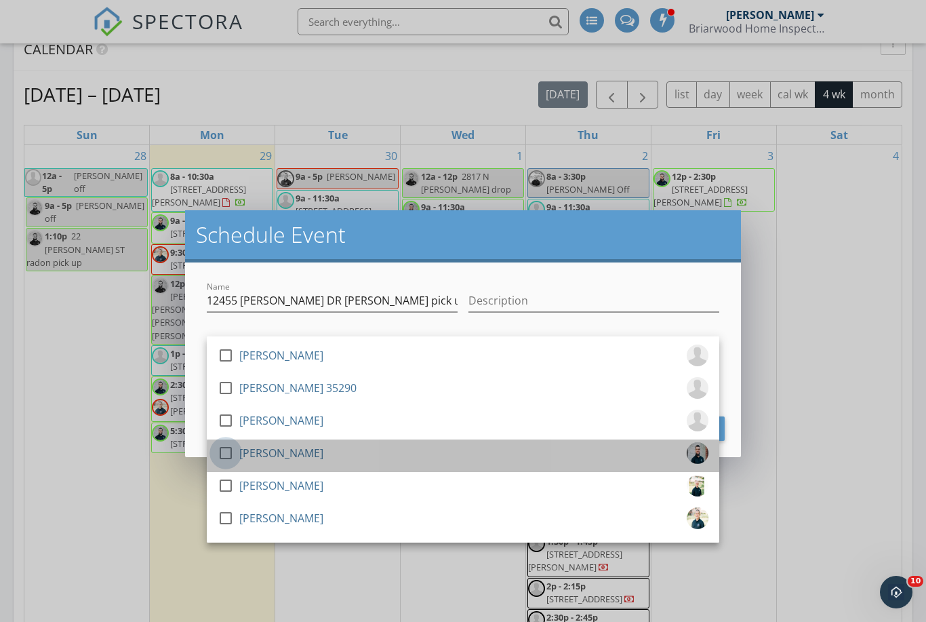
click at [228, 458] on div at bounding box center [225, 452] width 23 height 23
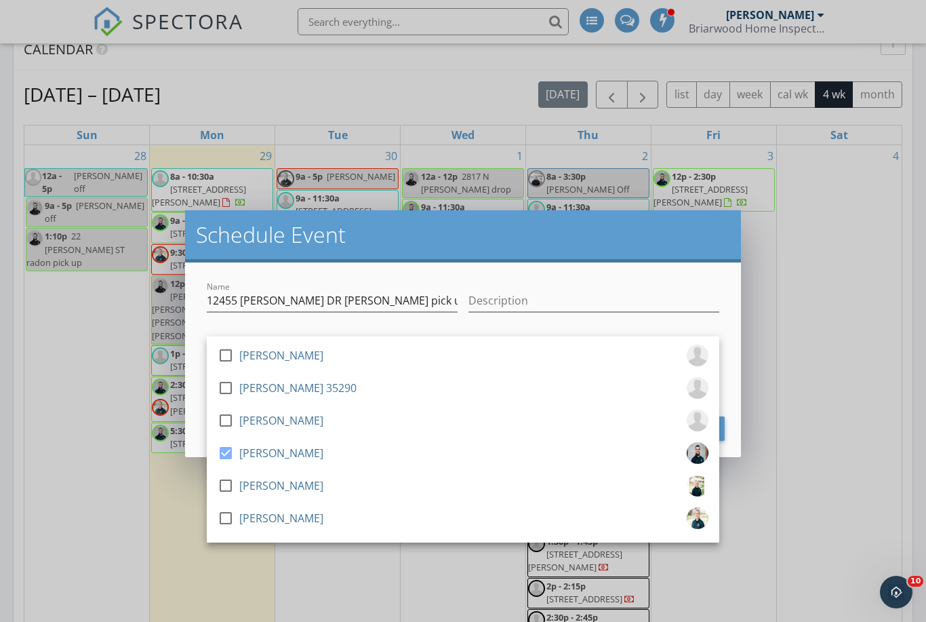
click at [475, 239] on h2 "Schedule Event" at bounding box center [463, 234] width 534 height 27
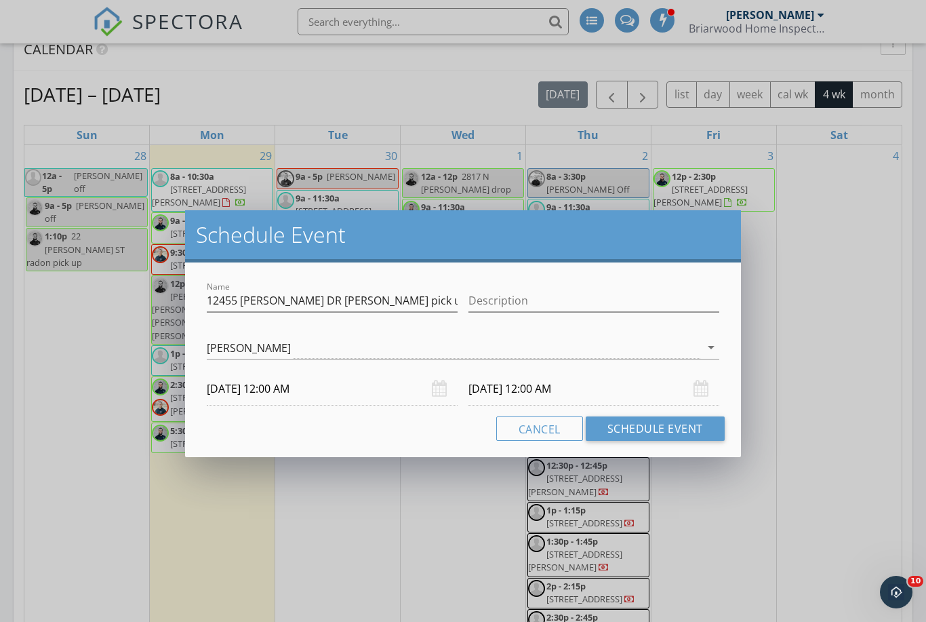
click at [254, 390] on input "10/01/2025 12:00 AM" at bounding box center [332, 388] width 251 height 33
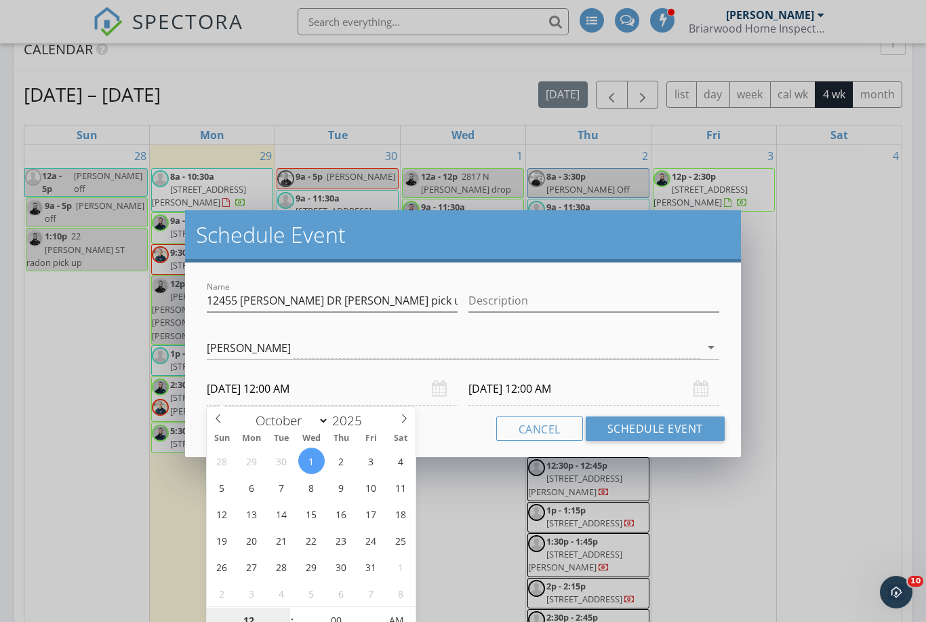
scroll to position [838, 0]
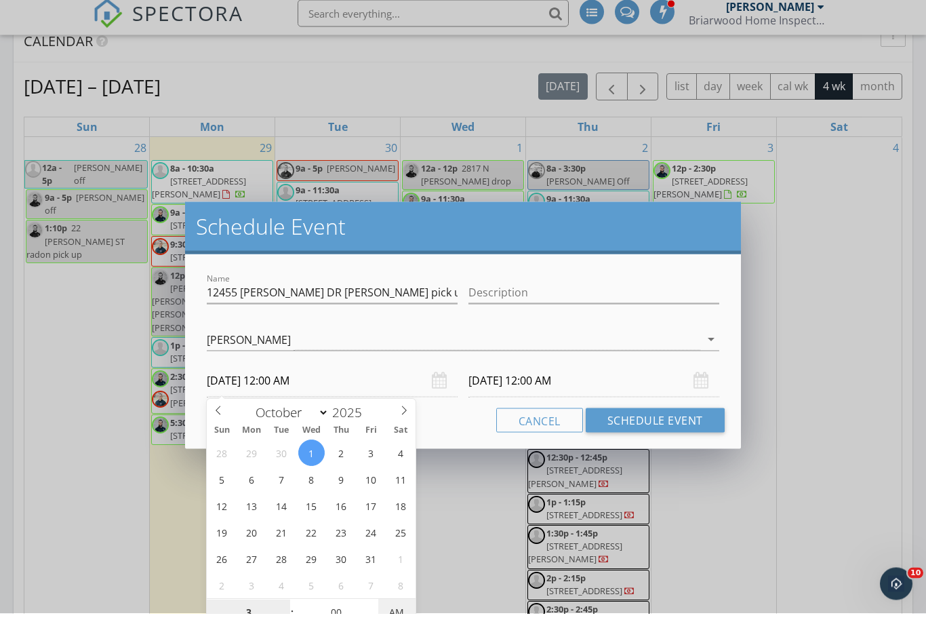
type input "03"
type input "10/01/2025 3:00 PM"
click at [508, 372] on input "10/02/2025 3:00 PM" at bounding box center [594, 388] width 251 height 33
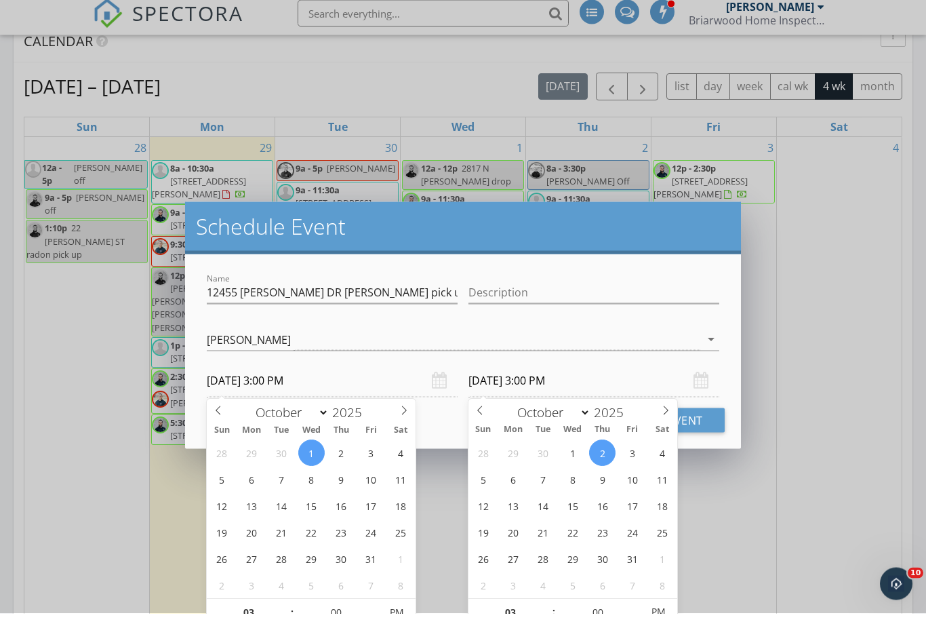
scroll to position [847, 0]
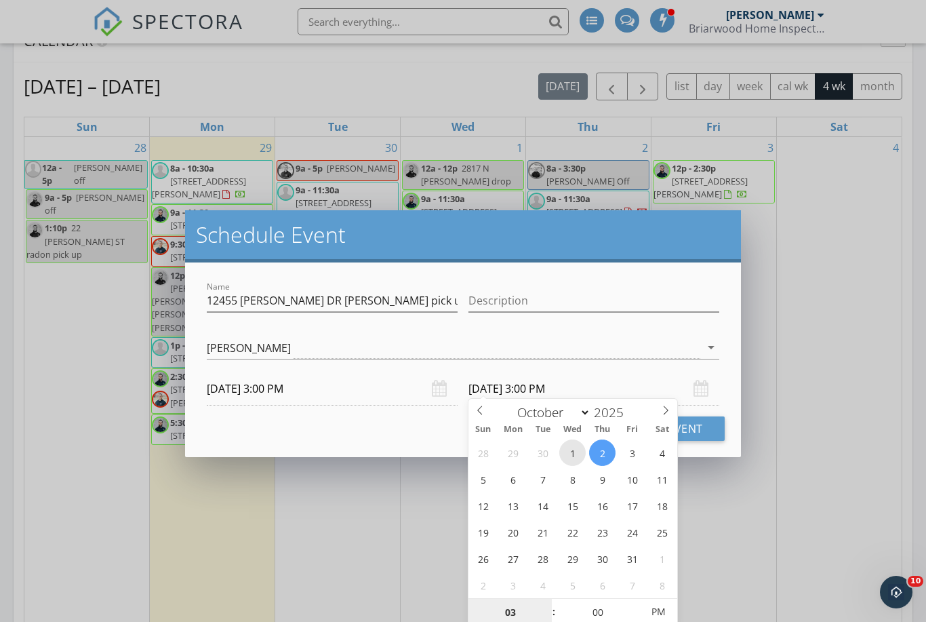
type input "10/01/2025 3:00 PM"
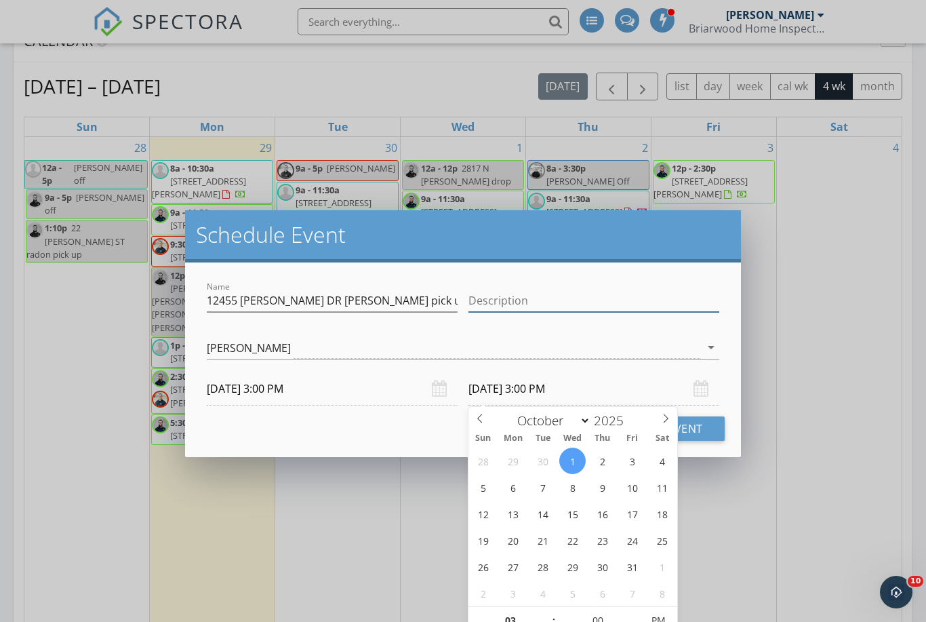
click at [691, 296] on input "Description" at bounding box center [594, 301] width 251 height 22
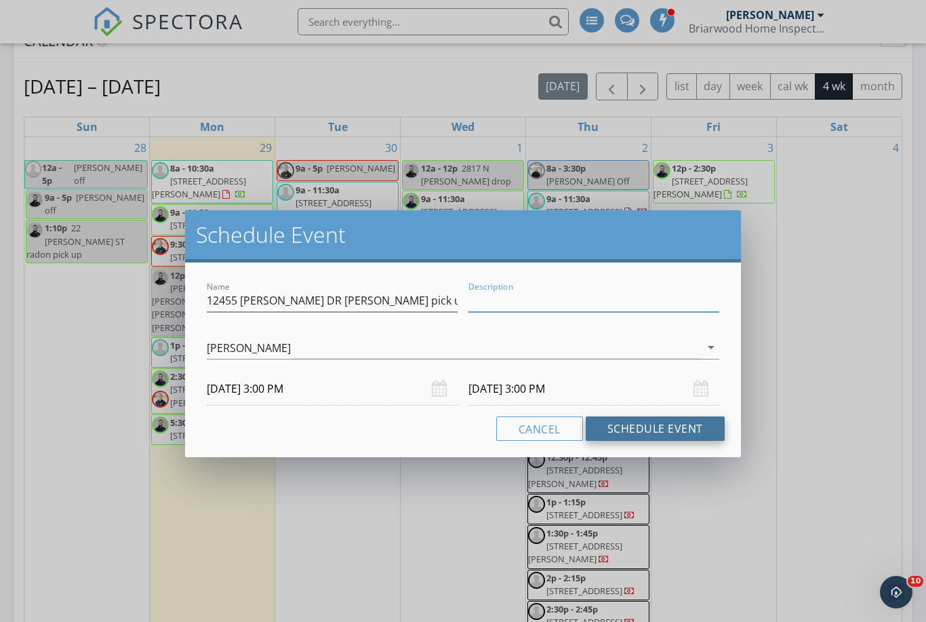
click at [667, 429] on button "Schedule Event" at bounding box center [655, 428] width 139 height 24
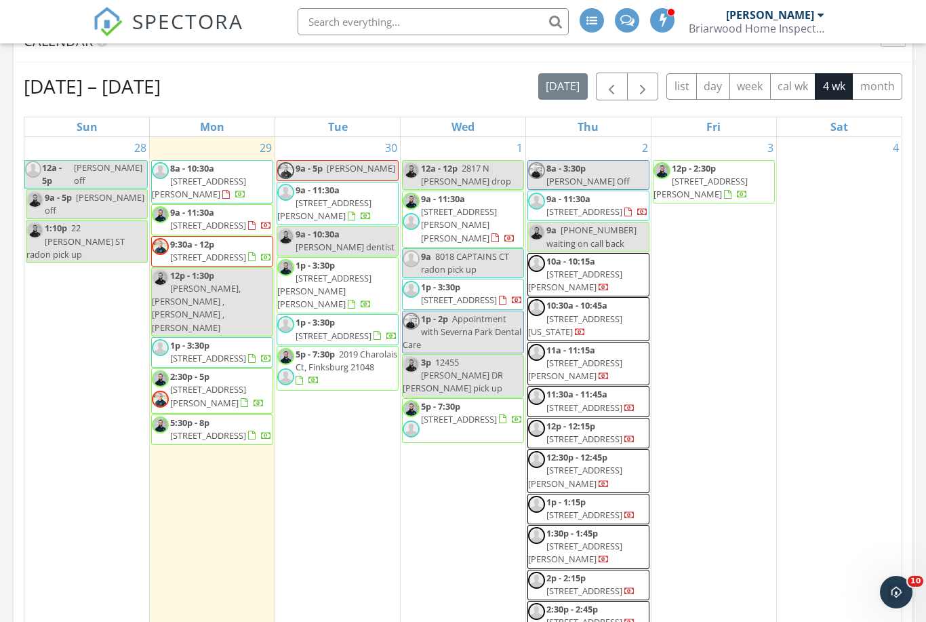
click at [360, 27] on input "text" at bounding box center [433, 21] width 271 height 27
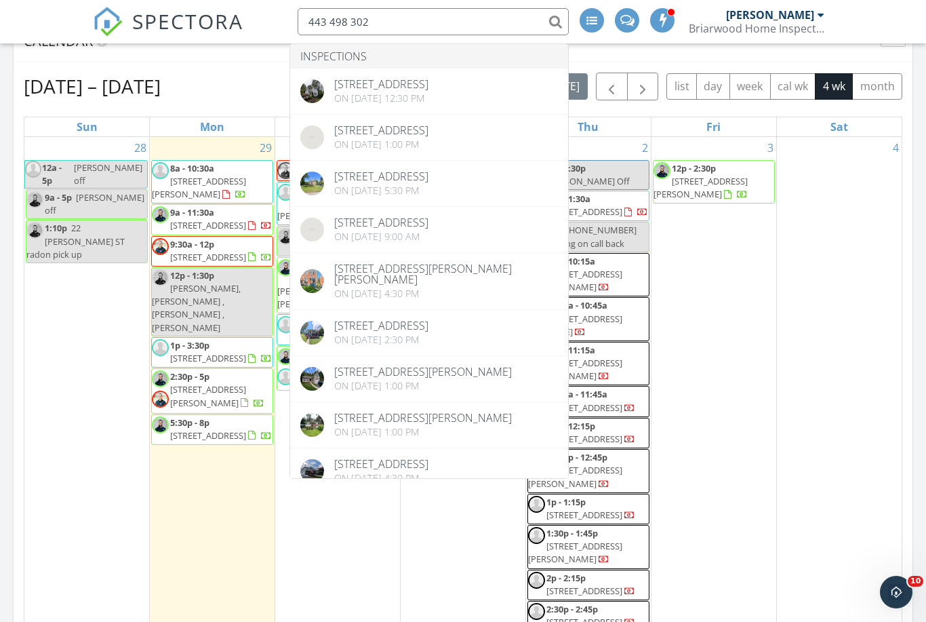
type input "443 498 3026"
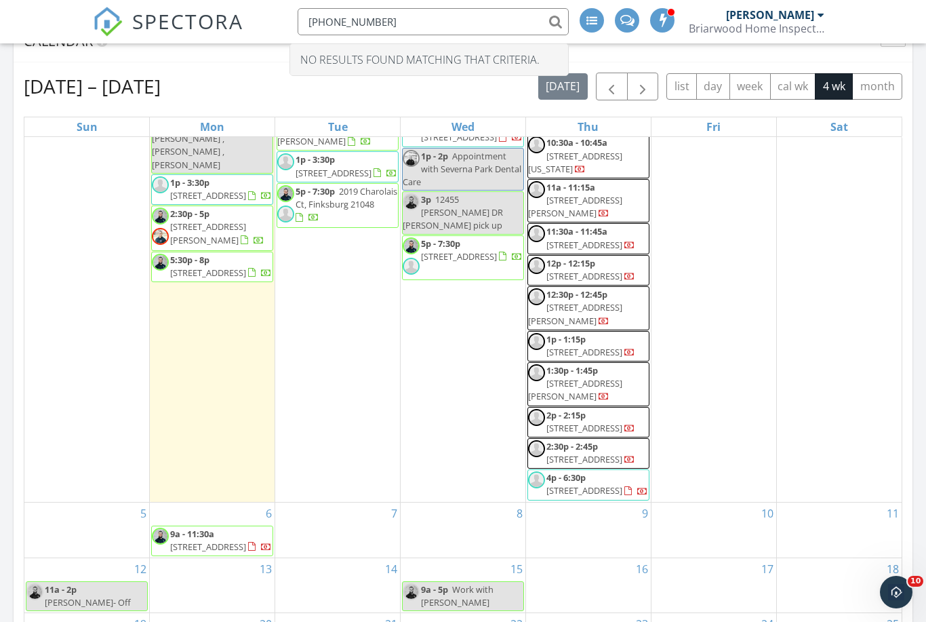
scroll to position [760, 7]
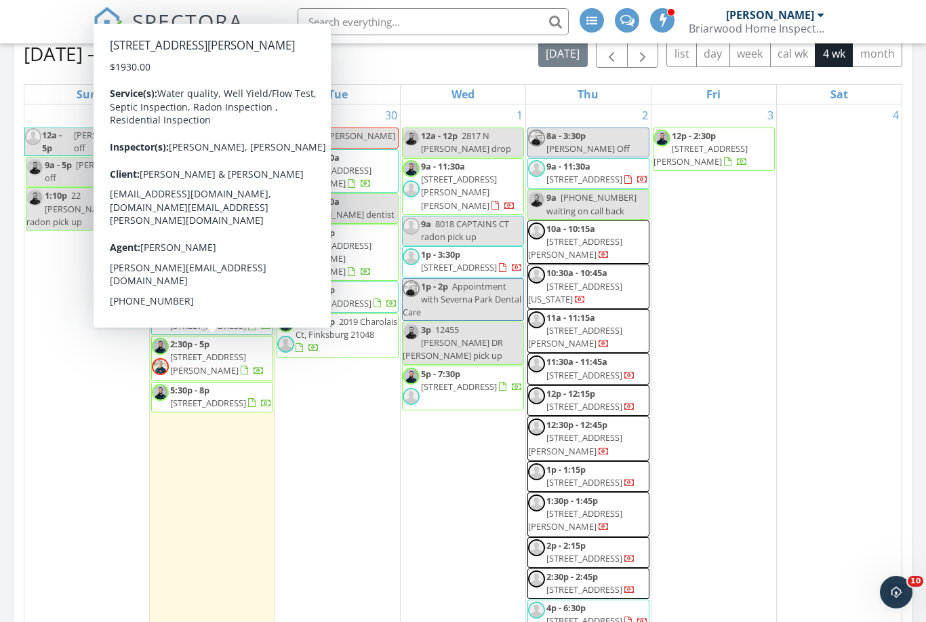
click at [209, 360] on span "[STREET_ADDRESS][PERSON_NAME]" at bounding box center [208, 363] width 76 height 25
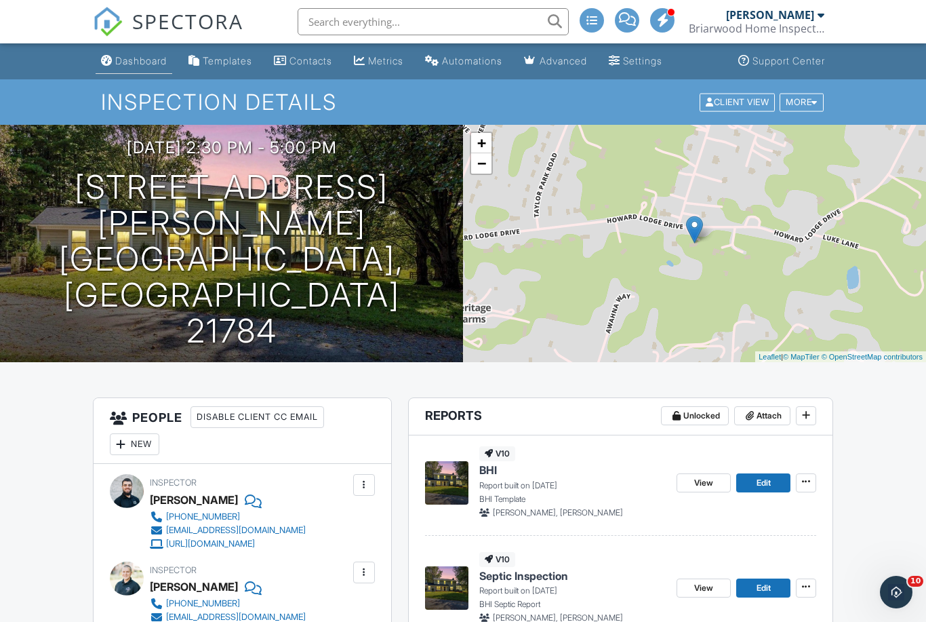
click at [138, 66] on div "Dashboard" at bounding box center [141, 61] width 52 height 12
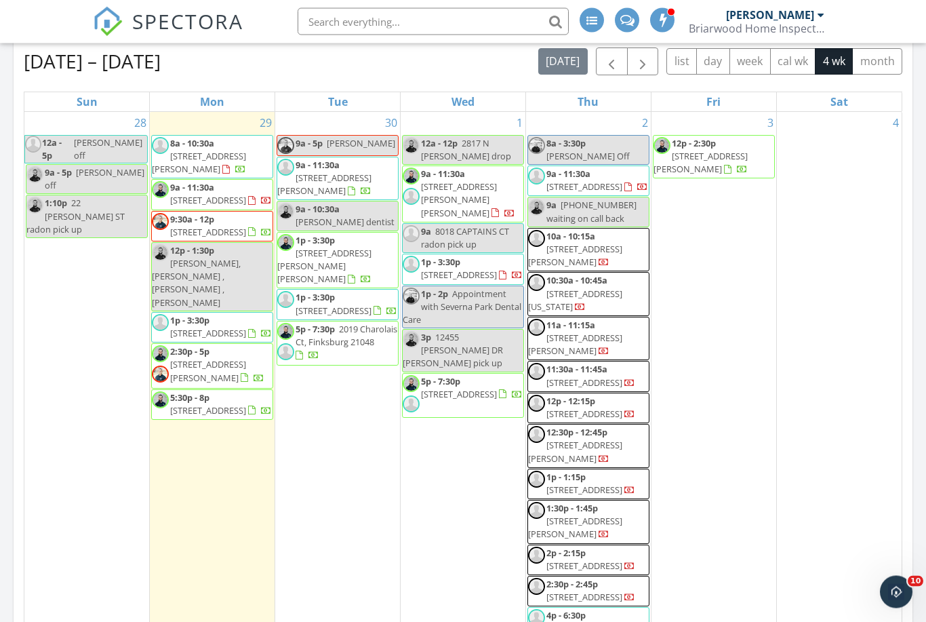
scroll to position [869, 0]
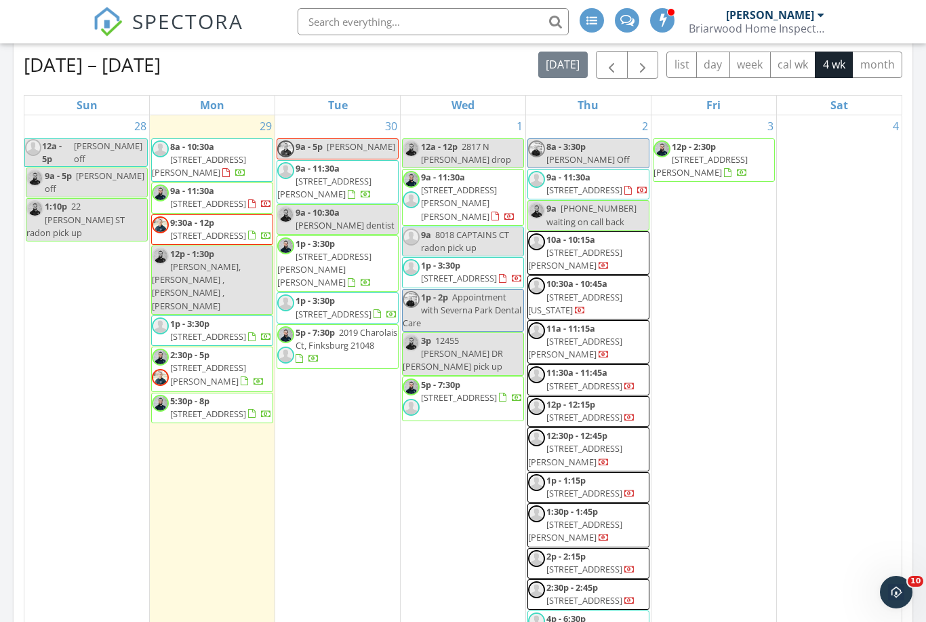
click at [901, 237] on div "4" at bounding box center [839, 379] width 125 height 528
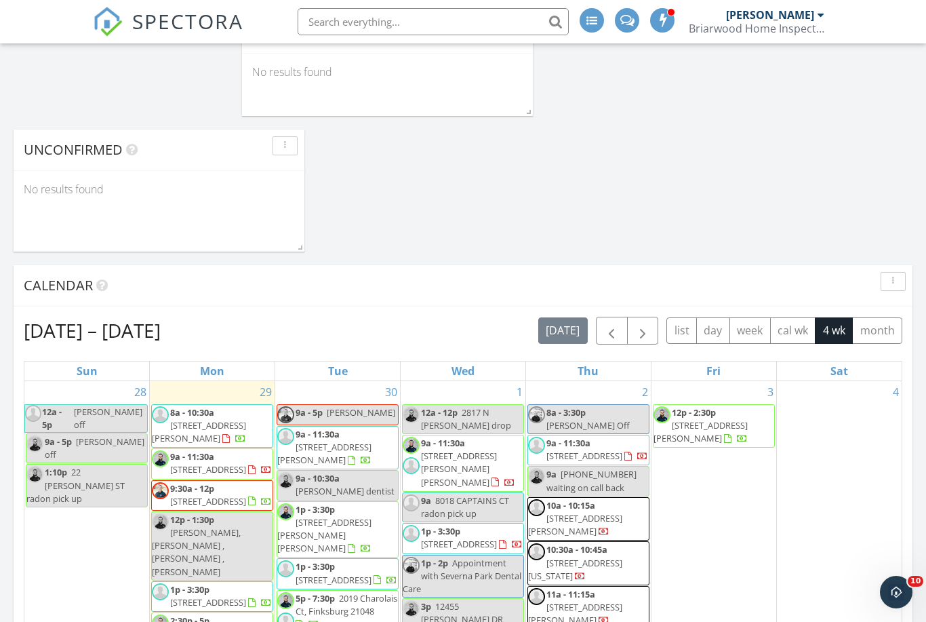
scroll to position [705, 0]
